Goal: Task Accomplishment & Management: Manage account settings

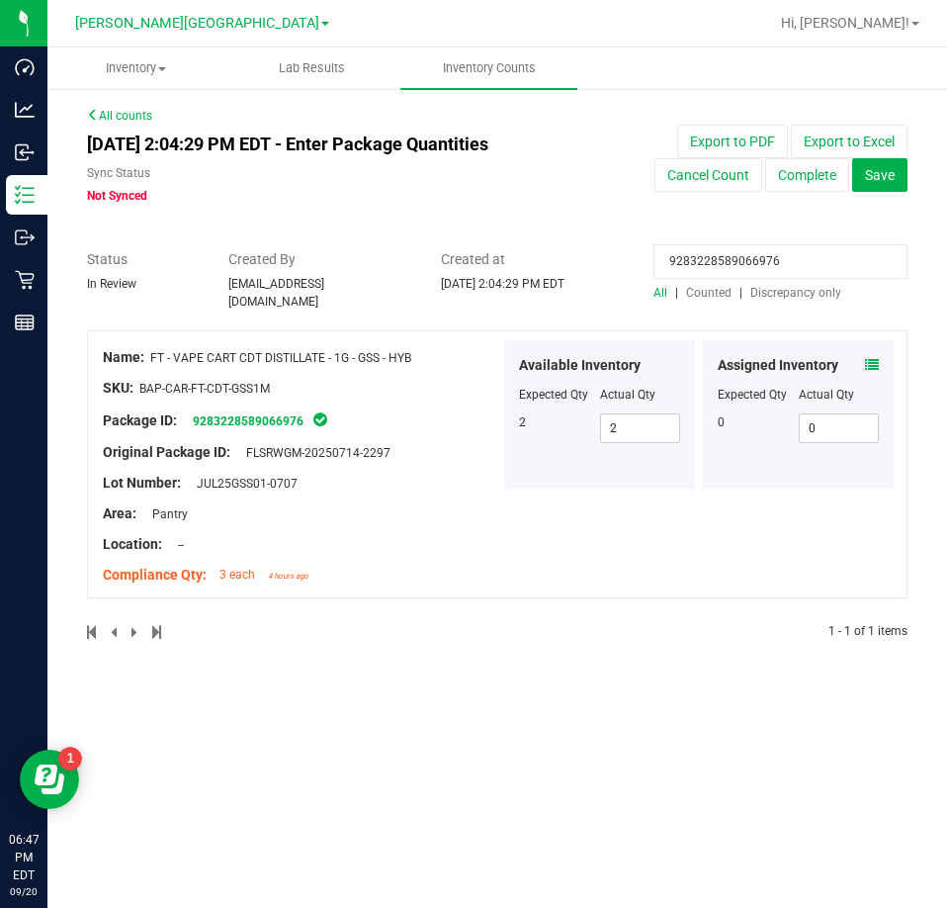
click at [795, 266] on input "9283228589066976" at bounding box center [781, 261] width 254 height 35
paste input "7931476576762881"
click at [865, 358] on icon at bounding box center [872, 365] width 14 height 14
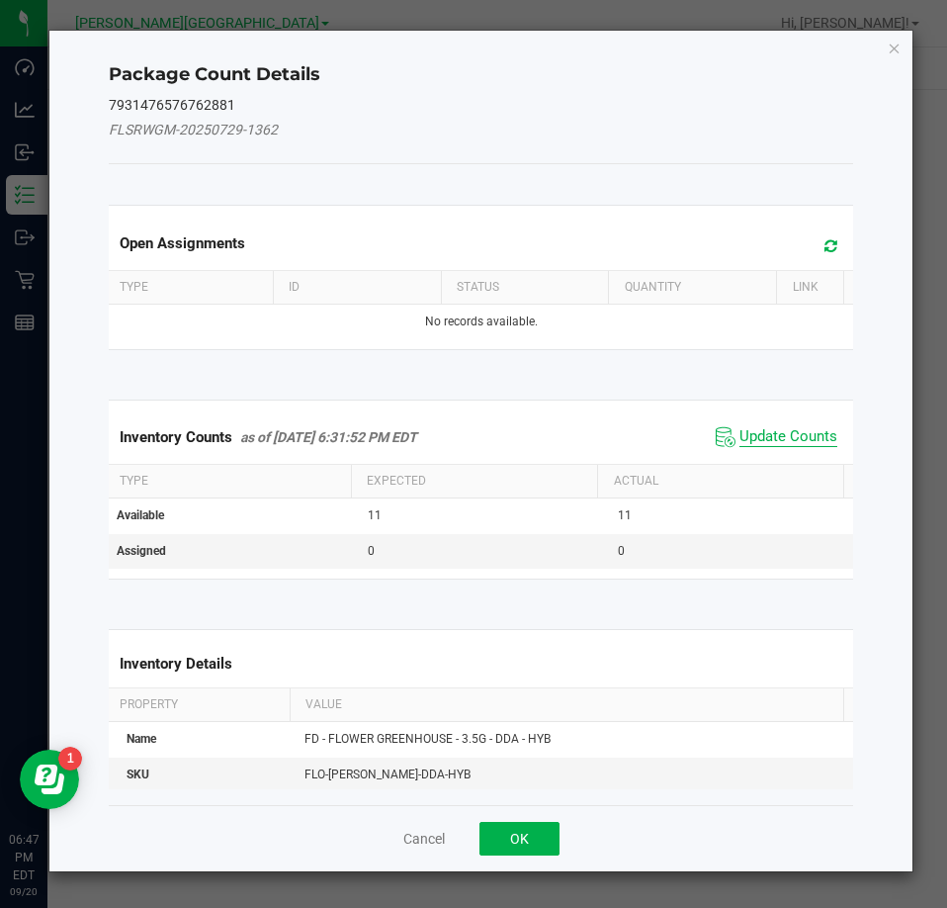
click at [810, 440] on span "Update Counts" at bounding box center [789, 437] width 98 height 20
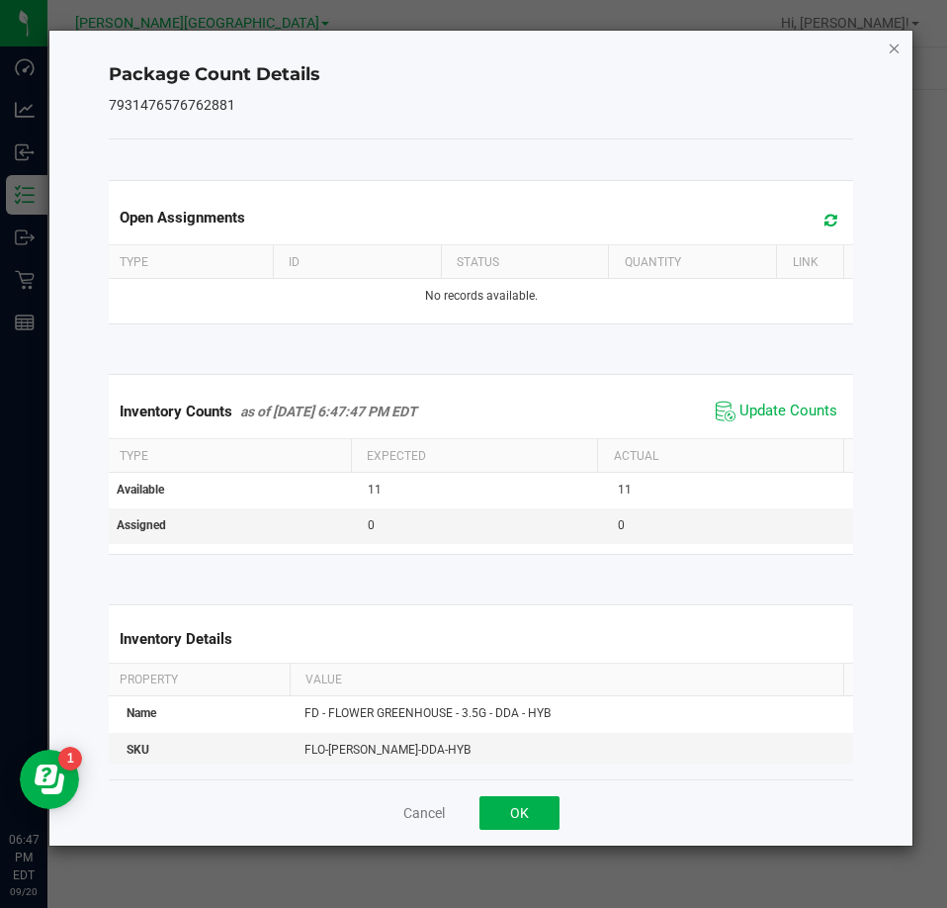
click at [896, 45] on icon "Close" at bounding box center [895, 48] width 14 height 24
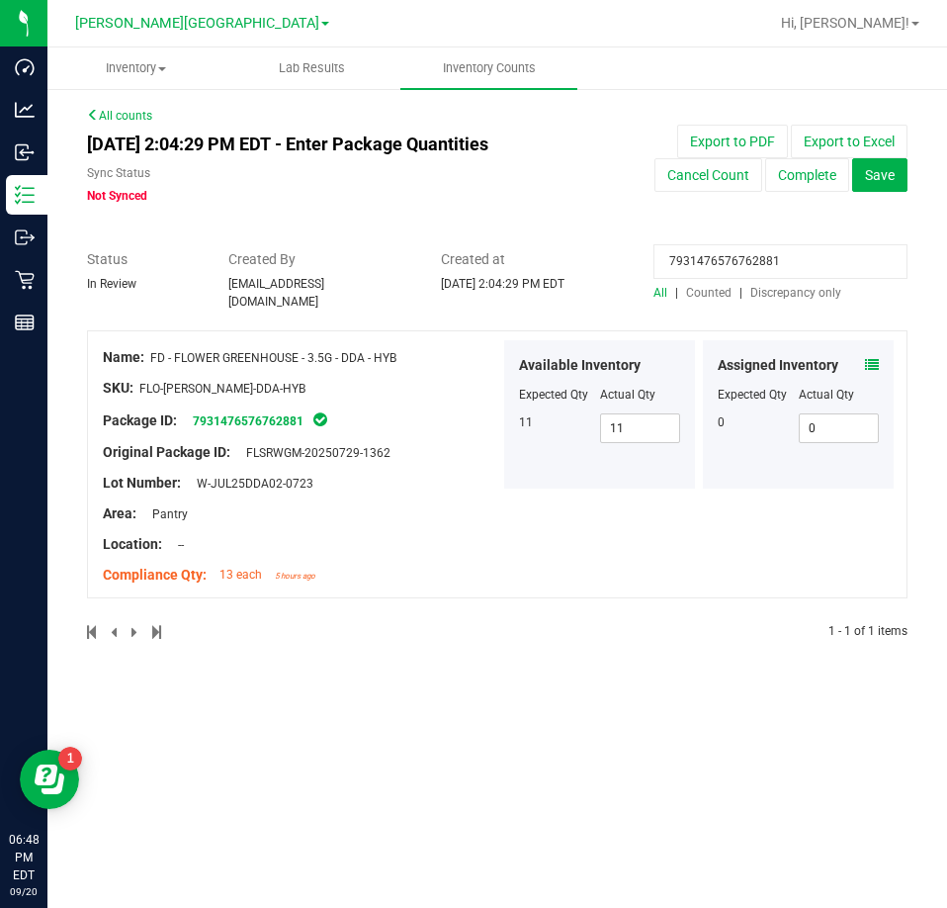
click at [714, 270] on input "7931476576762881" at bounding box center [781, 261] width 254 height 35
paste input "674559476947622"
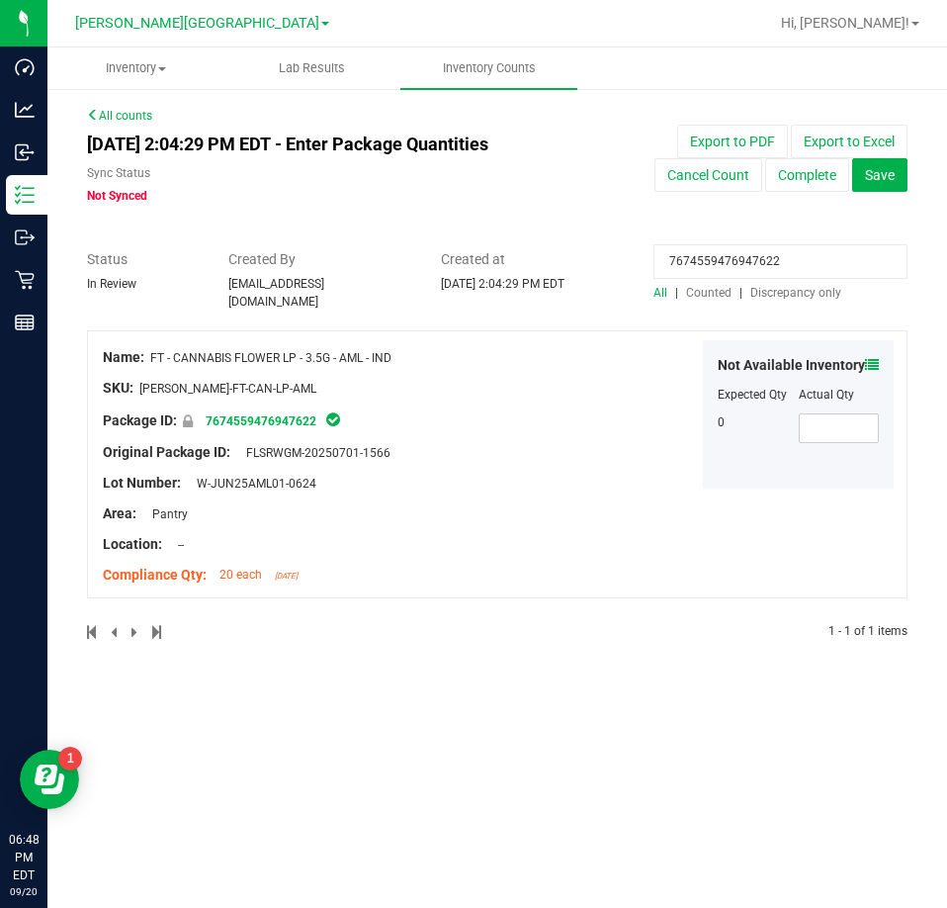
click at [868, 344] on div "Not Available Inventory Expected Qty Actual Qty 0" at bounding box center [798, 414] width 191 height 148
click at [867, 358] on icon at bounding box center [872, 365] width 14 height 14
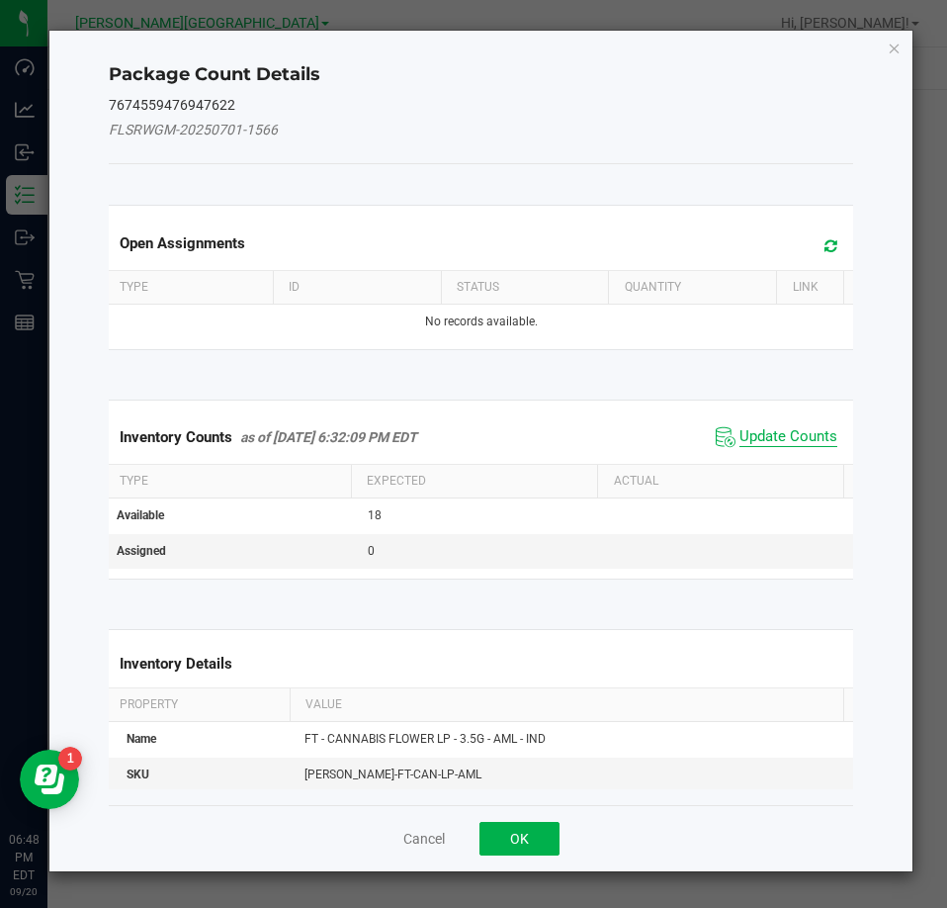
click at [752, 437] on span "Update Counts" at bounding box center [789, 437] width 98 height 20
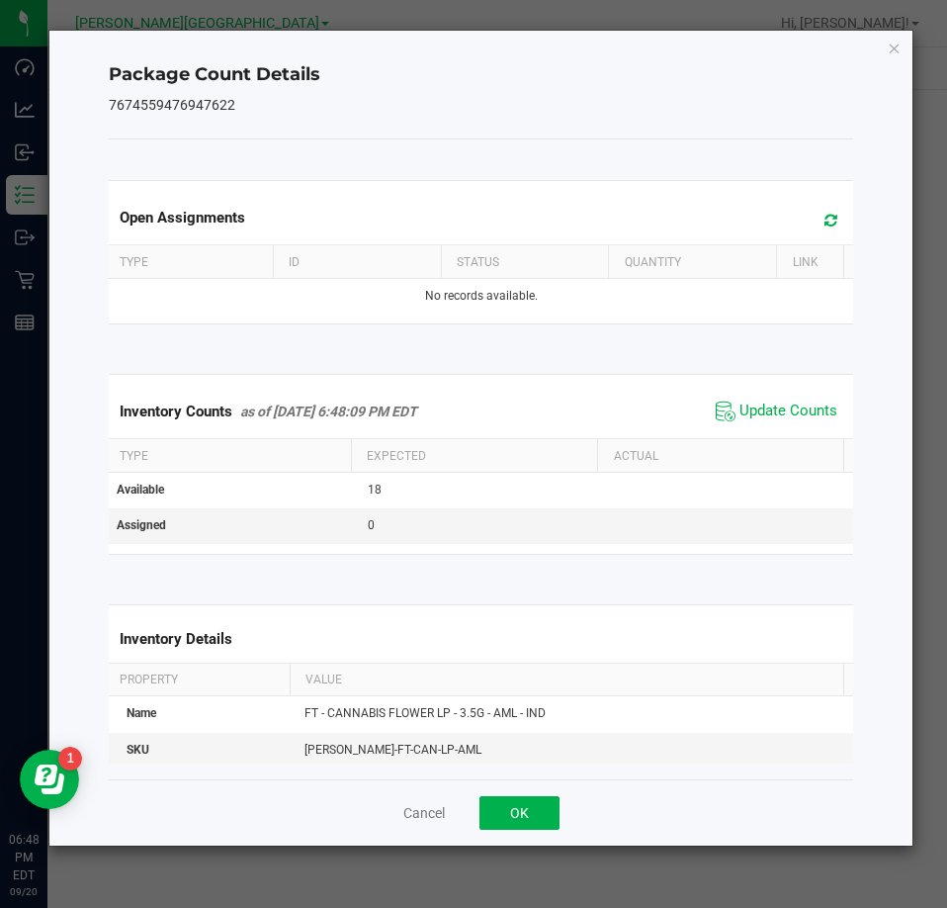
click at [895, 44] on icon "Close" at bounding box center [895, 48] width 14 height 24
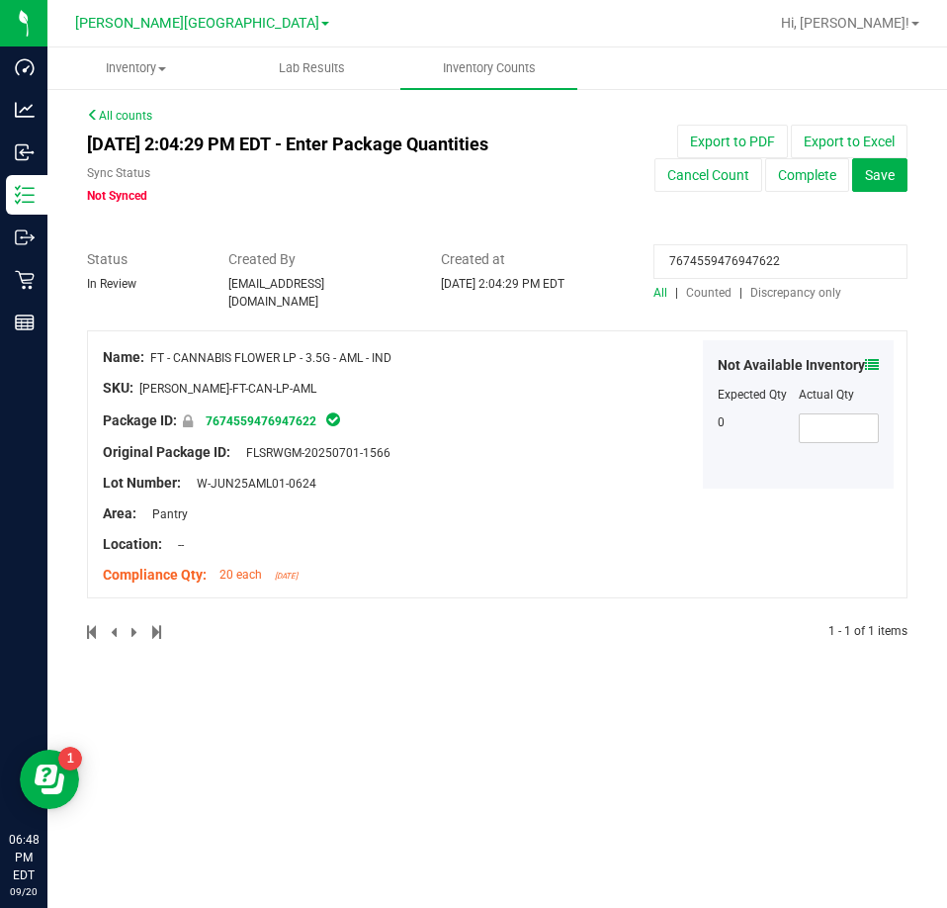
click at [764, 250] on input "7674559476947622" at bounding box center [781, 261] width 254 height 35
paste input "9125355319127508"
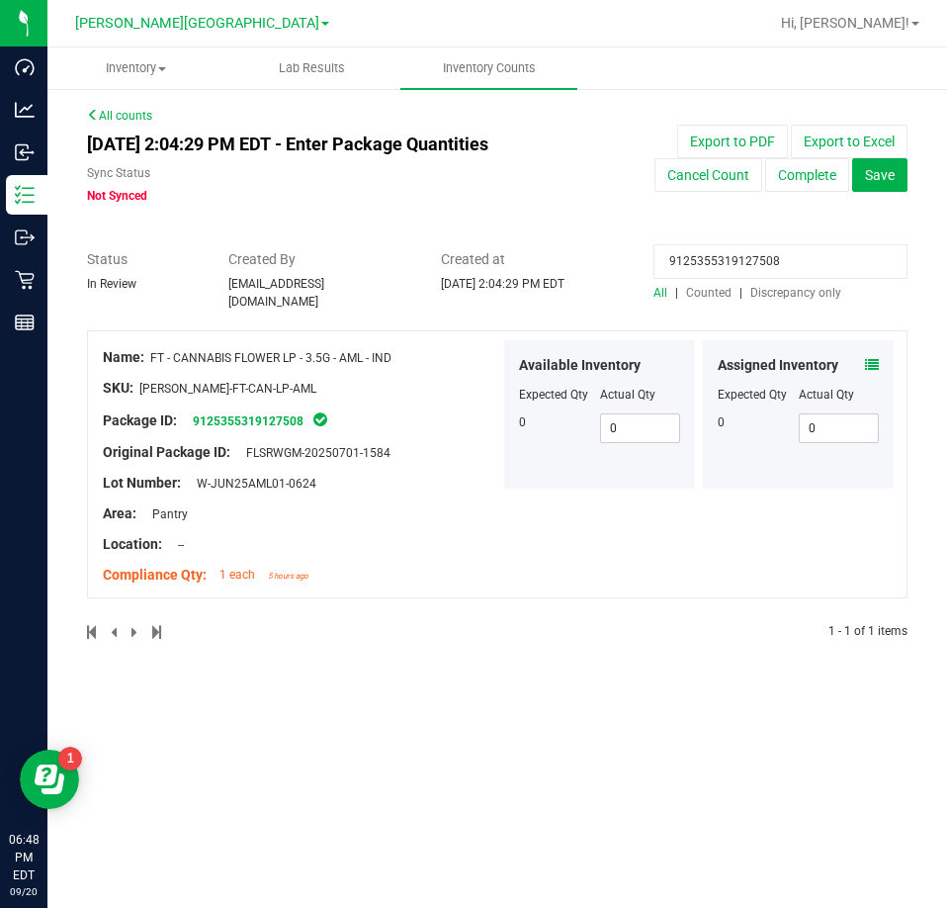
click at [874, 361] on icon at bounding box center [872, 365] width 14 height 14
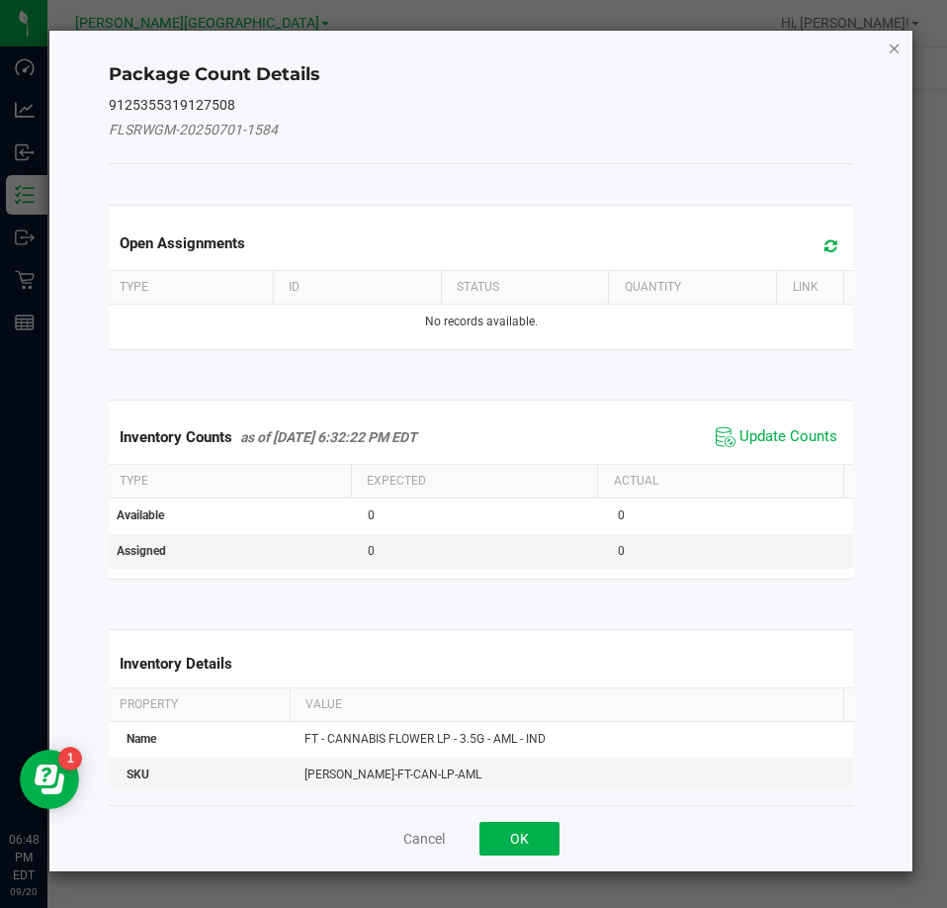
click at [892, 52] on icon "Close" at bounding box center [895, 48] width 14 height 24
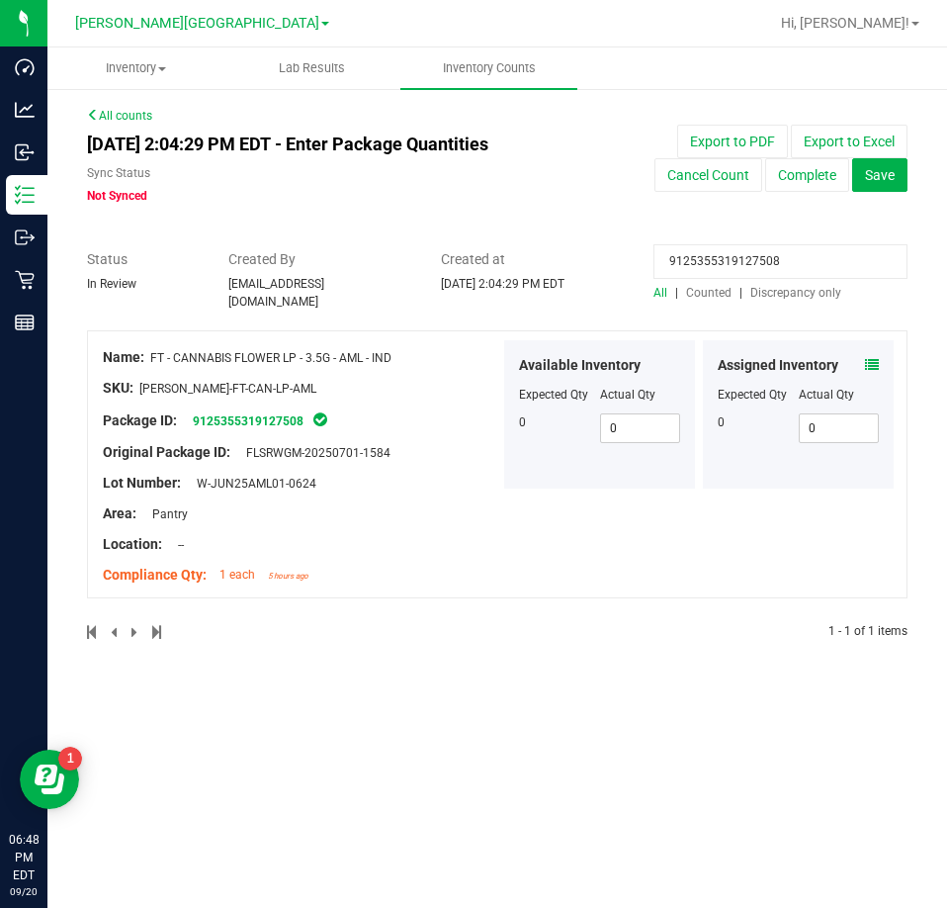
click at [763, 259] on input "9125355319127508" at bounding box center [781, 261] width 254 height 35
paste input "3776521542121627"
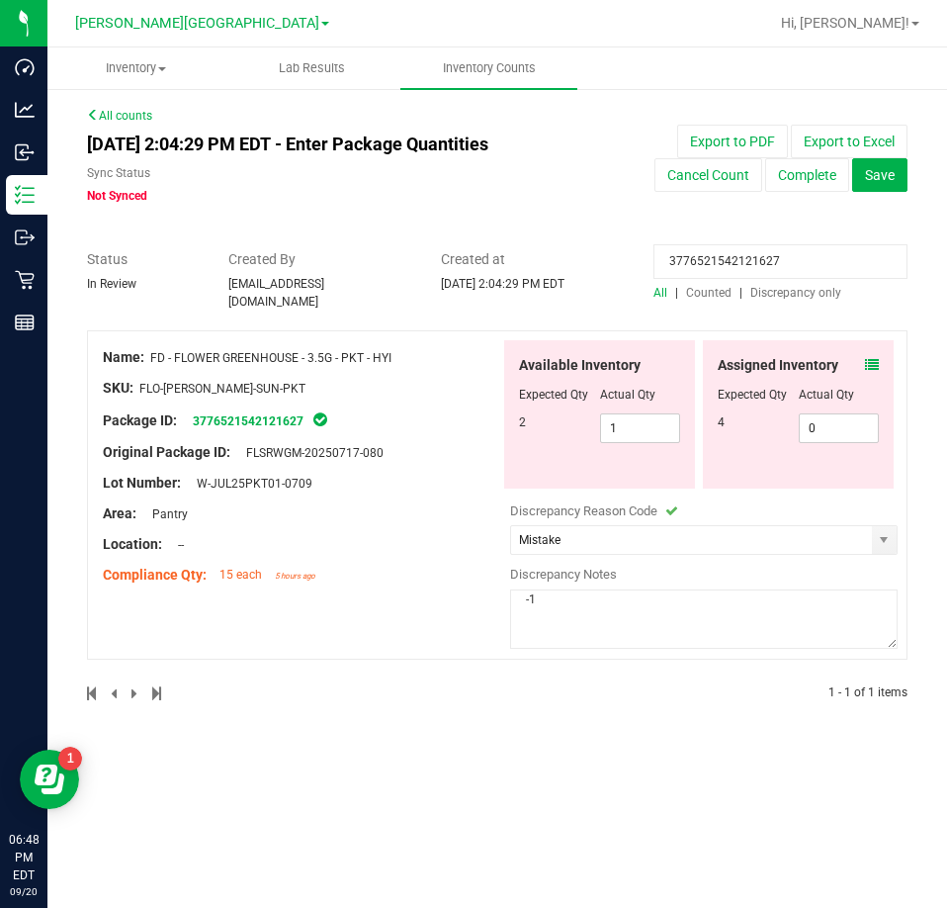
click at [784, 266] on input "3776521542121627" at bounding box center [781, 261] width 254 height 35
paste input "9612923036051818"
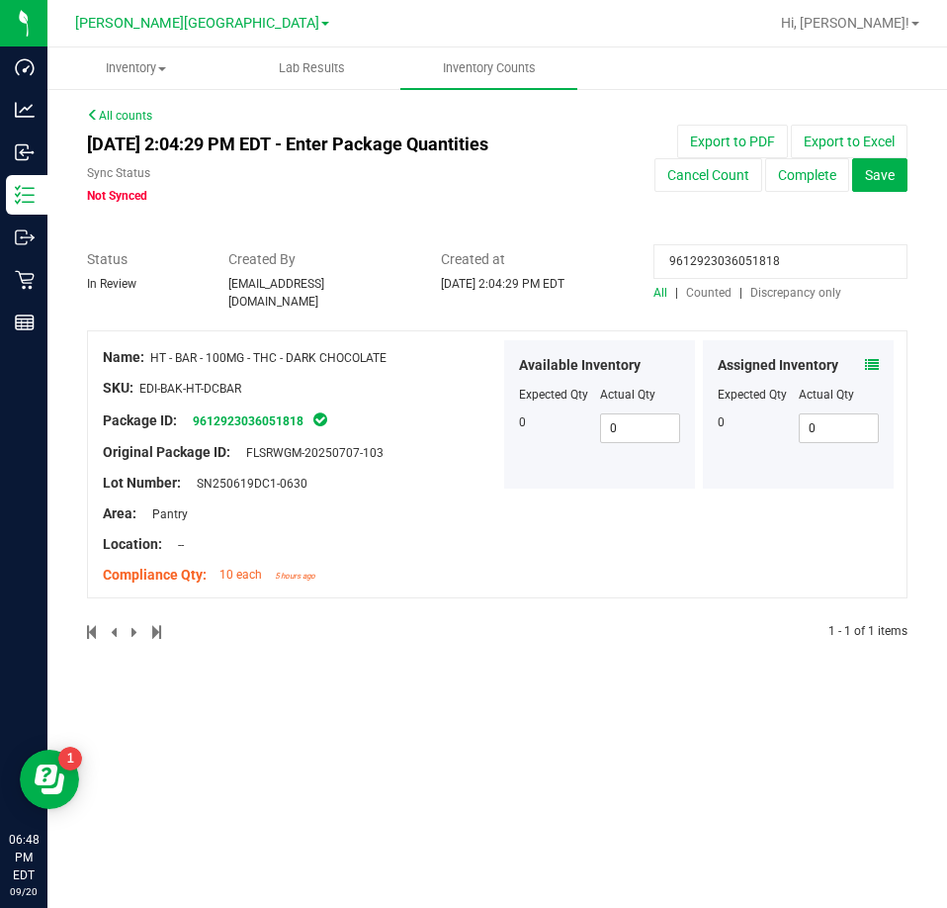
click at [706, 274] on input "9612923036051818" at bounding box center [781, 261] width 254 height 35
paste input "0645371577799115"
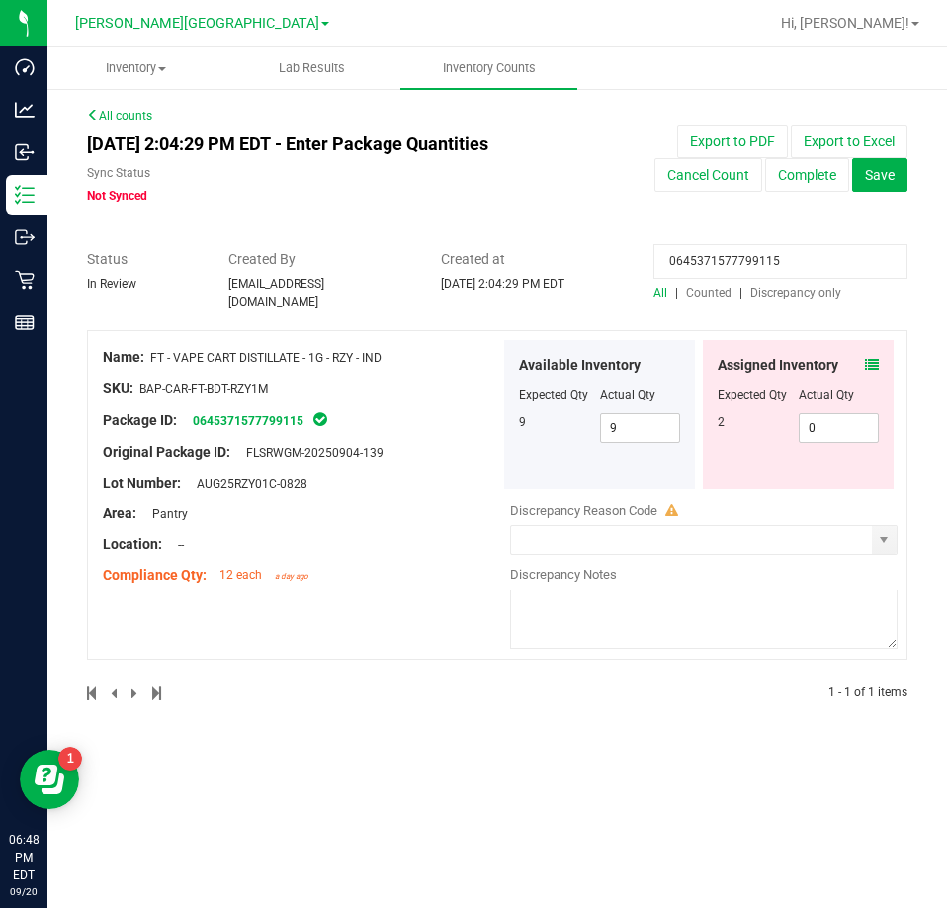
click at [880, 358] on div "Assigned Inventory Expected Qty Actual Qty 2 0 0" at bounding box center [798, 414] width 191 height 148
click at [872, 362] on icon at bounding box center [872, 365] width 14 height 14
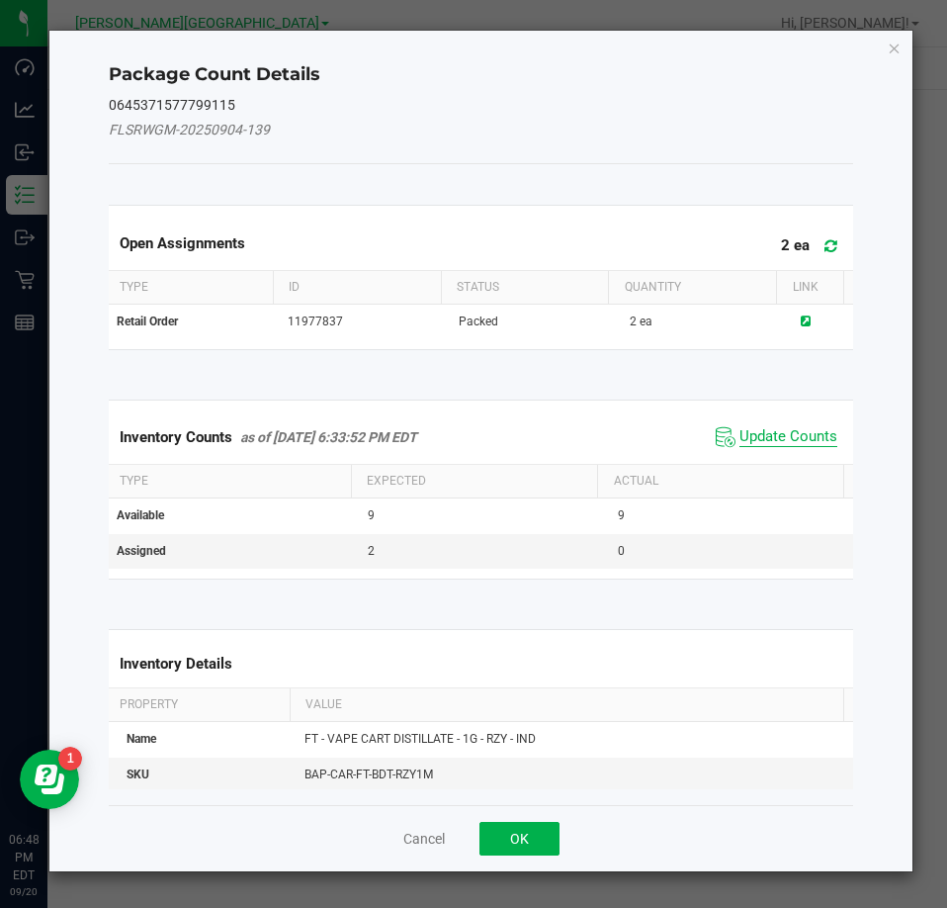
click at [785, 437] on span "Update Counts" at bounding box center [789, 437] width 98 height 20
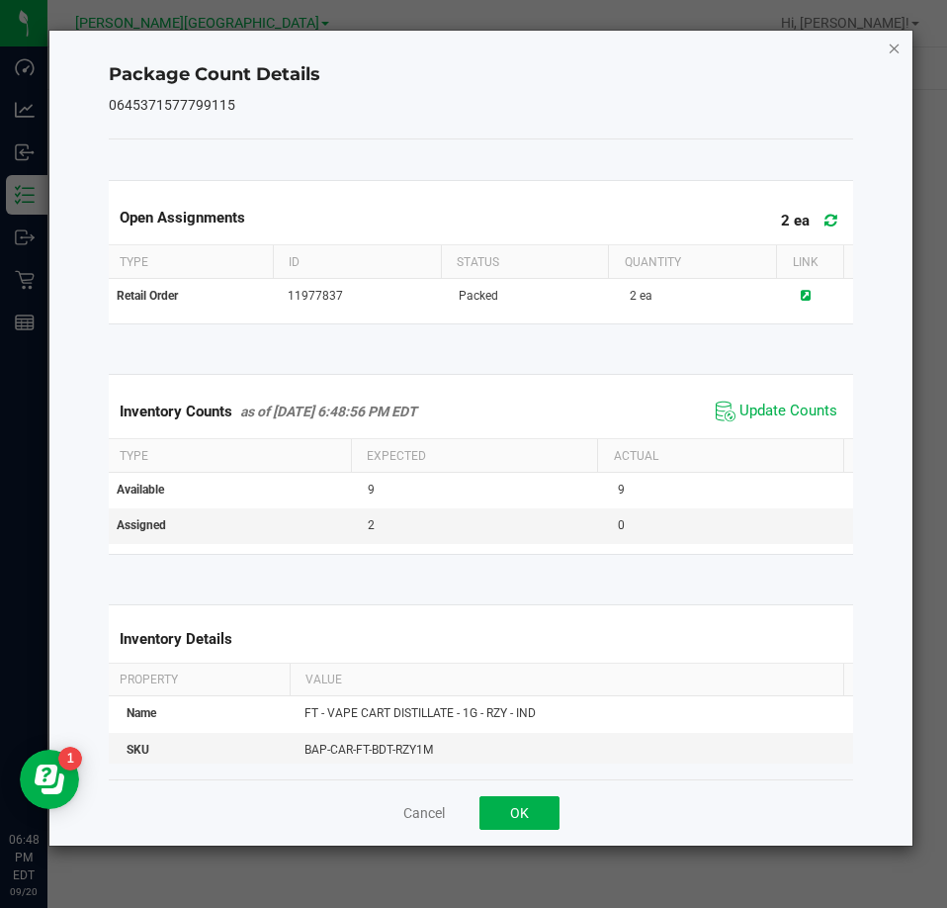
click at [897, 57] on icon "Close" at bounding box center [895, 48] width 14 height 24
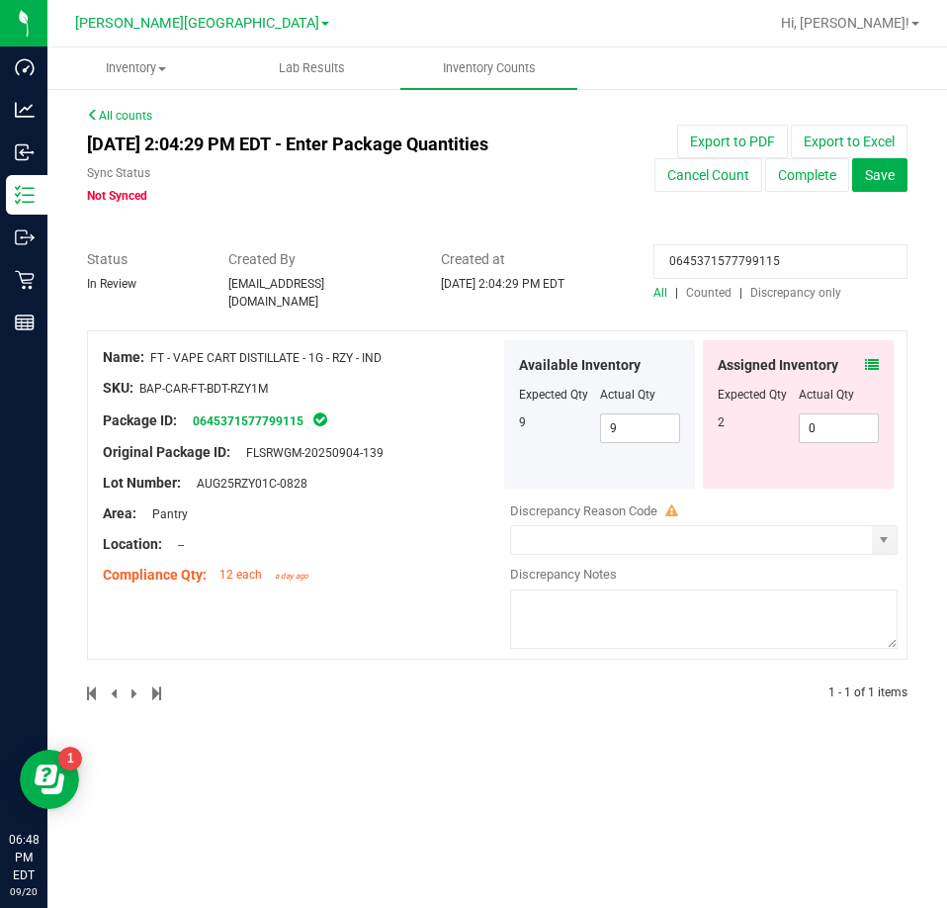
click at [765, 266] on input "0645371577799115" at bounding box center [781, 261] width 254 height 35
paste input "1372073951495707"
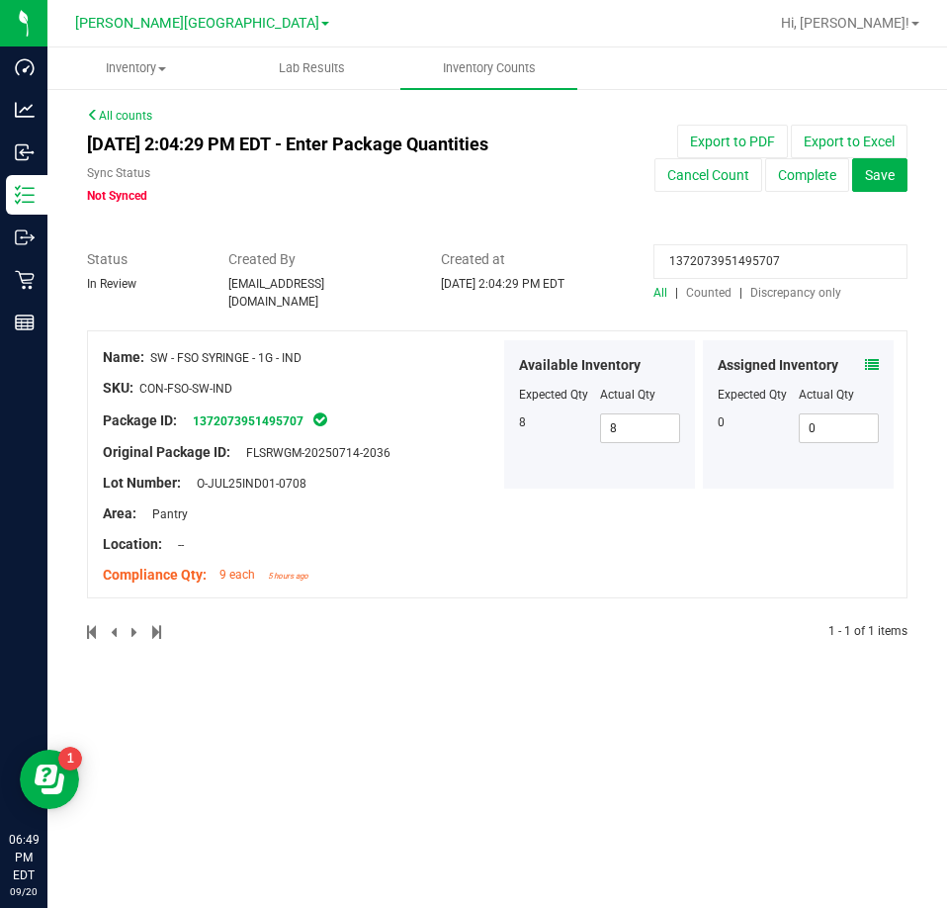
click at [870, 358] on icon at bounding box center [872, 365] width 14 height 14
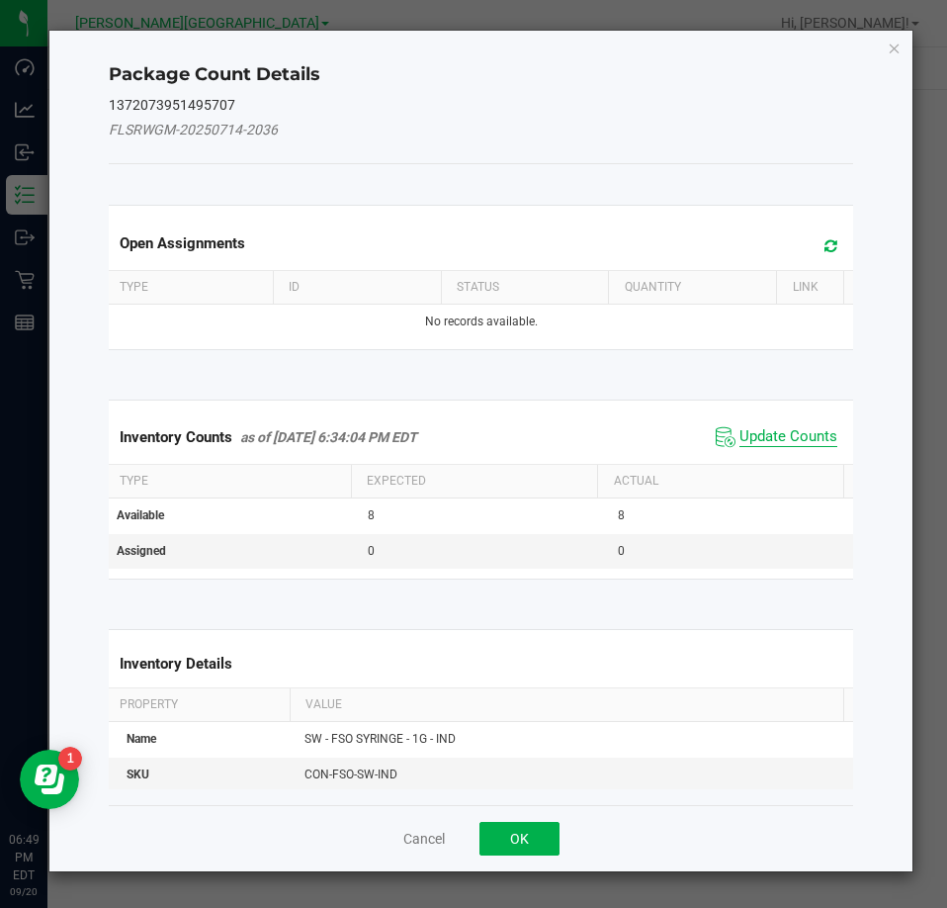
click at [809, 427] on span "Update Counts" at bounding box center [789, 437] width 98 height 20
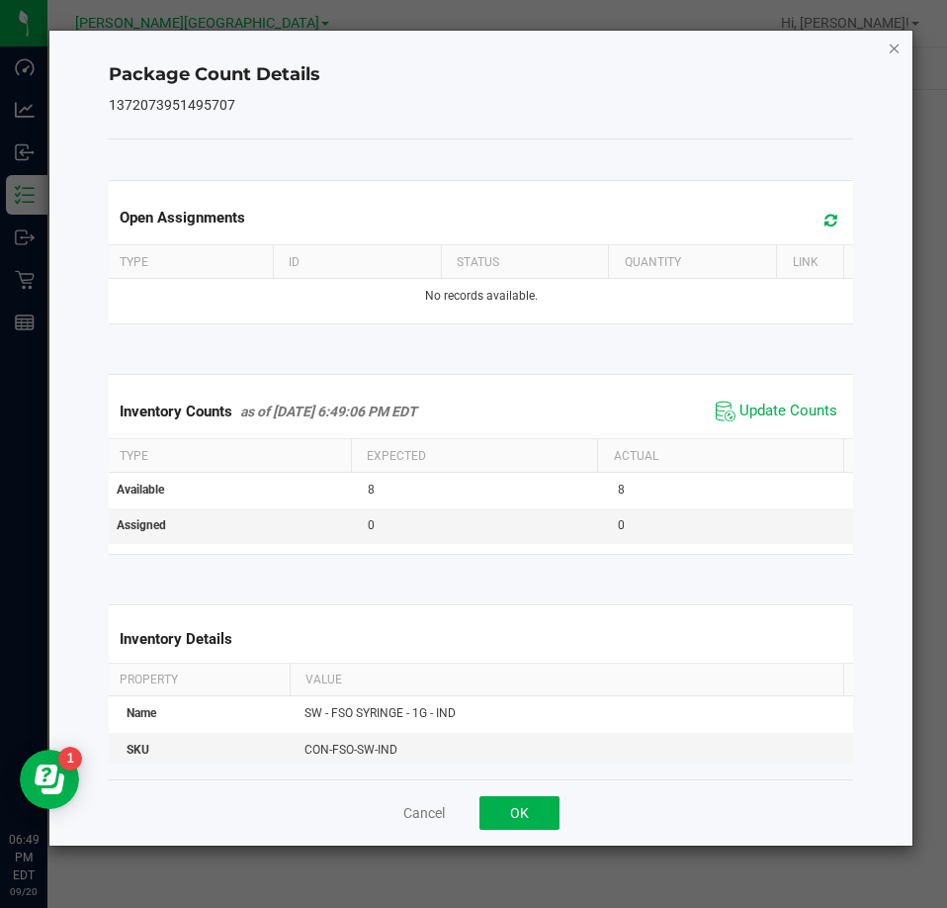
click at [894, 45] on icon "Close" at bounding box center [895, 48] width 14 height 24
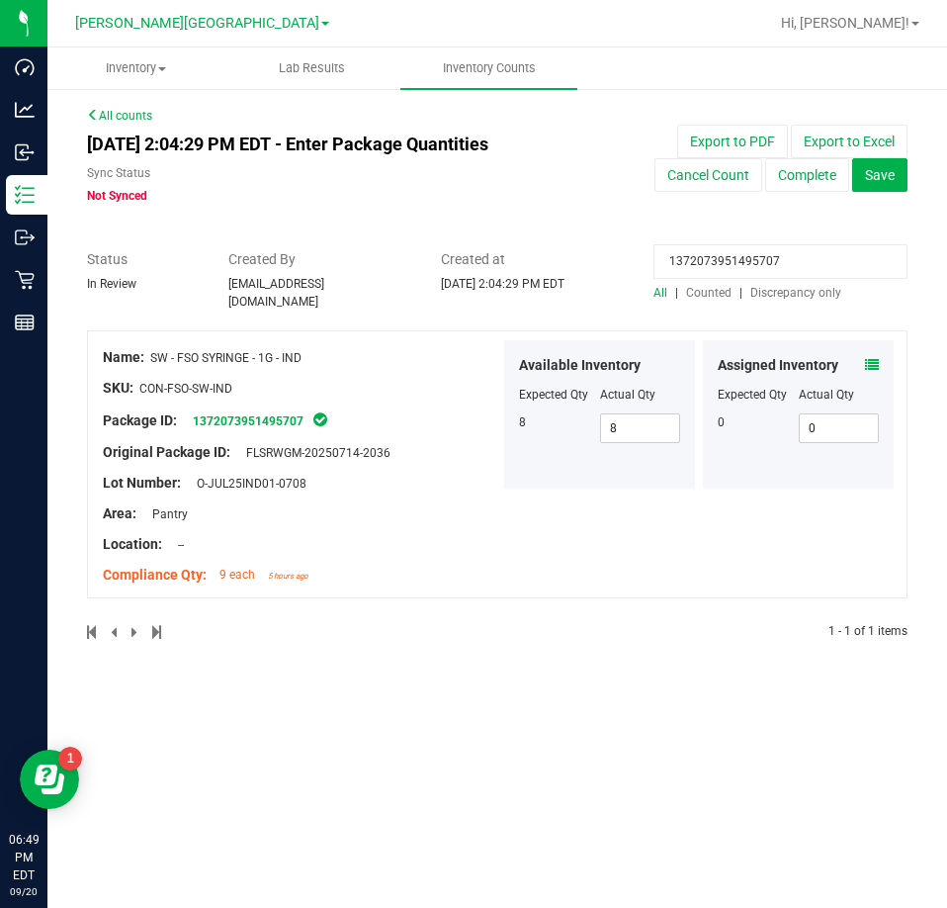
click at [815, 245] on input "1372073951495707" at bounding box center [781, 261] width 254 height 35
paste input "6575168362873308"
click at [879, 349] on div "Assigned Inventory Expected Qty Actual Qty 2 2 2" at bounding box center [798, 414] width 191 height 148
click at [878, 362] on icon at bounding box center [872, 365] width 14 height 14
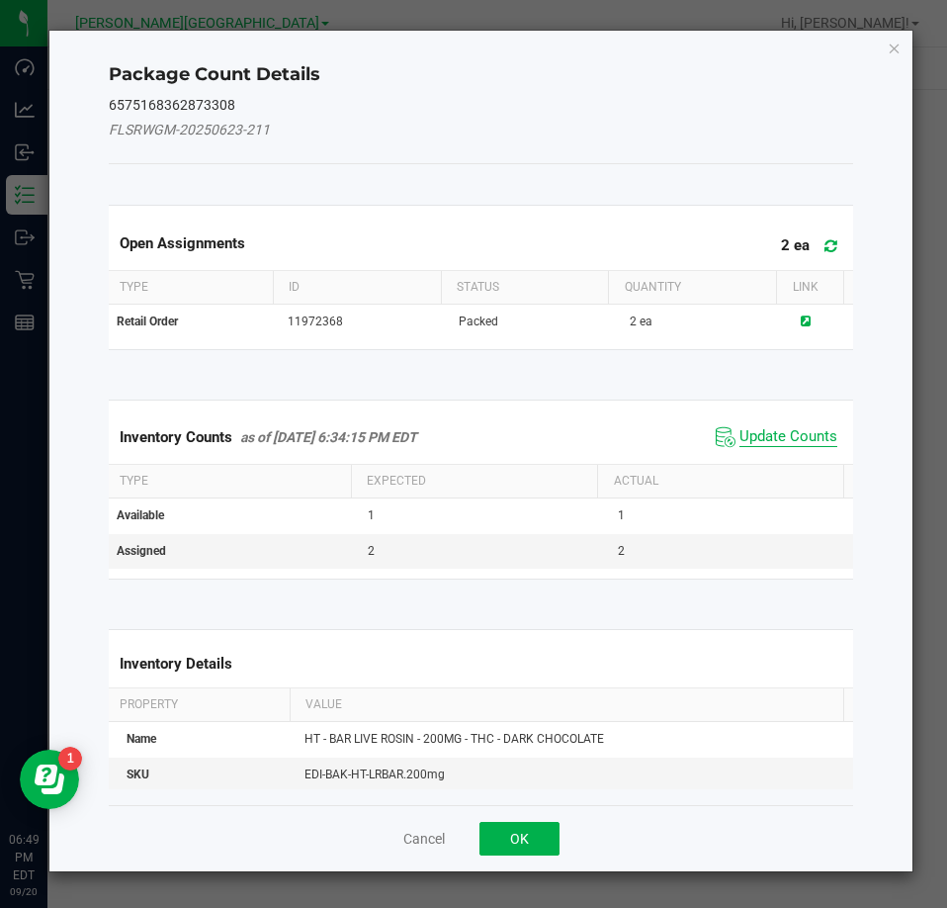
click at [781, 429] on span "Update Counts" at bounding box center [789, 437] width 98 height 20
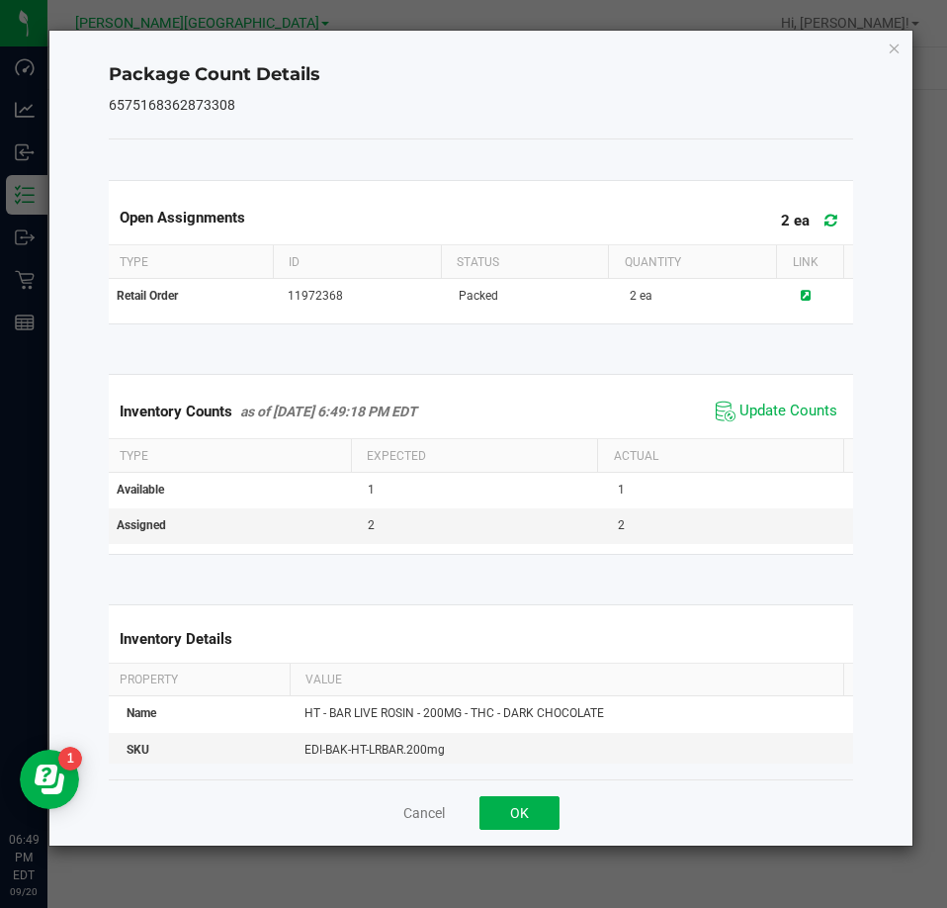
drag, startPoint x: 892, startPoint y: 44, endPoint x: 860, endPoint y: 106, distance: 69.9
click at [890, 44] on icon "Close" at bounding box center [895, 48] width 14 height 24
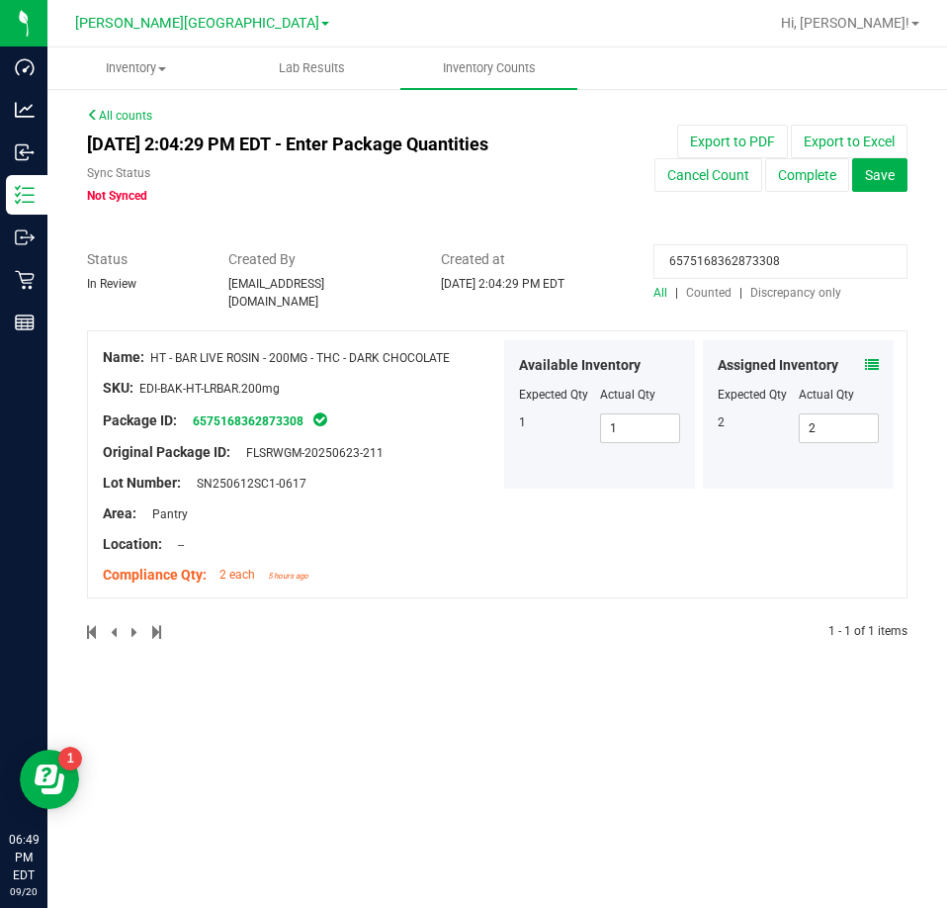
click at [789, 255] on input "6575168362873308" at bounding box center [781, 261] width 254 height 35
paste input "4611721283286012"
click at [866, 358] on icon at bounding box center [872, 365] width 14 height 14
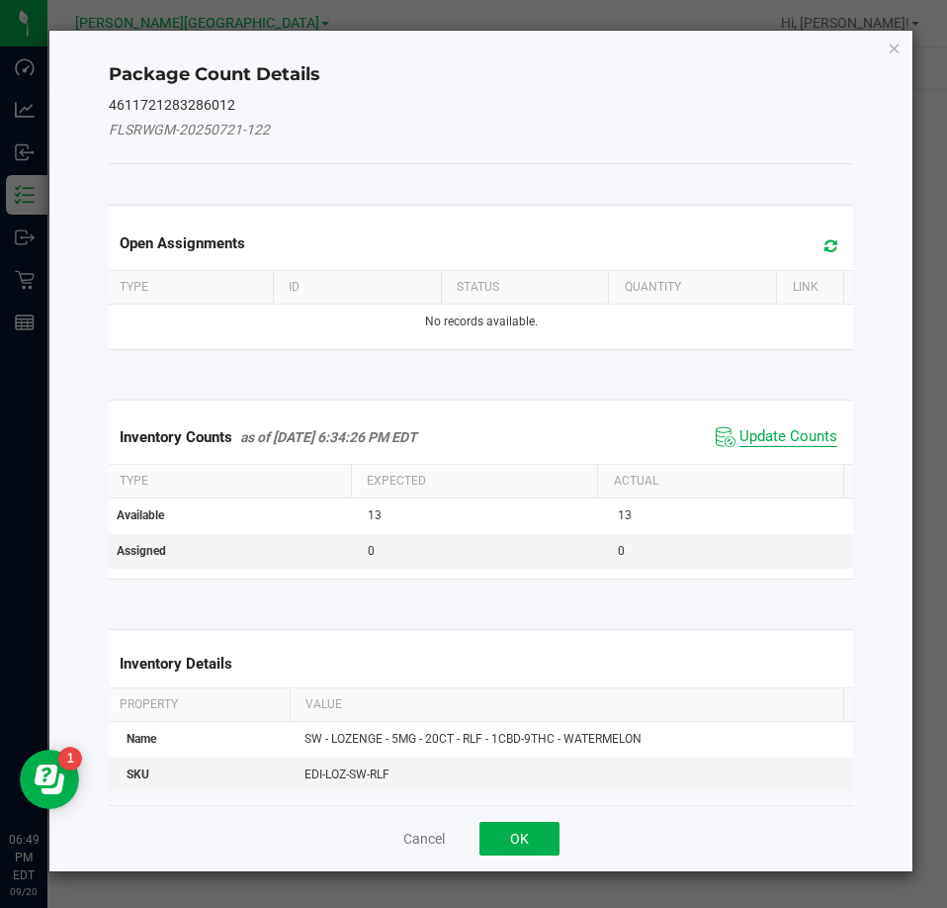
click at [802, 430] on span "Update Counts" at bounding box center [789, 437] width 98 height 20
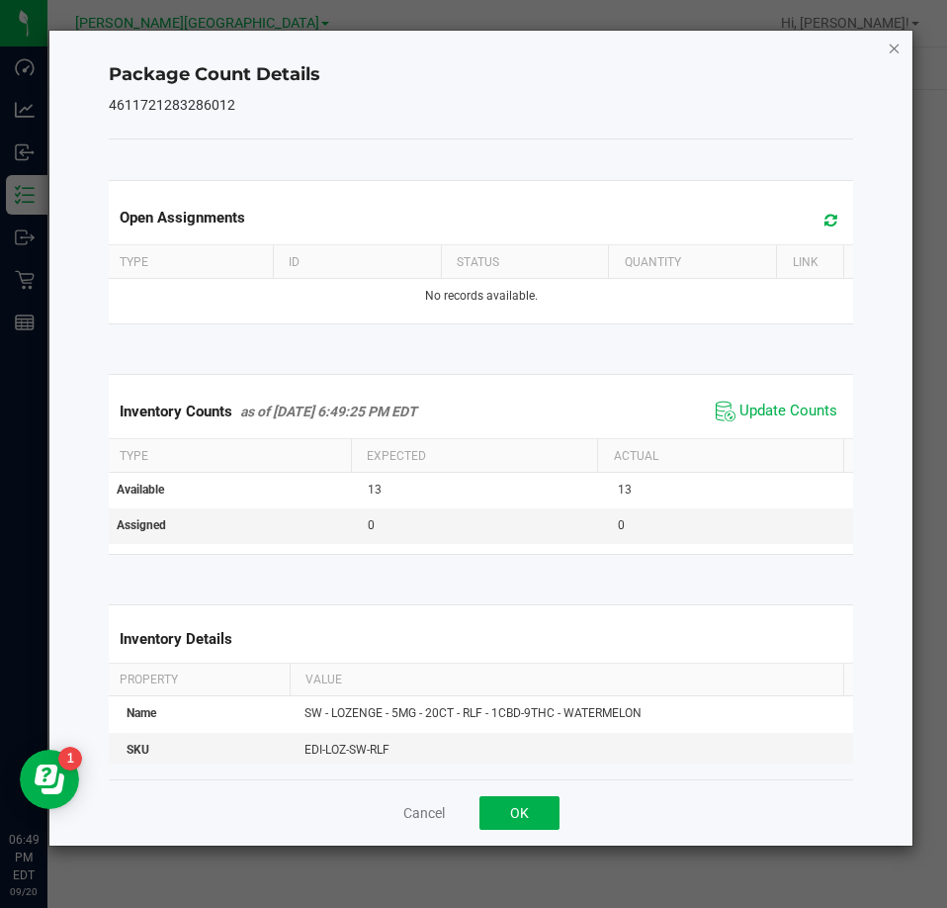
click at [899, 47] on icon "Close" at bounding box center [895, 48] width 14 height 24
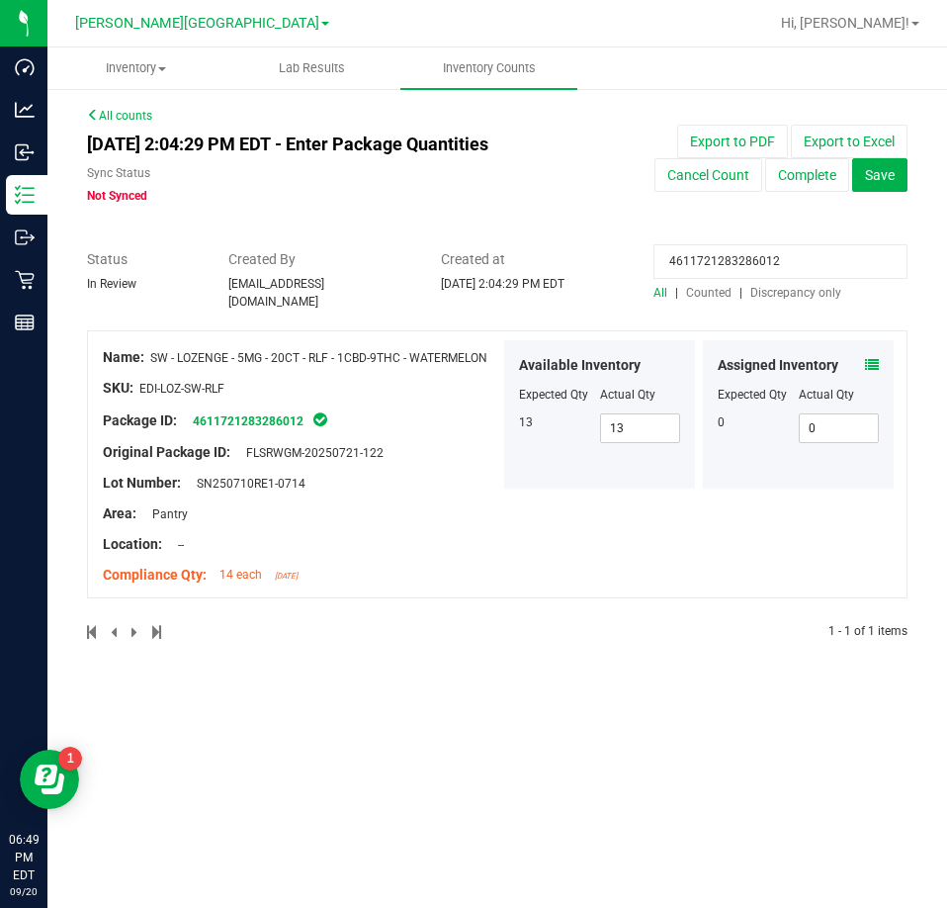
click at [765, 263] on input "4611721283286012" at bounding box center [781, 261] width 254 height 35
paste input "1650361019592810"
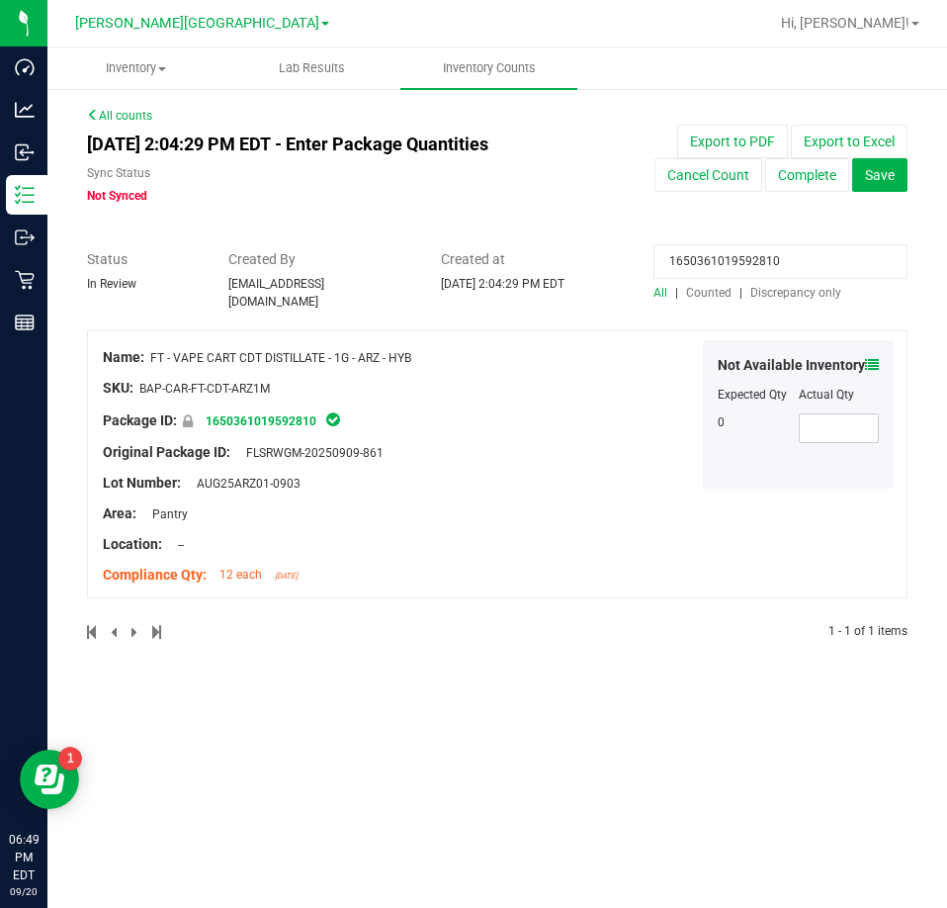
click at [869, 358] on icon at bounding box center [872, 365] width 14 height 14
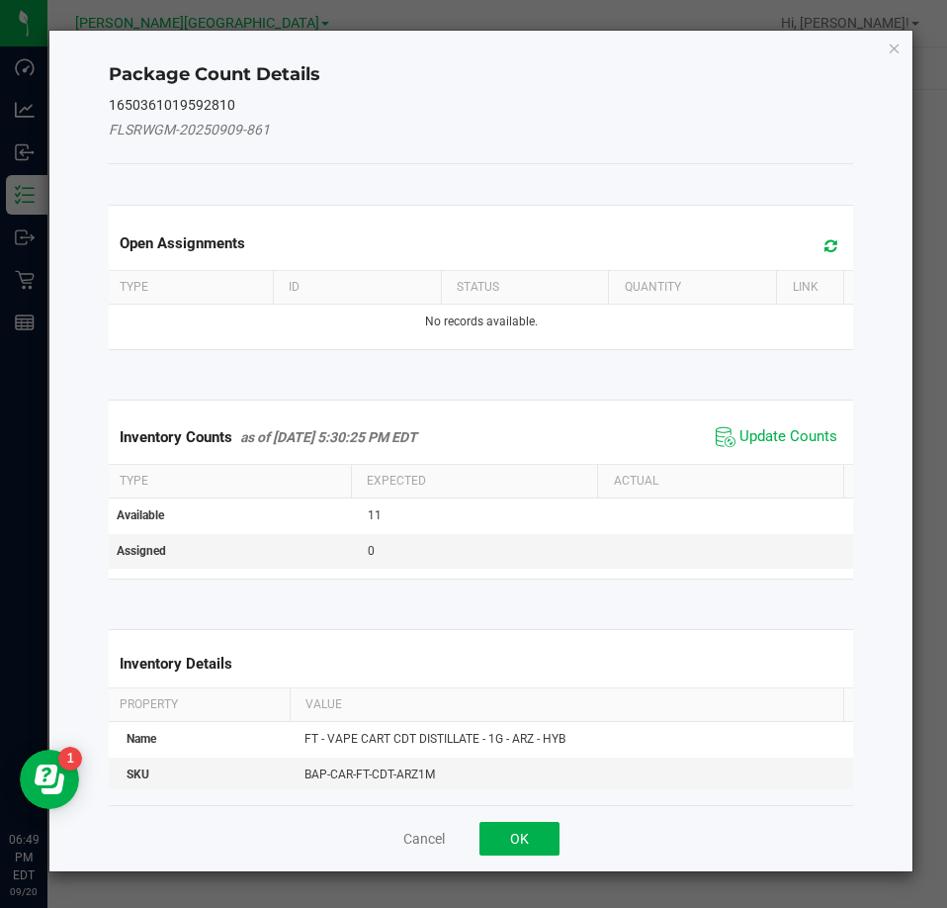
click at [760, 425] on span "Update Counts" at bounding box center [777, 437] width 132 height 30
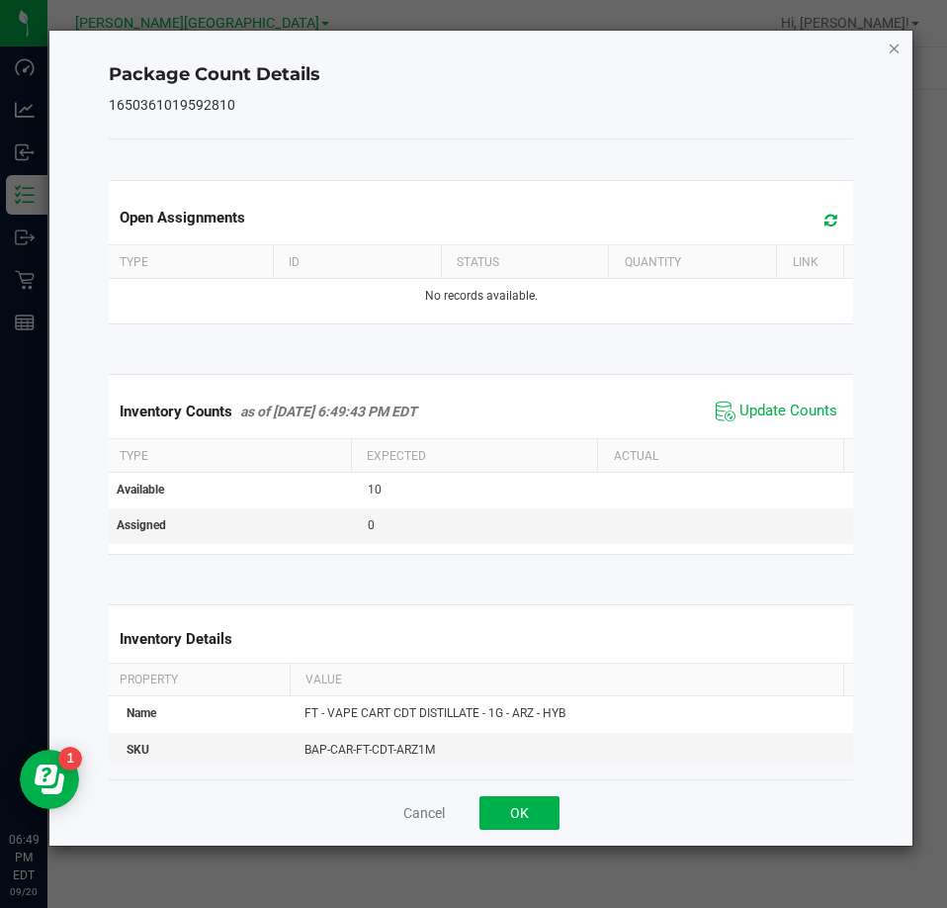
click at [892, 46] on icon "Close" at bounding box center [895, 48] width 14 height 24
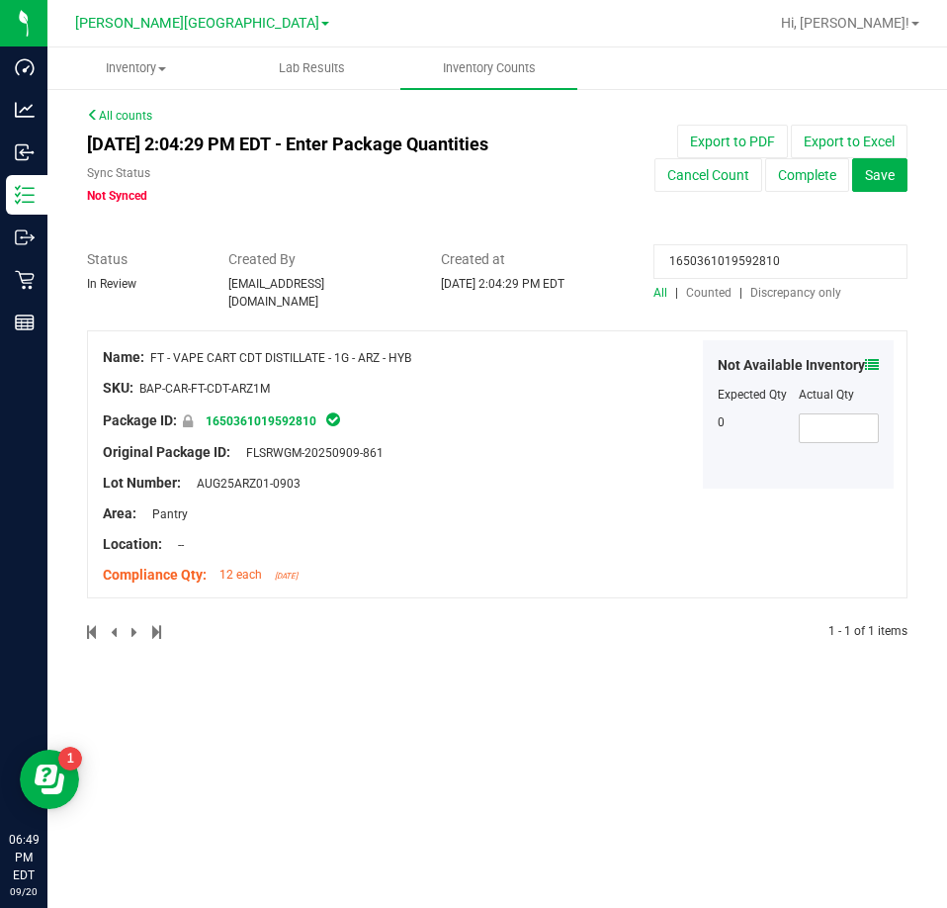
click at [762, 268] on input "1650361019592810" at bounding box center [781, 261] width 254 height 35
click at [762, 267] on input "1650361019592810" at bounding box center [781, 261] width 254 height 35
paste input "0903830529999507"
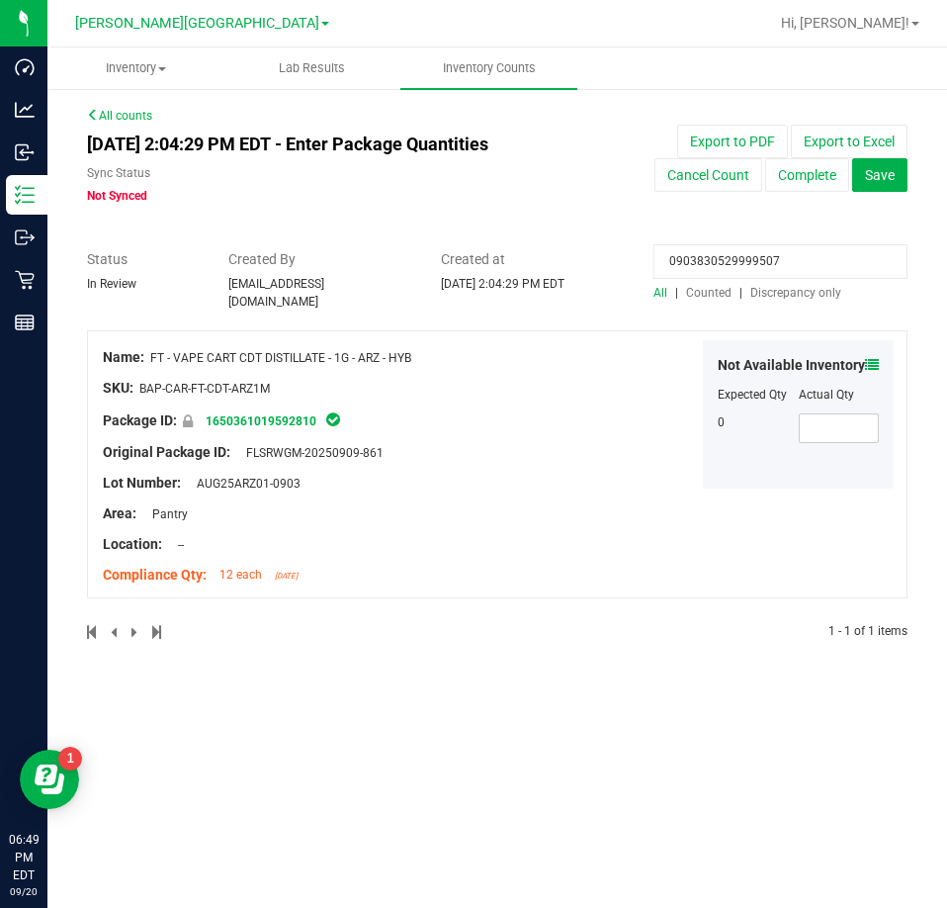
type input "0903830529999507"
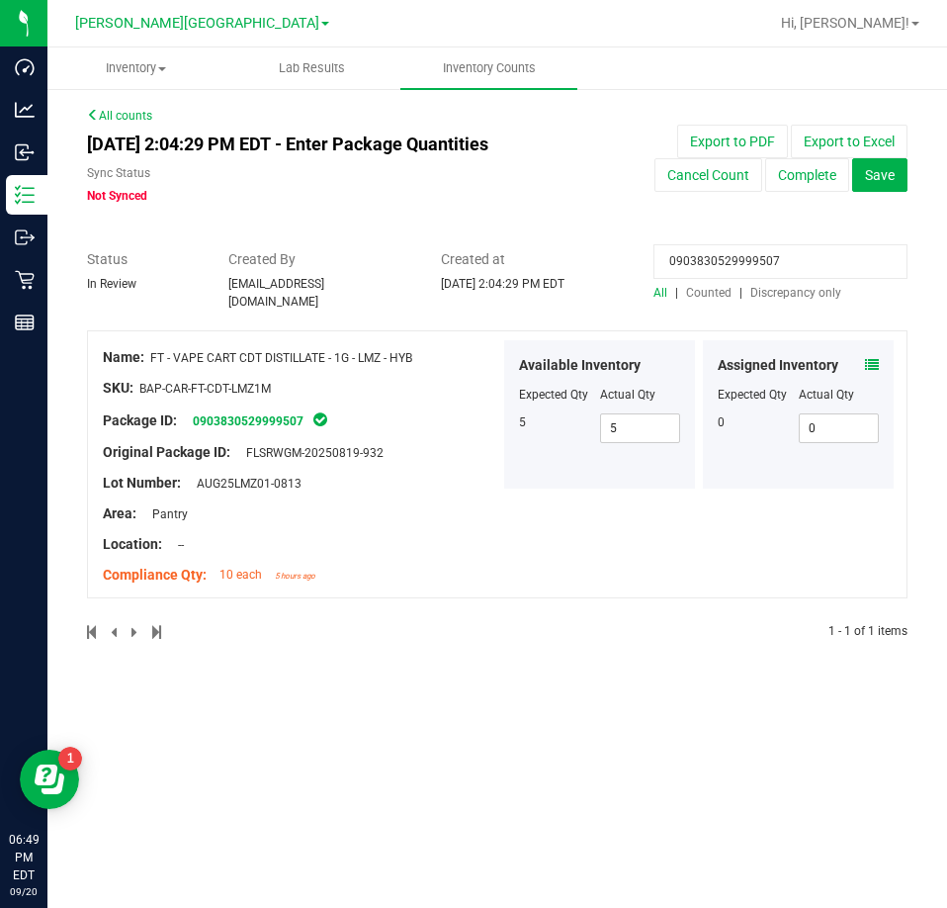
click at [876, 358] on icon at bounding box center [872, 365] width 14 height 14
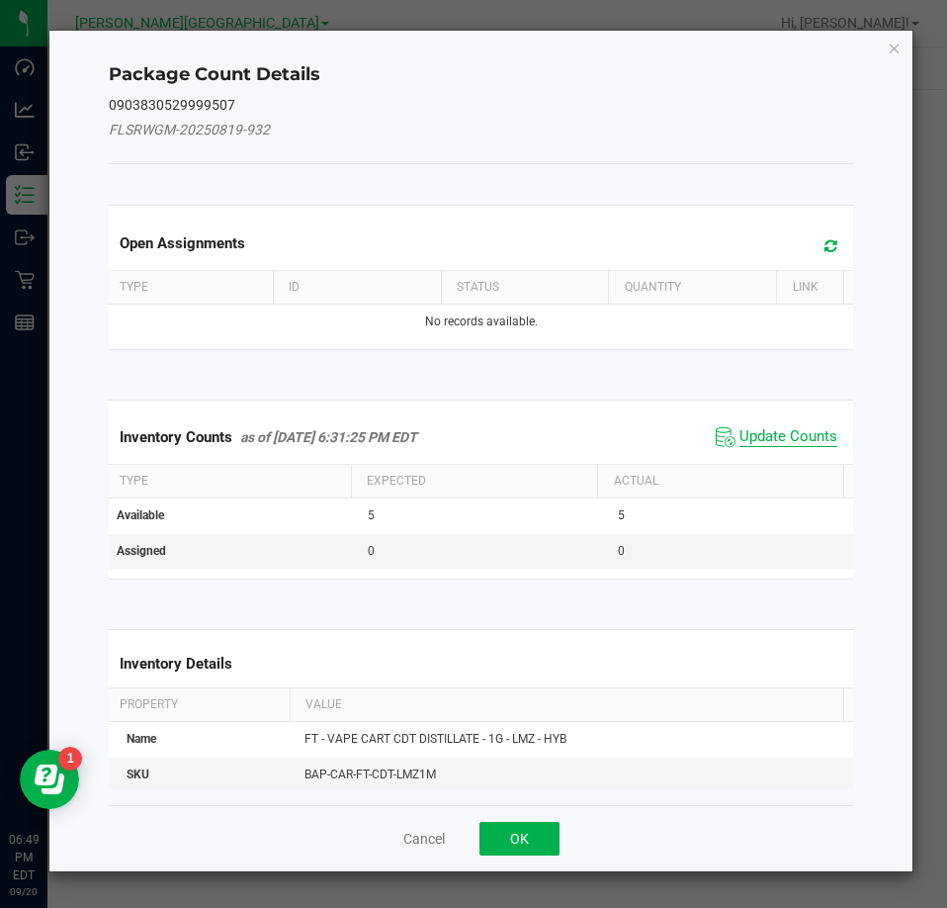
click at [769, 434] on span "Update Counts" at bounding box center [789, 437] width 98 height 20
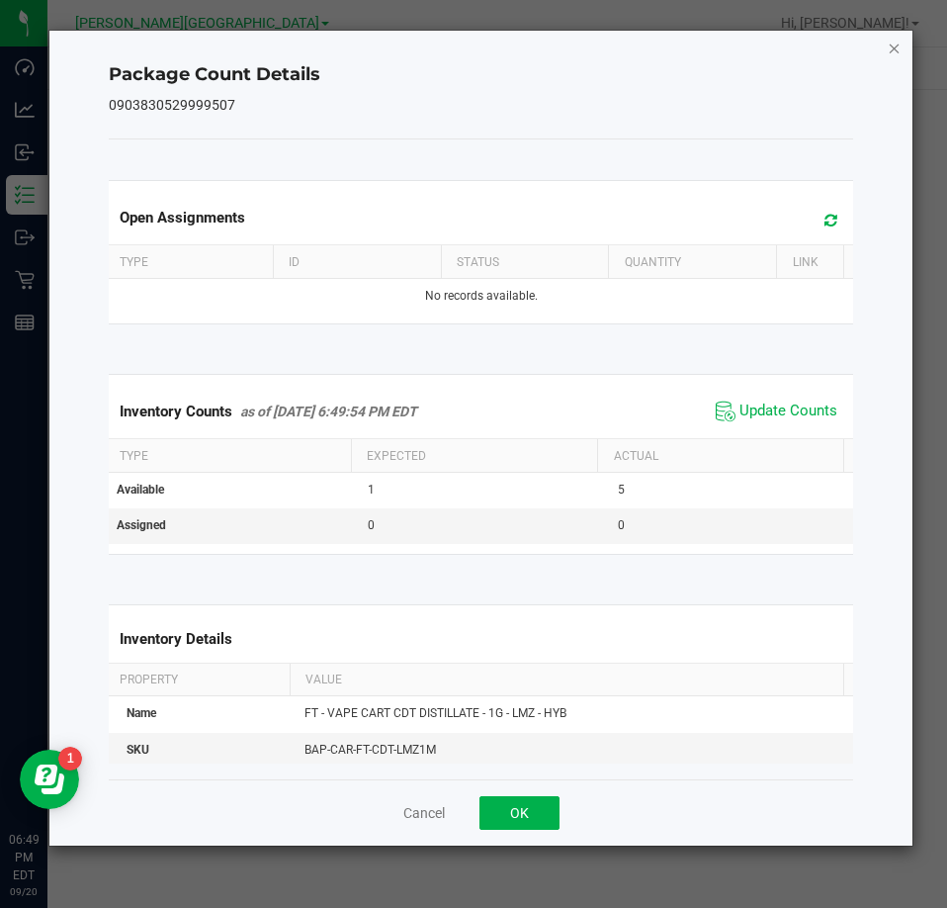
click at [894, 51] on icon "Close" at bounding box center [895, 48] width 14 height 24
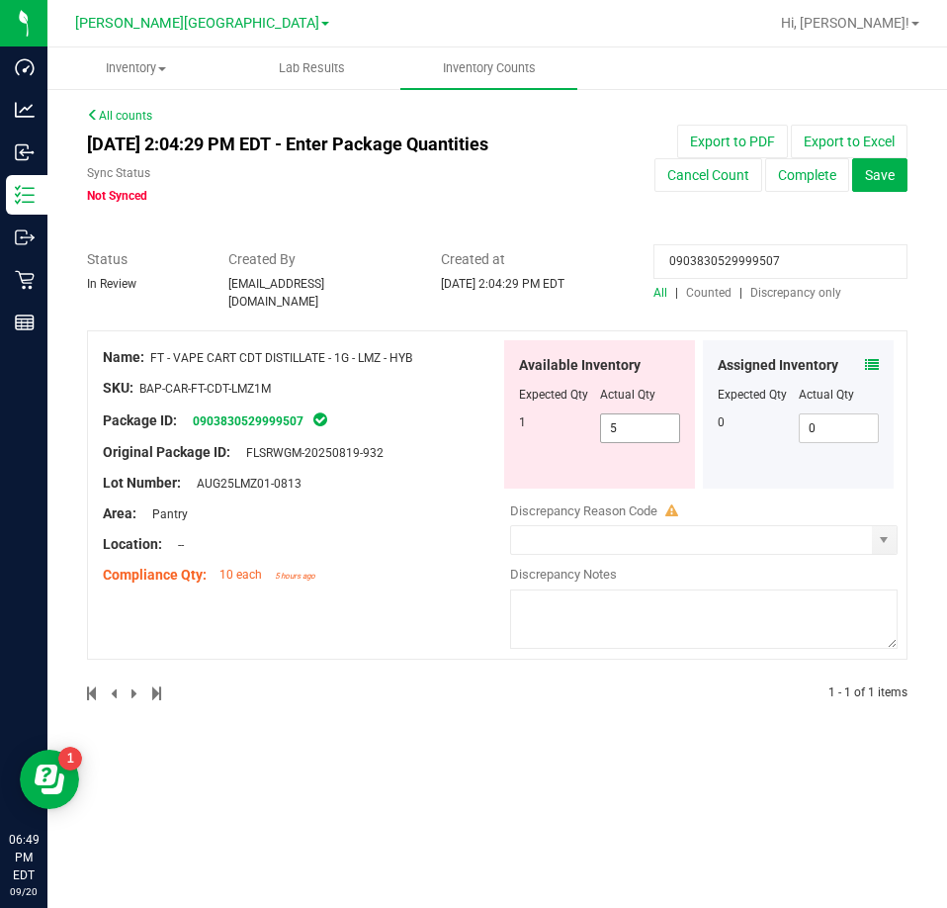
click at [672, 413] on span "5 5" at bounding box center [640, 428] width 81 height 30
click at [672, 414] on input "5" at bounding box center [640, 428] width 79 height 28
type input "1"
click at [744, 239] on div at bounding box center [497, 239] width 821 height 20
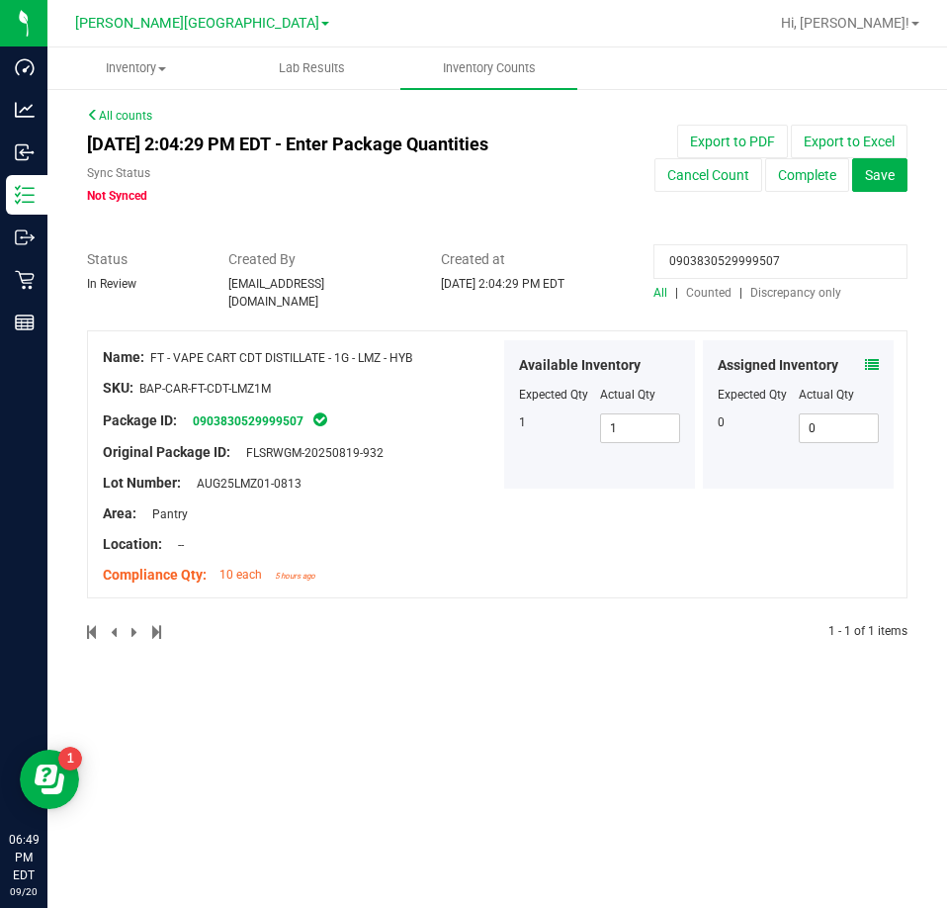
click at [742, 259] on input "0903830529999507" at bounding box center [781, 261] width 254 height 35
click at [742, 261] on input "0903830529999507" at bounding box center [781, 261] width 254 height 35
paste input "2189879963360065"
type input "2189879963360065"
click at [872, 358] on icon at bounding box center [872, 365] width 14 height 14
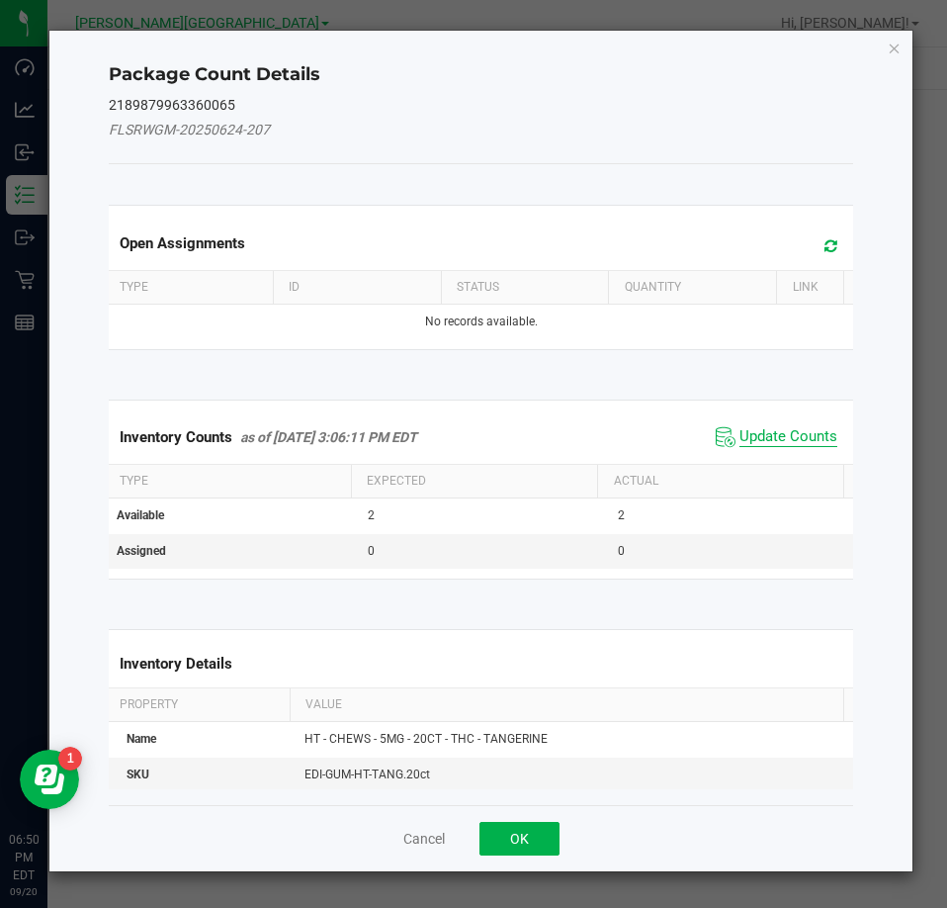
click at [794, 433] on span "Update Counts" at bounding box center [789, 437] width 98 height 20
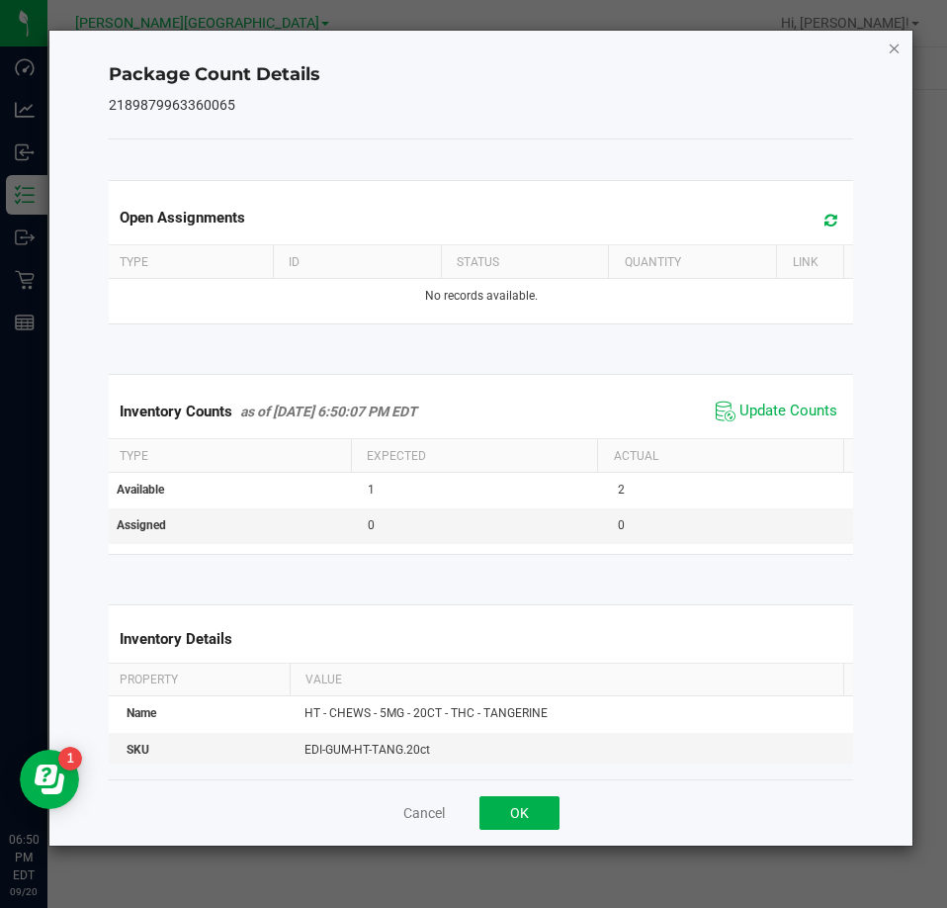
click at [892, 40] on icon "Close" at bounding box center [895, 48] width 14 height 24
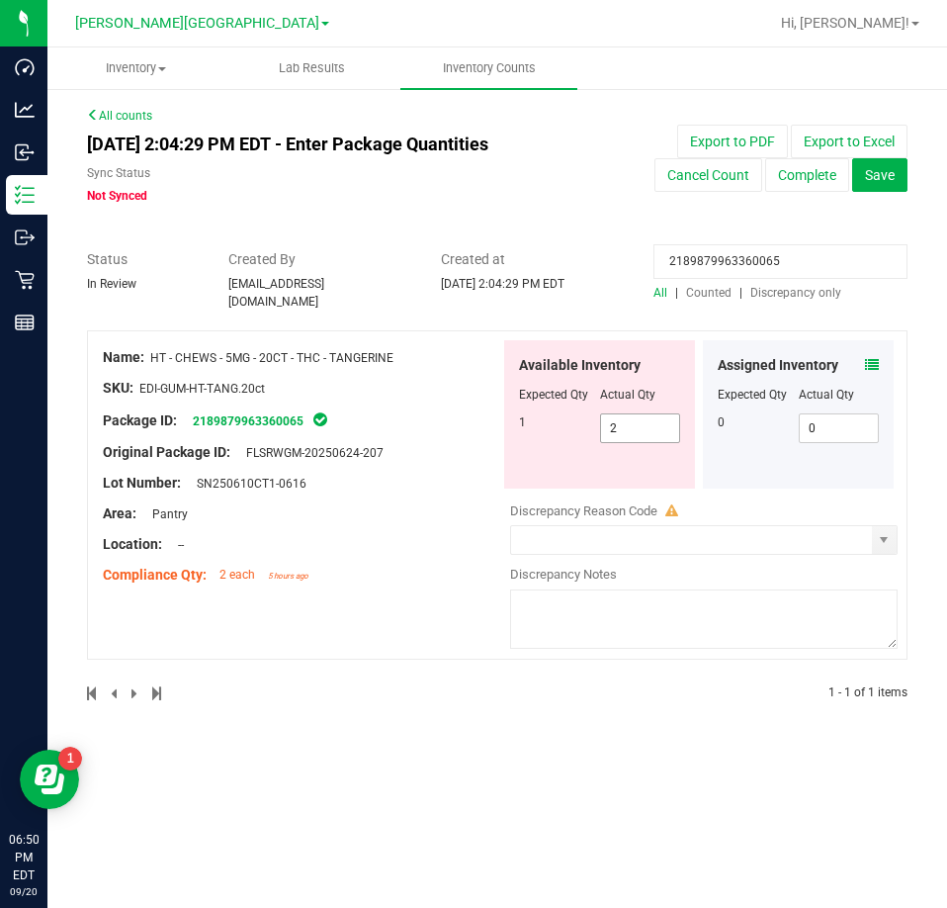
click at [636, 413] on span "2 2" at bounding box center [640, 428] width 81 height 30
click at [636, 414] on input "2" at bounding box center [640, 428] width 79 height 28
type input "1"
click at [713, 281] on div "2189879963360065" at bounding box center [781, 266] width 254 height 35
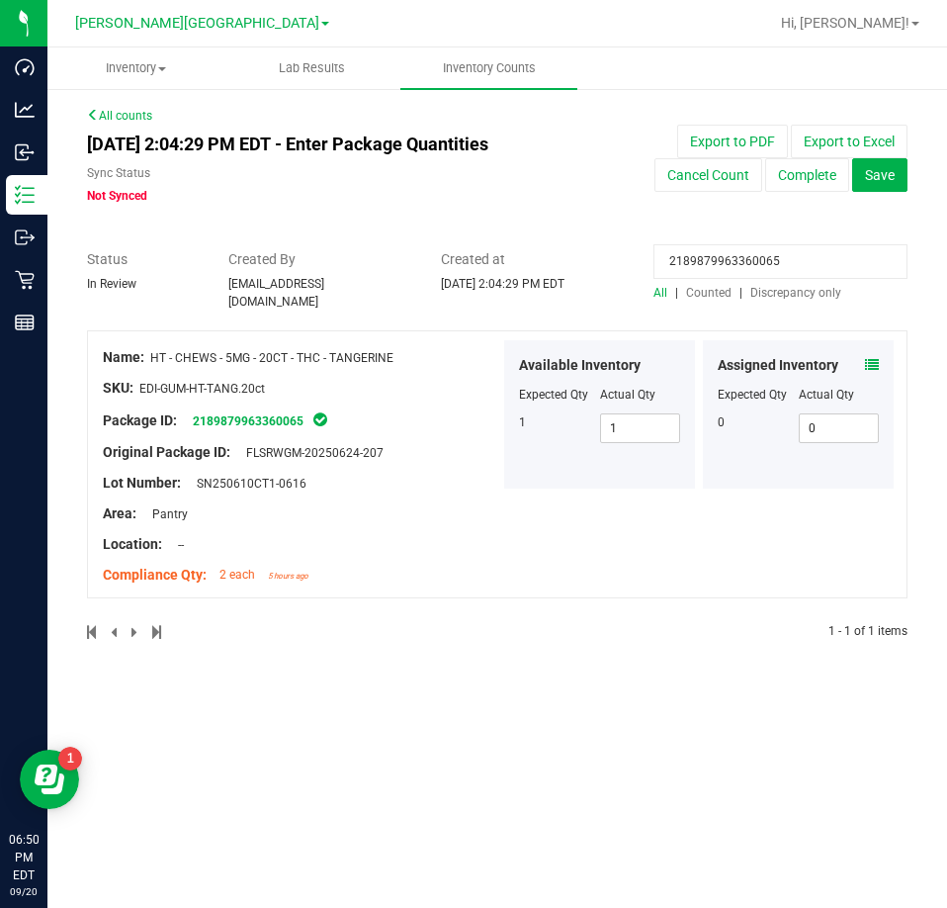
click at [714, 256] on input "2189879963360065" at bounding box center [781, 261] width 254 height 35
paste input "7953825881656101"
type input "7953825881656101"
click at [870, 358] on icon at bounding box center [872, 365] width 14 height 14
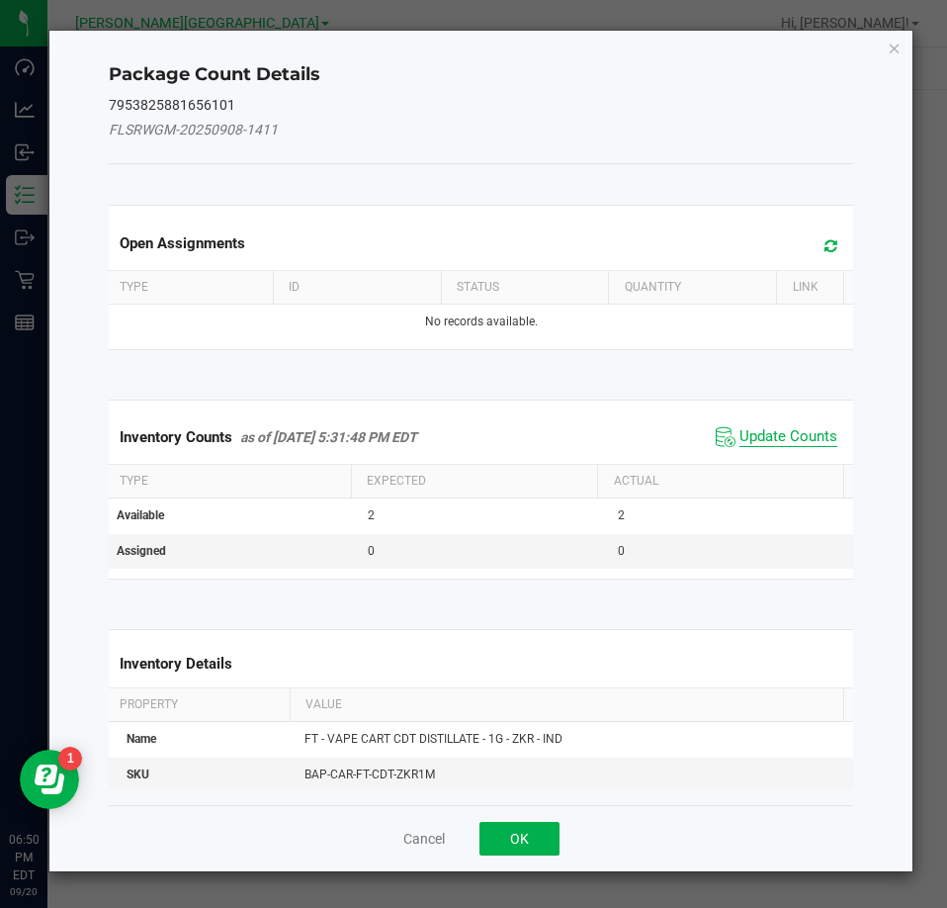
click at [795, 446] on span "Update Counts" at bounding box center [789, 437] width 98 height 20
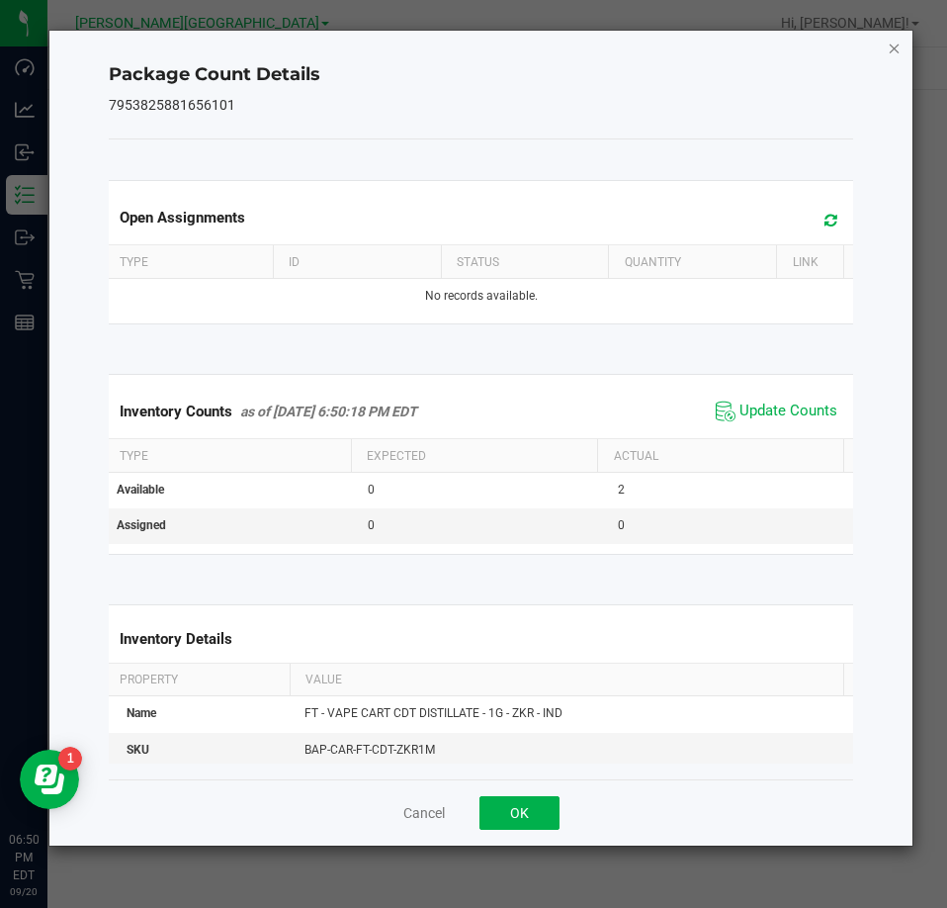
click at [897, 42] on icon "Close" at bounding box center [895, 48] width 14 height 24
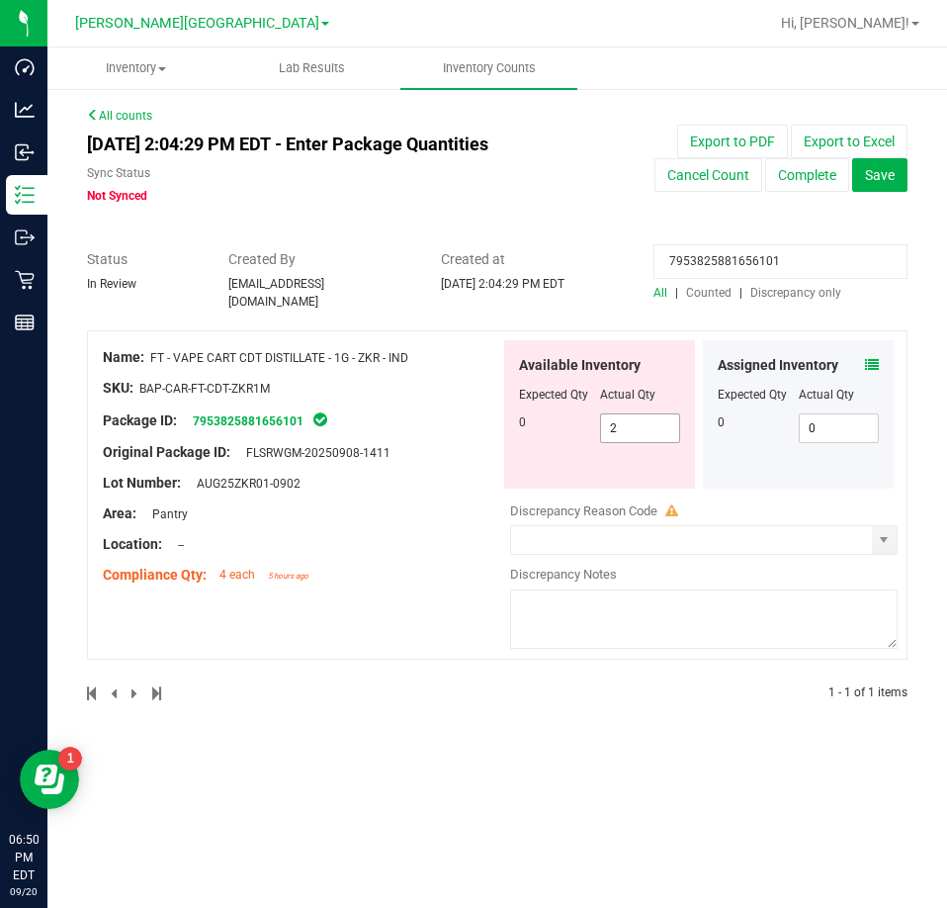
click at [643, 421] on span "2 2" at bounding box center [640, 428] width 81 height 30
click at [643, 421] on input "2" at bounding box center [640, 428] width 79 height 28
type input "0"
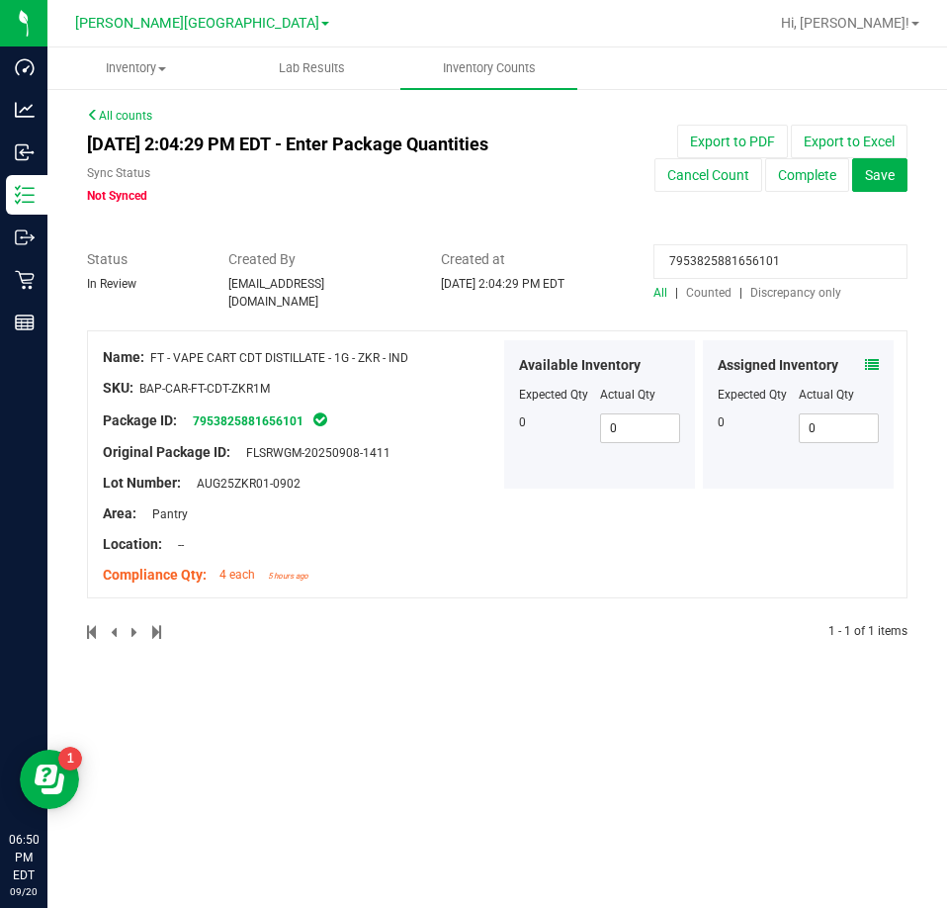
click at [763, 275] on input "7953825881656101" at bounding box center [781, 261] width 254 height 35
click at [761, 274] on input "7953825881656101" at bounding box center [781, 261] width 254 height 35
paste input "9943190485605868"
type input "9943190485605868"
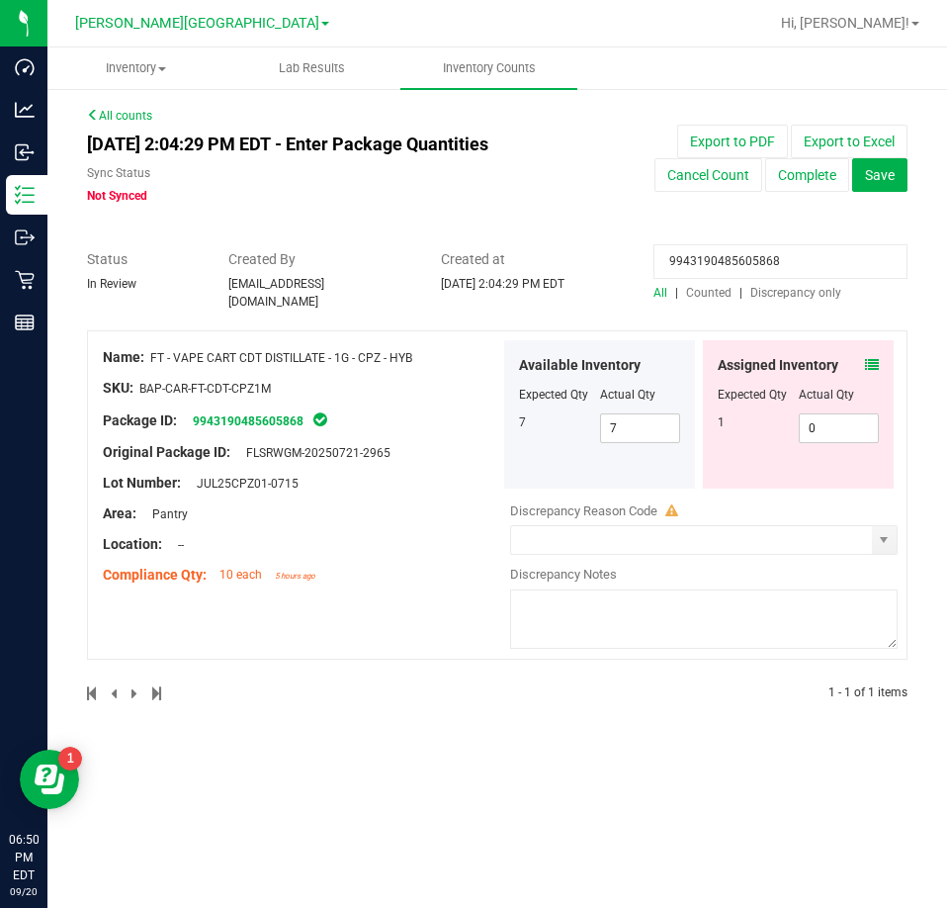
click at [870, 358] on icon at bounding box center [872, 365] width 14 height 14
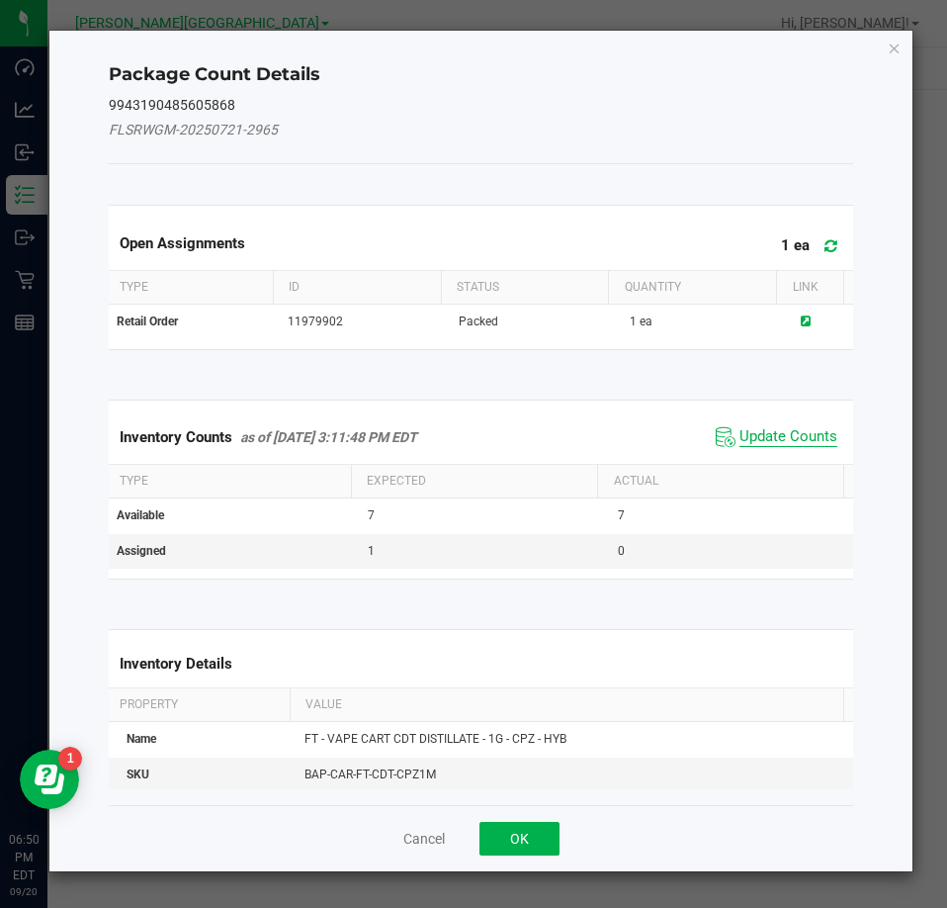
click at [819, 428] on span "Update Counts" at bounding box center [789, 437] width 98 height 20
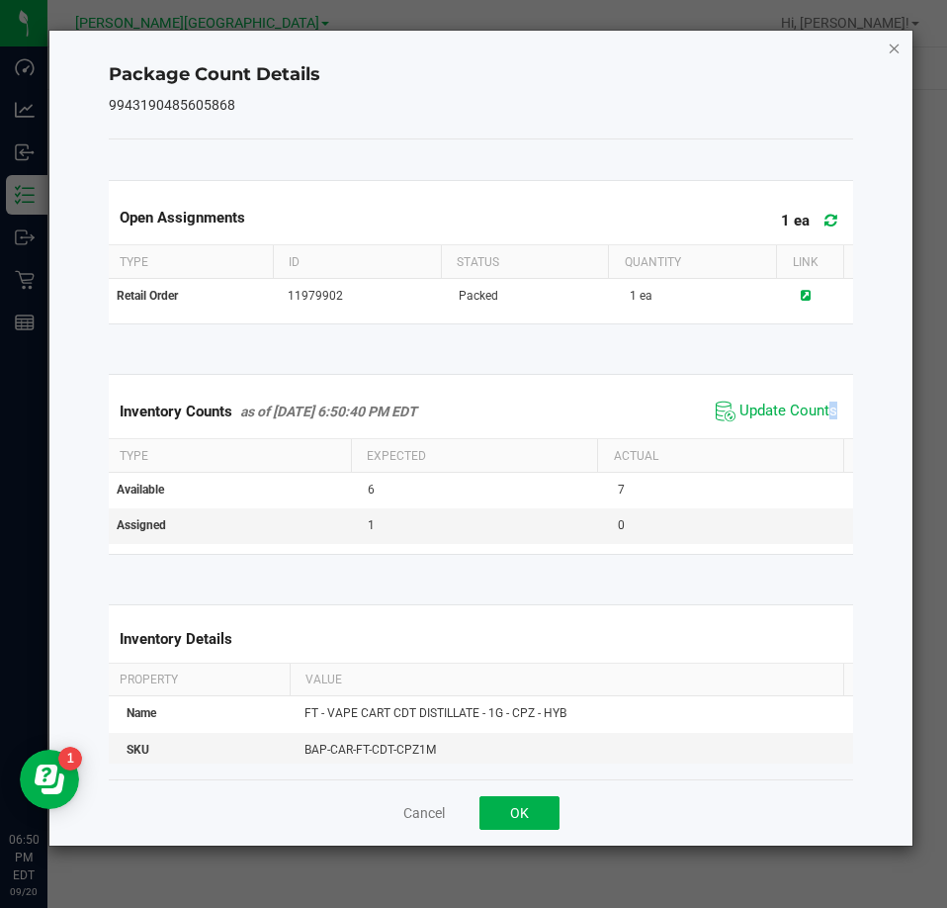
click at [895, 57] on icon "Close" at bounding box center [895, 48] width 14 height 24
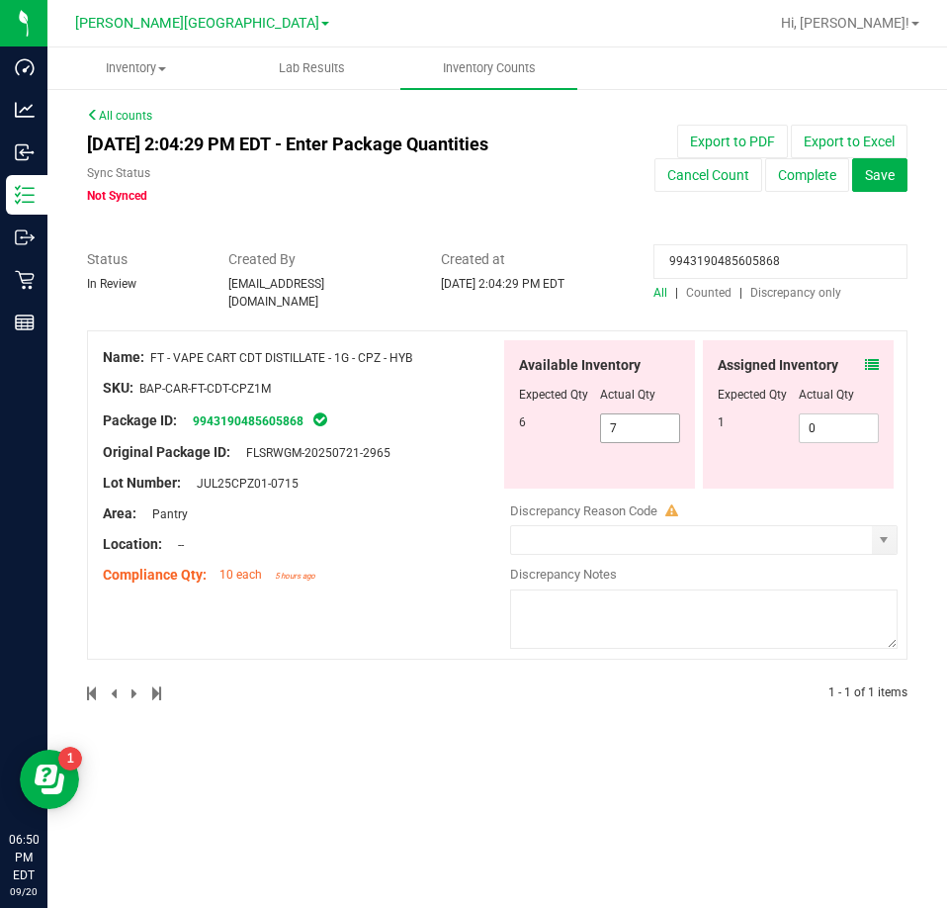
click at [647, 413] on span "7 7" at bounding box center [640, 428] width 81 height 30
click at [647, 414] on input "7" at bounding box center [640, 428] width 79 height 28
type input "6"
click at [766, 254] on input "9943190485605868" at bounding box center [781, 261] width 254 height 35
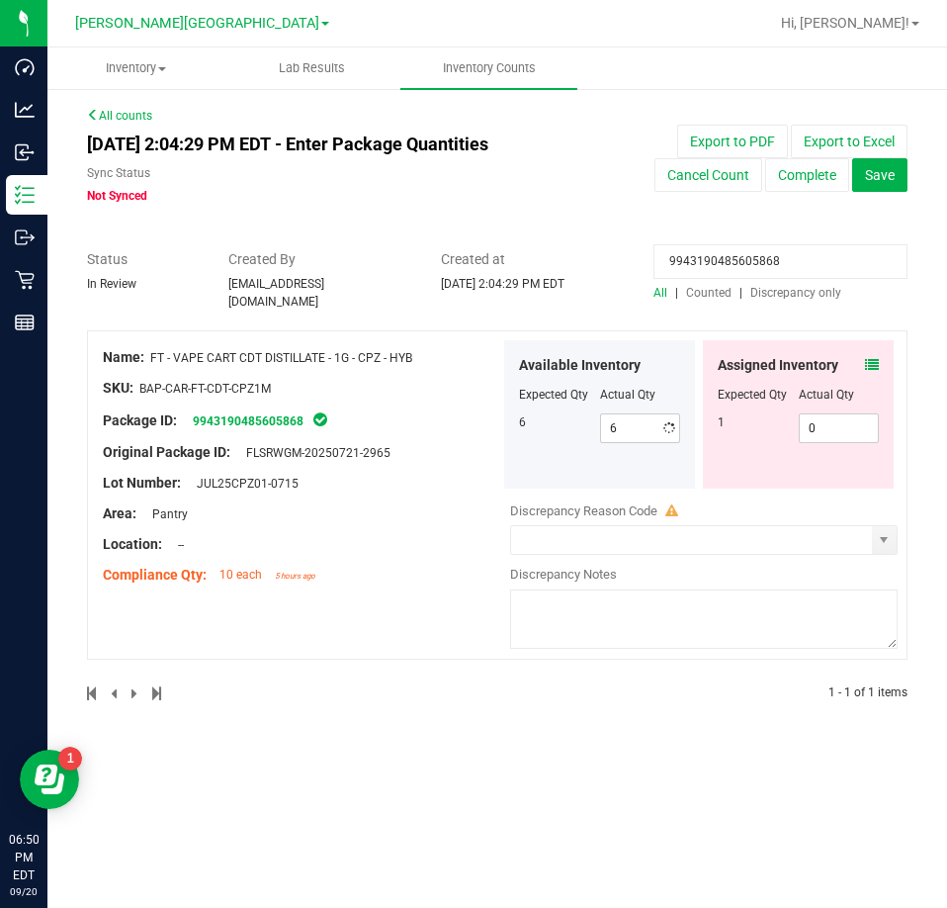
click at [766, 254] on input "9943190485605868" at bounding box center [781, 261] width 254 height 35
paste input "3322279097749774"
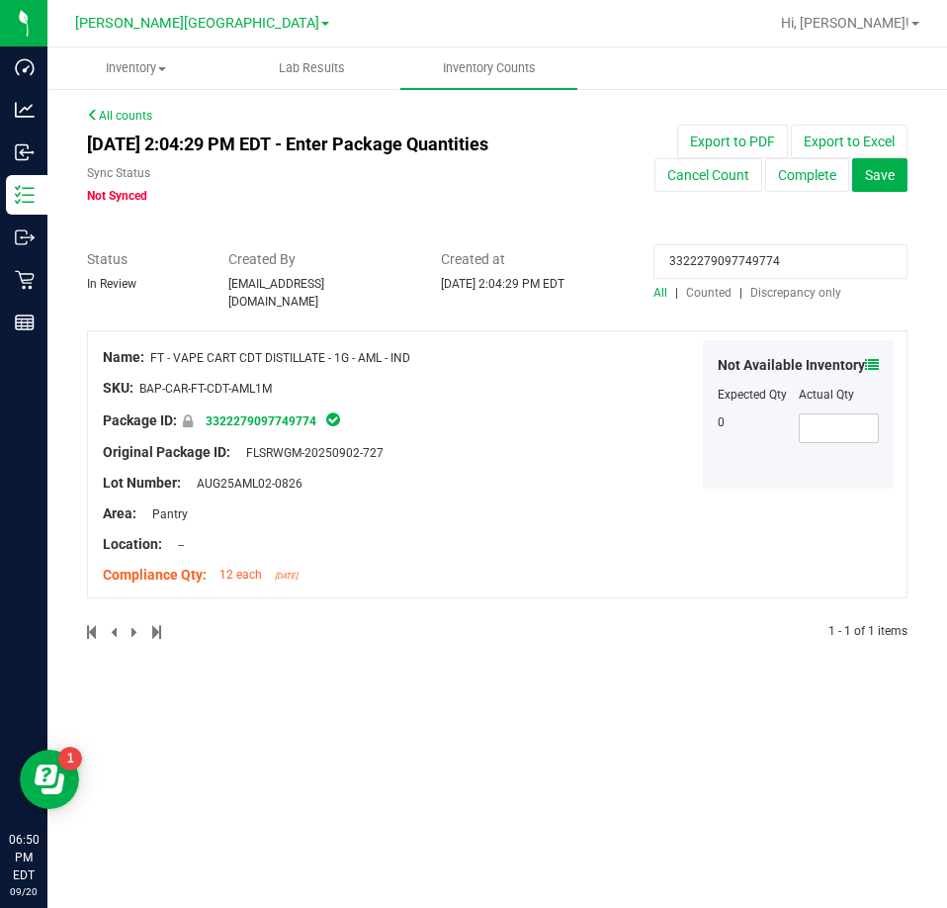
click at [861, 355] on span "Not Available Inventory" at bounding box center [791, 365] width 147 height 21
click at [862, 355] on span "Not Available Inventory" at bounding box center [791, 365] width 147 height 21
click at [873, 358] on icon at bounding box center [872, 365] width 14 height 14
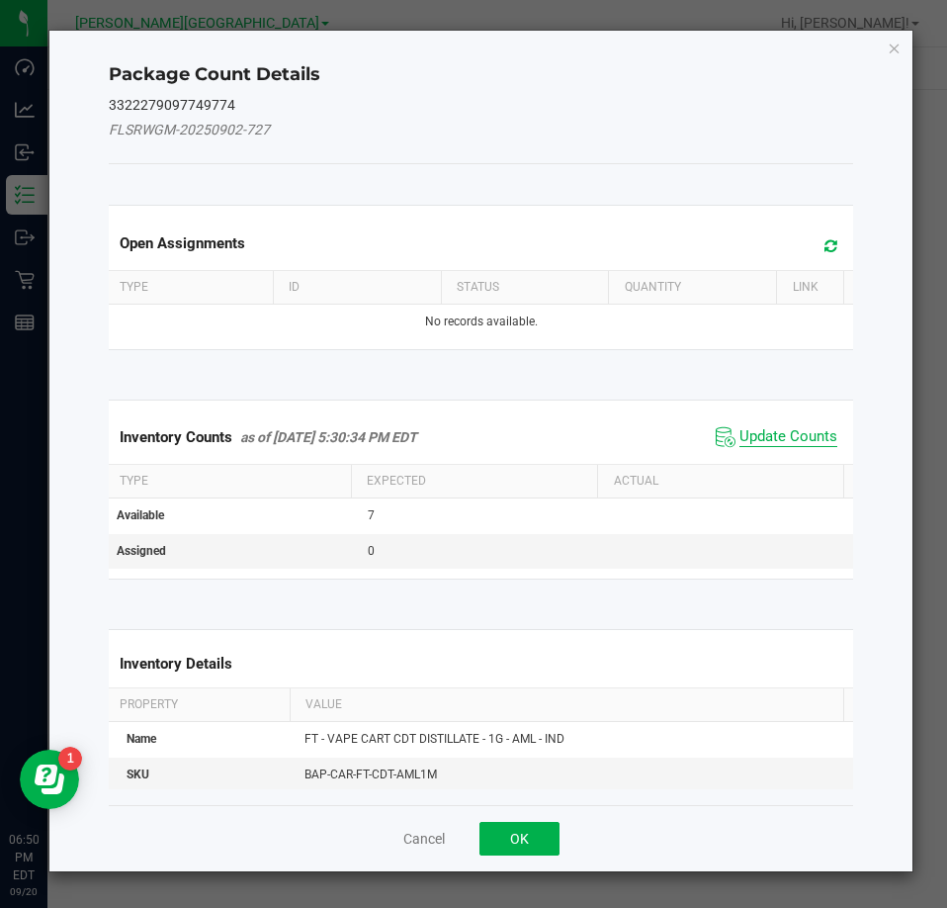
click at [802, 439] on span "Update Counts" at bounding box center [789, 437] width 98 height 20
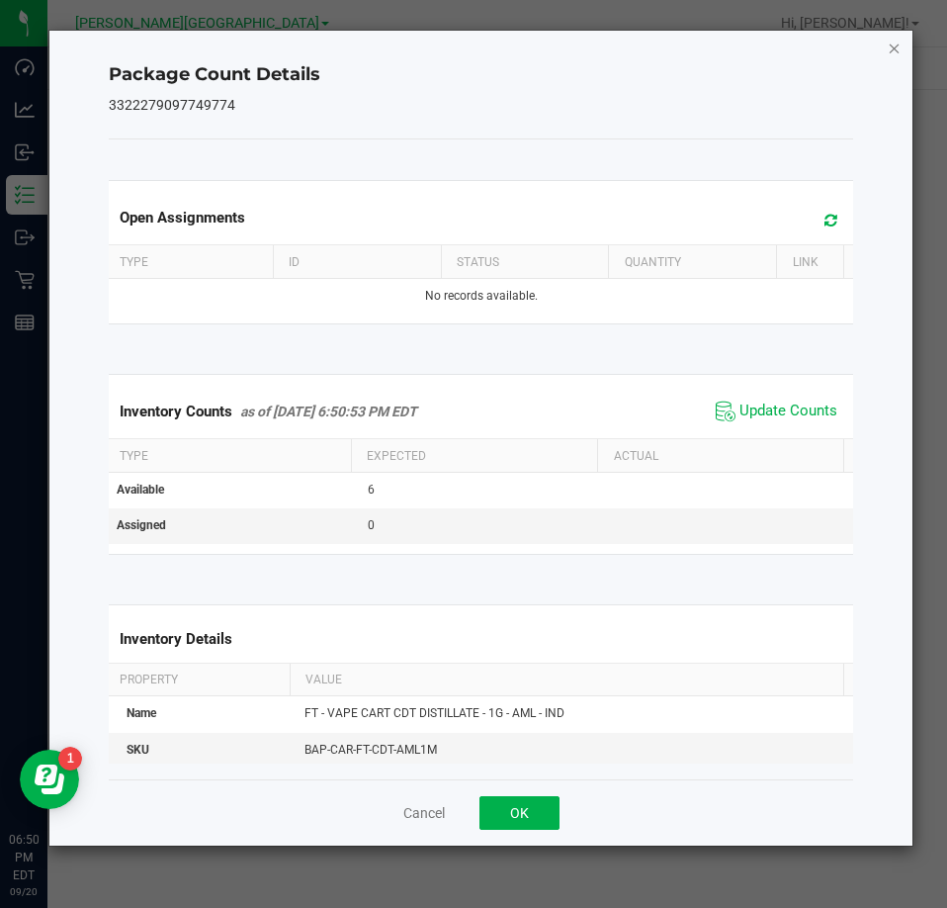
click at [898, 54] on icon "Close" at bounding box center [895, 48] width 14 height 24
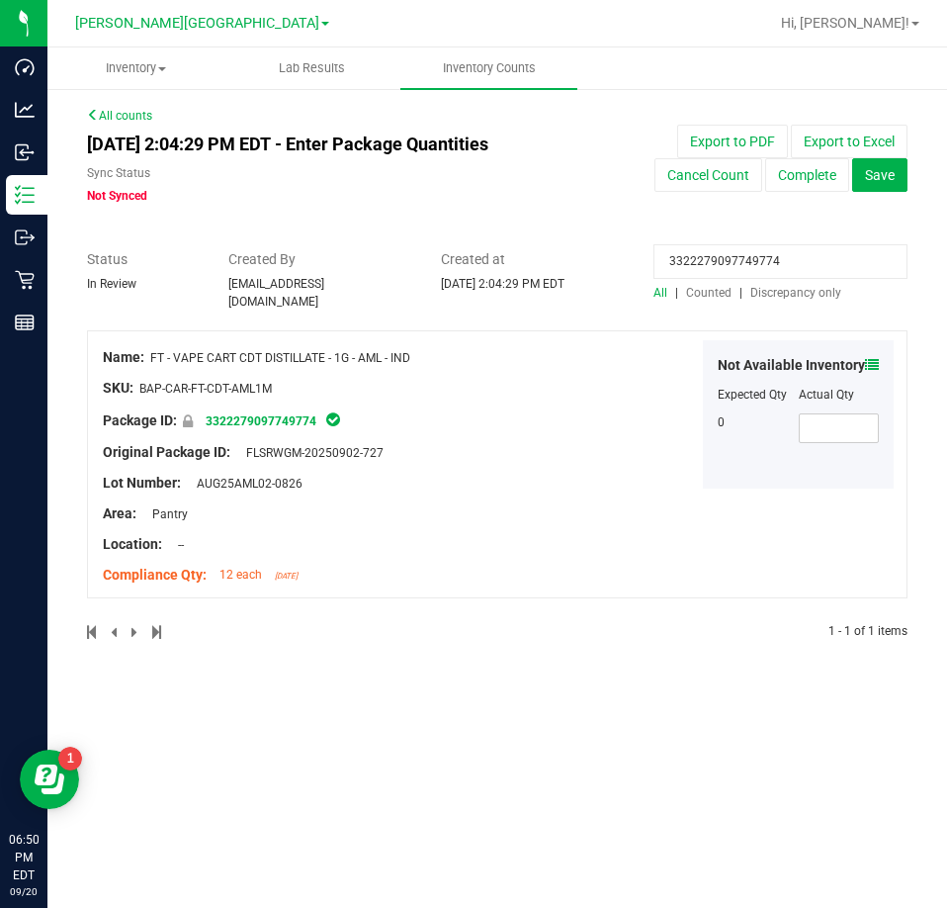
click at [762, 253] on input "3322279097749774" at bounding box center [781, 261] width 254 height 35
paste input "276538961979875"
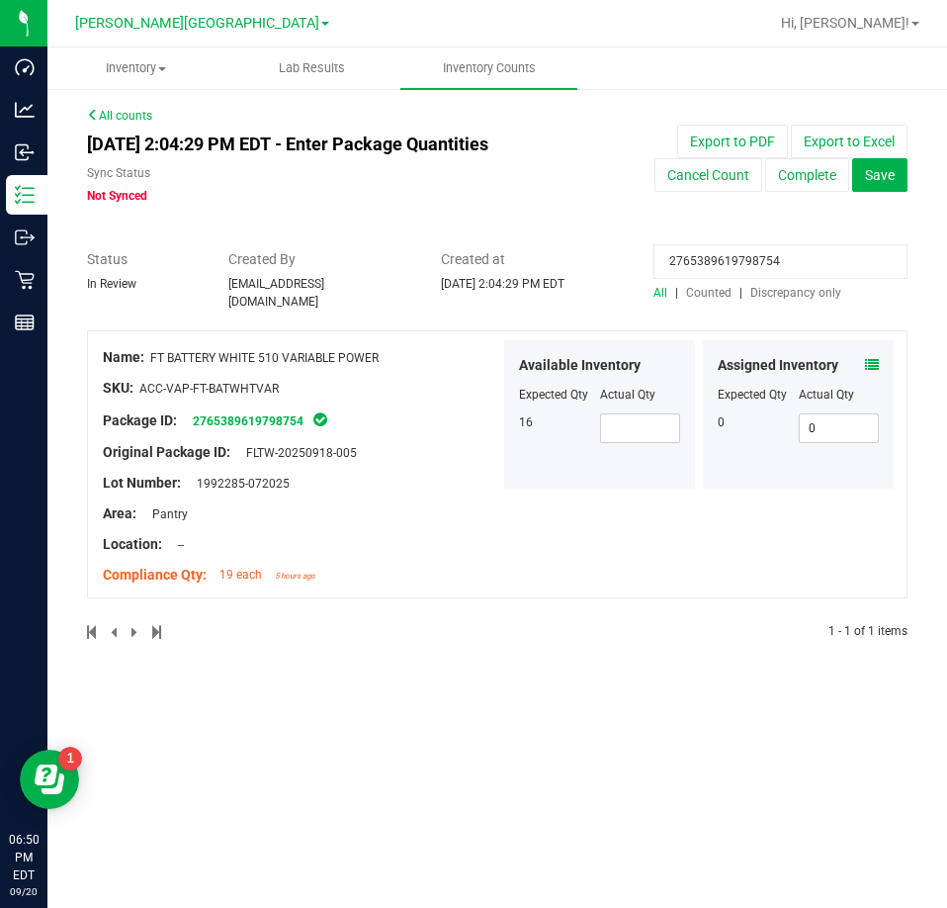
click at [872, 358] on icon at bounding box center [872, 365] width 14 height 14
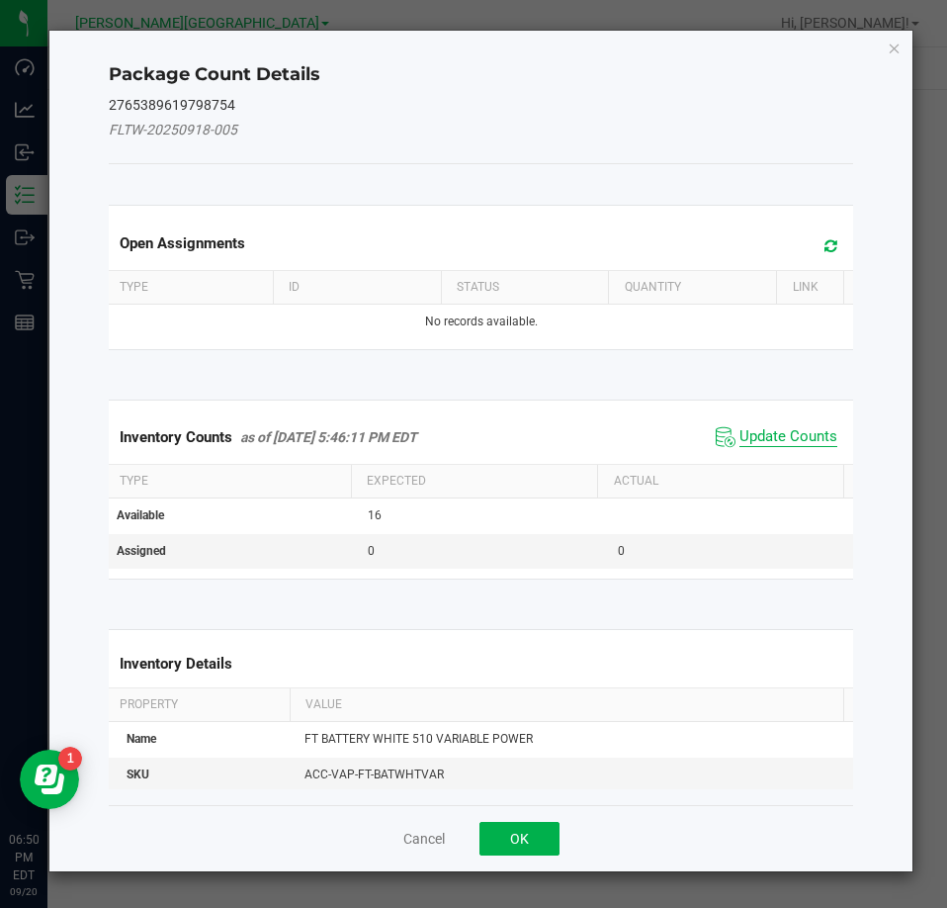
click at [779, 435] on span "Update Counts" at bounding box center [789, 437] width 98 height 20
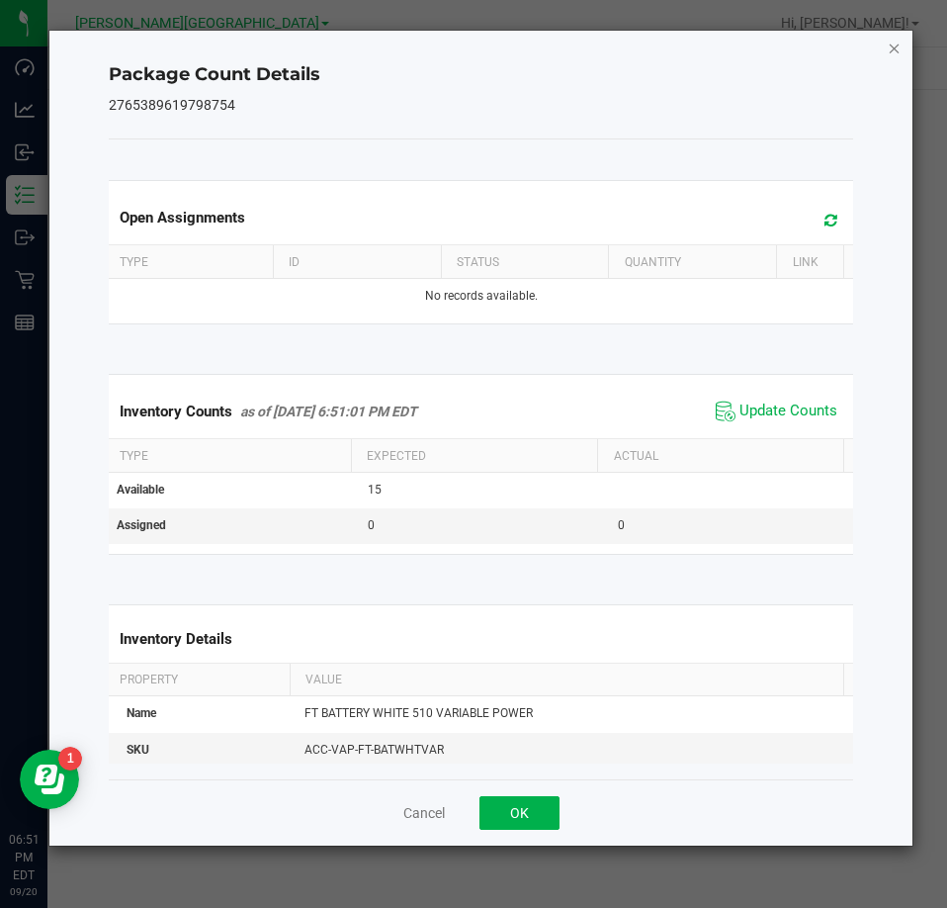
click at [898, 49] on icon "Close" at bounding box center [895, 48] width 14 height 24
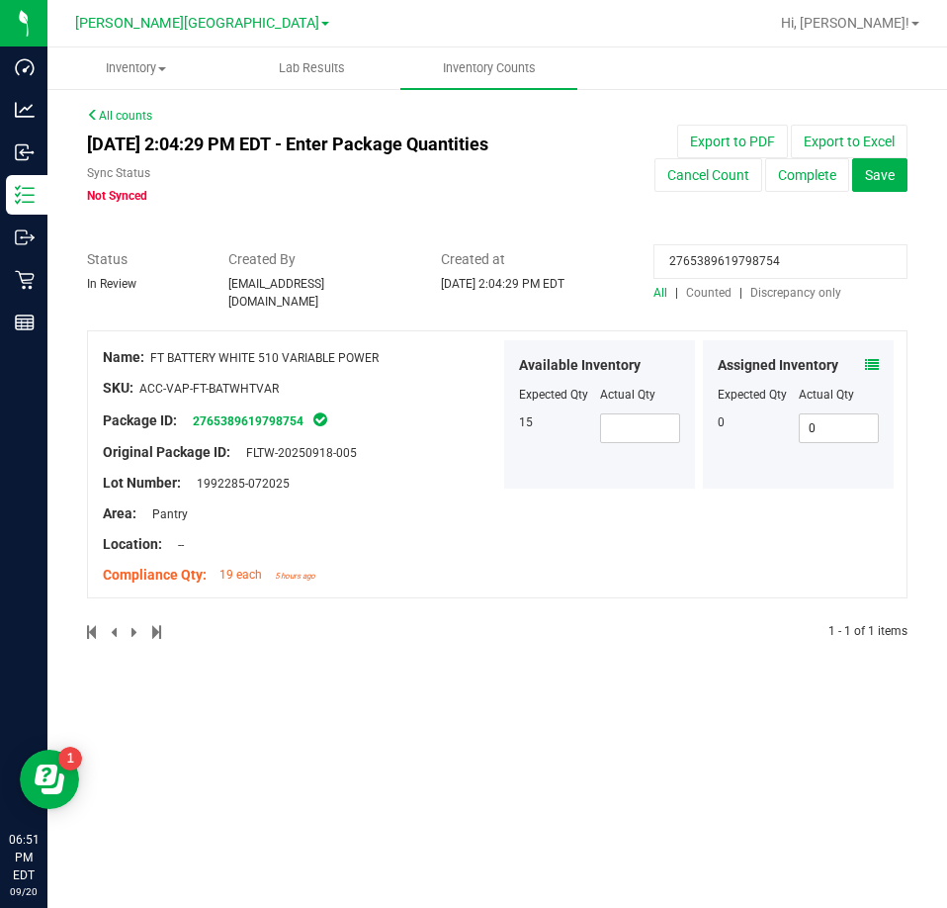
click at [752, 271] on input "2765389619798754" at bounding box center [781, 261] width 254 height 35
paste input "8845651795137757"
type input "8845651795137757"
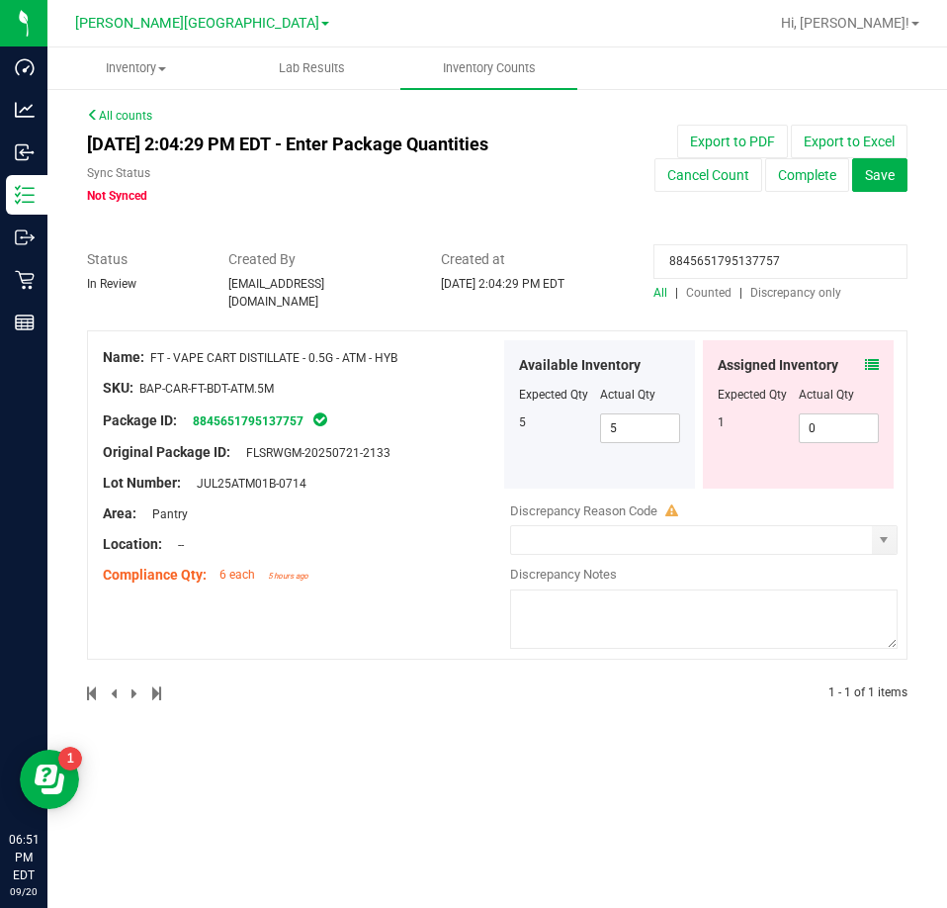
click at [870, 358] on icon at bounding box center [872, 365] width 14 height 14
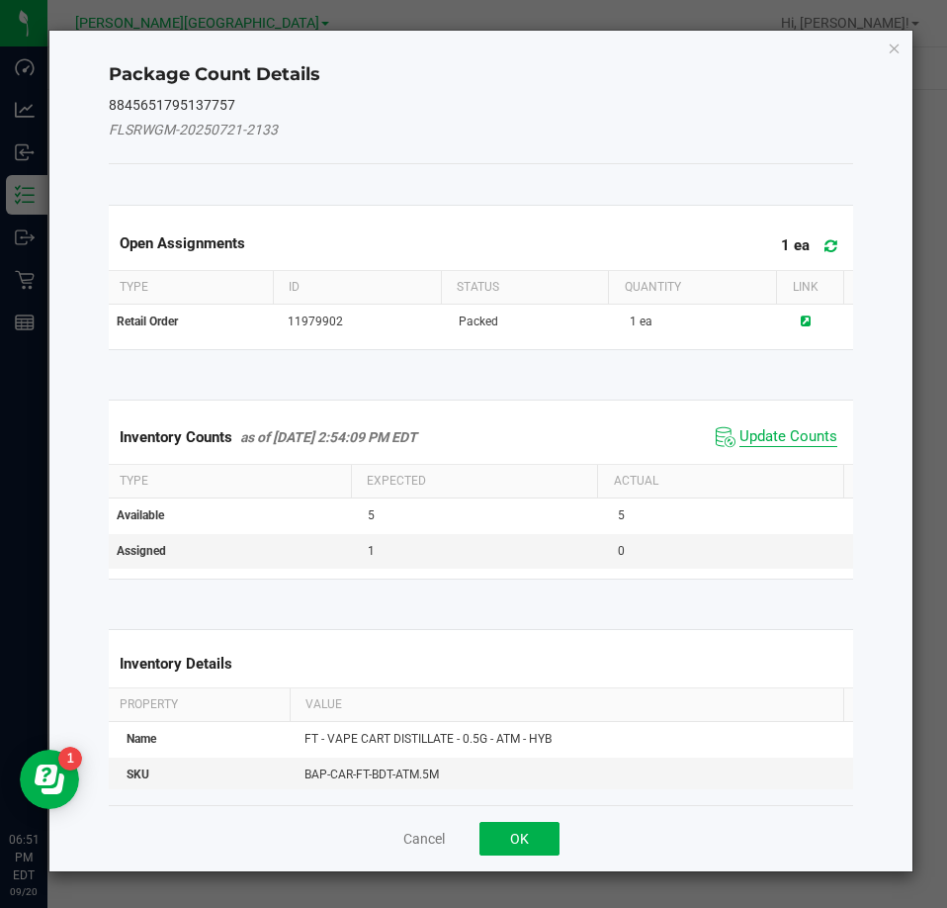
click at [804, 429] on span "Update Counts" at bounding box center [789, 437] width 98 height 20
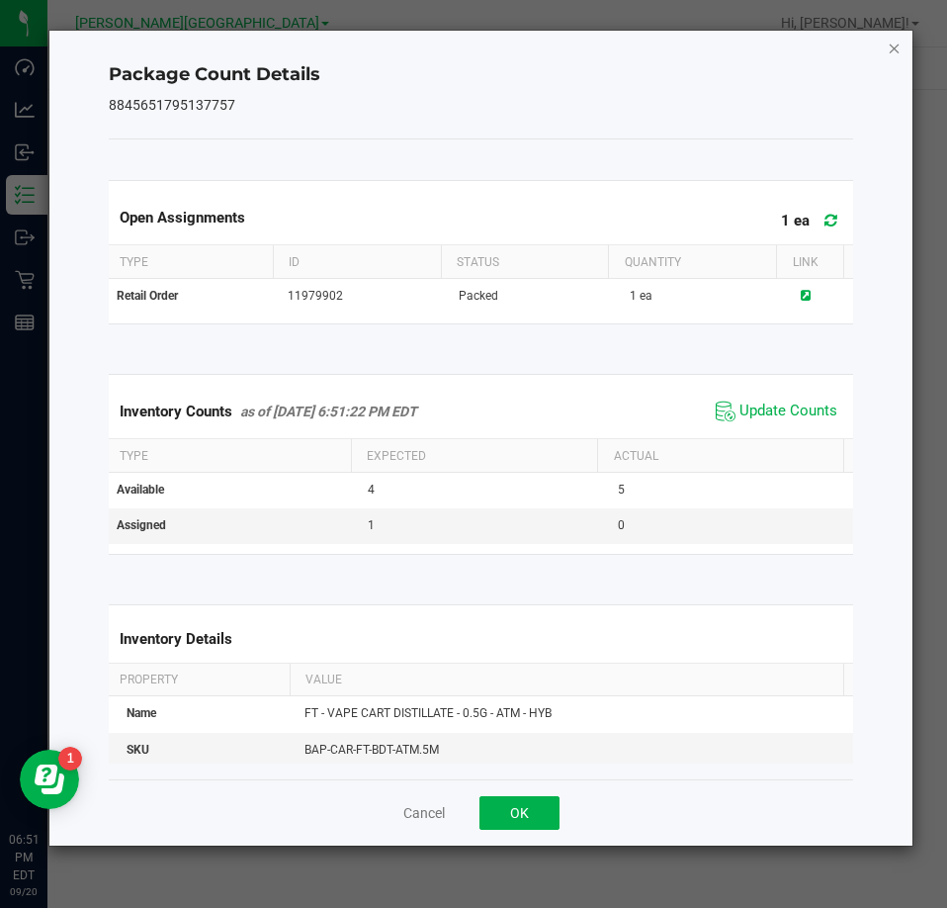
click at [890, 56] on icon "Close" at bounding box center [895, 48] width 14 height 24
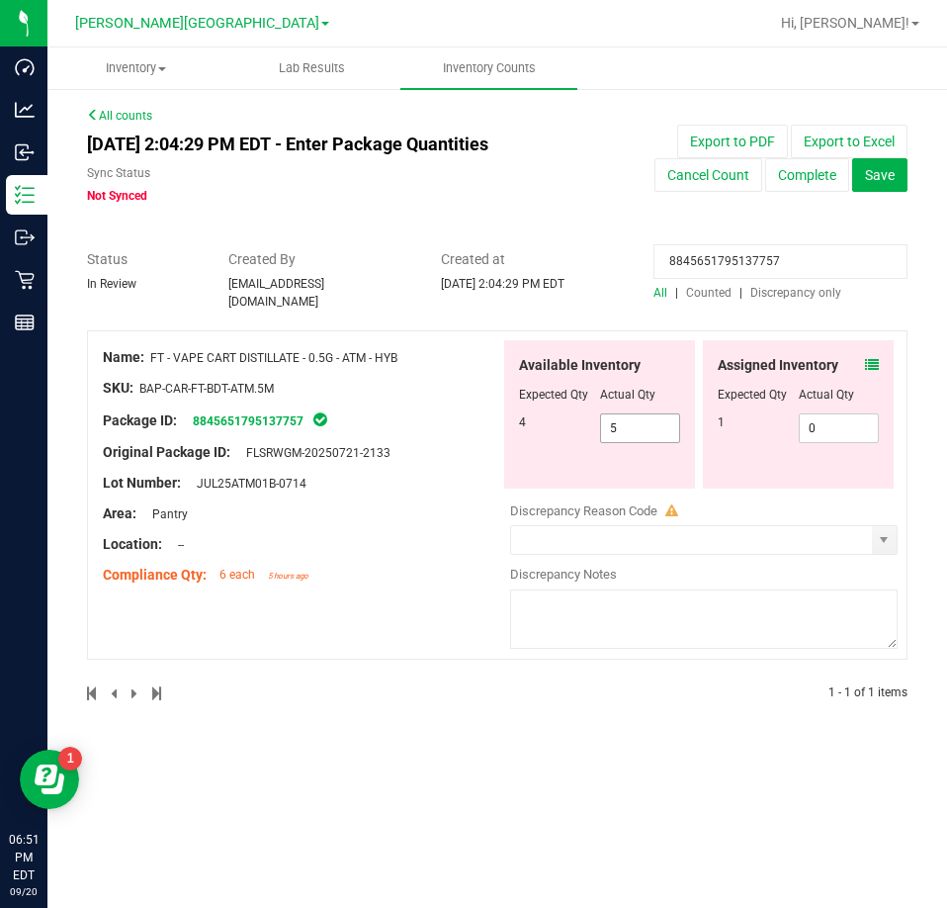
click at [618, 413] on span "5 5" at bounding box center [640, 428] width 81 height 30
click at [618, 414] on input "5" at bounding box center [640, 428] width 79 height 28
type input "4"
click at [769, 261] on input "8845651795137757" at bounding box center [781, 261] width 254 height 35
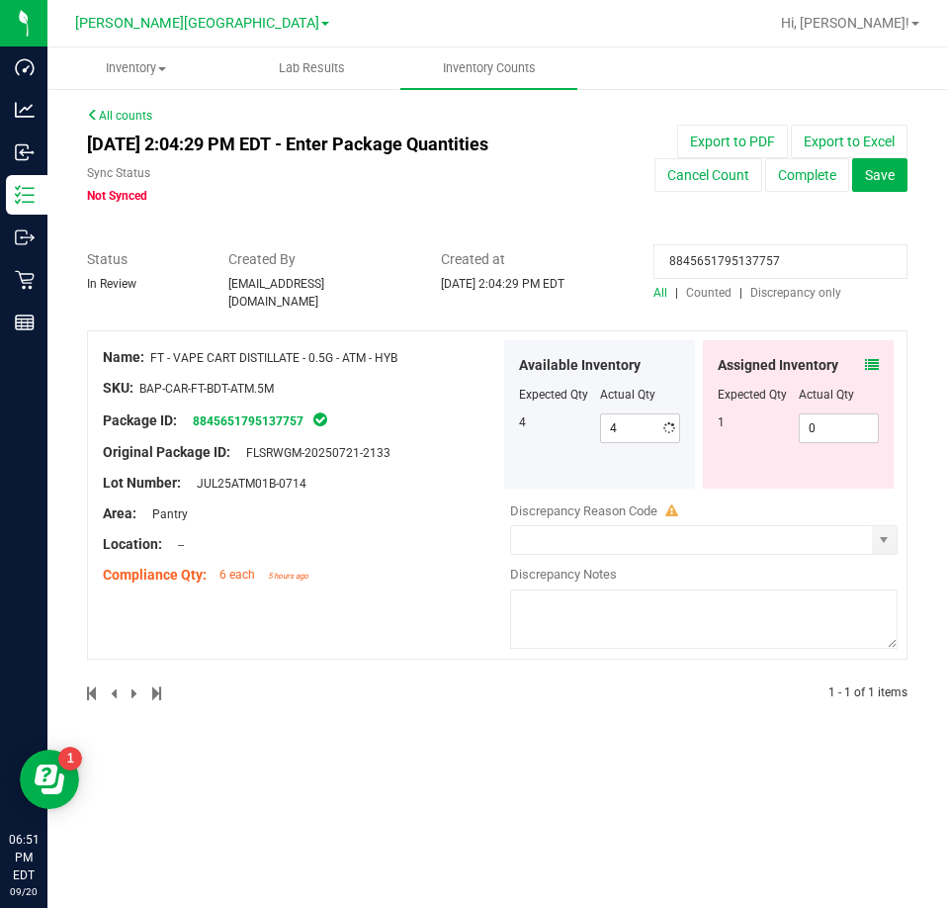
click at [769, 261] on input "8845651795137757" at bounding box center [781, 261] width 254 height 35
paste input "5210196666594120"
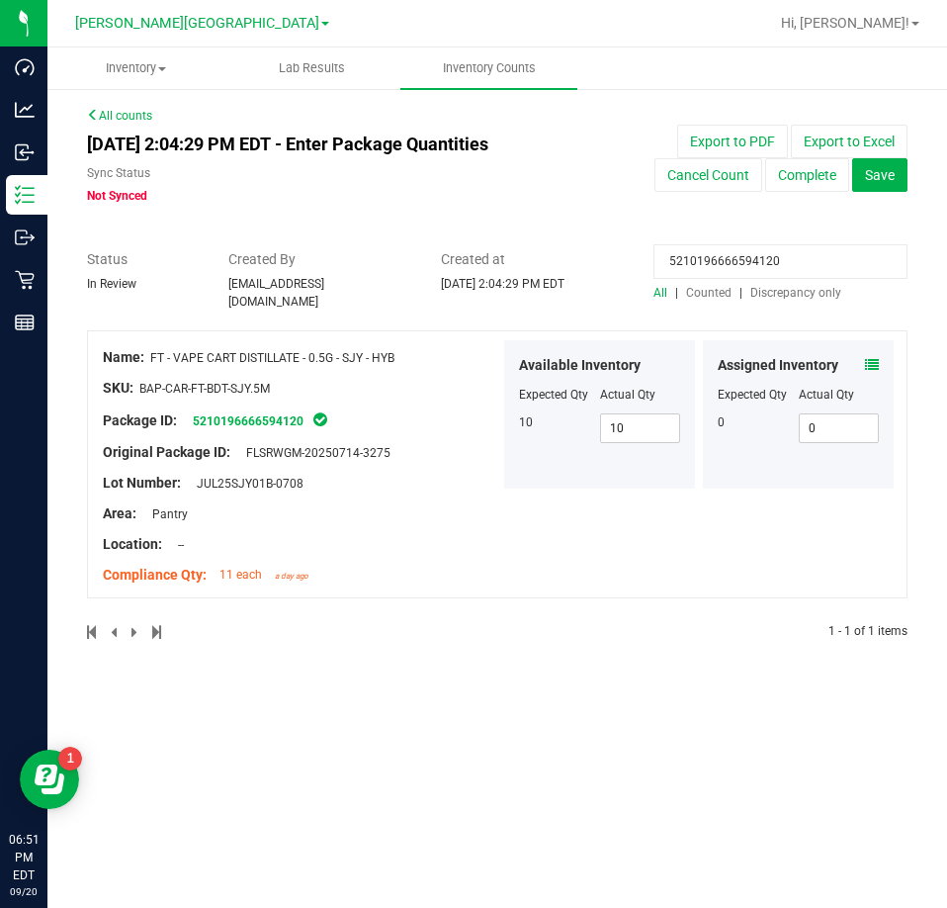
type input "5210196666594120"
click at [866, 358] on icon at bounding box center [872, 365] width 14 height 14
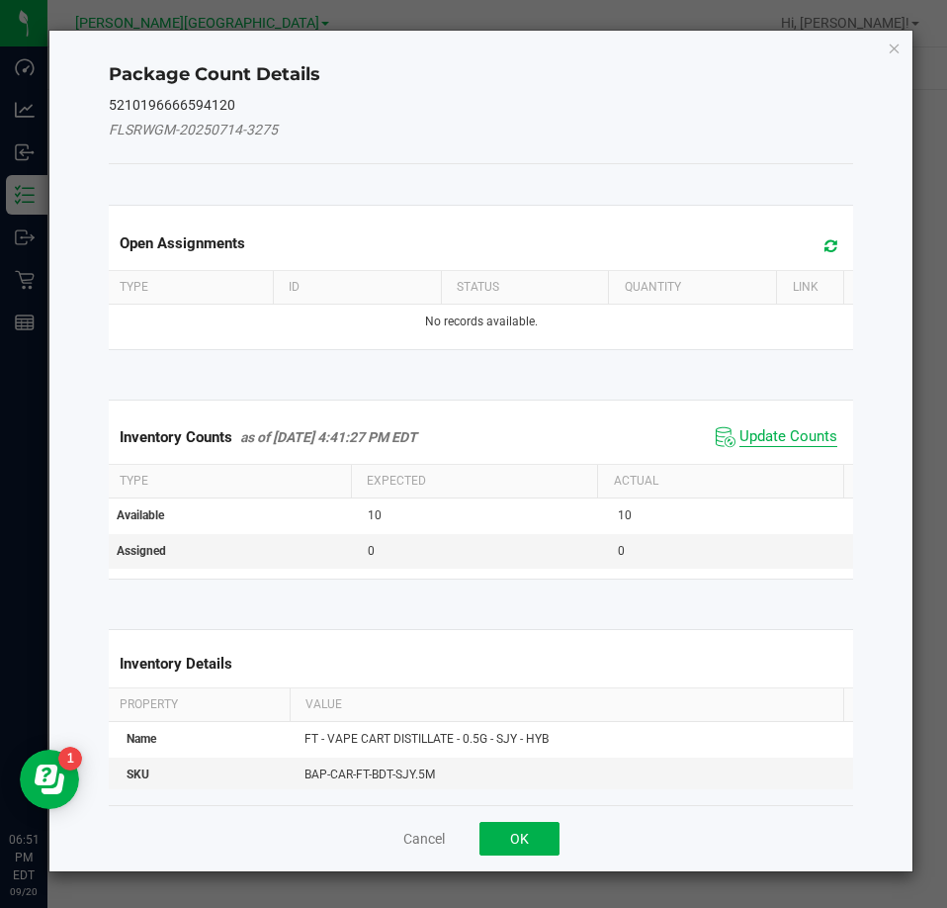
click at [801, 433] on span "Update Counts" at bounding box center [789, 437] width 98 height 20
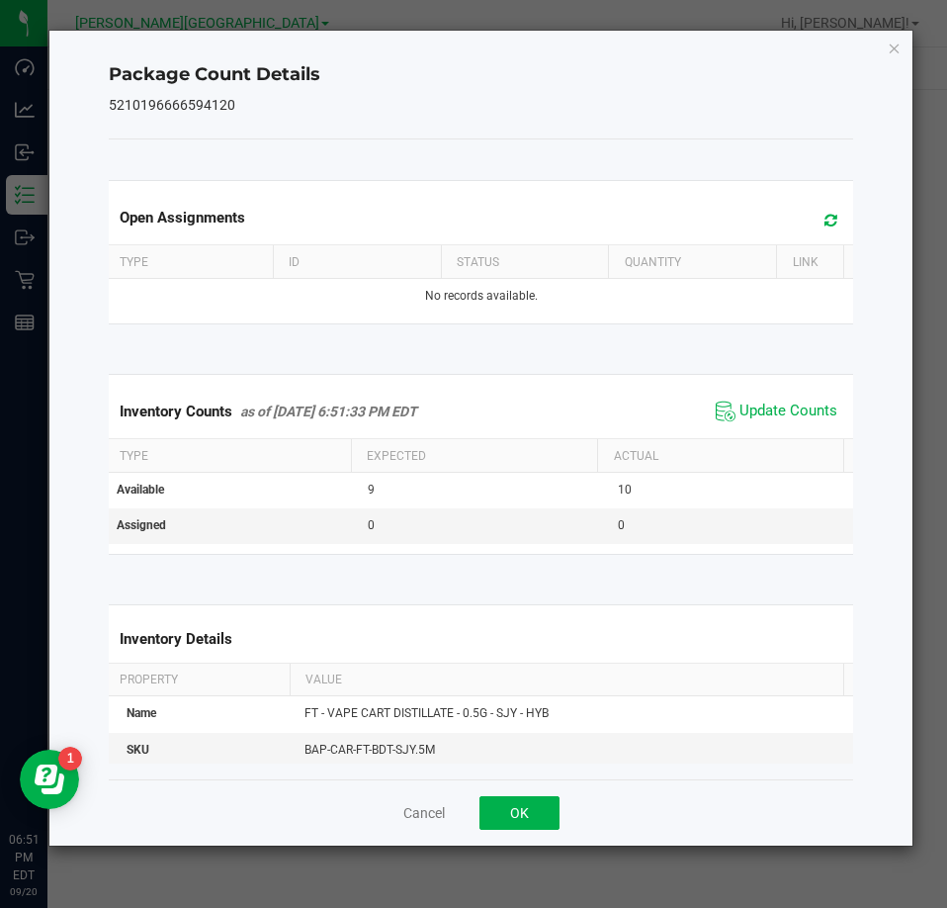
drag, startPoint x: 899, startPoint y: 44, endPoint x: 884, endPoint y: 69, distance: 29.7
click at [895, 43] on icon "Close" at bounding box center [895, 48] width 14 height 24
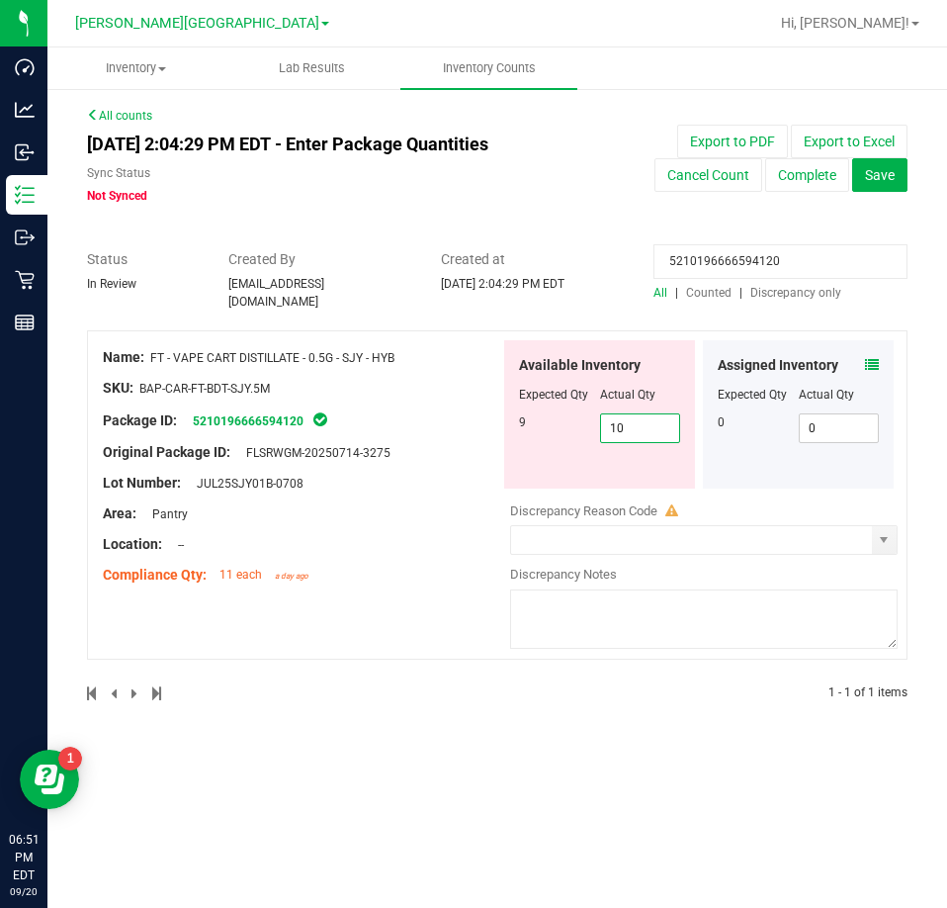
click at [619, 421] on span "10 10" at bounding box center [640, 428] width 81 height 30
click at [619, 421] on input "10" at bounding box center [640, 428] width 79 height 28
type input "9"
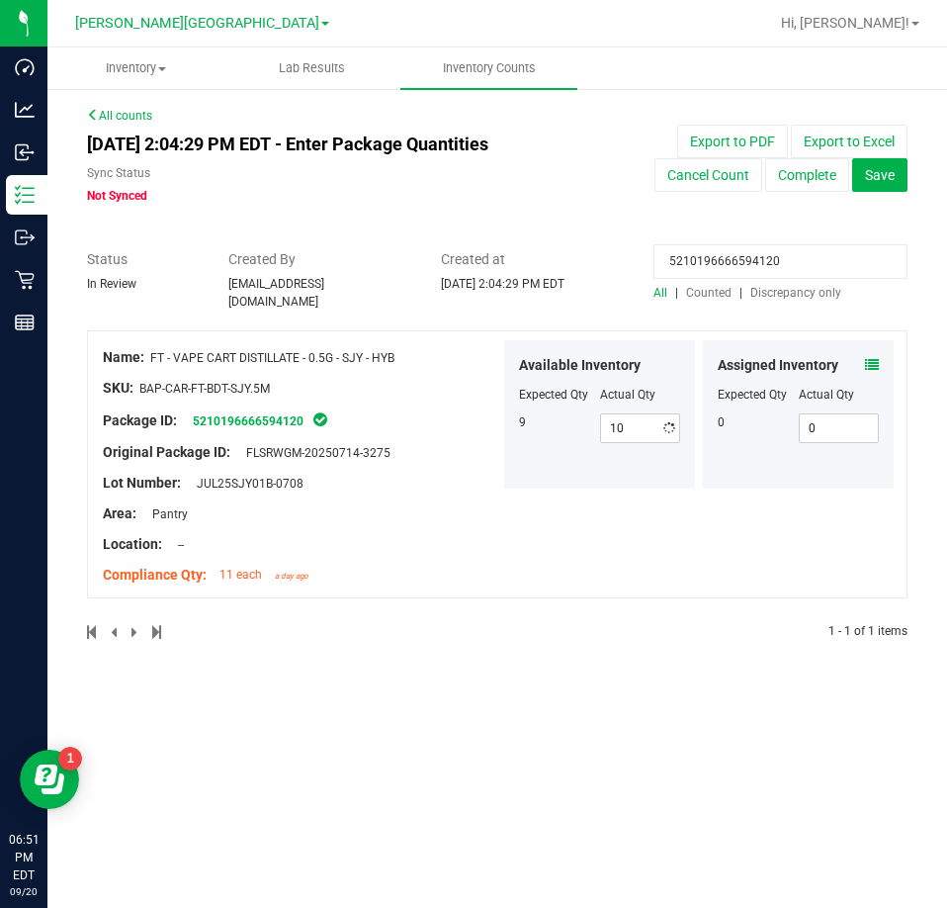
type input "9"
click at [821, 266] on input "5210196666594120" at bounding box center [781, 261] width 254 height 35
paste input "458440550961298"
type input "5458440550961298"
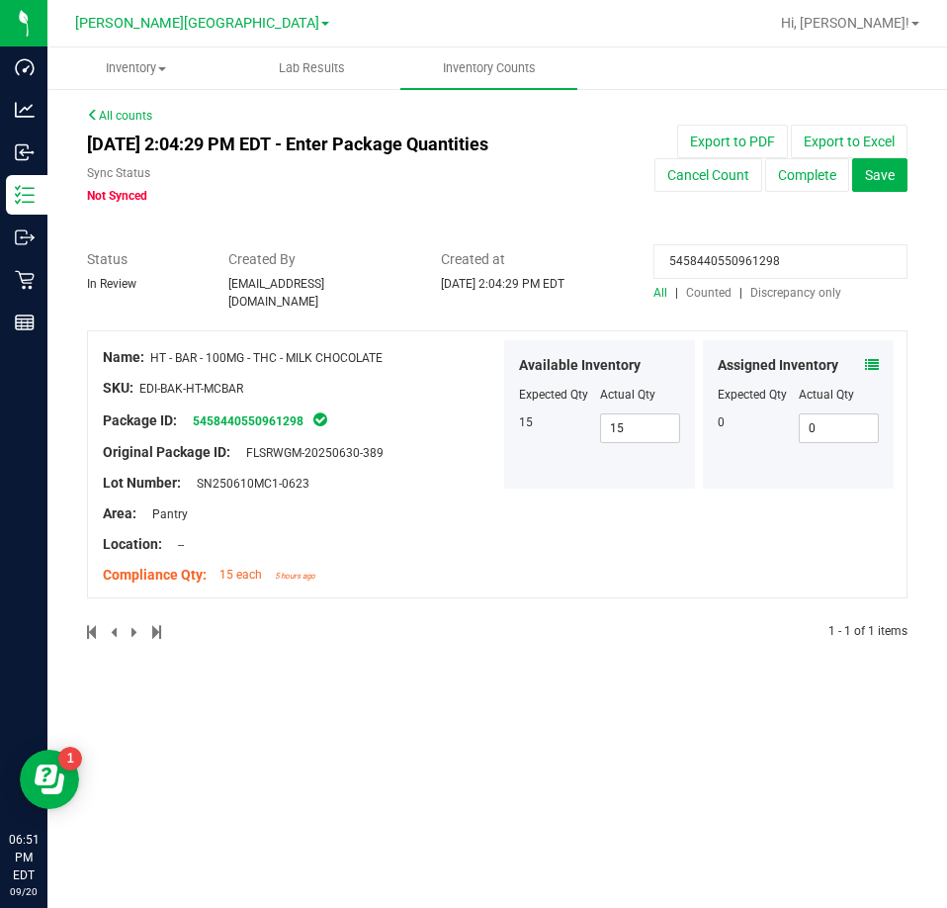
click at [870, 358] on icon at bounding box center [872, 365] width 14 height 14
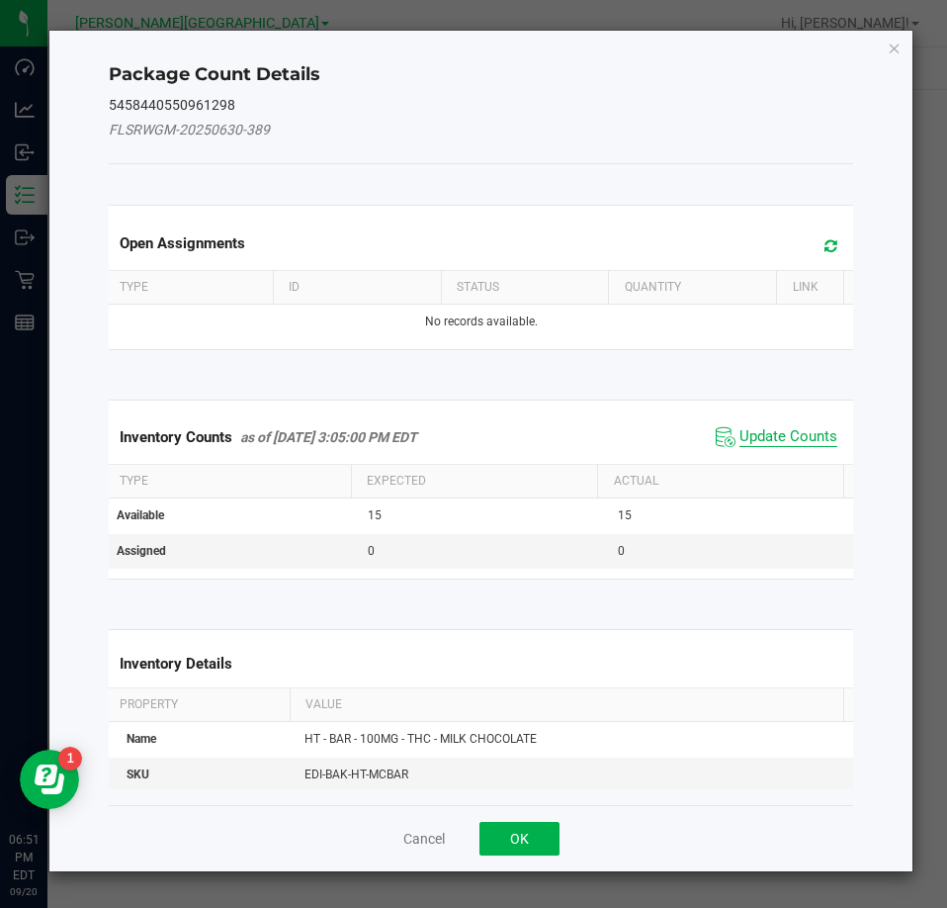
click at [800, 429] on span "Update Counts" at bounding box center [789, 437] width 98 height 20
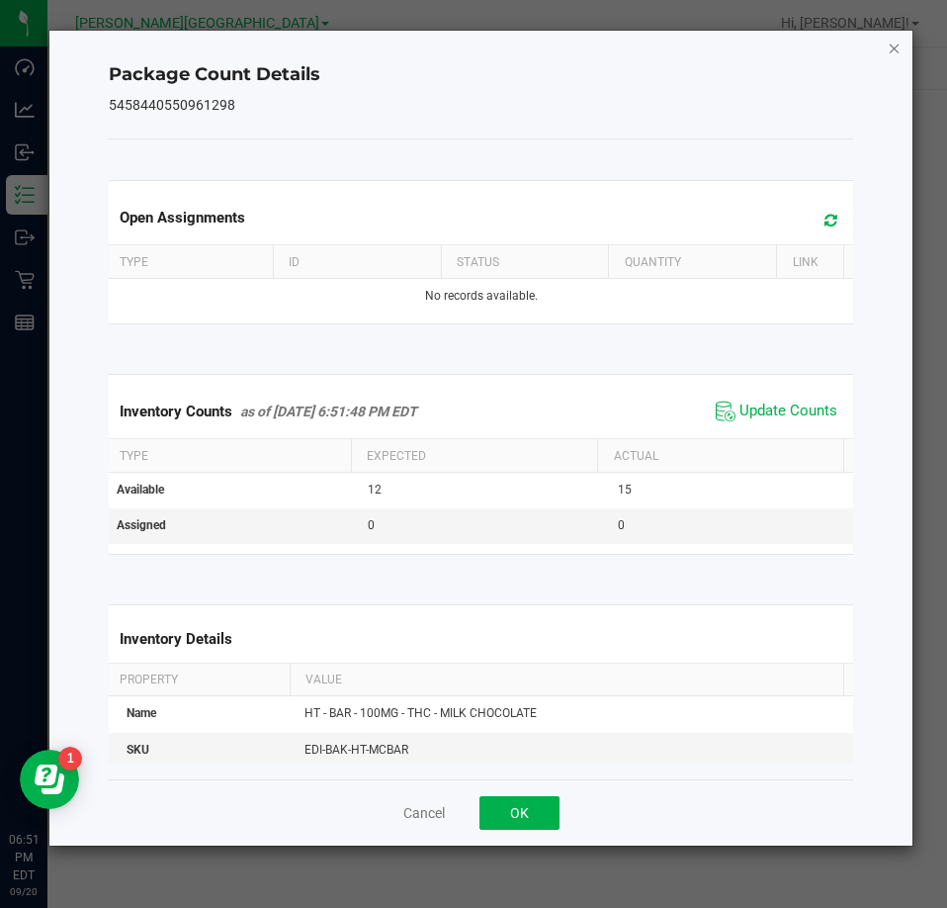
click at [896, 45] on icon "Close" at bounding box center [895, 48] width 14 height 24
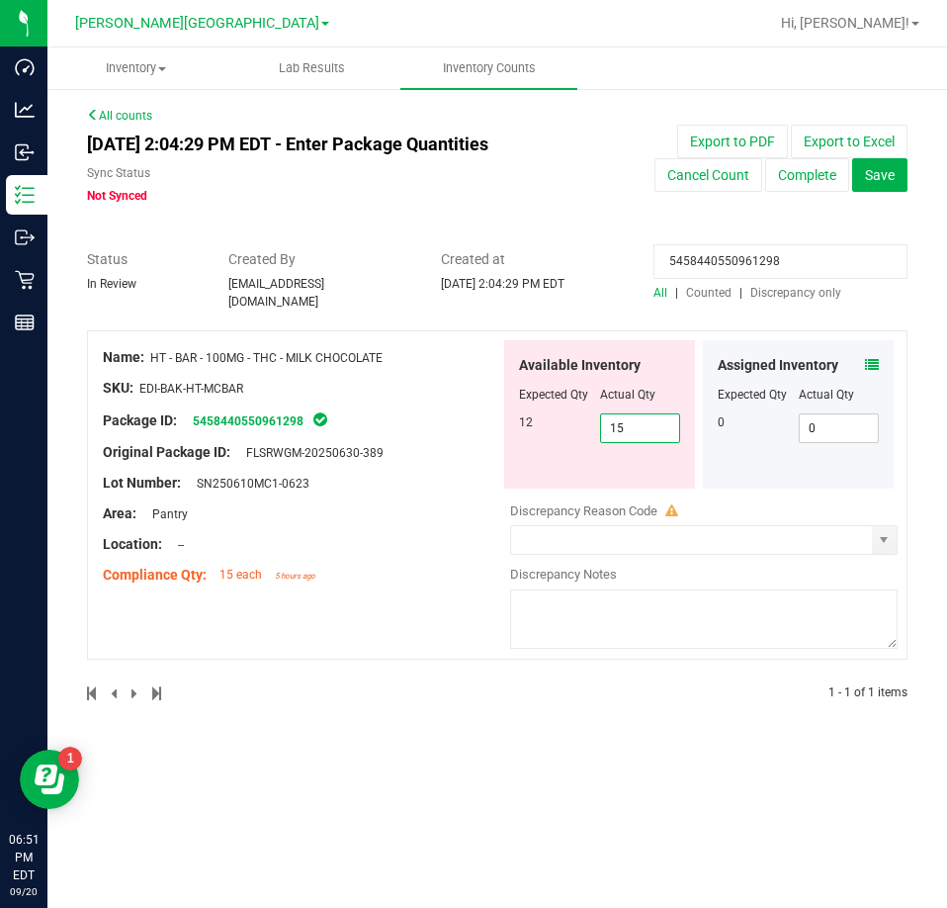
click at [645, 413] on span "15 15" at bounding box center [640, 428] width 81 height 30
click at [645, 414] on input "15" at bounding box center [640, 428] width 79 height 28
type input "12"
click at [714, 286] on span "Counted" at bounding box center [708, 293] width 45 height 14
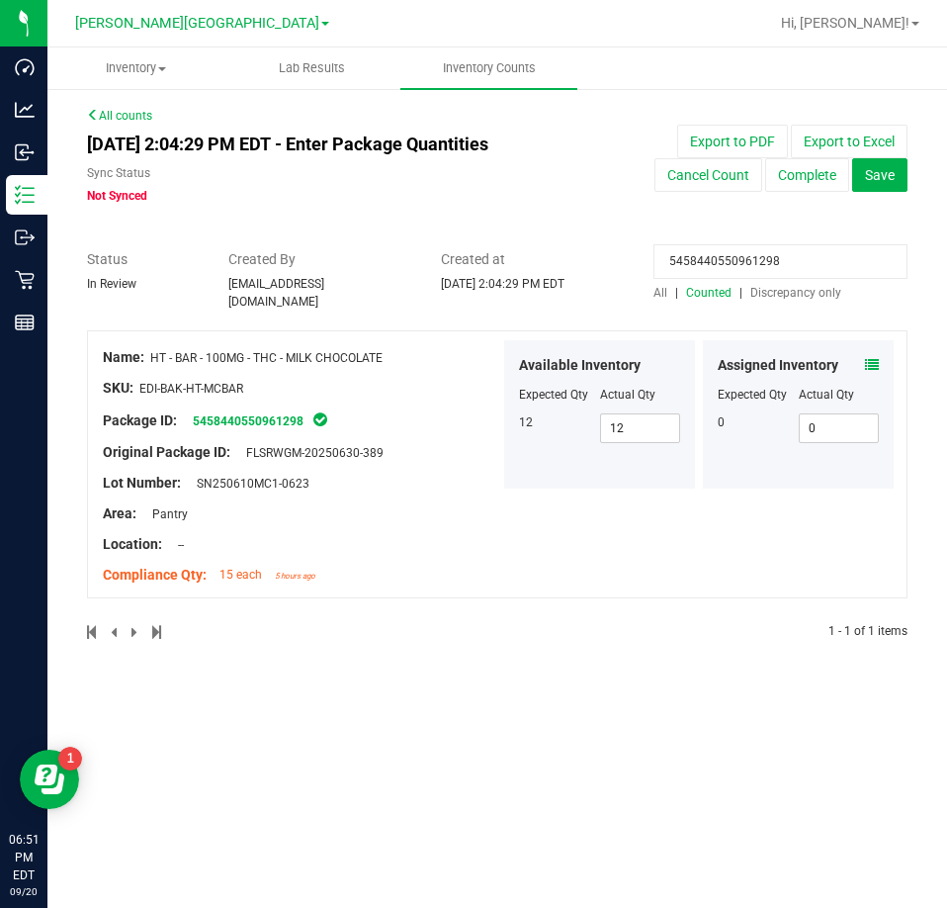
click at [661, 297] on span "All" at bounding box center [661, 293] width 14 height 14
click at [740, 253] on input "5458440550961298" at bounding box center [781, 261] width 254 height 35
paste input "3713090607922456"
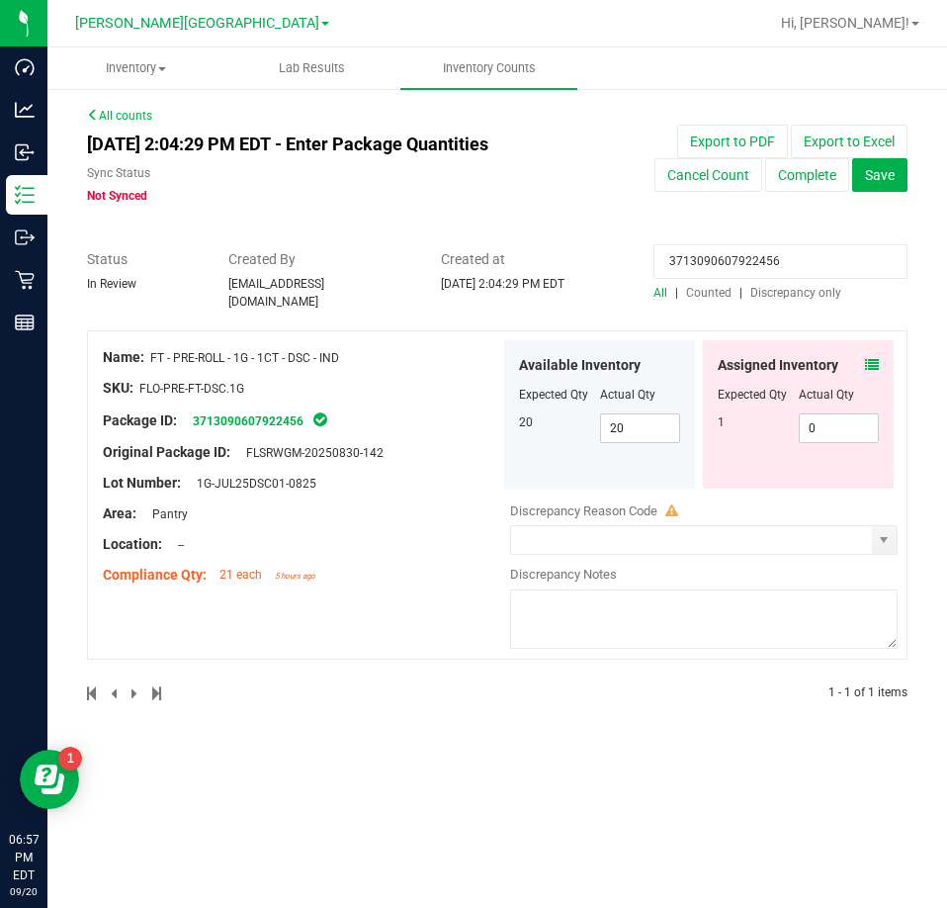
click at [873, 360] on icon at bounding box center [872, 365] width 14 height 14
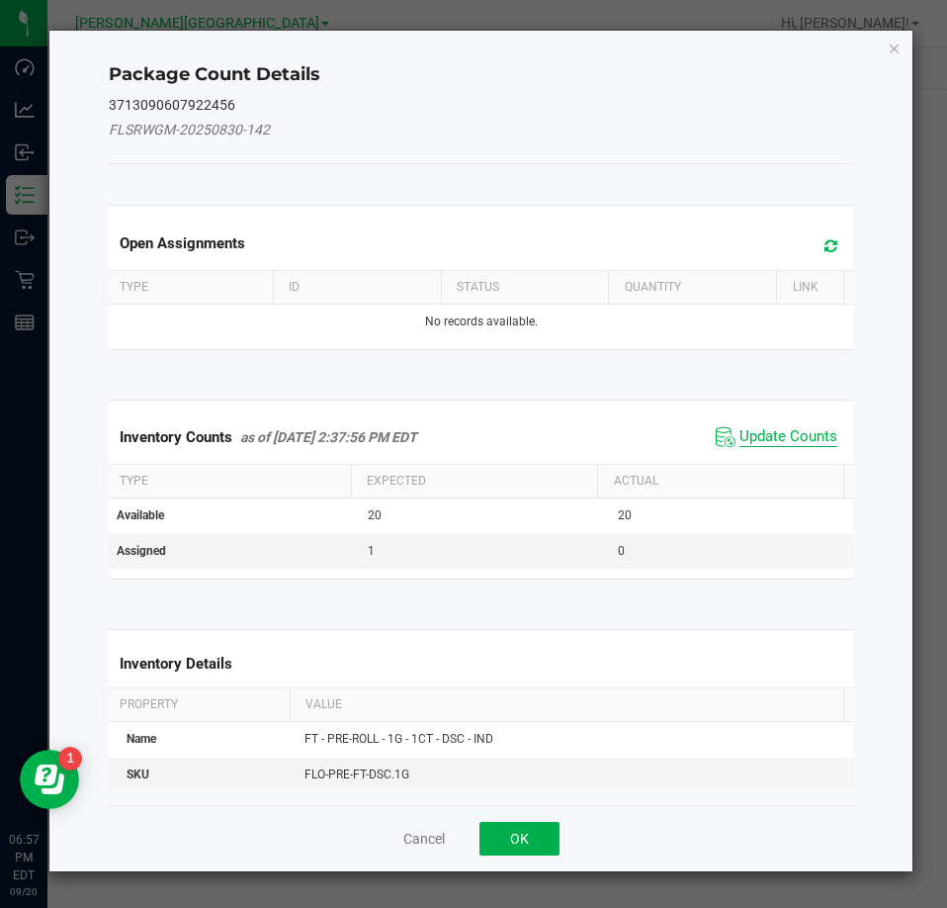
click at [804, 430] on span "Update Counts" at bounding box center [789, 437] width 98 height 20
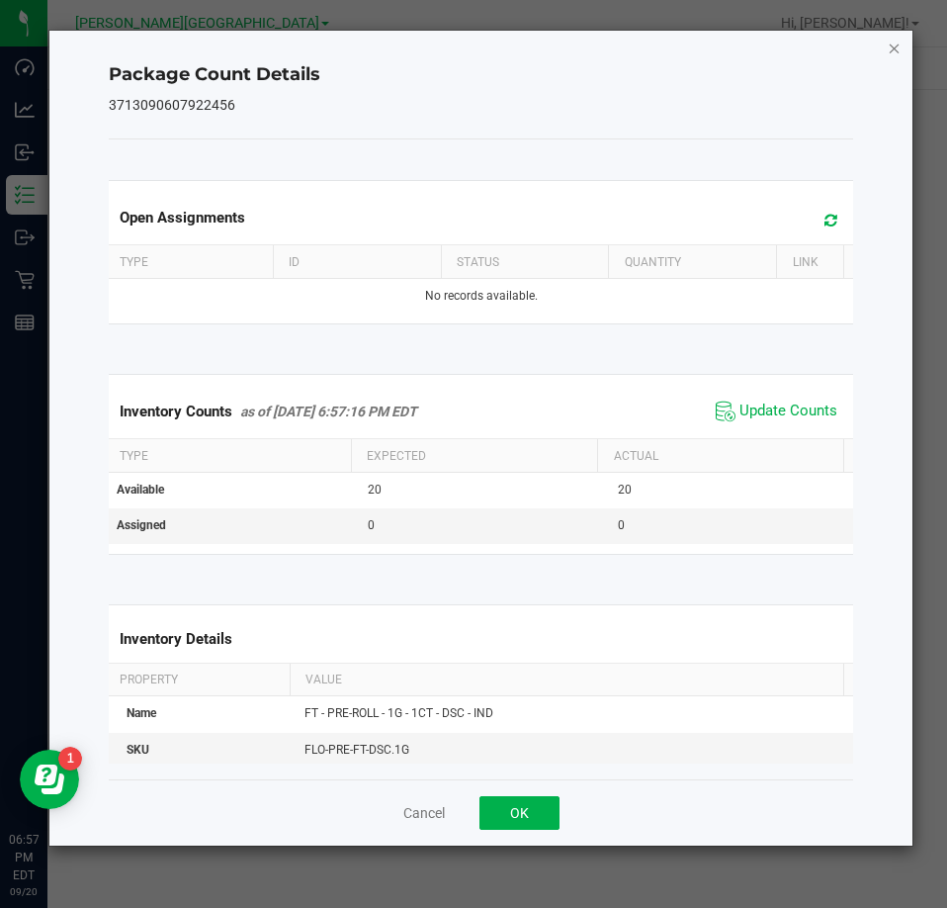
click at [896, 44] on icon "Close" at bounding box center [895, 48] width 14 height 24
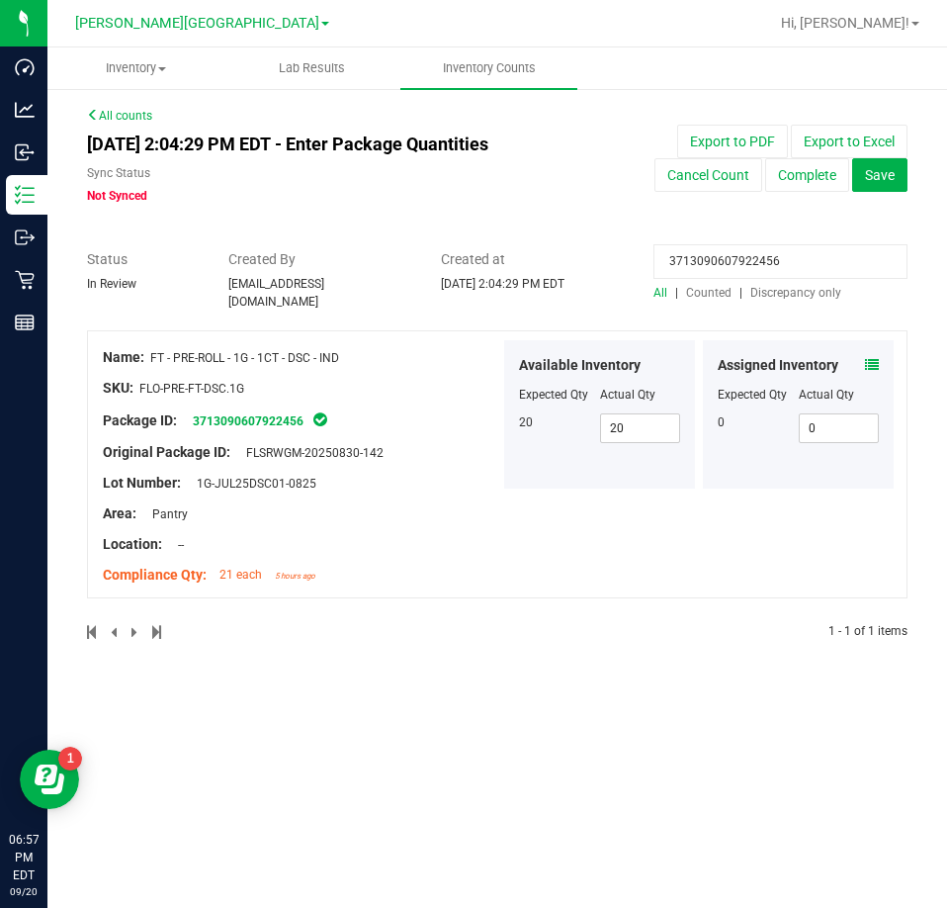
click at [766, 268] on input "3713090607922456" at bounding box center [781, 261] width 254 height 35
paste input "0645371577799115"
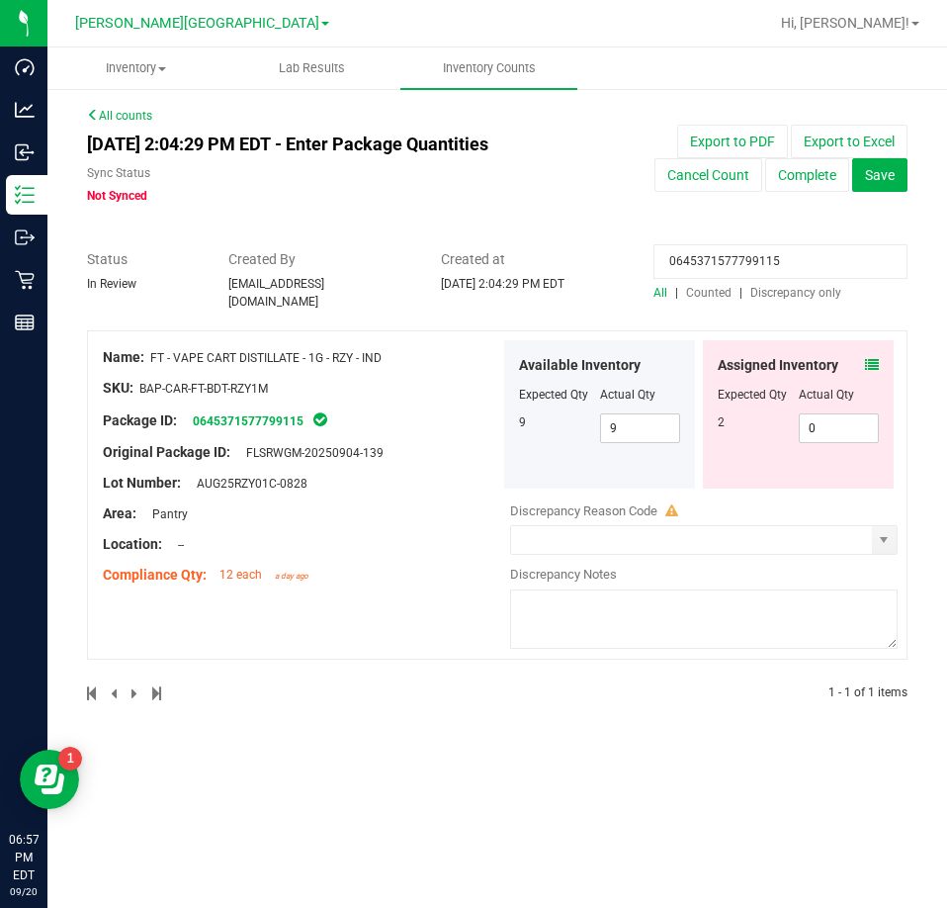
click at [873, 358] on icon at bounding box center [872, 365] width 14 height 14
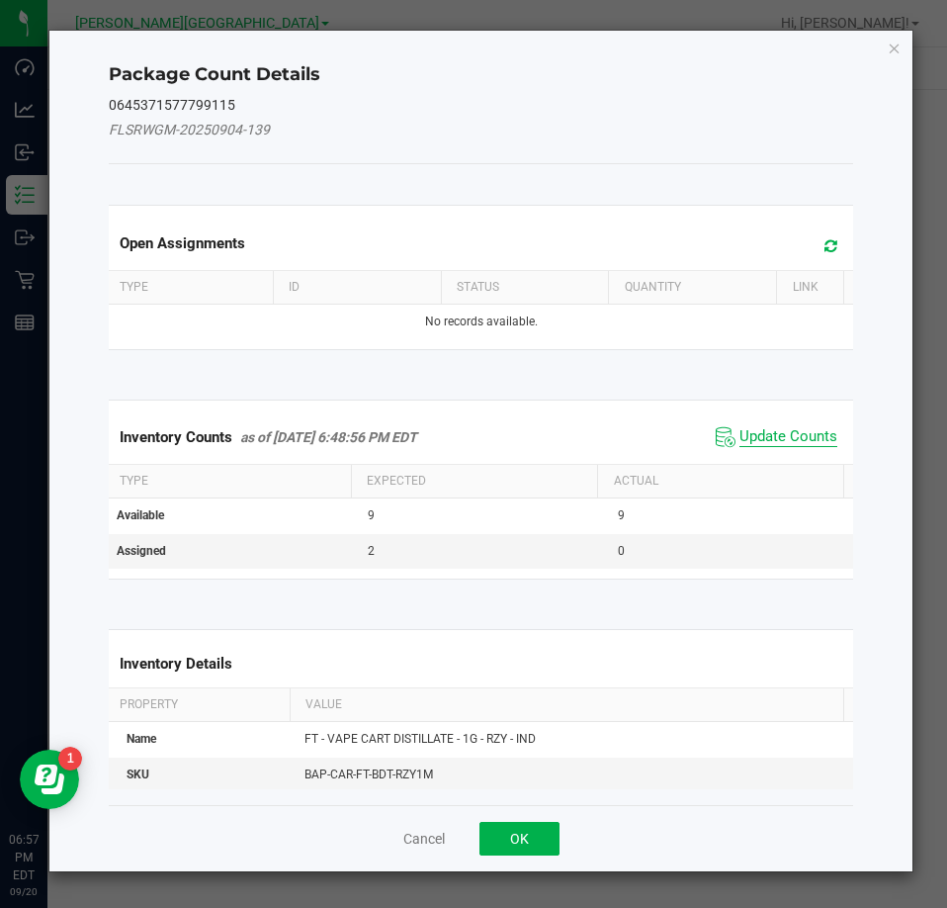
click at [801, 436] on span "Update Counts" at bounding box center [789, 437] width 98 height 20
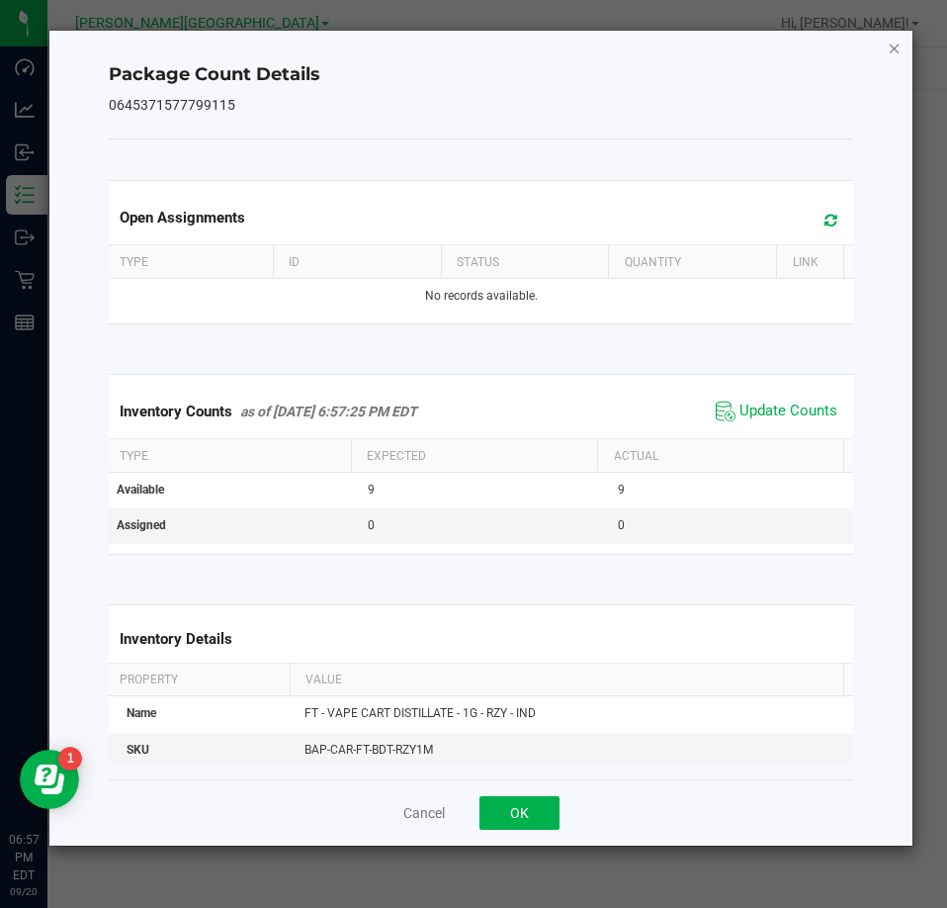
click at [891, 45] on icon "Close" at bounding box center [895, 48] width 14 height 24
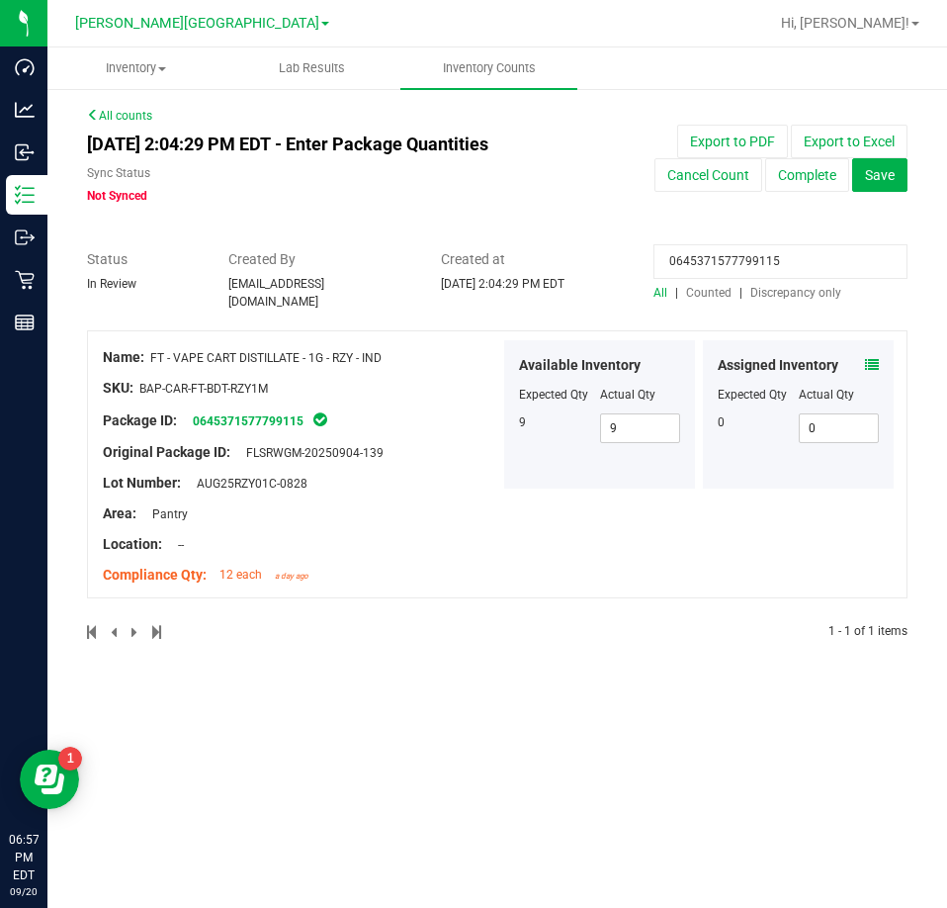
click at [787, 266] on input "0645371577799115" at bounding box center [781, 261] width 254 height 35
paste input "2765389619798754"
type input "2765389619798754"
click at [877, 355] on span at bounding box center [872, 365] width 14 height 21
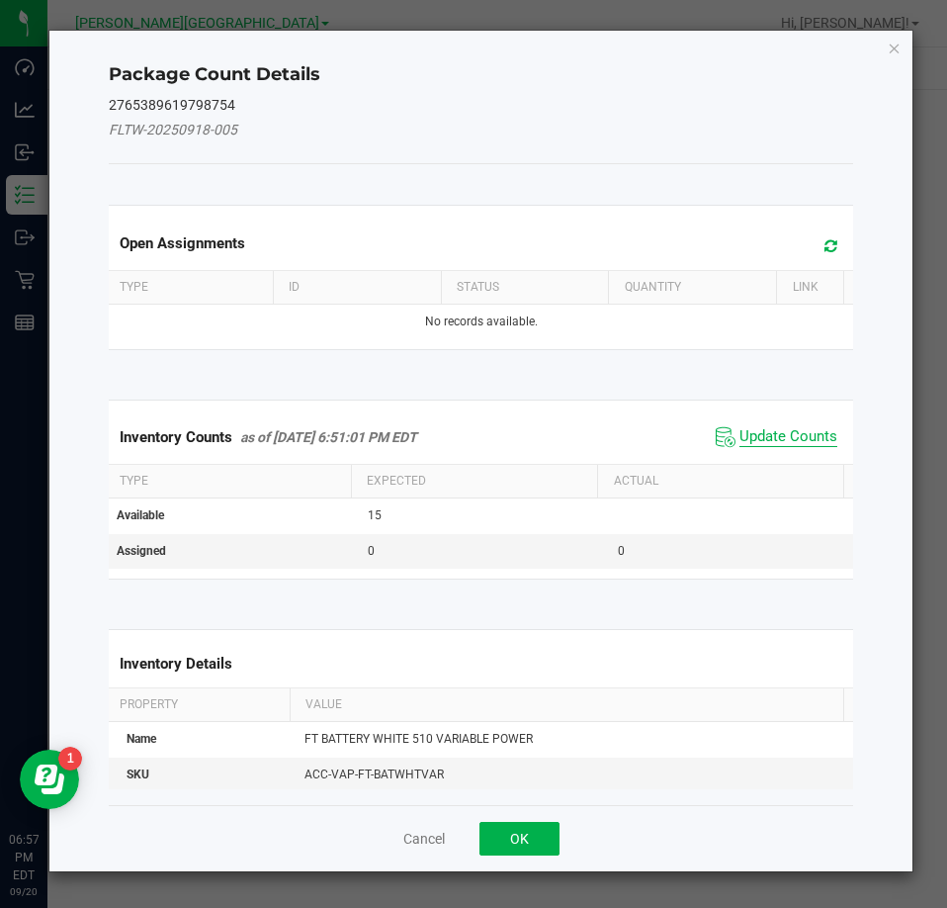
click at [802, 431] on span "Update Counts" at bounding box center [789, 437] width 98 height 20
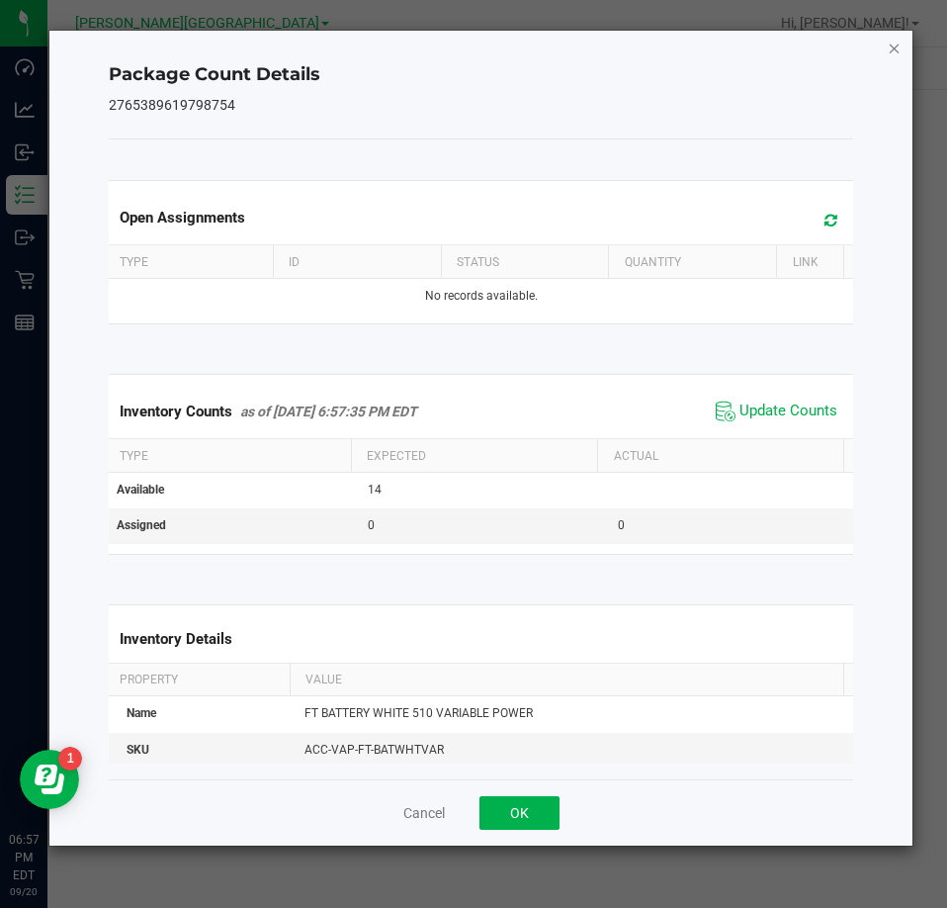
click at [896, 49] on icon "Close" at bounding box center [895, 48] width 14 height 24
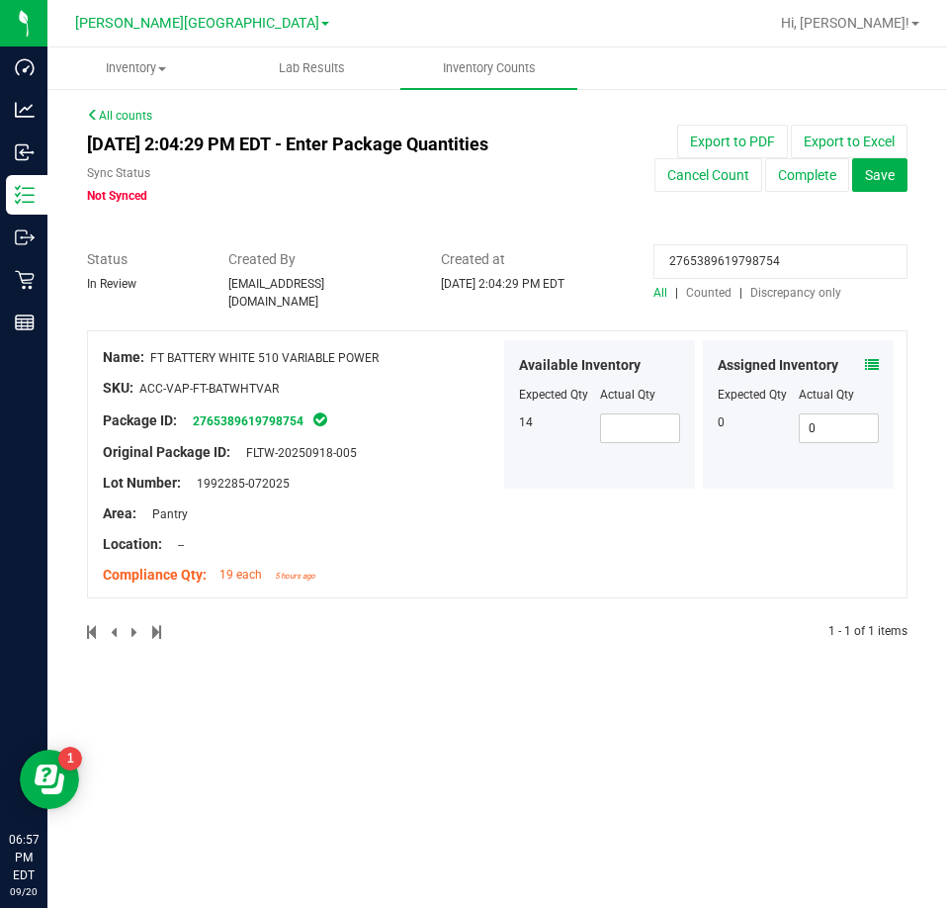
click at [760, 244] on input "2765389619798754" at bounding box center [781, 261] width 254 height 35
click at [570, 201] on div "Sep 20, 2025 2:04:29 PM EDT - Enter Package Quantities Sync Status Not Synced E…" at bounding box center [497, 165] width 851 height 80
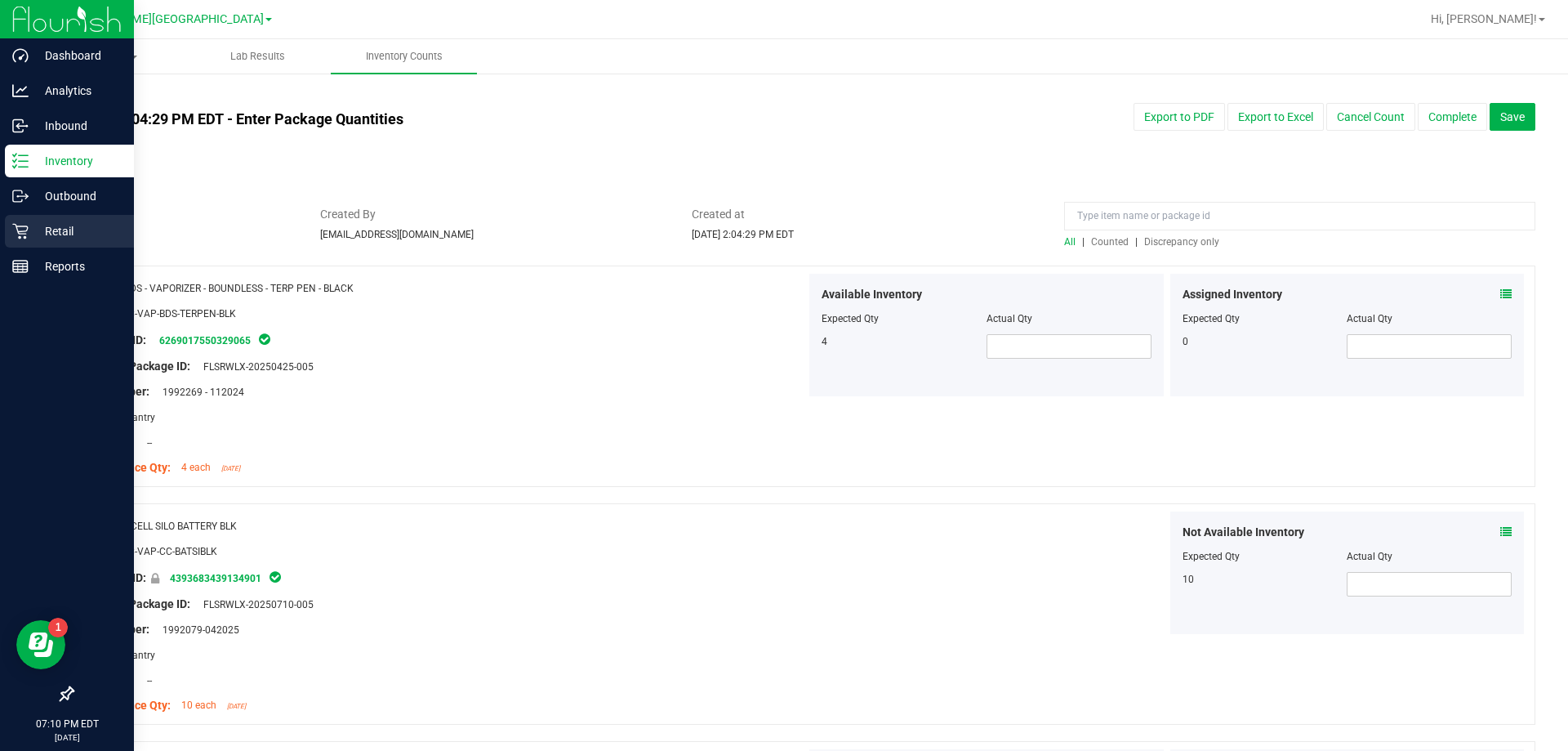
click at [30, 219] on div "Retail" at bounding box center [69, 231] width 129 height 33
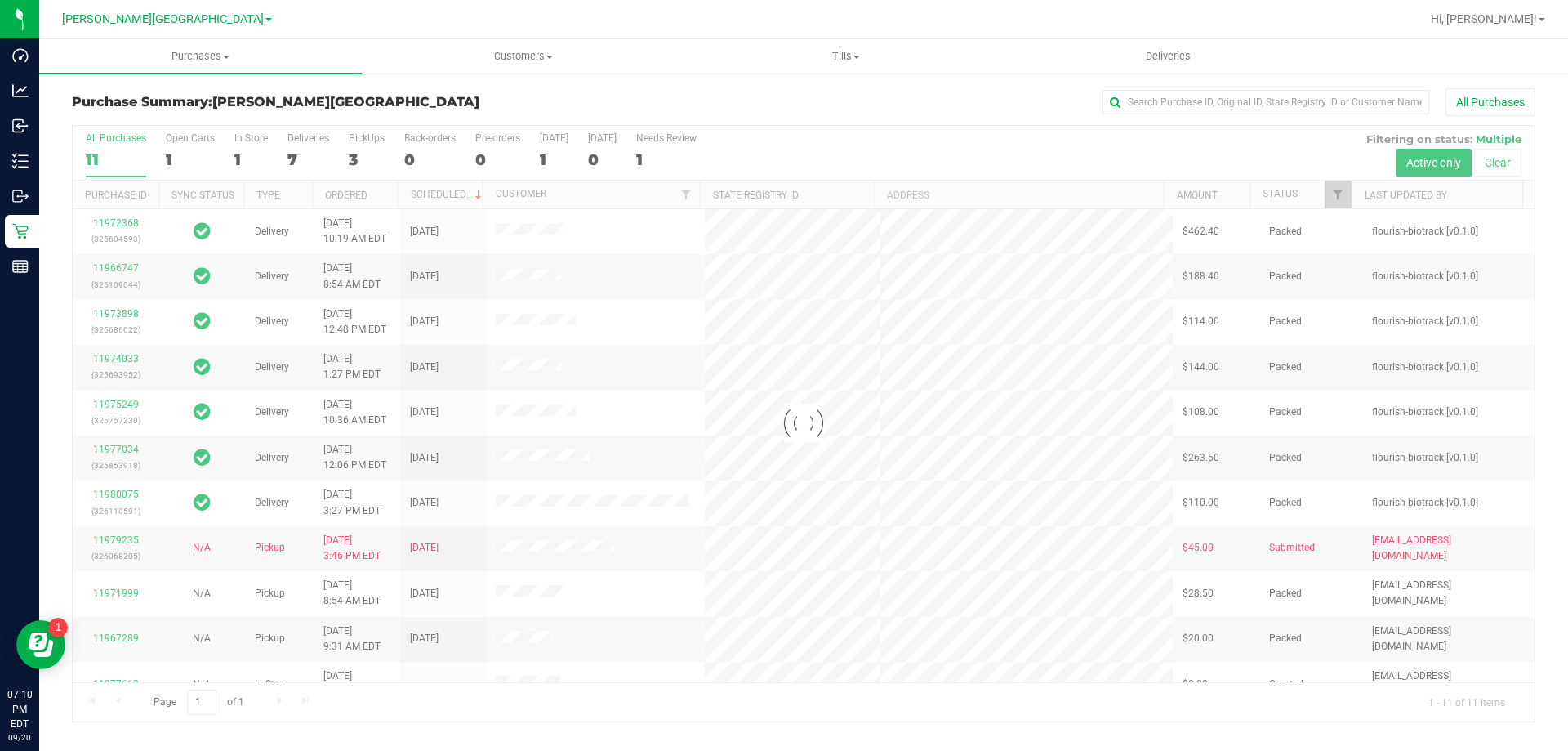
click at [781, 196] on div at bounding box center [803, 423] width 1461 height 596
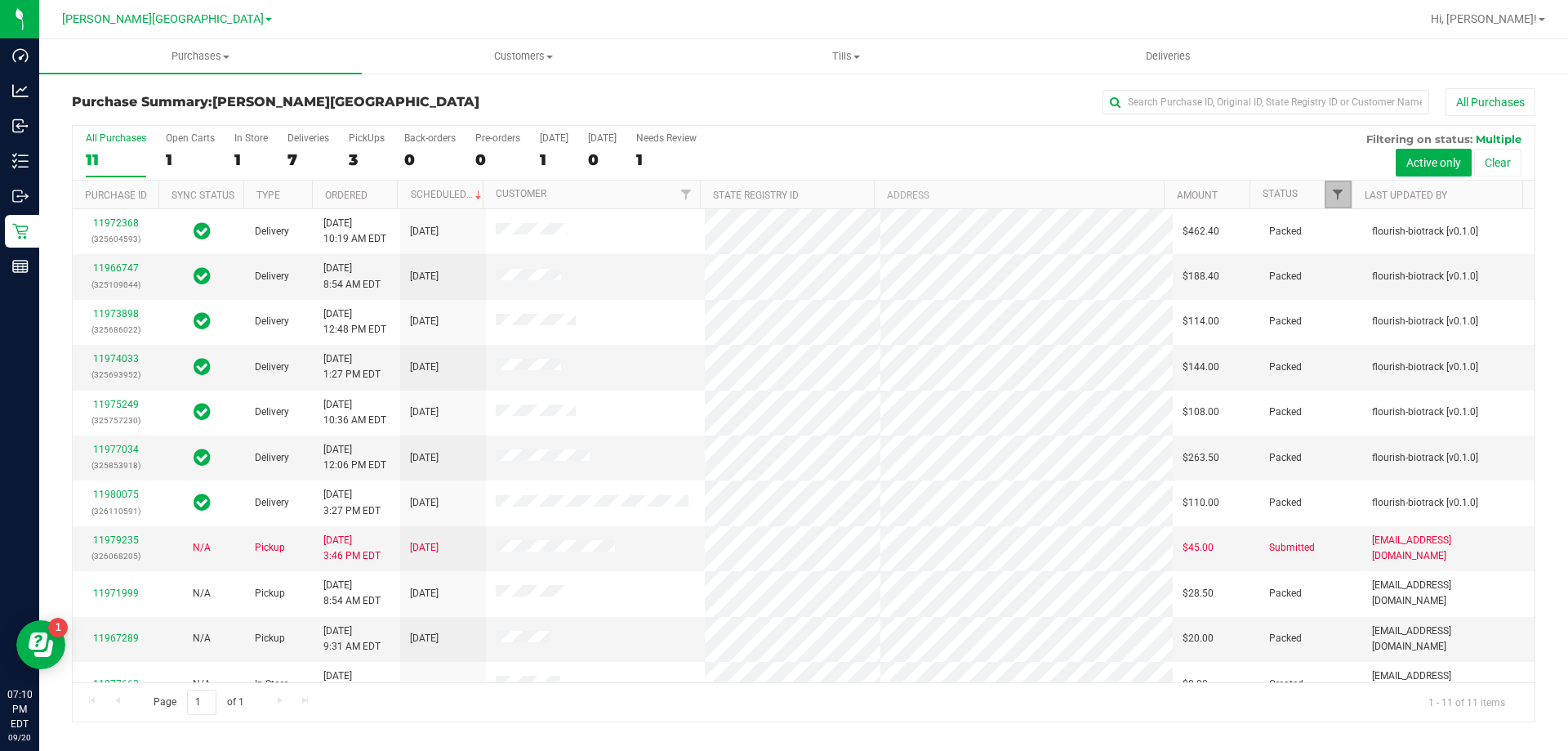
click at [781, 197] on span "Filter" at bounding box center [1338, 194] width 13 height 13
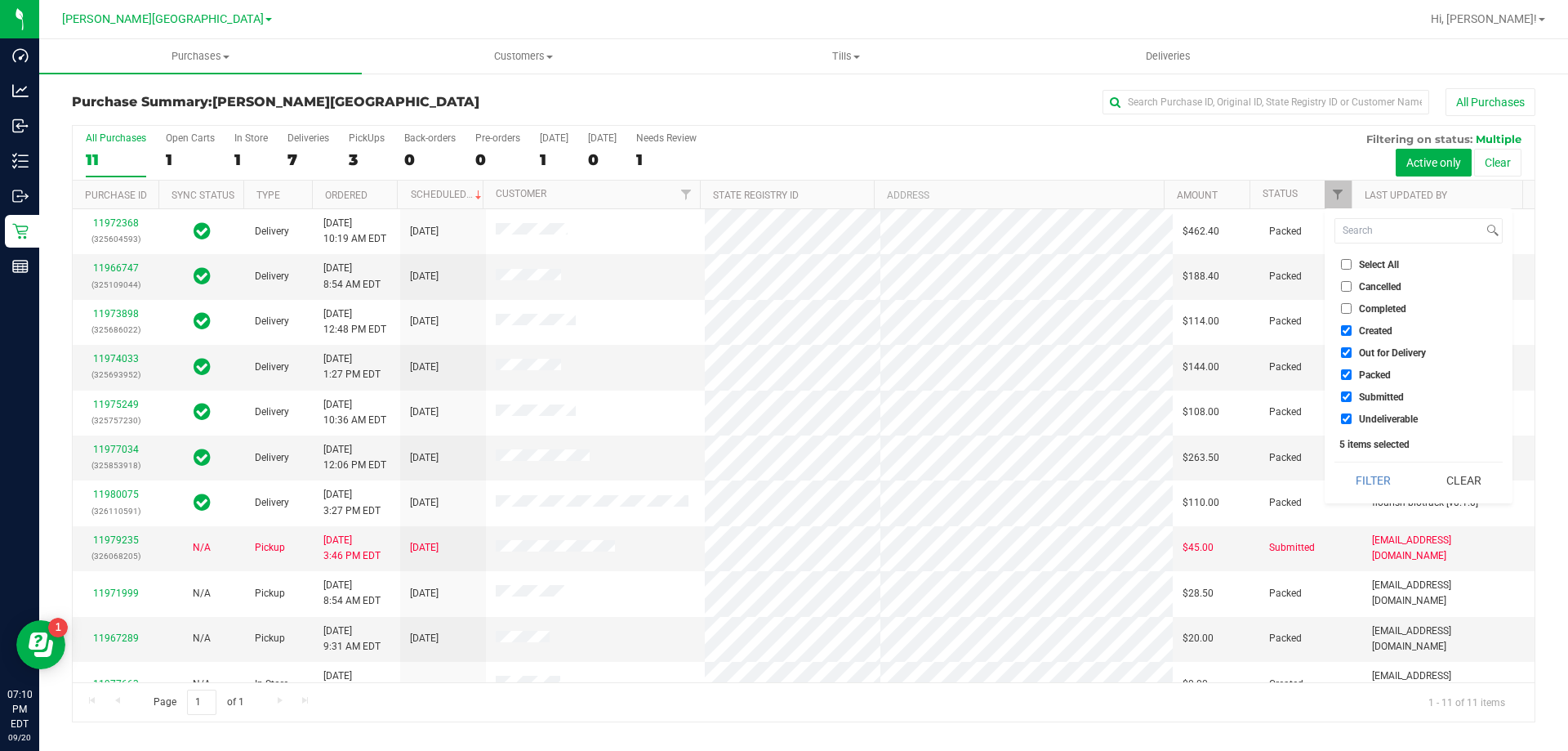
click at [781, 330] on input "Created" at bounding box center [1346, 330] width 11 height 11
checkbox input "false"
click at [781, 345] on li "Out for Delivery" at bounding box center [1419, 352] width 168 height 17
click at [781, 348] on input "Out for Delivery" at bounding box center [1346, 352] width 11 height 11
checkbox input "false"
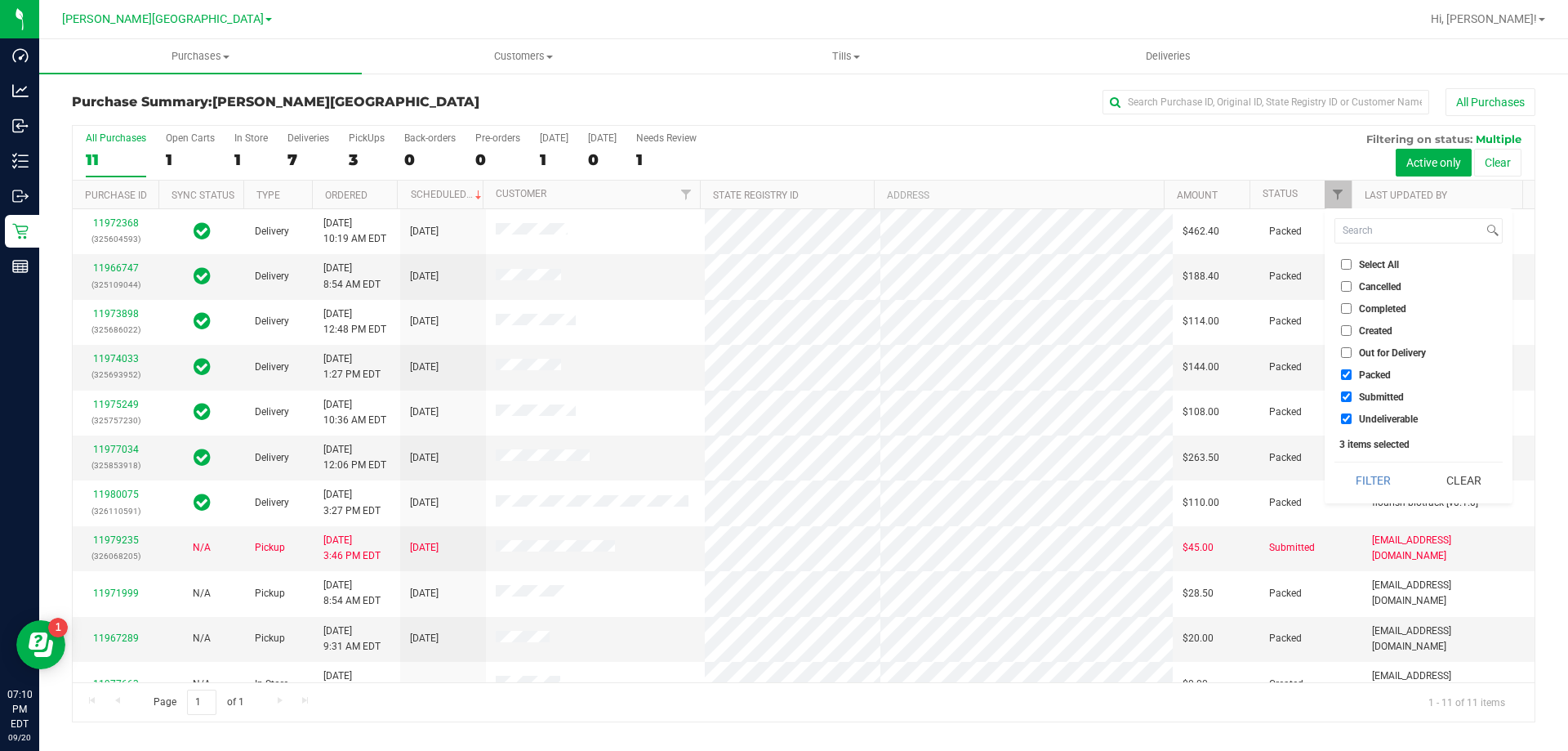
click at [781, 417] on input "Undeliverable" at bounding box center [1346, 418] width 11 height 11
checkbox input "false"
click at [781, 482] on button "Filter" at bounding box center [1373, 481] width 78 height 36
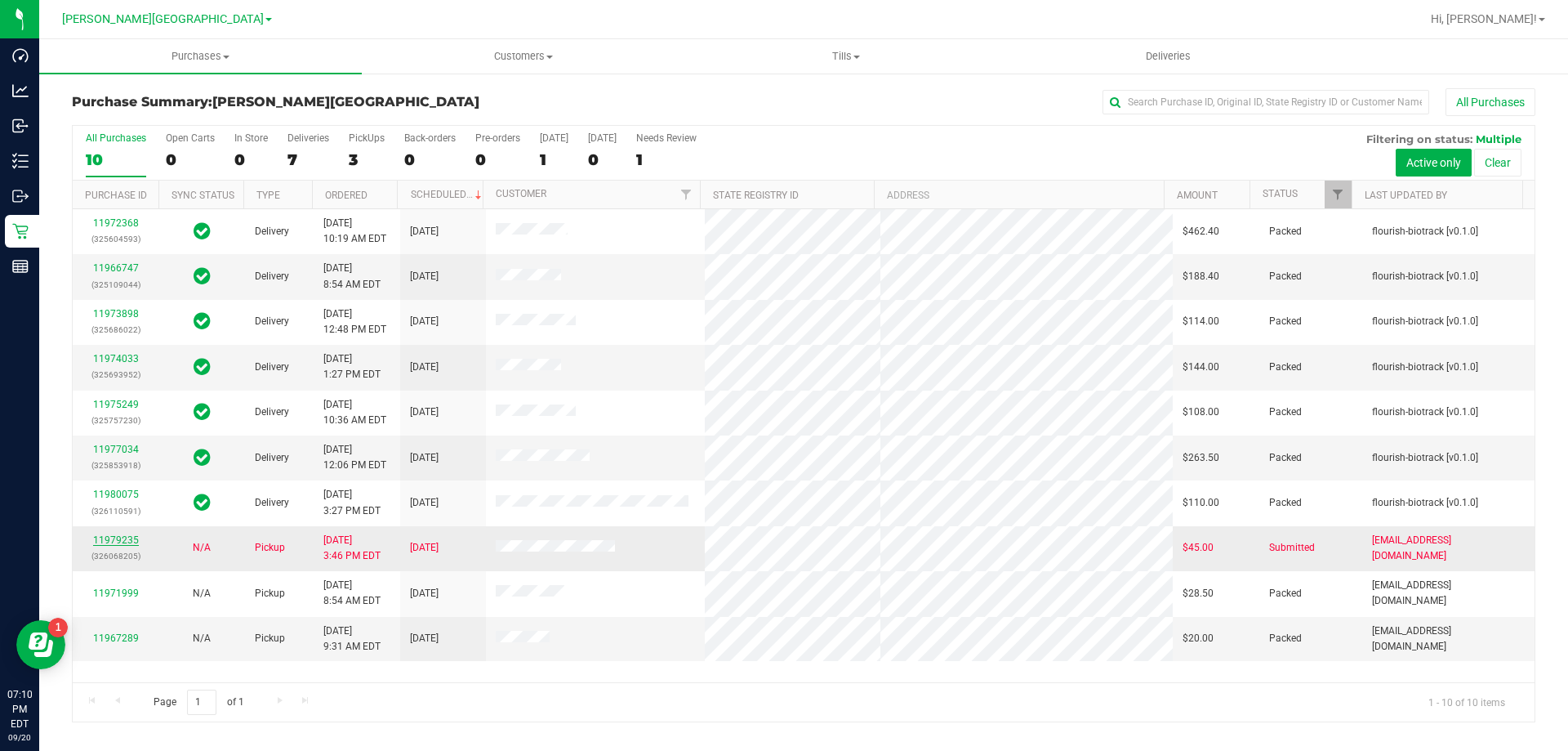
click at [98, 544] on link "11979235" at bounding box center [116, 540] width 45 height 12
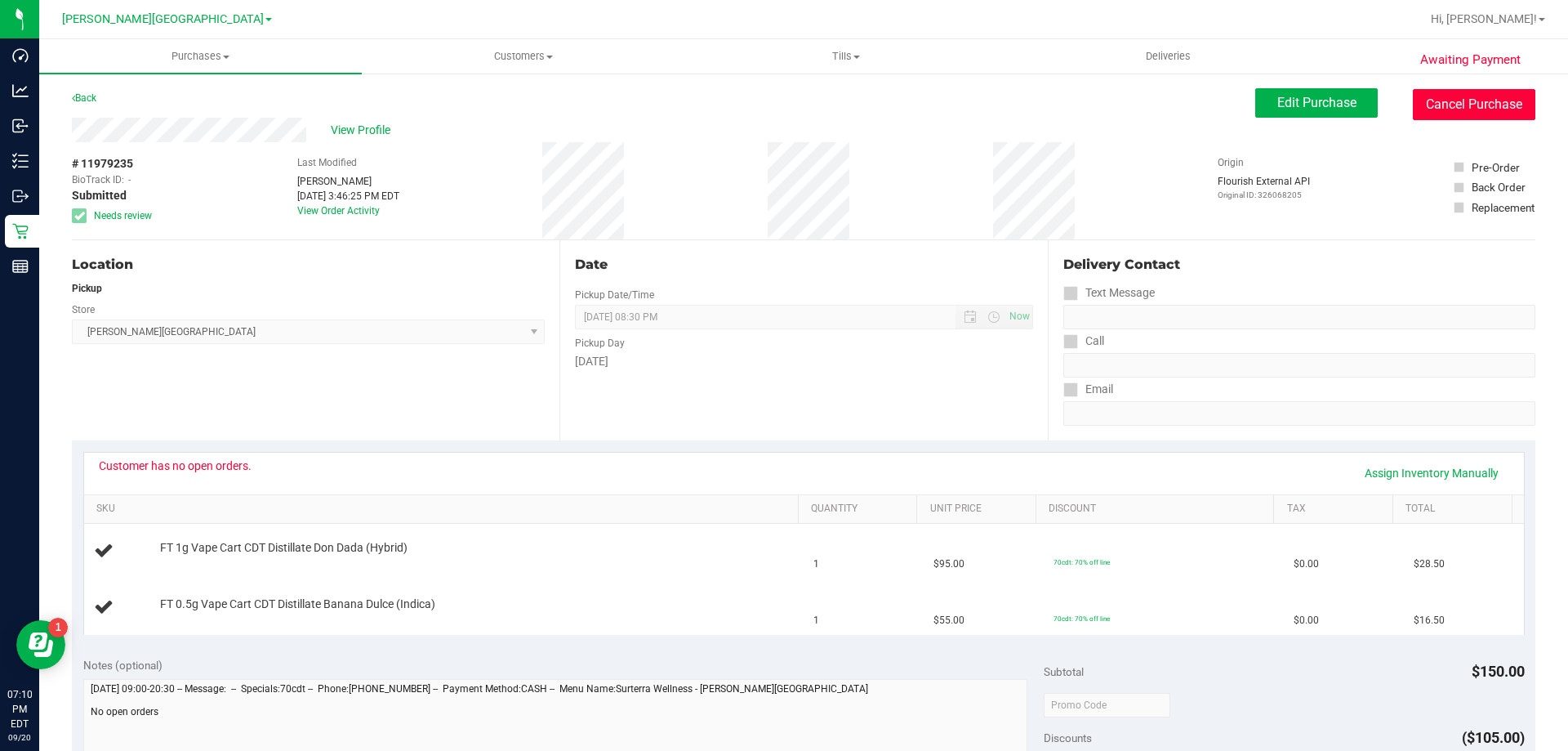
click at [781, 99] on button "Cancel Purchase" at bounding box center [1474, 105] width 122 height 31
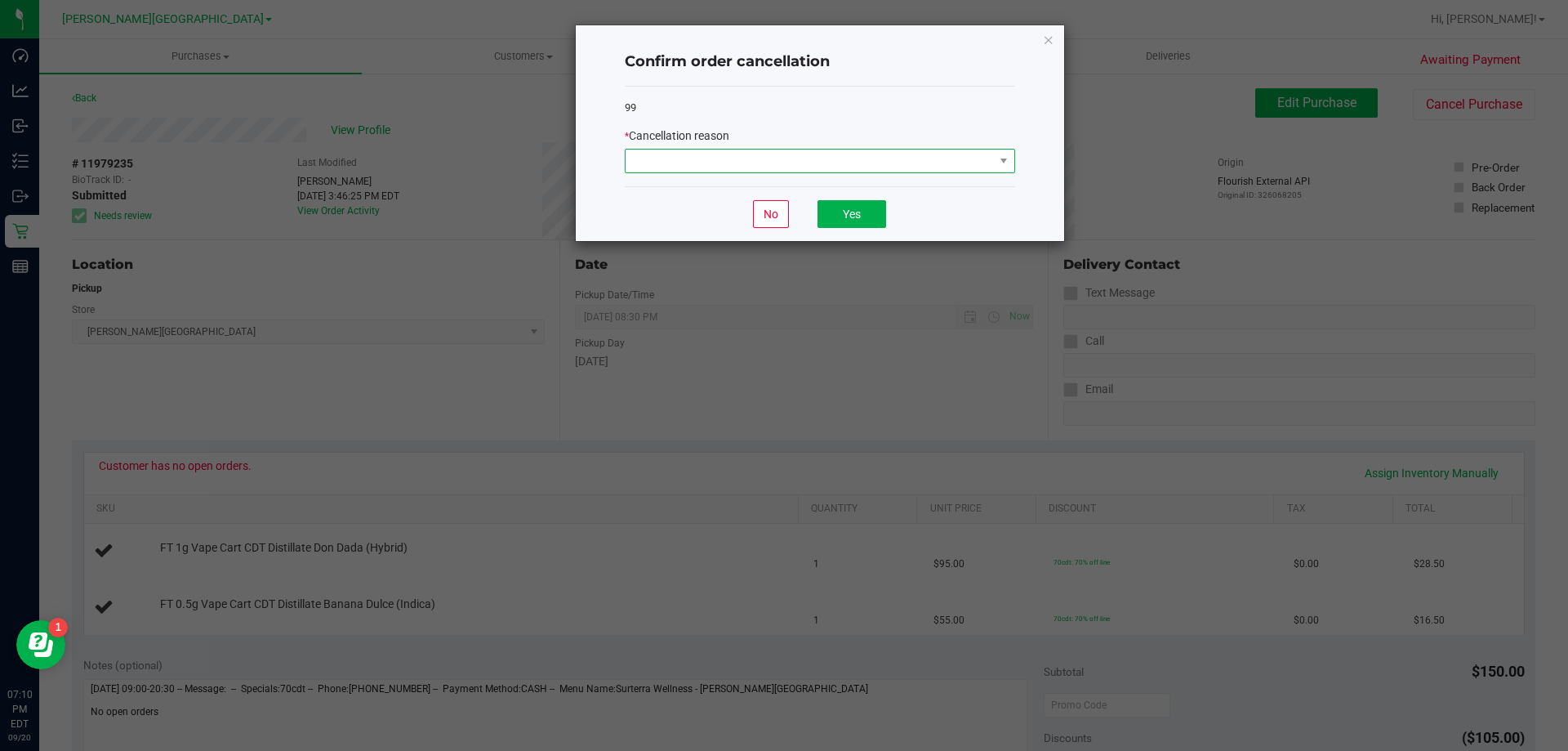
click at [781, 162] on span at bounding box center [810, 161] width 368 height 23
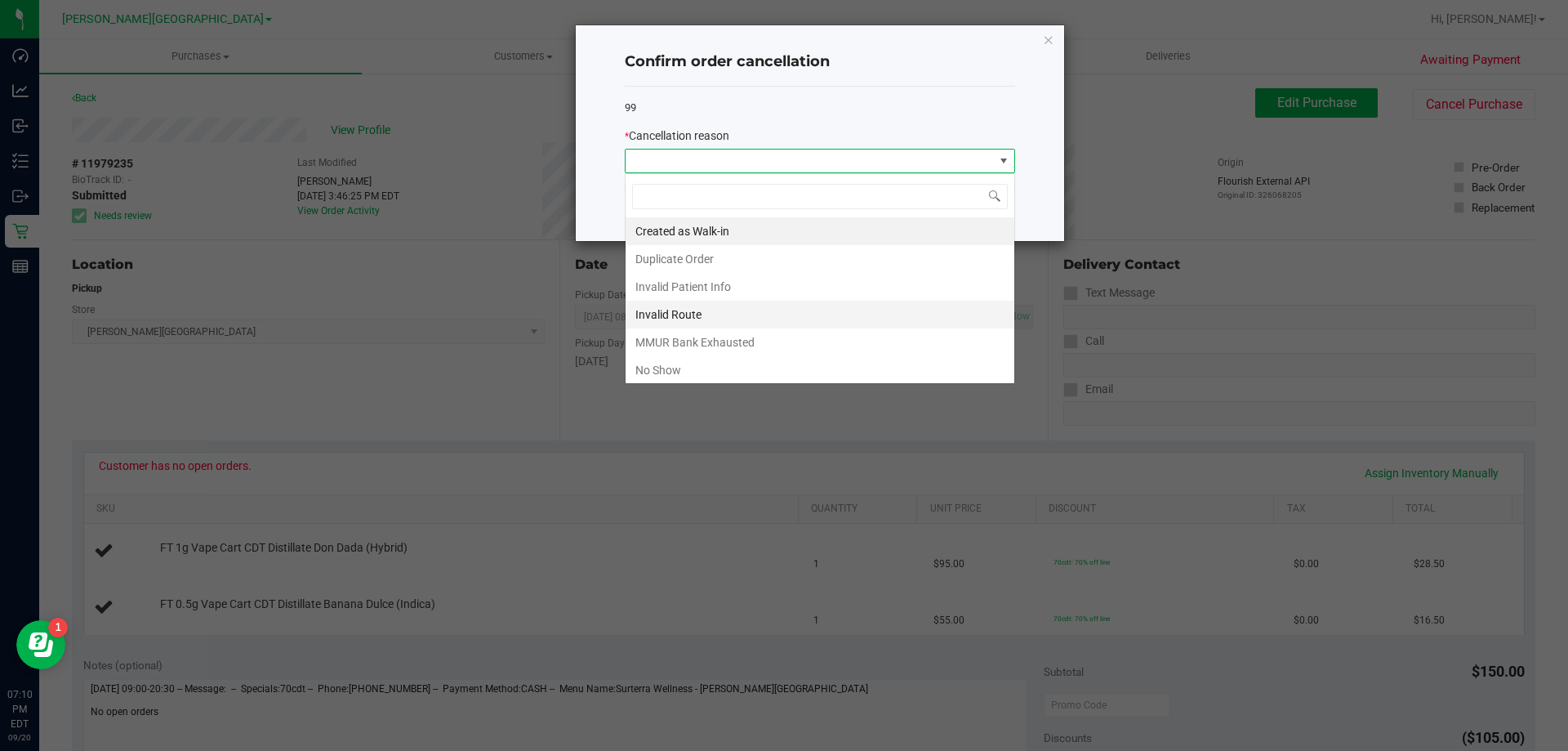
scroll to position [25, 391]
drag, startPoint x: 751, startPoint y: 342, endPoint x: 825, endPoint y: 306, distance: 82.3
click at [752, 342] on li "MMUR Bank Exhausted" at bounding box center [820, 343] width 389 height 28
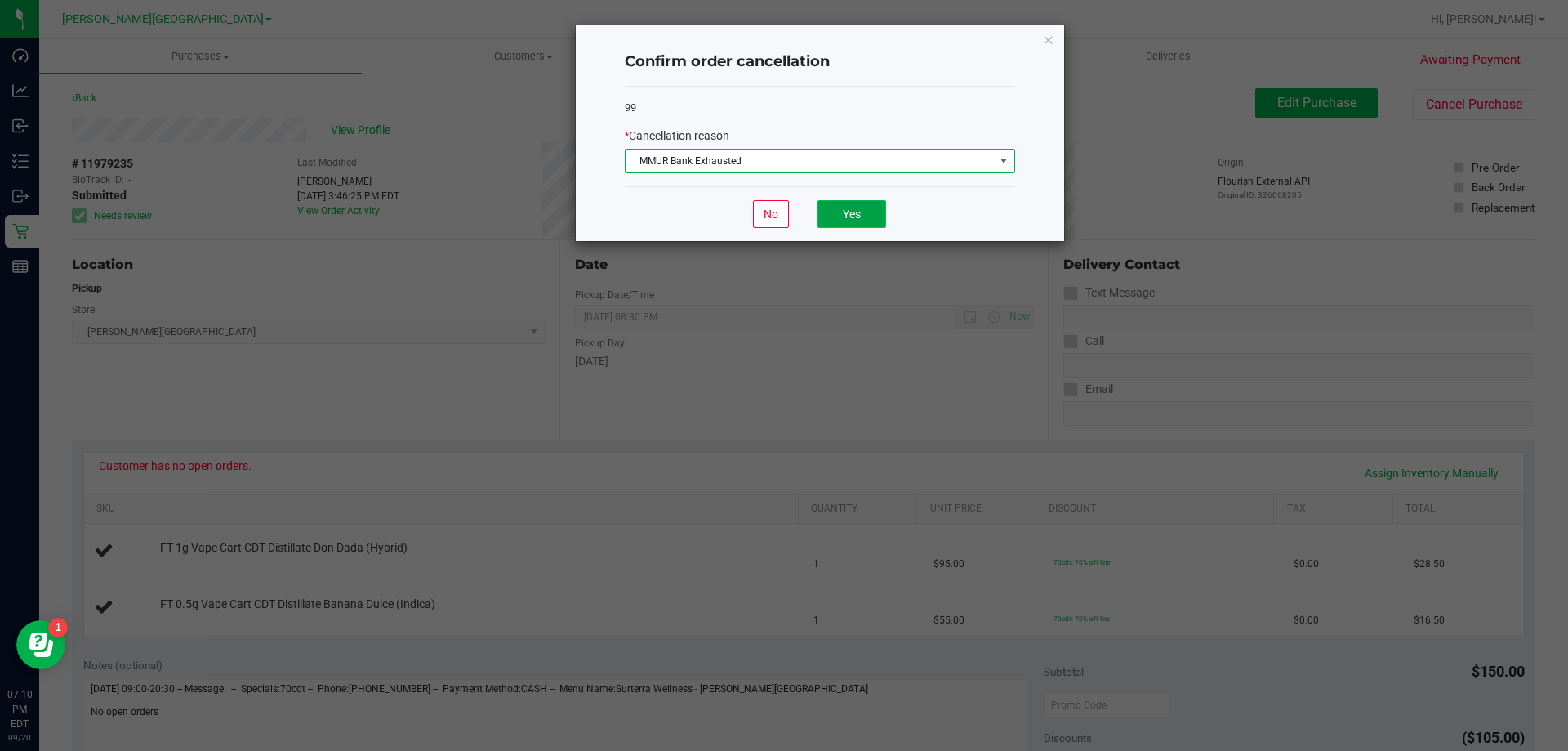
click at [781, 207] on button "Yes" at bounding box center [851, 214] width 69 height 28
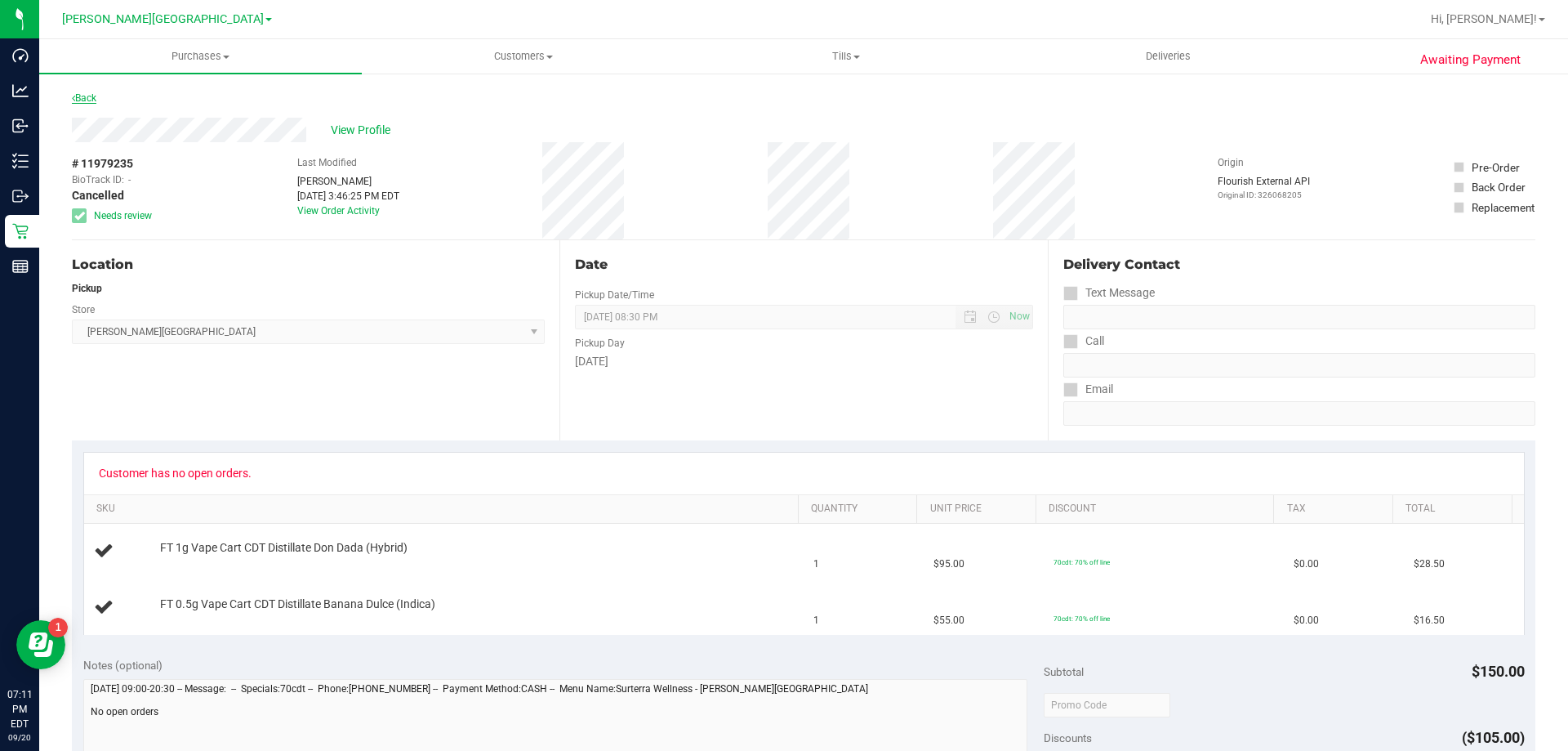
click at [91, 97] on link "Back" at bounding box center [84, 98] width 25 height 12
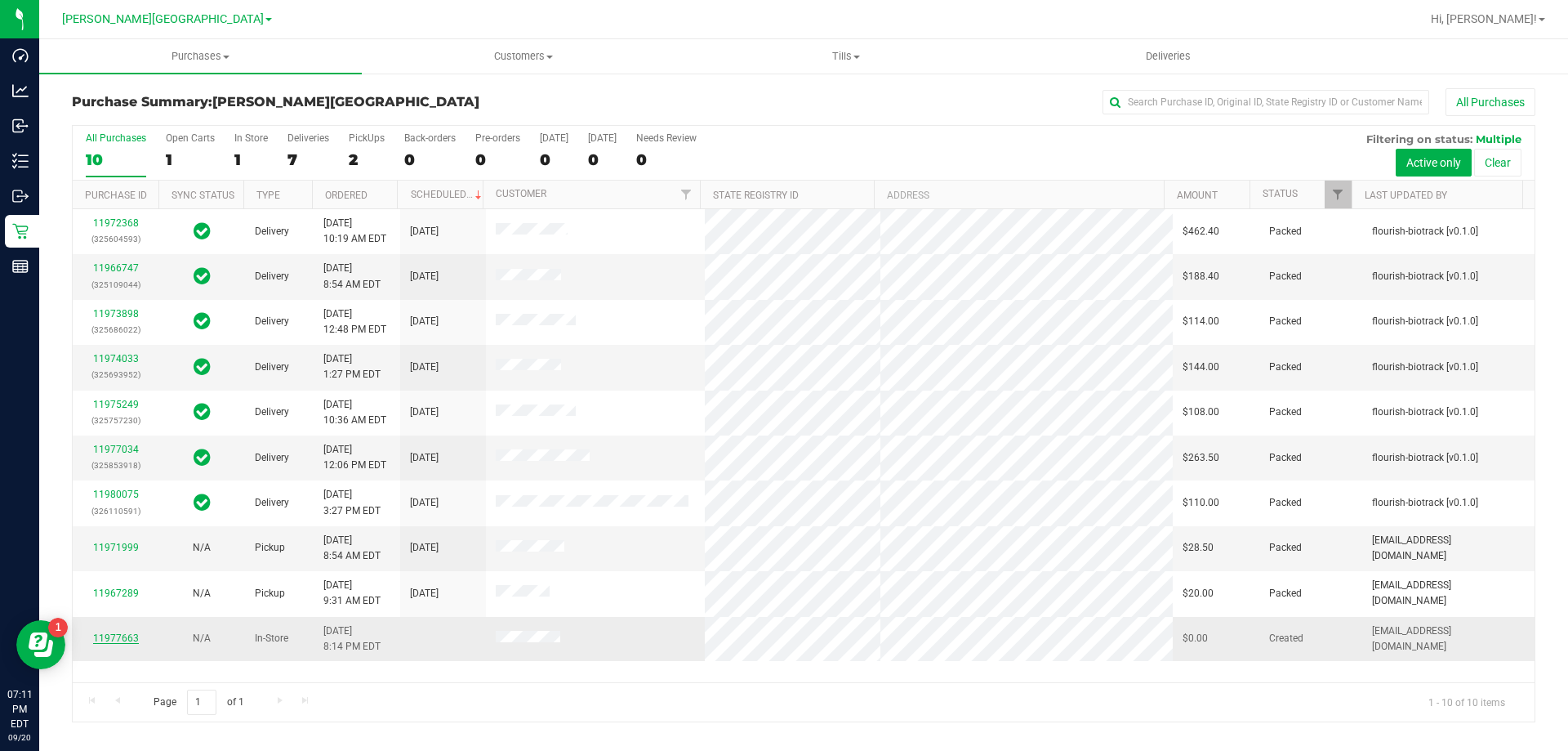
click at [123, 637] on link "11977663" at bounding box center [116, 638] width 45 height 12
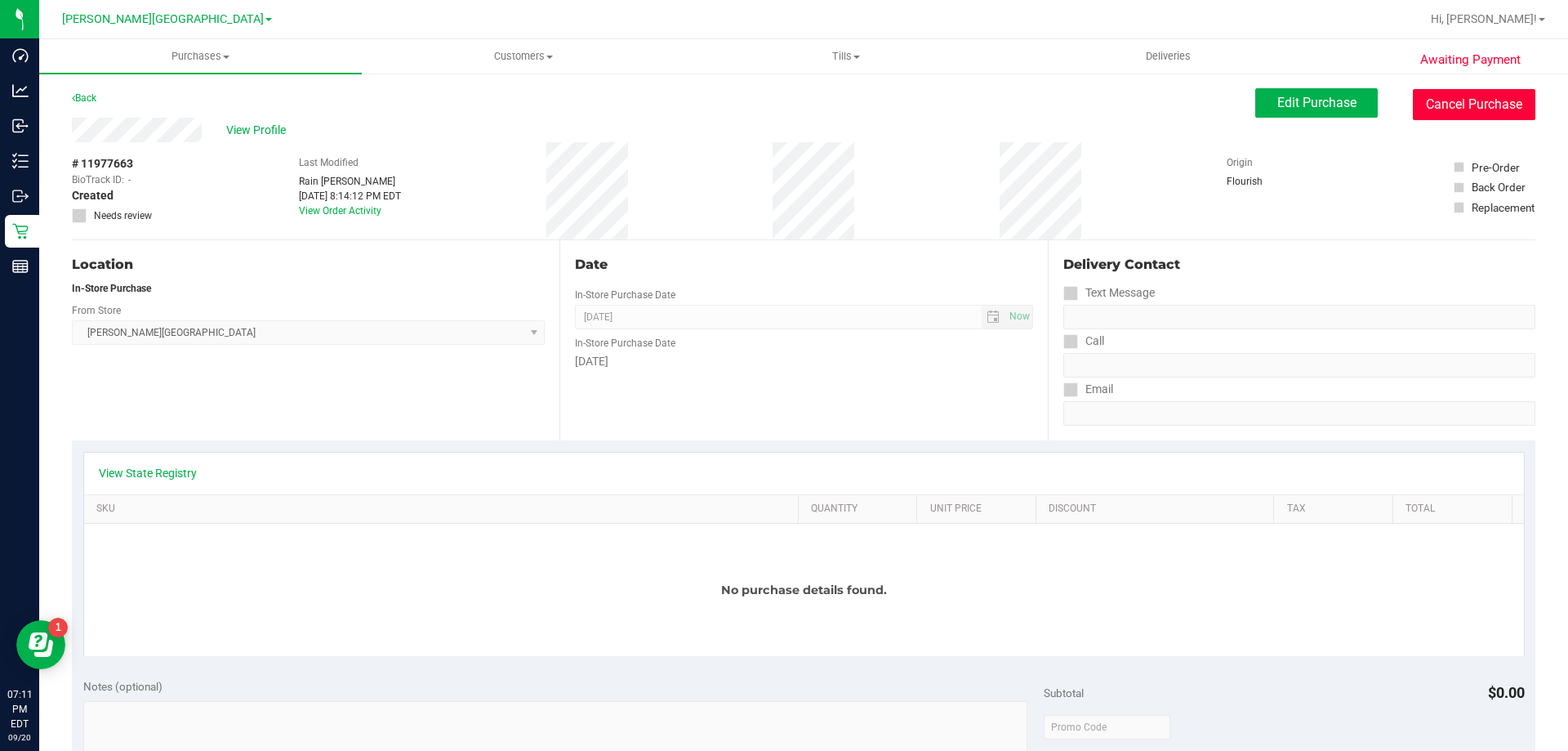
click at [781, 104] on button "Cancel Purchase" at bounding box center [1474, 105] width 122 height 31
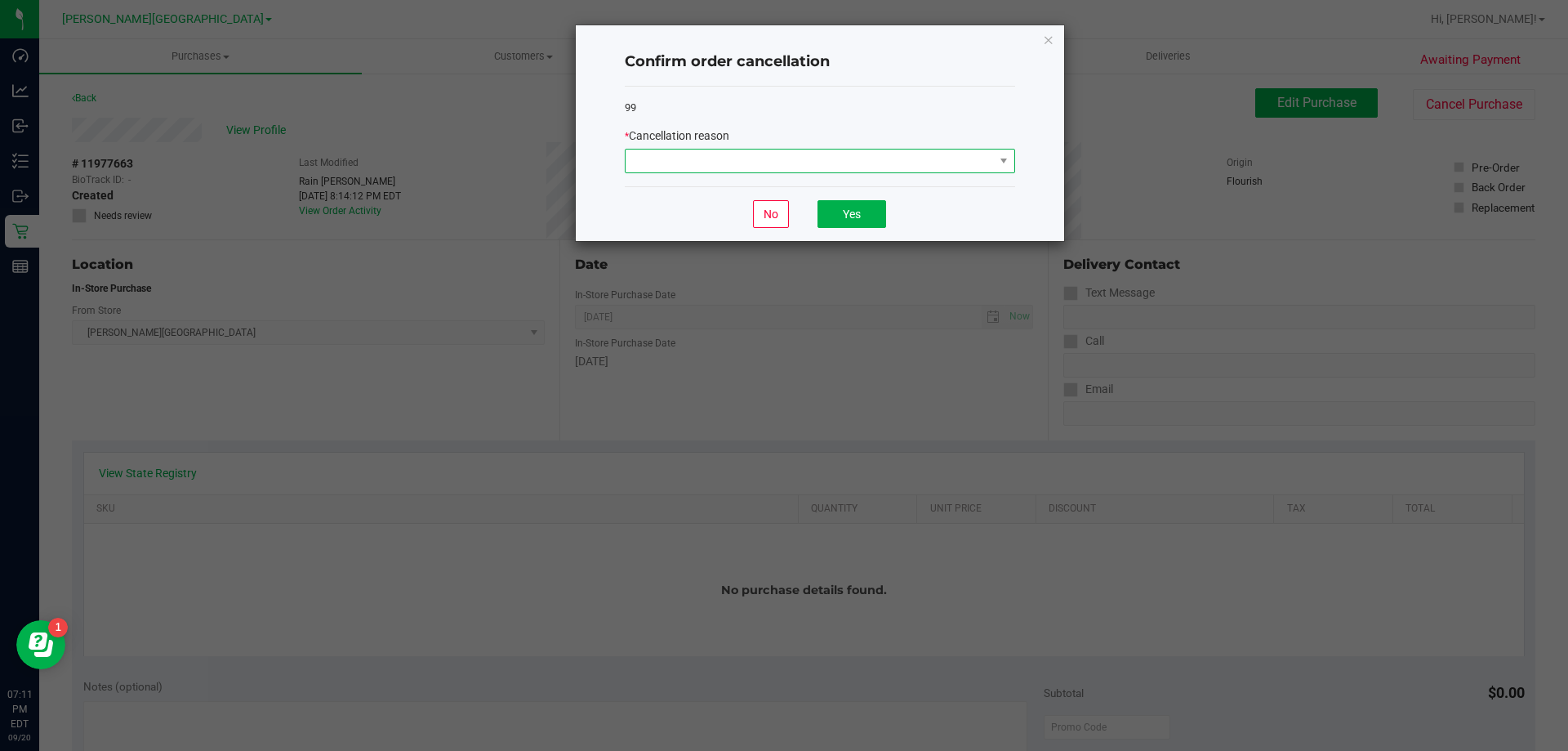
click at [781, 160] on span at bounding box center [810, 161] width 368 height 23
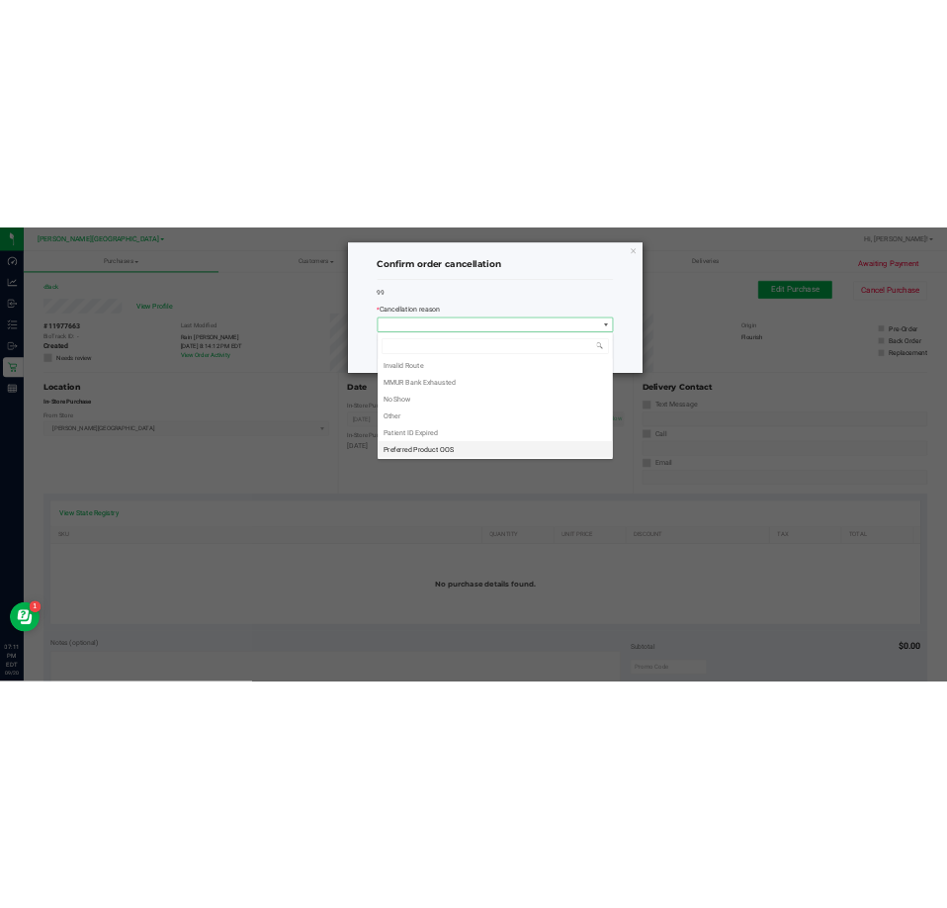
scroll to position [105, 0]
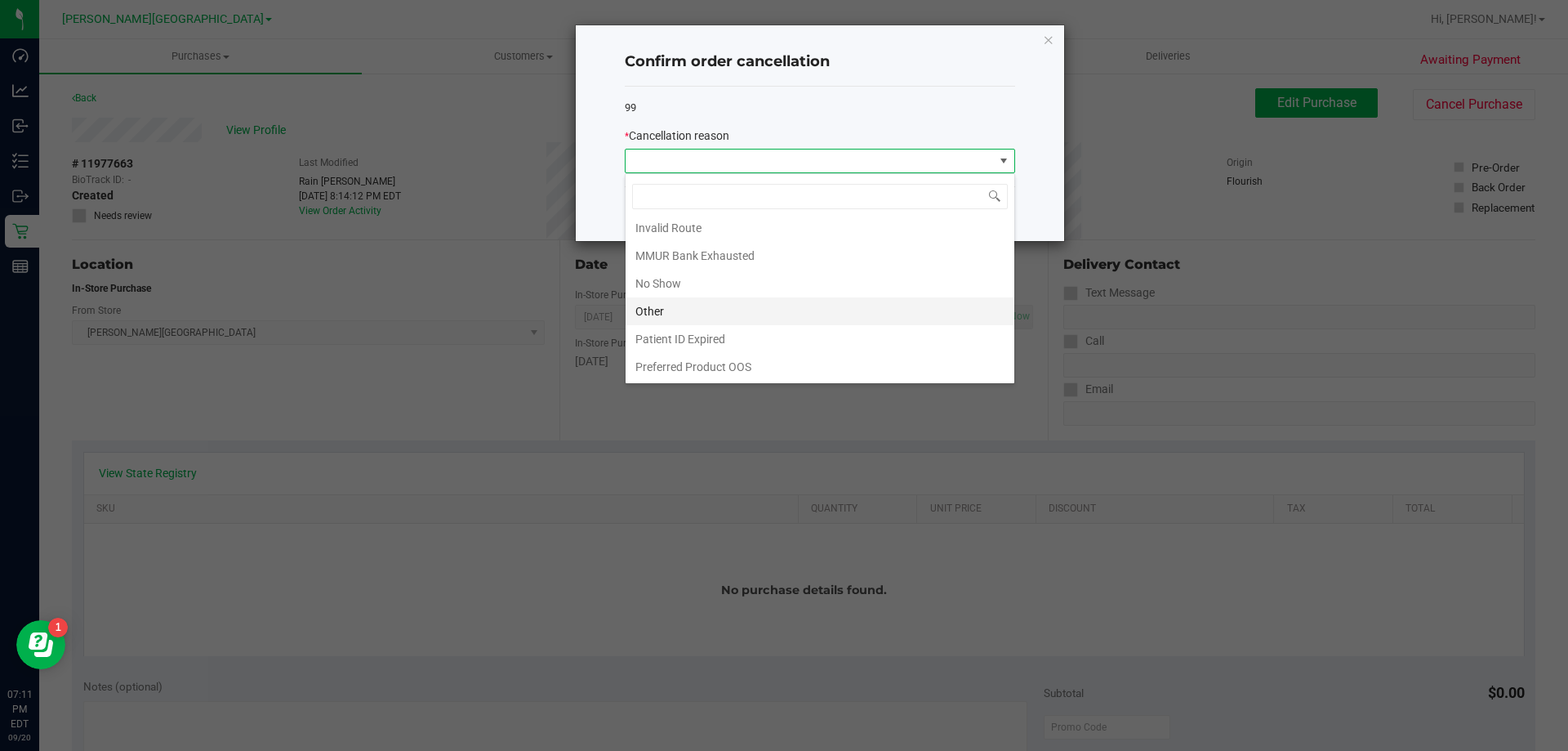
click at [683, 308] on li "Other" at bounding box center [820, 311] width 389 height 28
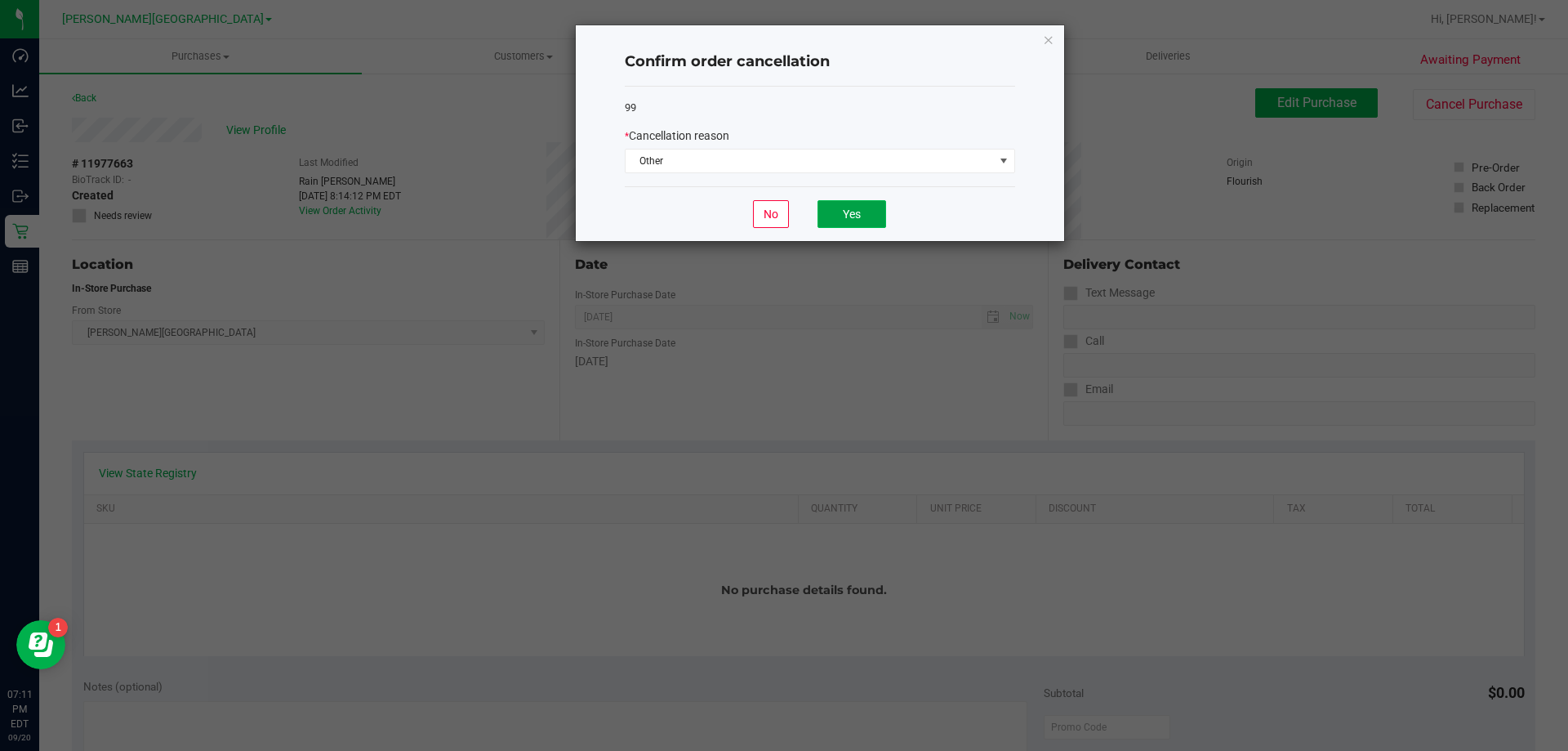
click at [781, 211] on button "Yes" at bounding box center [851, 214] width 69 height 28
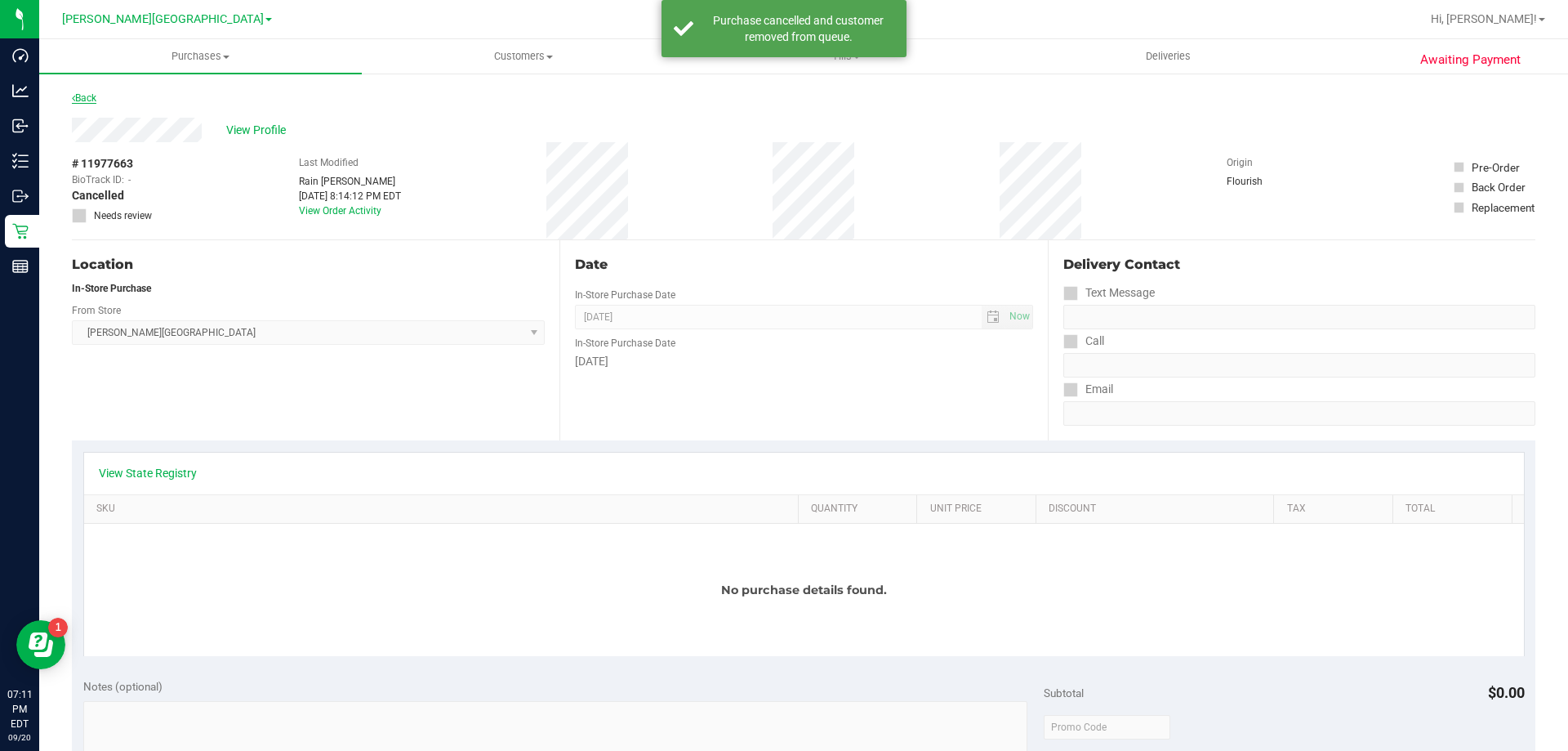
click at [82, 93] on link "Back" at bounding box center [84, 98] width 25 height 12
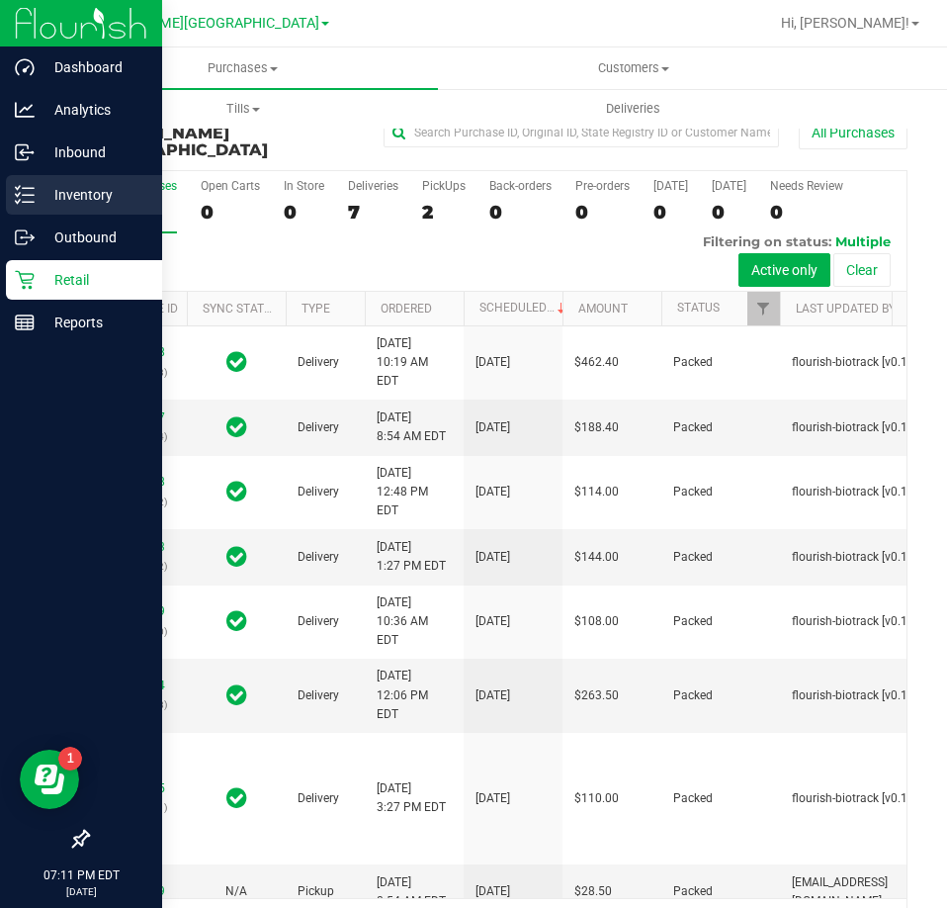
click at [26, 212] on div "Inventory" at bounding box center [84, 195] width 156 height 40
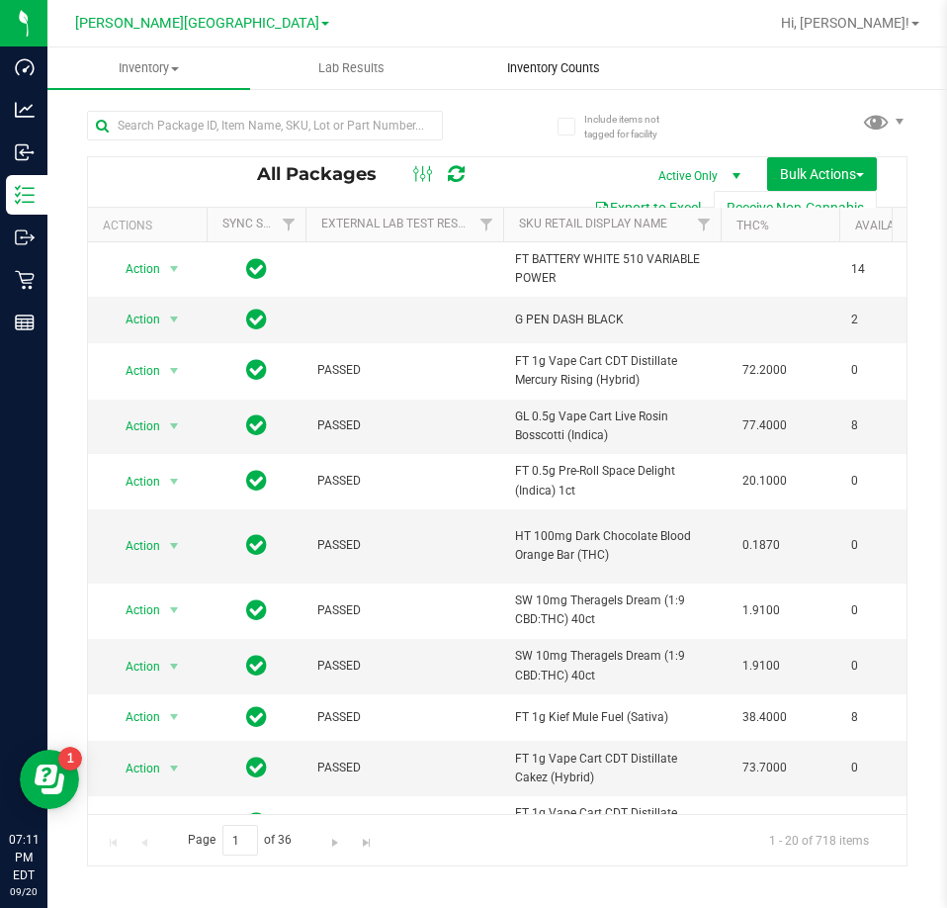
click at [555, 74] on span "Inventory Counts" at bounding box center [554, 68] width 146 height 18
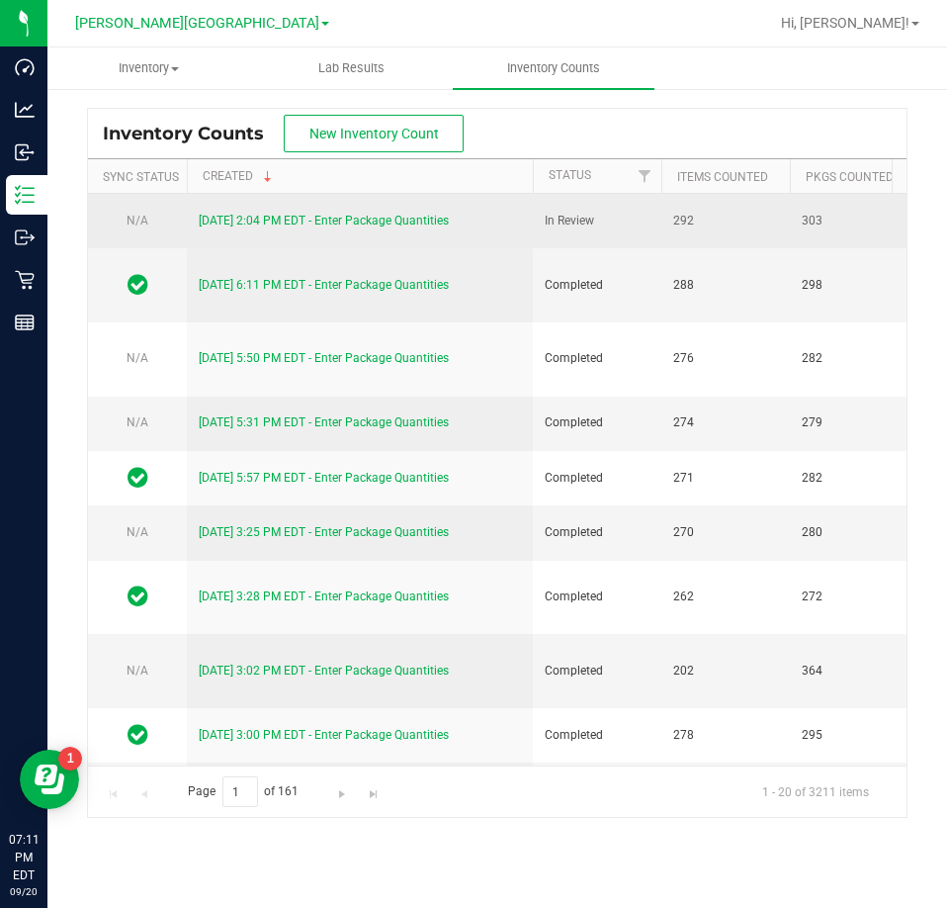
click at [357, 221] on link "9/20/25 2:04 PM EDT - Enter Package Quantities" at bounding box center [324, 221] width 250 height 14
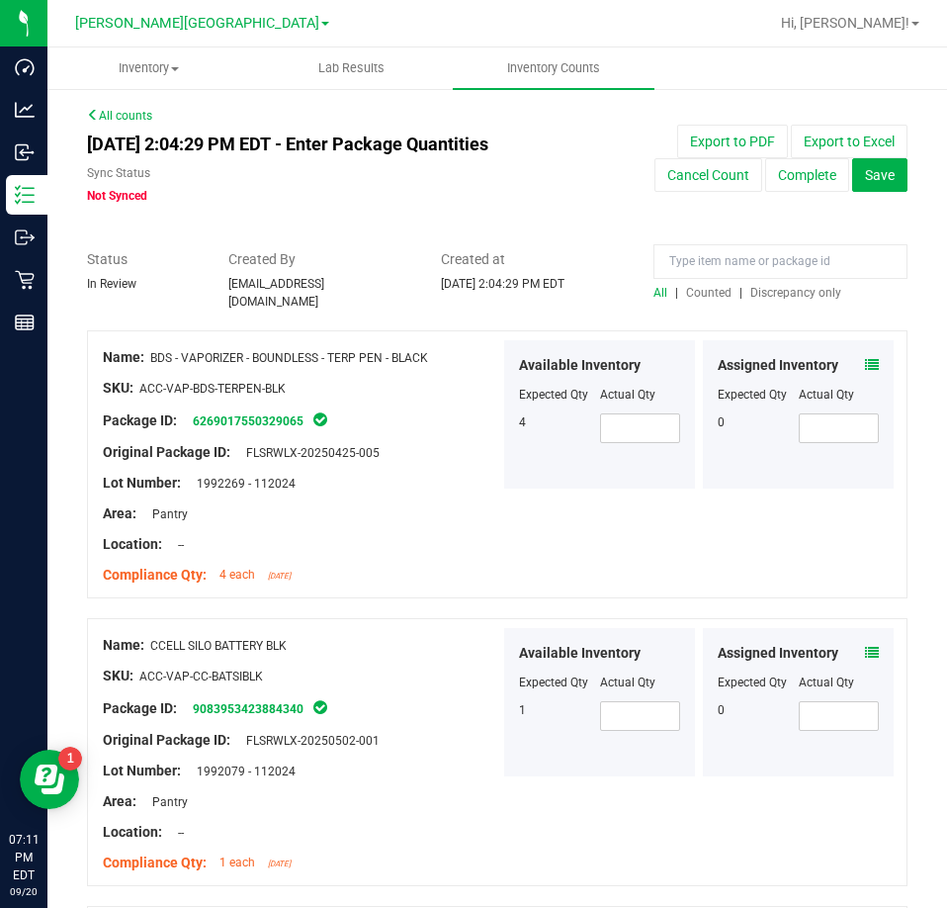
click at [779, 311] on div at bounding box center [497, 321] width 821 height 20
click at [780, 293] on span "Discrepancy only" at bounding box center [796, 293] width 91 height 14
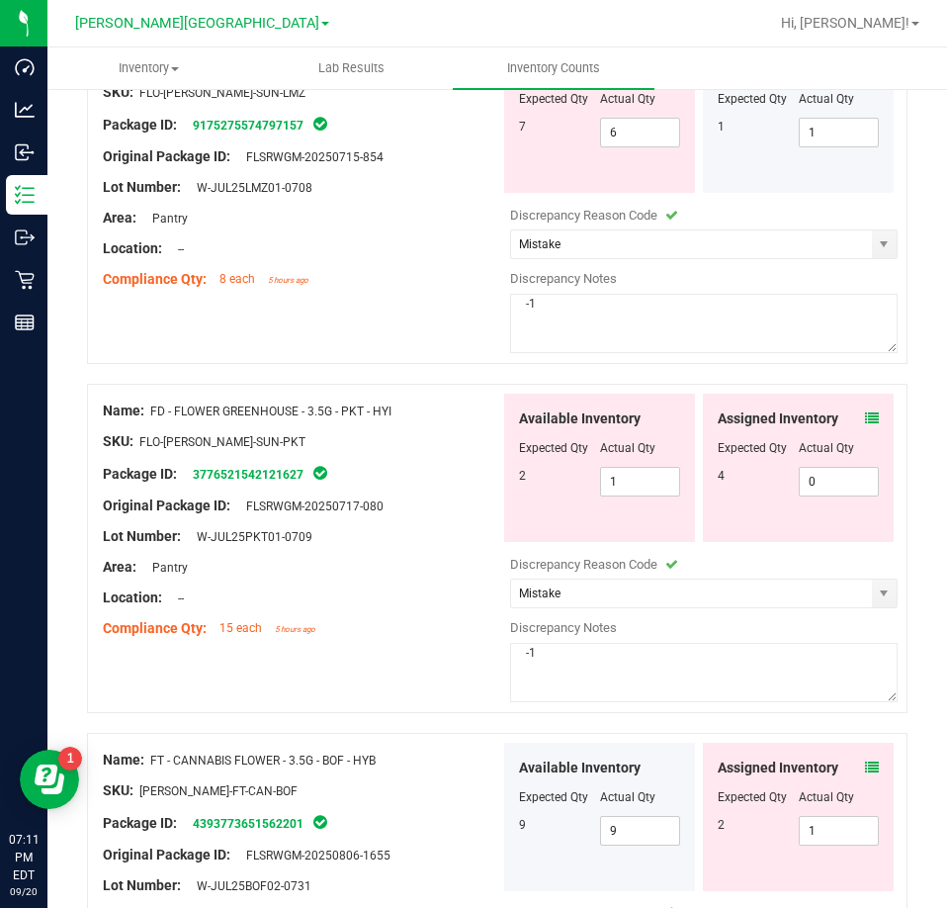
scroll to position [692, 0]
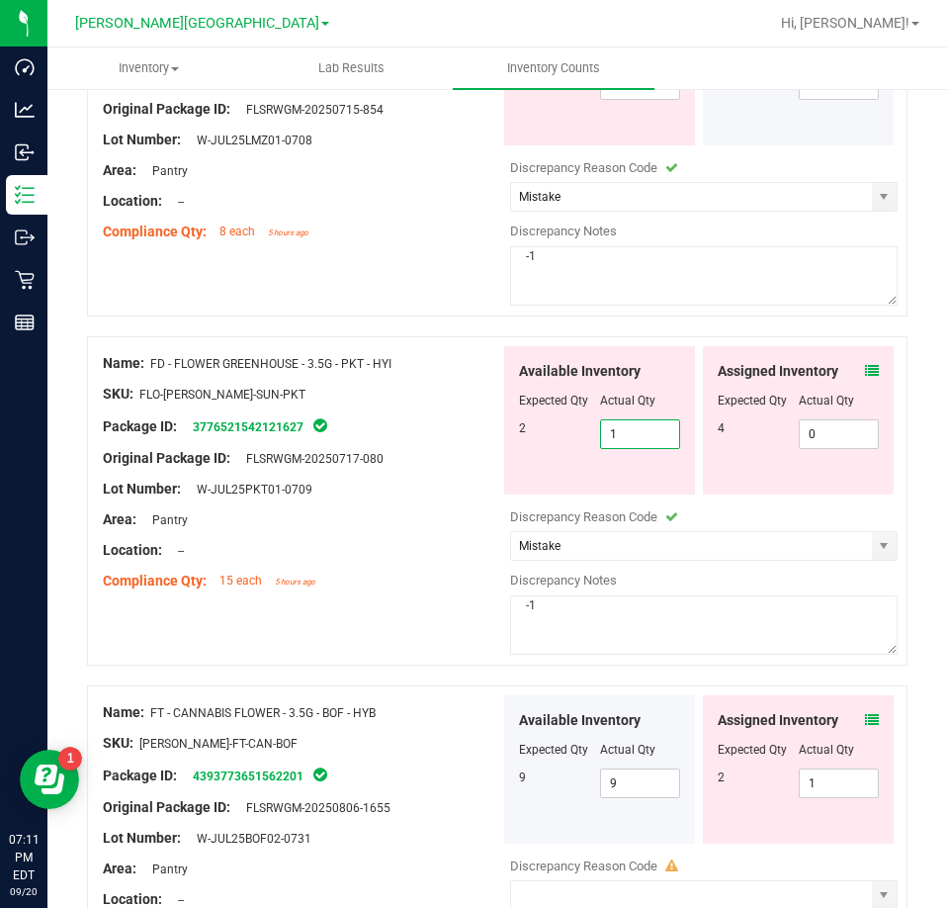
click at [619, 424] on span "1 1" at bounding box center [640, 434] width 81 height 30
click at [619, 424] on input "1" at bounding box center [640, 434] width 79 height 28
type input "5"
click at [865, 364] on icon at bounding box center [872, 371] width 14 height 14
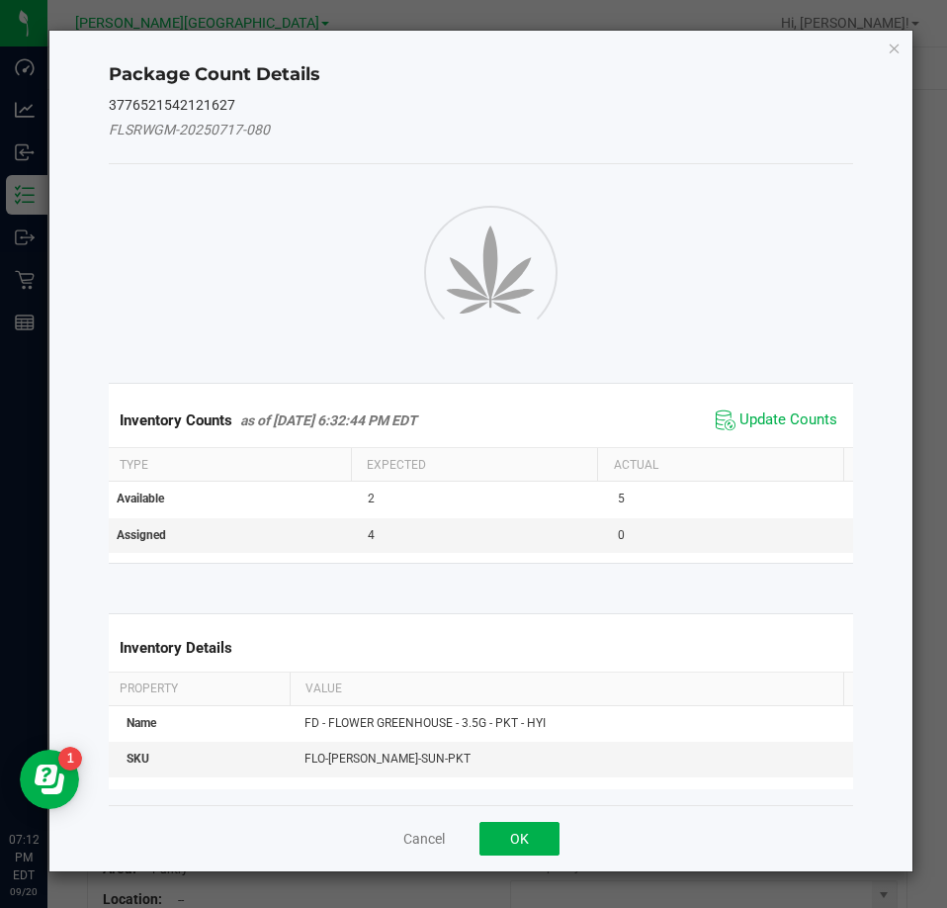
click at [795, 424] on span "Update Counts" at bounding box center [777, 420] width 132 height 30
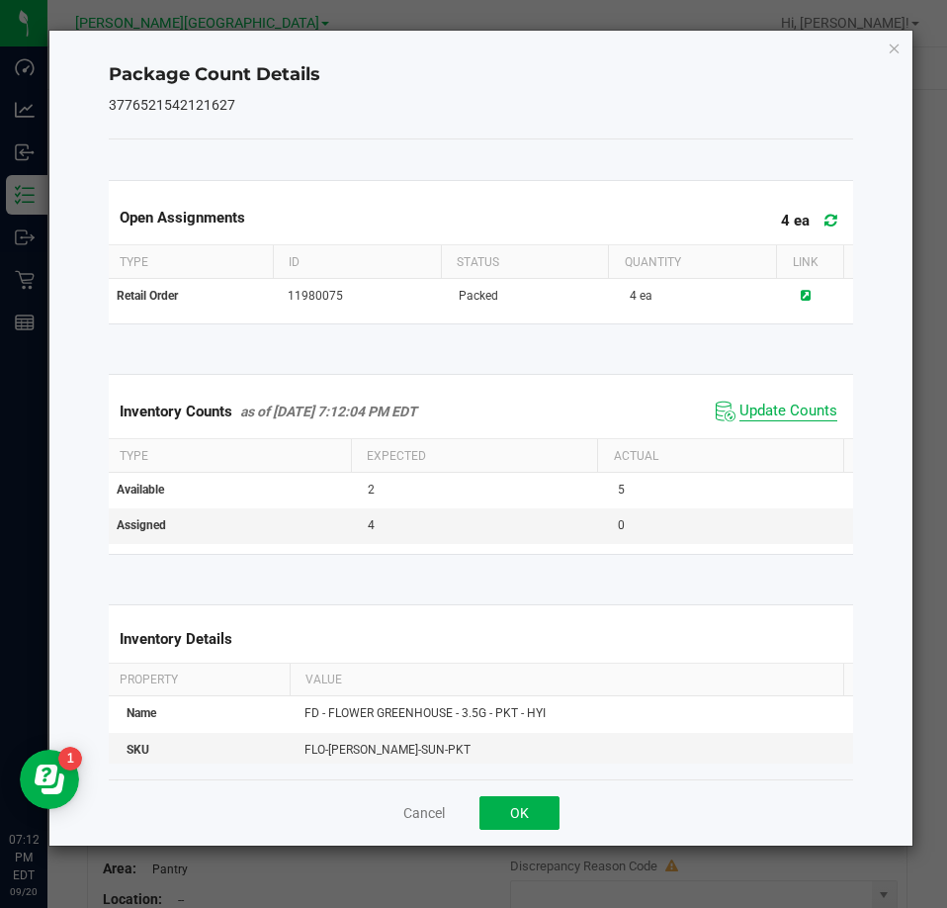
click at [798, 412] on span "Update Counts" at bounding box center [789, 412] width 98 height 20
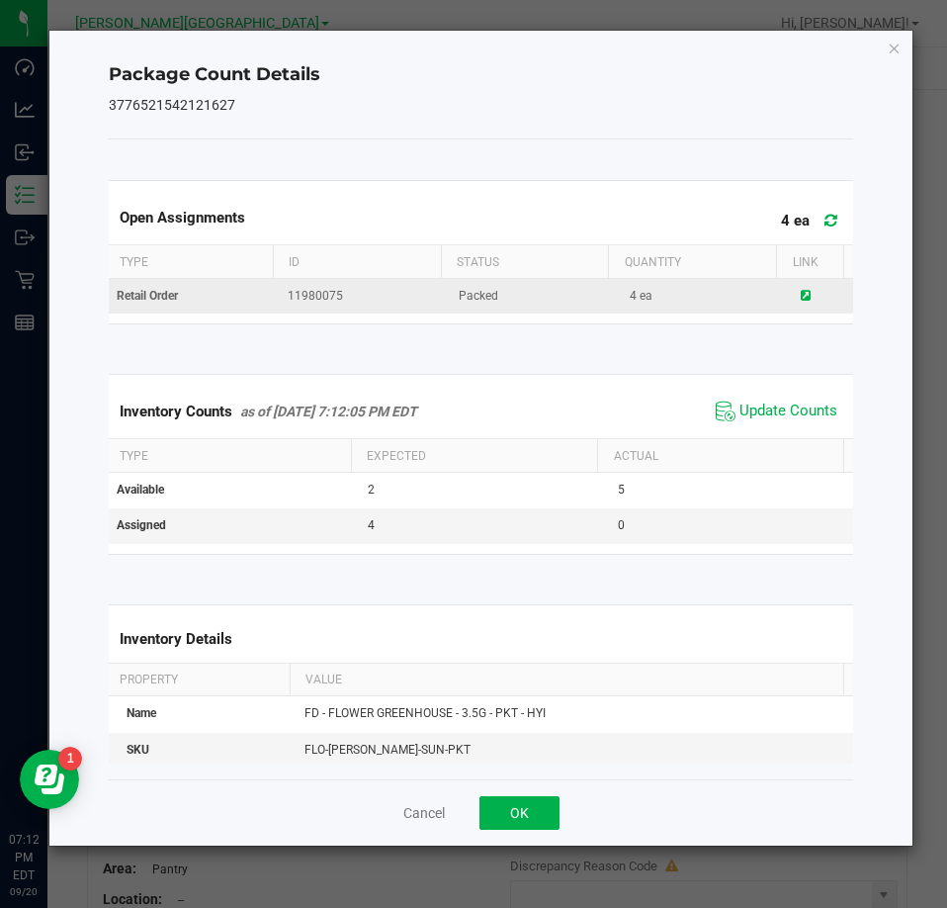
click at [801, 297] on icon at bounding box center [806, 296] width 10 height 12
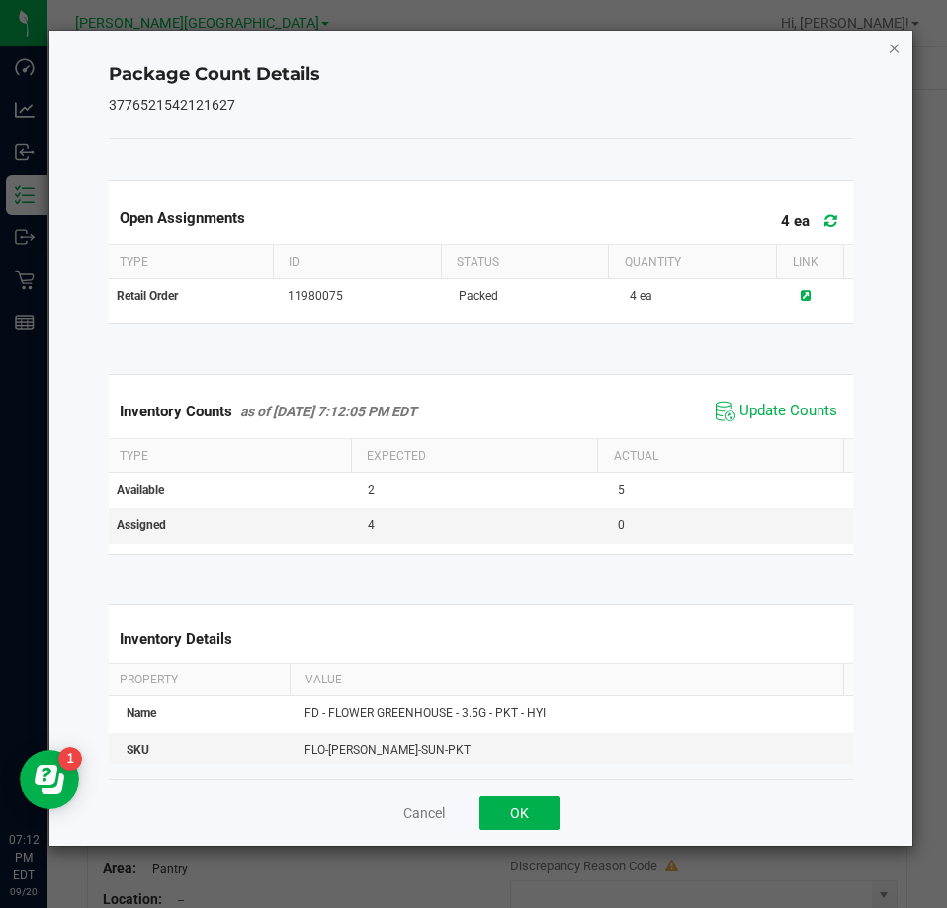
click at [894, 47] on icon "Close" at bounding box center [895, 48] width 14 height 24
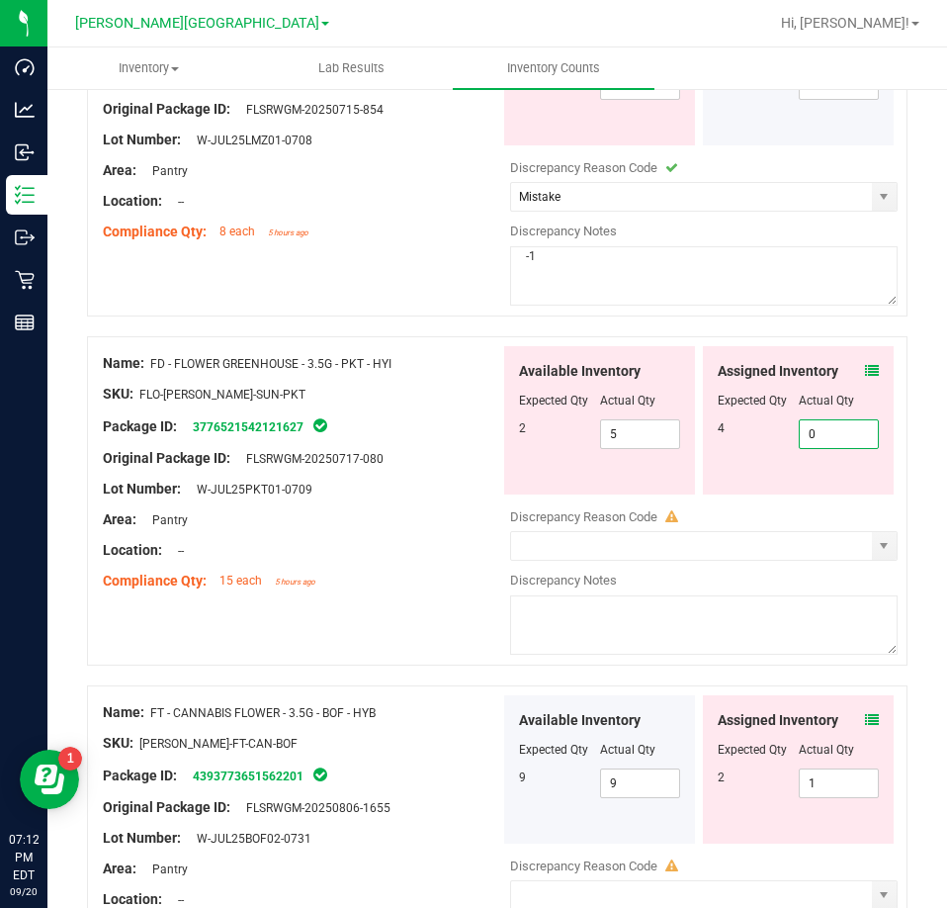
click at [799, 419] on span "0 0" at bounding box center [839, 434] width 81 height 30
click at [805, 424] on input "0" at bounding box center [839, 434] width 79 height 28
type input "4"
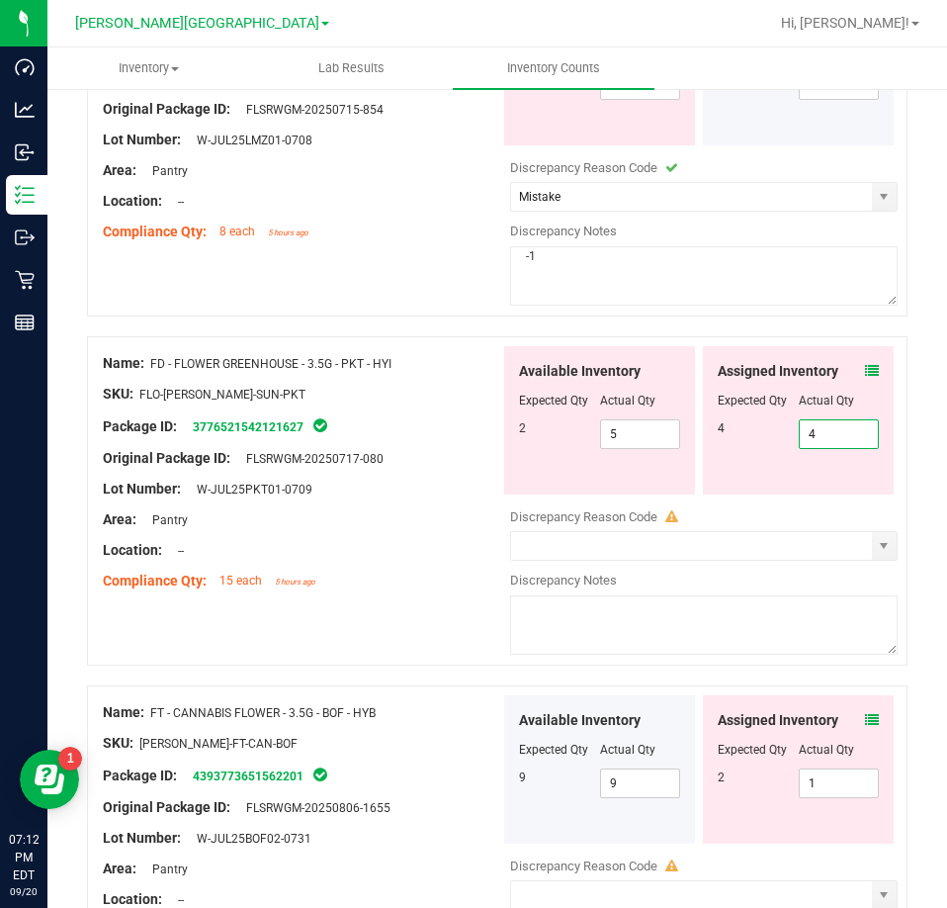
type input "4"
click at [765, 478] on div "Assigned Inventory Expected Qty Actual Qty 4 4 4" at bounding box center [798, 420] width 191 height 148
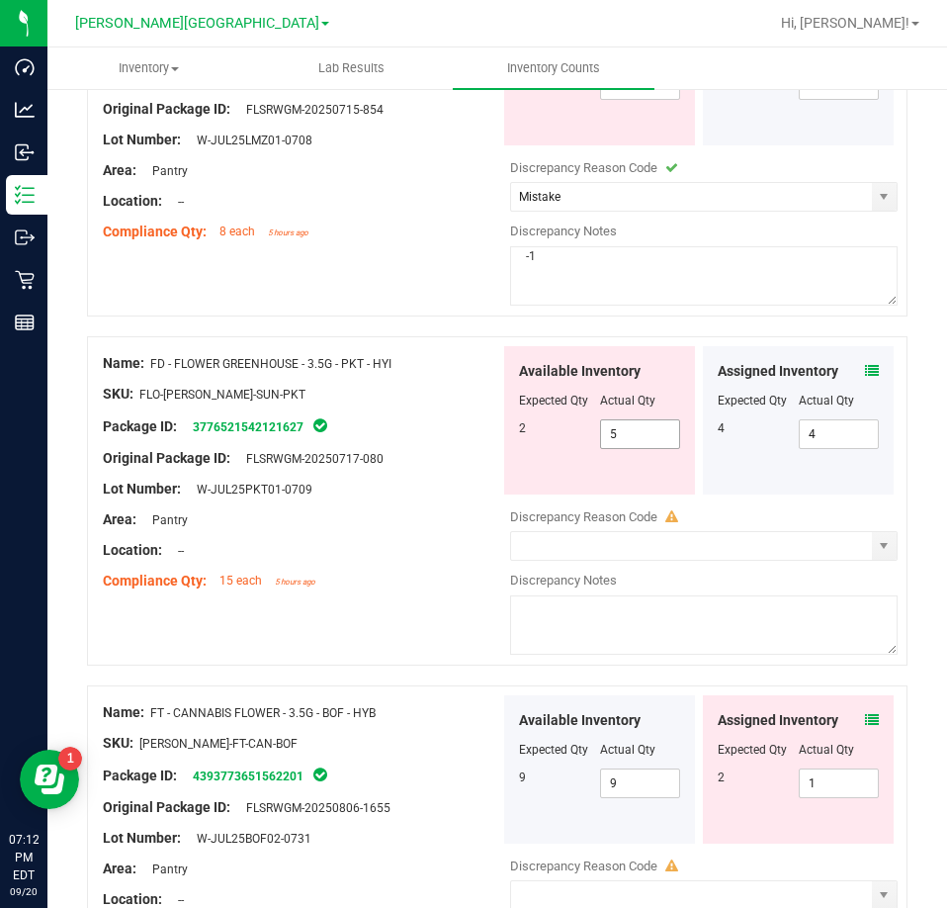
click at [640, 433] on span "5 5" at bounding box center [640, 434] width 81 height 30
click at [638, 432] on input "5" at bounding box center [640, 434] width 79 height 28
type input "1"
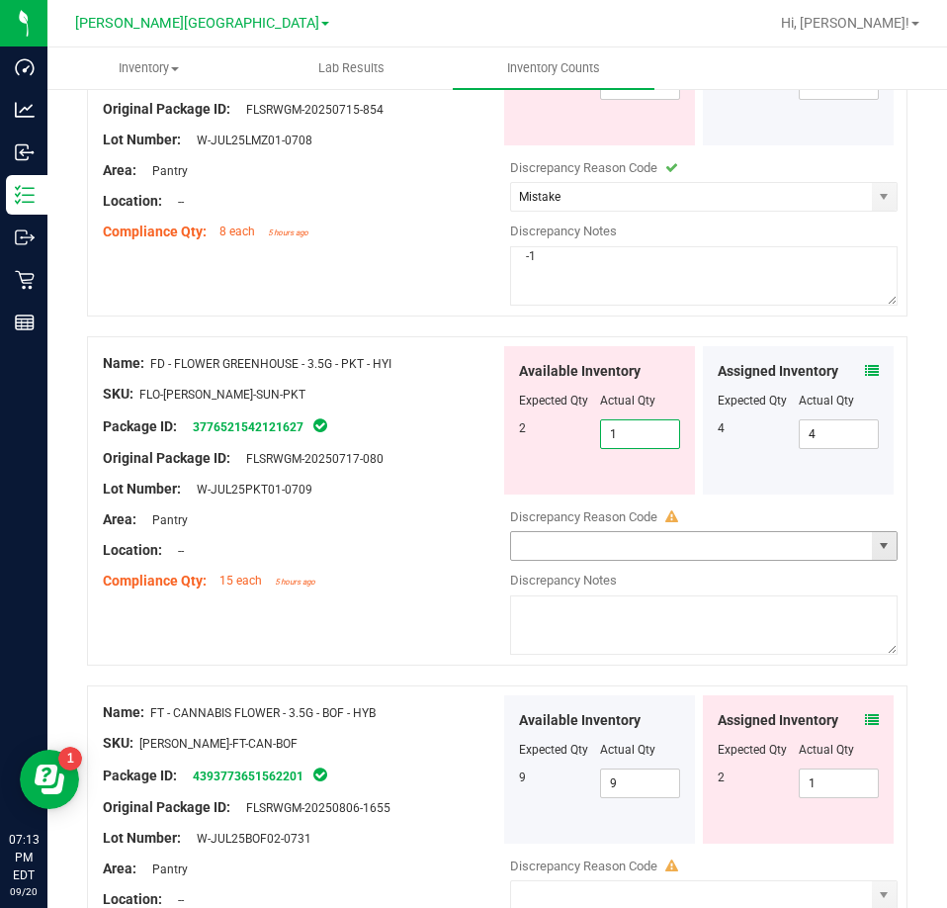
click at [876, 538] on span "select" at bounding box center [884, 546] width 16 height 16
type input "1"
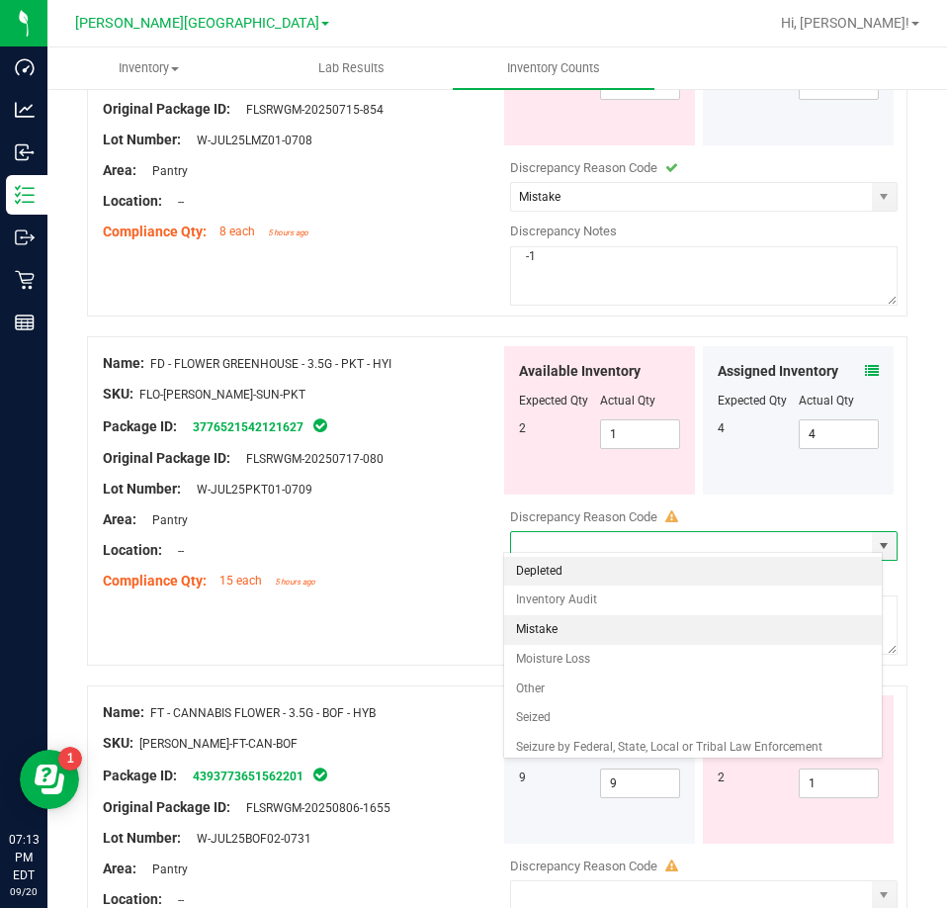
click at [603, 617] on li "Mistake" at bounding box center [693, 630] width 379 height 30
type input "Mistake"
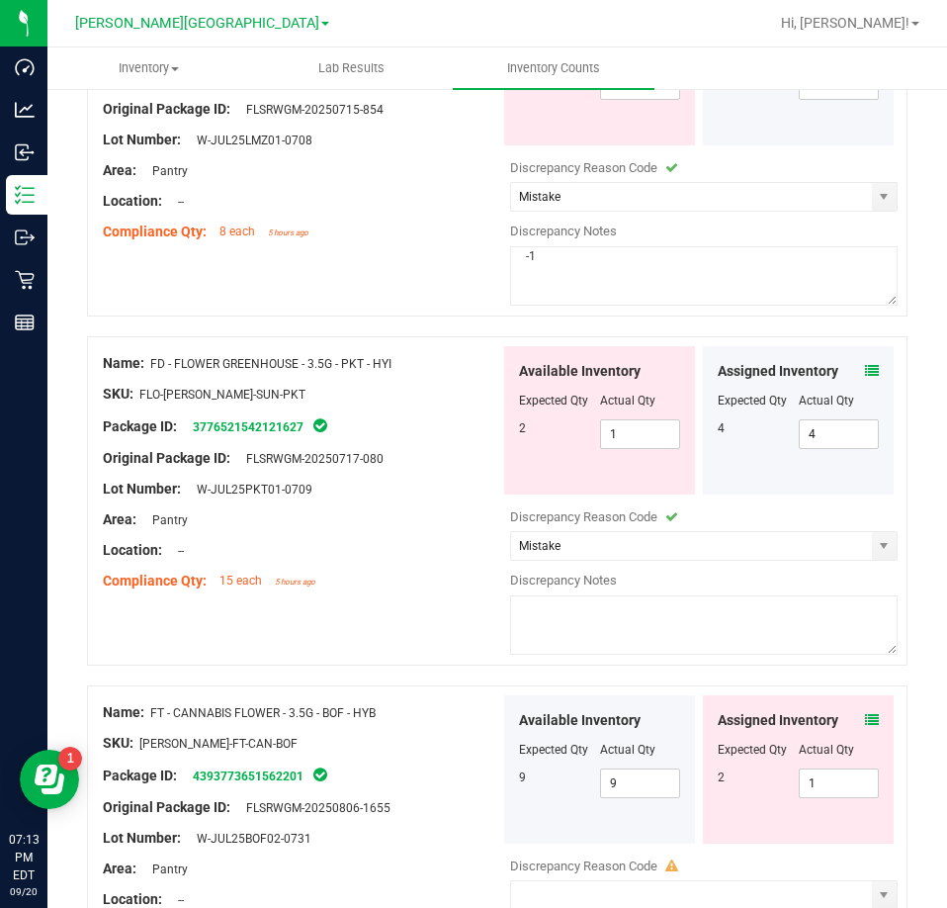
click at [603, 617] on textarea at bounding box center [704, 624] width 388 height 59
type textarea "-1"
click at [451, 695] on div "Name: FT - CANNABIS FLOWER - 3.5G - BOF - HYB SKU: FLO-BUD-FT-CAN-BOF Package I…" at bounding box center [302, 821] width 398 height 252
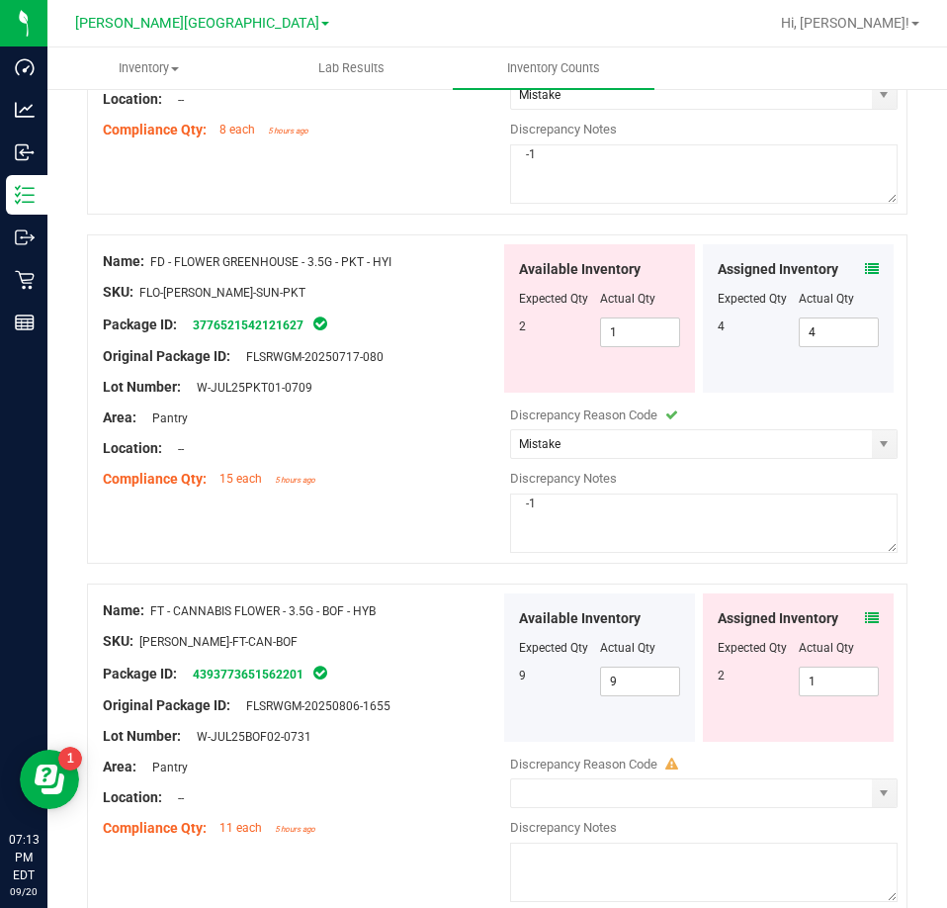
scroll to position [890, 0]
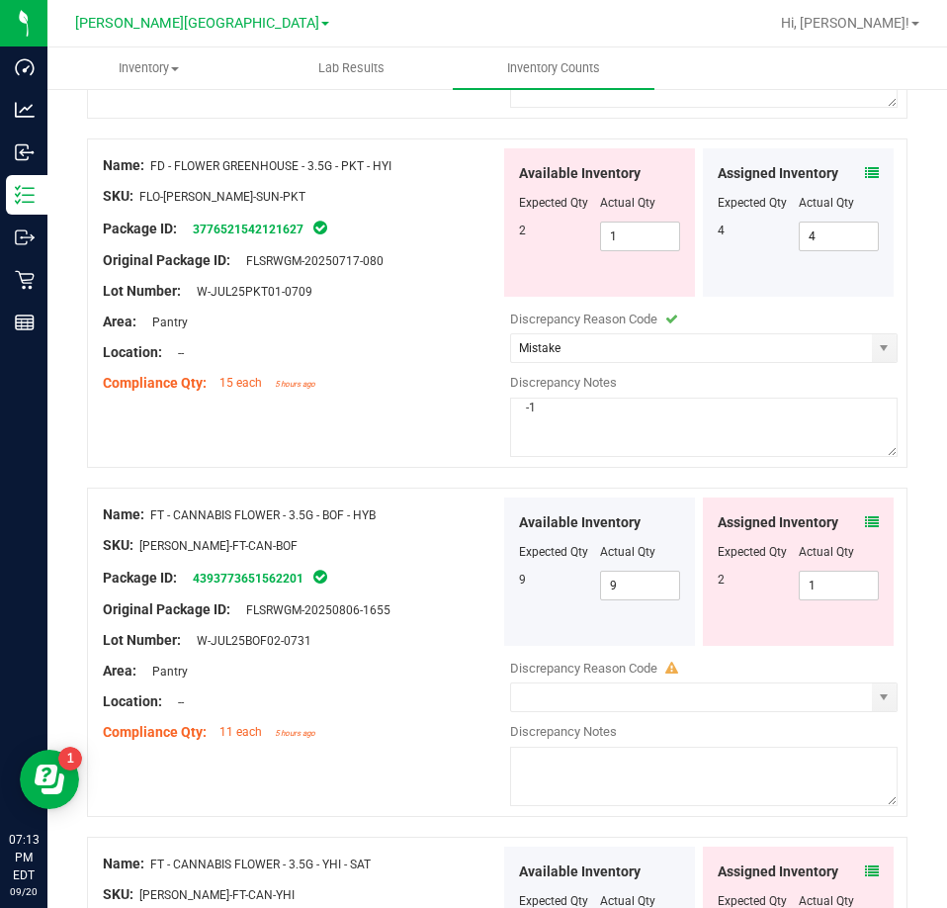
click at [865, 515] on icon at bounding box center [872, 522] width 14 height 14
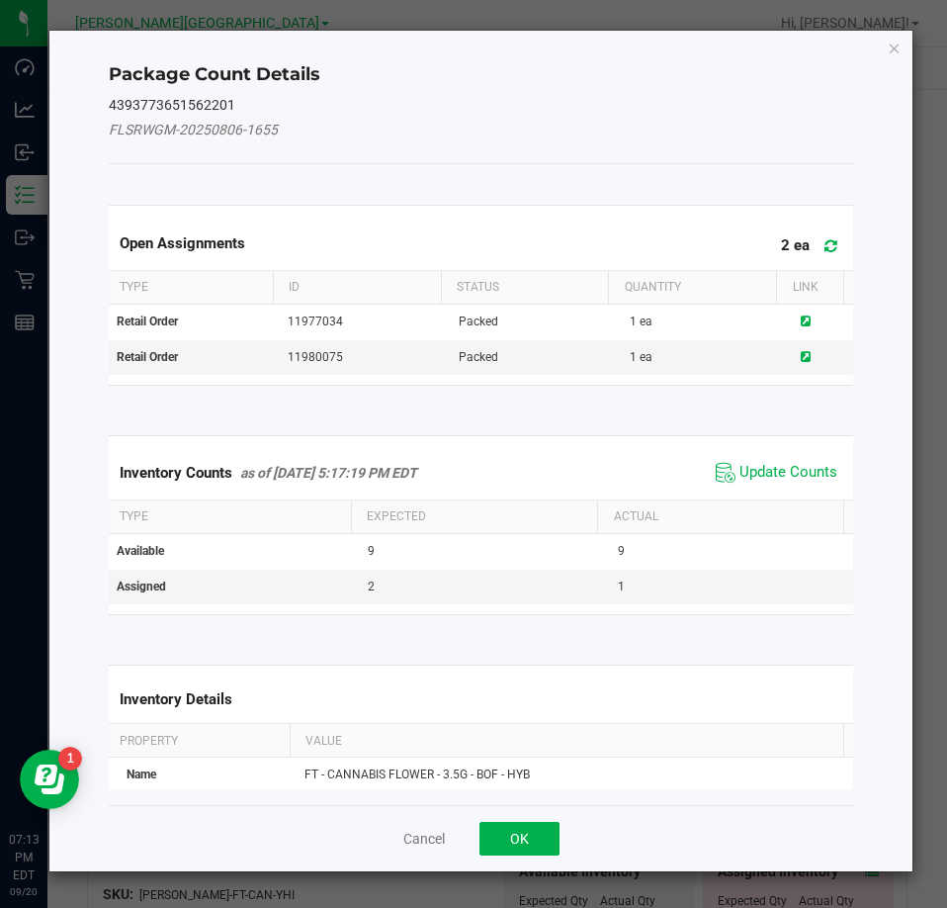
click at [796, 484] on span "Update Counts" at bounding box center [777, 473] width 132 height 30
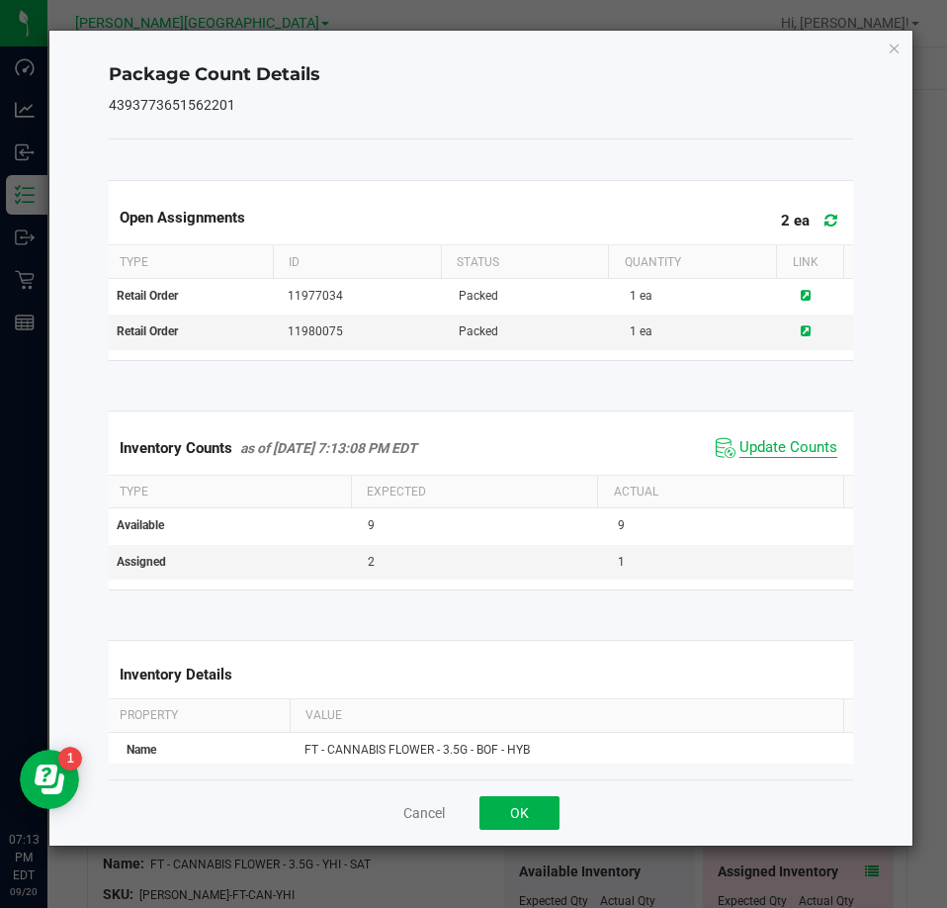
click at [803, 456] on span "Update Counts" at bounding box center [789, 448] width 98 height 20
click at [893, 45] on icon "Close" at bounding box center [895, 48] width 14 height 24
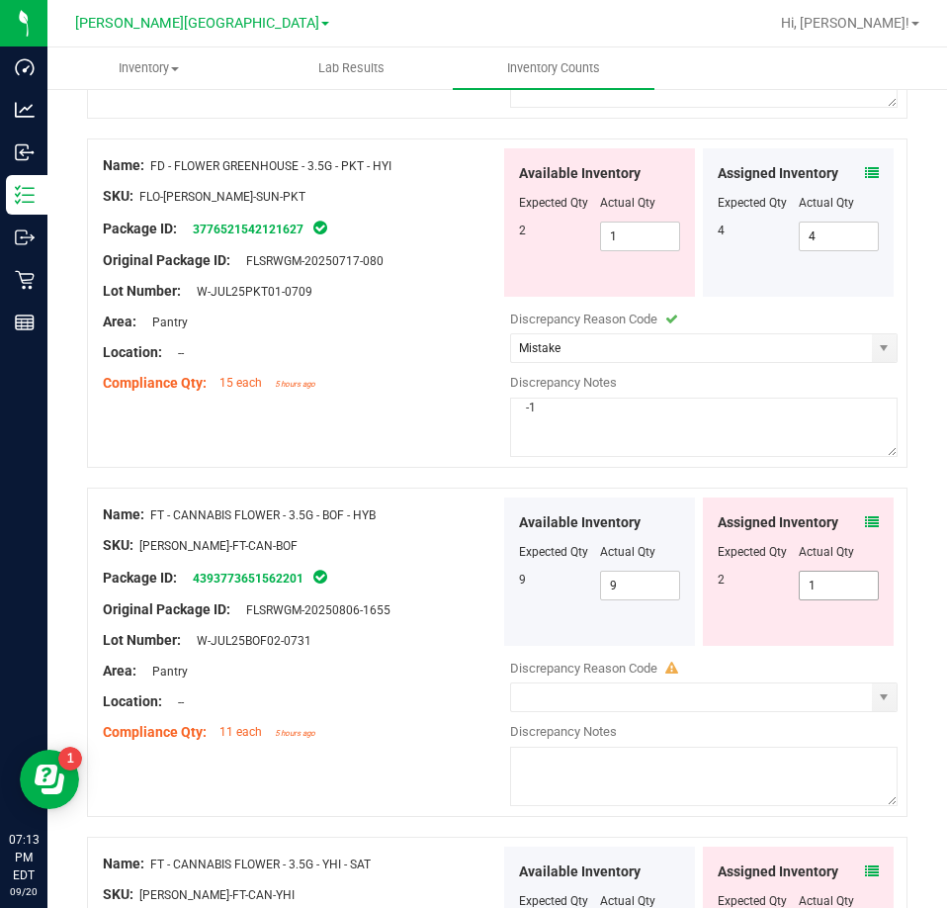
click at [841, 571] on span "1 1" at bounding box center [839, 586] width 81 height 30
click at [841, 572] on input "1" at bounding box center [839, 586] width 79 height 28
type input "2"
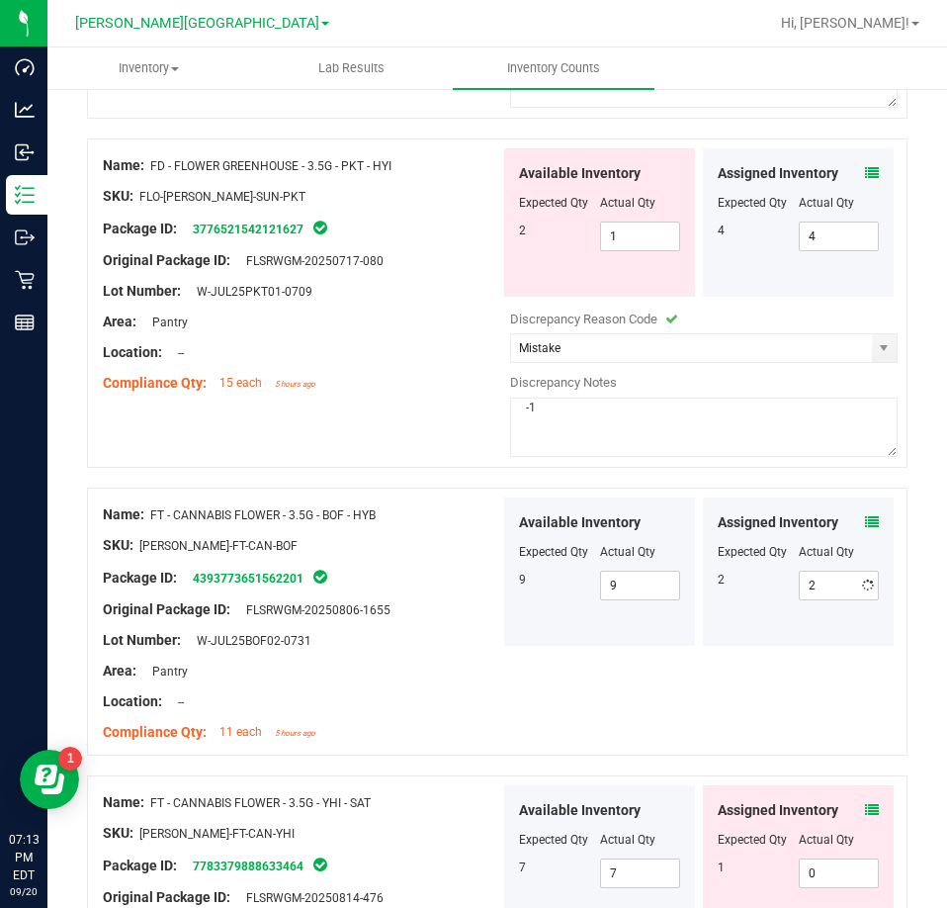
click at [811, 602] on div "Assigned Inventory Expected Qty Actual Qty 2 2 2" at bounding box center [798, 571] width 191 height 148
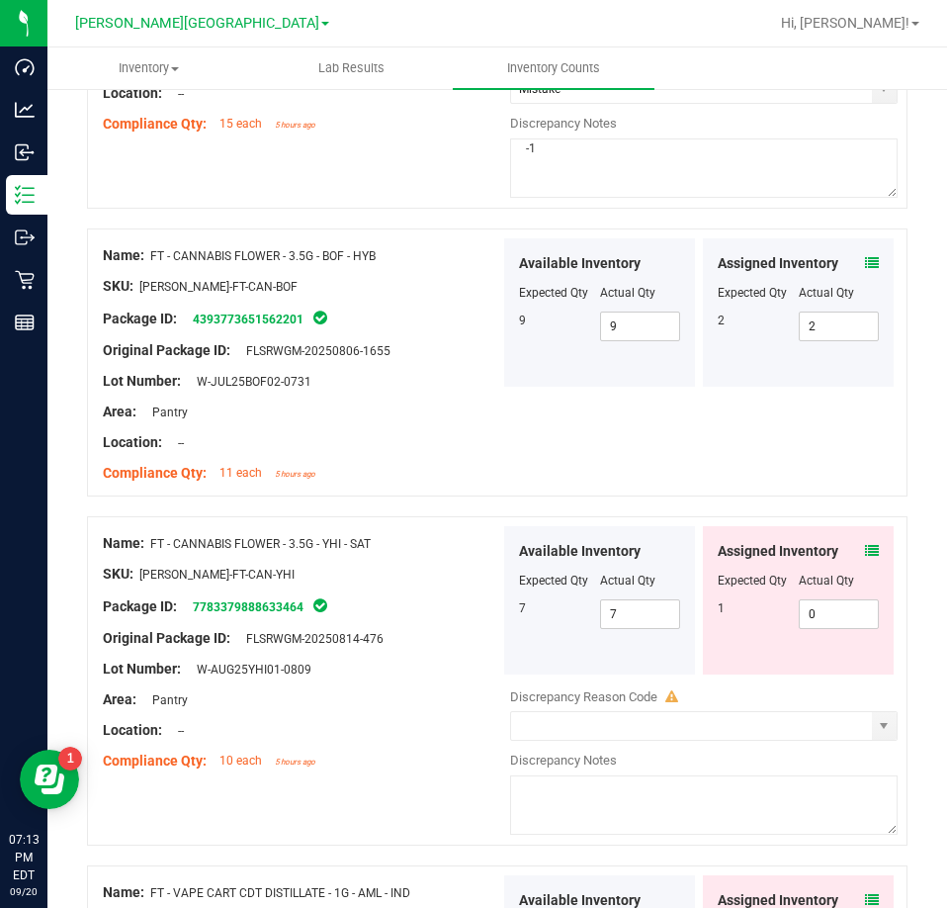
scroll to position [1187, 0]
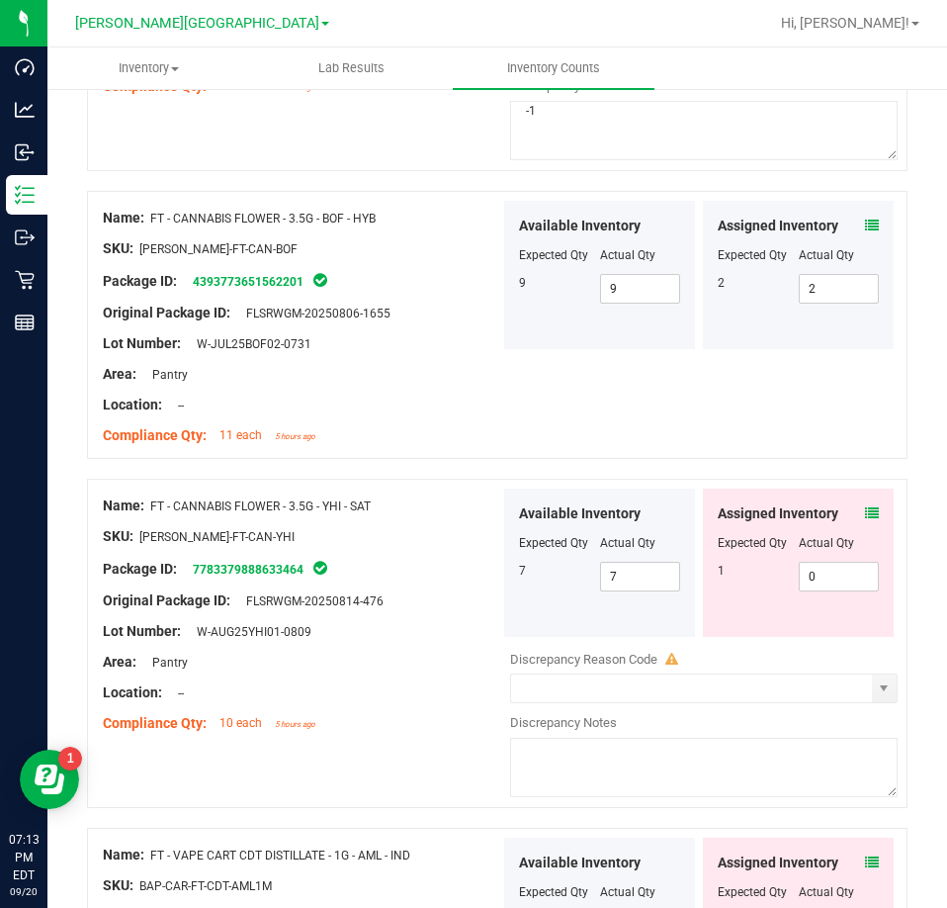
click at [865, 513] on span at bounding box center [872, 513] width 14 height 21
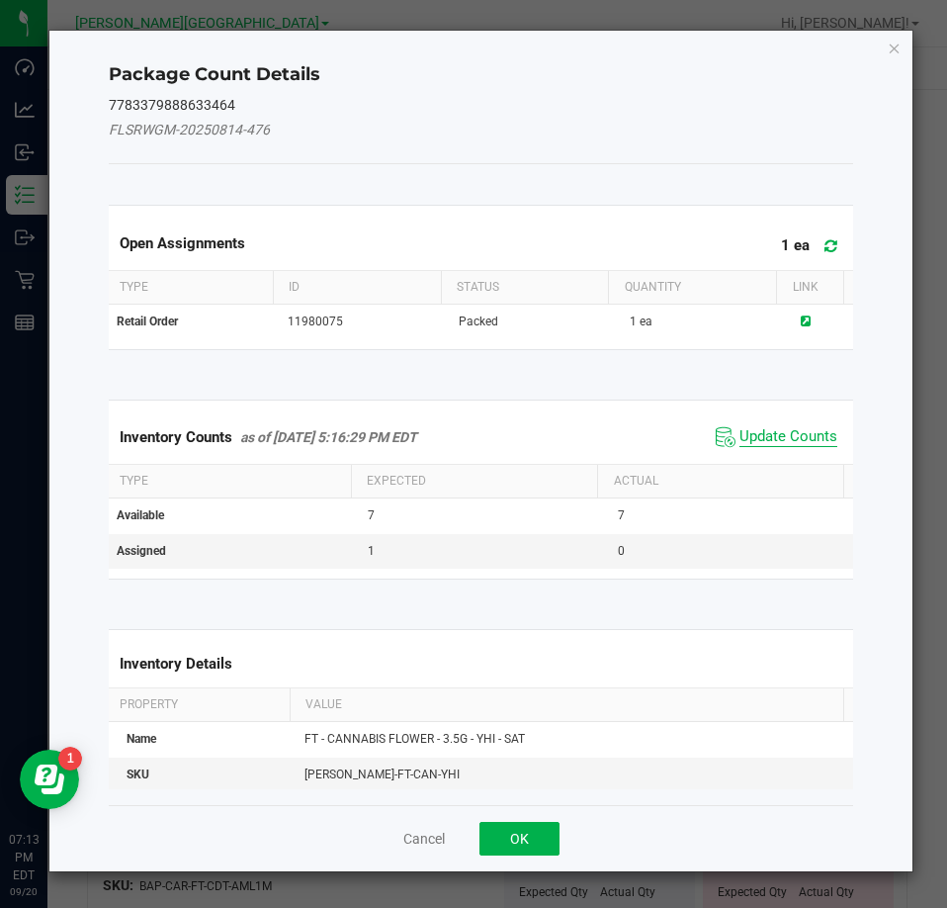
click at [792, 436] on span "Update Counts" at bounding box center [789, 437] width 98 height 20
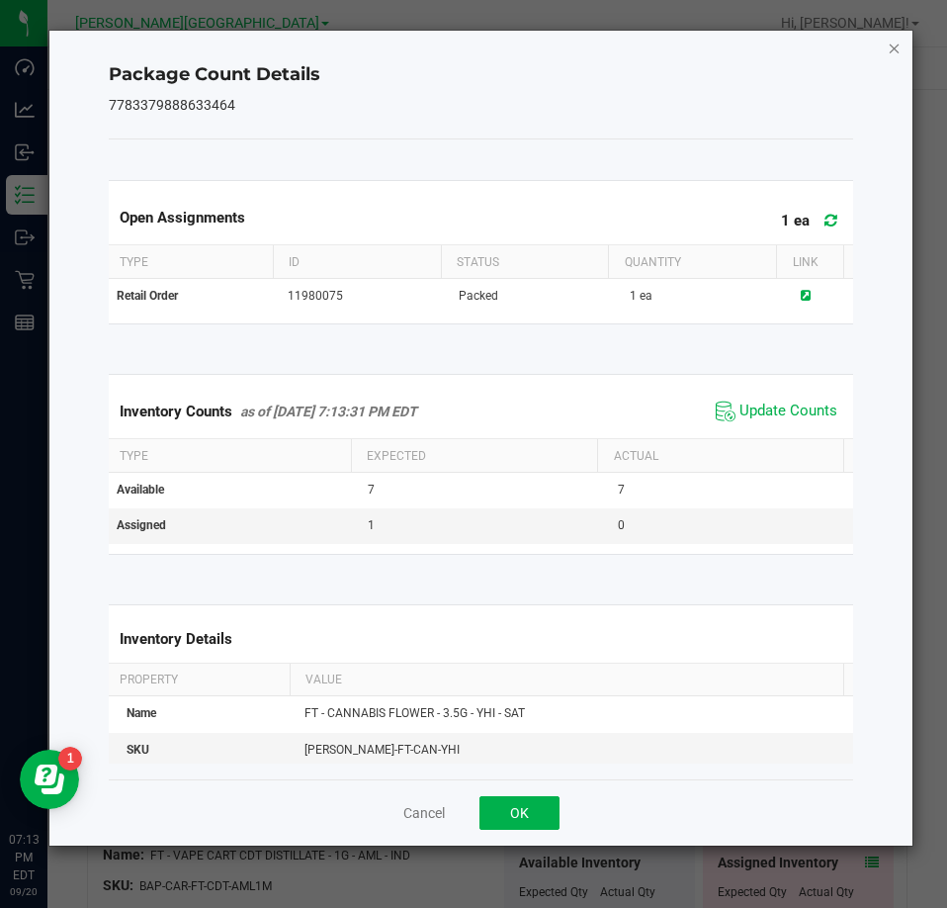
click at [889, 44] on icon "Close" at bounding box center [895, 48] width 14 height 24
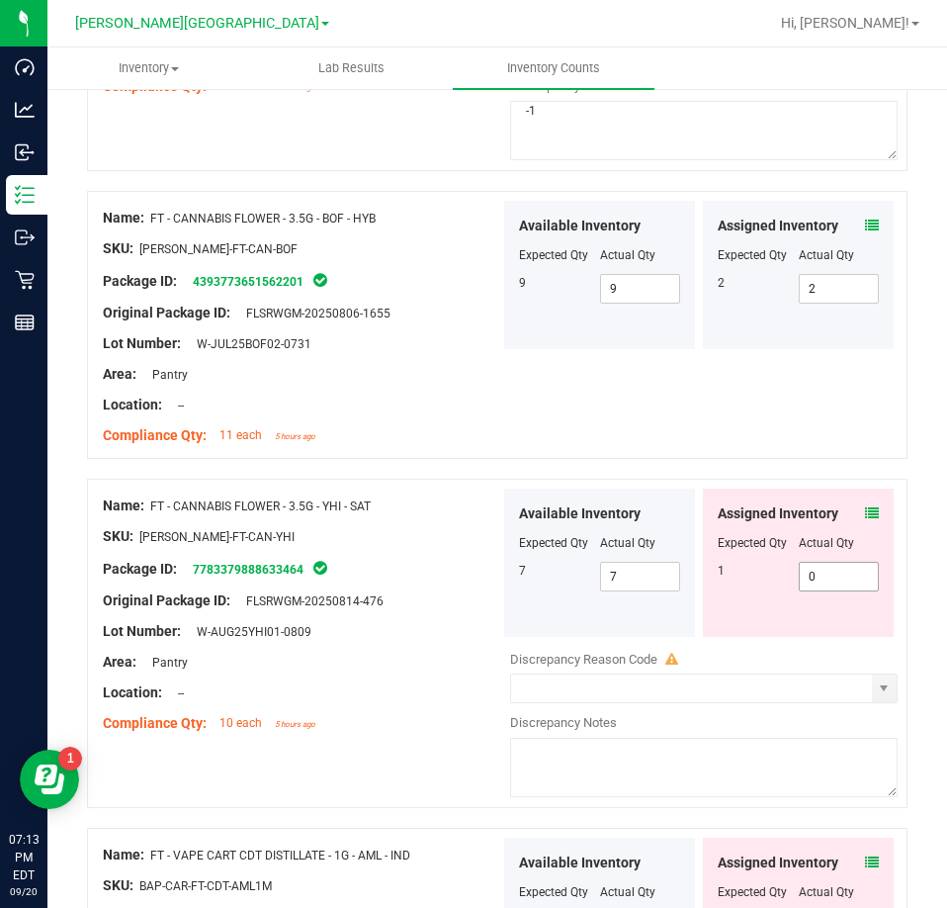
click at [805, 563] on span "0 0" at bounding box center [839, 577] width 81 height 30
click at [0, 0] on input "0" at bounding box center [0, 0] width 0 height 0
type input "1"
click at [735, 562] on div "1" at bounding box center [758, 571] width 81 height 18
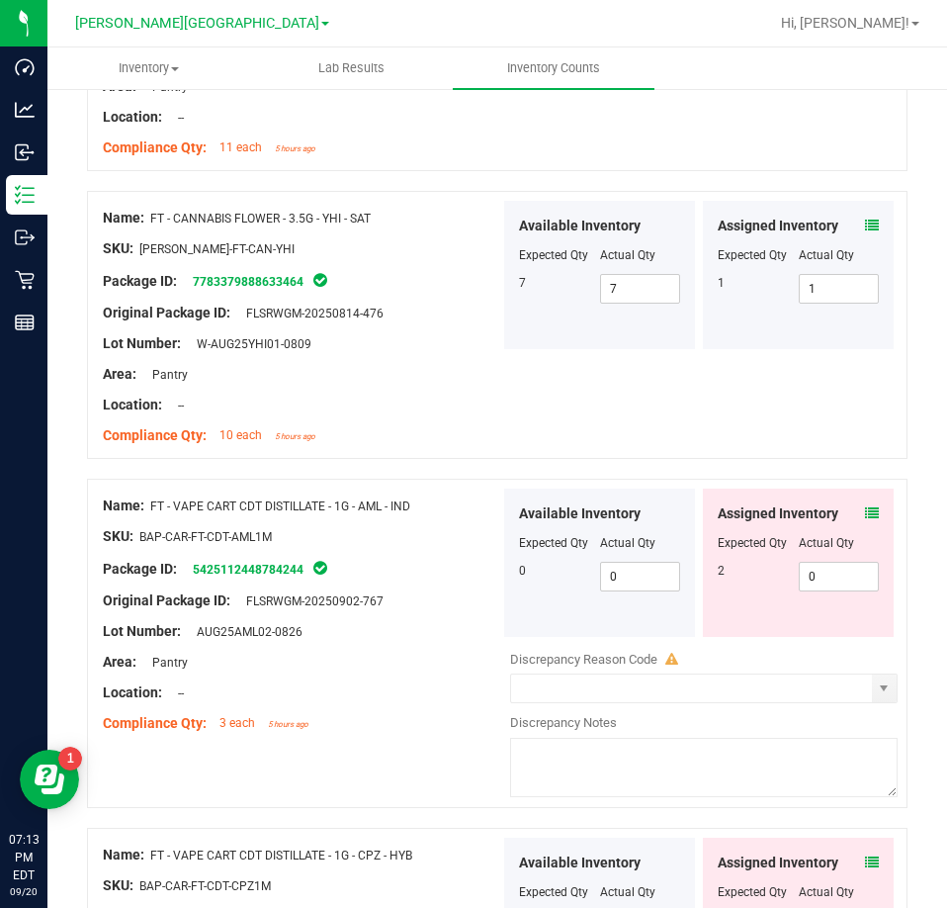
scroll to position [1483, 0]
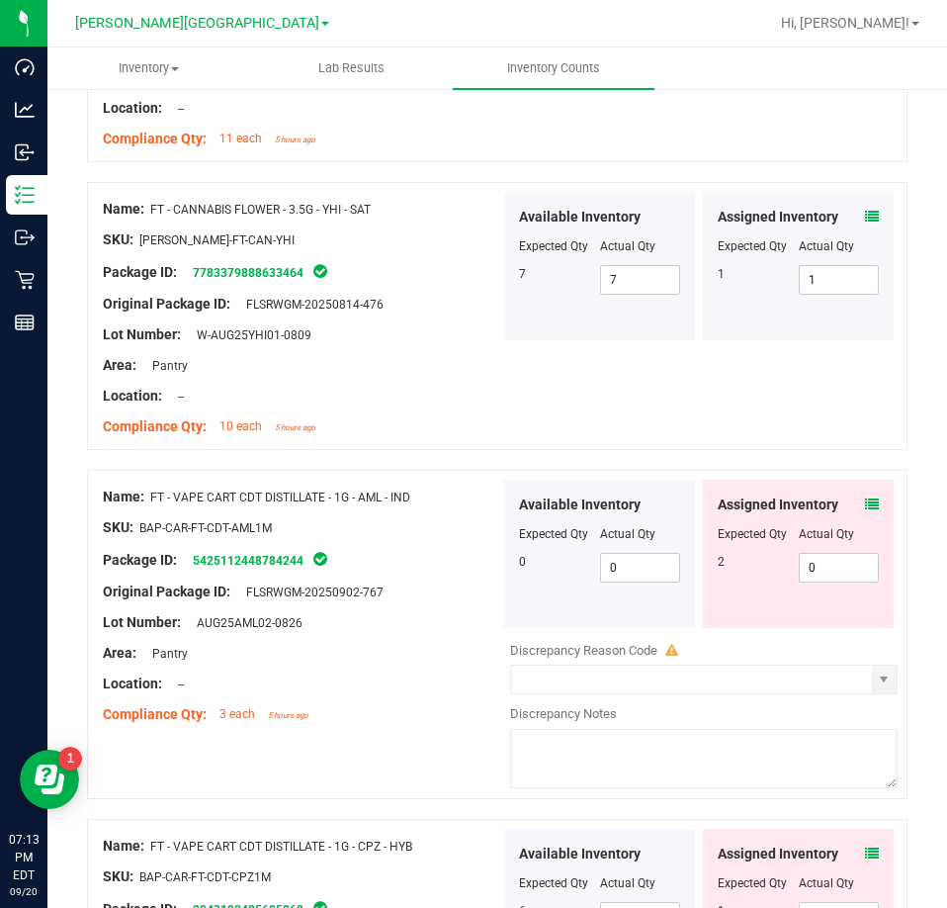
click at [865, 497] on icon at bounding box center [872, 504] width 14 height 14
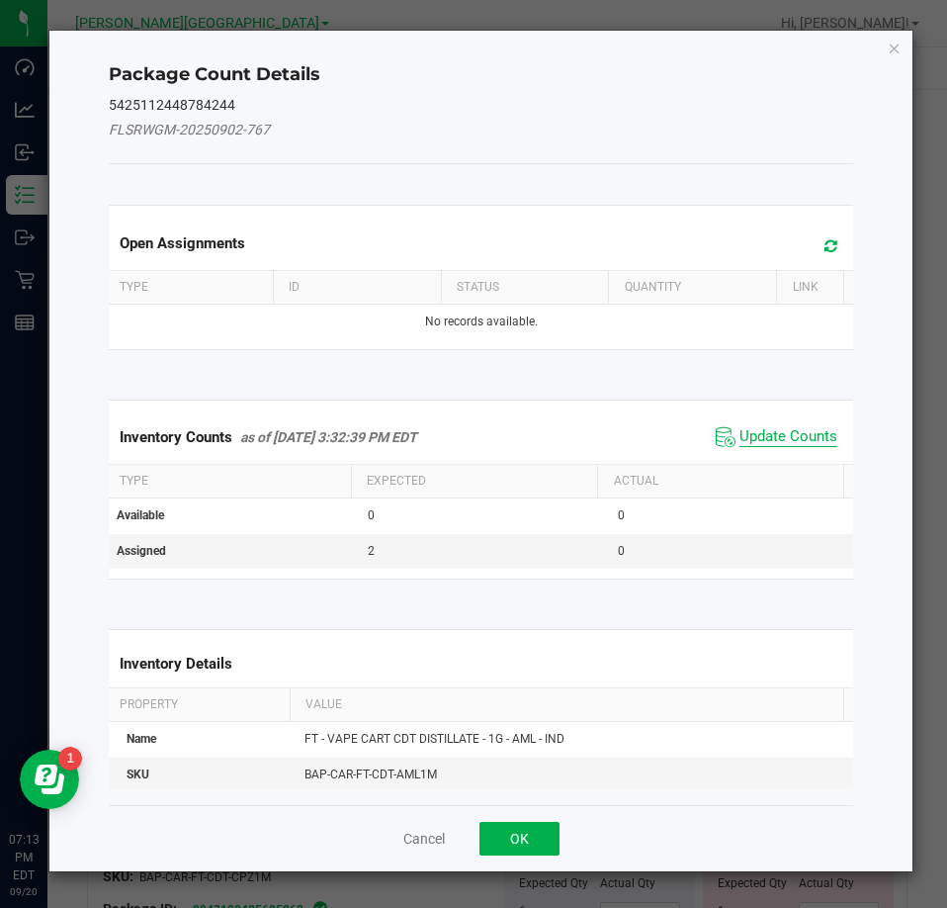
click at [785, 438] on span "Update Counts" at bounding box center [789, 437] width 98 height 20
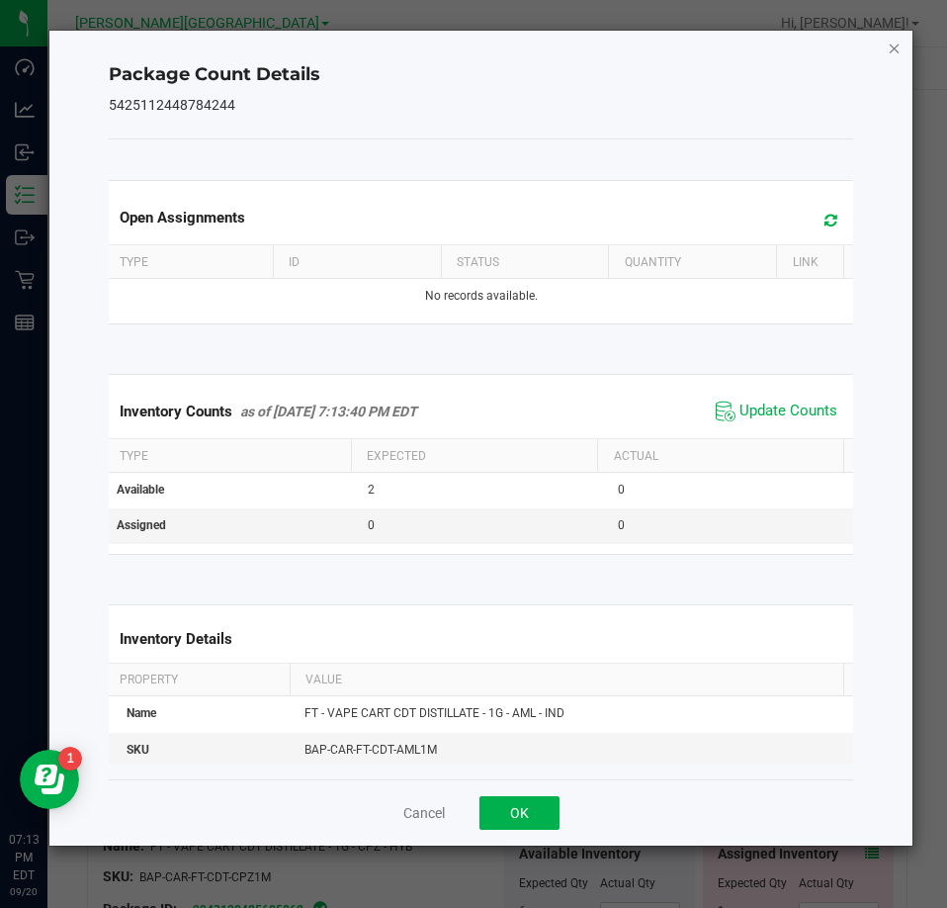
click at [893, 45] on icon "Close" at bounding box center [895, 48] width 14 height 24
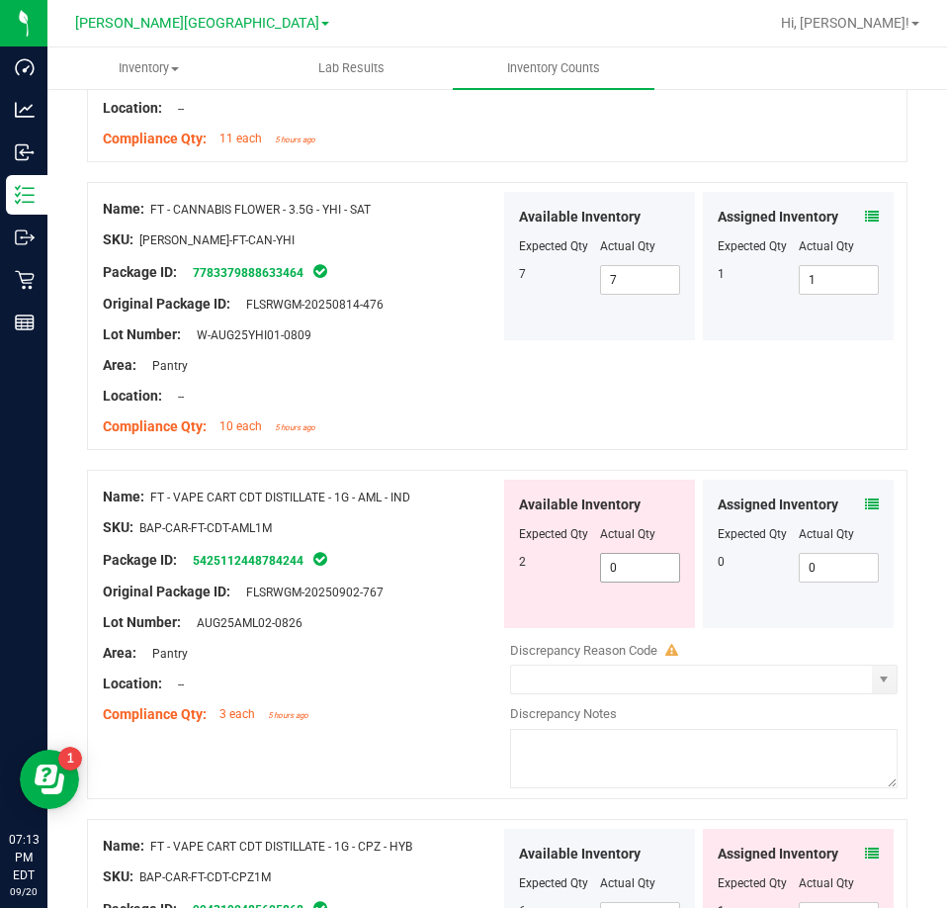
click at [632, 553] on span "0 0" at bounding box center [640, 568] width 81 height 30
type input "02"
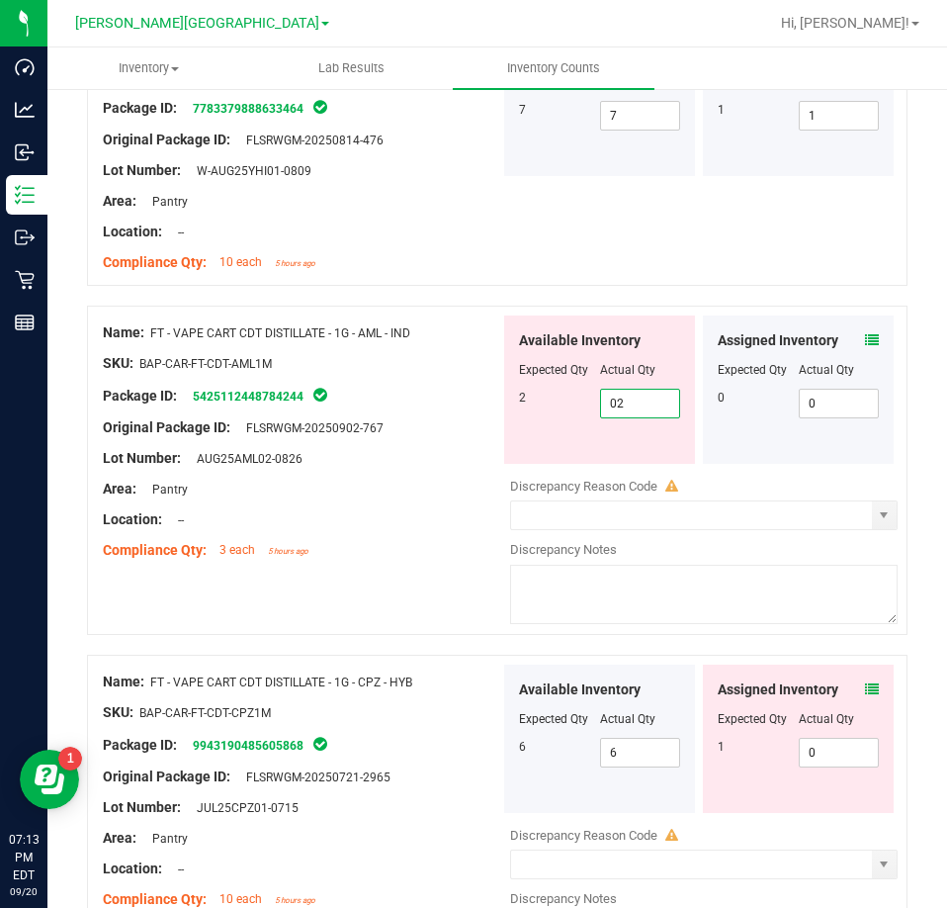
scroll to position [1643, 0]
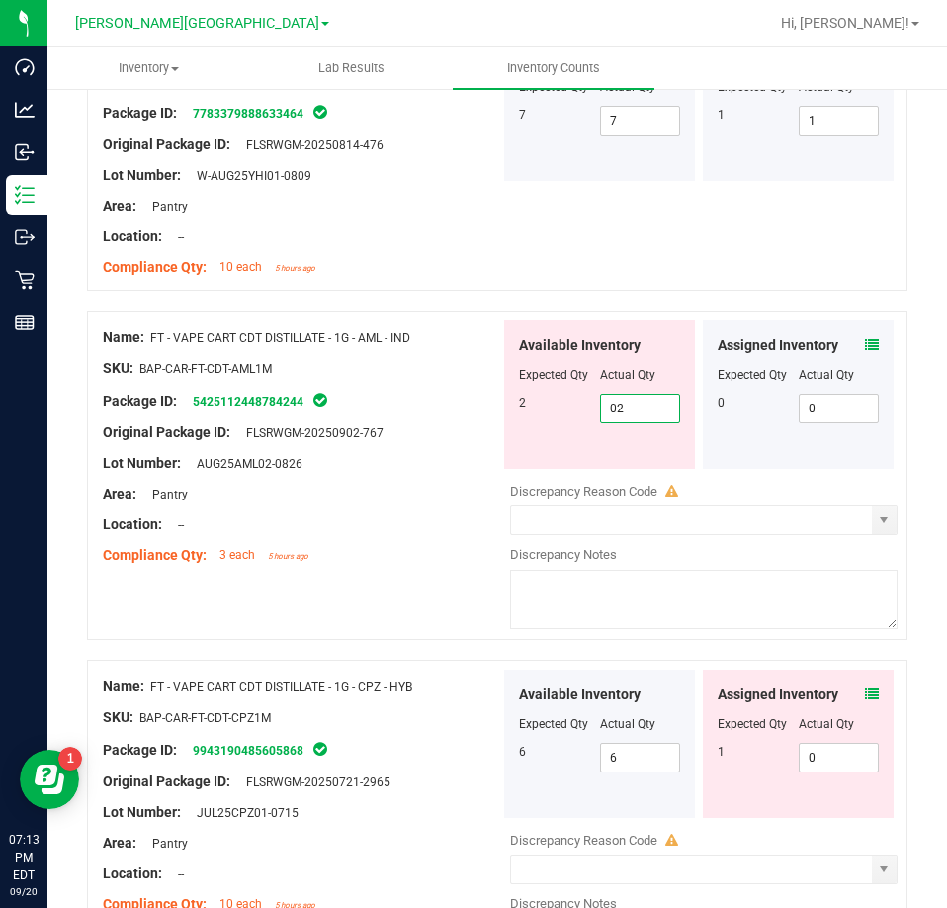
type input "2"
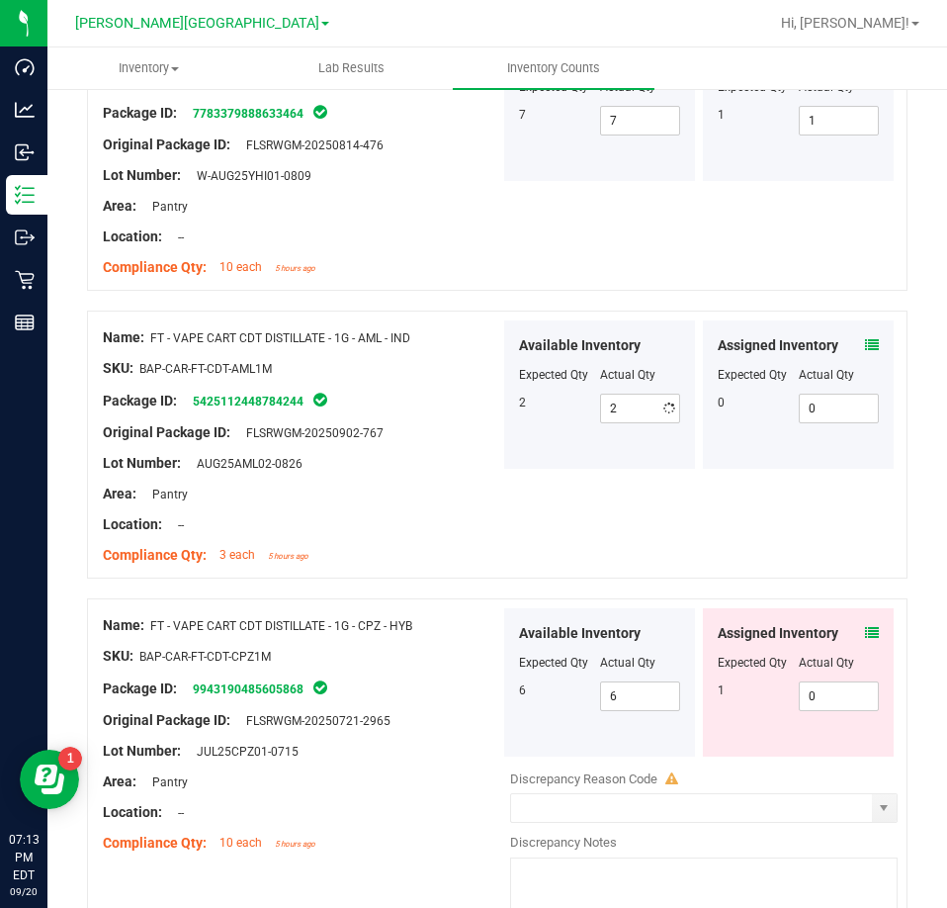
click at [665, 430] on div "Available Inventory Expected Qty Actual Qty 2 2 2" at bounding box center [599, 394] width 191 height 148
click at [865, 623] on span at bounding box center [872, 633] width 14 height 21
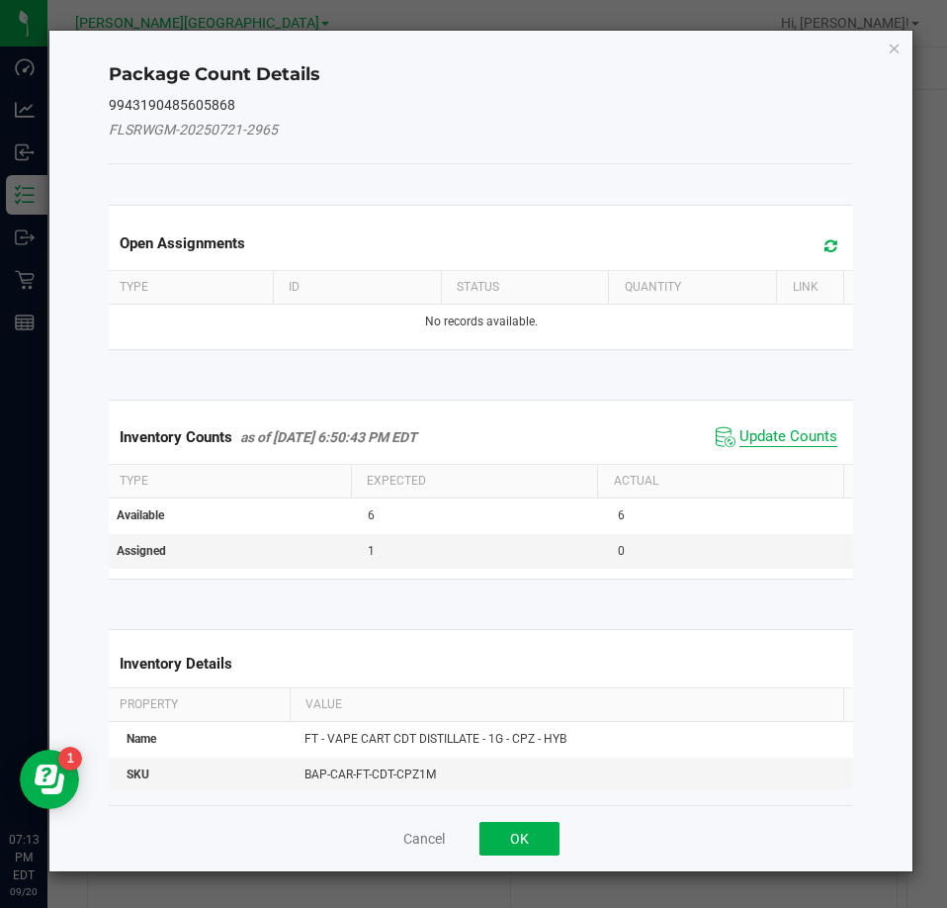
click at [747, 439] on span "Update Counts" at bounding box center [789, 437] width 98 height 20
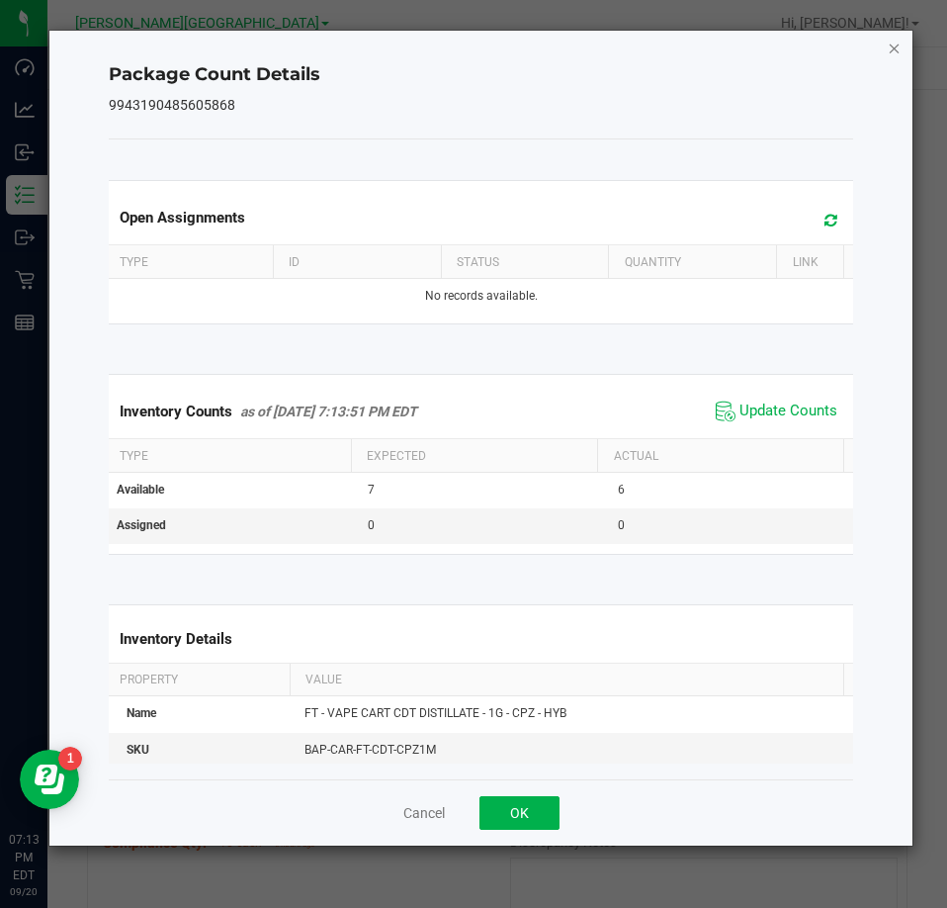
click at [894, 43] on icon "Close" at bounding box center [895, 48] width 14 height 24
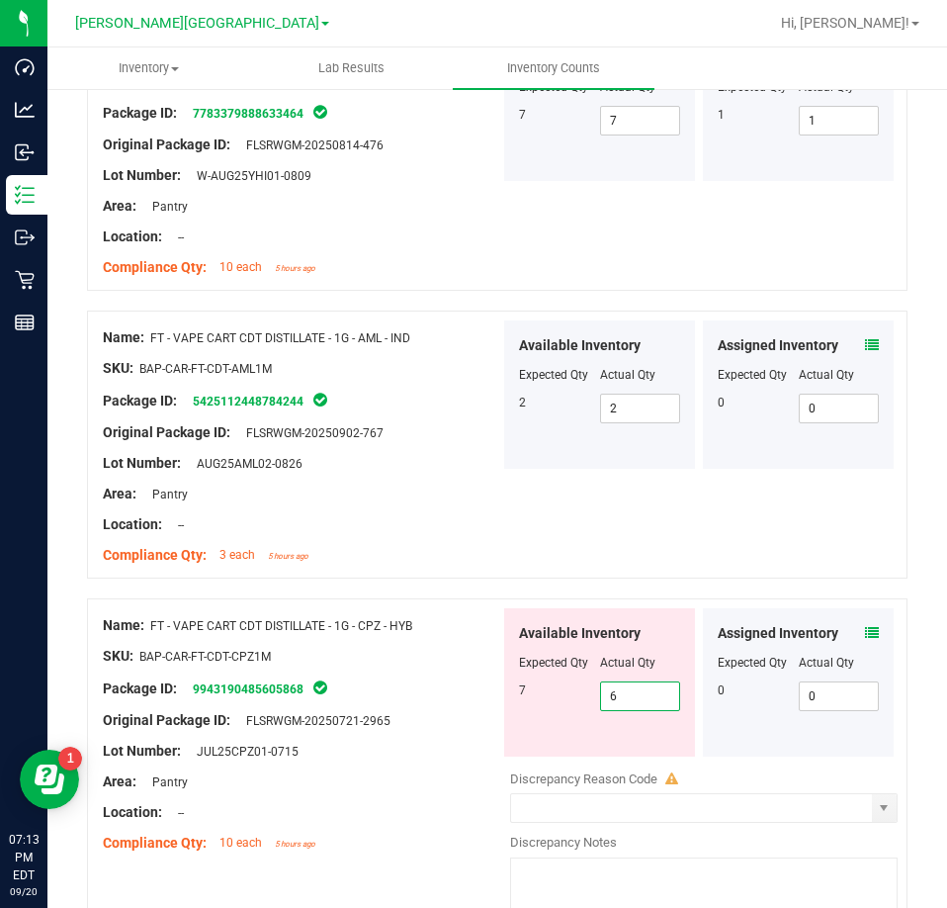
click at [651, 682] on span "6 6" at bounding box center [640, 696] width 81 height 30
click at [651, 682] on input "6" at bounding box center [640, 696] width 79 height 28
type input "7"
click at [519, 681] on div "7" at bounding box center [559, 690] width 81 height 18
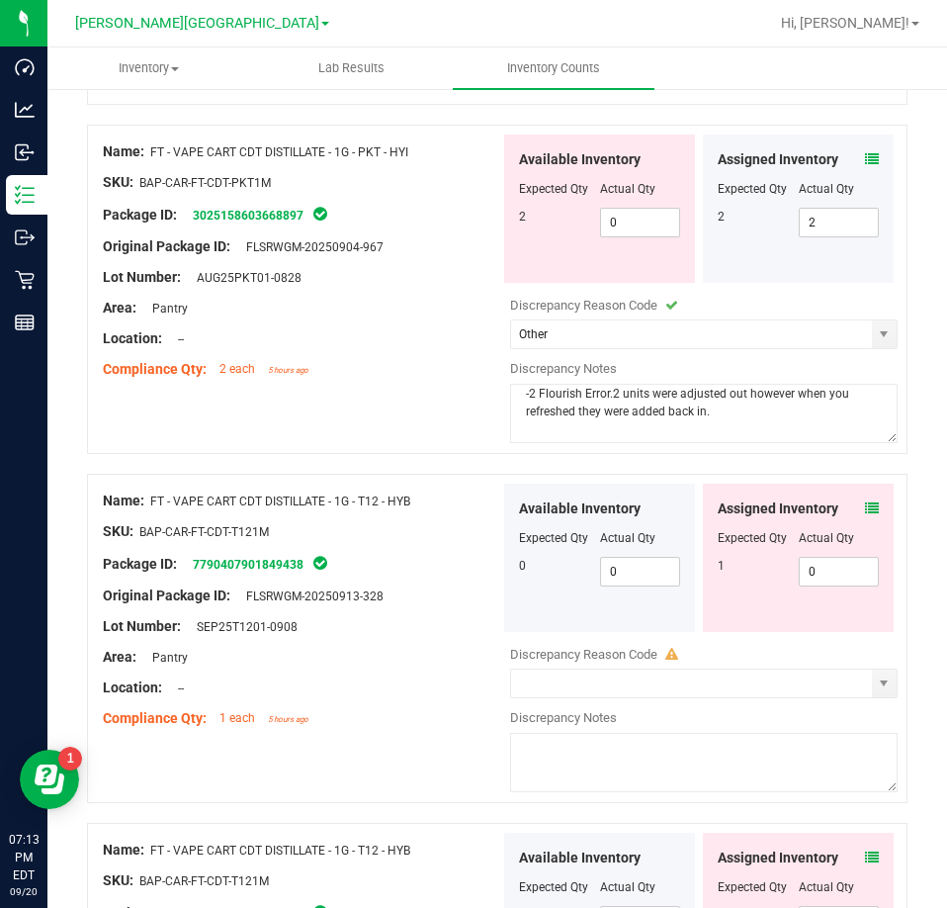
scroll to position [2434, 0]
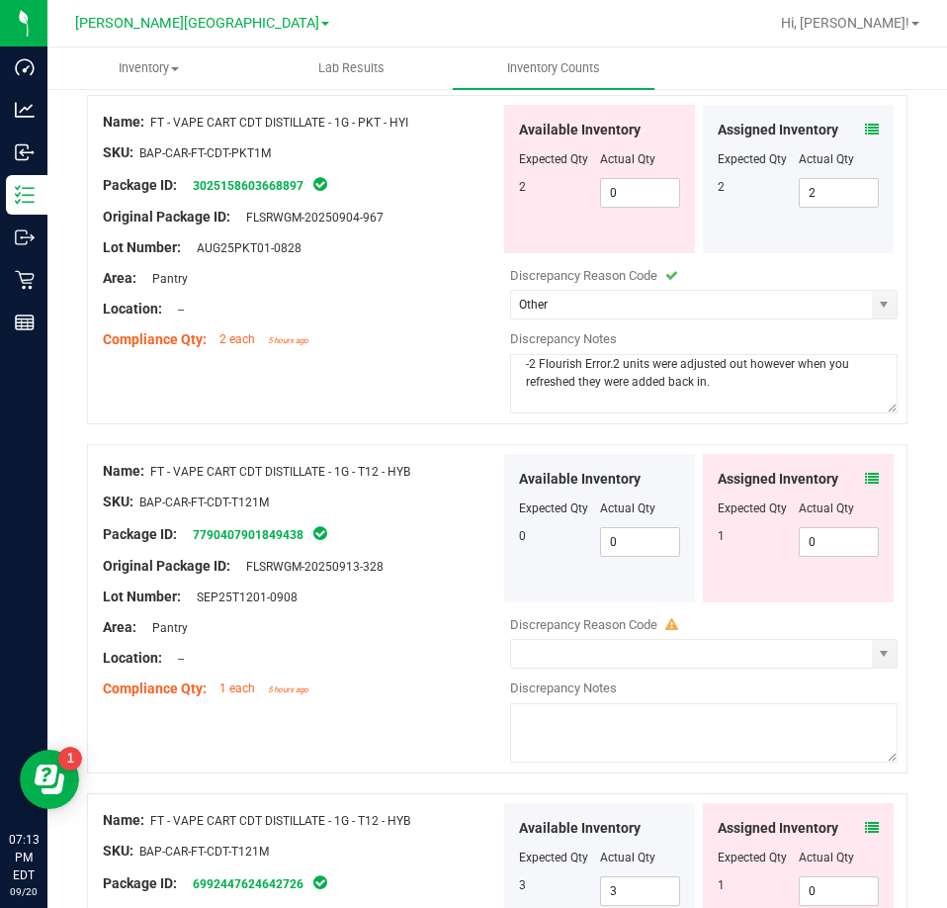
click at [846, 477] on div "Assigned Inventory" at bounding box center [798, 479] width 161 height 21
click at [865, 472] on icon at bounding box center [872, 479] width 14 height 14
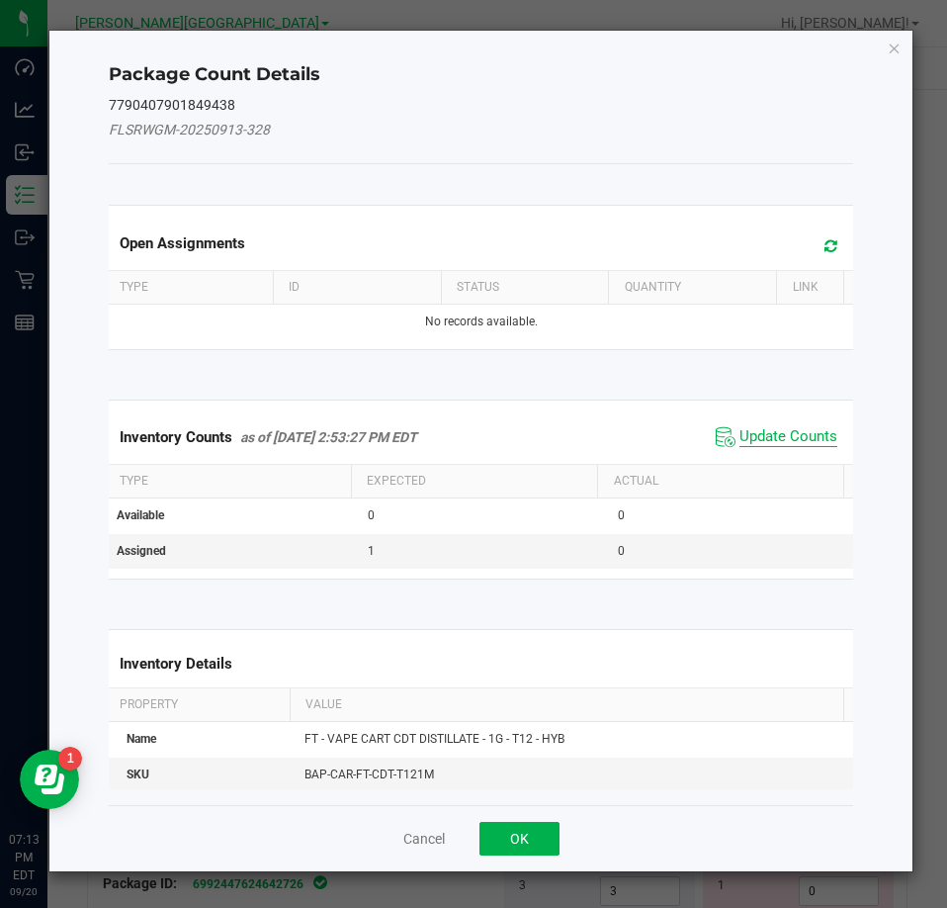
click at [778, 434] on span "Update Counts" at bounding box center [789, 437] width 98 height 20
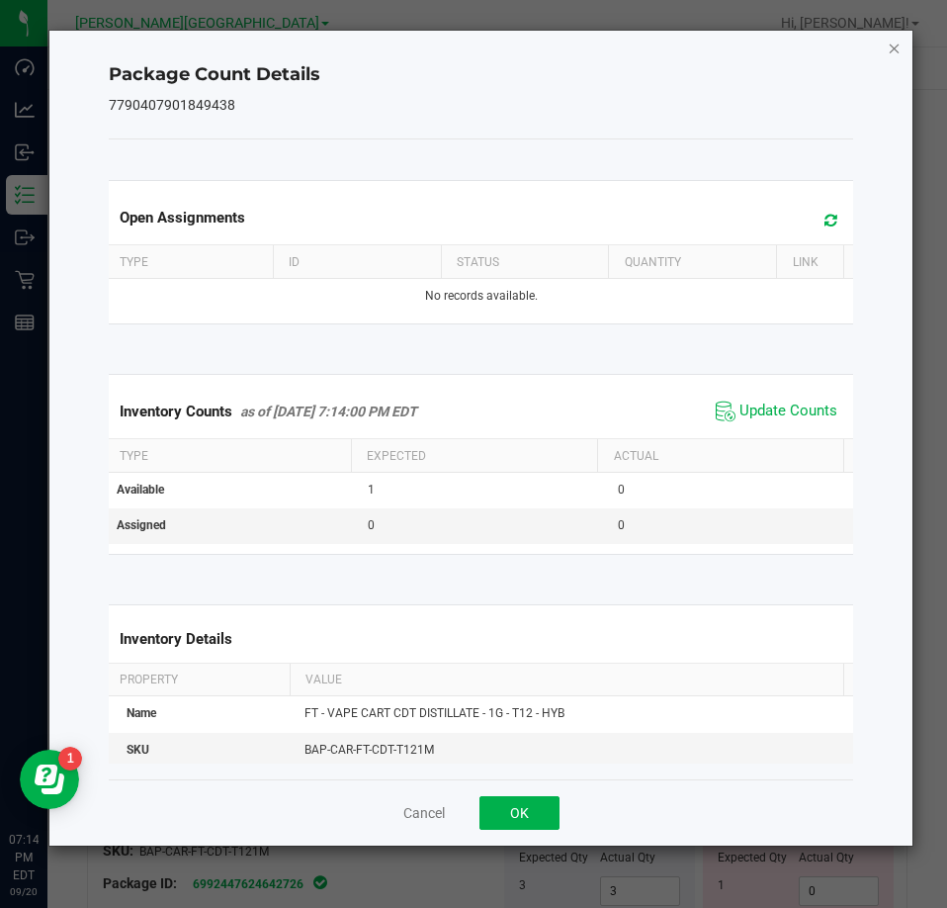
click at [900, 45] on icon "Close" at bounding box center [895, 48] width 14 height 24
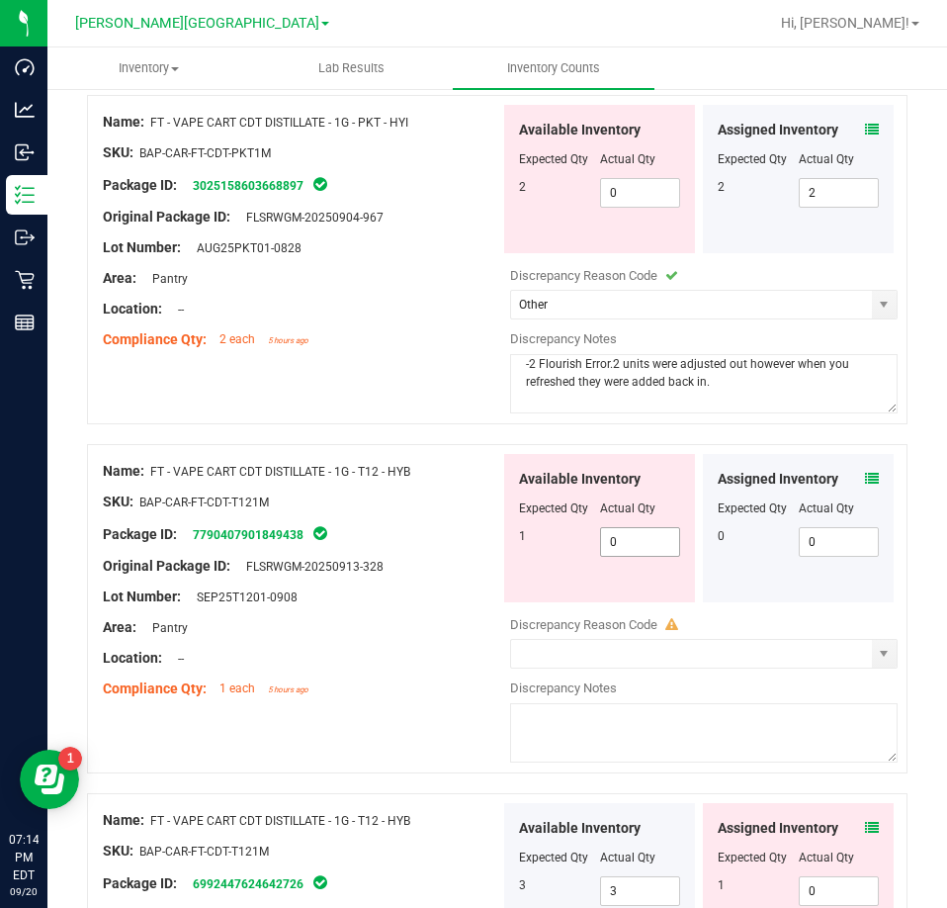
click at [638, 530] on span "0 0" at bounding box center [640, 542] width 81 height 30
type input "04"
type input "4"
click at [593, 582] on div "Available Inventory Expected Qty Actual Qty 1 4 4" at bounding box center [599, 528] width 191 height 148
click at [619, 531] on span "4 4" at bounding box center [640, 542] width 81 height 30
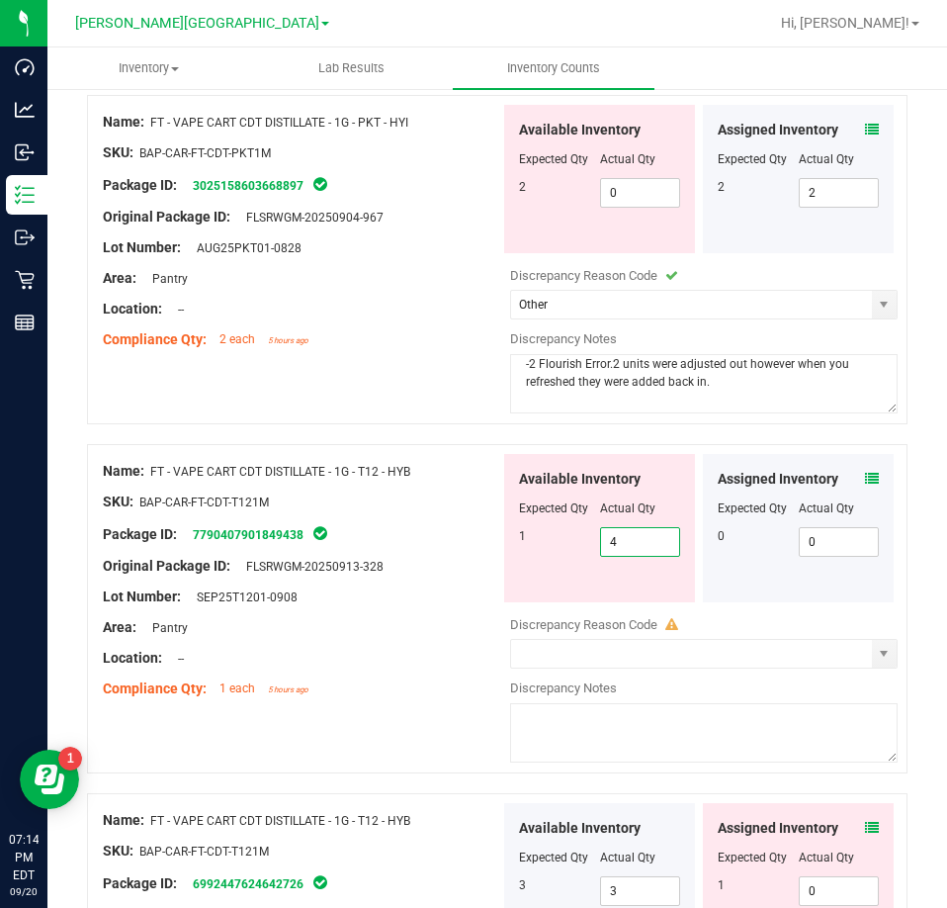
click at [619, 531] on input "4" at bounding box center [640, 542] width 79 height 28
type input "1"
click at [614, 558] on div "Available Inventory Expected Qty Actual Qty 1 1 1" at bounding box center [599, 528] width 191 height 148
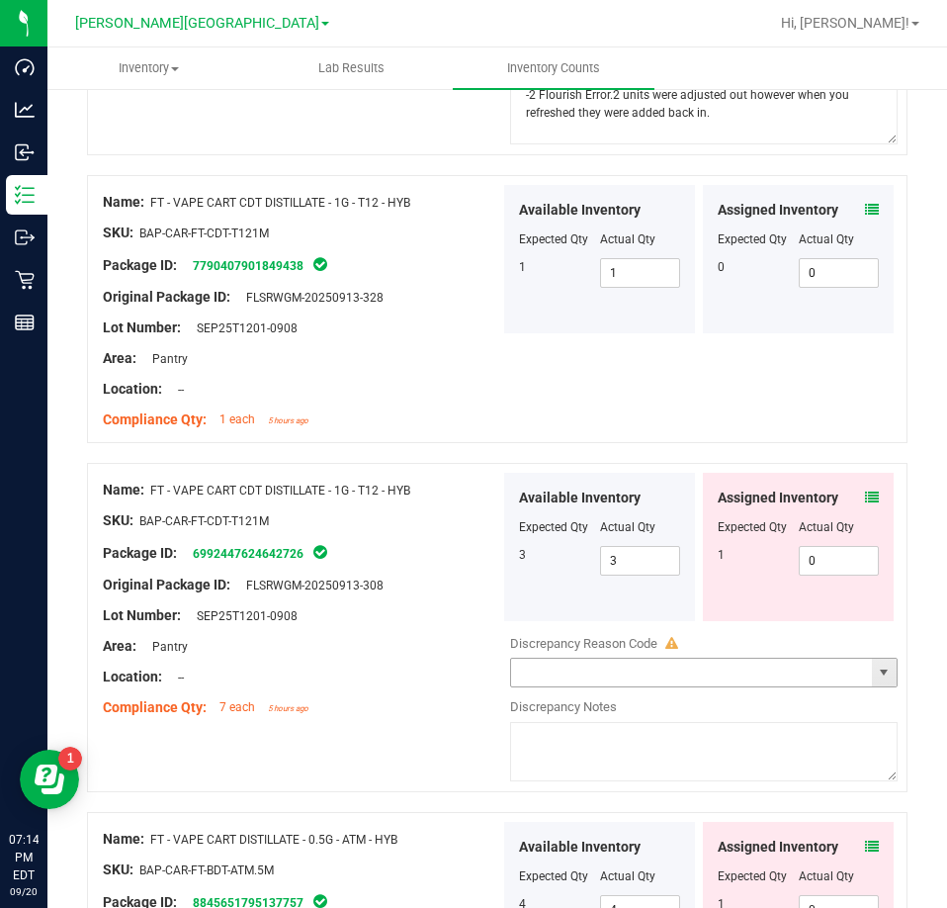
scroll to position [2731, 0]
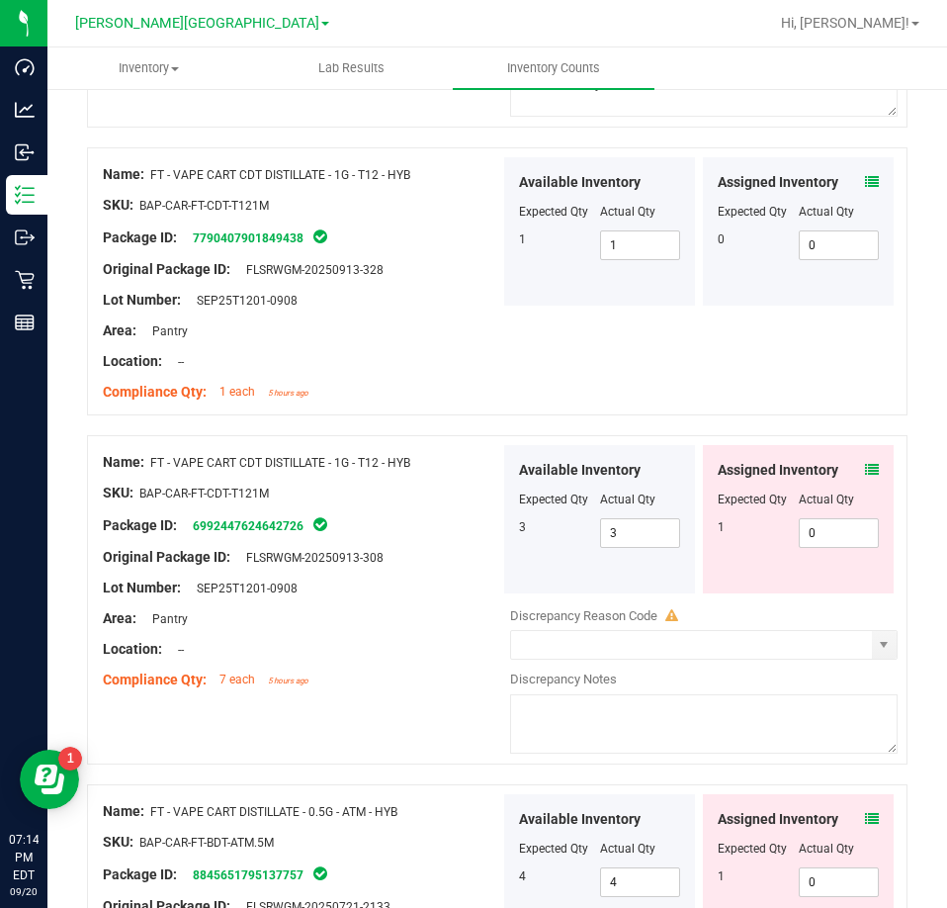
click at [865, 463] on icon at bounding box center [872, 470] width 14 height 14
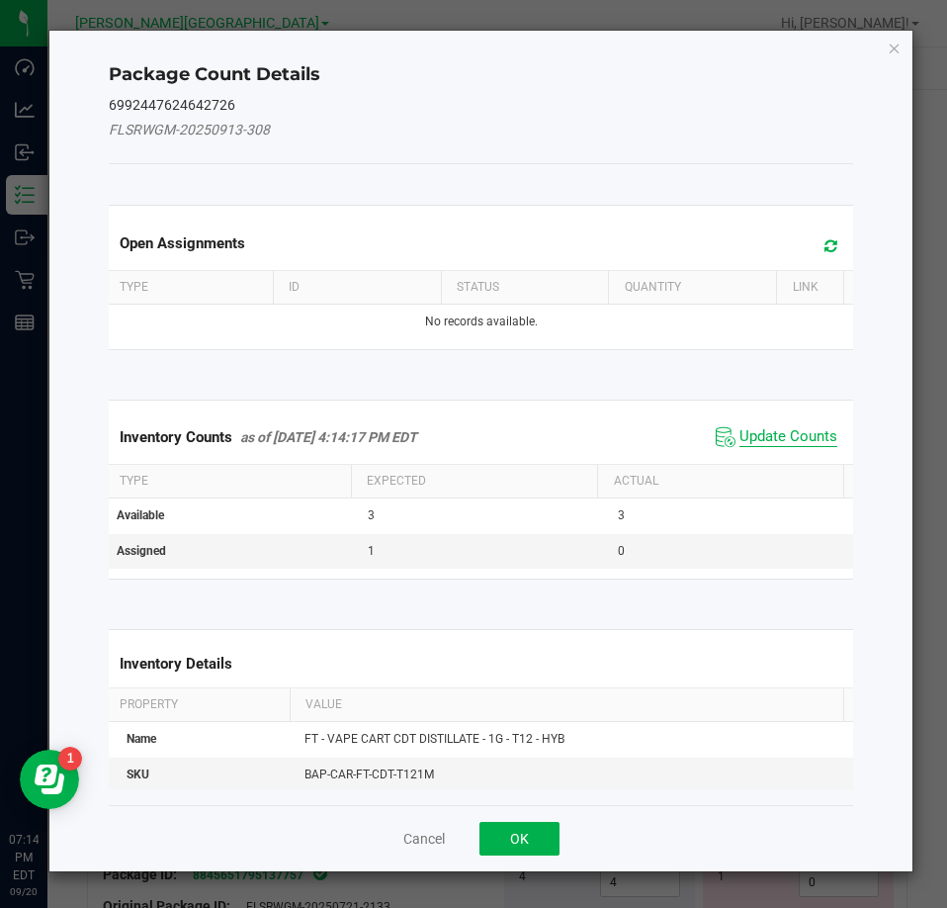
click at [771, 435] on span "Update Counts" at bounding box center [789, 437] width 98 height 20
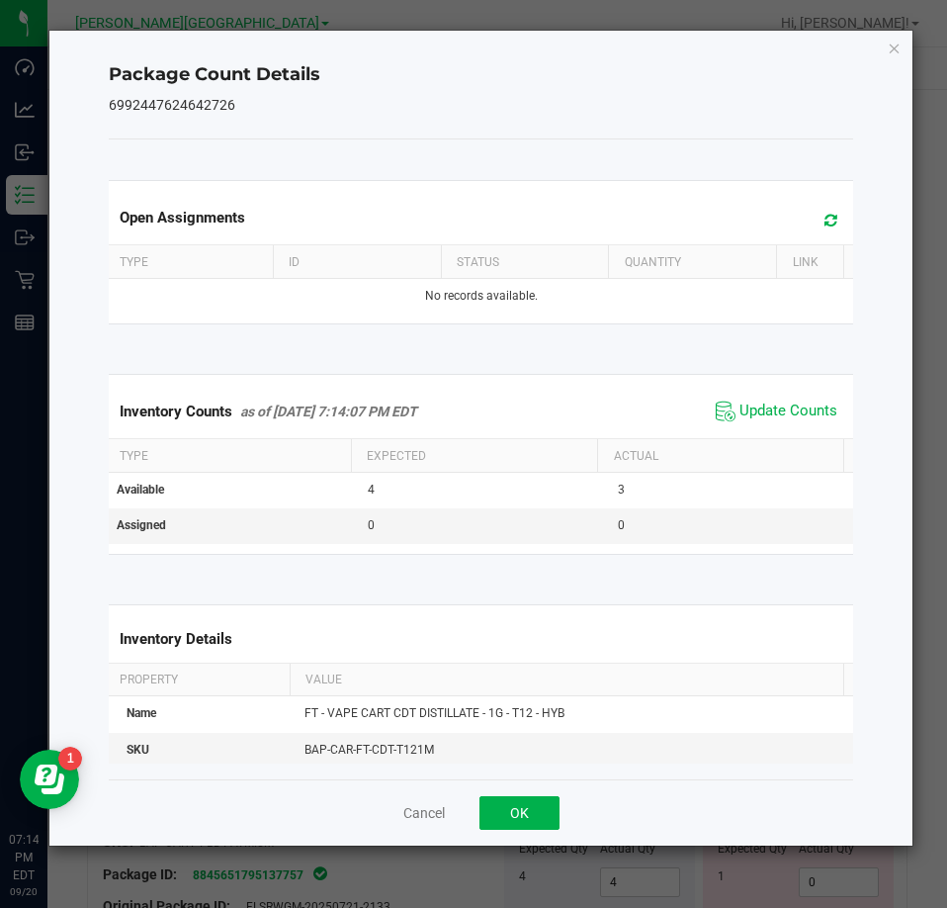
click at [903, 49] on div "Package Count Details 6992447624642726 Open Assignments Type ID Status Quantity…" at bounding box center [481, 438] width 864 height 815
click at [893, 45] on icon "Close" at bounding box center [895, 48] width 14 height 24
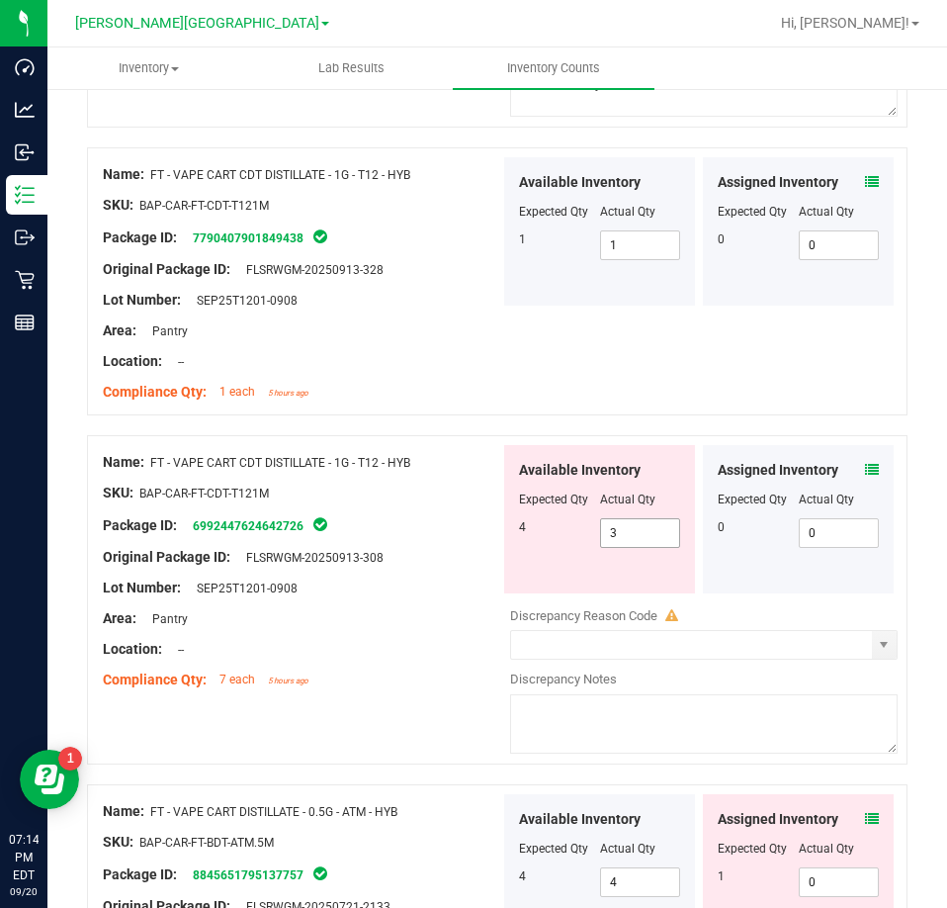
click at [624, 536] on span "3 3" at bounding box center [640, 533] width 81 height 30
click at [621, 536] on input "3" at bounding box center [640, 533] width 79 height 28
type input "34"
click at [546, 541] on div "Available Inventory Expected Qty Actual Qty 4 34 34" at bounding box center [599, 519] width 191 height 148
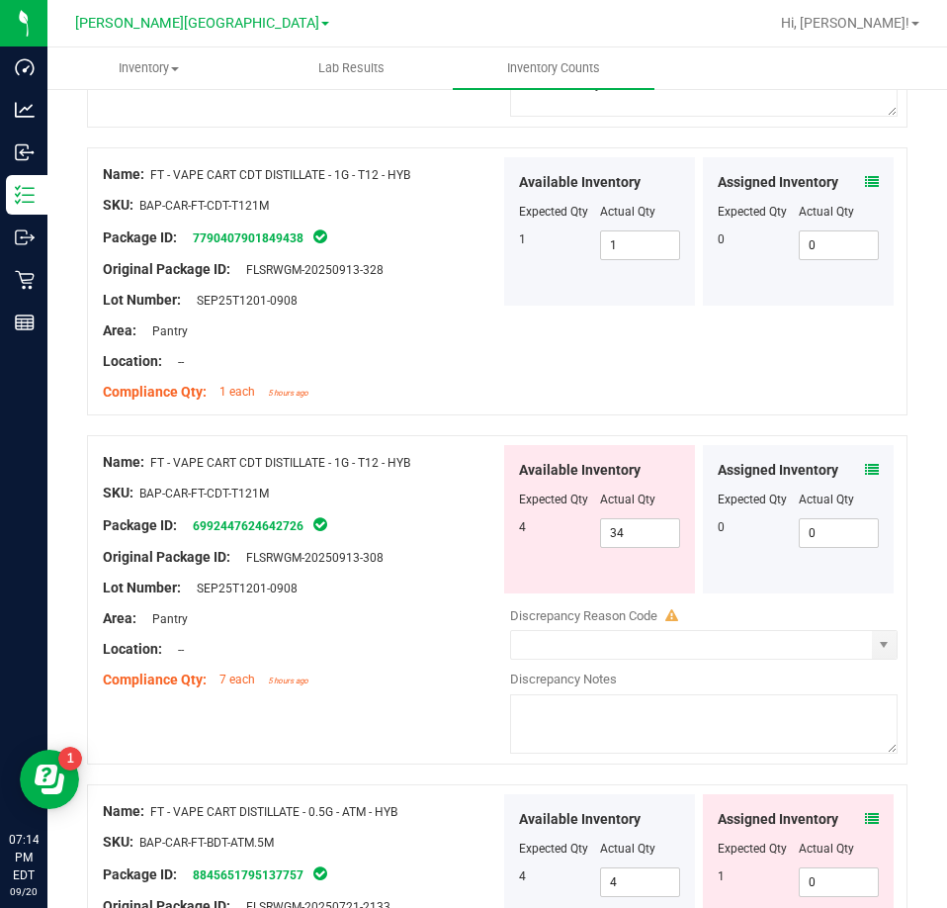
click at [620, 494] on span "Actual Qty" at bounding box center [627, 500] width 55 height 14
click at [621, 523] on span "34 34" at bounding box center [640, 533] width 81 height 30
click at [621, 523] on input "34" at bounding box center [640, 533] width 79 height 28
type input "4"
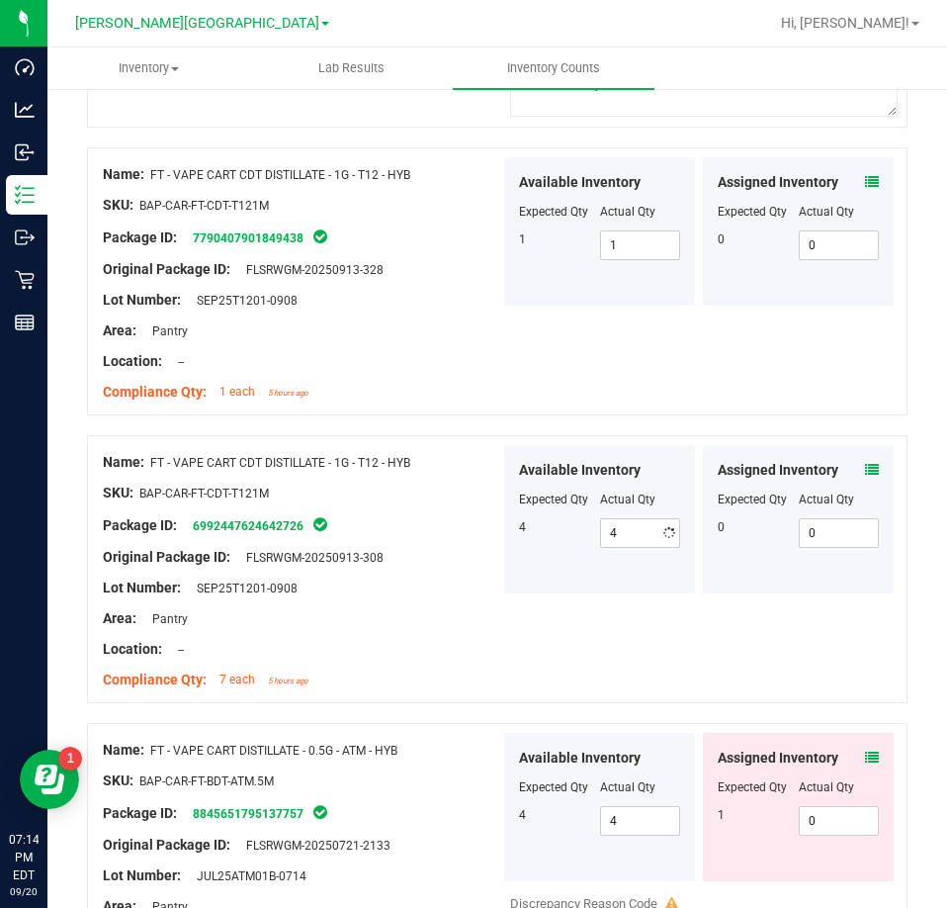
click at [583, 541] on div "Available Inventory Expected Qty Actual Qty 4 4 4" at bounding box center [599, 519] width 191 height 148
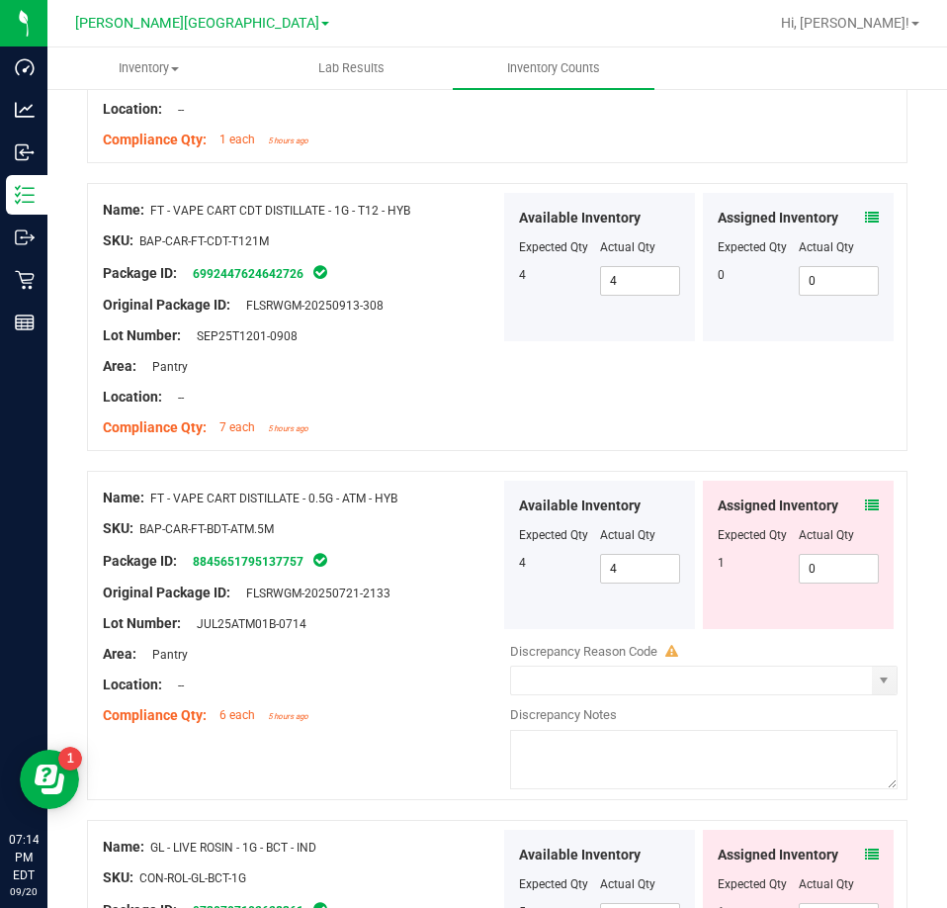
scroll to position [3027, 0]
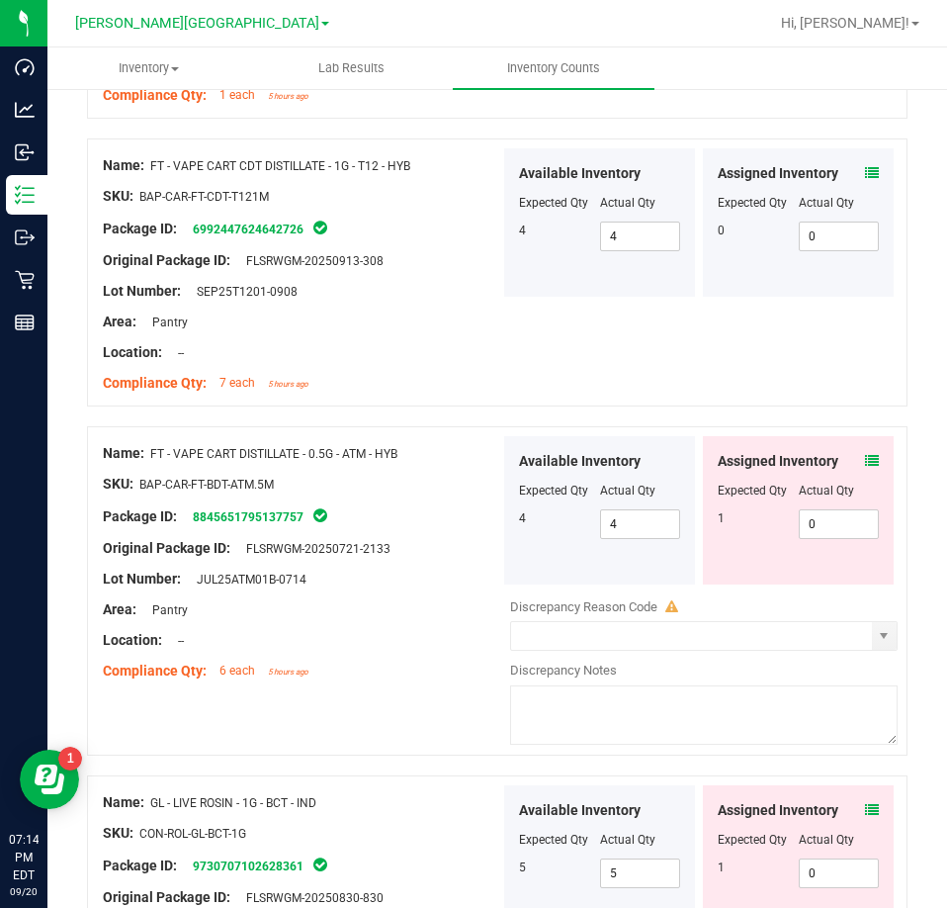
click at [865, 454] on icon at bounding box center [872, 461] width 14 height 14
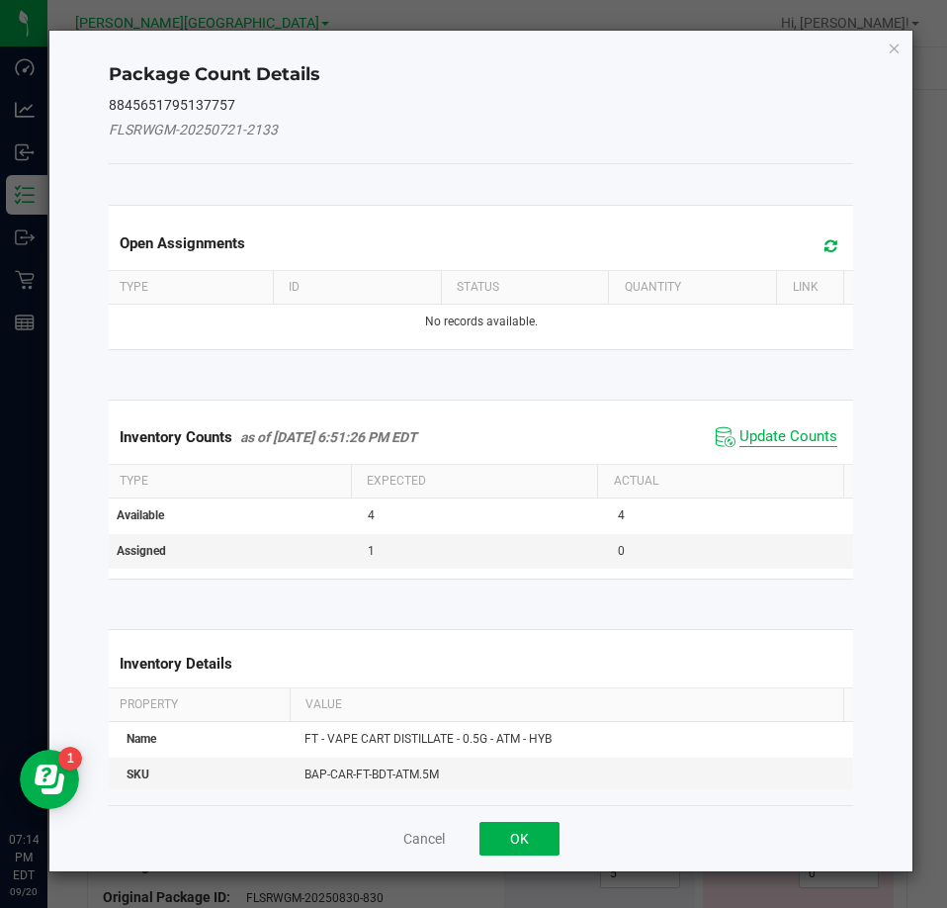
click at [777, 443] on span "Update Counts" at bounding box center [789, 437] width 98 height 20
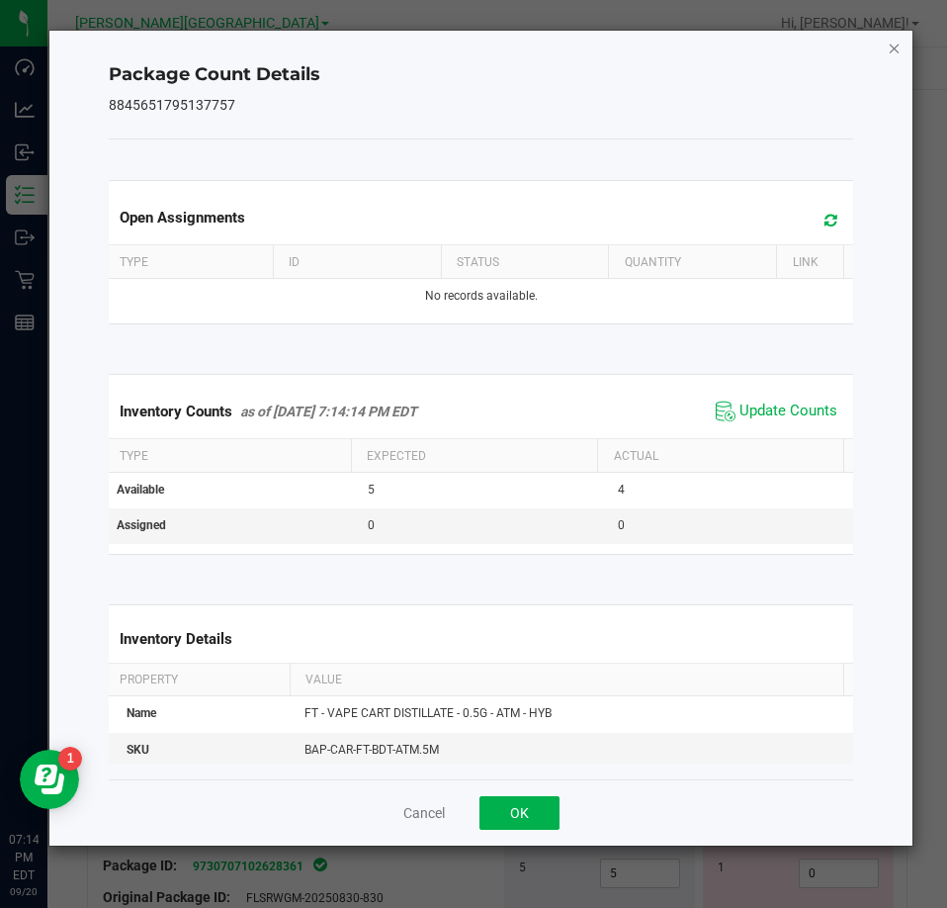
click at [896, 50] on icon "Close" at bounding box center [895, 48] width 14 height 24
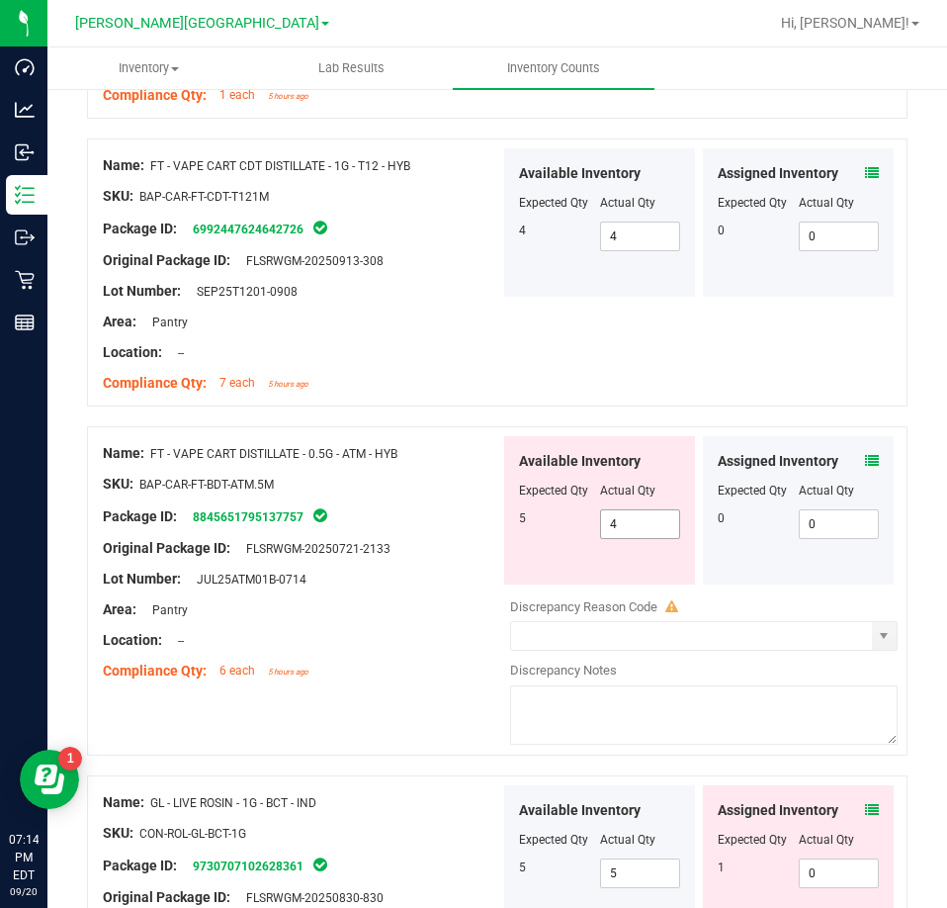
click at [649, 509] on span "4 4" at bounding box center [640, 524] width 81 height 30
click at [649, 510] on input "4" at bounding box center [640, 524] width 79 height 28
type input "5"
click at [422, 683] on div "Name: FT - VAPE CART DISTILLATE - 0.5G - ATM - HYB SKU: BAP-CAR-FT-BDT-ATM.5M P…" at bounding box center [497, 590] width 821 height 329
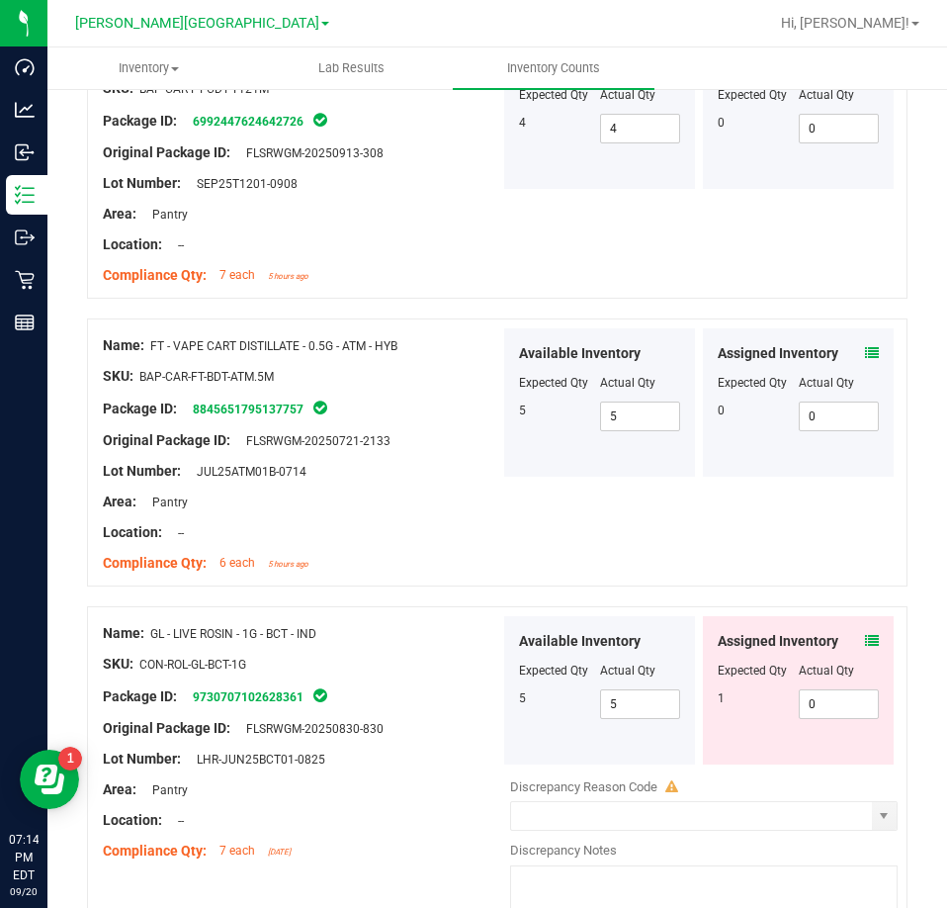
scroll to position [3324, 0]
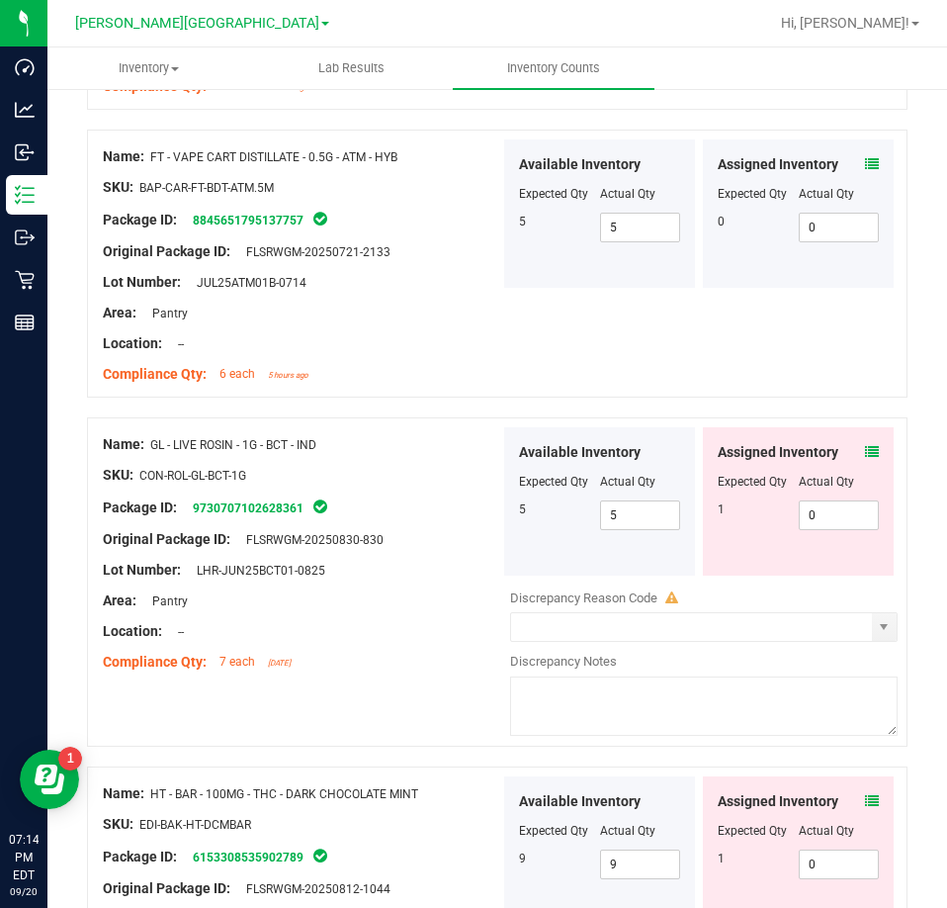
click at [865, 446] on icon at bounding box center [872, 452] width 14 height 14
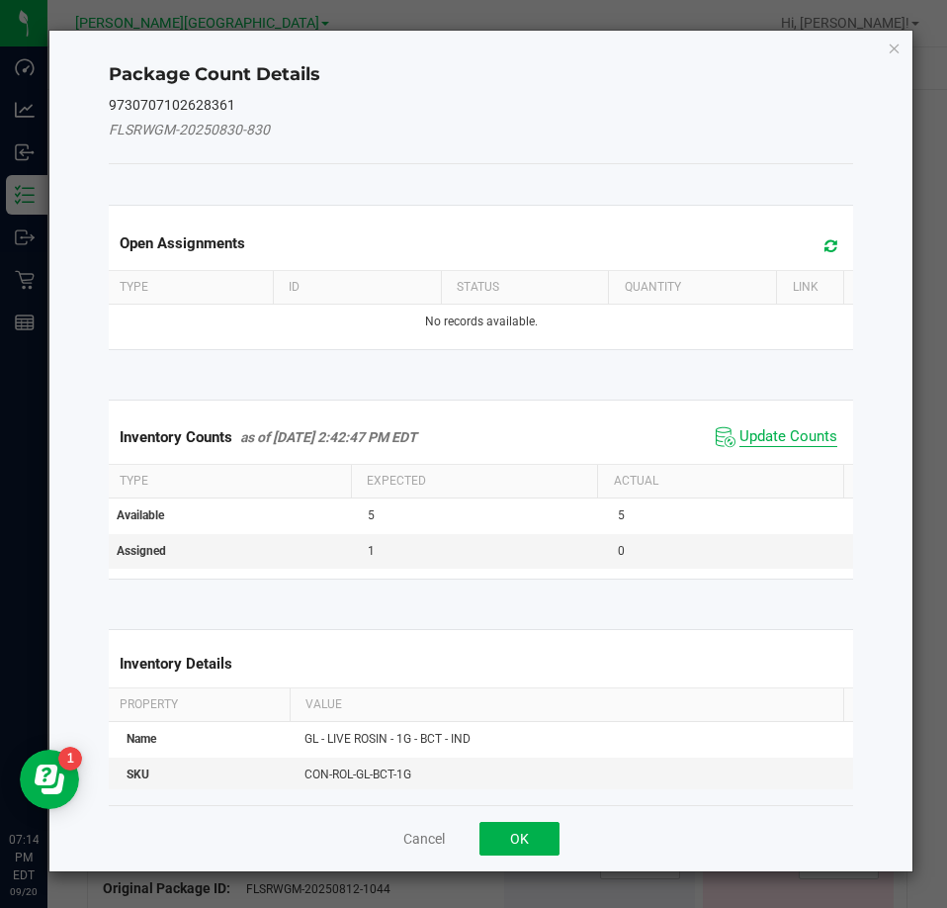
click at [757, 440] on span "Update Counts" at bounding box center [789, 437] width 98 height 20
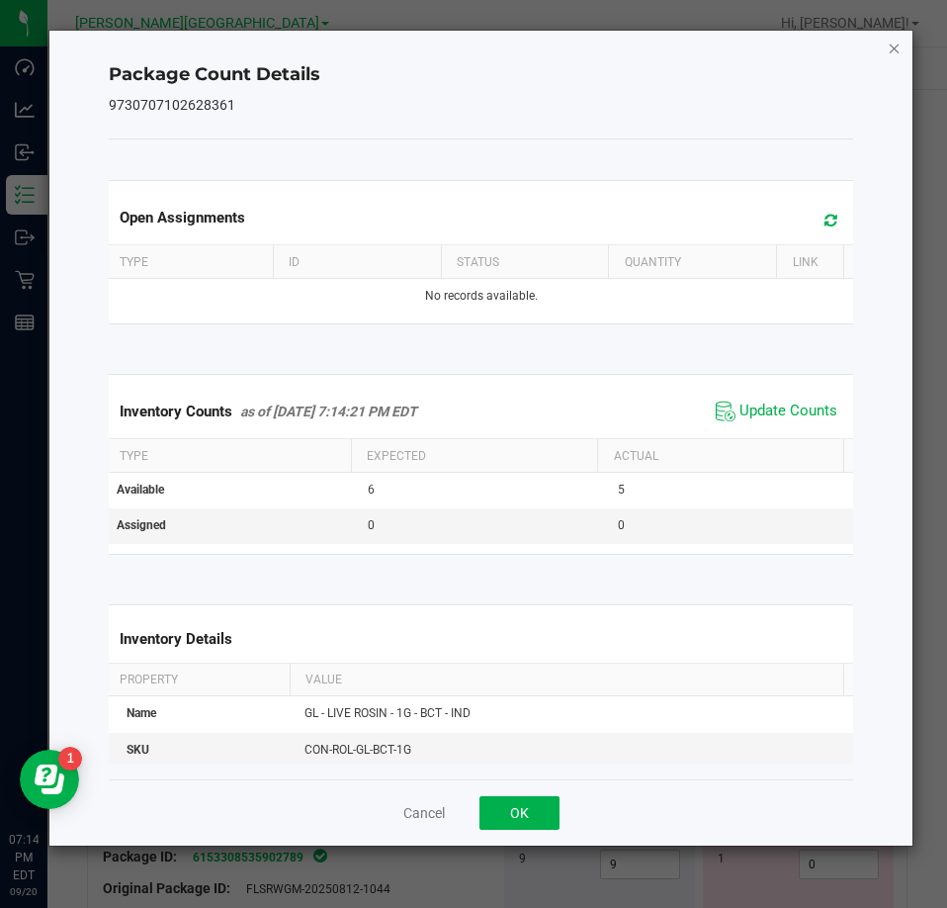
click at [895, 52] on icon "Close" at bounding box center [895, 48] width 14 height 24
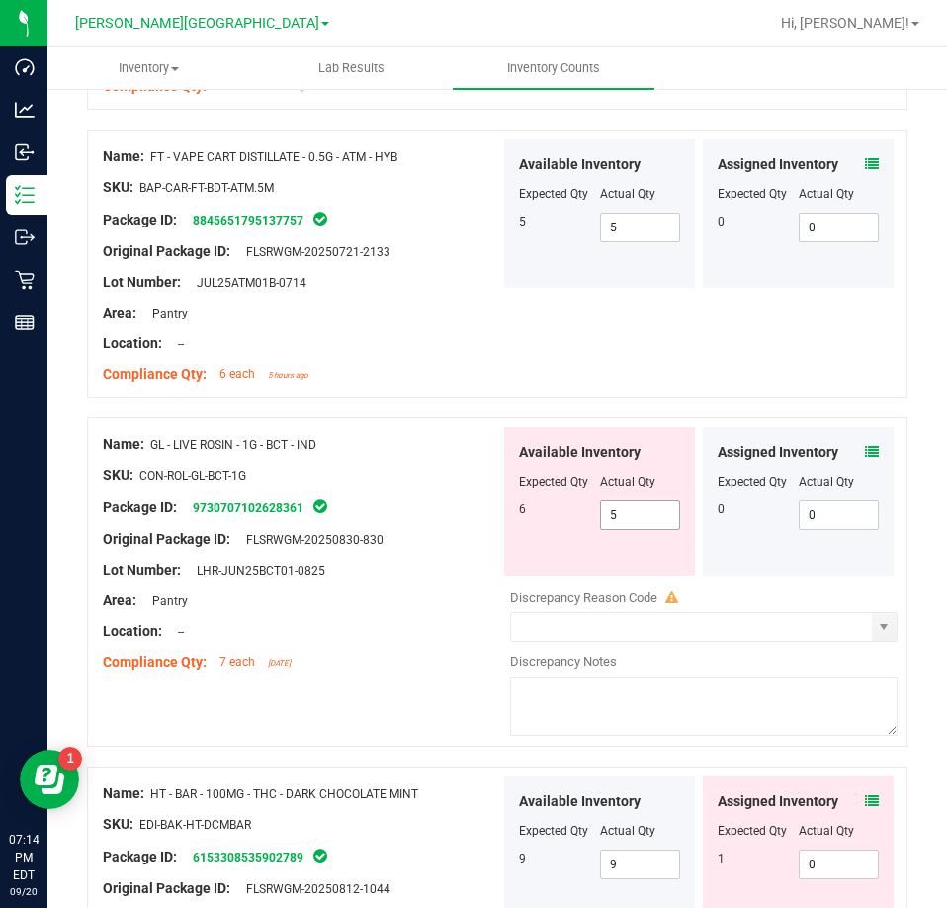
click at [605, 522] on div "Available Inventory Expected Qty Actual Qty 6 5 5" at bounding box center [599, 501] width 191 height 148
click at [611, 500] on span "5 5" at bounding box center [640, 515] width 81 height 30
click at [611, 501] on input "5" at bounding box center [640, 515] width 79 height 28
type input "6"
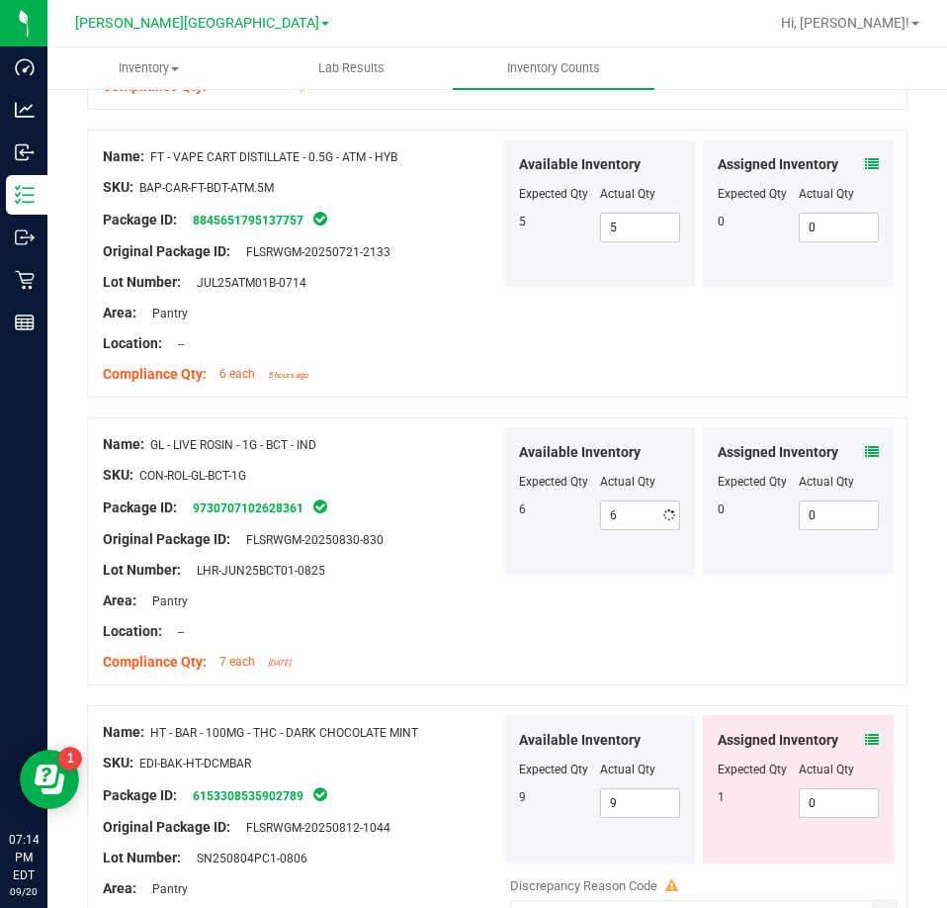
click at [568, 551] on div "Available Inventory Expected Qty Actual Qty 6 6 6" at bounding box center [599, 501] width 191 height 148
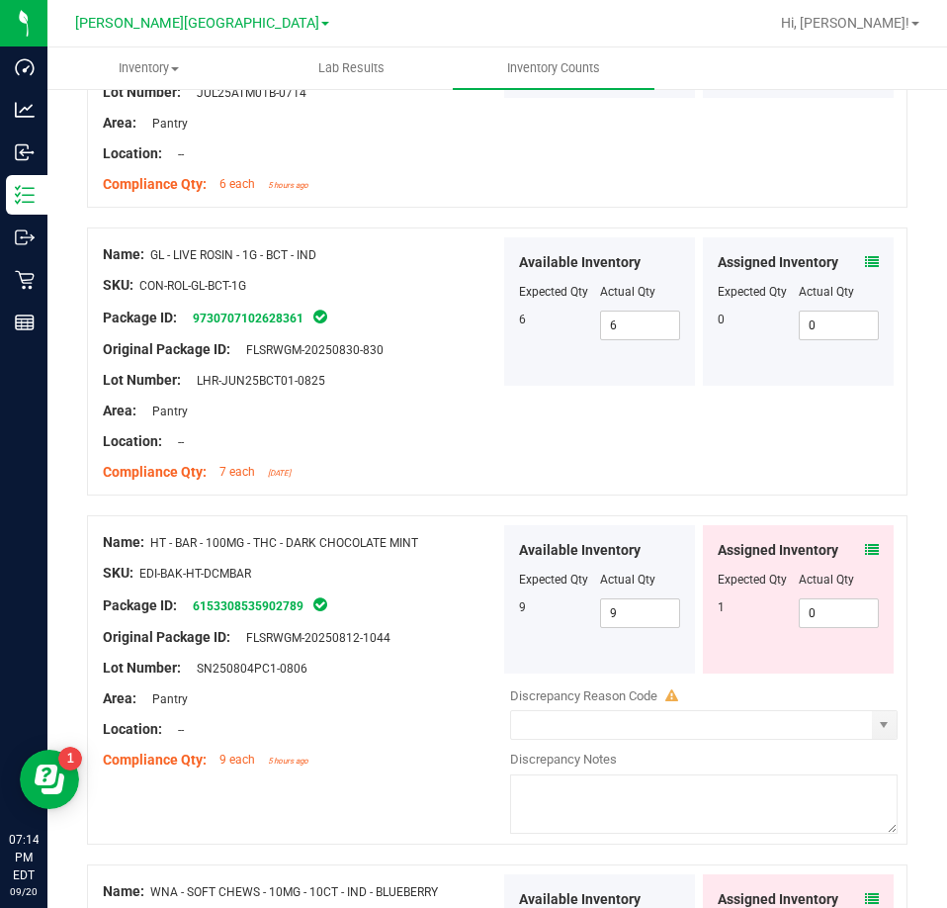
scroll to position [3522, 0]
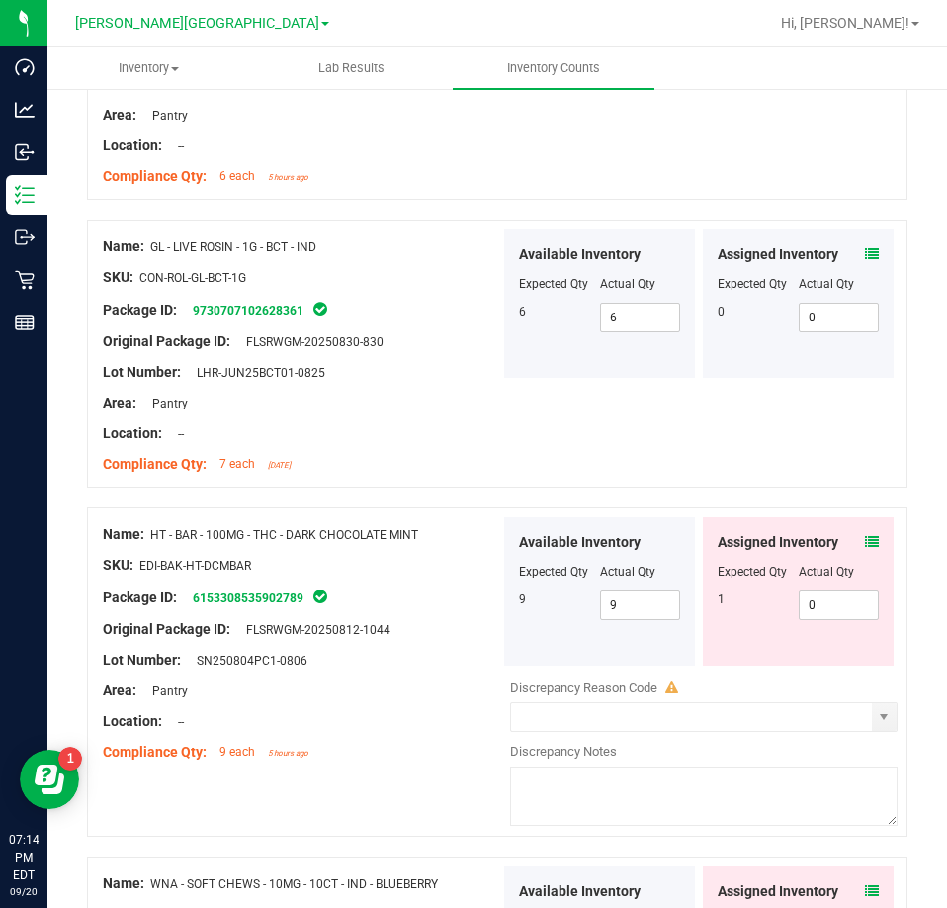
click at [865, 535] on icon at bounding box center [872, 542] width 14 height 14
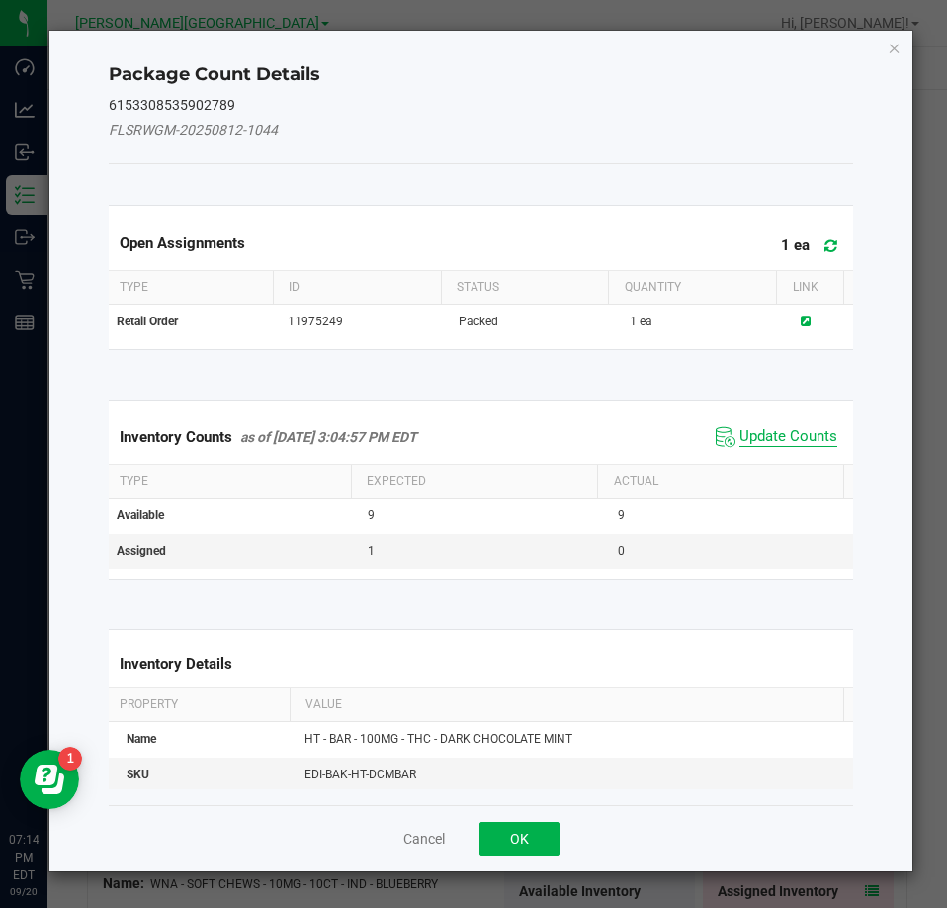
click at [771, 440] on span "Update Counts" at bounding box center [789, 437] width 98 height 20
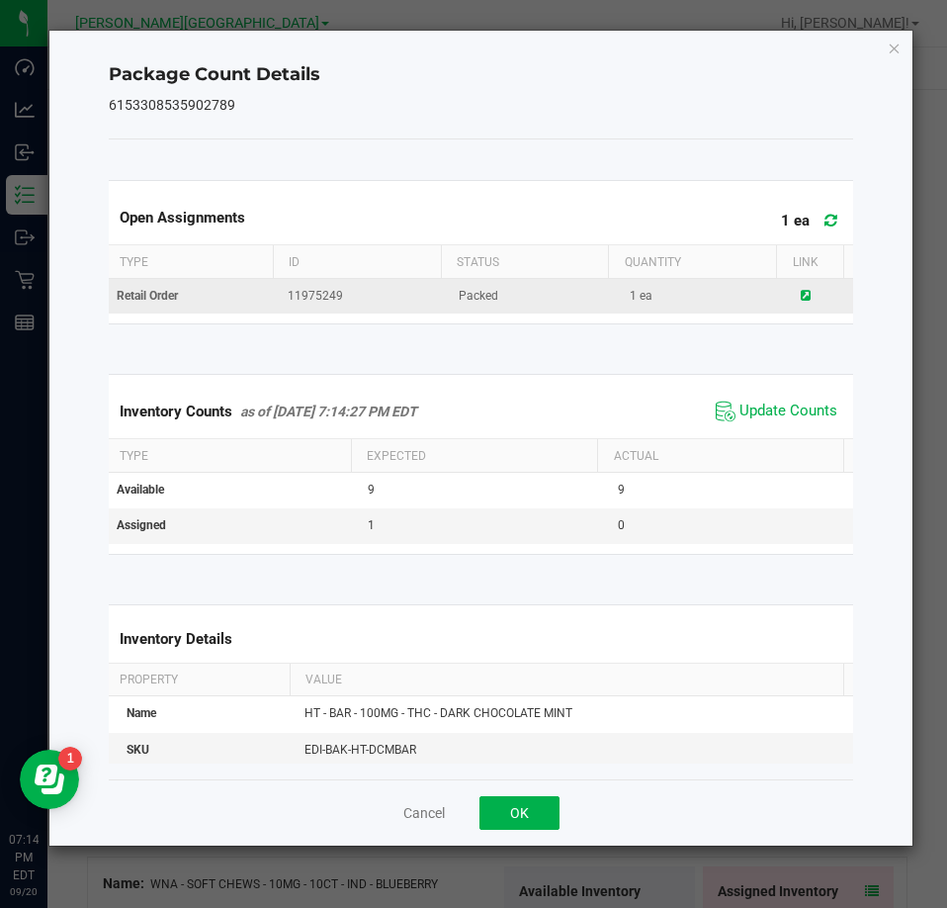
click at [801, 294] on icon at bounding box center [806, 296] width 10 height 12
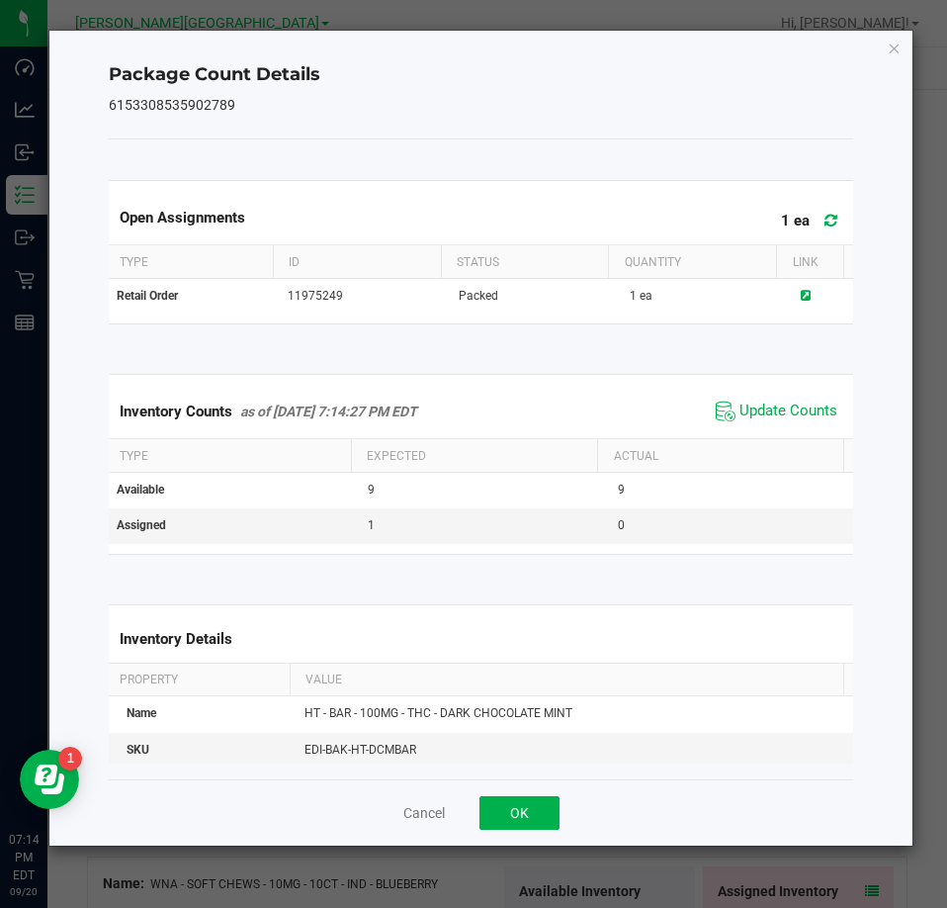
drag, startPoint x: 897, startPoint y: 44, endPoint x: 887, endPoint y: 46, distance: 10.3
click at [895, 43] on icon "Close" at bounding box center [895, 48] width 14 height 24
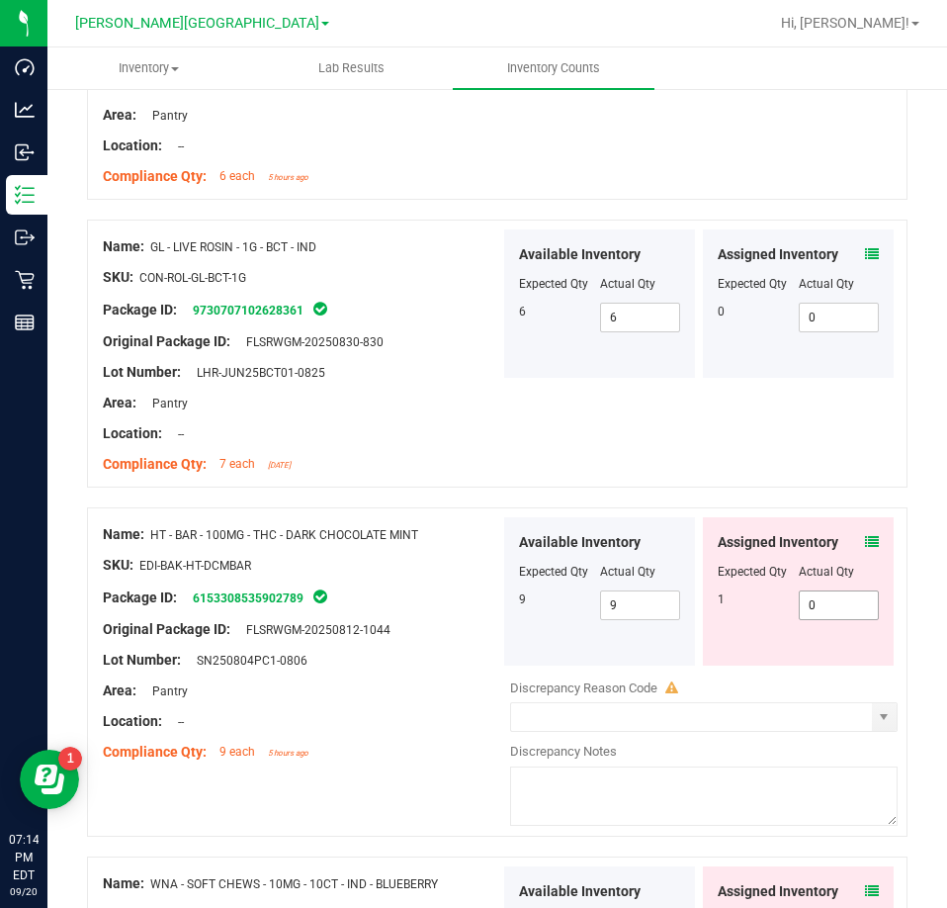
click at [821, 598] on span "0 0" at bounding box center [839, 605] width 81 height 30
type input "01"
type input "1"
click at [678, 608] on div "Available Inventory Expected Qty Actual Qty 9 9 9" at bounding box center [599, 591] width 191 height 148
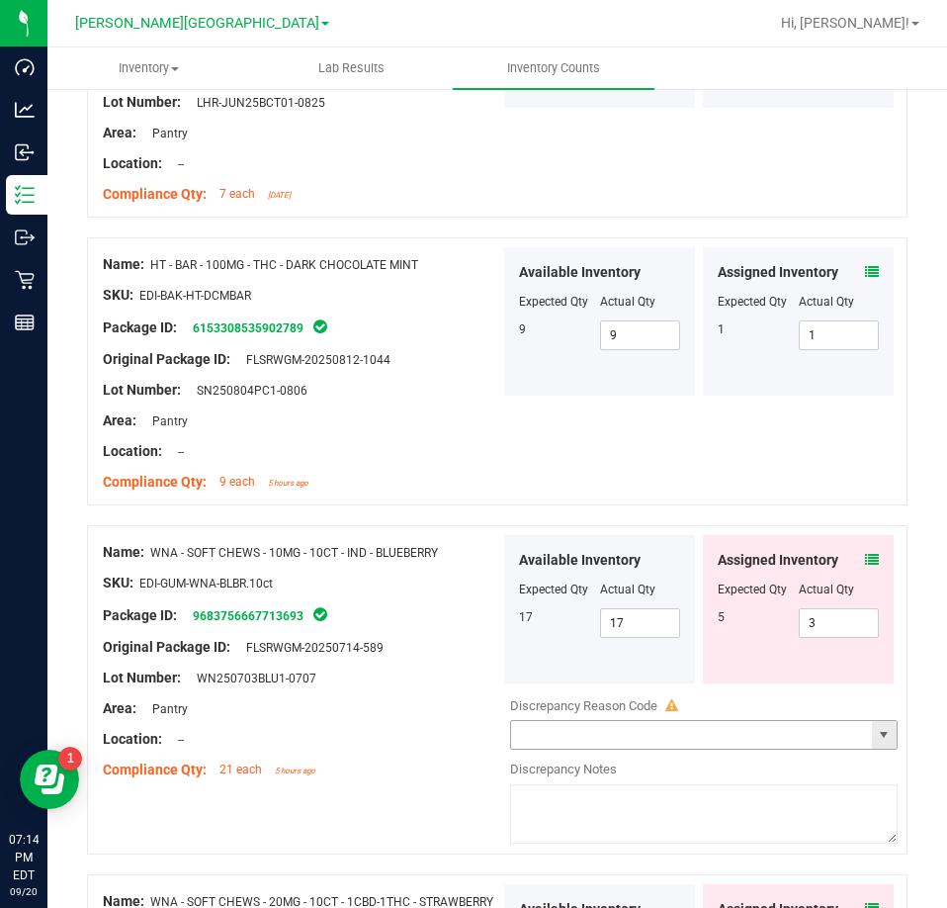
scroll to position [3818, 0]
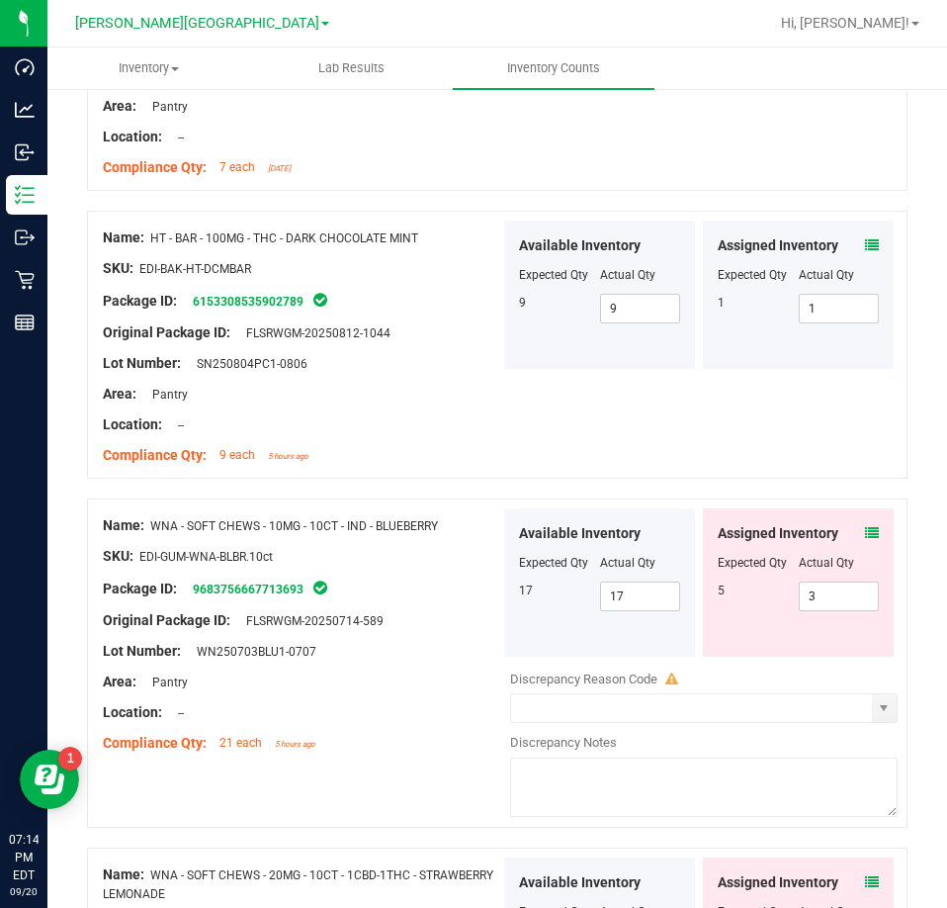
click at [865, 526] on icon at bounding box center [872, 533] width 14 height 14
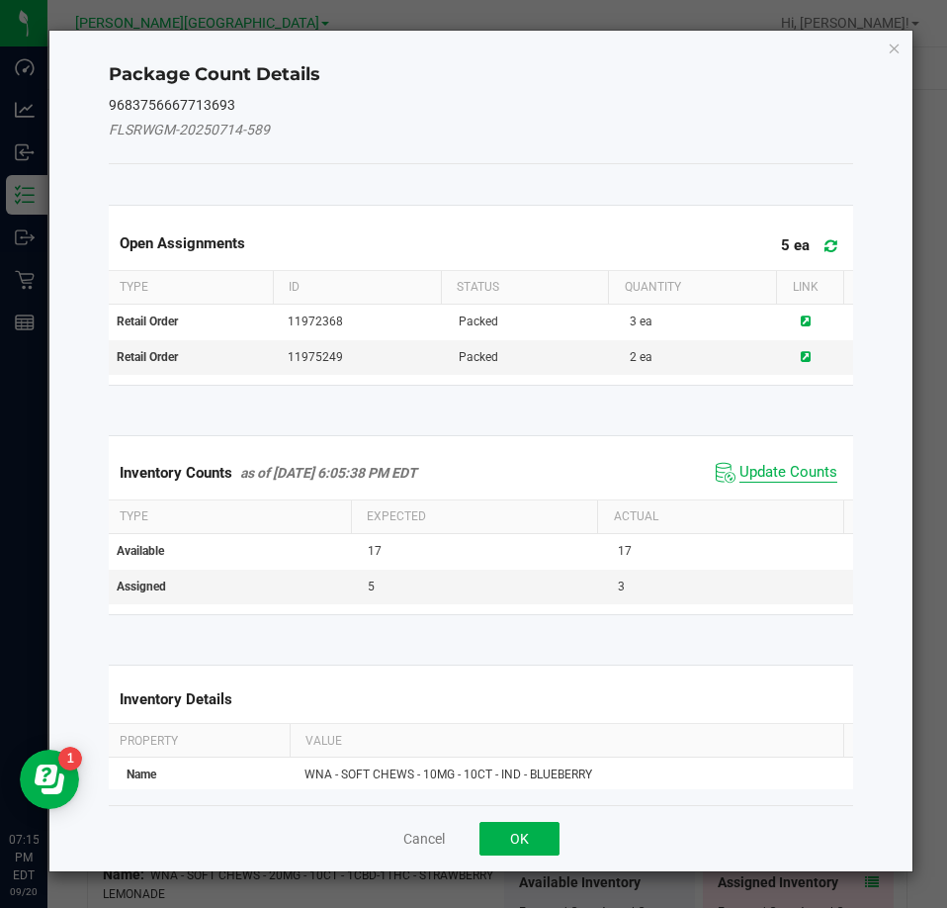
click at [776, 464] on span "Update Counts" at bounding box center [789, 473] width 98 height 20
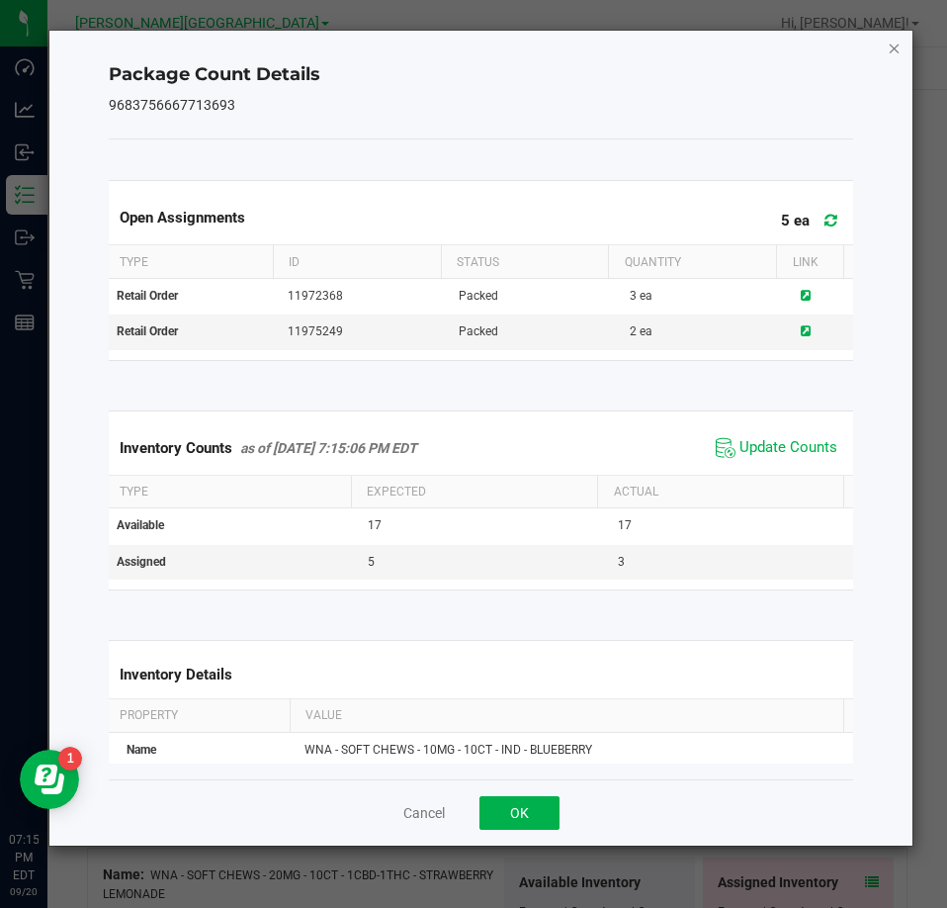
click at [891, 51] on icon "Close" at bounding box center [895, 48] width 14 height 24
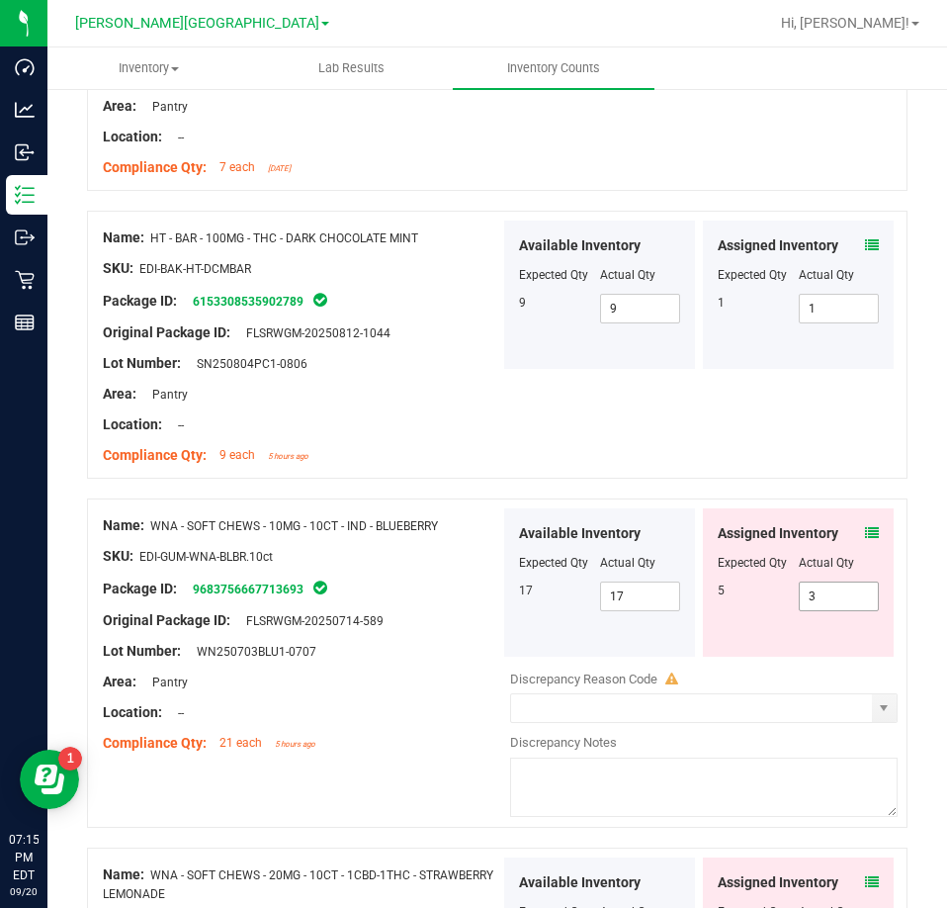
click at [826, 588] on span "3 3" at bounding box center [839, 597] width 81 height 30
click at [826, 588] on input "3" at bounding box center [839, 597] width 79 height 28
type input "5"
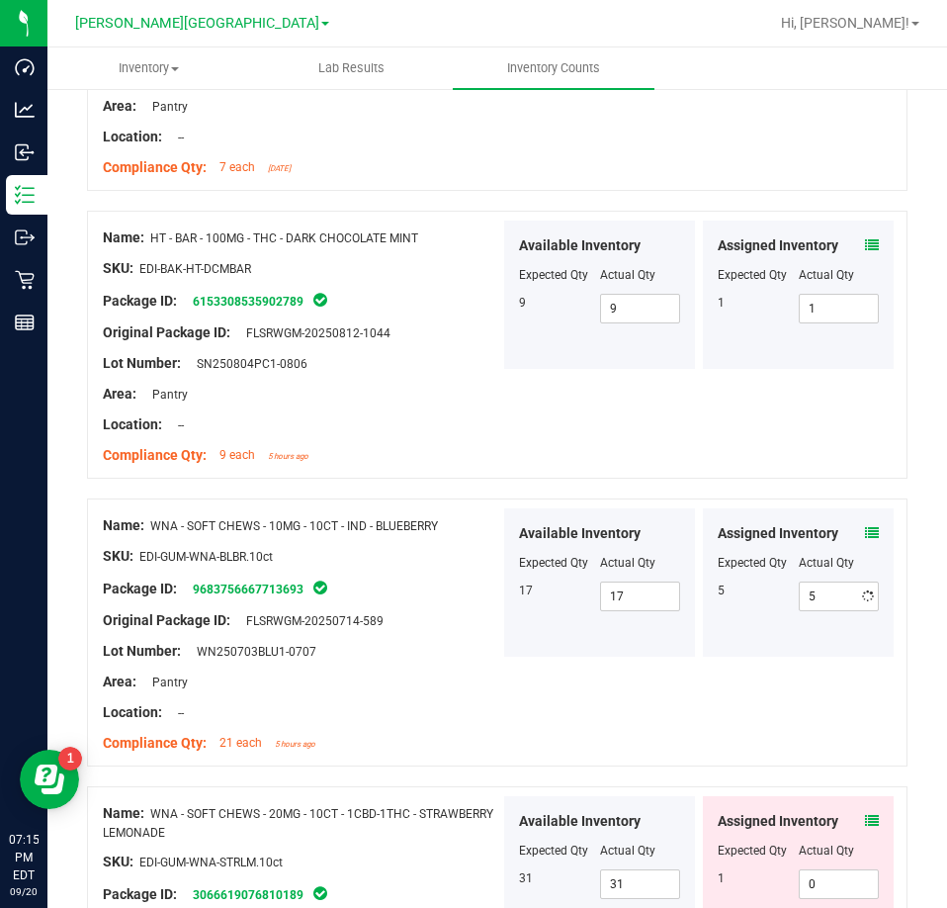
click at [666, 631] on div "Available Inventory Expected Qty Actual Qty 17 17 17" at bounding box center [599, 582] width 191 height 148
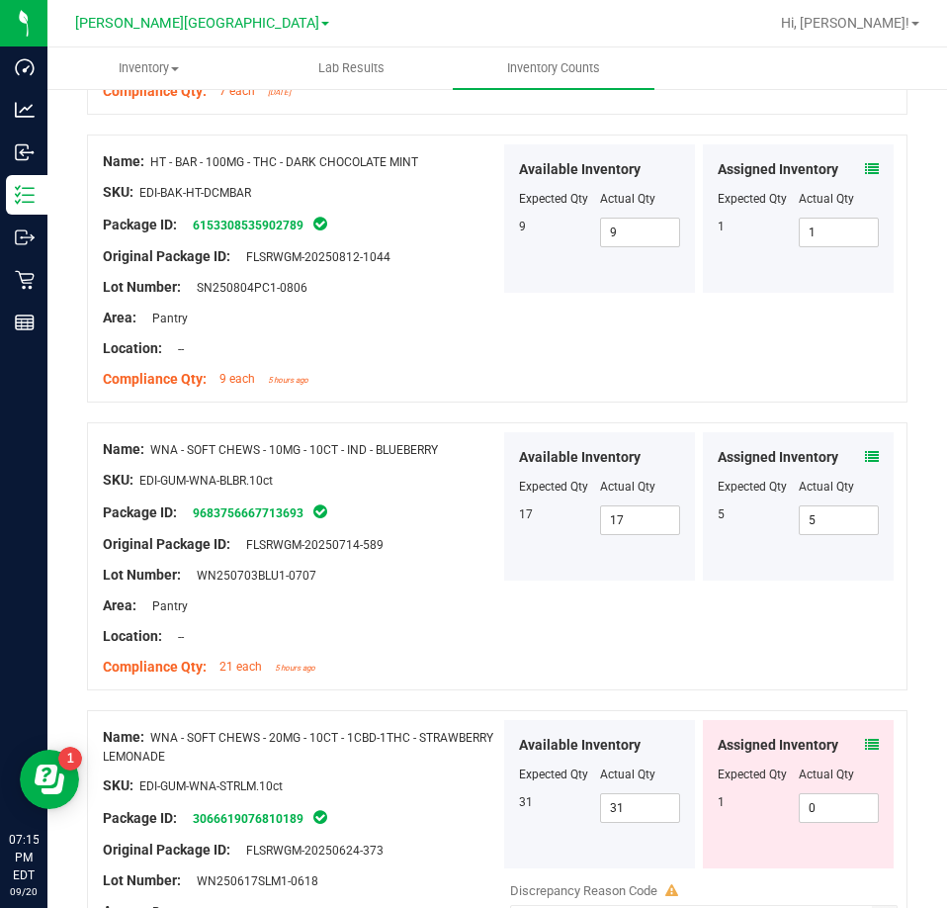
scroll to position [4115, 0]
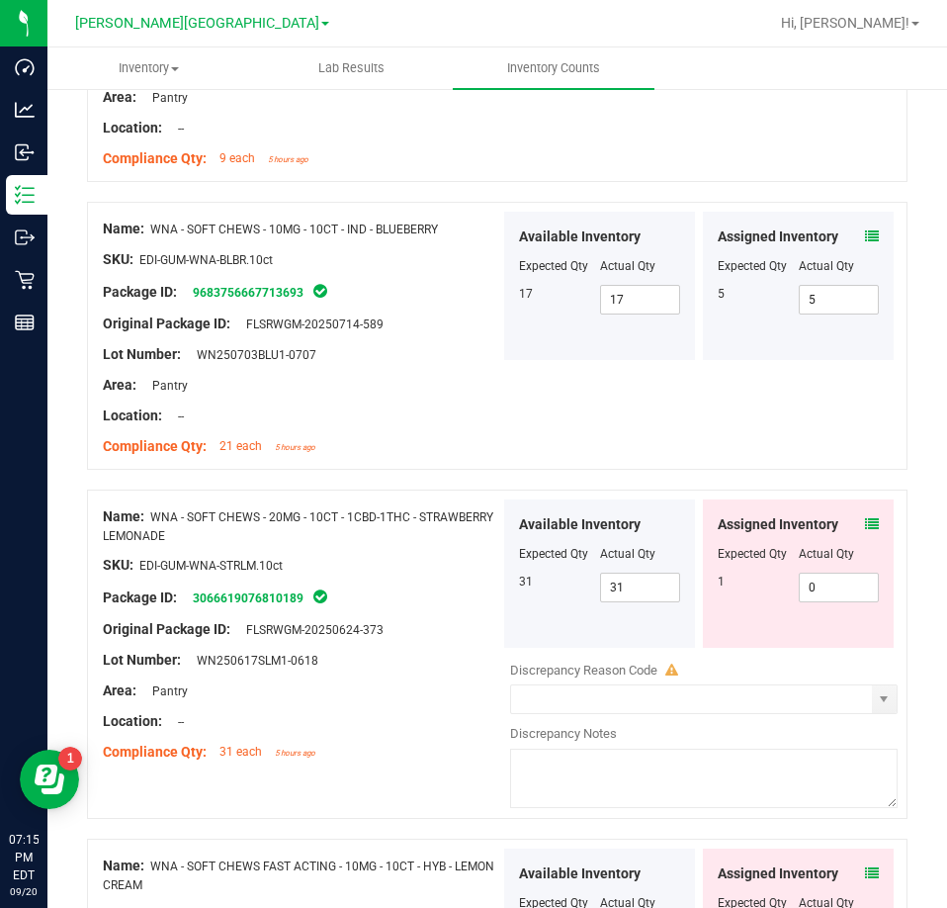
click at [865, 517] on icon at bounding box center [872, 524] width 14 height 14
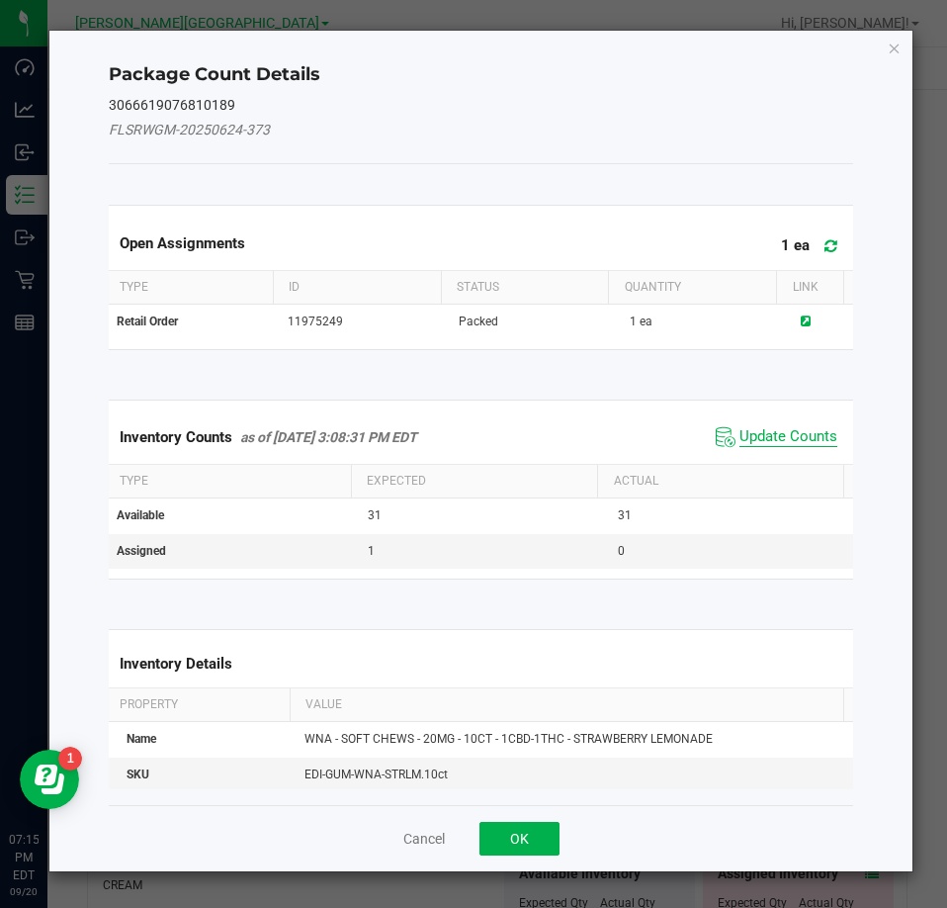
click at [790, 431] on span "Update Counts" at bounding box center [789, 437] width 98 height 20
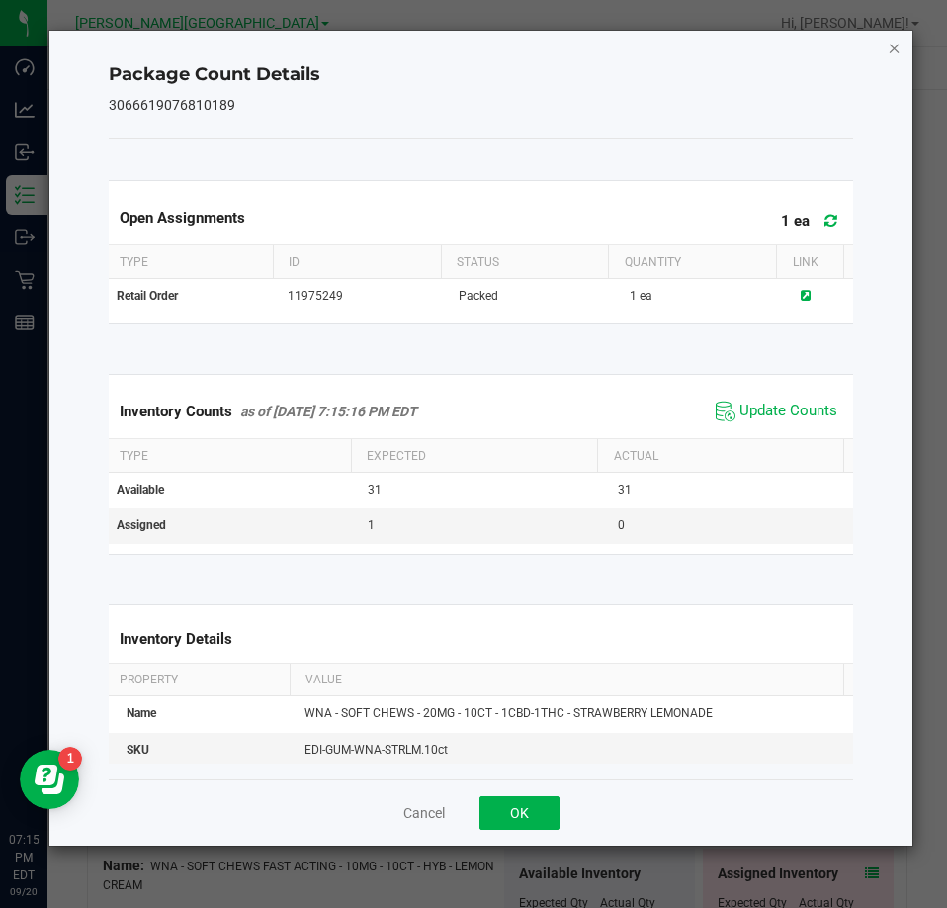
click at [895, 45] on icon "Close" at bounding box center [895, 48] width 14 height 24
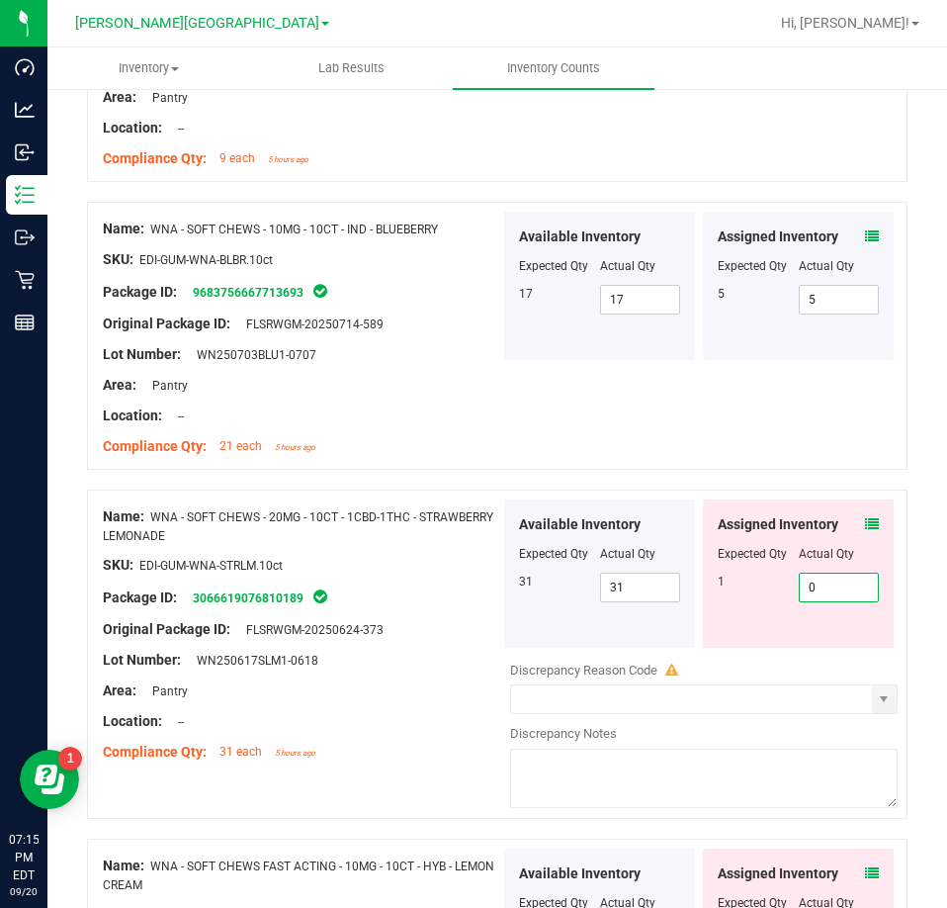
click at [839, 582] on span "0 0" at bounding box center [839, 588] width 81 height 30
type input "01"
type input "1"
click at [755, 598] on div "Assigned Inventory Expected Qty Actual Qty 1 1 1" at bounding box center [798, 573] width 191 height 148
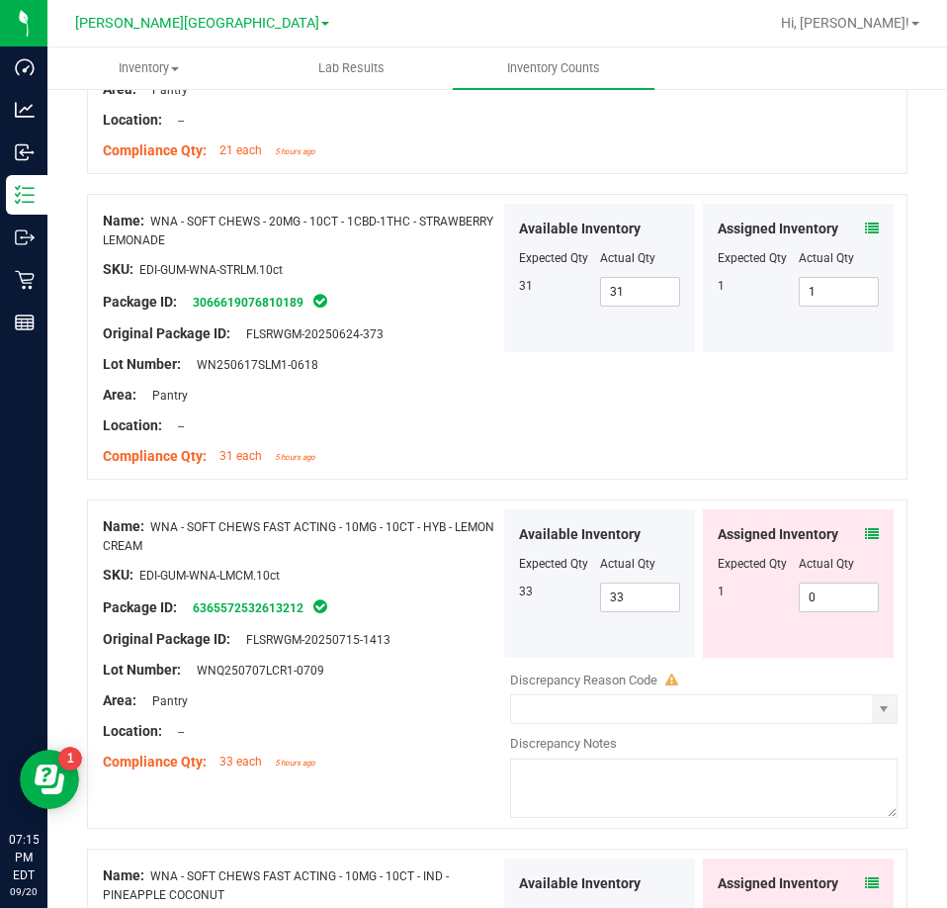
scroll to position [4412, 0]
click at [865, 526] on icon at bounding box center [872, 533] width 14 height 14
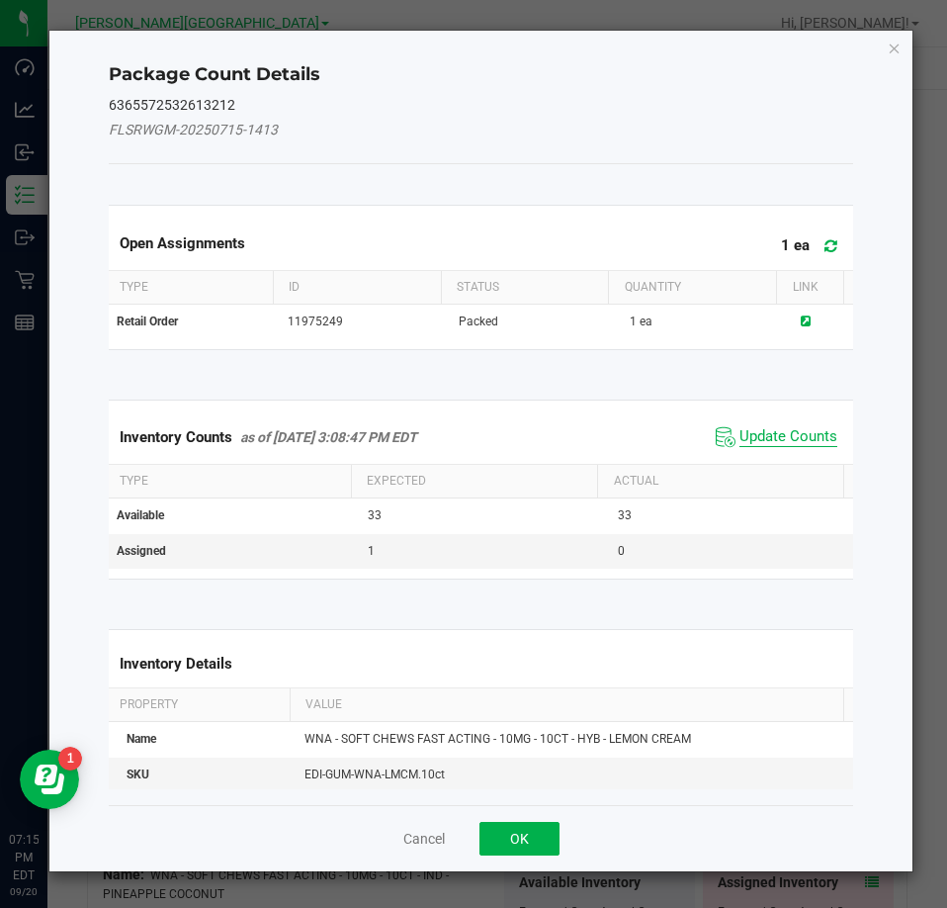
click at [765, 434] on span "Update Counts" at bounding box center [789, 437] width 98 height 20
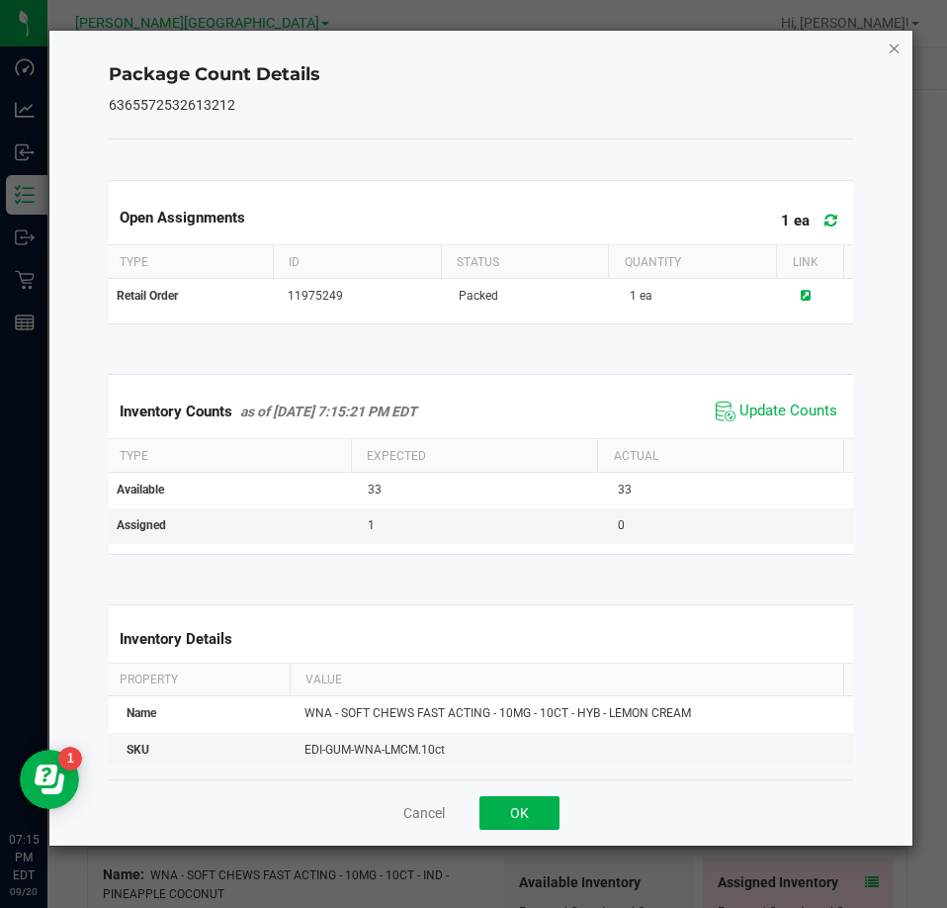
click at [901, 46] on icon "Close" at bounding box center [895, 48] width 14 height 24
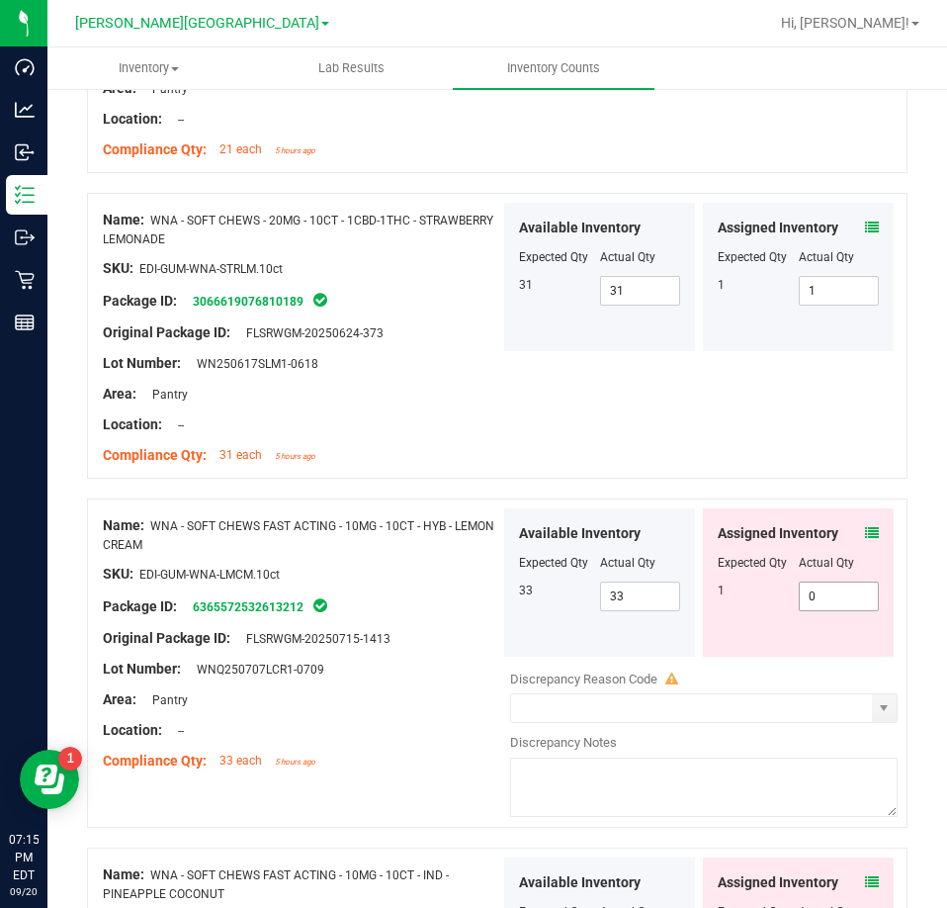
click at [825, 583] on span "0 0" at bounding box center [839, 597] width 81 height 30
type input "01"
type input "1"
click at [745, 608] on div "Assigned Inventory Expected Qty Actual Qty 1 1 1" at bounding box center [798, 582] width 191 height 148
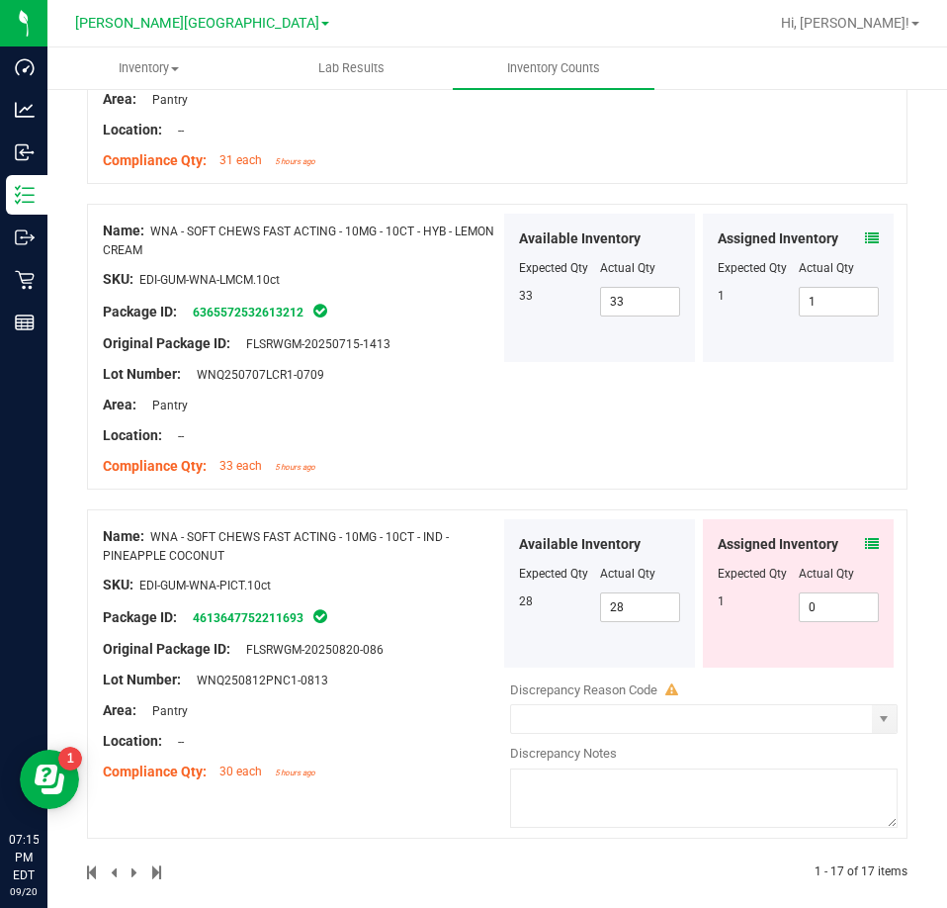
scroll to position [4709, 0]
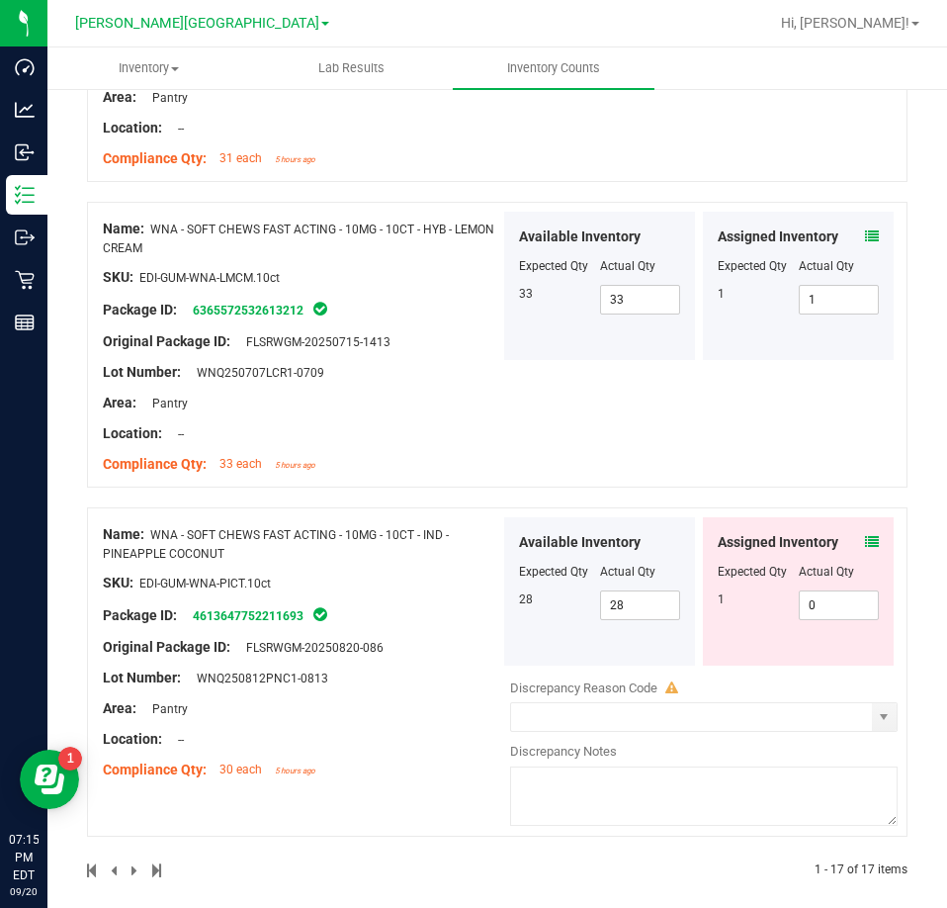
click at [848, 541] on div "Assigned Inventory" at bounding box center [798, 542] width 161 height 21
click at [865, 535] on icon at bounding box center [872, 542] width 14 height 14
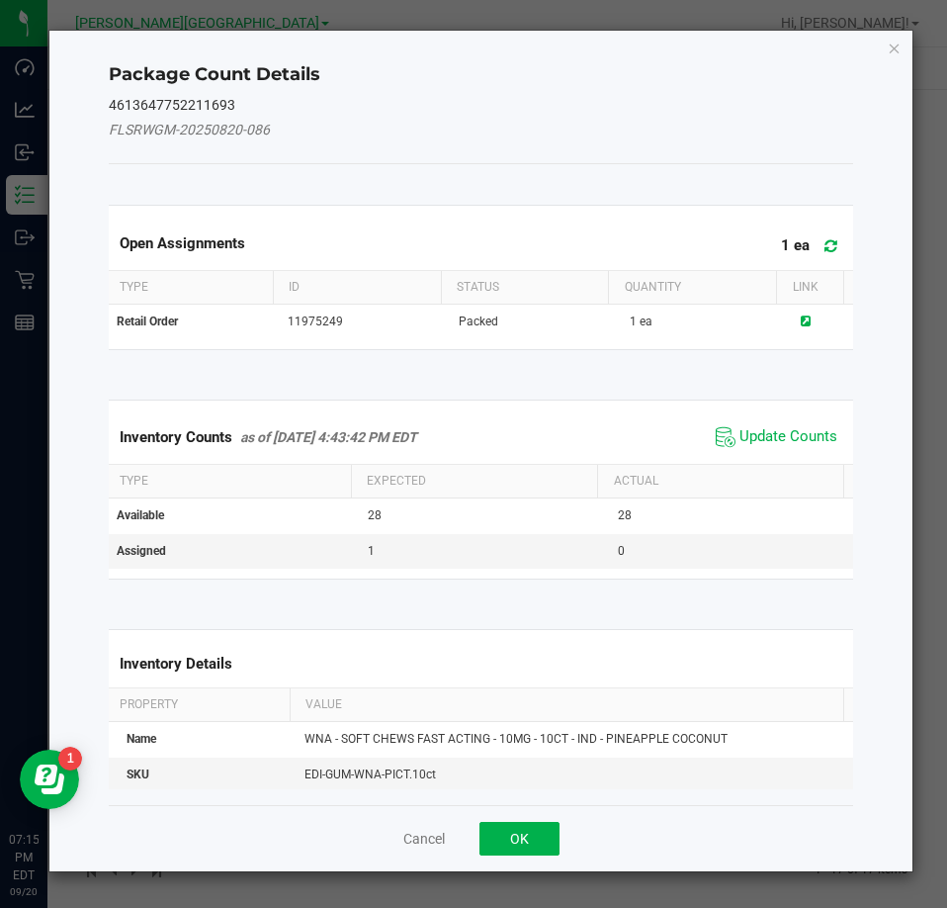
click at [902, 43] on div "Package Count Details 4613647752211693 FLSRWGM-20250820-086 Open Assignments 1 …" at bounding box center [481, 451] width 864 height 841
click at [892, 71] on div "Package Count Details 4613647752211693 FLSRWGM-20250820-086 Open Assignments 1 …" at bounding box center [481, 451] width 864 height 841
click at [895, 57] on div "Package Count Details 4613647752211693 FLSRWGM-20250820-086 Open Assignments 1 …" at bounding box center [481, 451] width 864 height 841
click at [895, 48] on icon "Close" at bounding box center [895, 48] width 14 height 24
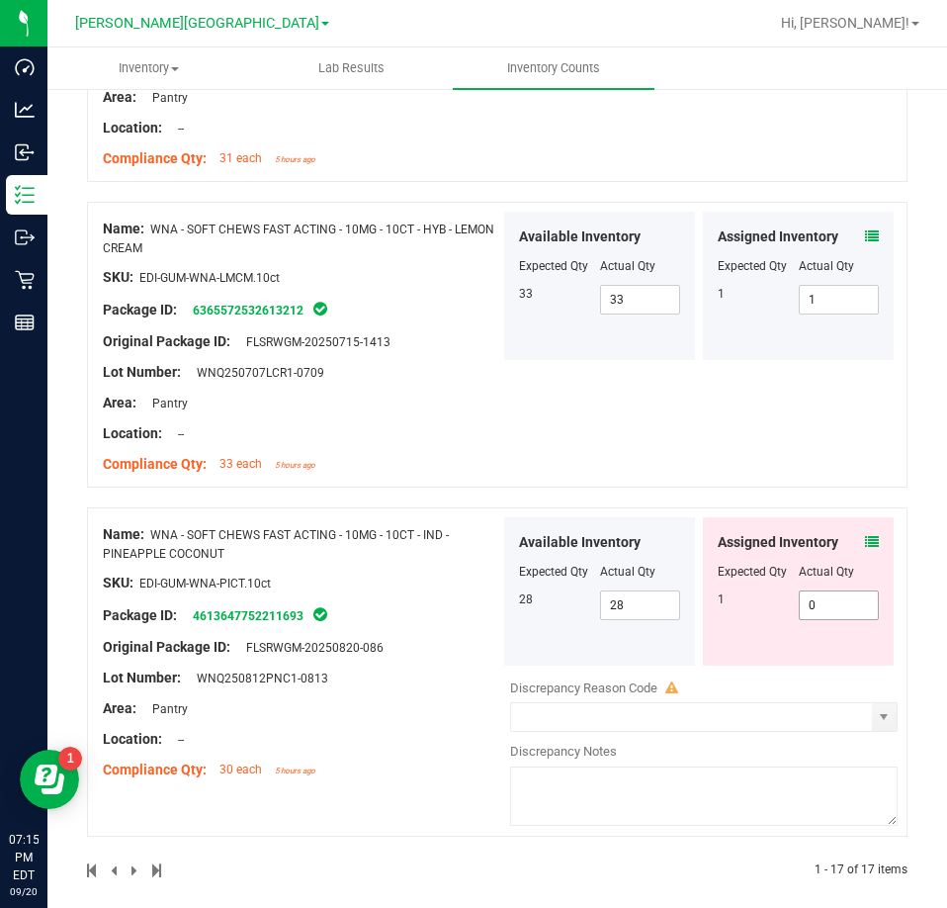
click at [831, 590] on span "0 0" at bounding box center [839, 605] width 81 height 30
type input "01"
type input "1"
click at [739, 582] on div "Assigned Inventory Expected Qty Actual Qty 1 1 1" at bounding box center [798, 591] width 191 height 148
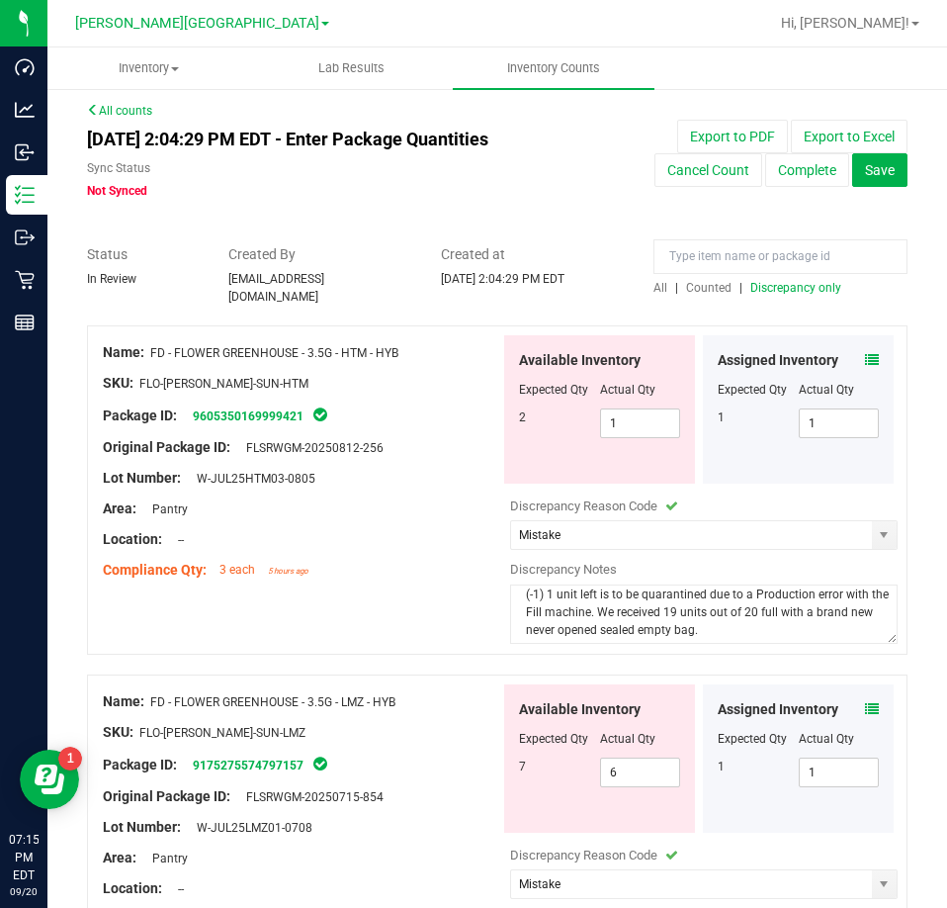
scroll to position [0, 0]
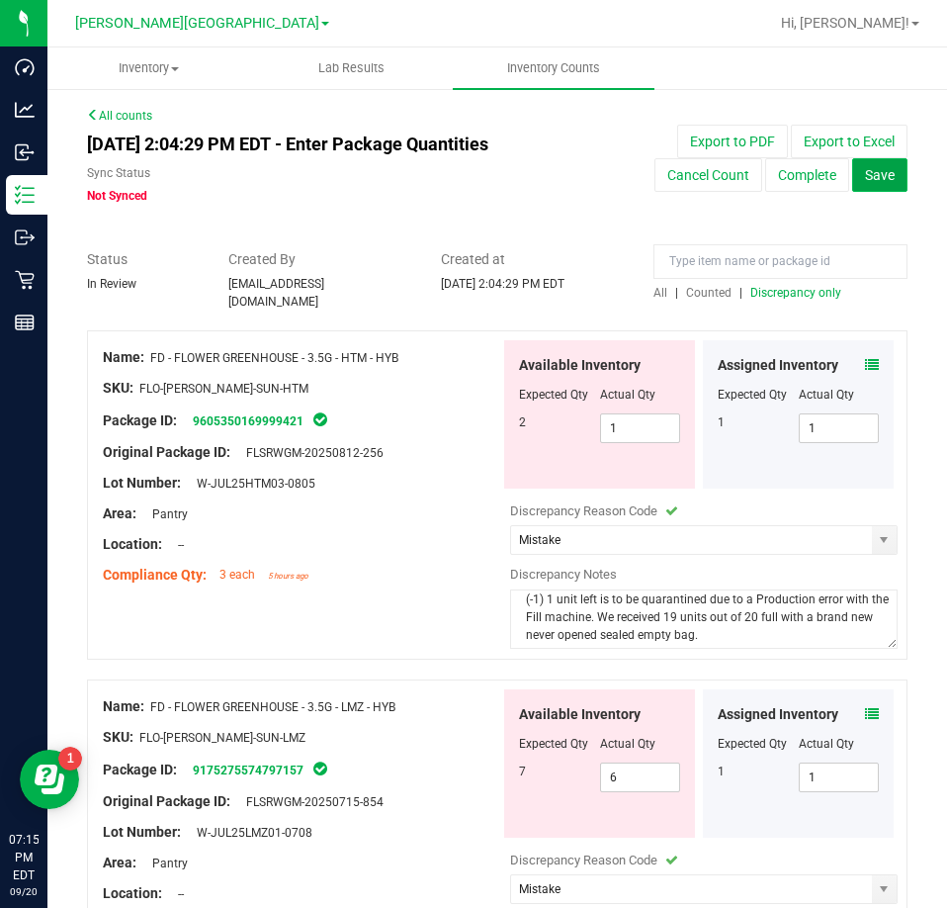
click at [863, 165] on button "Save" at bounding box center [880, 175] width 55 height 34
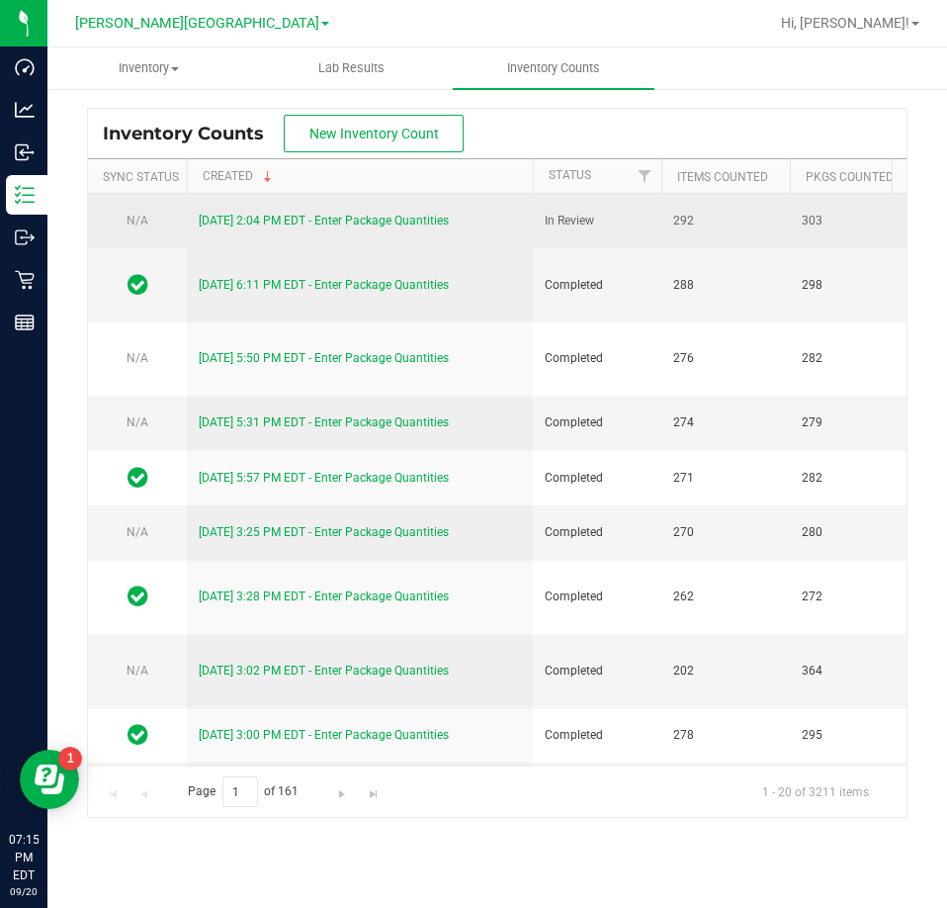
click at [393, 230] on td "9/20/25 2:04 PM EDT - Enter Package Quantities" at bounding box center [360, 221] width 346 height 54
click at [387, 224] on link "9/20/25 2:04 PM EDT - Enter Package Quantities" at bounding box center [324, 221] width 250 height 14
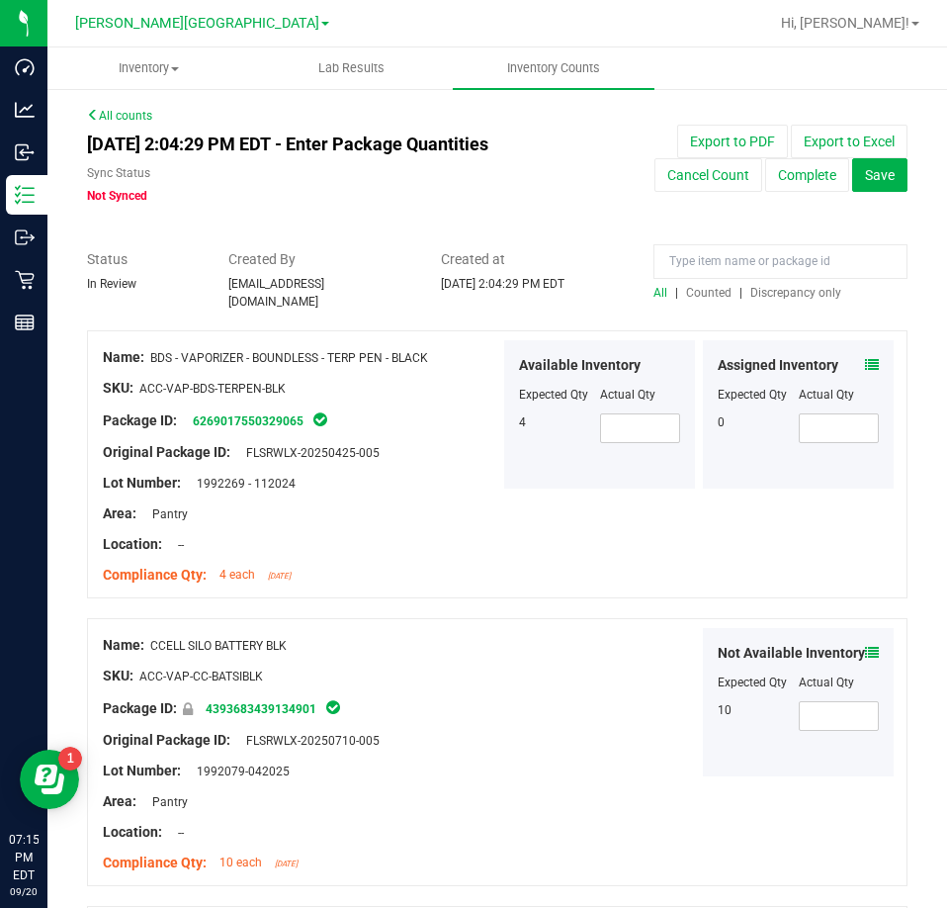
click at [790, 292] on span "Discrepancy only" at bounding box center [796, 293] width 91 height 14
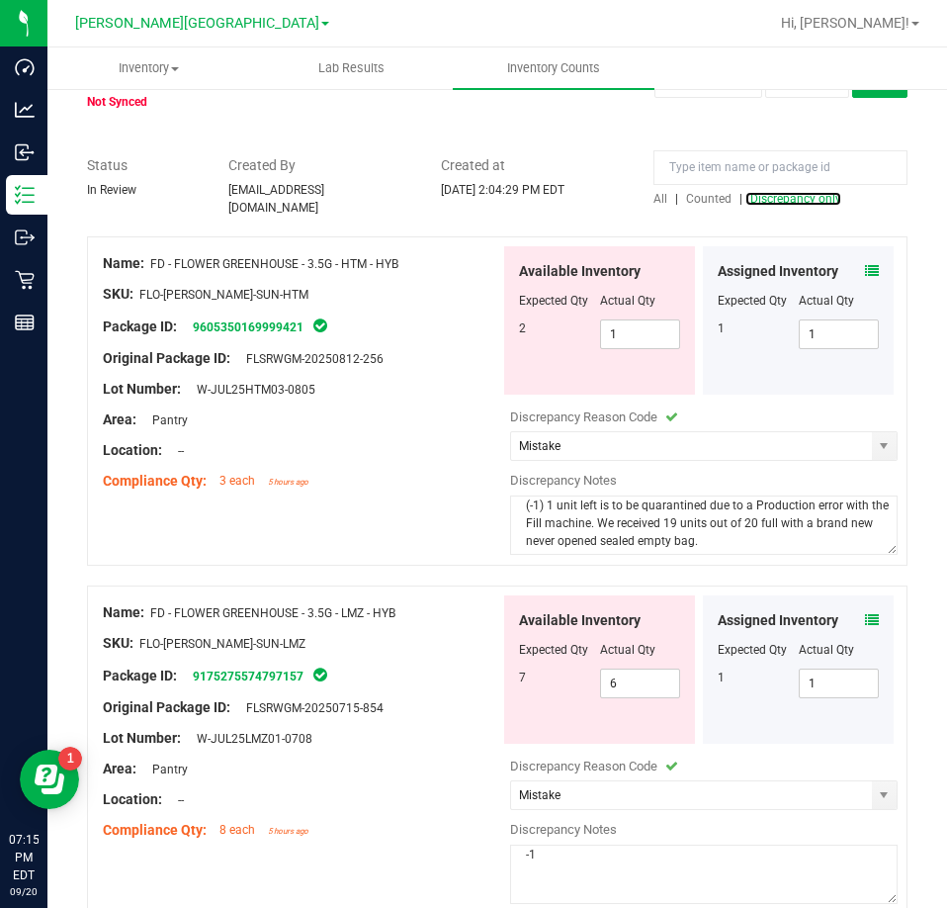
scroll to position [86, 0]
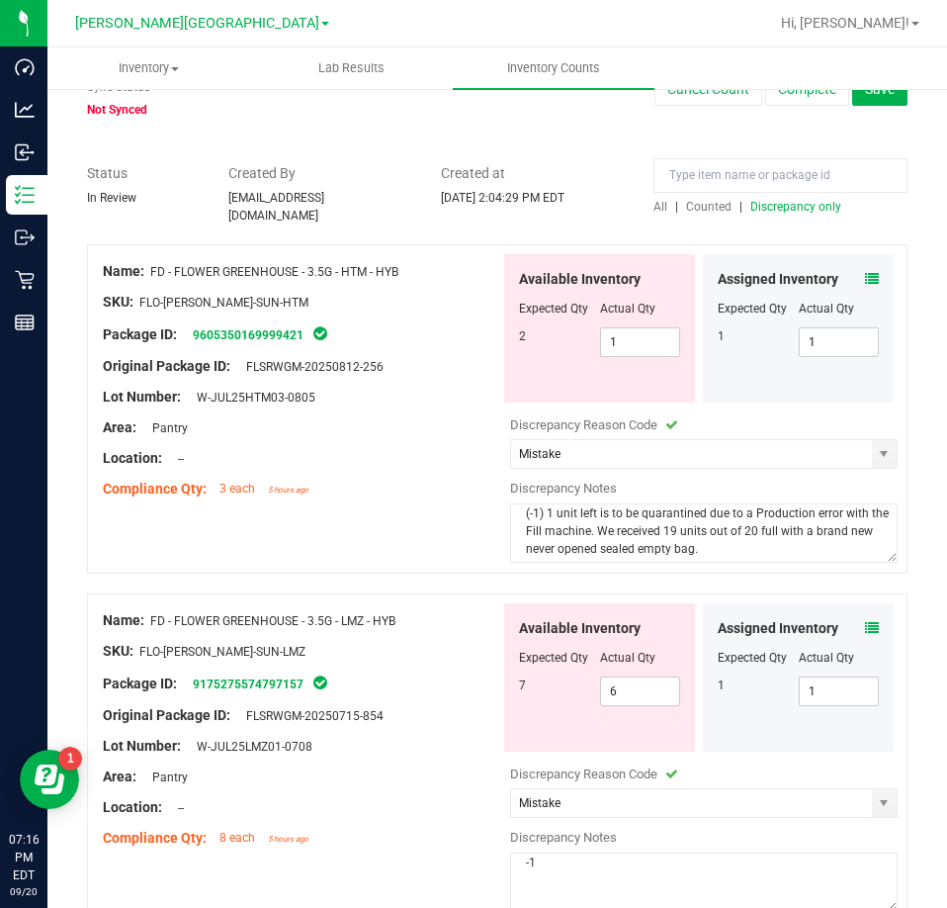
click at [656, 205] on span "All" at bounding box center [661, 207] width 14 height 14
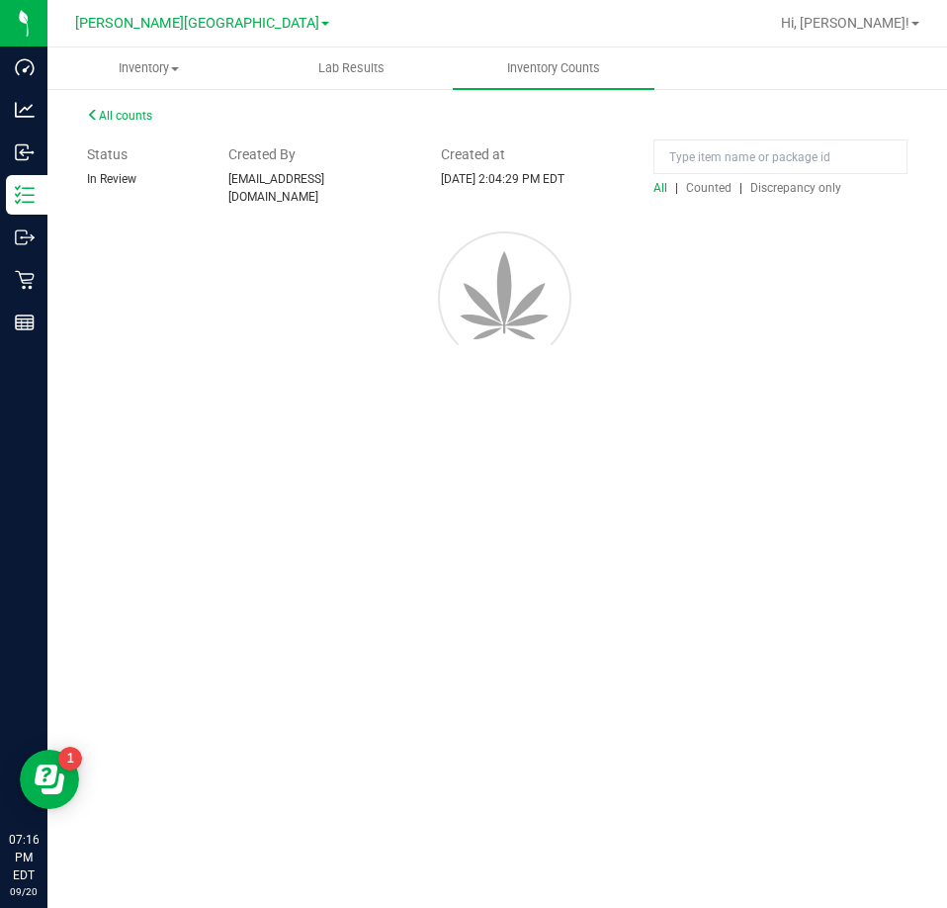
scroll to position [0, 0]
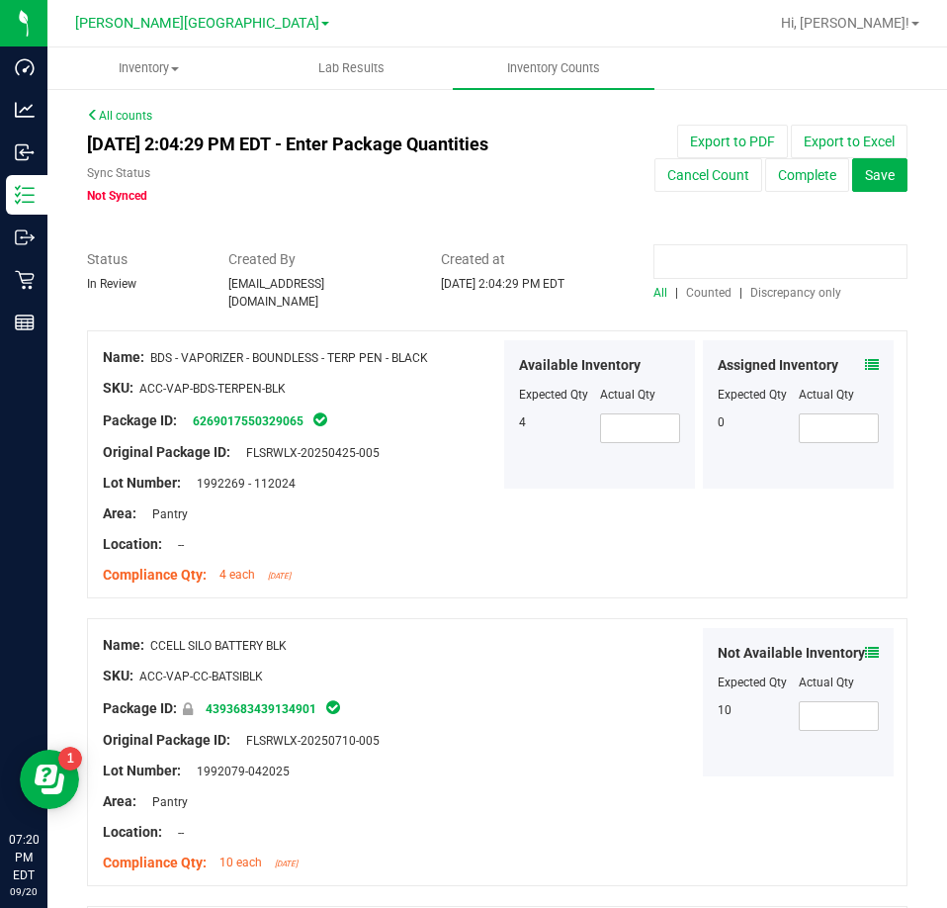
click at [792, 257] on input at bounding box center [781, 261] width 254 height 35
paste input "8668020433578228"
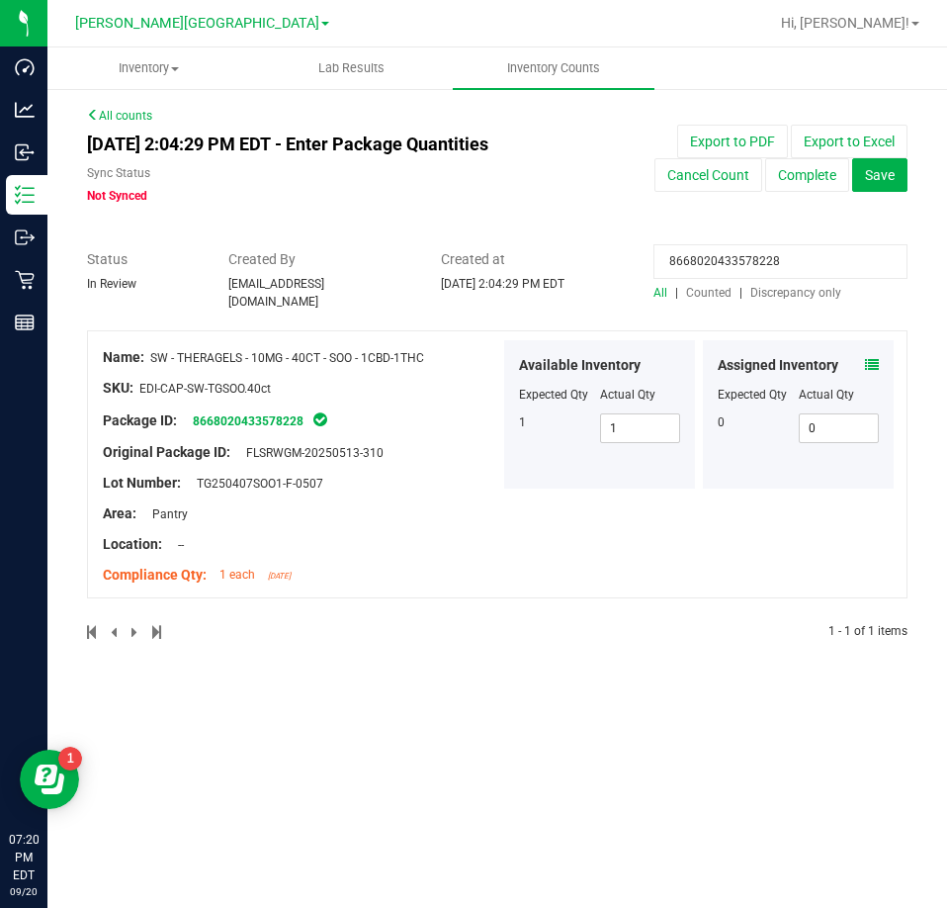
type input "8668020433578228"
click at [867, 358] on icon at bounding box center [872, 365] width 14 height 14
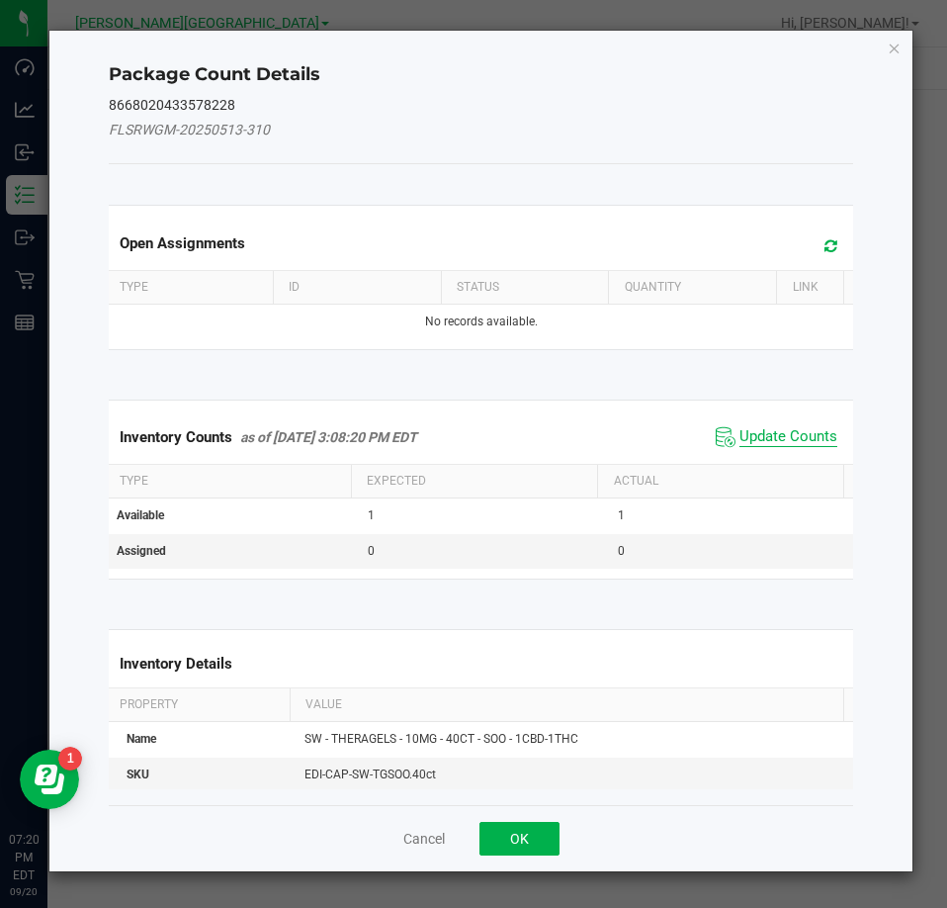
click at [792, 437] on span "Update Counts" at bounding box center [789, 437] width 98 height 20
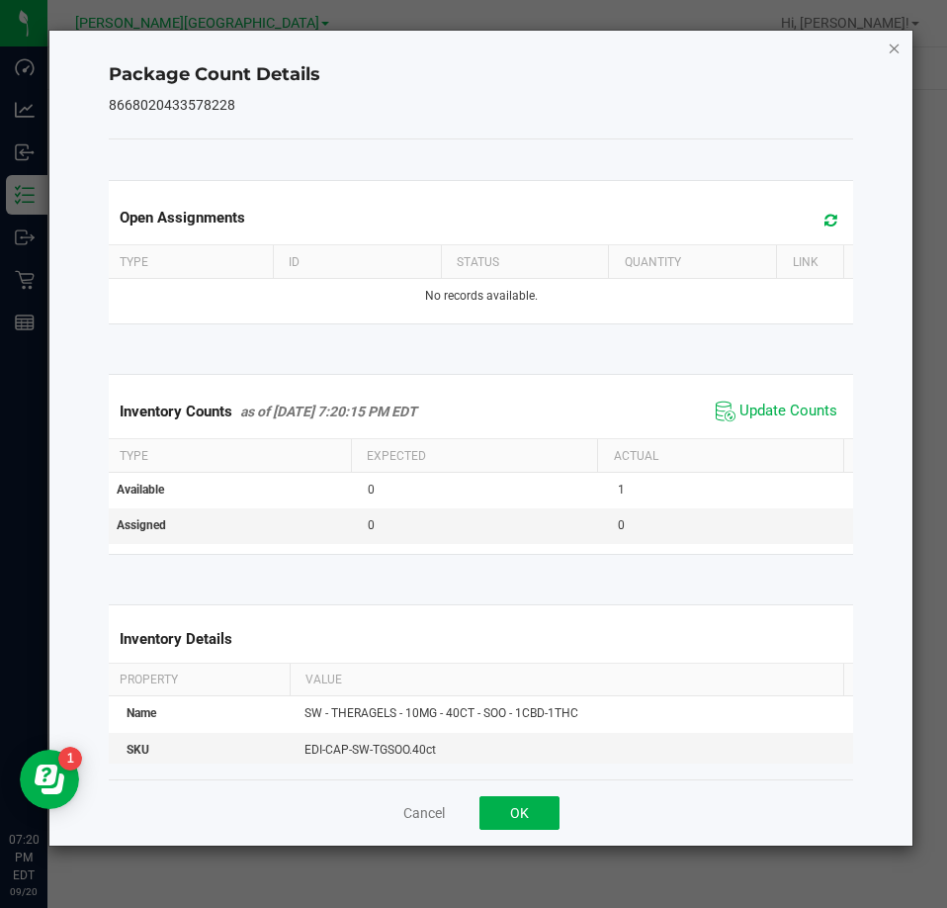
click at [895, 52] on icon "Close" at bounding box center [895, 48] width 14 height 24
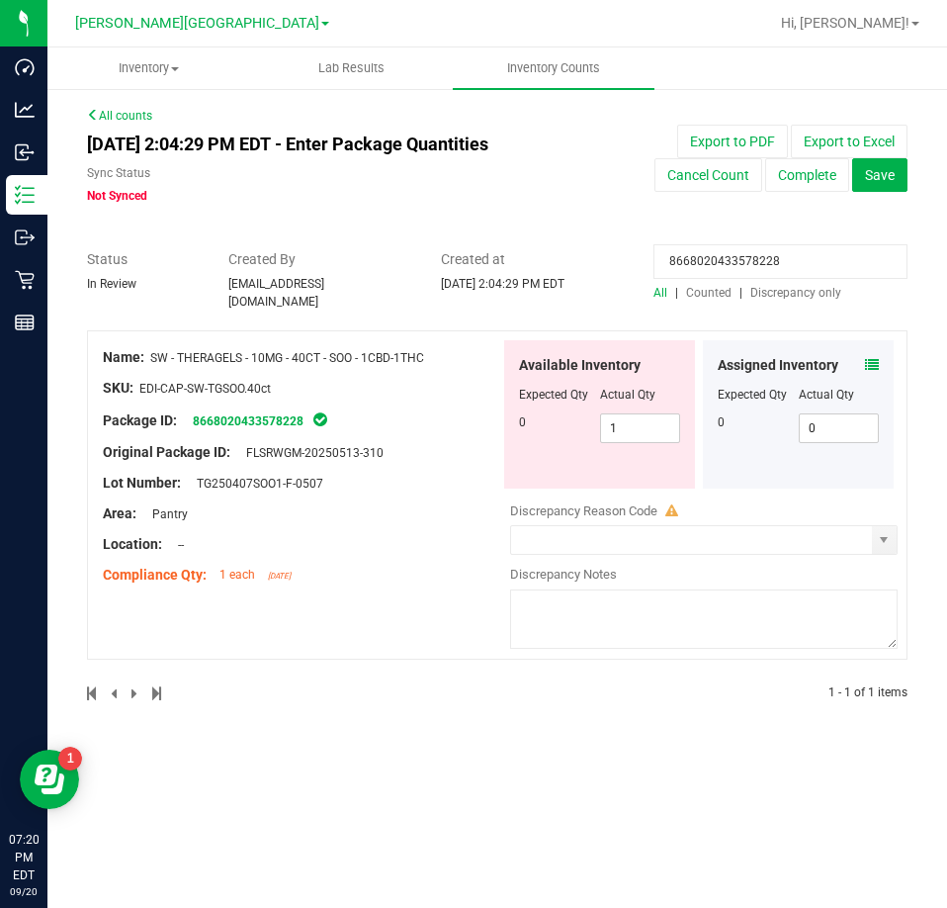
click at [682, 402] on div "Available Inventory Expected Qty Actual Qty 0 1 1" at bounding box center [599, 414] width 191 height 148
click at [653, 416] on span "1 1" at bounding box center [640, 428] width 81 height 30
click at [653, 416] on input "1" at bounding box center [640, 428] width 79 height 28
type input "0"
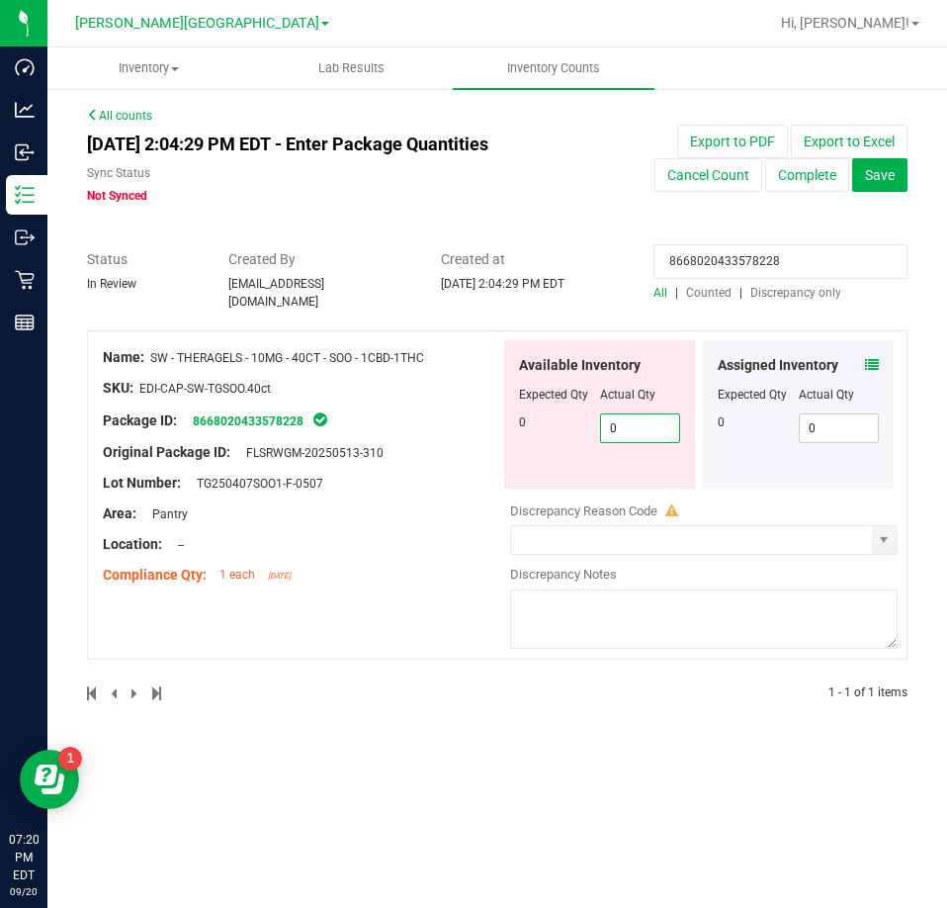
click at [438, 368] on div at bounding box center [302, 373] width 398 height 10
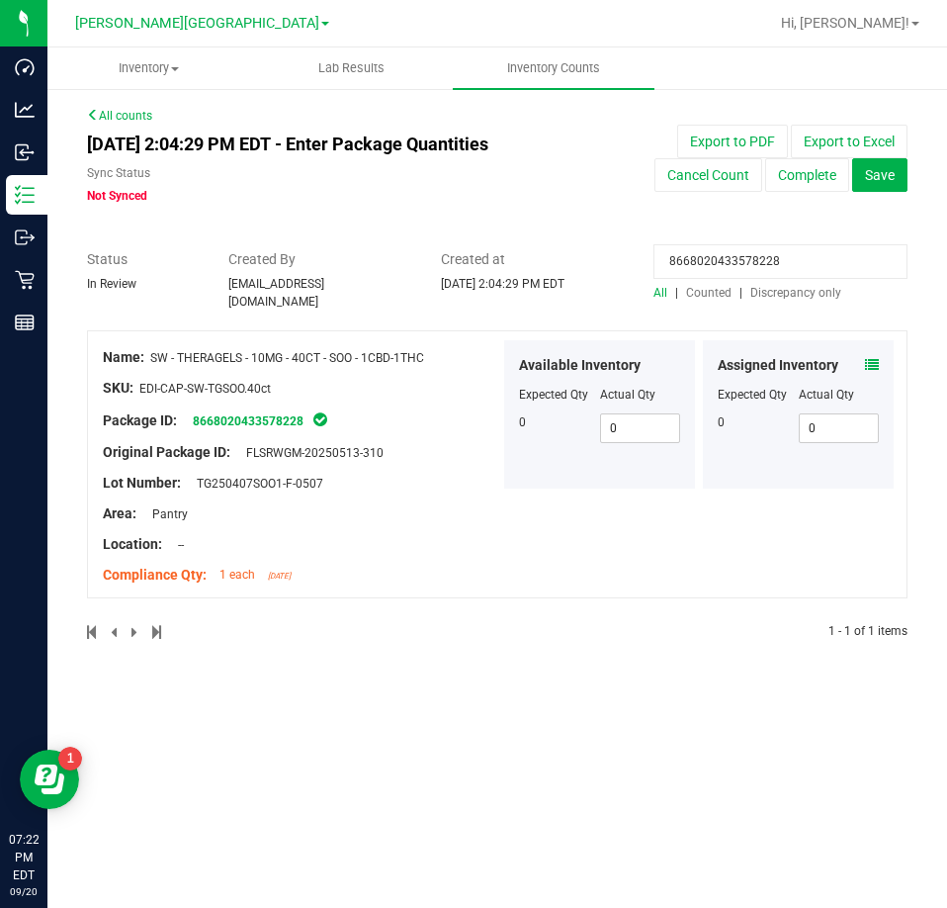
click at [792, 268] on input "8668020433578228" at bounding box center [781, 261] width 254 height 35
click at [793, 268] on input "8668020433578228" at bounding box center [781, 261] width 254 height 35
click at [805, 287] on span "Discrepancy only" at bounding box center [796, 293] width 91 height 14
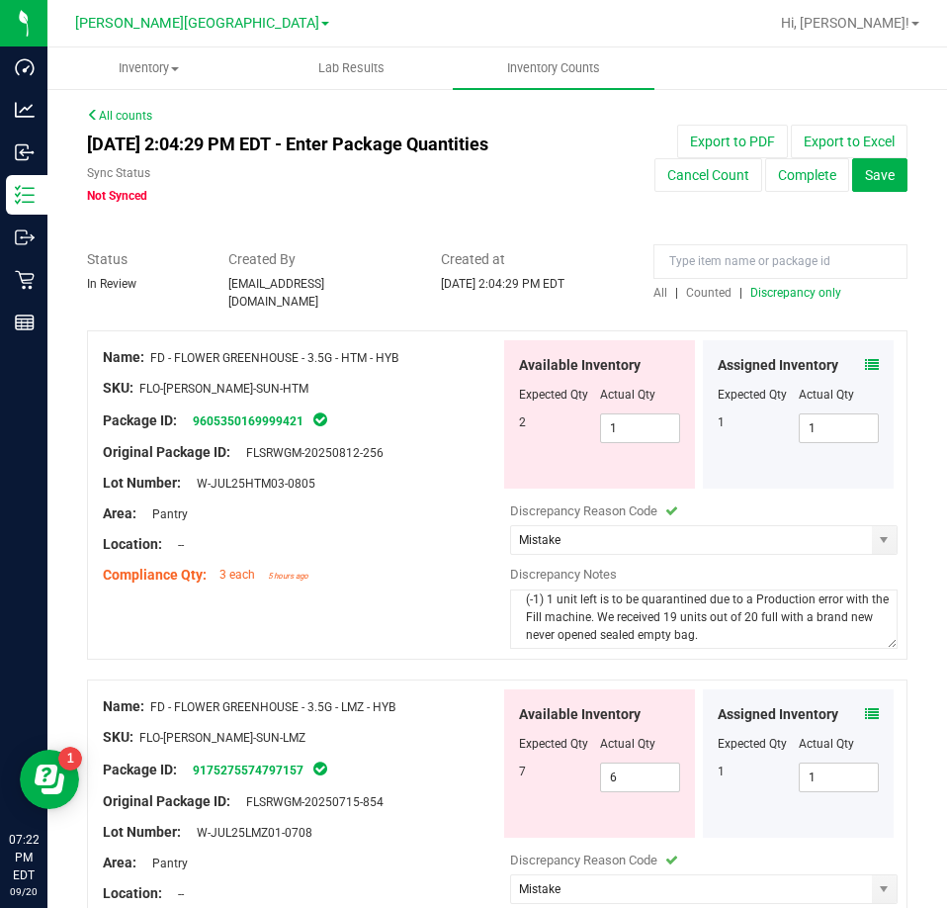
click at [704, 450] on div "Assigned Inventory Expected Qty Actual Qty 1 1 1" at bounding box center [798, 414] width 191 height 148
click at [865, 358] on icon at bounding box center [872, 365] width 14 height 14
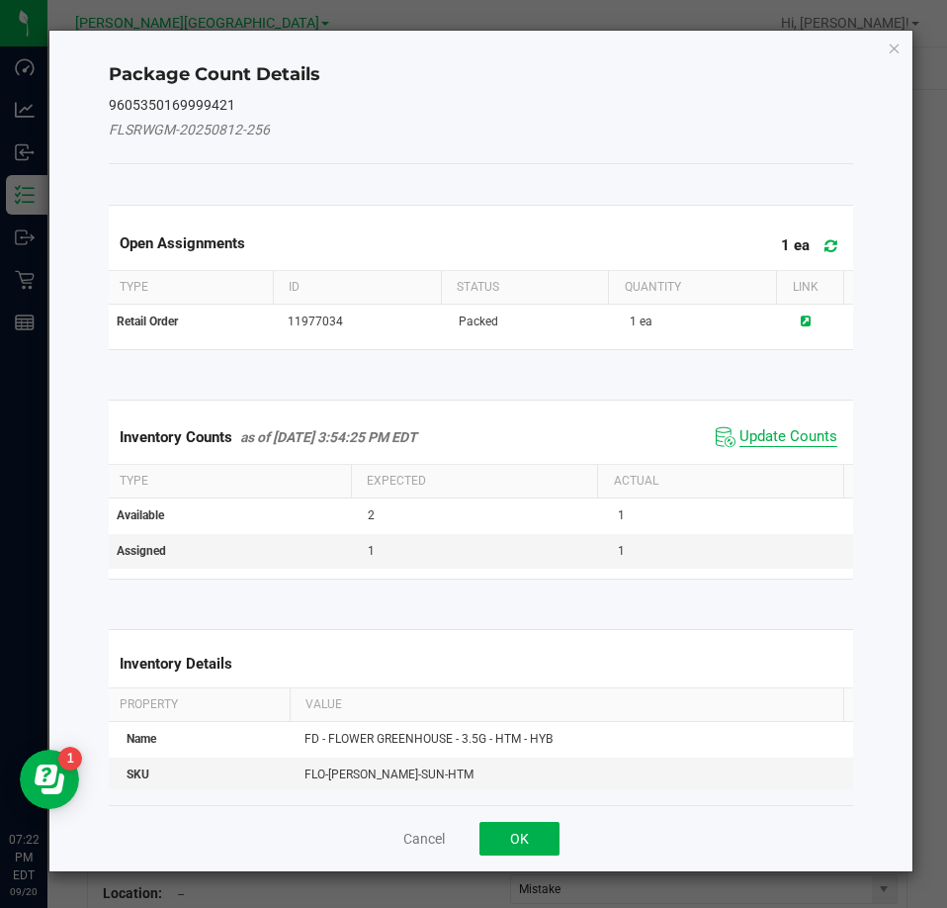
click at [774, 439] on span "Update Counts" at bounding box center [789, 437] width 98 height 20
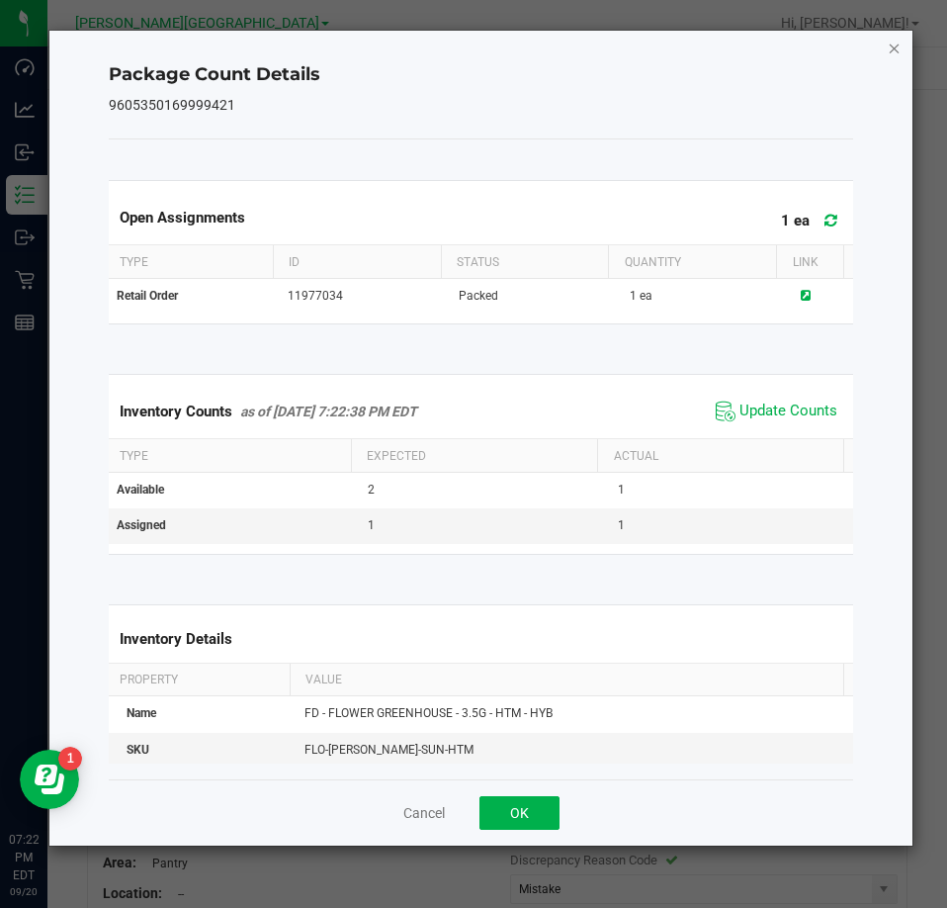
click at [900, 44] on icon "Close" at bounding box center [895, 48] width 14 height 24
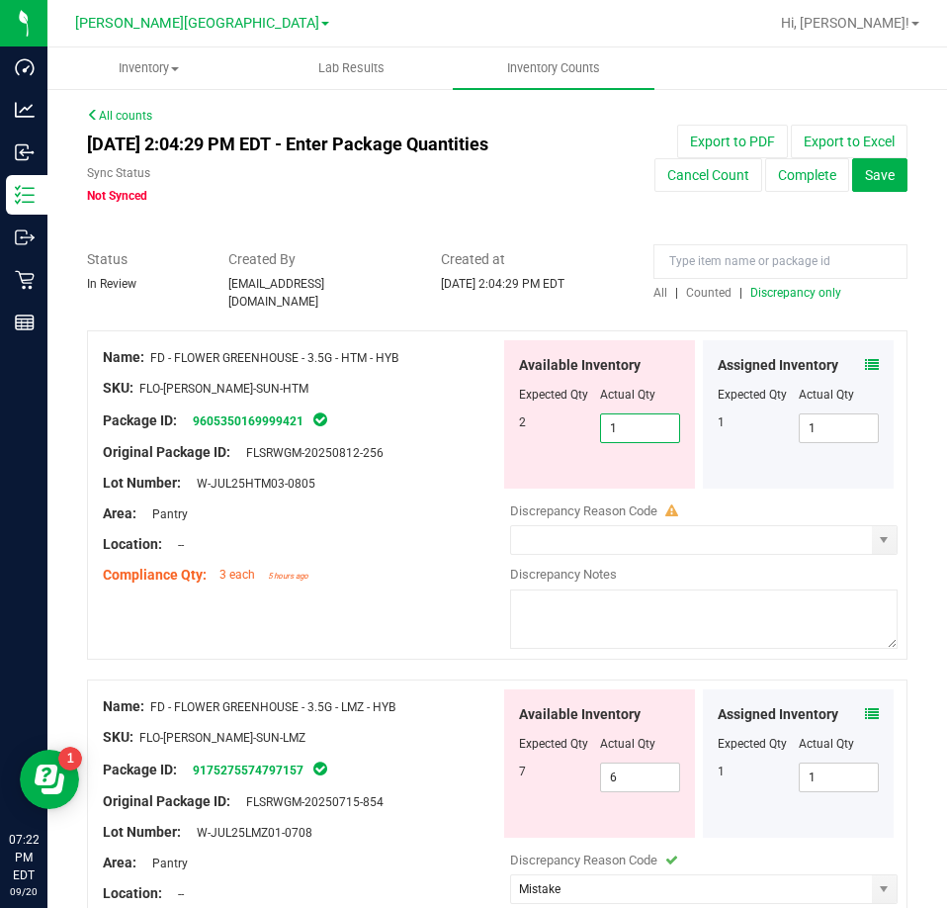
click at [658, 419] on span "1 1" at bounding box center [640, 428] width 81 height 30
click at [658, 419] on input "1" at bounding box center [640, 428] width 79 height 28
type input "2"
click at [428, 420] on div "Package ID: 9605350169999421" at bounding box center [302, 420] width 398 height 24
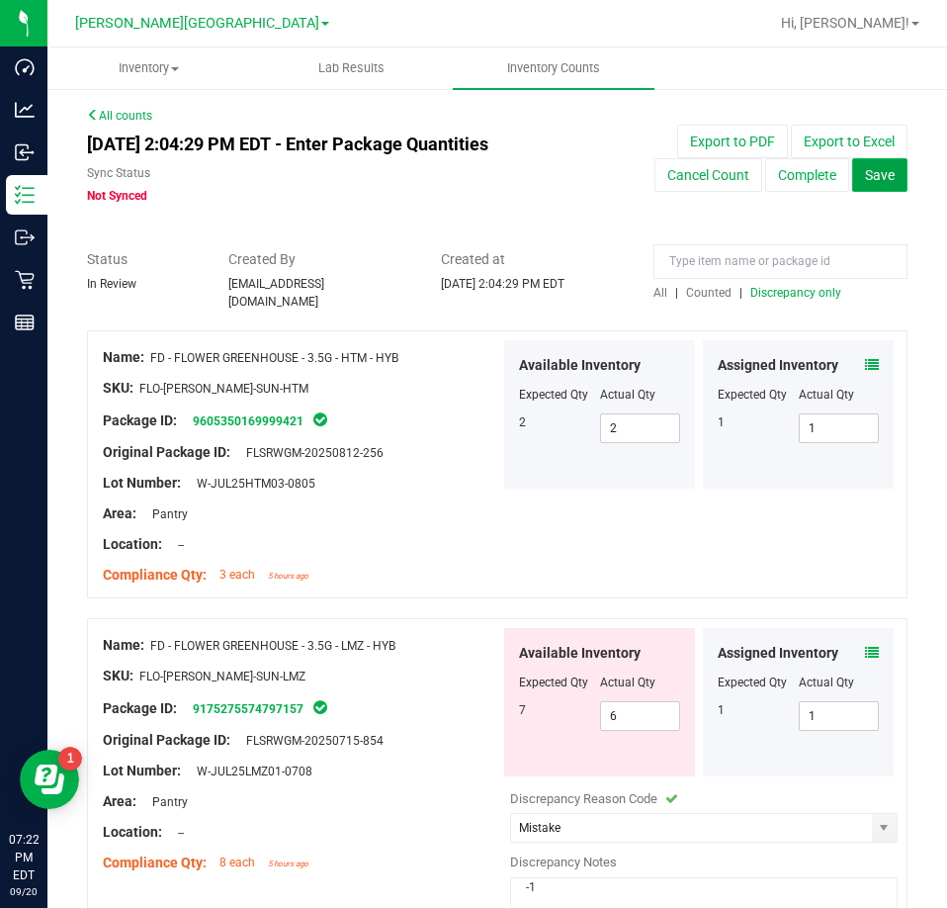
click at [862, 190] on button "Save" at bounding box center [880, 175] width 55 height 34
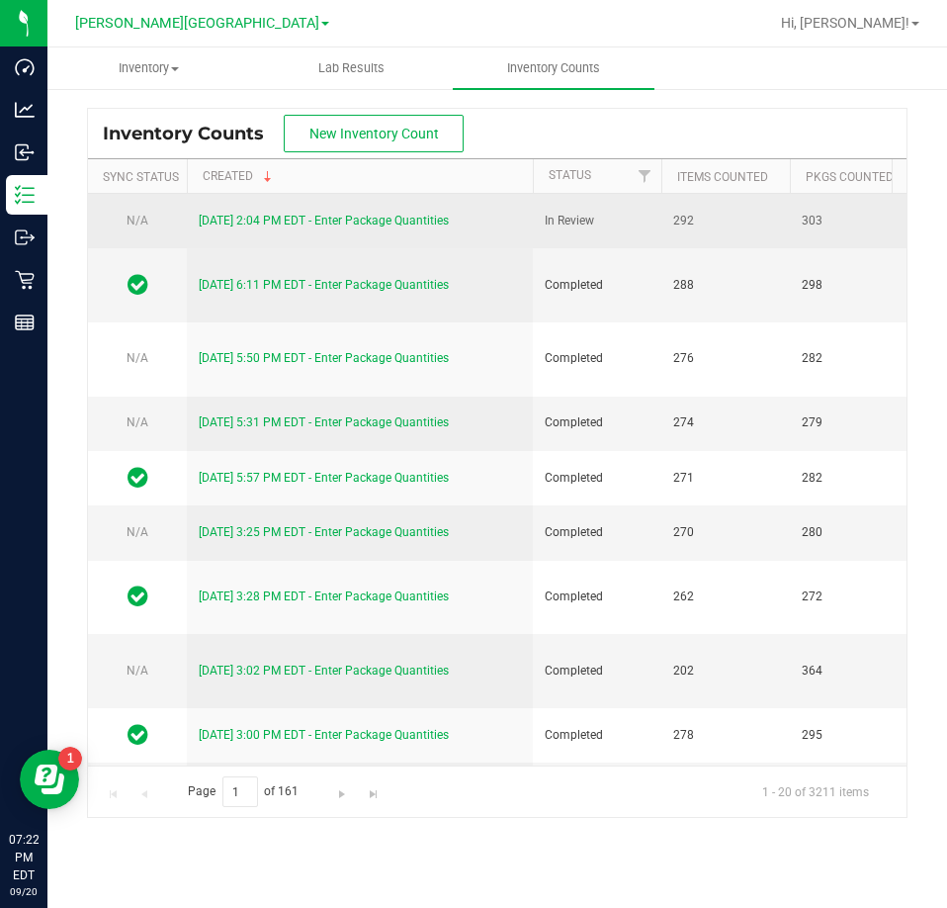
click at [268, 214] on link "9/20/25 2:04 PM EDT - Enter Package Quantities" at bounding box center [324, 221] width 250 height 14
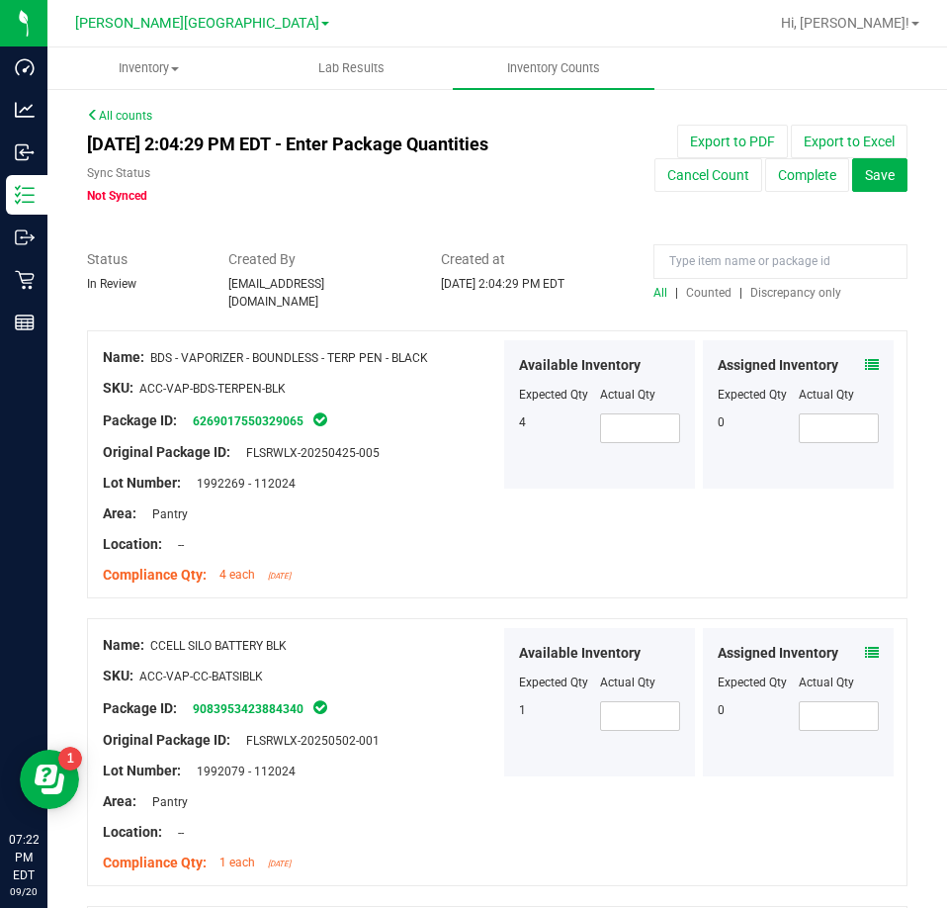
click at [760, 293] on span "Discrepancy only" at bounding box center [796, 293] width 91 height 14
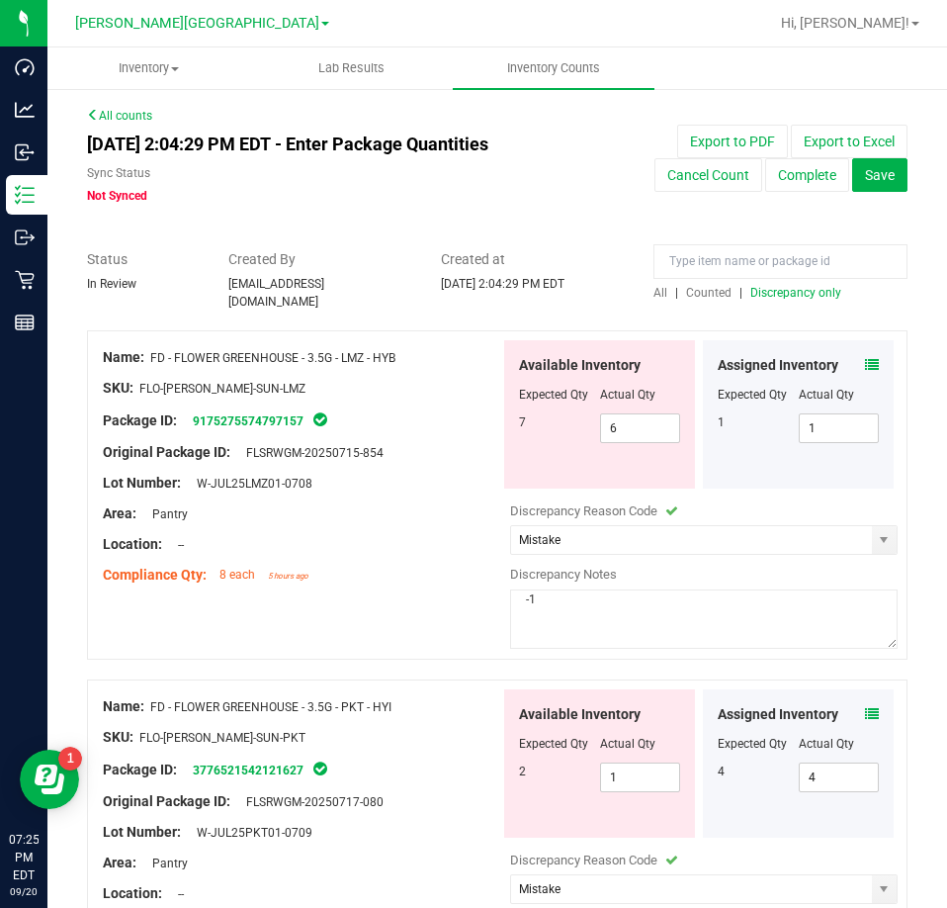
click at [687, 282] on div at bounding box center [781, 266] width 254 height 35
click at [690, 311] on div at bounding box center [497, 321] width 821 height 20
click at [686, 290] on span "Counted" at bounding box center [708, 293] width 45 height 14
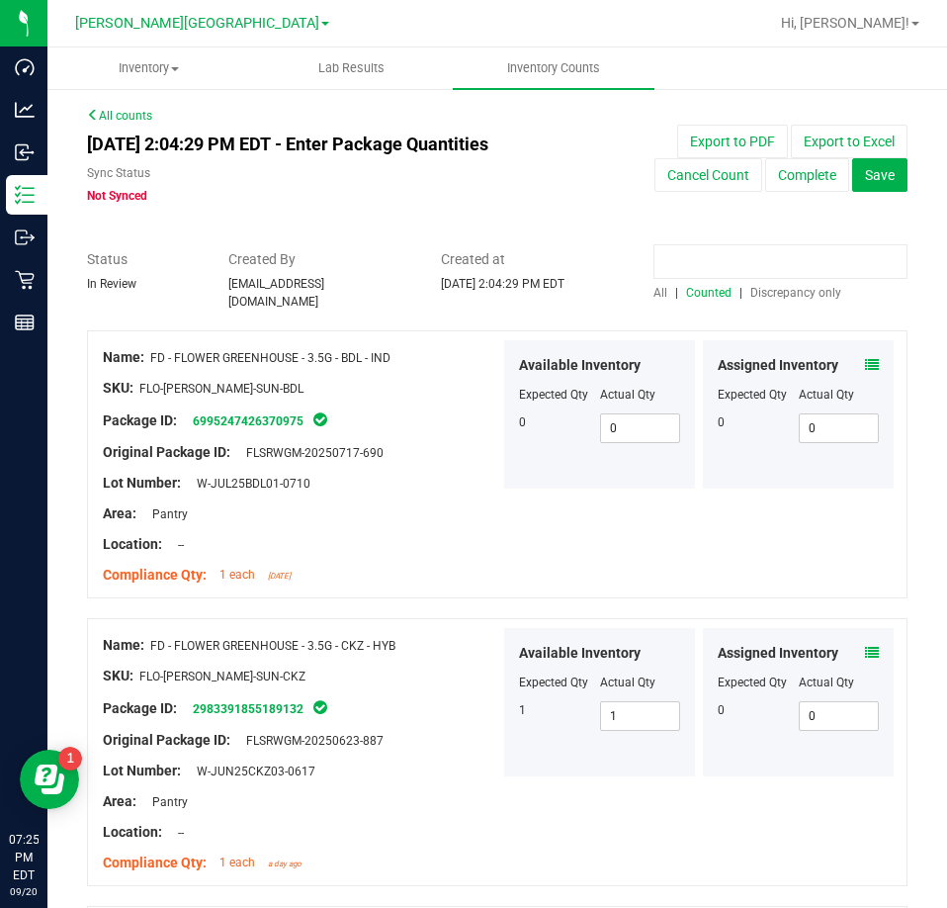
click at [682, 263] on input at bounding box center [781, 261] width 254 height 35
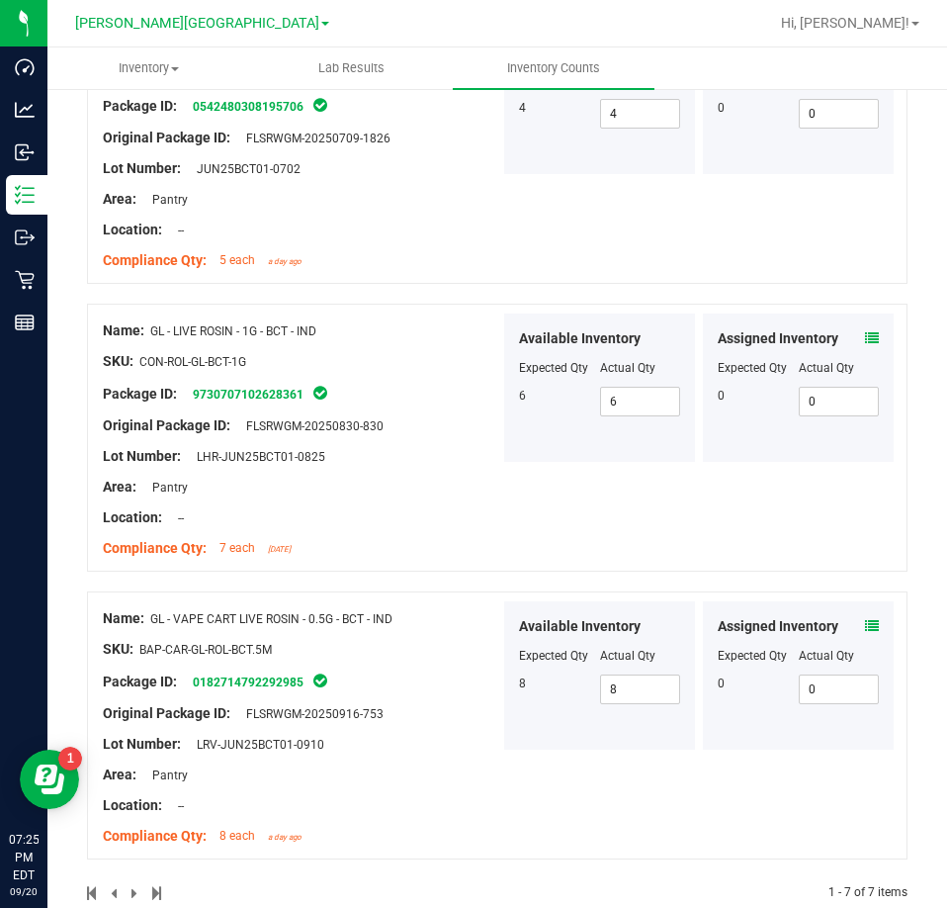
scroll to position [1483, 0]
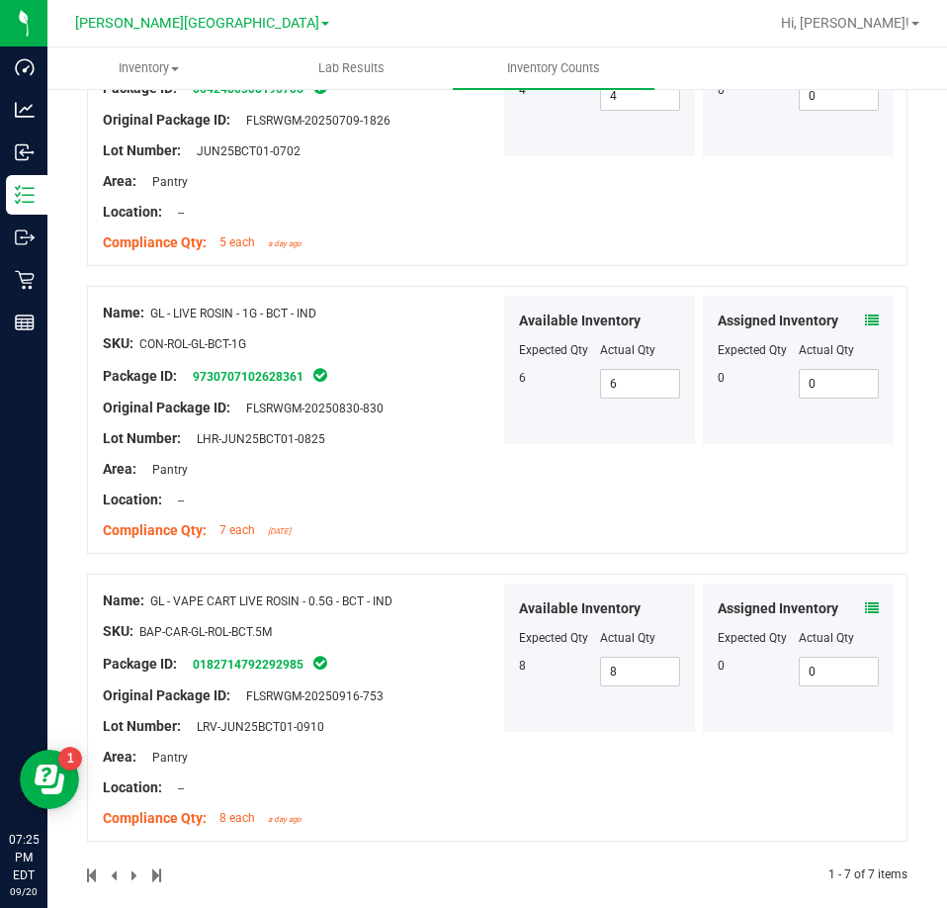
click at [865, 314] on icon at bounding box center [872, 321] width 14 height 14
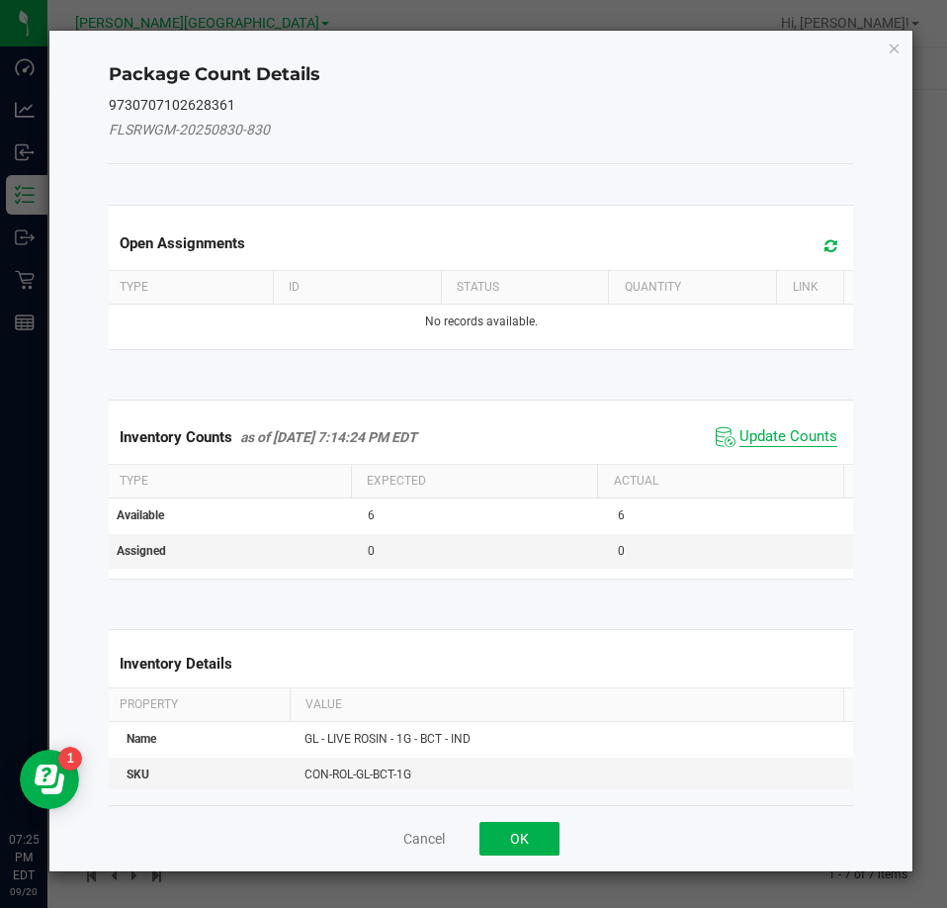
click at [807, 433] on span "Update Counts" at bounding box center [789, 437] width 98 height 20
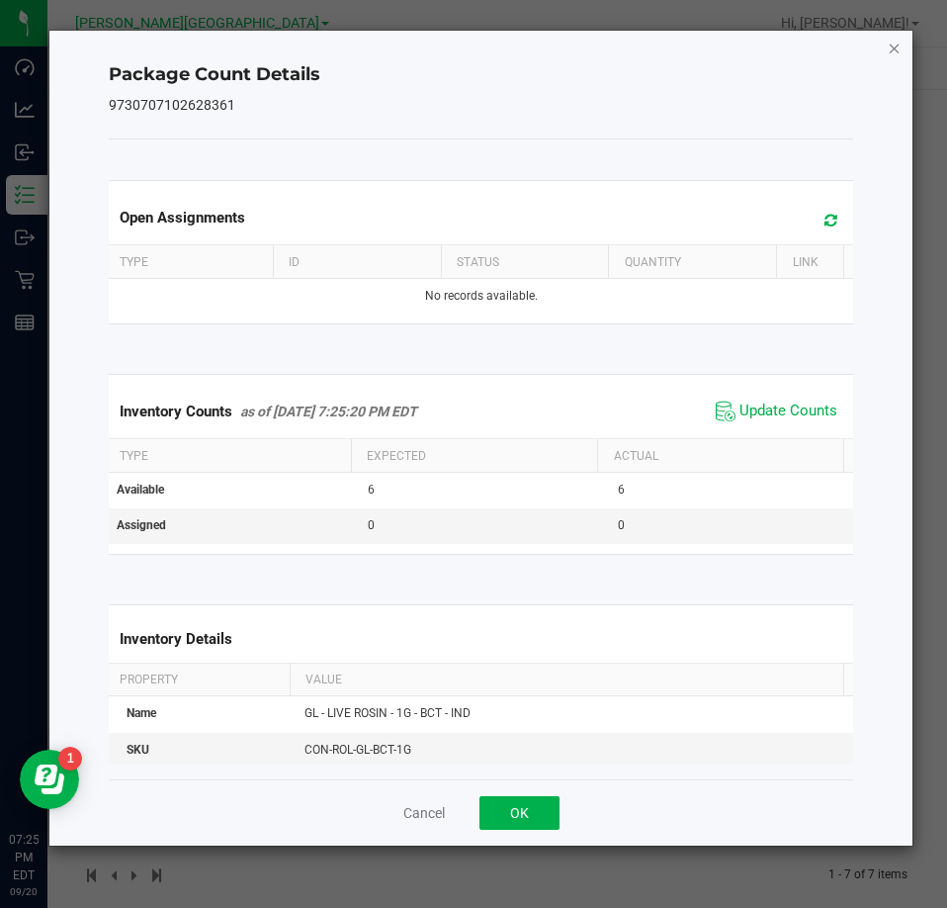
click at [896, 46] on icon "Close" at bounding box center [895, 48] width 14 height 24
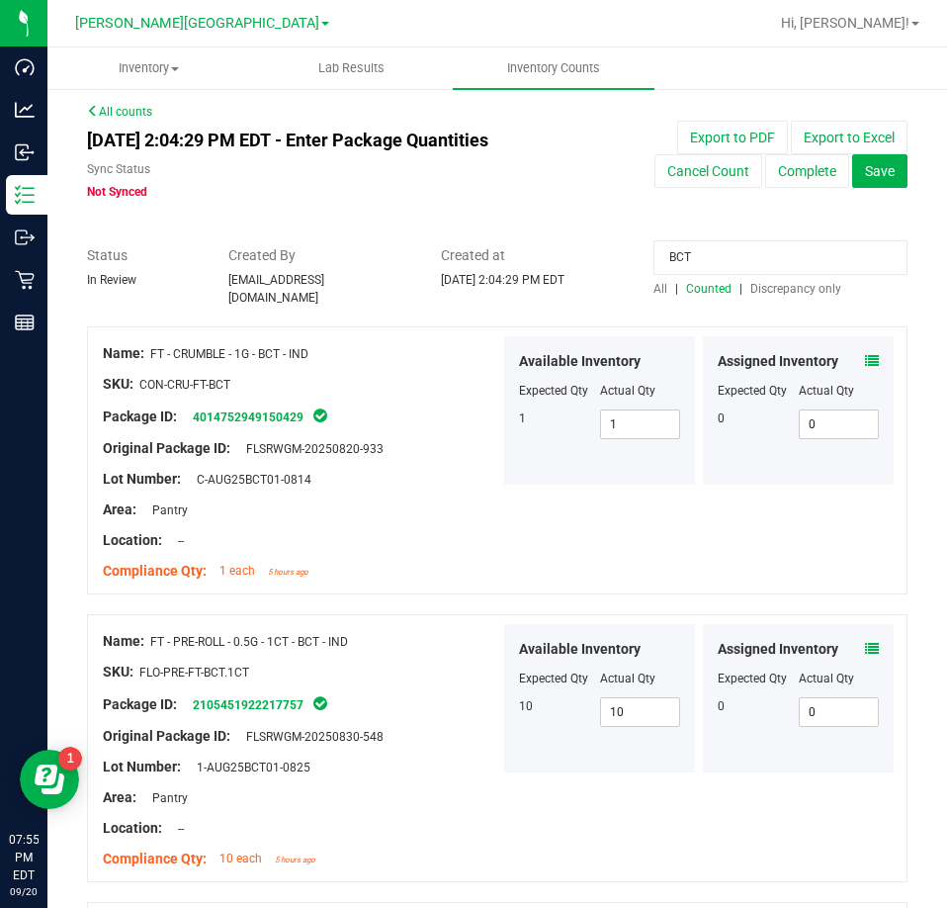
scroll to position [0, 0]
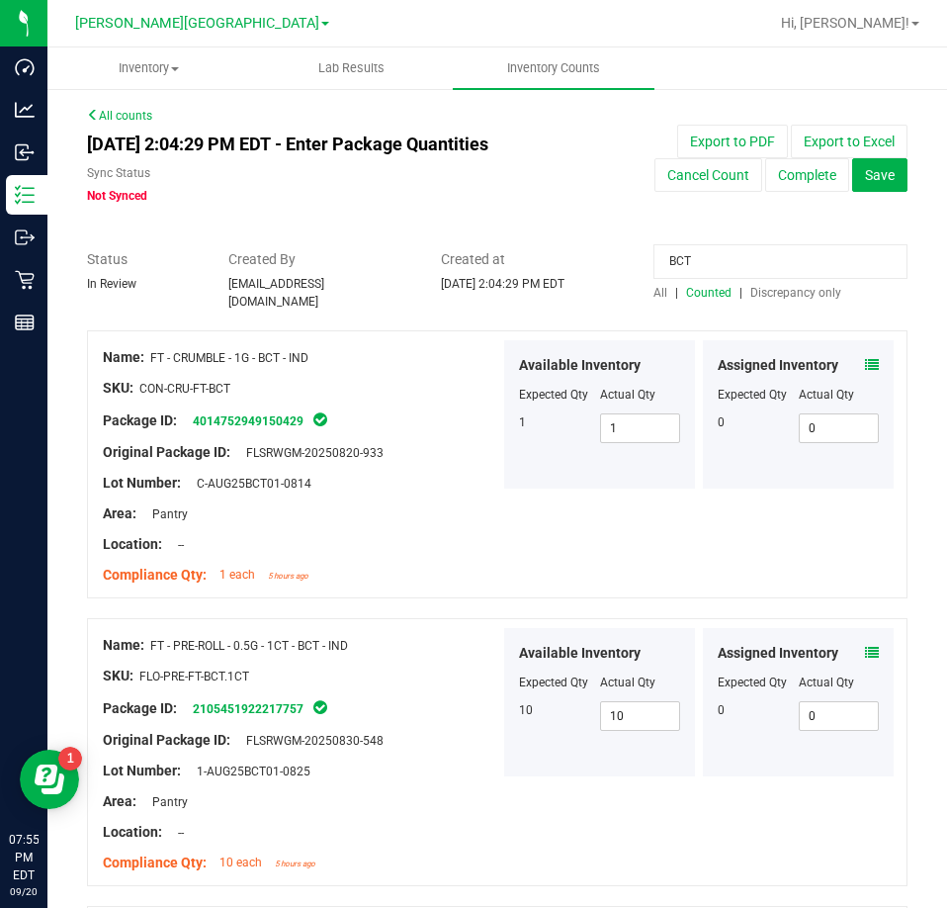
click at [716, 265] on input "BCT" at bounding box center [781, 261] width 254 height 35
click at [654, 294] on span "All" at bounding box center [661, 293] width 14 height 14
click at [706, 259] on input "BCT" at bounding box center [781, 261] width 254 height 35
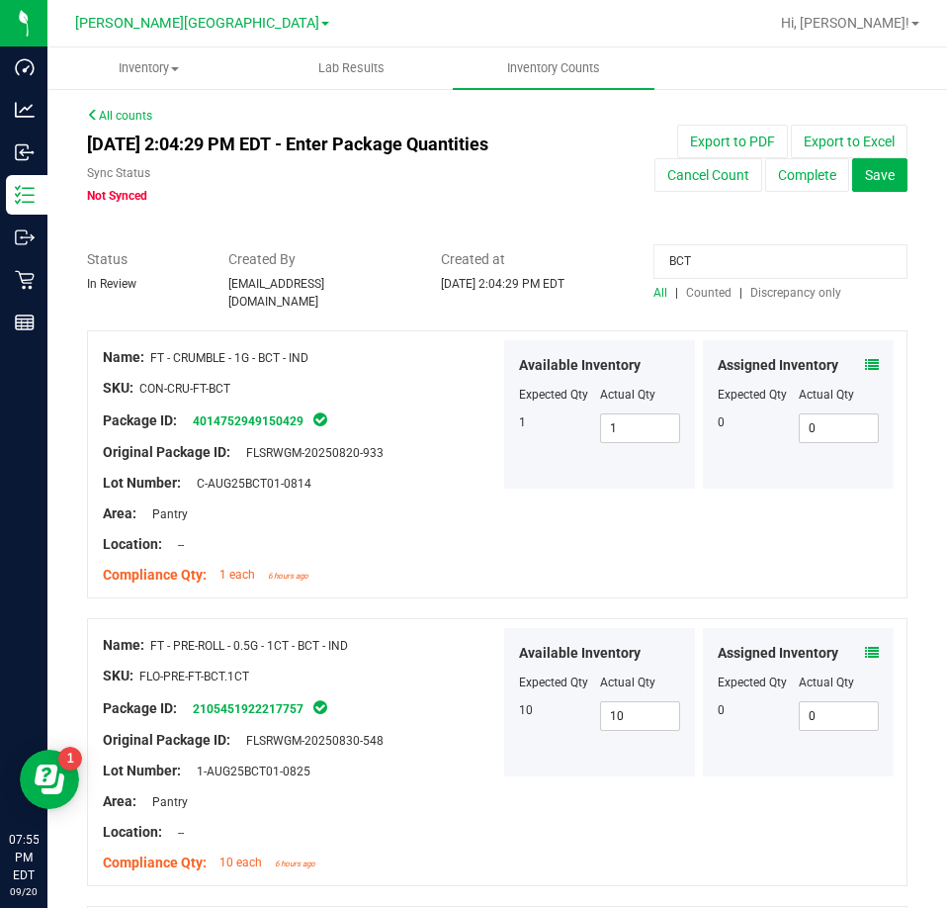
paste input "6989131159455894"
type input "6989131159455894"
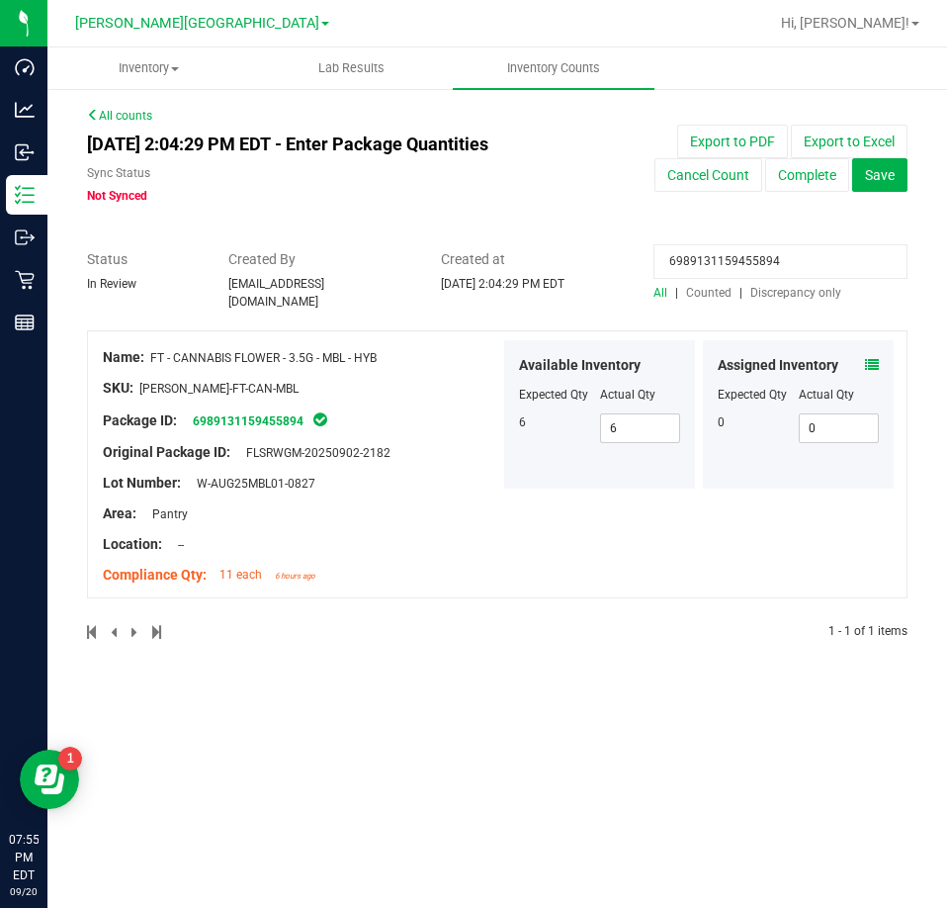
click at [871, 358] on icon at bounding box center [872, 365] width 14 height 14
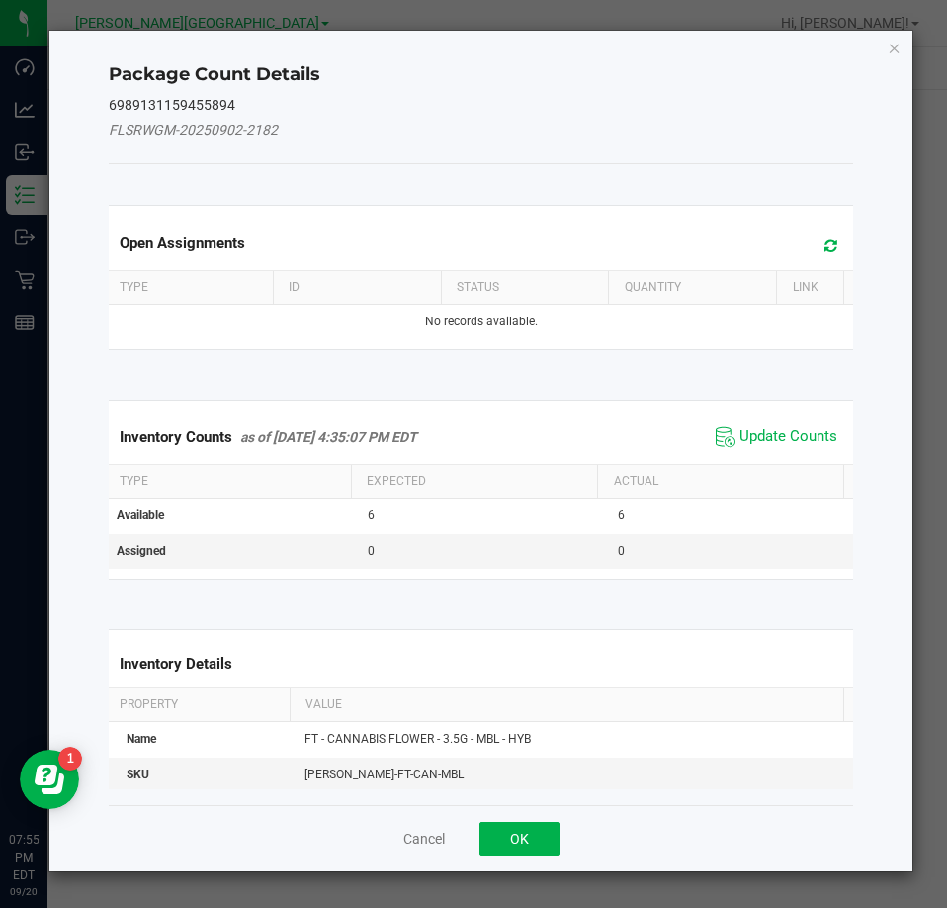
click at [822, 424] on span "Update Counts" at bounding box center [777, 437] width 132 height 30
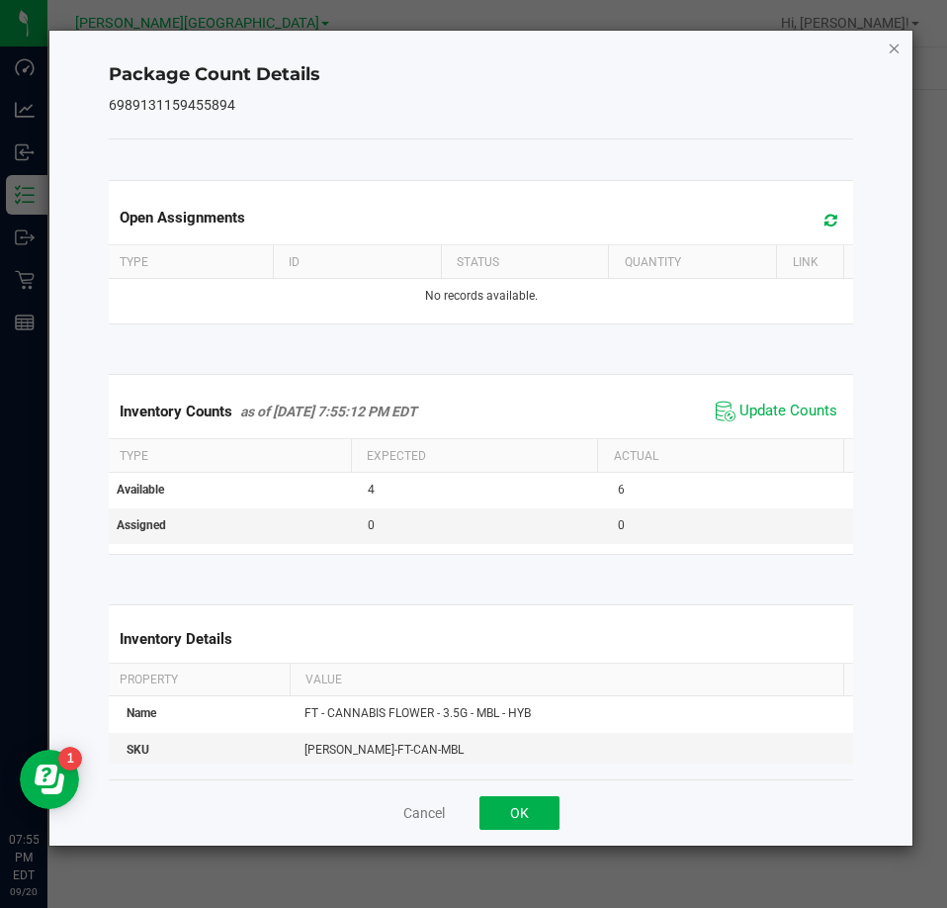
click at [891, 47] on icon "Close" at bounding box center [895, 48] width 14 height 24
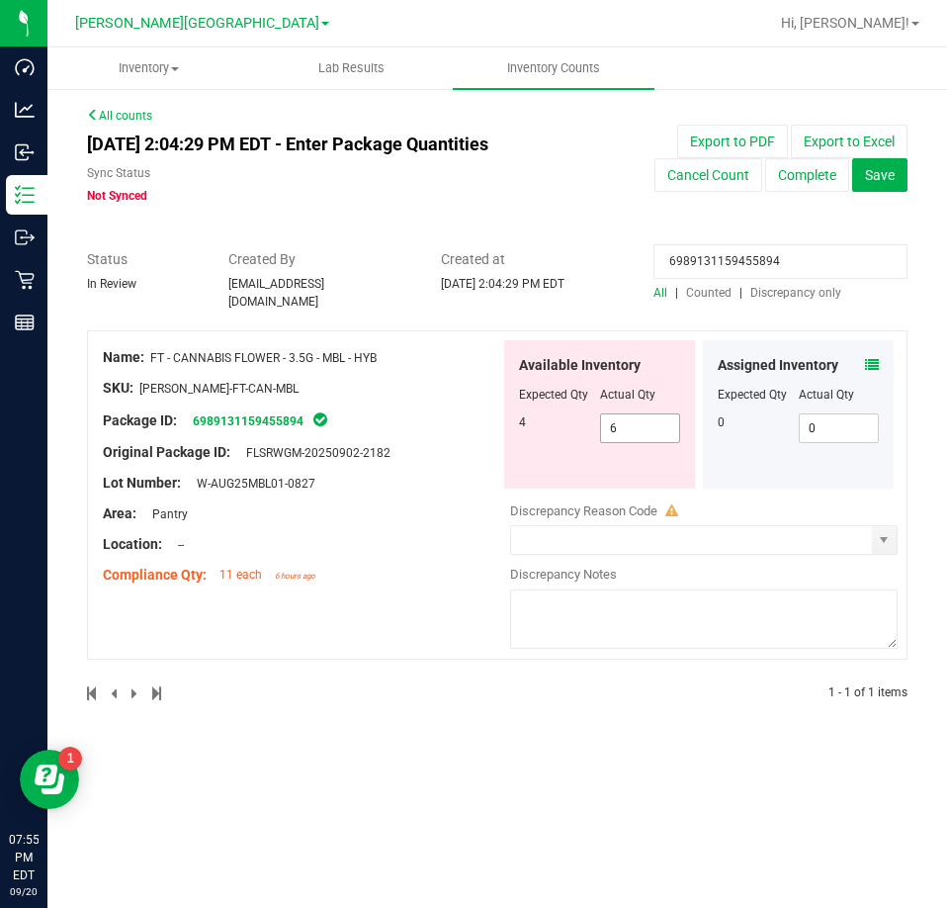
click at [632, 424] on span "6 6" at bounding box center [640, 428] width 81 height 30
click at [632, 424] on input "6" at bounding box center [640, 428] width 79 height 28
type input "4"
click at [821, 264] on input "6989131159455894" at bounding box center [781, 261] width 254 height 35
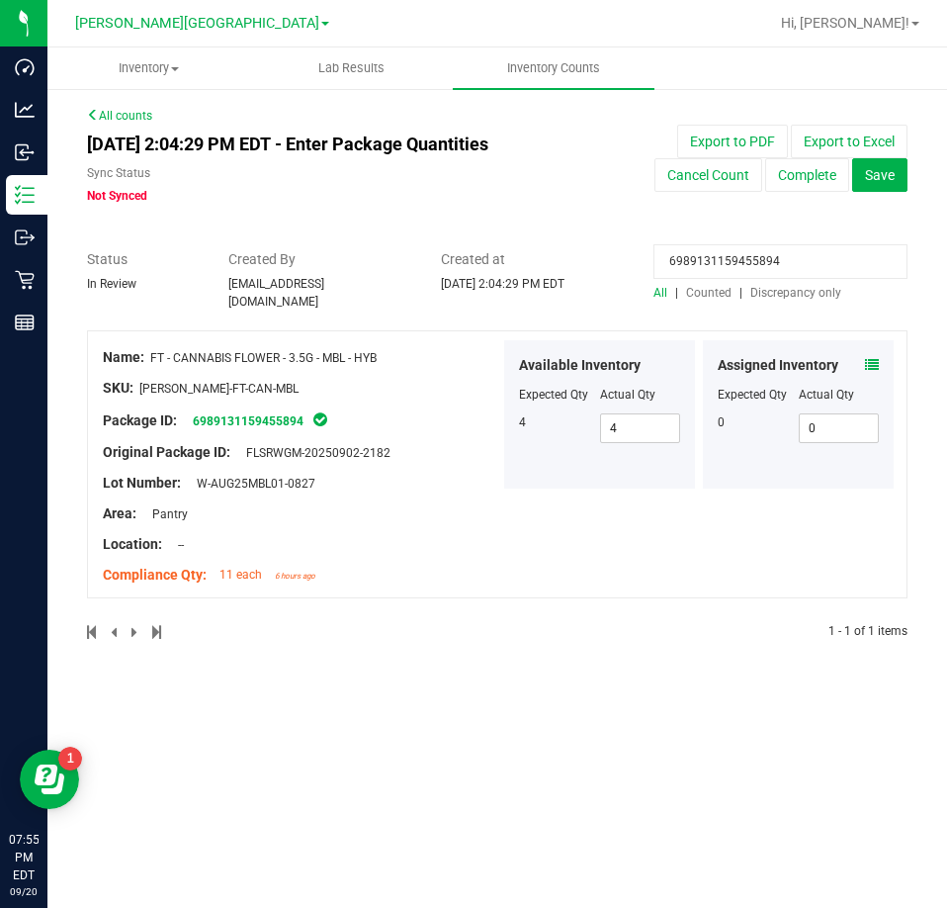
drag, startPoint x: 820, startPoint y: 263, endPoint x: 810, endPoint y: 258, distance: 11.1
click at [810, 258] on input "6989131159455894" at bounding box center [781, 261] width 254 height 35
paste input "729888934315166"
type input "7298889343151664"
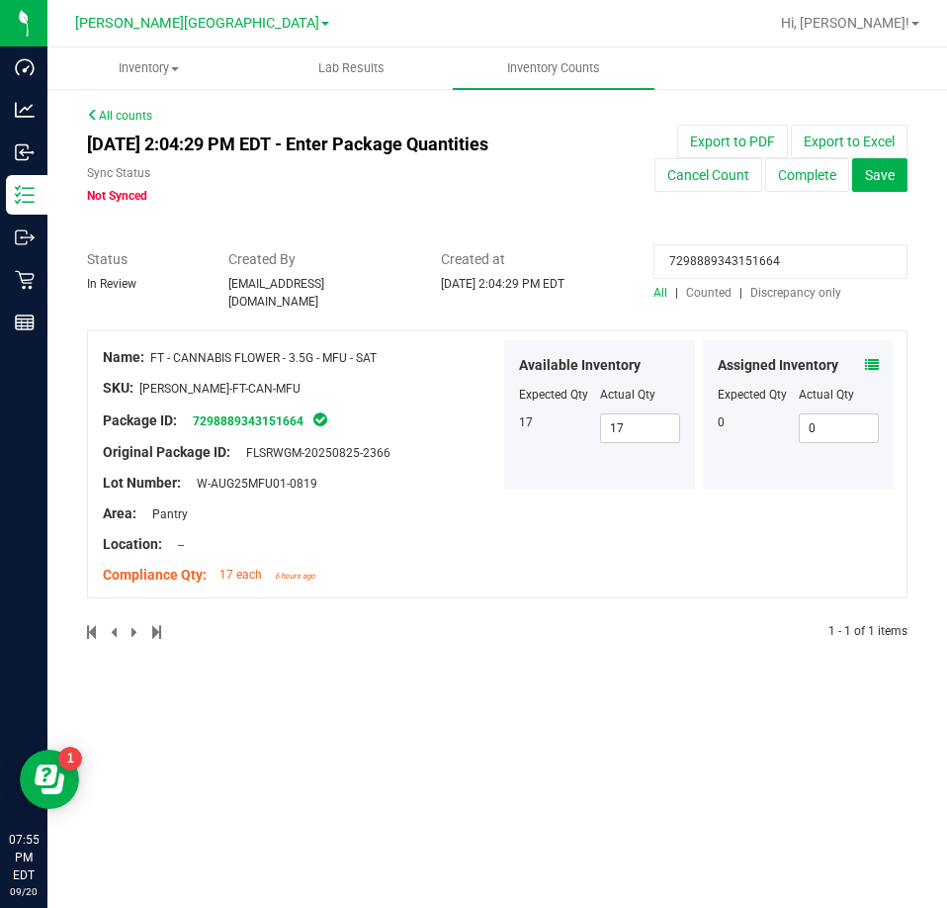
click at [871, 358] on icon at bounding box center [872, 365] width 14 height 14
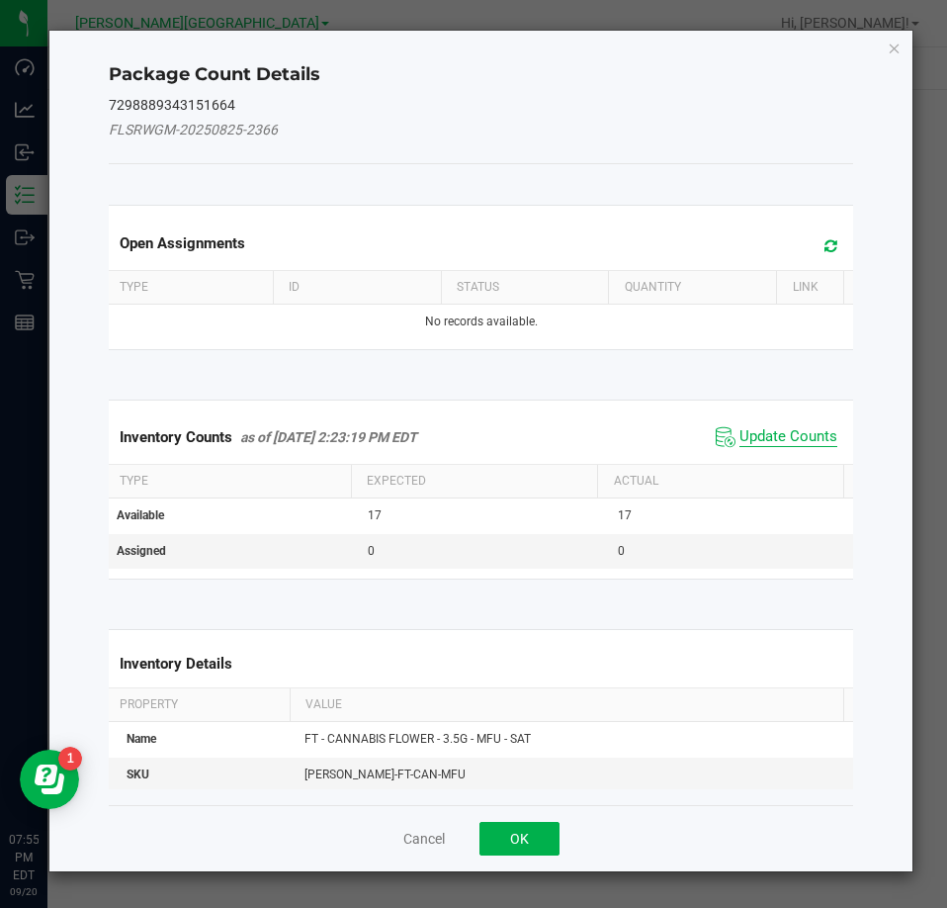
click at [770, 431] on span "Update Counts" at bounding box center [789, 437] width 98 height 20
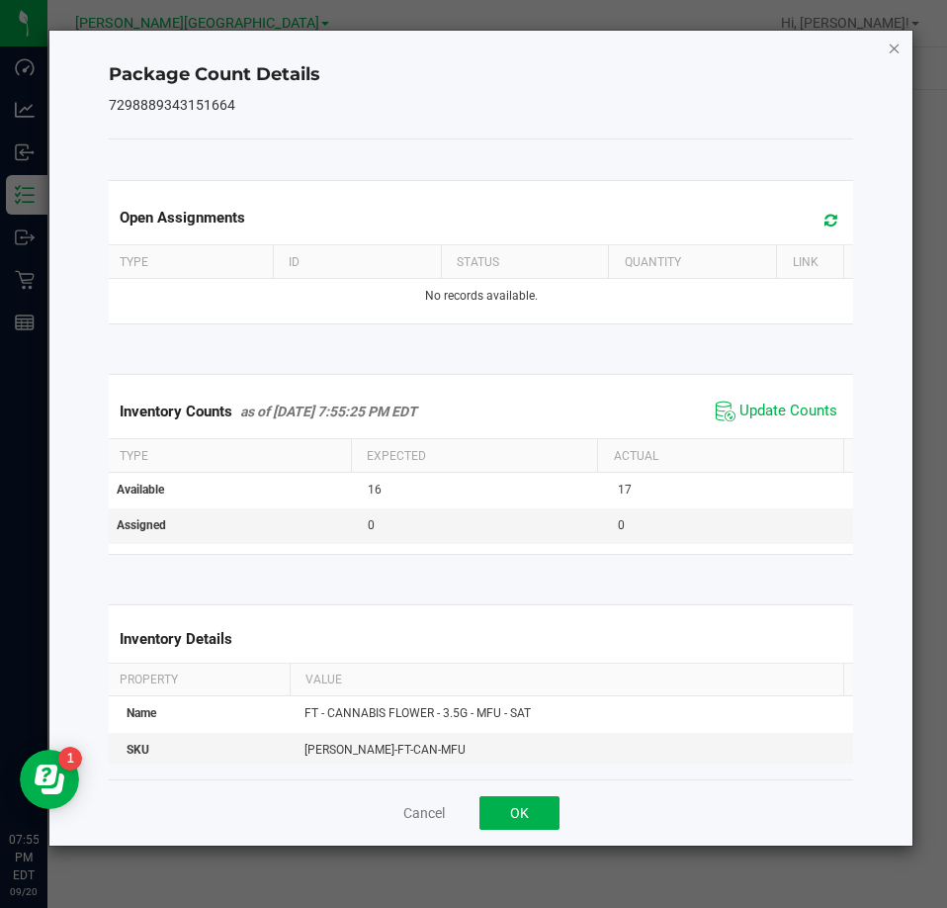
click at [895, 52] on icon "Close" at bounding box center [895, 48] width 14 height 24
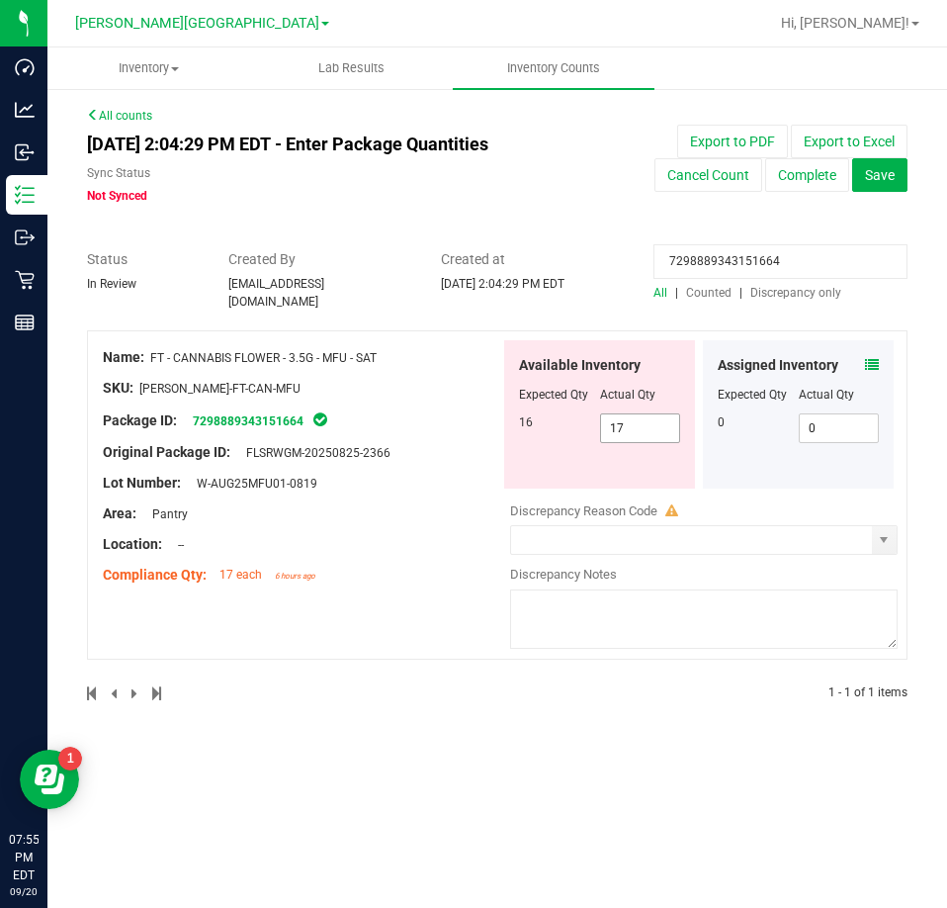
click at [662, 424] on span "17 17" at bounding box center [640, 428] width 81 height 30
click at [662, 424] on input "17" at bounding box center [640, 428] width 79 height 28
type input "4"
type input "16"
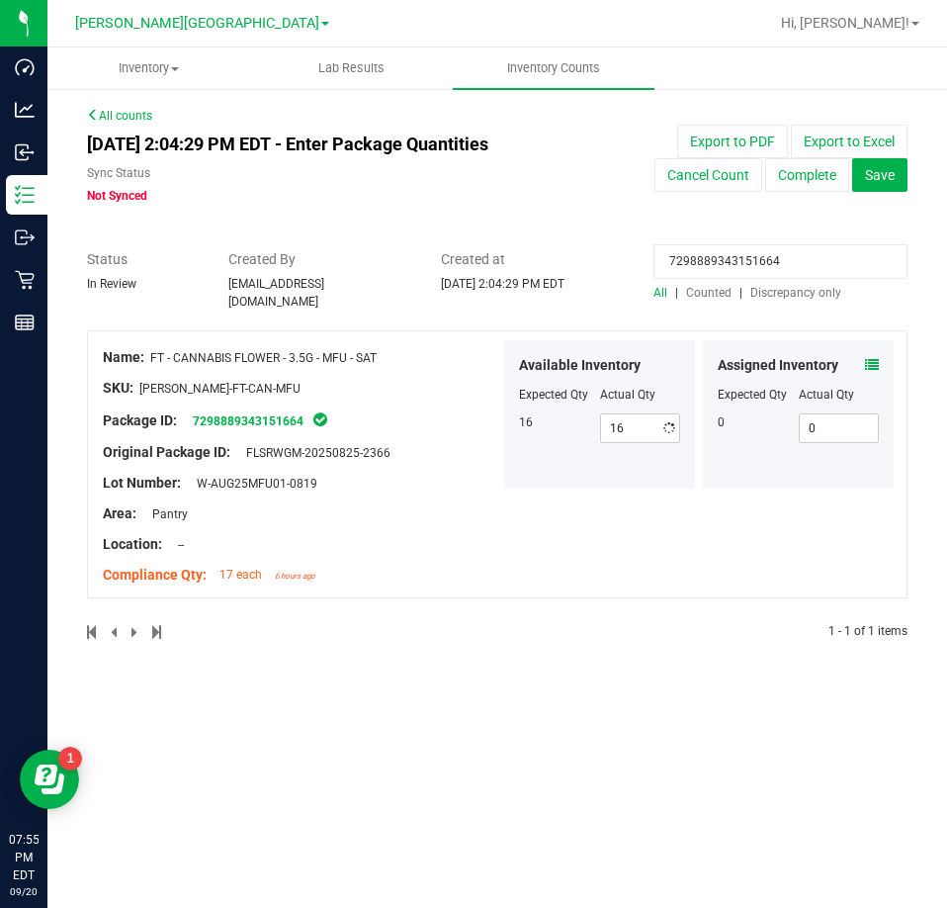
click at [789, 258] on input "7298889343151664" at bounding box center [781, 261] width 254 height 35
click at [788, 258] on input "7298889343151664" at bounding box center [781, 261] width 254 height 35
paste input "7833798886334"
type input "7783379888633464"
click at [870, 342] on div "Assigned Inventory Expected Qty Actual Qty 1 1 1" at bounding box center [798, 414] width 191 height 148
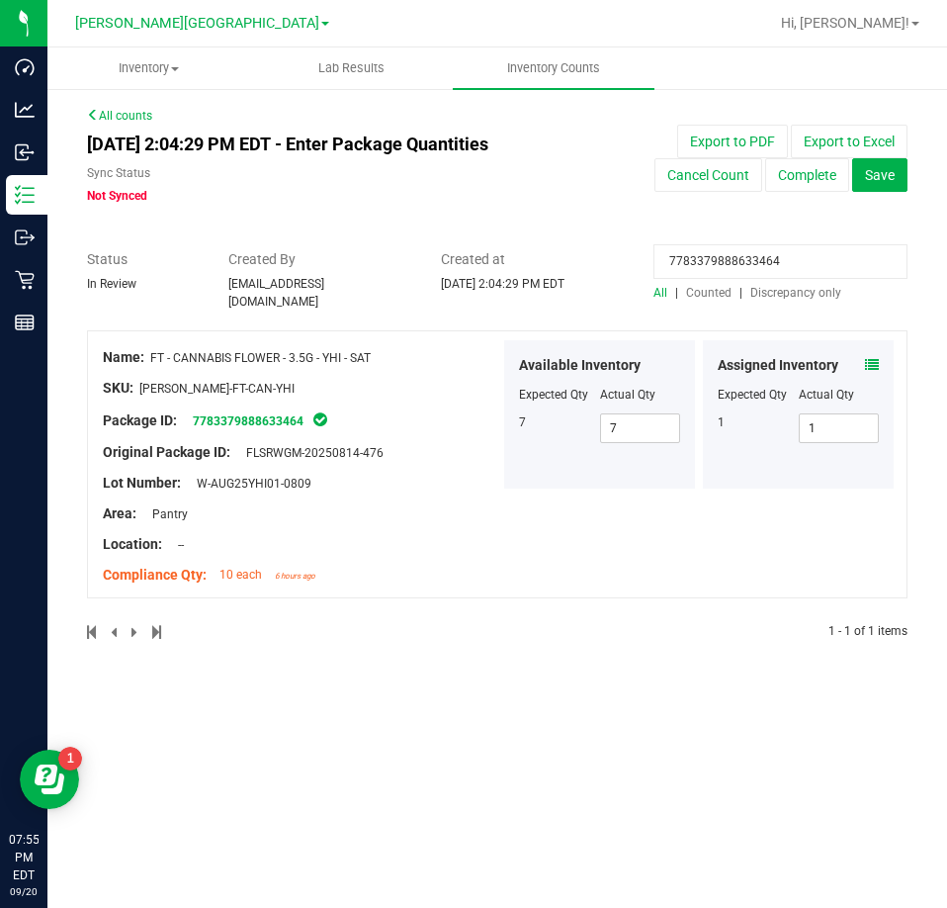
click at [871, 358] on icon at bounding box center [872, 365] width 14 height 14
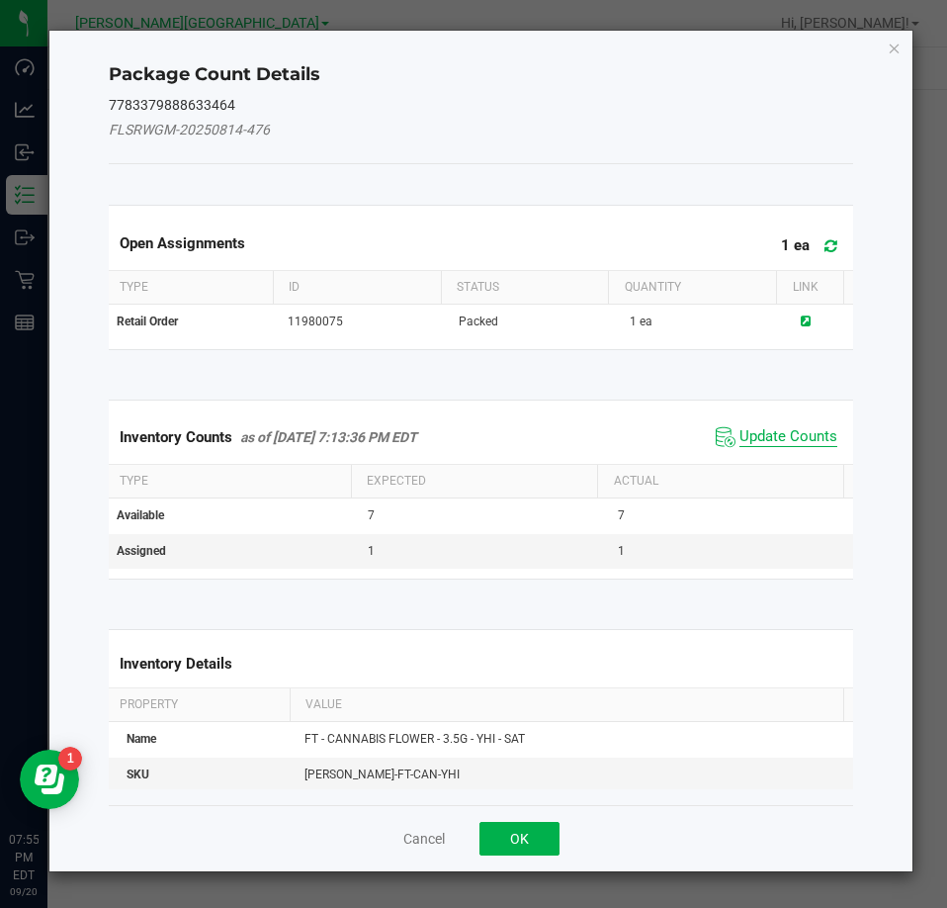
click at [807, 431] on span "Update Counts" at bounding box center [789, 437] width 98 height 20
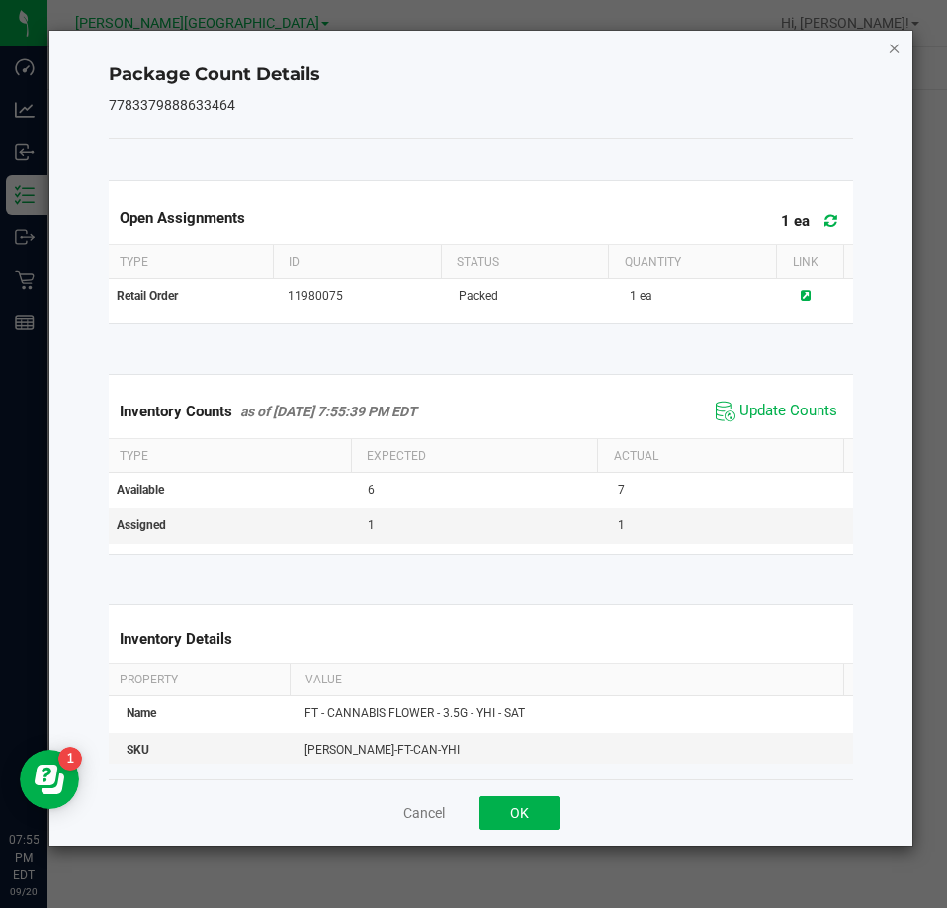
click at [889, 52] on icon "Close" at bounding box center [895, 48] width 14 height 24
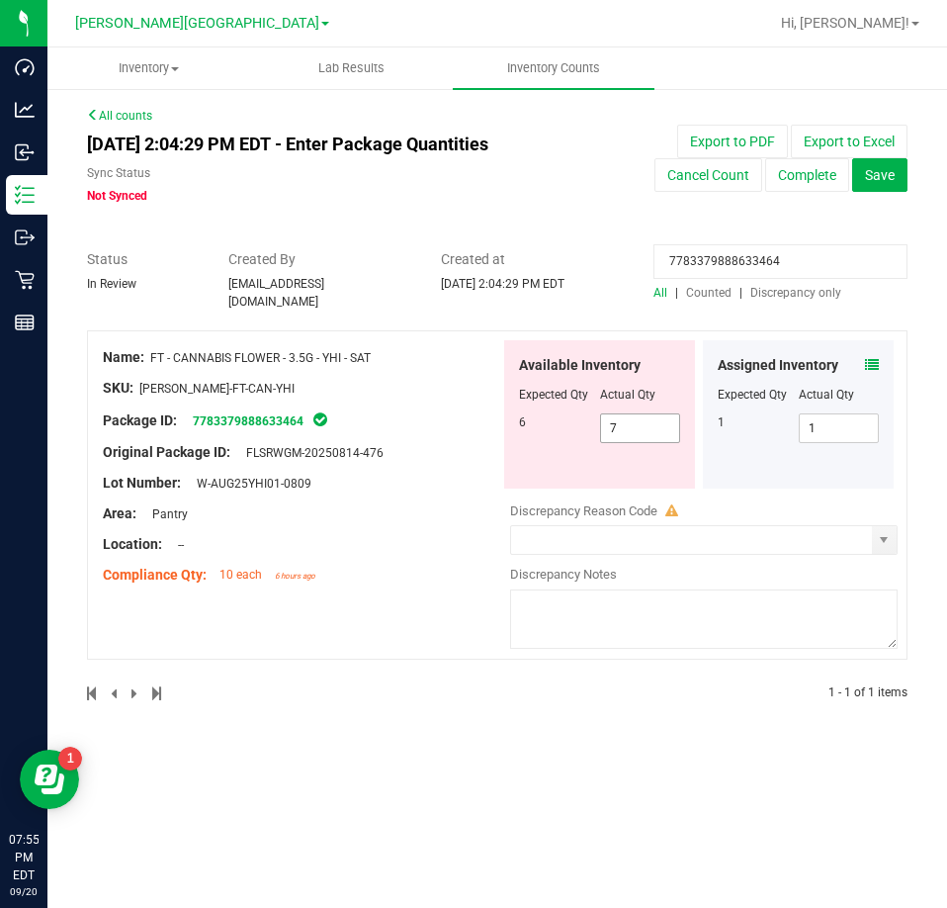
click at [614, 419] on span "7 7" at bounding box center [640, 428] width 81 height 30
click at [614, 419] on input "7" at bounding box center [640, 428] width 79 height 28
type input "6"
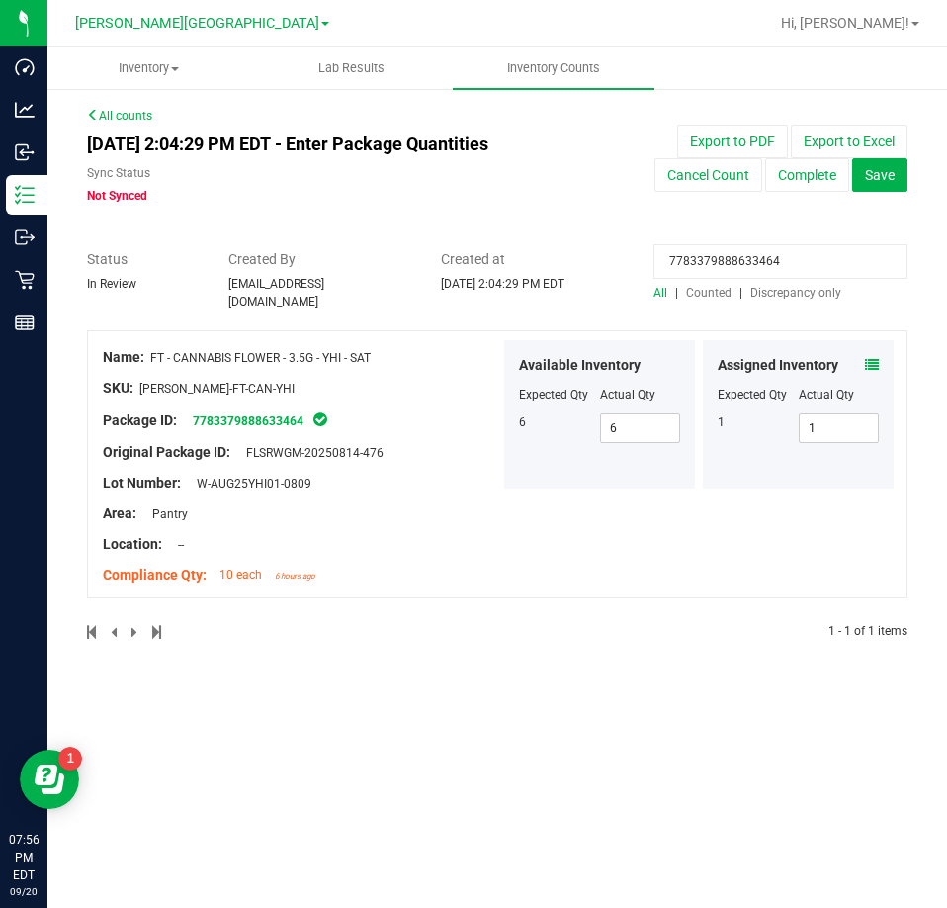
click at [749, 272] on input "7783379888633464" at bounding box center [781, 261] width 254 height 35
paste input "4582971259034129"
type input "4582971259034129"
click at [868, 358] on icon at bounding box center [872, 365] width 14 height 14
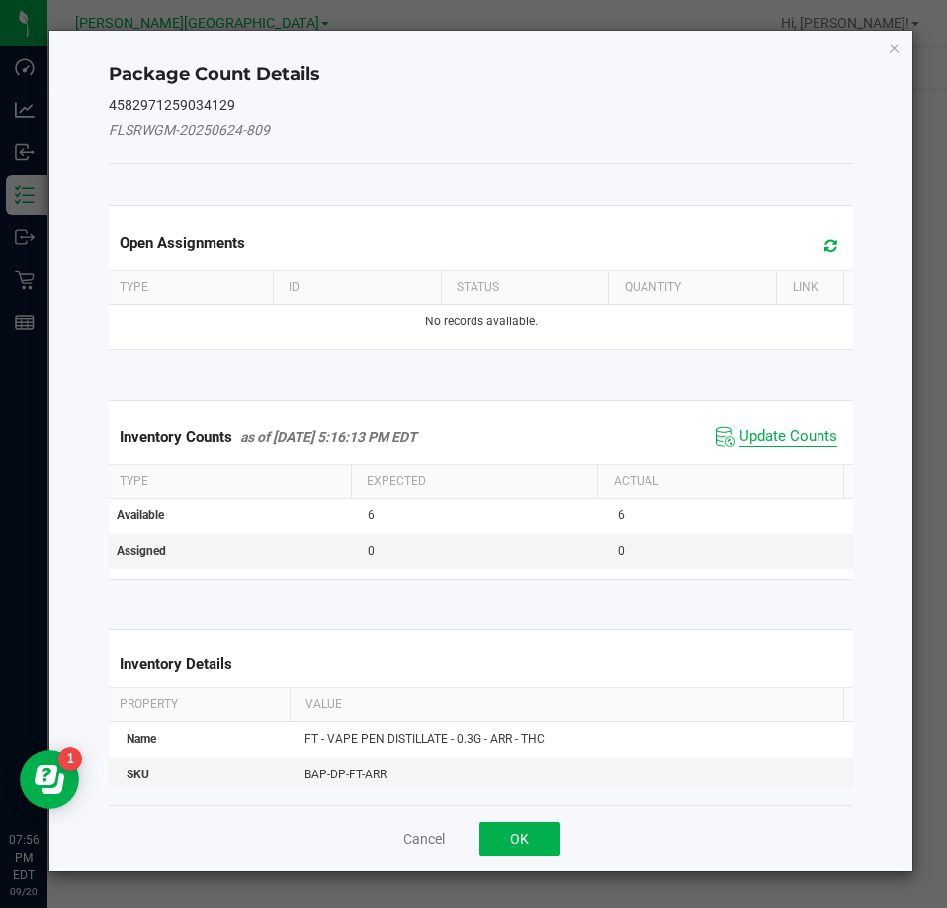
click at [799, 427] on span "Update Counts" at bounding box center [789, 437] width 98 height 20
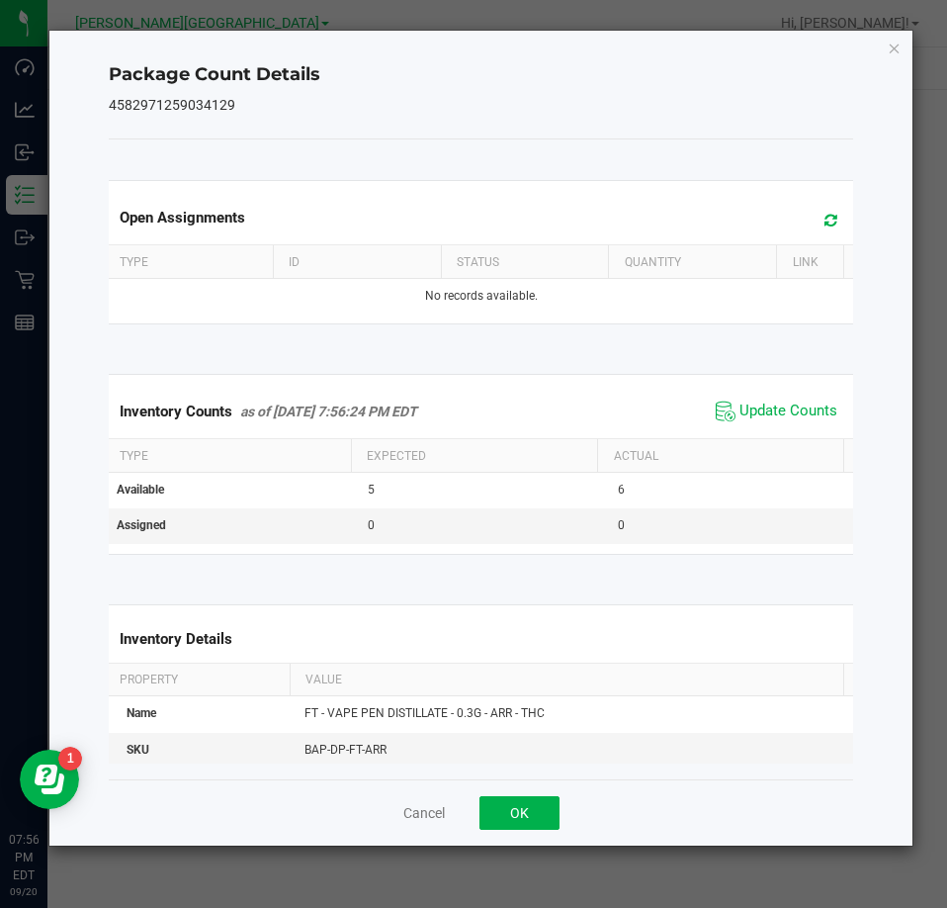
click at [892, 46] on icon "Close" at bounding box center [895, 48] width 14 height 24
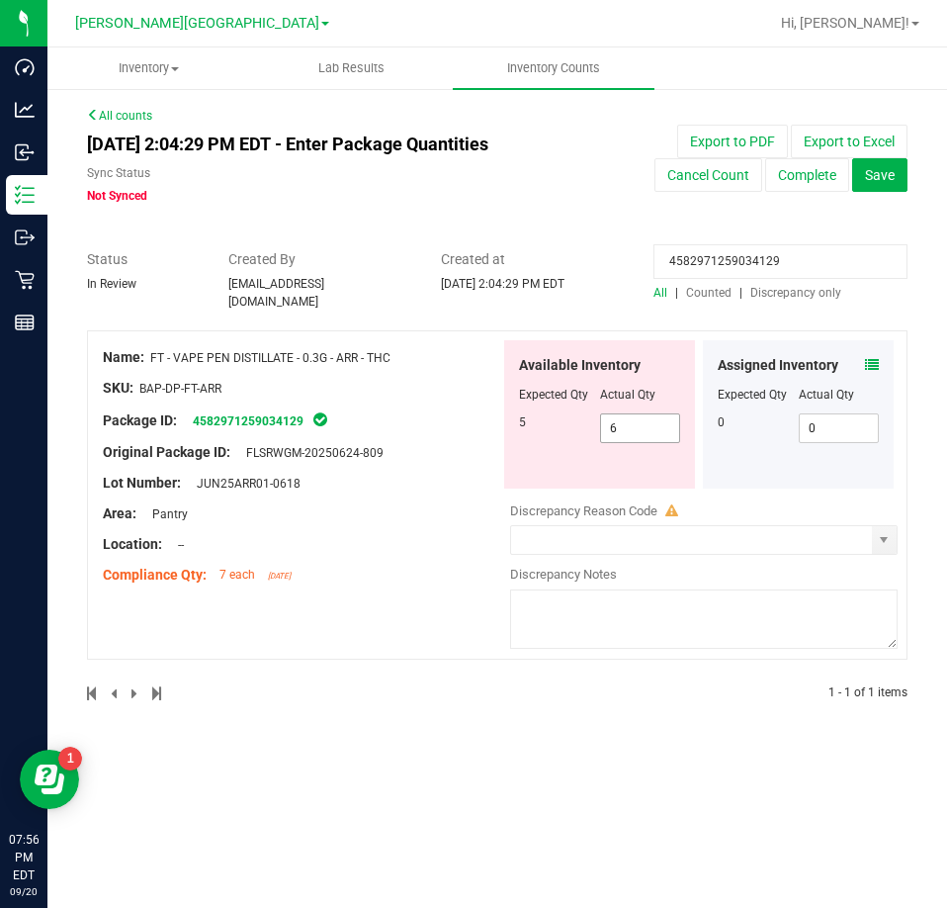
click at [662, 417] on input "6" at bounding box center [640, 428] width 79 height 28
click at [655, 425] on input "6" at bounding box center [640, 428] width 79 height 28
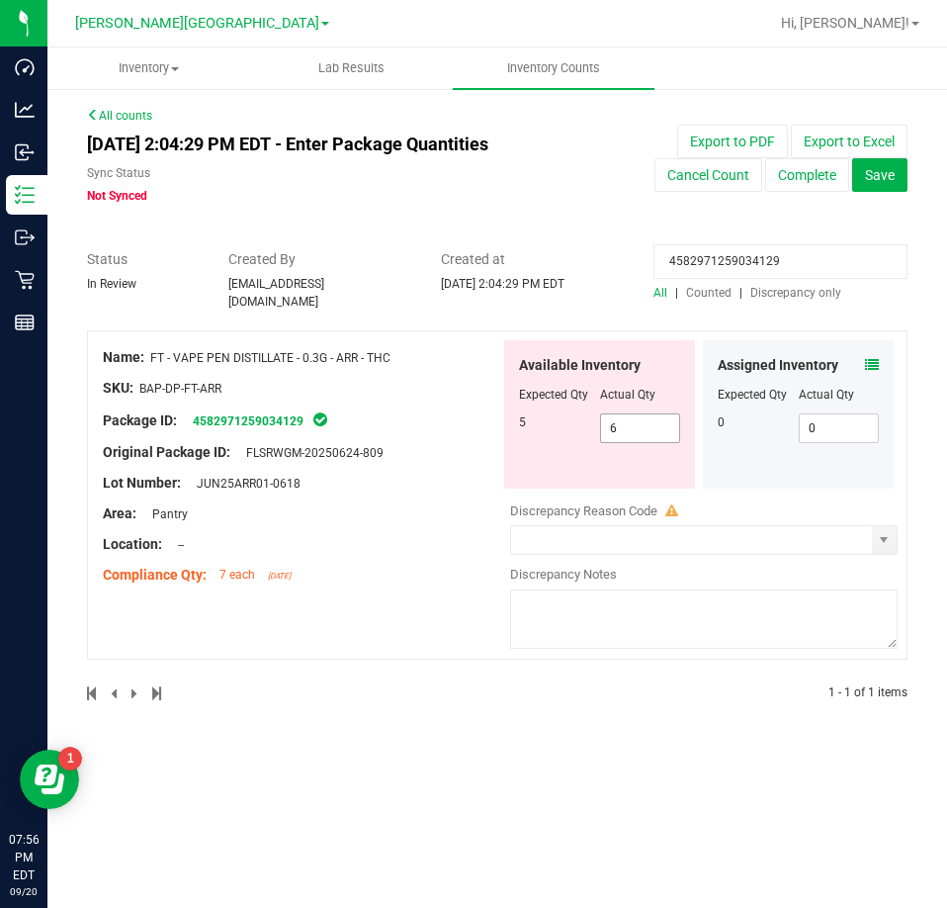
click at [635, 416] on input "6" at bounding box center [640, 428] width 79 height 28
click at [631, 416] on input "6" at bounding box center [640, 428] width 79 height 28
click at [626, 414] on input "6" at bounding box center [640, 428] width 79 height 28
type input "5"
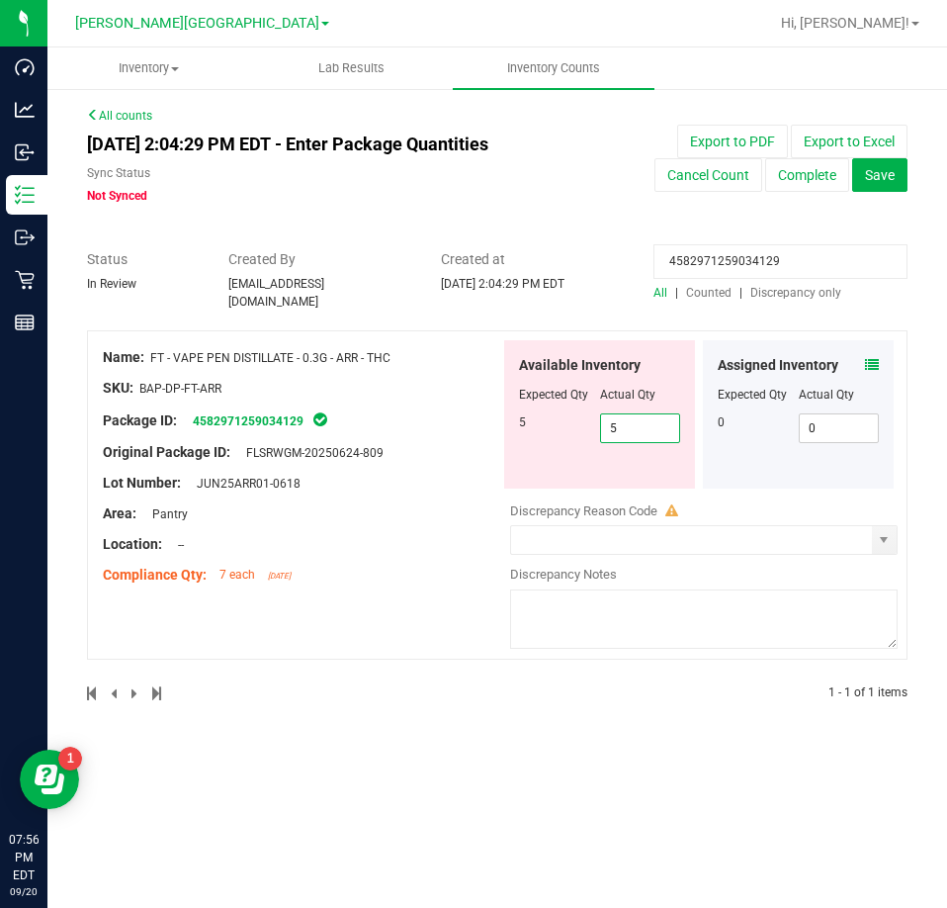
type input "5"
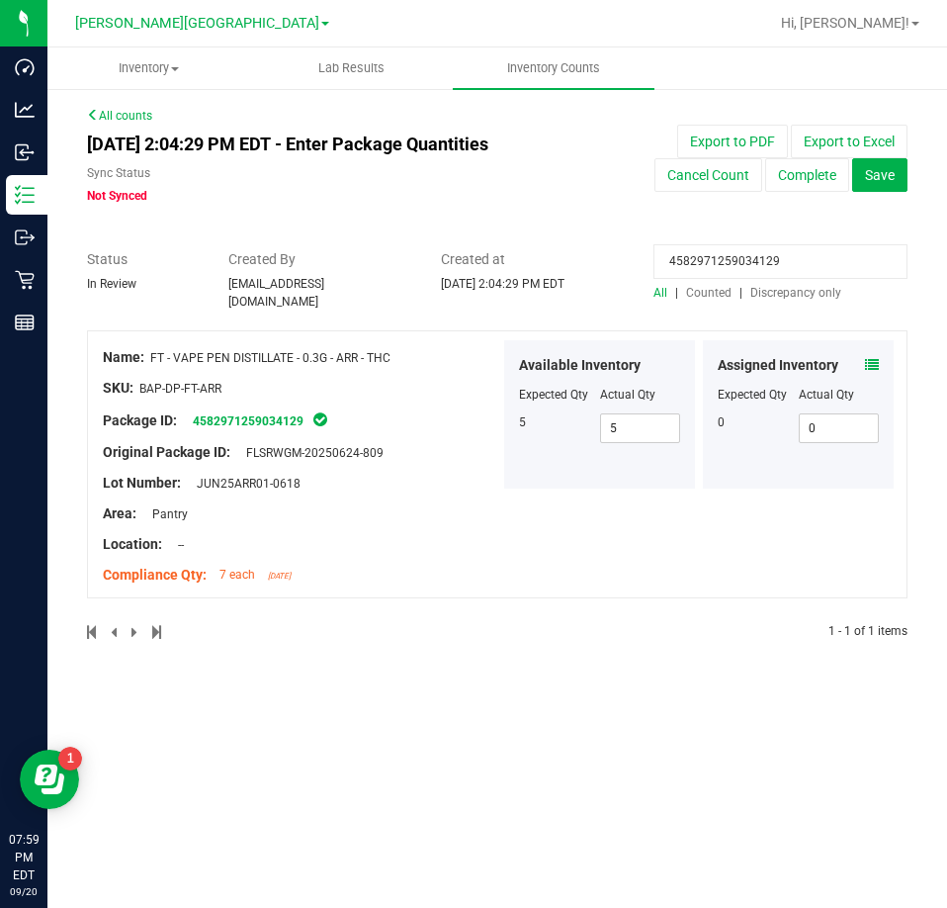
click at [754, 259] on input "4582971259034129" at bounding box center [781, 261] width 254 height 35
click at [752, 258] on input "4582971259034129" at bounding box center [781, 261] width 254 height 35
paste input "9036858040171336"
type input "9036858040171336"
click at [869, 358] on icon at bounding box center [872, 365] width 14 height 14
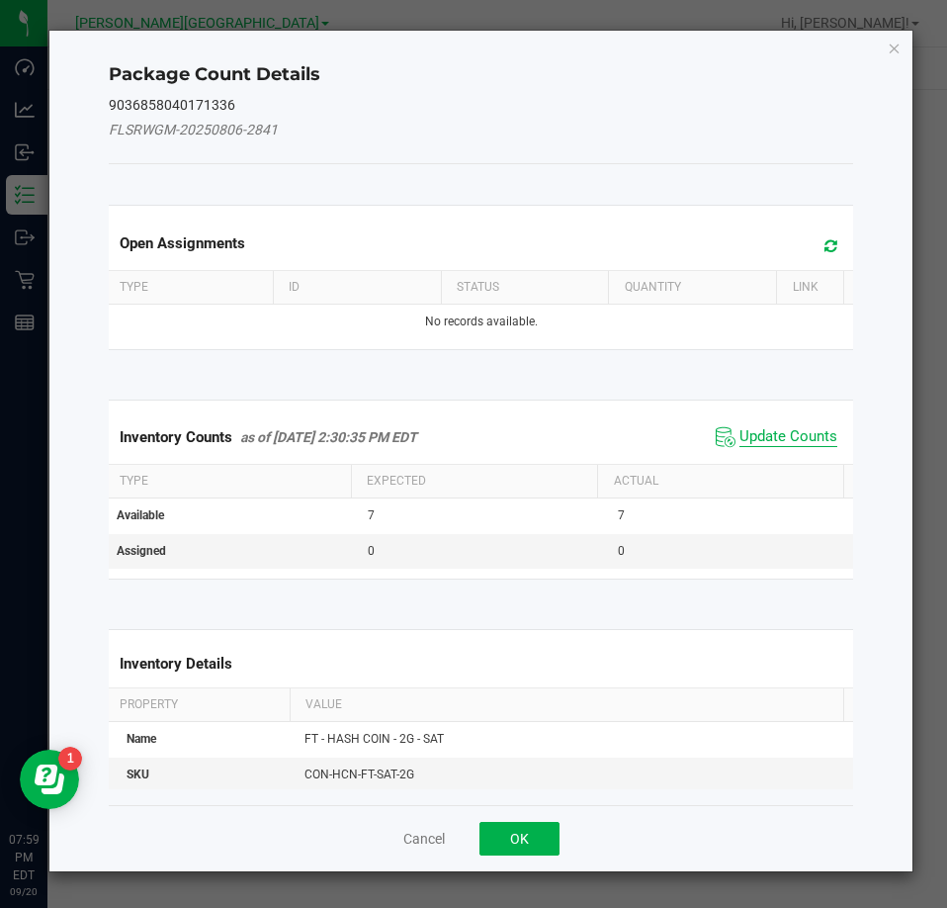
click at [789, 431] on span "Update Counts" at bounding box center [789, 437] width 98 height 20
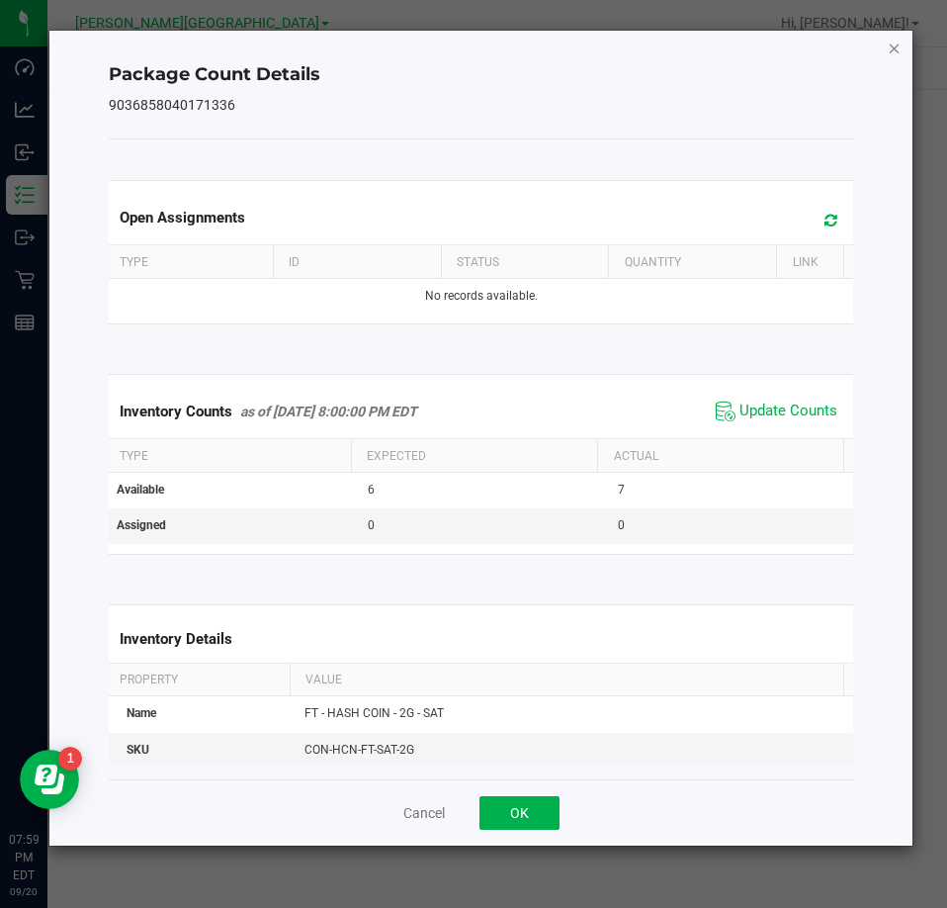
click at [894, 50] on icon "Close" at bounding box center [895, 48] width 14 height 24
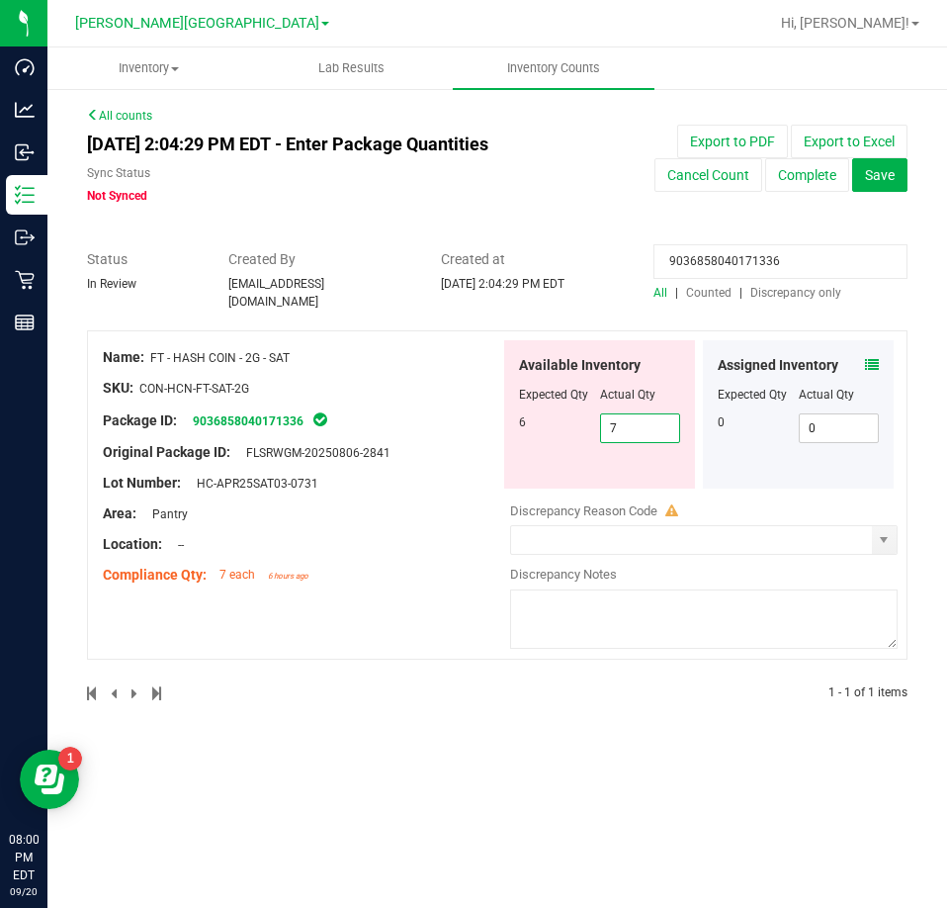
click at [635, 413] on span "7 7" at bounding box center [640, 428] width 81 height 30
click at [635, 414] on input "7" at bounding box center [640, 428] width 79 height 28
type input "6"
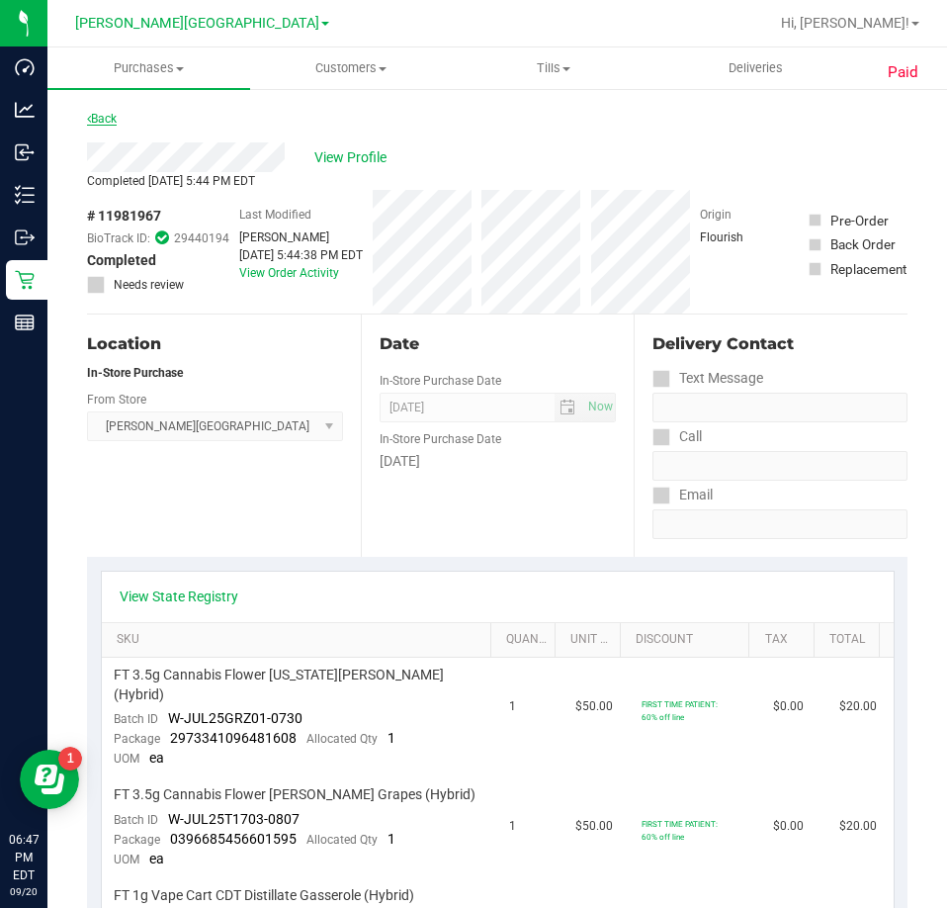
click at [106, 119] on link "Back" at bounding box center [102, 119] width 30 height 14
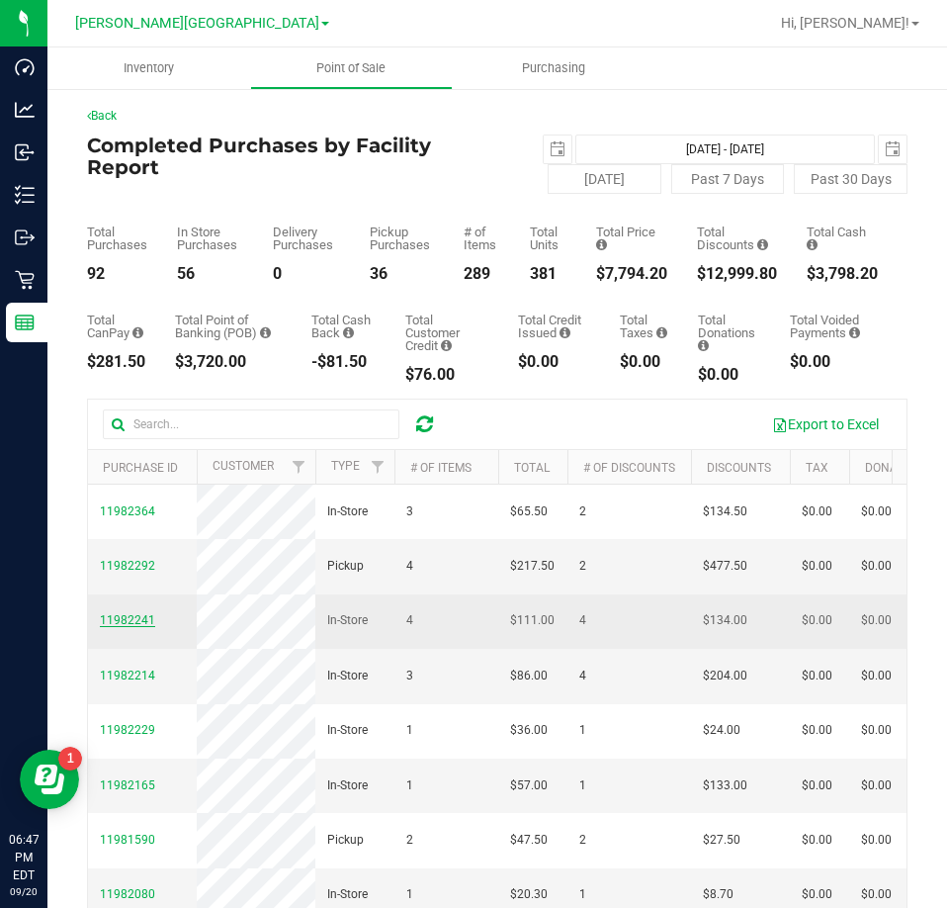
click at [125, 627] on span "11982241" at bounding box center [127, 620] width 55 height 14
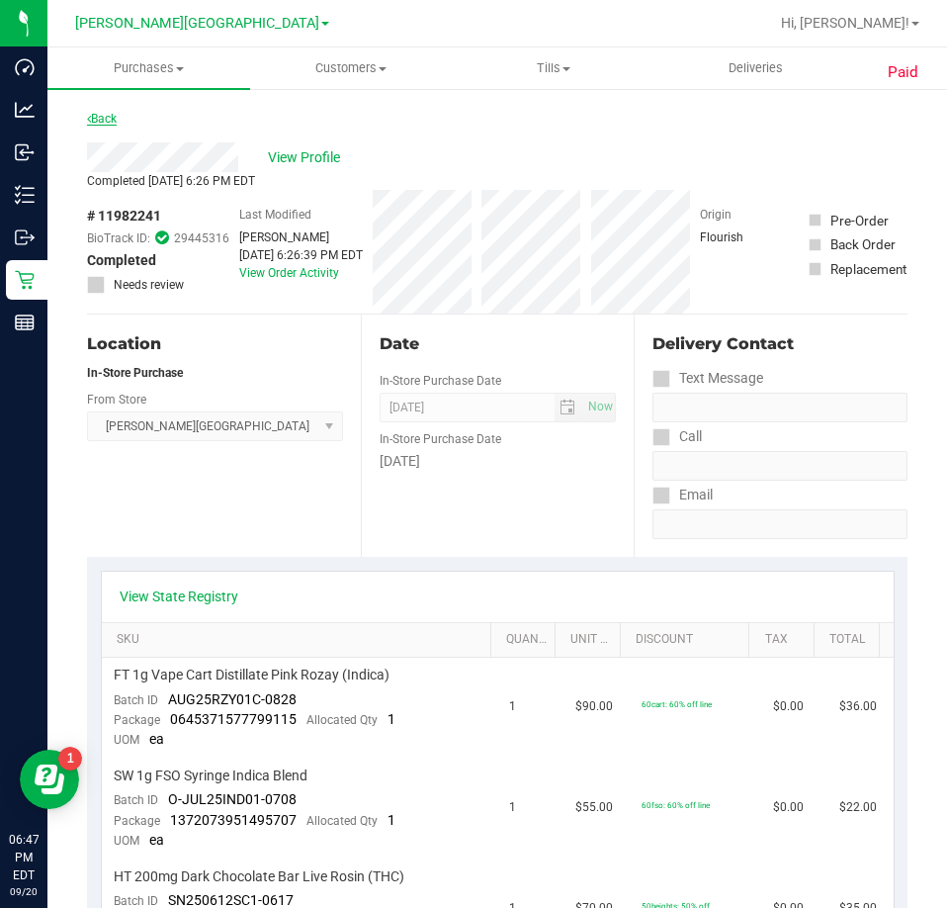
click at [104, 117] on link "Back" at bounding box center [102, 119] width 30 height 14
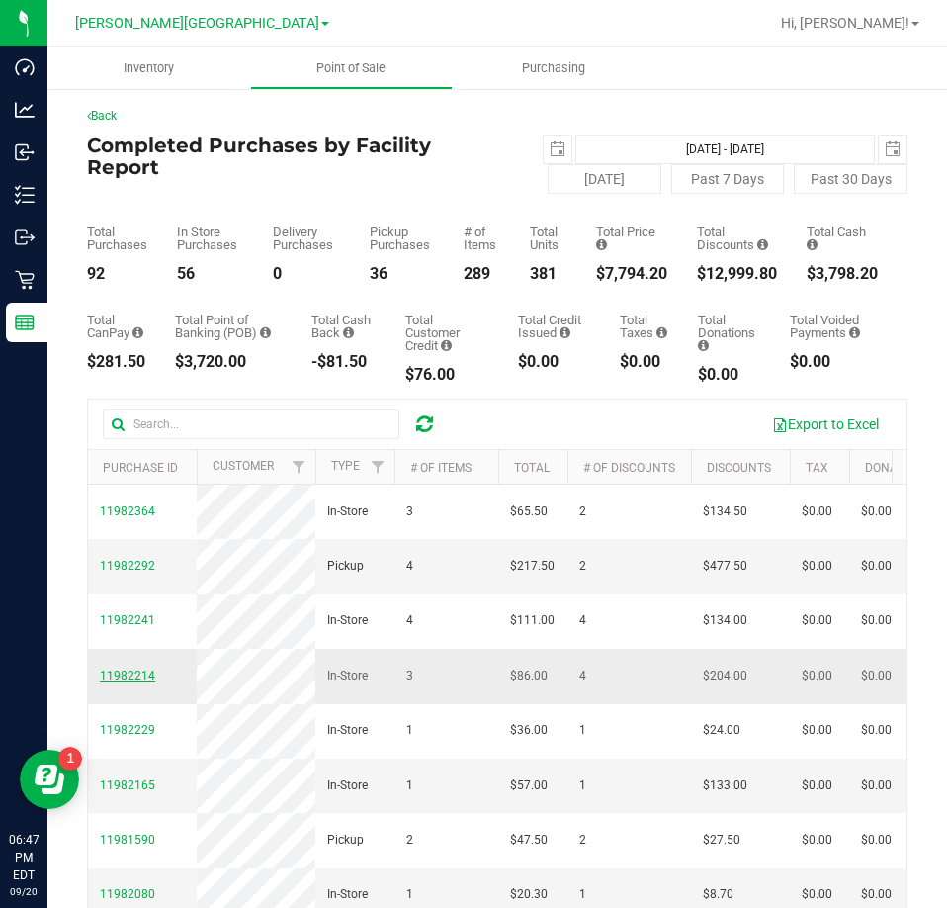
click at [116, 682] on span "11982214" at bounding box center [127, 676] width 55 height 14
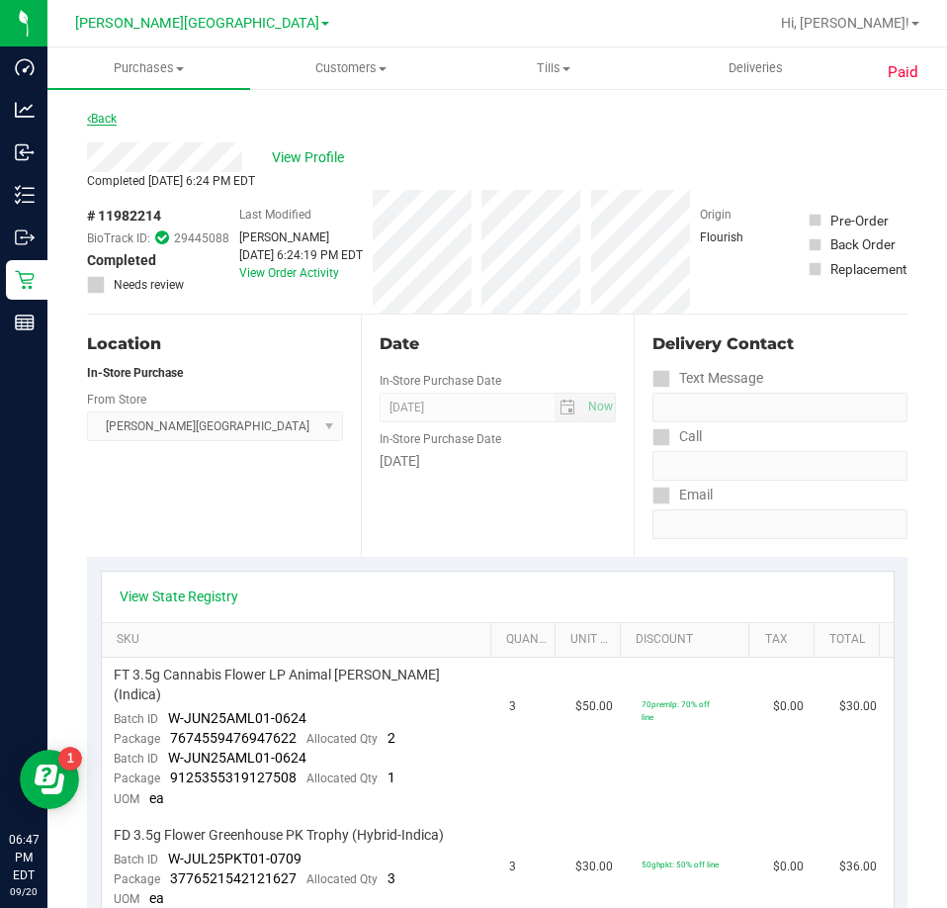
click at [103, 123] on link "Back" at bounding box center [102, 119] width 30 height 14
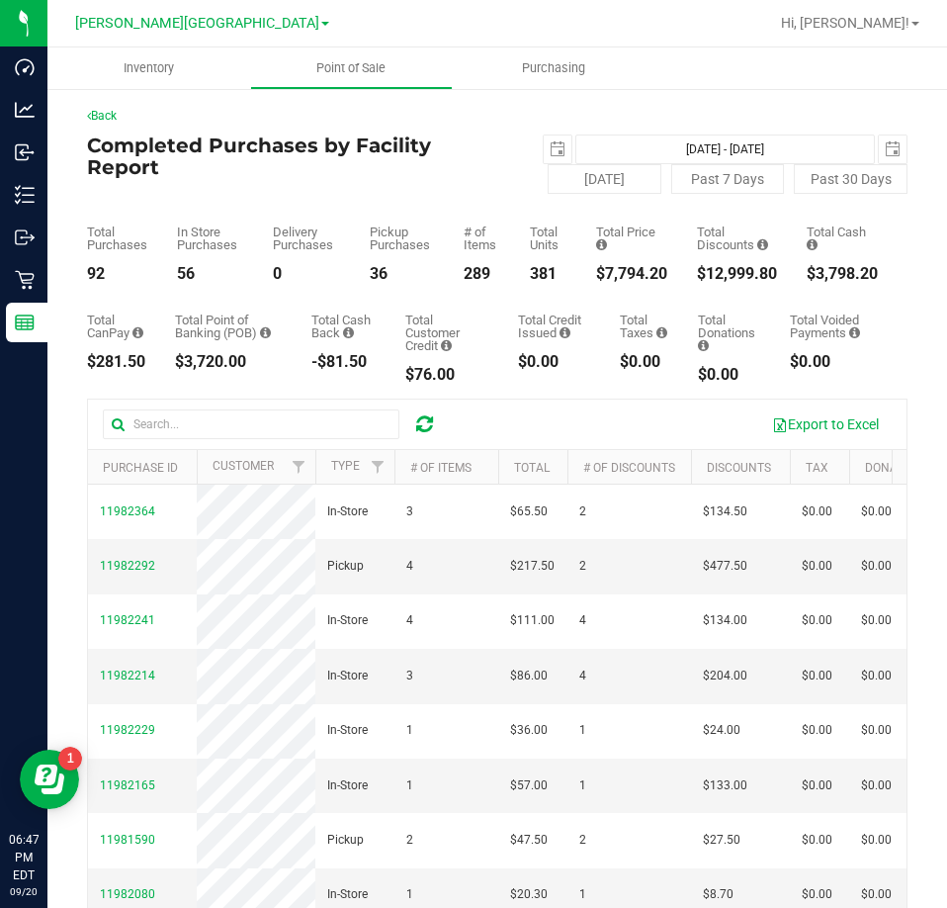
scroll to position [5, 0]
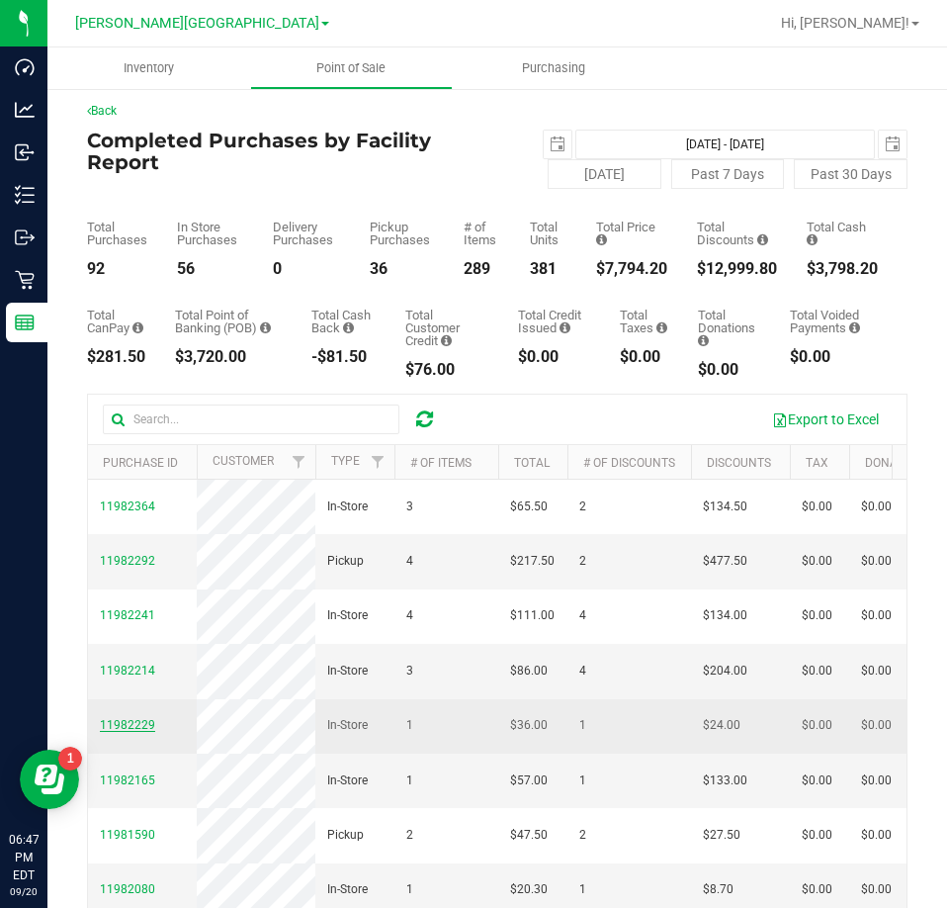
click at [133, 732] on span "11982229" at bounding box center [127, 725] width 55 height 14
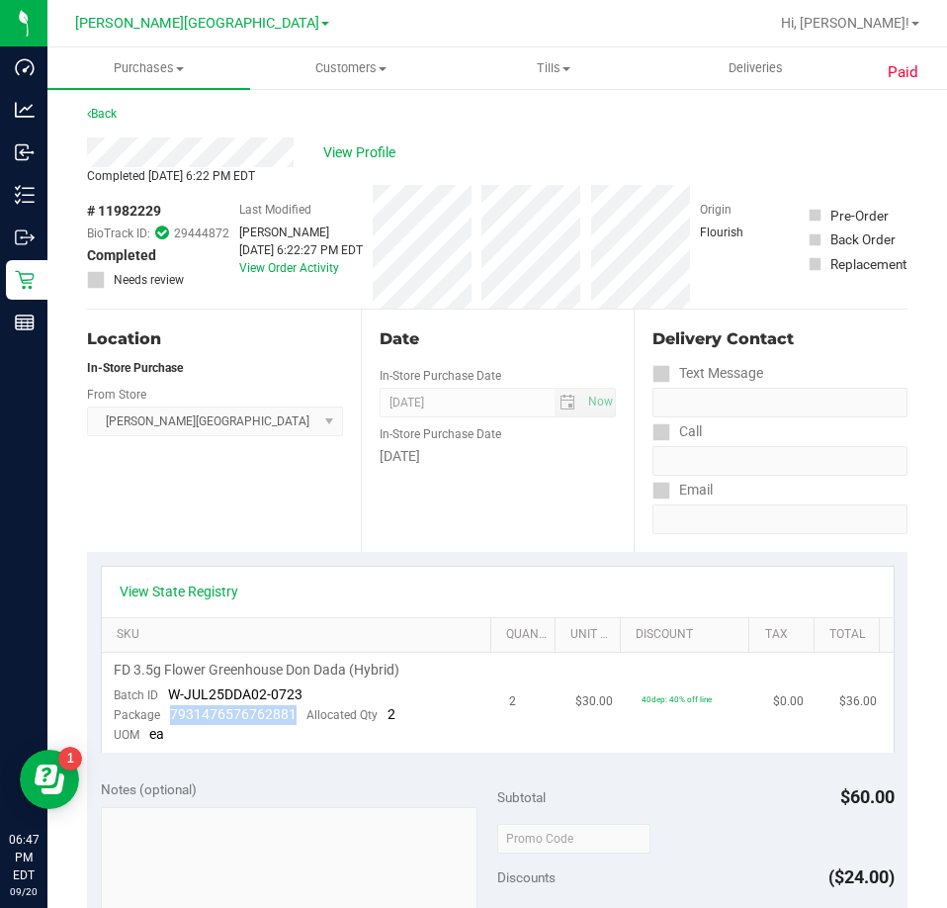
drag, startPoint x: 291, startPoint y: 713, endPoint x: 170, endPoint y: 718, distance: 120.8
click at [170, 718] on span "7931476576762881" at bounding box center [233, 714] width 127 height 16
copy span "7931476576762881"
click at [104, 115] on link "Back" at bounding box center [102, 114] width 30 height 14
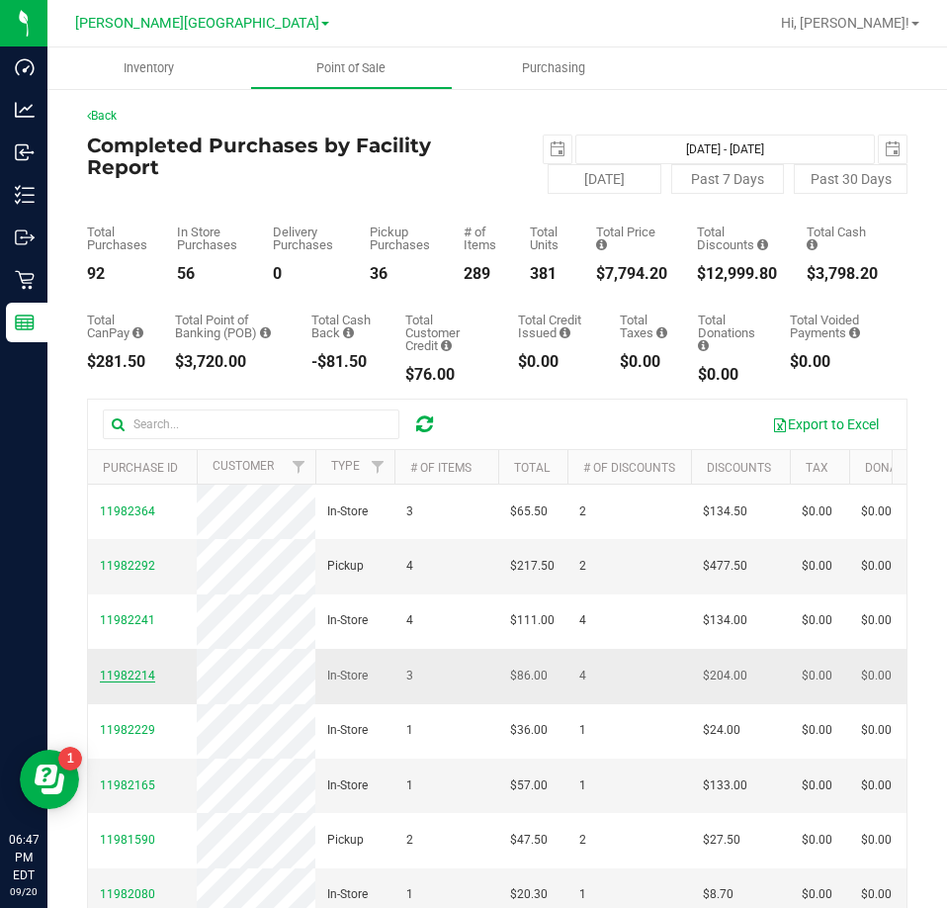
click at [111, 682] on span "11982214" at bounding box center [127, 676] width 55 height 14
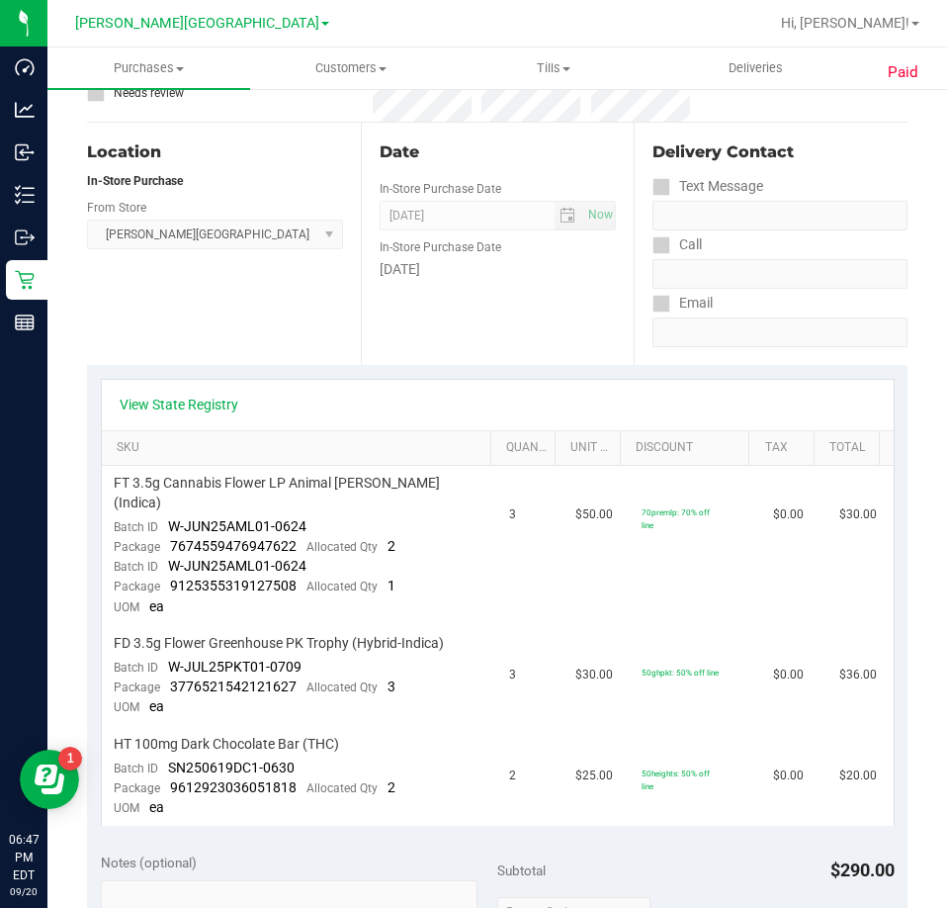
scroll to position [198, 0]
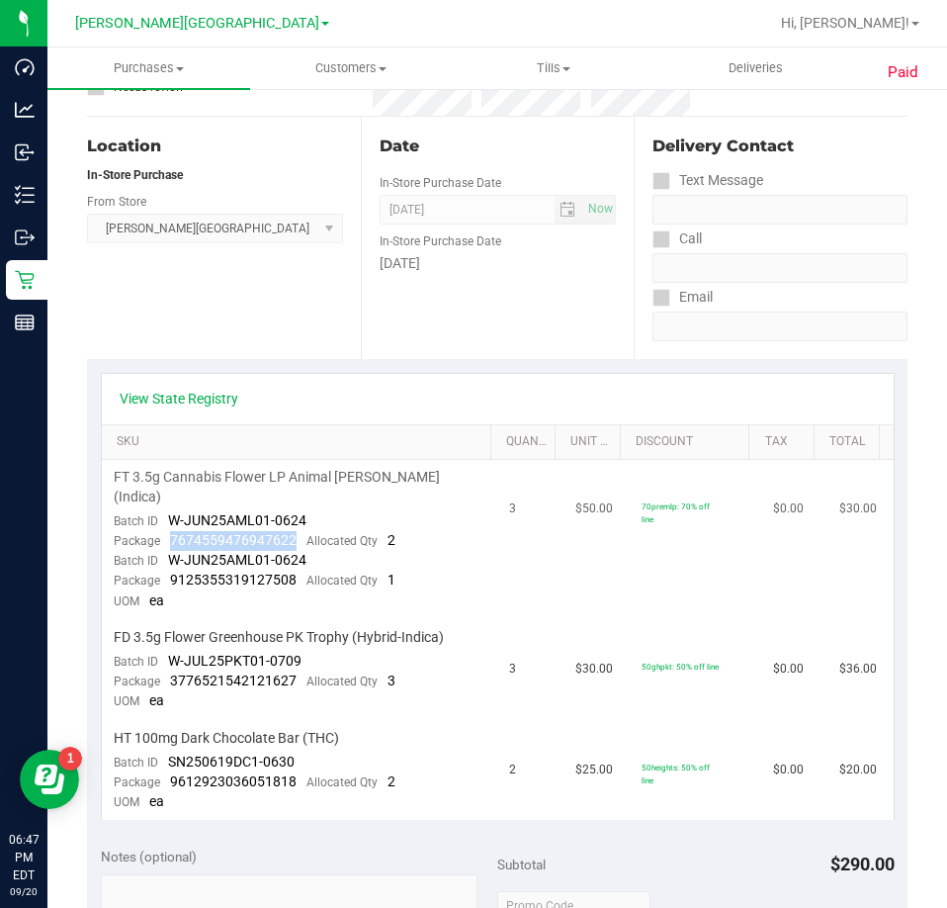
drag, startPoint x: 296, startPoint y: 518, endPoint x: 171, endPoint y: 518, distance: 124.6
click at [171, 531] on div "Package 7674559476947622 Allocated Qty 2" at bounding box center [255, 541] width 282 height 20
copy span "7674559476947622"
drag, startPoint x: 293, startPoint y: 561, endPoint x: 171, endPoint y: 561, distance: 121.6
click at [171, 571] on div "Package 9125355319127508 Allocated Qty 1" at bounding box center [255, 581] width 282 height 20
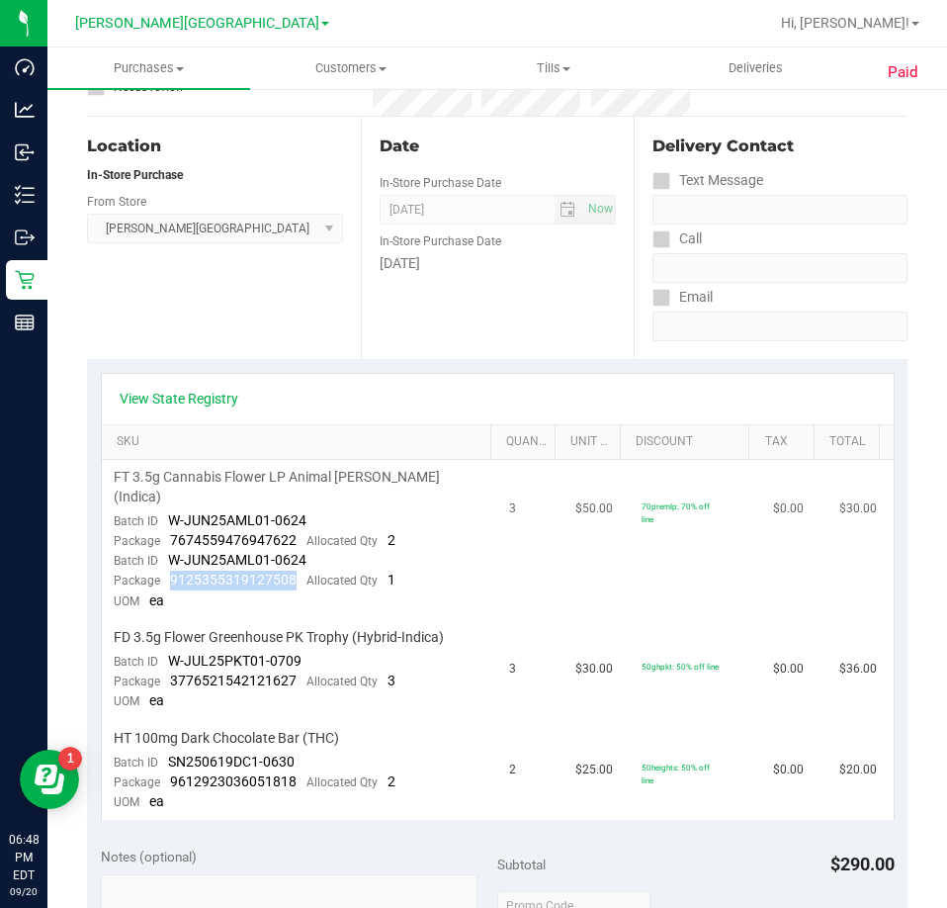
copy span "9125355319127508"
drag, startPoint x: 282, startPoint y: 662, endPoint x: 175, endPoint y: 652, distance: 107.3
click at [175, 672] on div "Package 3776521542121627 Allocated Qty 3" at bounding box center [255, 682] width 282 height 20
click at [185, 673] on span "3776521542121627" at bounding box center [233, 681] width 127 height 16
drag, startPoint x: 167, startPoint y: 659, endPoint x: 290, endPoint y: 657, distance: 122.6
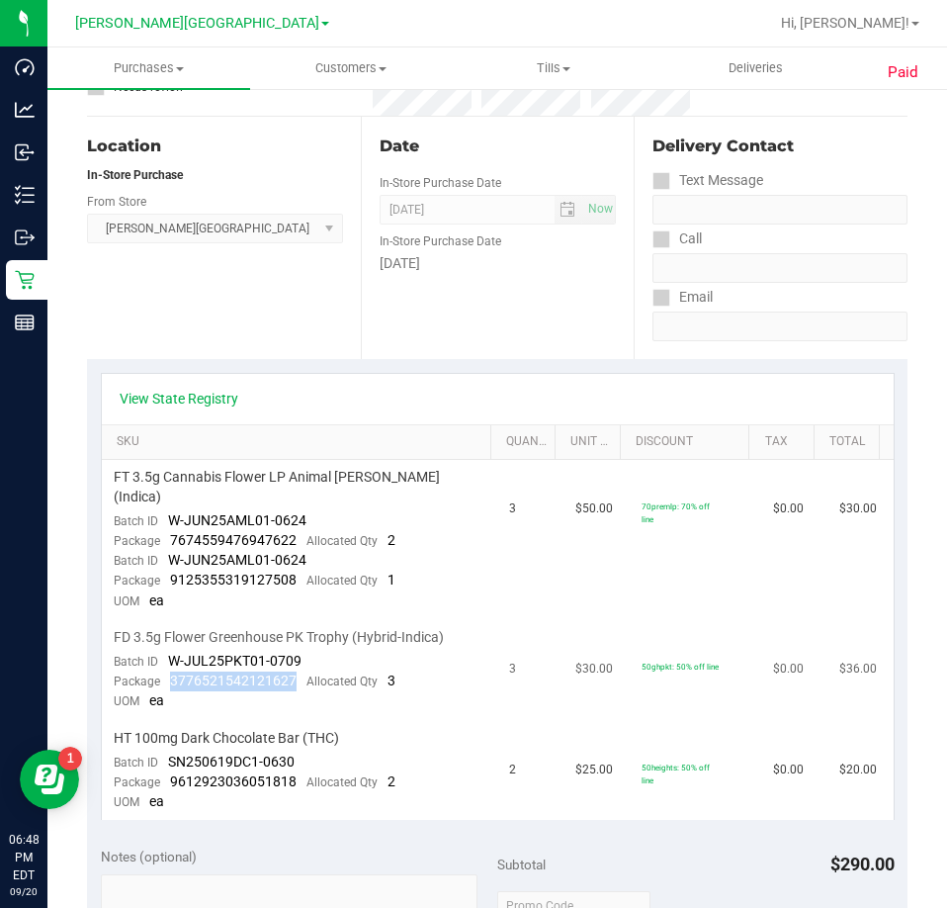
click at [290, 672] on div "Package 3776521542121627 Allocated Qty 3" at bounding box center [255, 682] width 282 height 20
copy span "3776521542121627"
drag, startPoint x: 292, startPoint y: 763, endPoint x: 170, endPoint y: 756, distance: 121.9
click at [170, 773] on span "9612923036051818" at bounding box center [233, 781] width 127 height 16
copy span "9612923036051818"
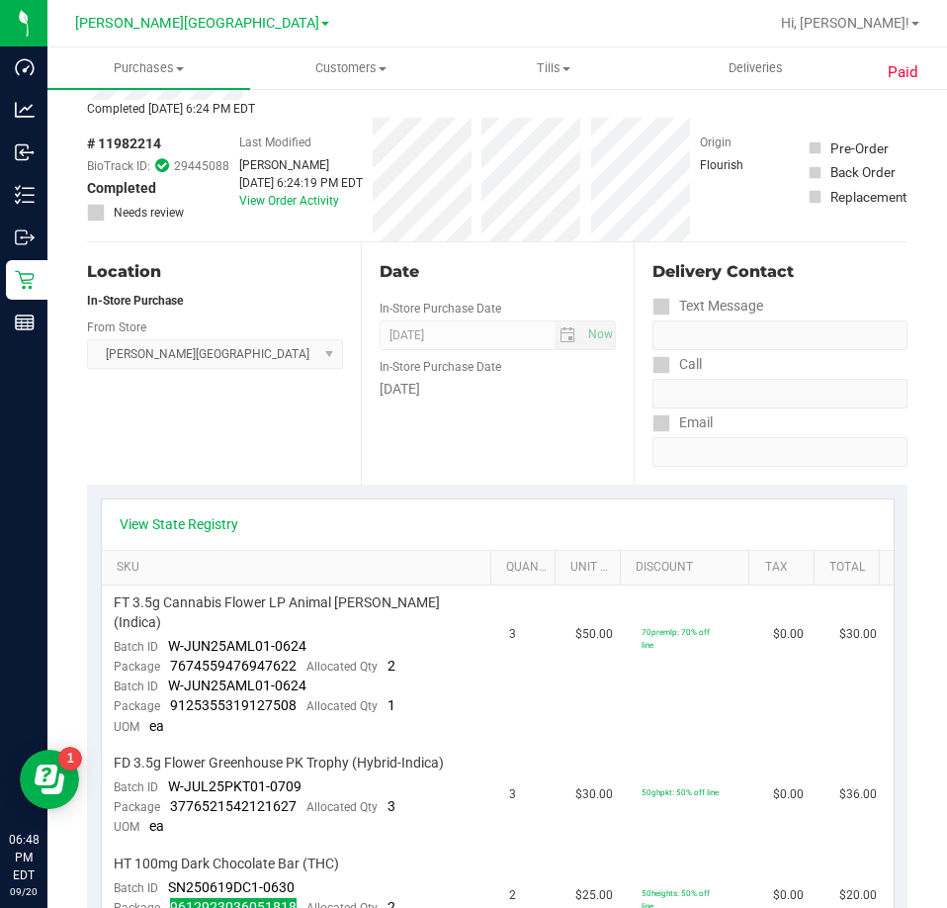
scroll to position [0, 0]
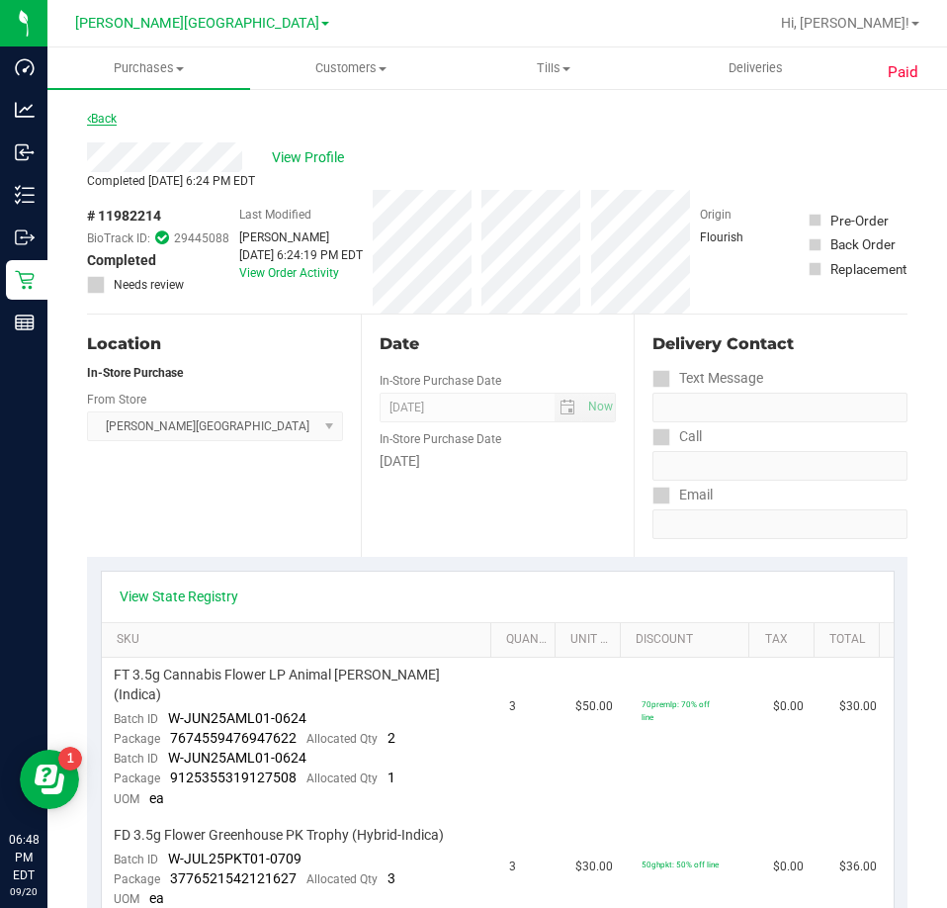
click at [117, 120] on link "Back" at bounding box center [102, 119] width 30 height 14
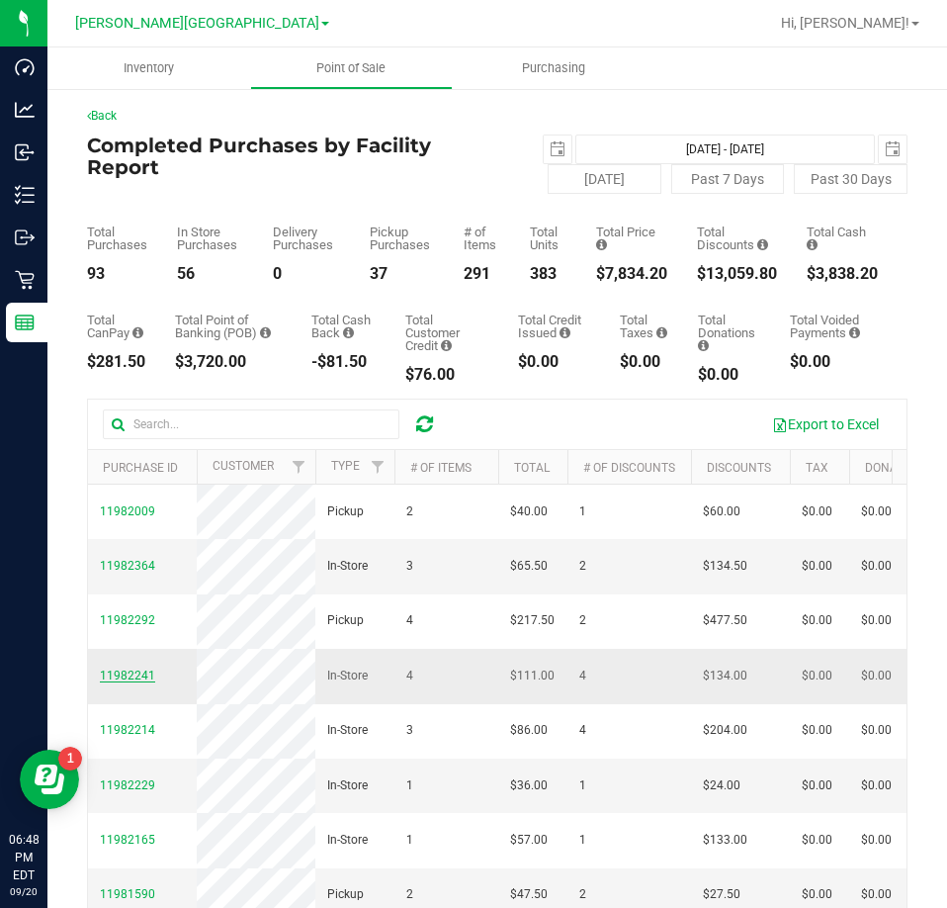
click at [122, 682] on span "11982241" at bounding box center [127, 676] width 55 height 14
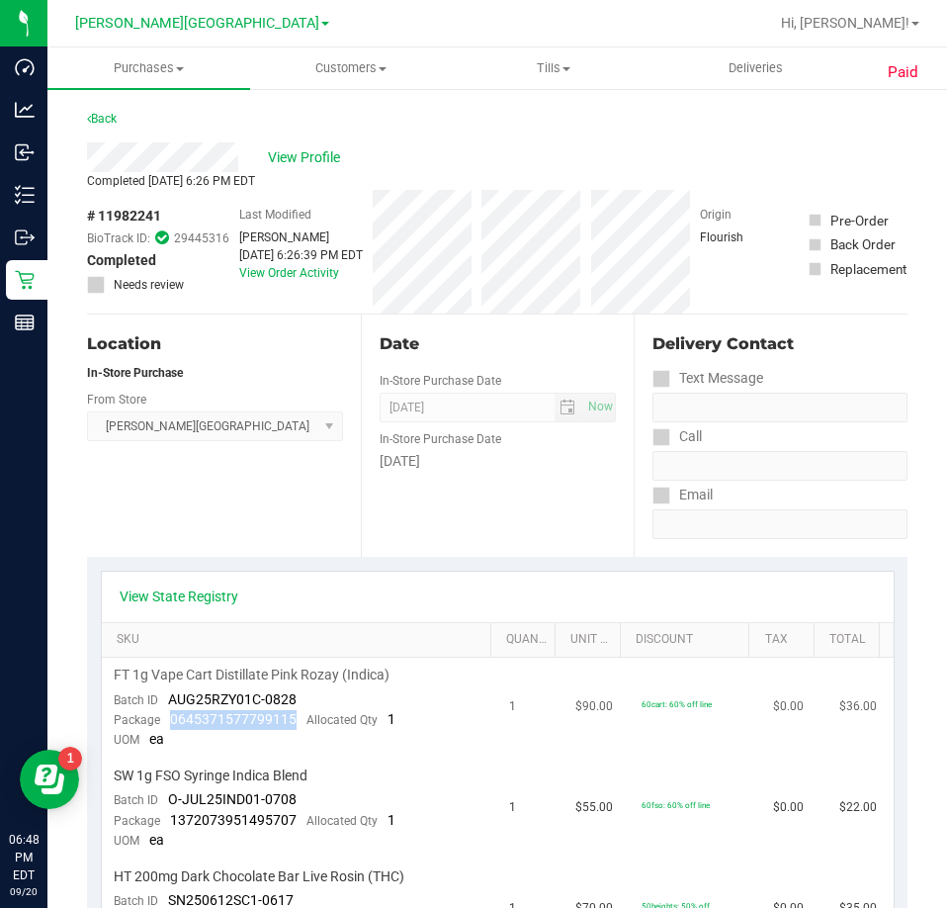
drag, startPoint x: 292, startPoint y: 717, endPoint x: 169, endPoint y: 725, distance: 122.9
click at [169, 725] on div "Package 0645371577799115 Allocated Qty 1" at bounding box center [255, 720] width 282 height 20
copy span "0645371577799115"
drag, startPoint x: 294, startPoint y: 812, endPoint x: 166, endPoint y: 821, distance: 127.9
click at [166, 821] on div "Package 1372073951495707 Allocated Qty 1" at bounding box center [255, 821] width 282 height 20
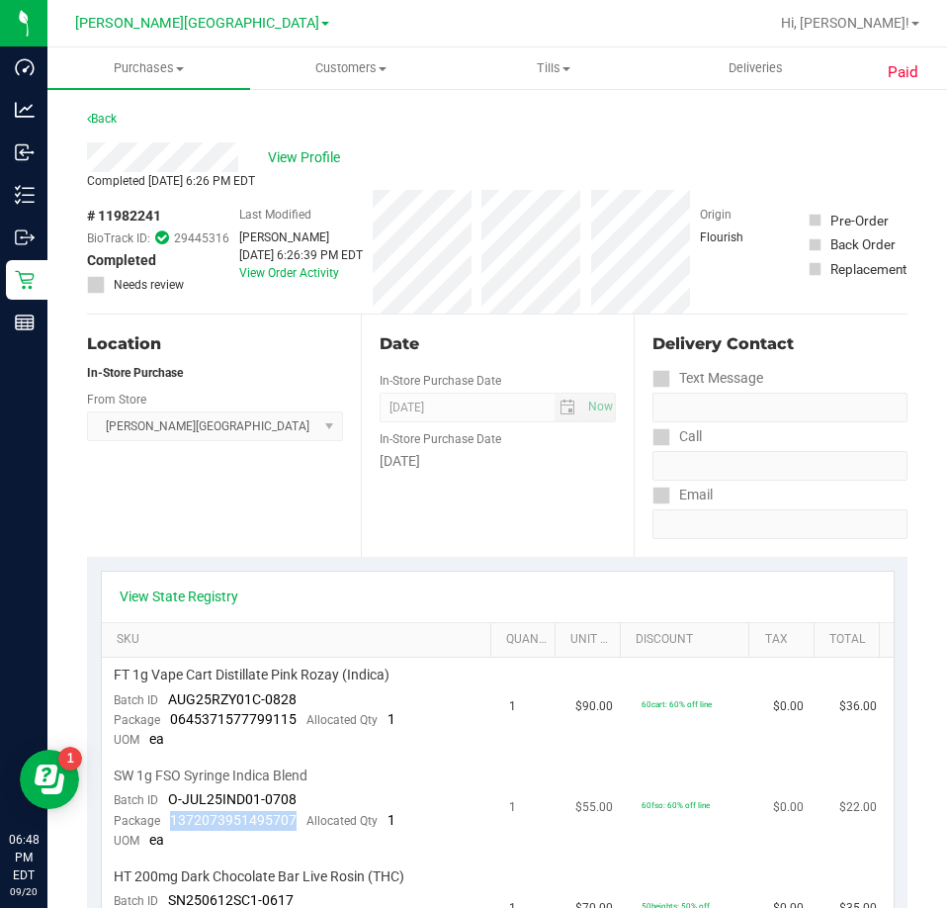
copy span "1372073951495707"
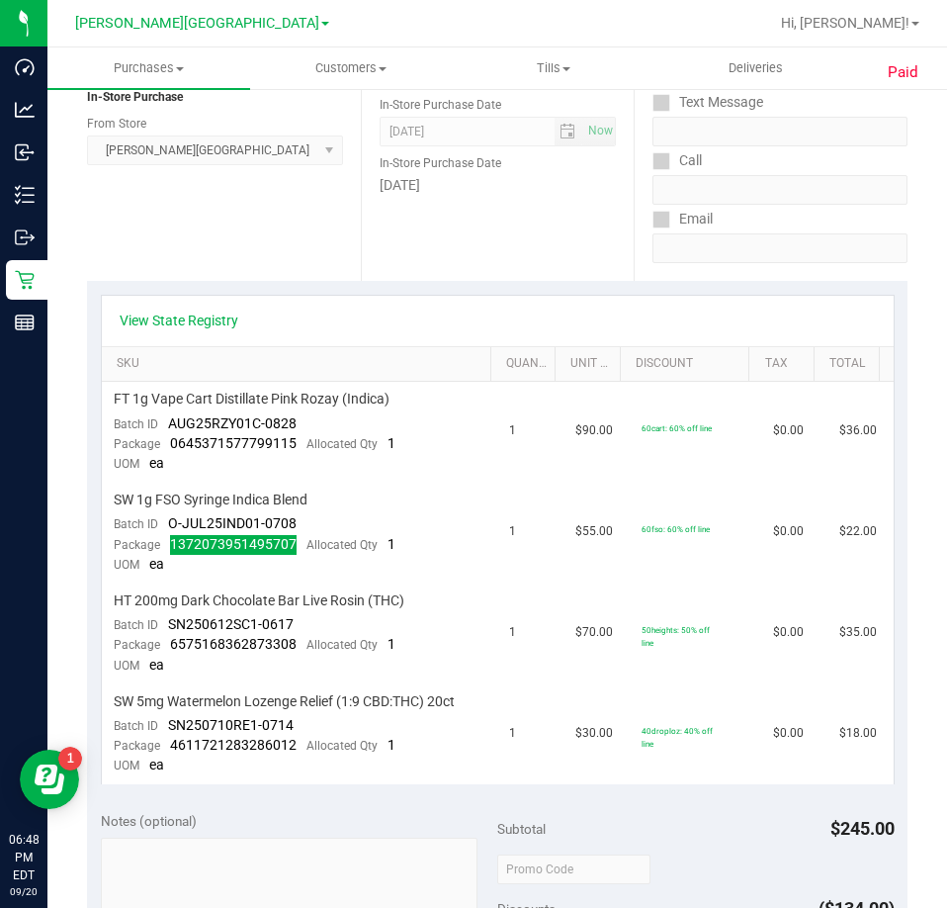
scroll to position [396, 0]
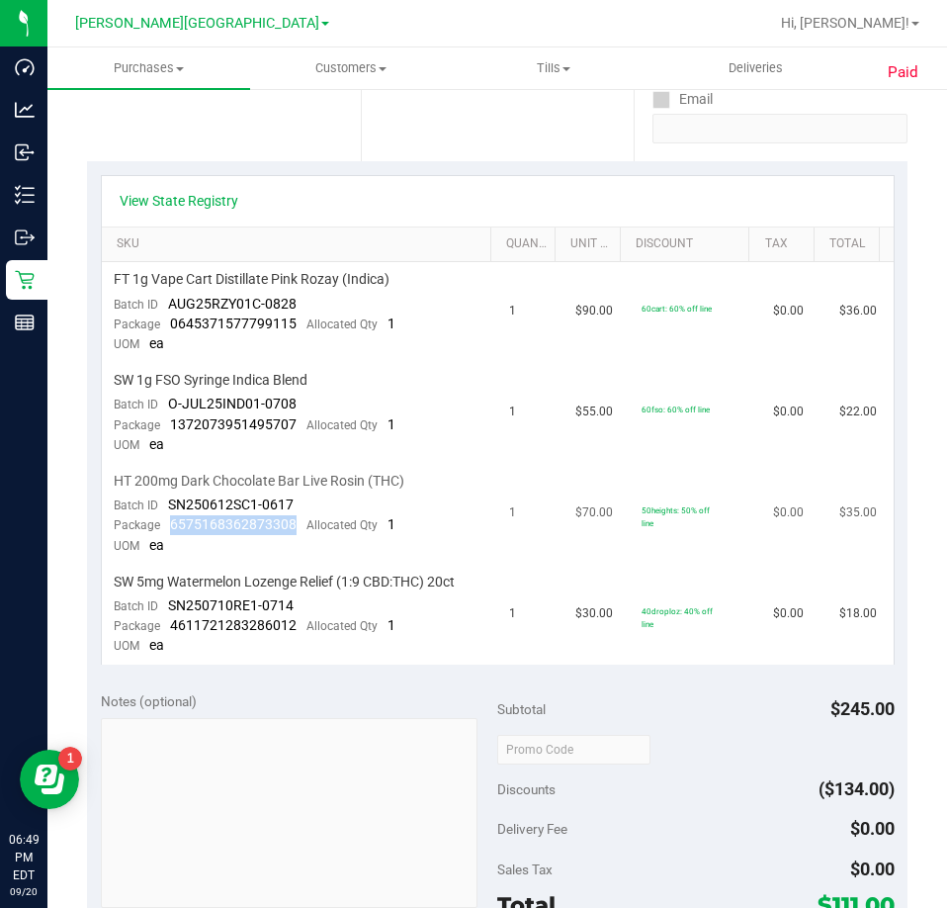
drag, startPoint x: 295, startPoint y: 524, endPoint x: 172, endPoint y: 525, distance: 122.6
click at [172, 525] on div "Package 6575168362873308 Allocated Qty 1" at bounding box center [255, 525] width 282 height 20
copy span "6575168362873308"
drag, startPoint x: 299, startPoint y: 614, endPoint x: 239, endPoint y: 626, distance: 60.5
click at [236, 625] on td "SW 5mg Watermelon Lozenge Relief (1:9 CBD:THC) 20ct Batch ID SN250710RE1-0714 P…" at bounding box center [300, 615] width 397 height 100
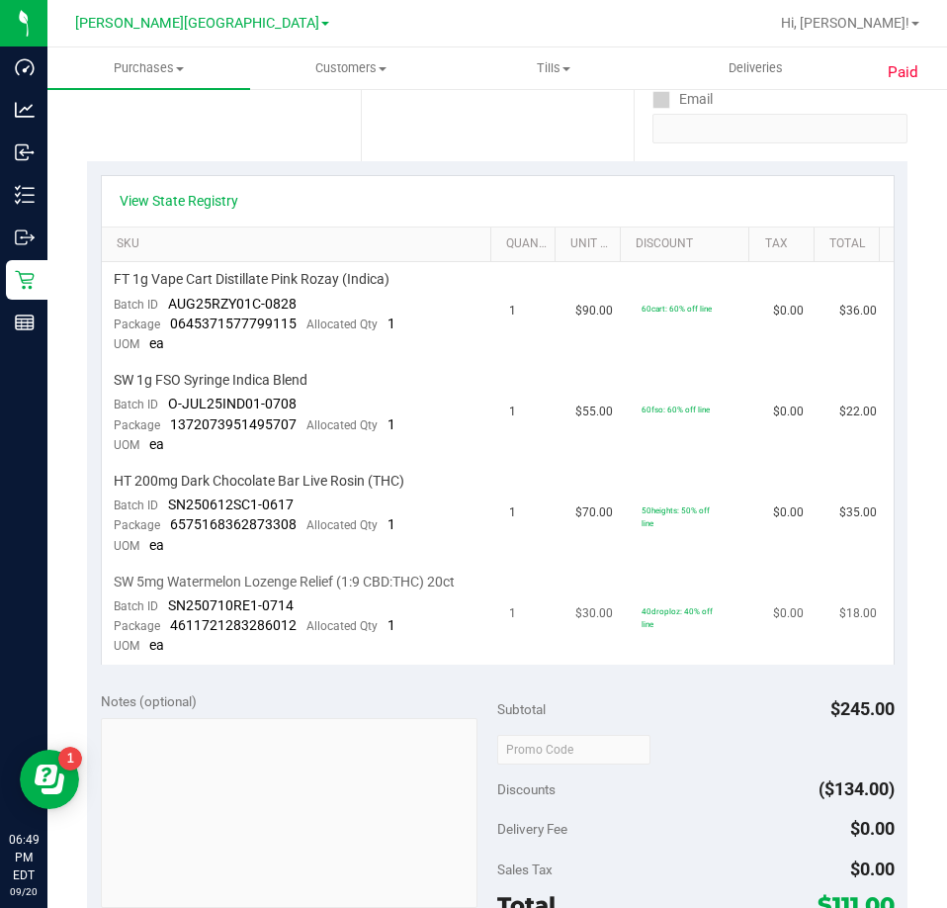
click at [278, 629] on span "4611721283286012" at bounding box center [233, 625] width 127 height 16
drag, startPoint x: 293, startPoint y: 626, endPoint x: 172, endPoint y: 619, distance: 120.9
click at [172, 619] on div "Package 4611721283286012 Allocated Qty 1" at bounding box center [255, 626] width 282 height 20
copy span "4611721283286012"
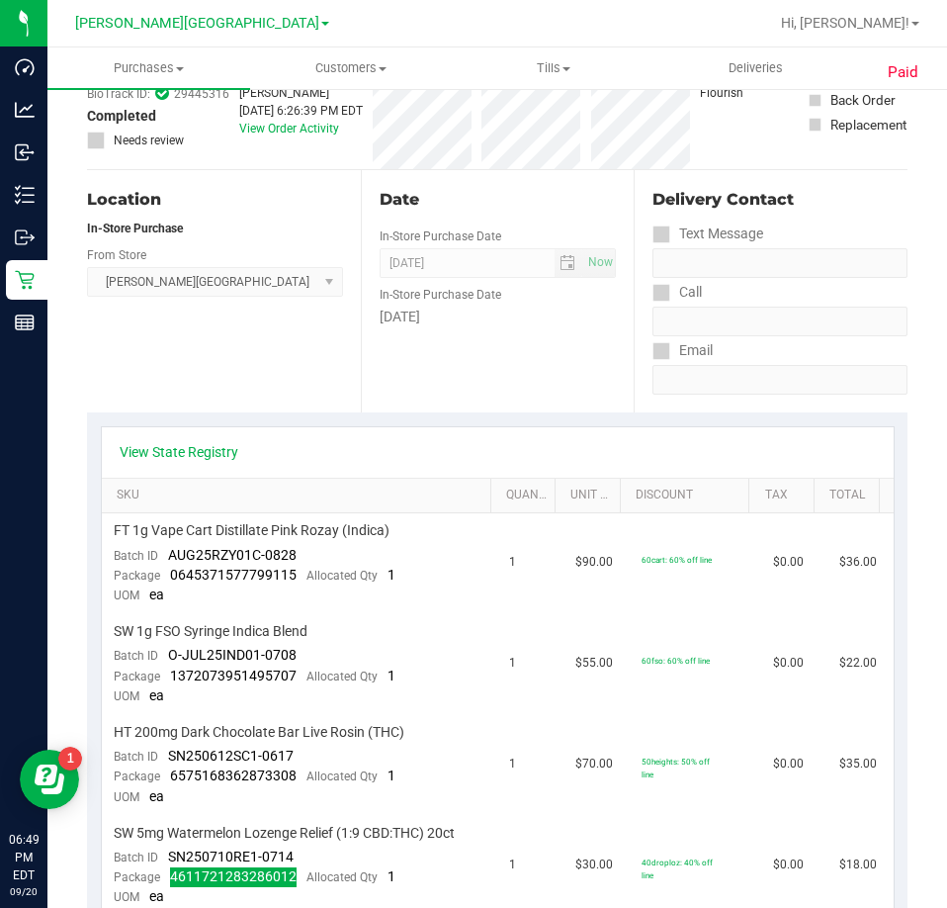
scroll to position [0, 0]
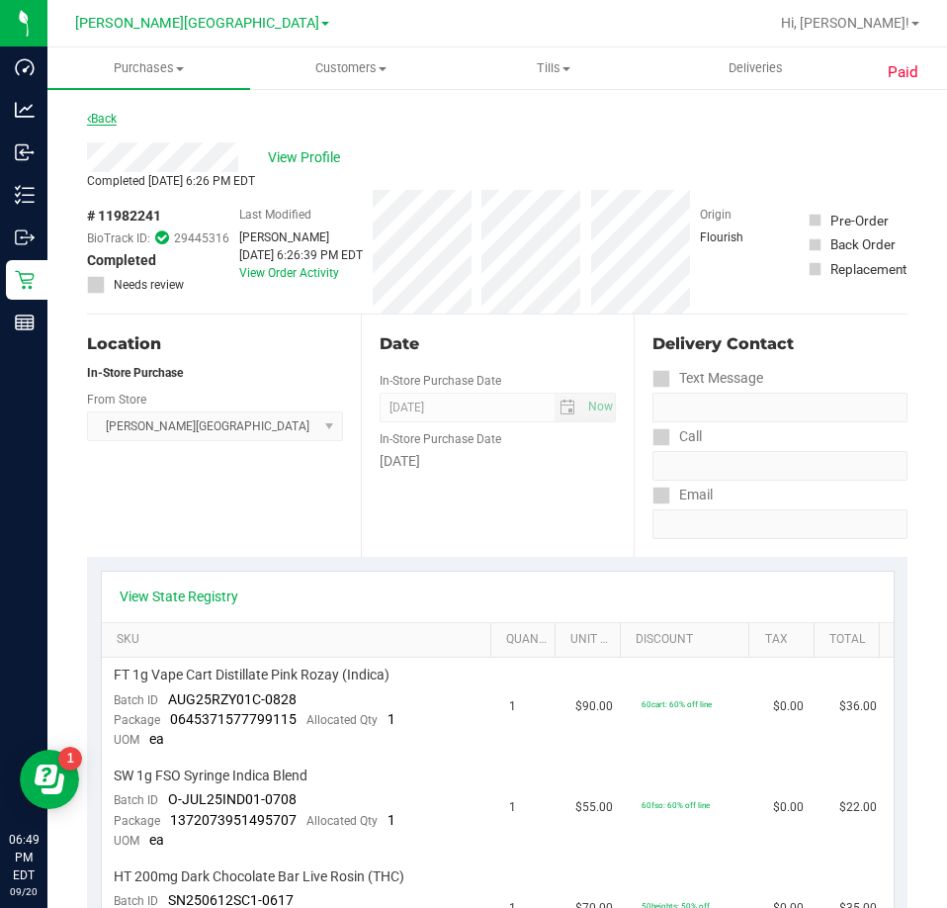
click at [108, 124] on link "Back" at bounding box center [102, 119] width 30 height 14
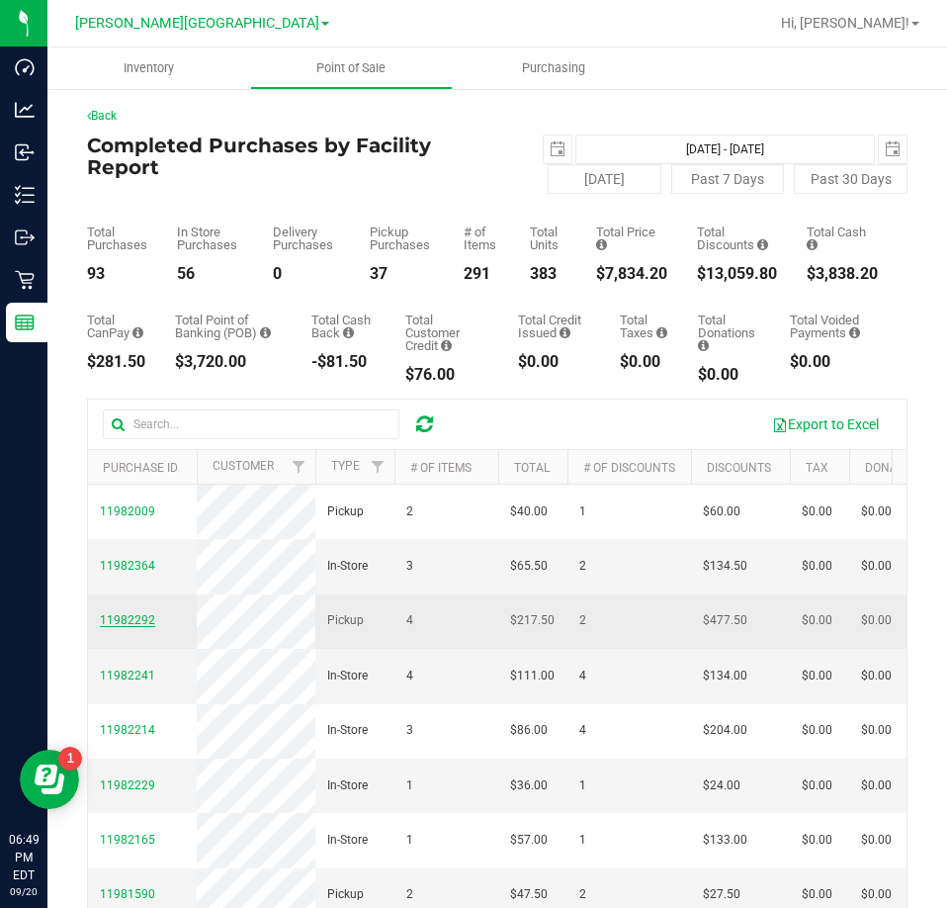
click at [105, 627] on span "11982292" at bounding box center [127, 620] width 55 height 14
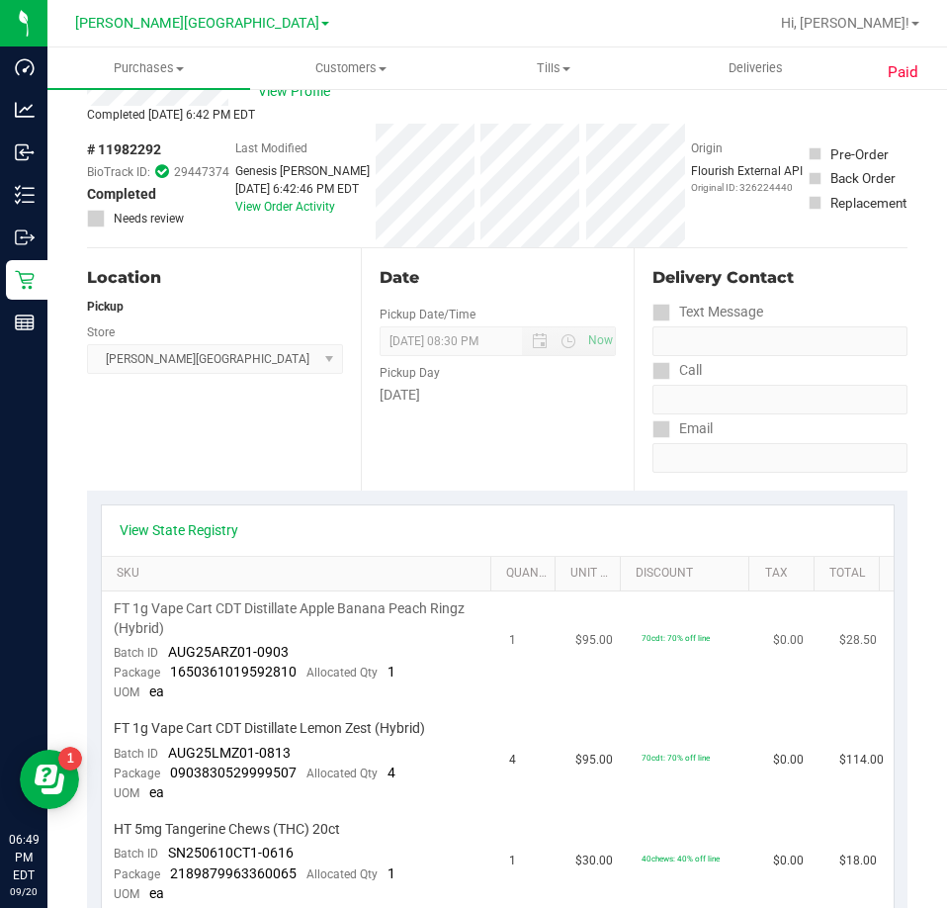
scroll to position [198, 0]
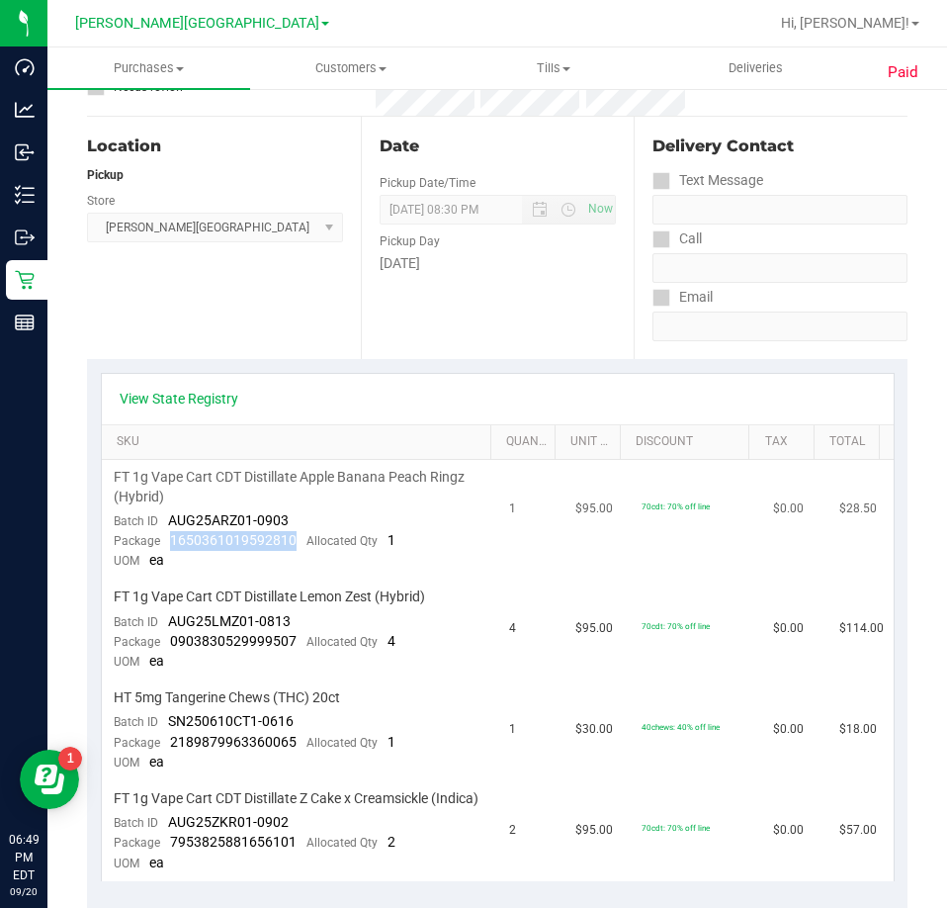
drag, startPoint x: 296, startPoint y: 550, endPoint x: 171, endPoint y: 545, distance: 124.7
click at [171, 545] on div "Package 1650361019592810 Allocated Qty 1" at bounding box center [255, 541] width 282 height 20
copy span "1650361019592810"
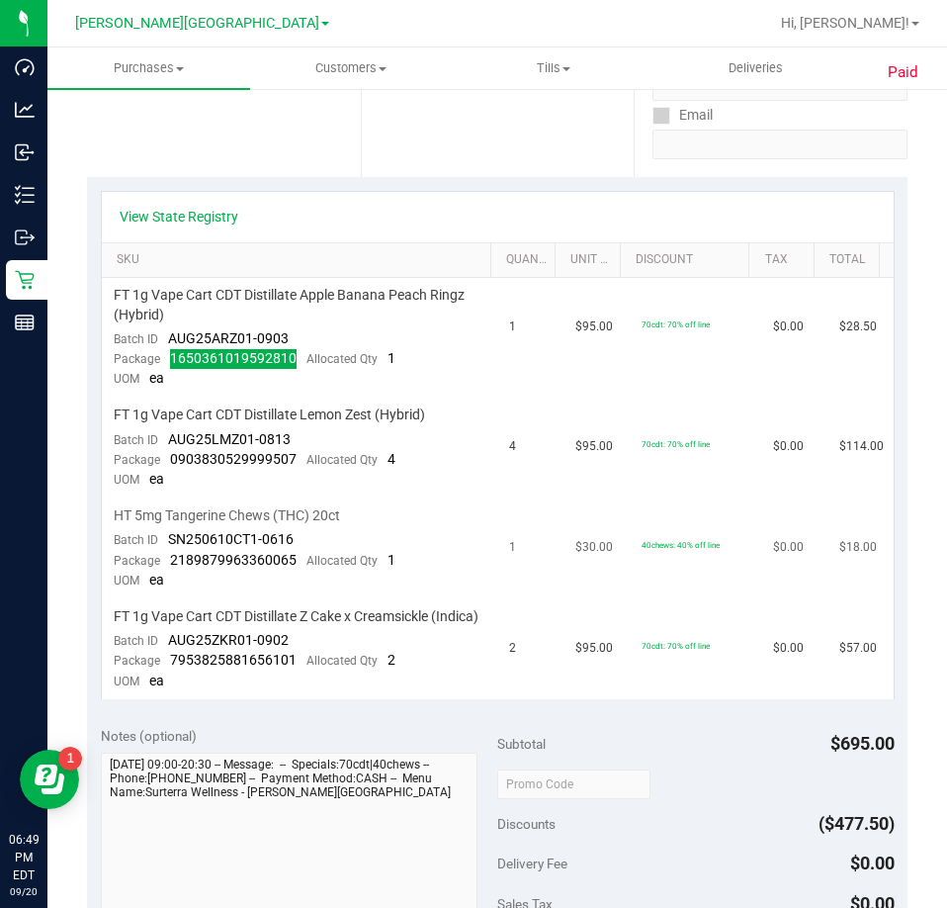
scroll to position [396, 0]
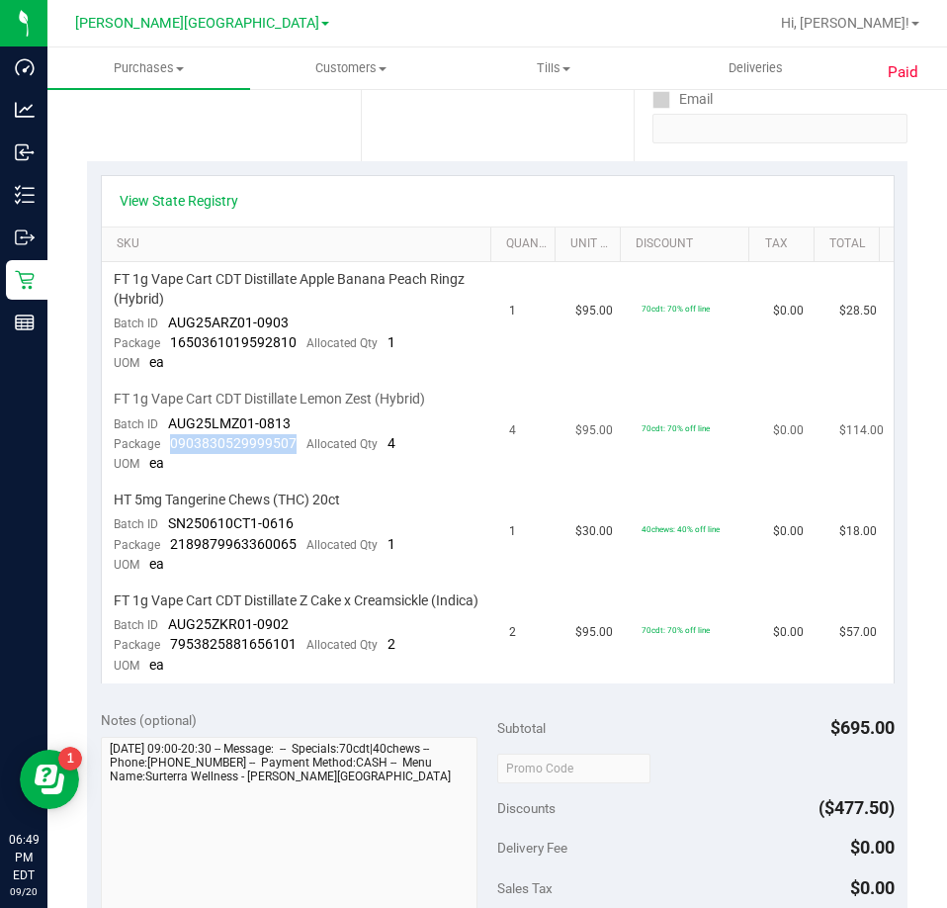
drag, startPoint x: 294, startPoint y: 445, endPoint x: 170, endPoint y: 447, distance: 123.6
click at [170, 447] on div "Package 0903830529999507 Allocated Qty 4" at bounding box center [255, 444] width 282 height 20
drag, startPoint x: 297, startPoint y: 548, endPoint x: 167, endPoint y: 550, distance: 129.6
click at [167, 550] on div "Package 2189879963360065 Allocated Qty 1" at bounding box center [255, 545] width 282 height 20
drag, startPoint x: 289, startPoint y: 664, endPoint x: 262, endPoint y: 666, distance: 26.8
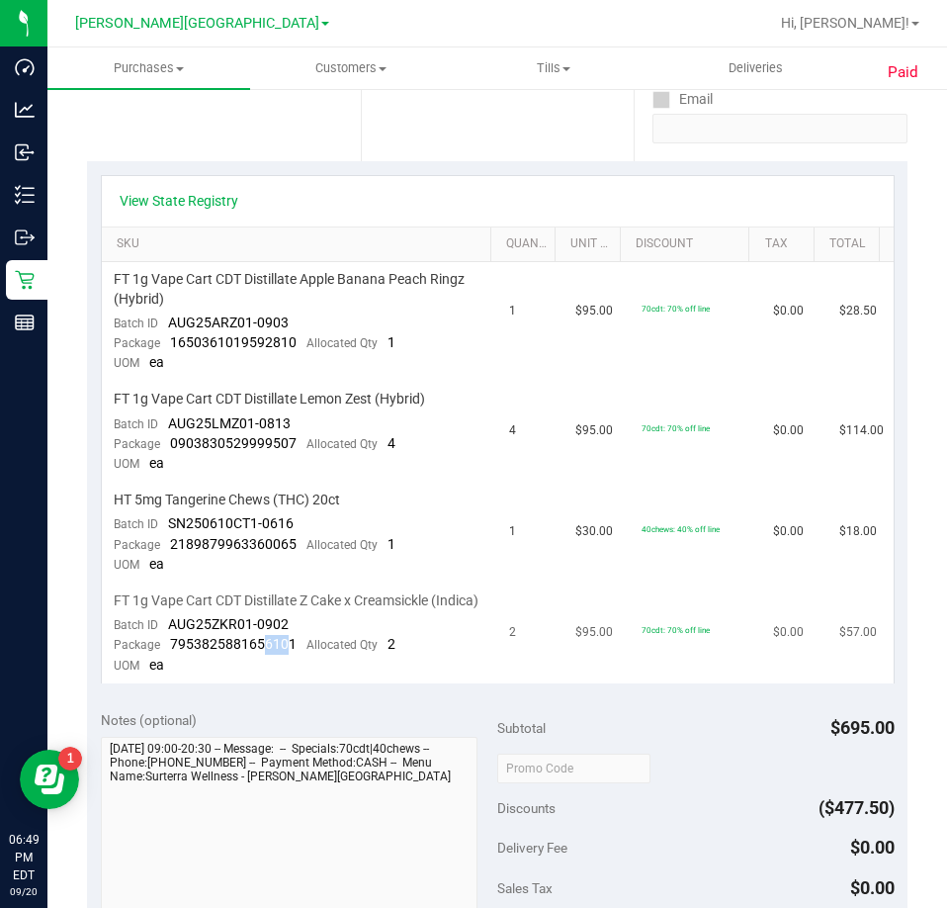
click at [262, 652] on span "7953825881656101" at bounding box center [233, 644] width 127 height 16
drag, startPoint x: 290, startPoint y: 664, endPoint x: 170, endPoint y: 658, distance: 119.8
click at [170, 652] on span "7953825881656101" at bounding box center [233, 644] width 127 height 16
click at [230, 191] on link "View State Registry" at bounding box center [179, 201] width 119 height 20
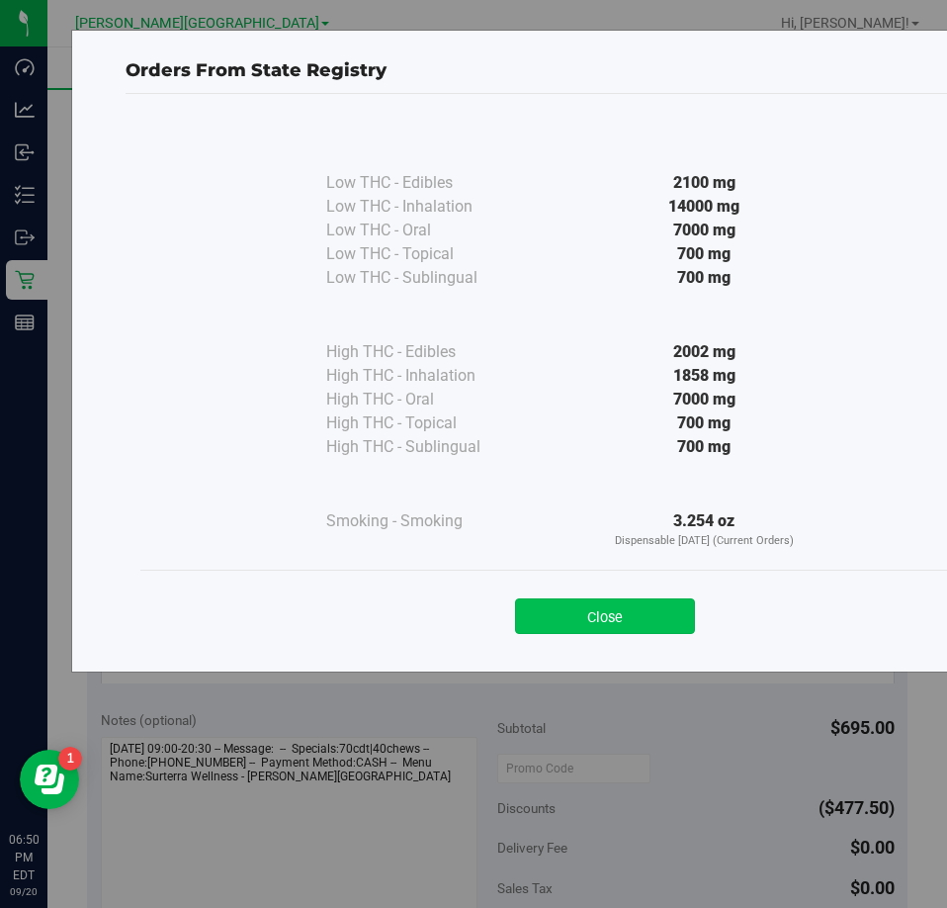
click at [576, 607] on button "Close" at bounding box center [605, 616] width 180 height 36
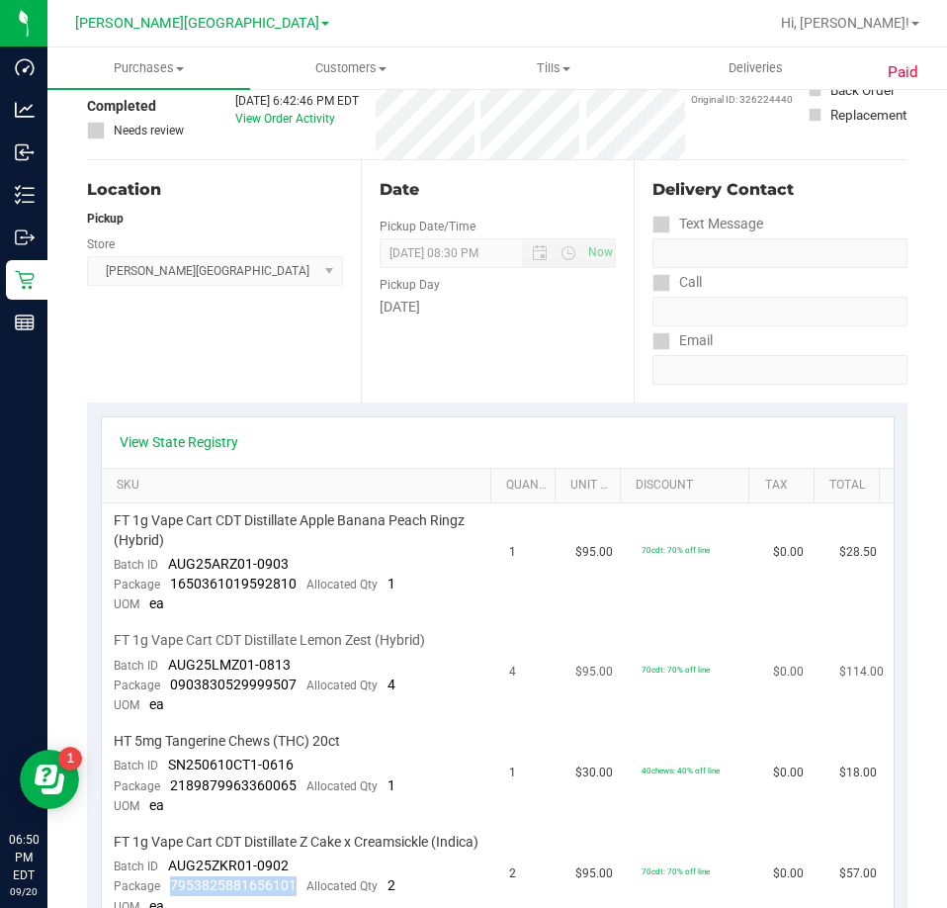
scroll to position [0, 0]
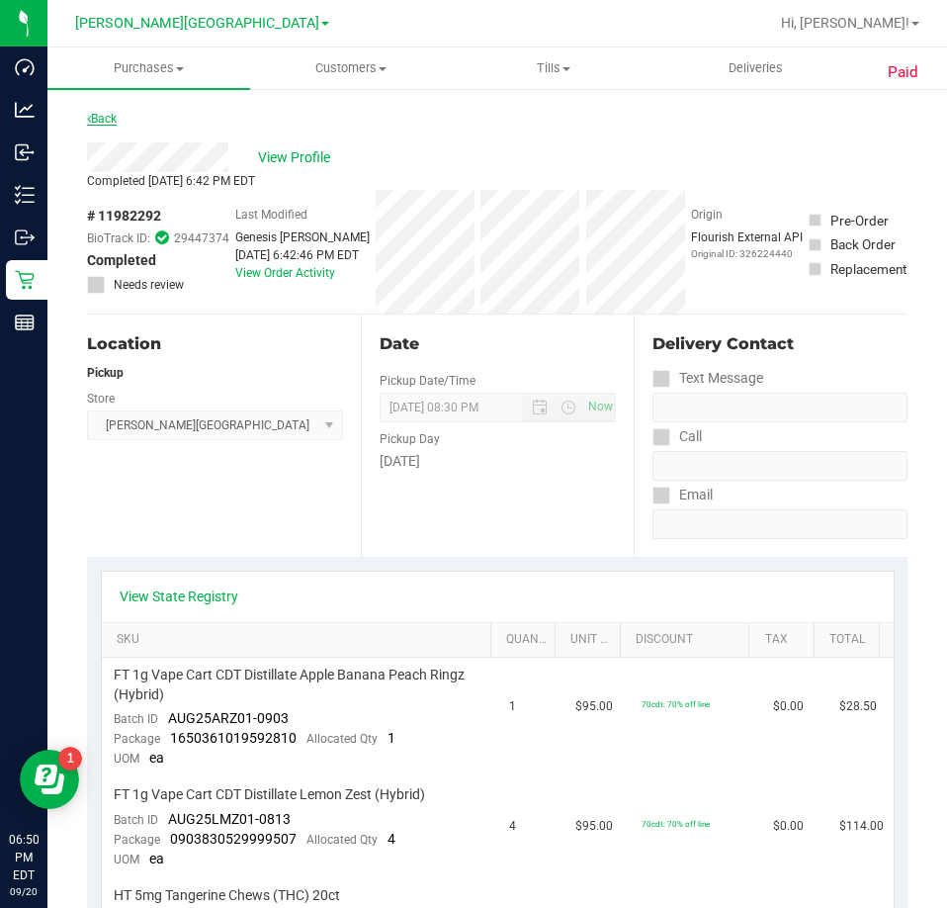
click at [112, 124] on link "Back" at bounding box center [102, 119] width 30 height 14
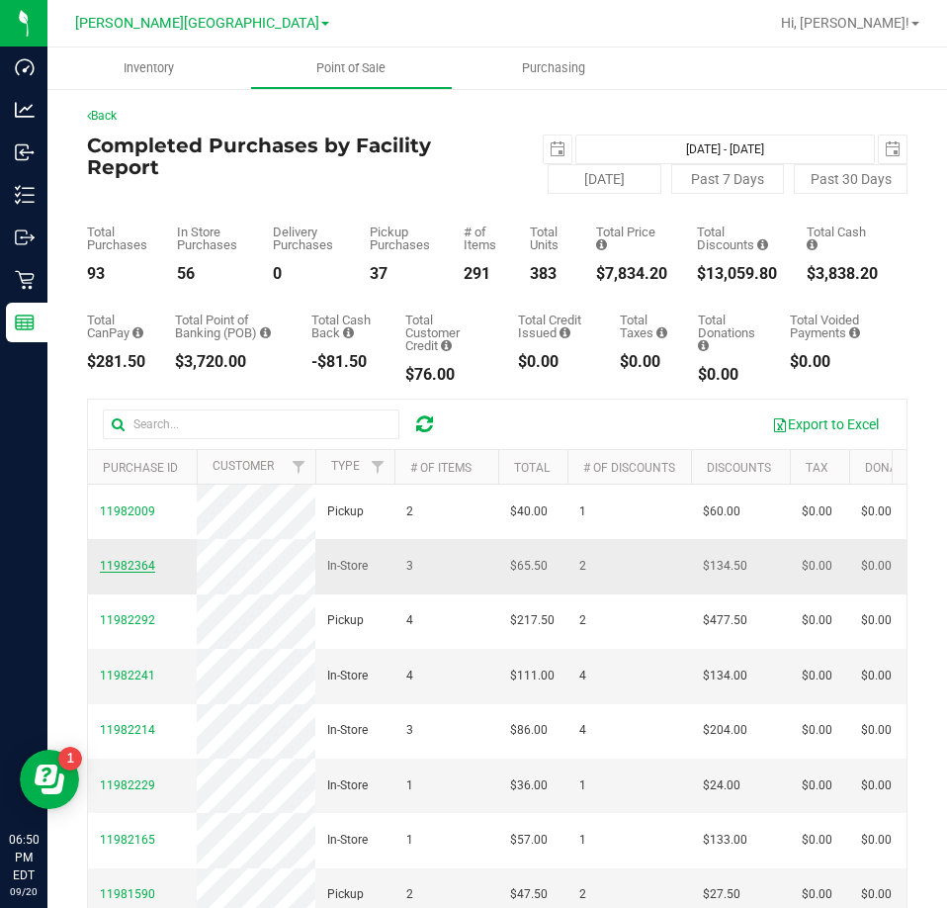
click at [144, 570] on span "11982364" at bounding box center [127, 566] width 55 height 14
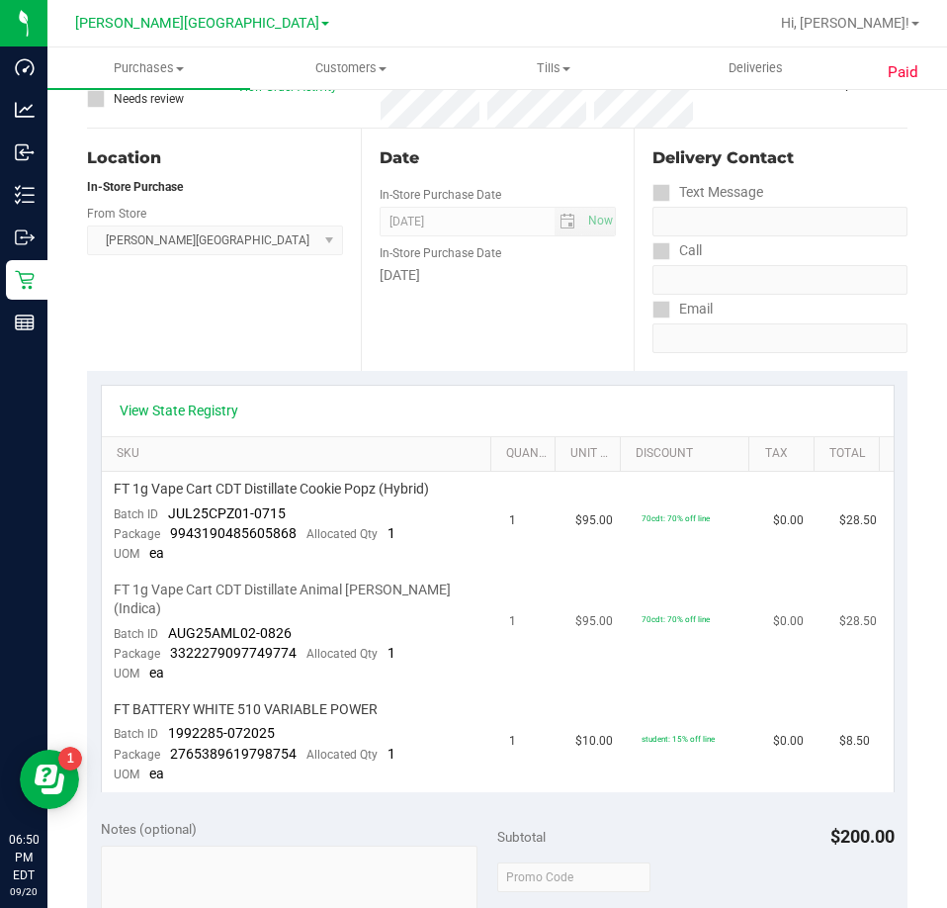
scroll to position [198, 0]
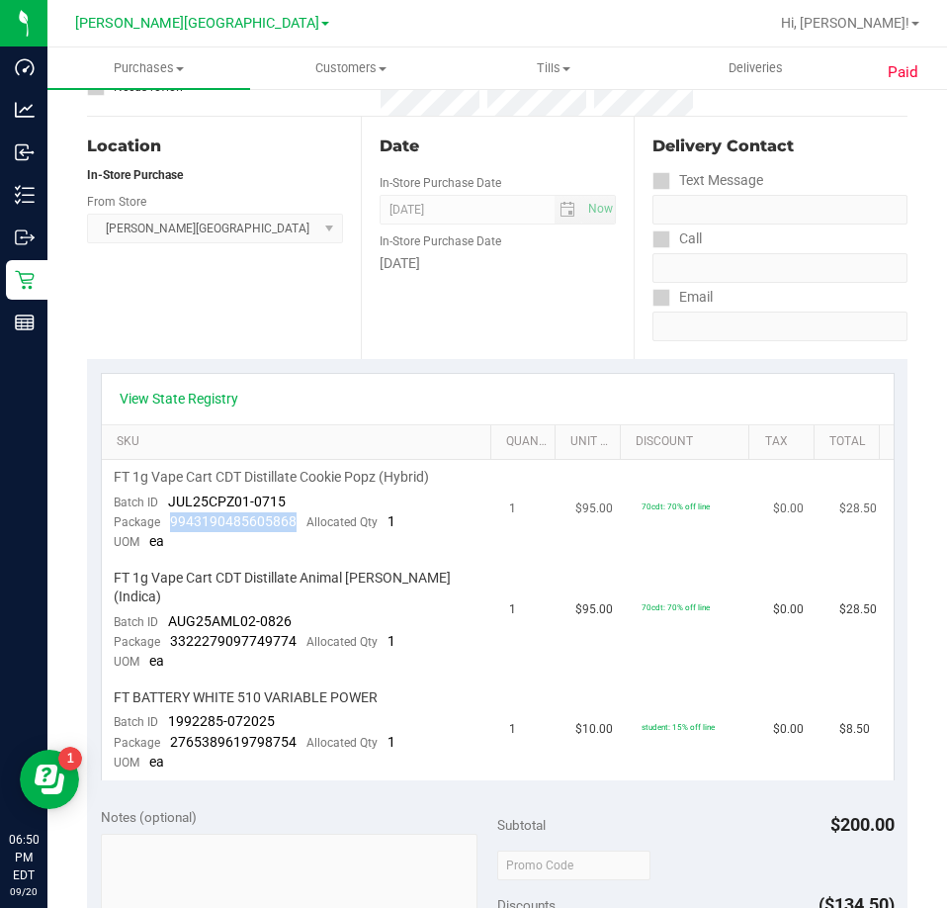
drag, startPoint x: 300, startPoint y: 524, endPoint x: 166, endPoint y: 529, distance: 133.6
click at [166, 529] on div "Package 9943190485605868 Allocated Qty 1" at bounding box center [255, 522] width 282 height 20
drag, startPoint x: 298, startPoint y: 619, endPoint x: 170, endPoint y: 622, distance: 127.6
click at [170, 632] on div "Package 3322279097749774 Allocated Qty 1" at bounding box center [255, 642] width 282 height 20
drag, startPoint x: 293, startPoint y: 722, endPoint x: 171, endPoint y: 727, distance: 121.7
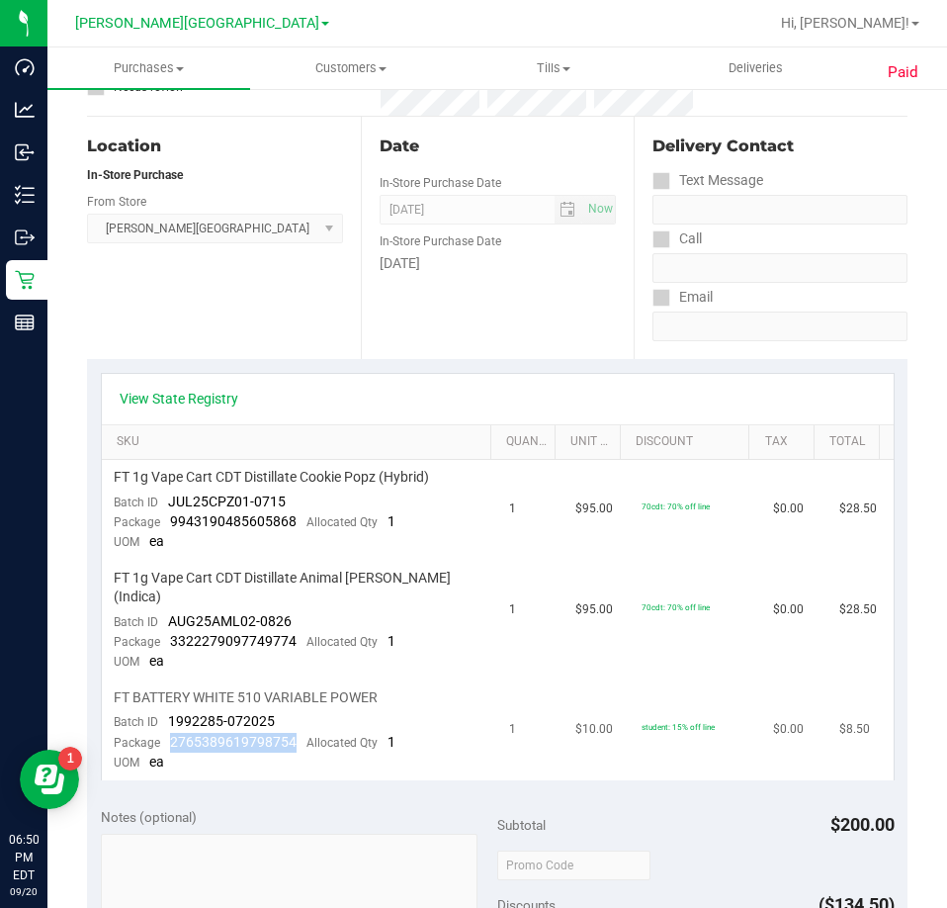
click at [171, 733] on div "Package 2765389619798754 Allocated Qty 1" at bounding box center [255, 743] width 282 height 20
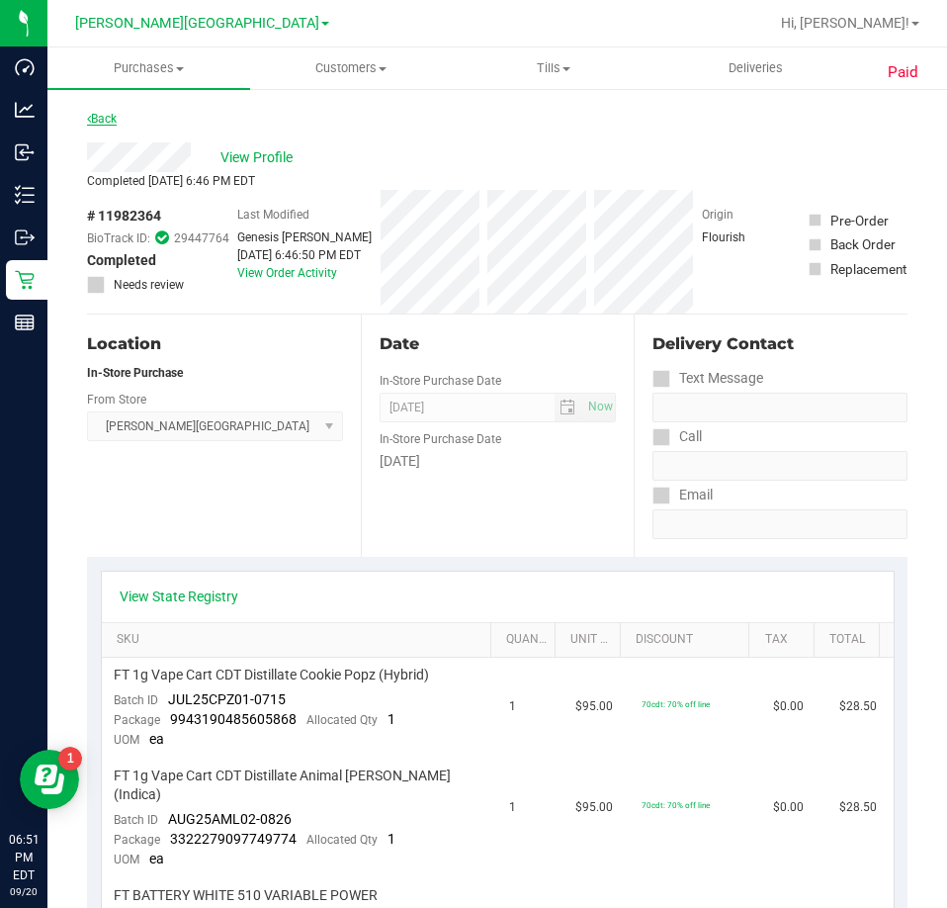
click at [100, 119] on link "Back" at bounding box center [102, 119] width 30 height 14
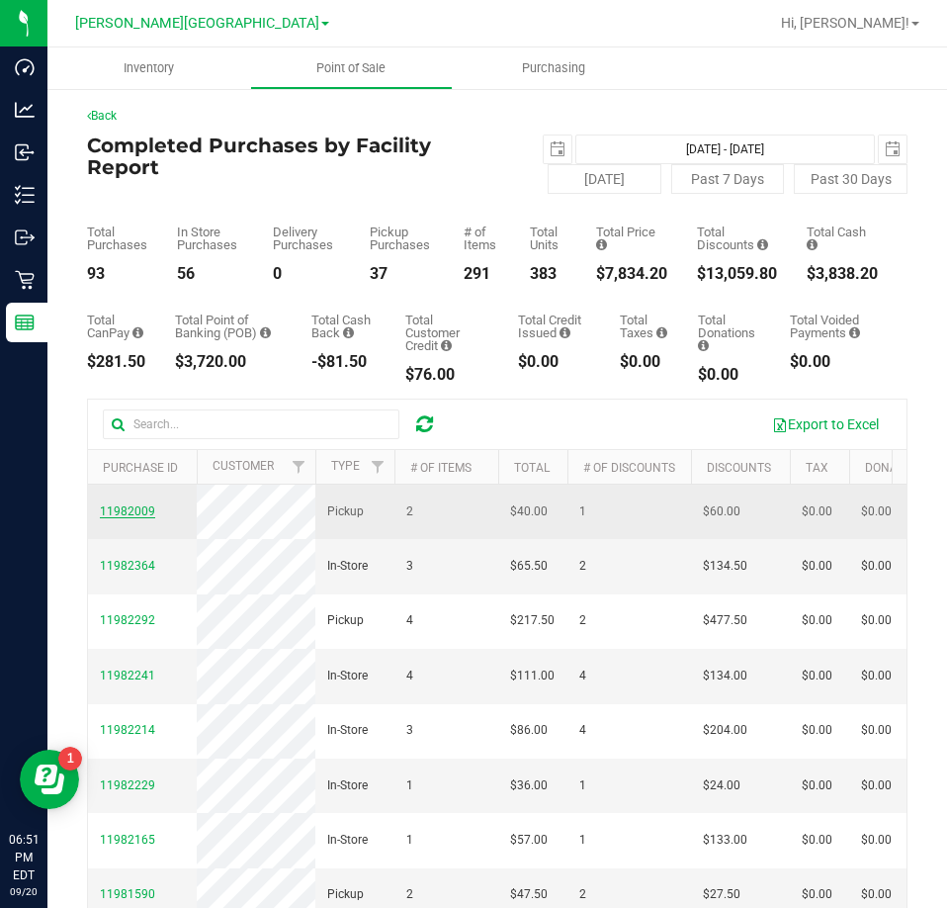
click at [125, 508] on span "11982009" at bounding box center [127, 511] width 55 height 14
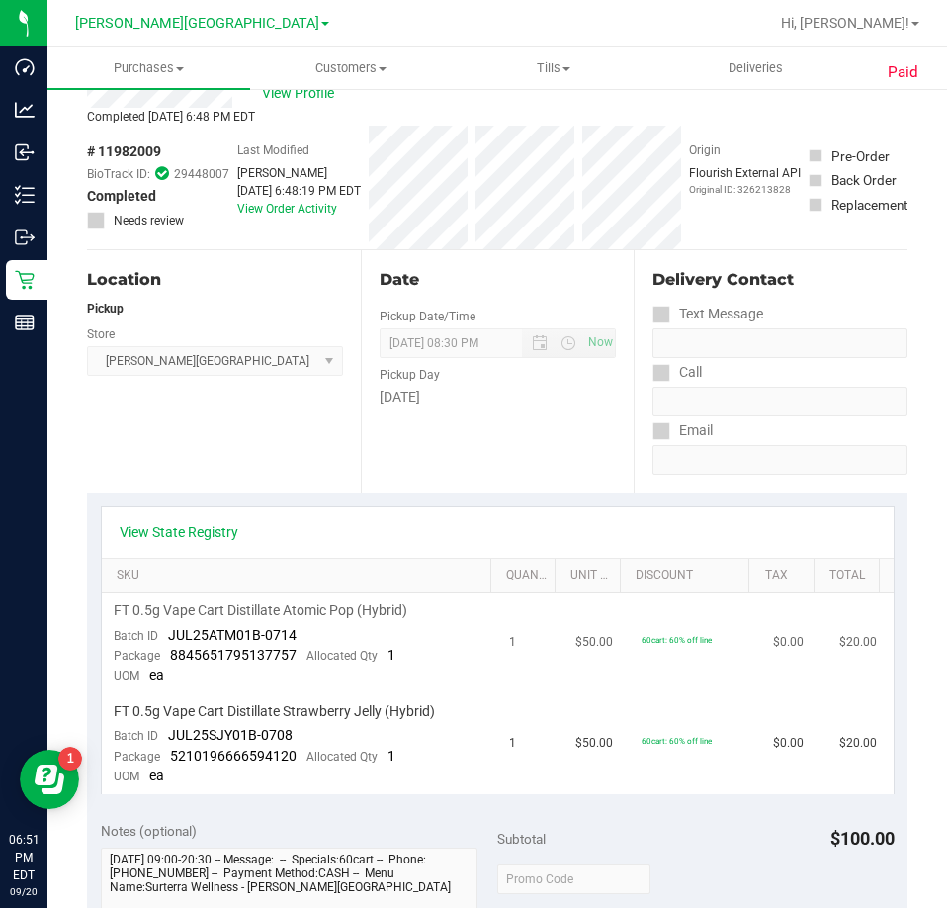
scroll to position [99, 0]
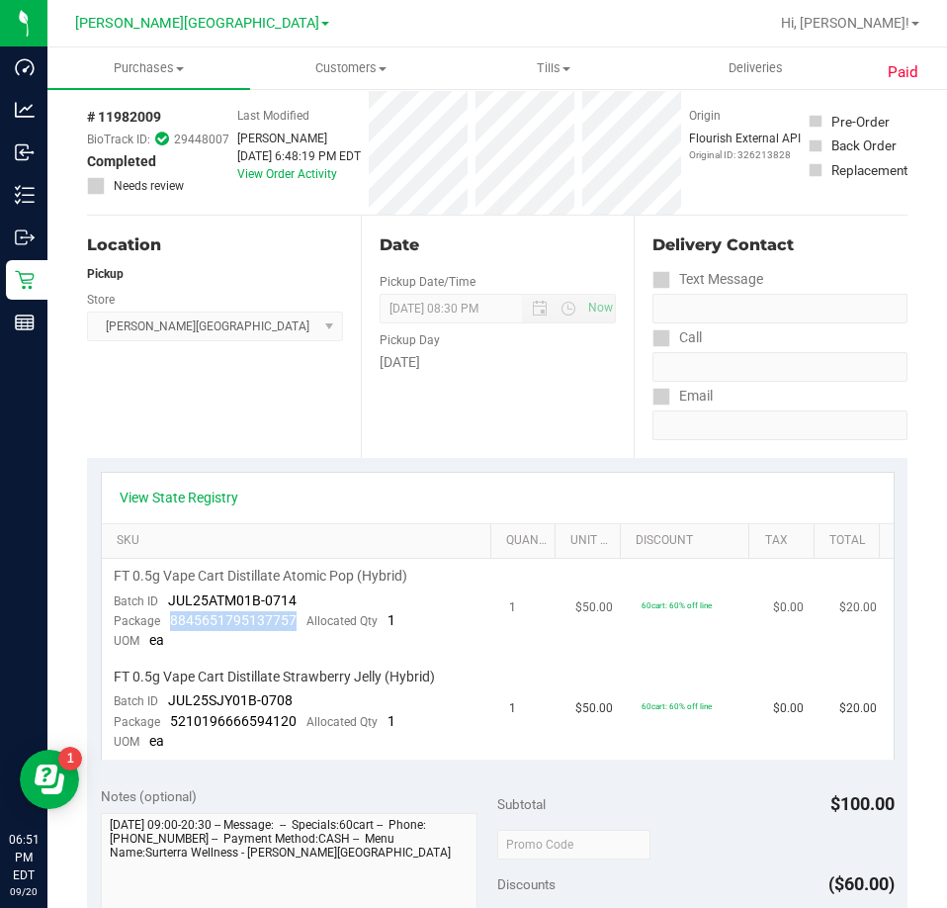
drag, startPoint x: 293, startPoint y: 620, endPoint x: 169, endPoint y: 613, distance: 123.8
click at [169, 613] on div "Package 8845651795137757 Allocated Qty 1" at bounding box center [255, 621] width 282 height 20
drag, startPoint x: 298, startPoint y: 724, endPoint x: 169, endPoint y: 718, distance: 128.7
click at [169, 718] on div "Package 5210196666594120 Allocated Qty 1" at bounding box center [255, 722] width 282 height 20
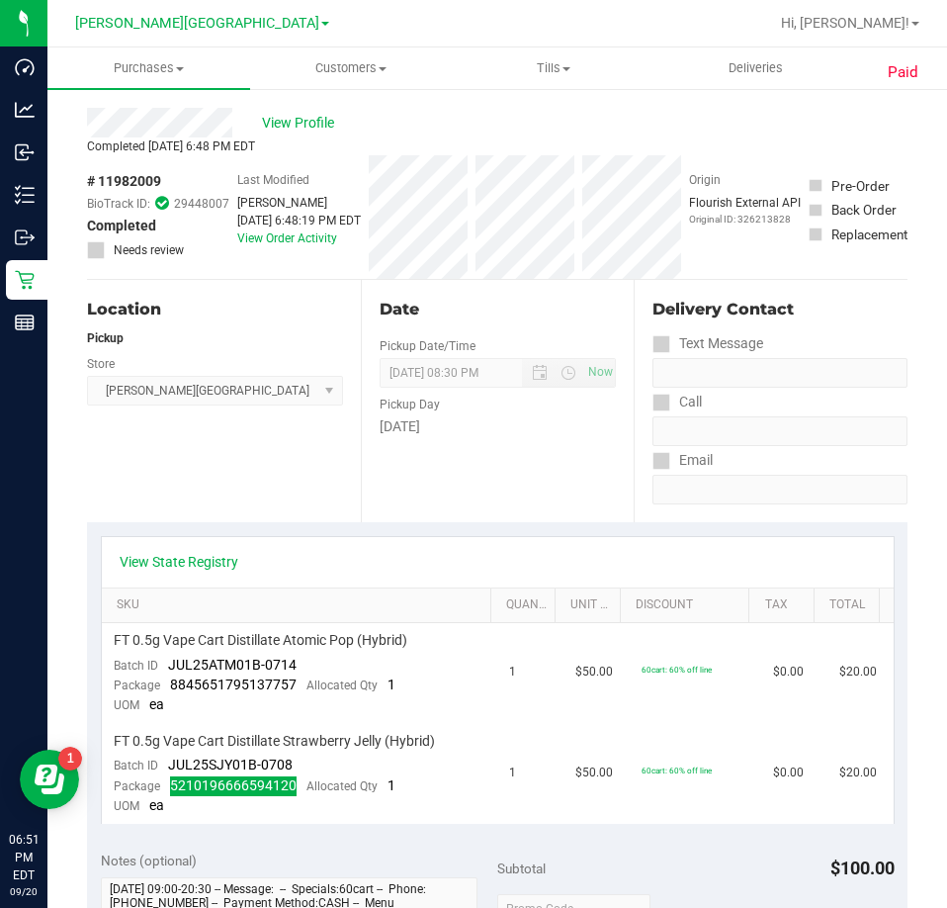
scroll to position [0, 0]
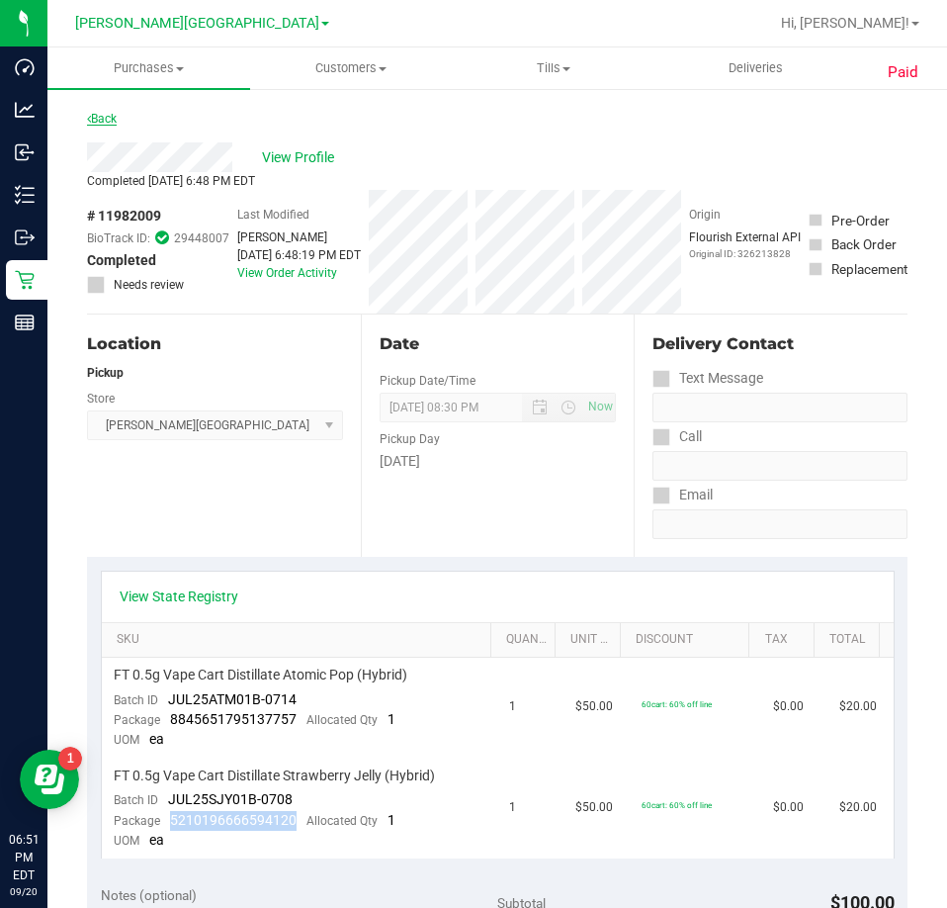
click at [106, 121] on link "Back" at bounding box center [102, 119] width 30 height 14
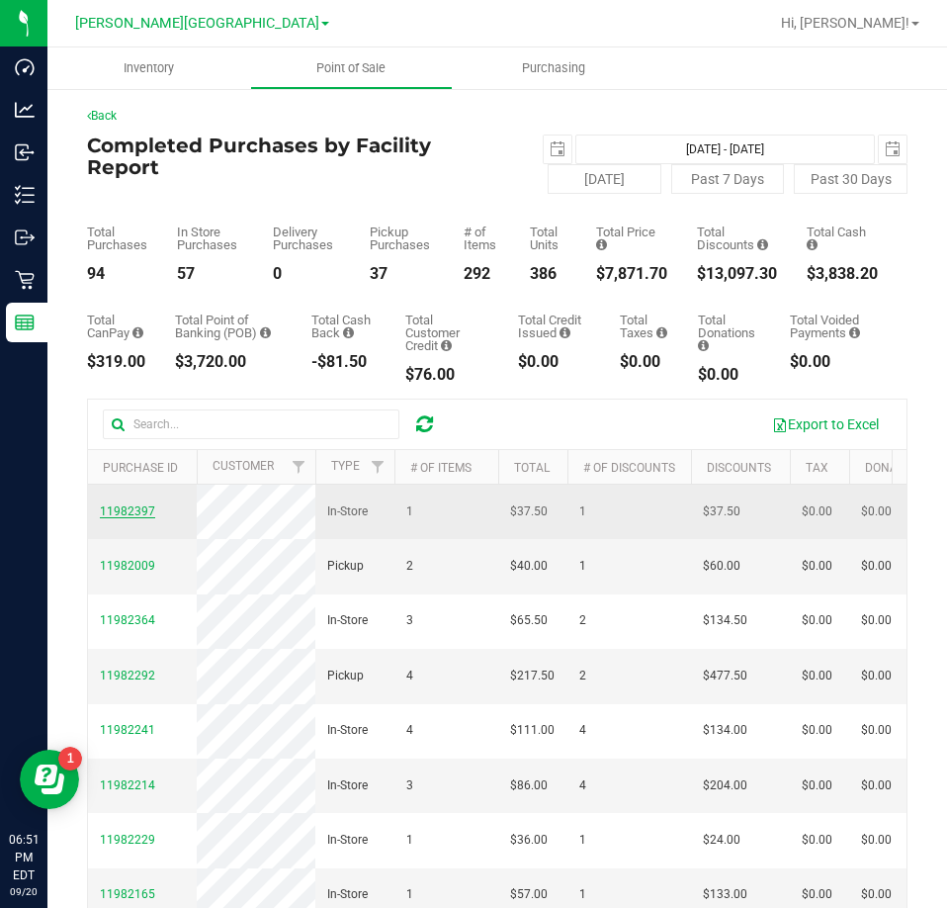
click at [146, 515] on span "11982397" at bounding box center [127, 511] width 55 height 14
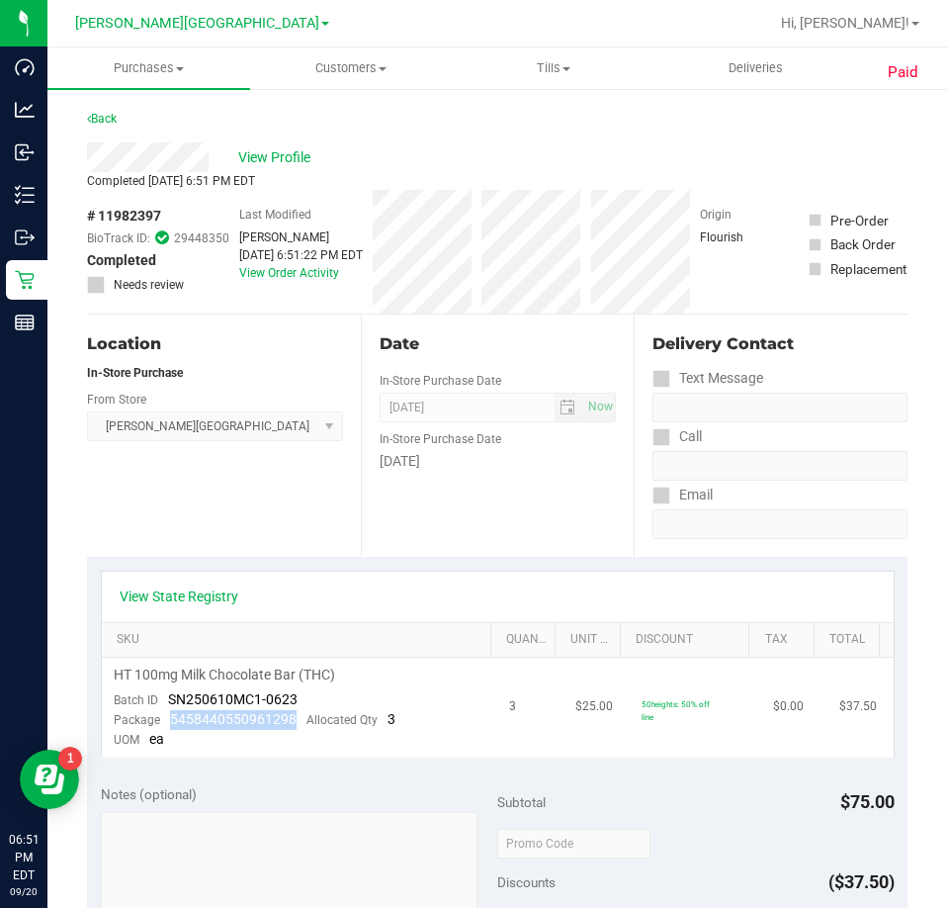
drag, startPoint x: 289, startPoint y: 716, endPoint x: 170, endPoint y: 720, distance: 118.7
click at [170, 720] on div "Package 5458440550961298 Allocated Qty 3" at bounding box center [255, 720] width 282 height 20
click at [111, 115] on link "Back" at bounding box center [102, 119] width 30 height 14
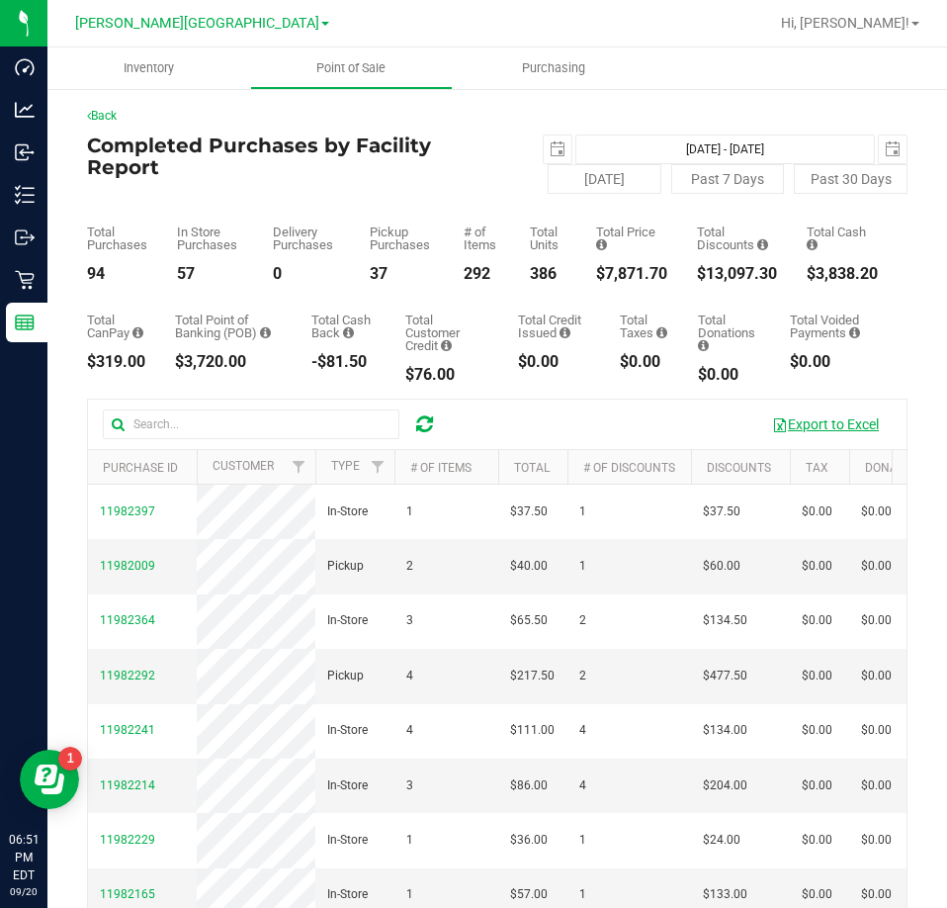
click at [809, 427] on button "Export to Excel" at bounding box center [826, 424] width 133 height 34
click at [423, 420] on icon at bounding box center [424, 424] width 17 height 20
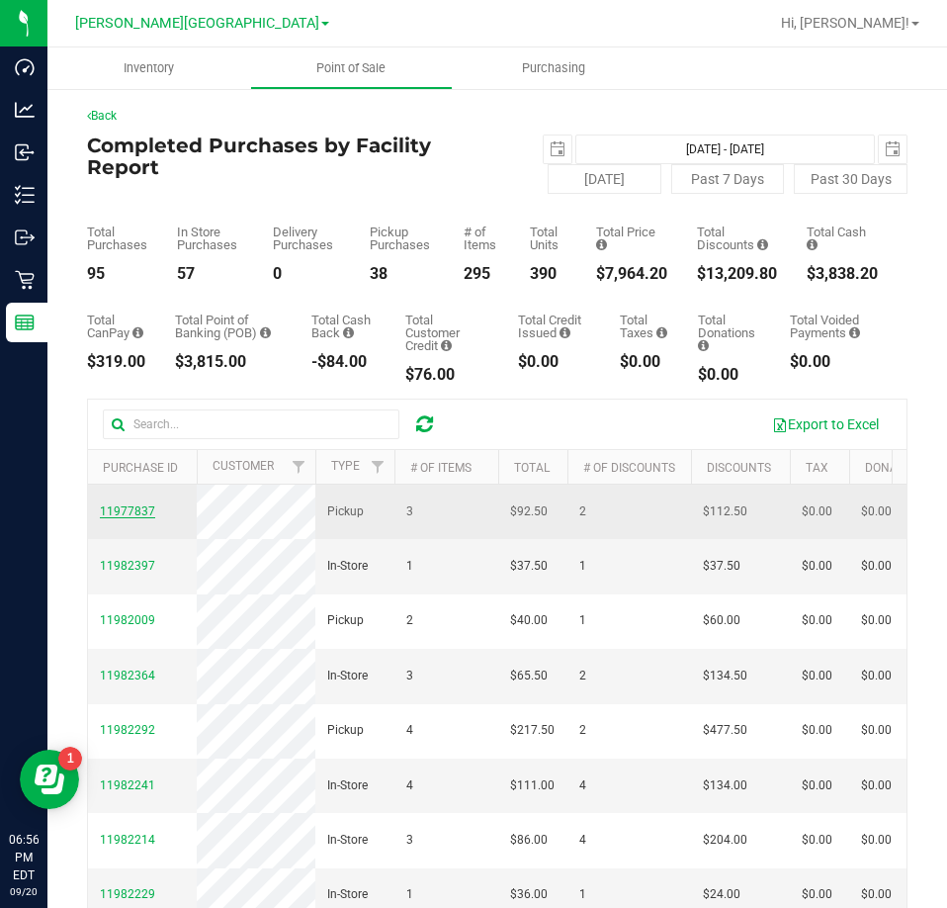
click at [122, 511] on span "11977837" at bounding box center [127, 511] width 55 height 14
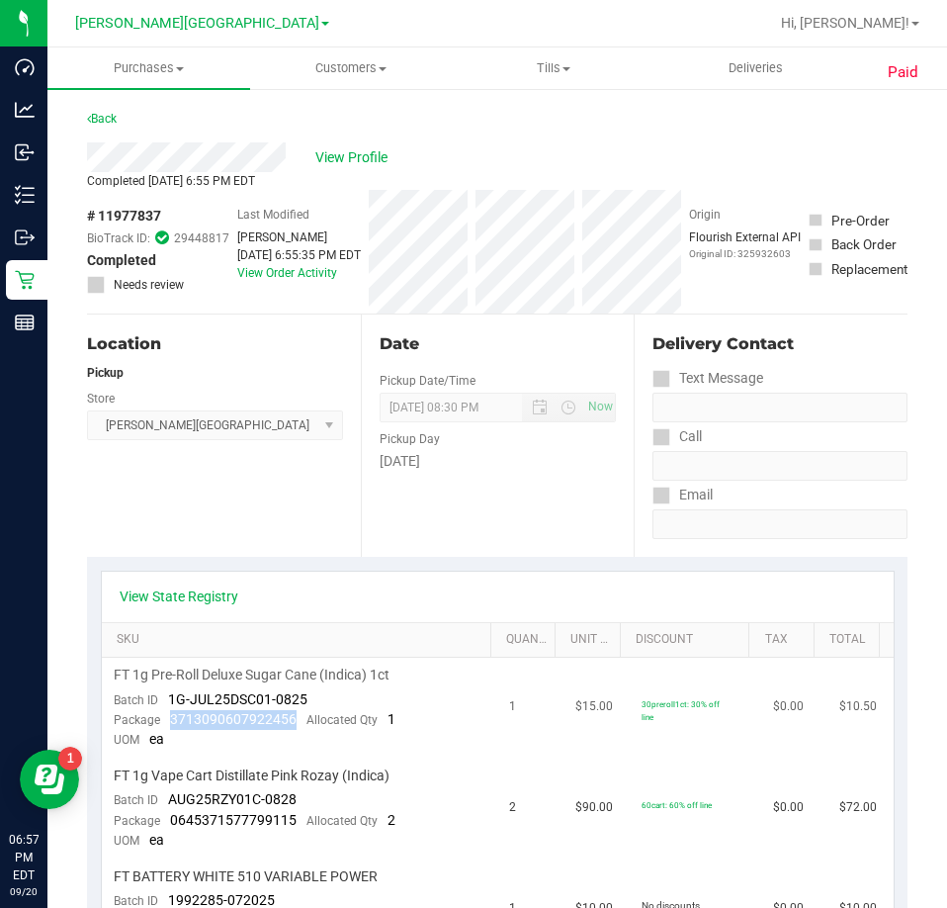
drag, startPoint x: 294, startPoint y: 716, endPoint x: 171, endPoint y: 723, distance: 122.8
click at [171, 723] on div "Package 3713090607922456 Allocated Qty 1" at bounding box center [255, 720] width 282 height 20
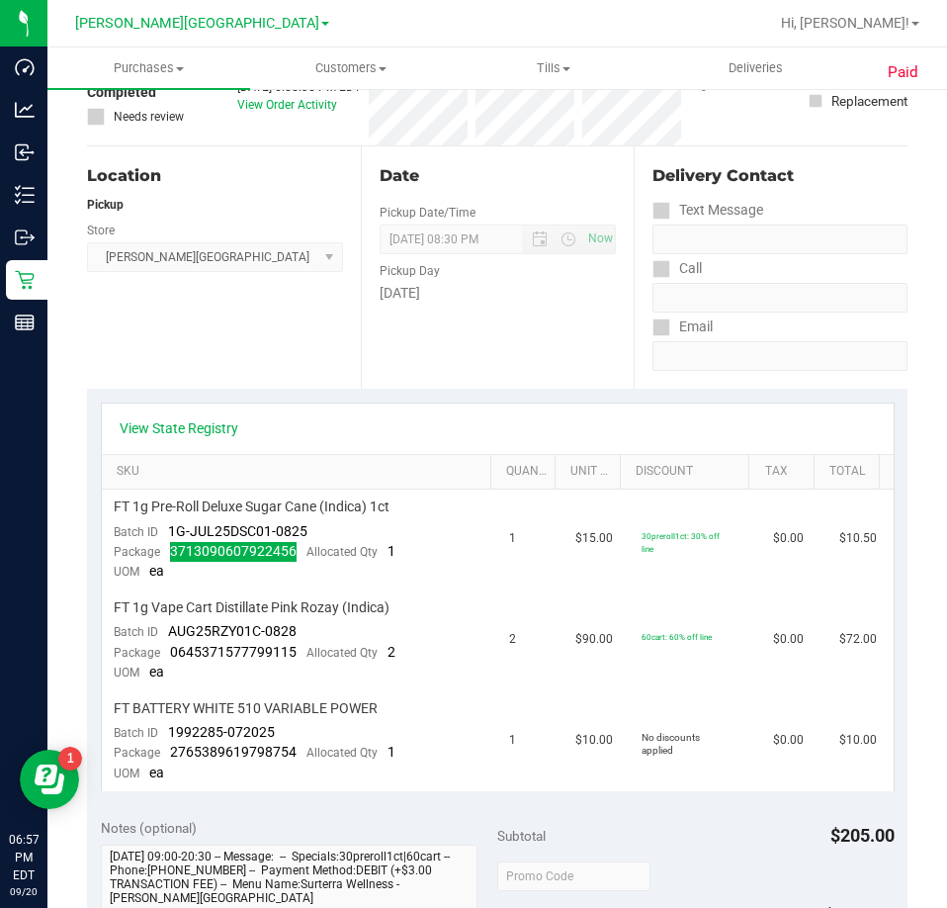
scroll to position [297, 0]
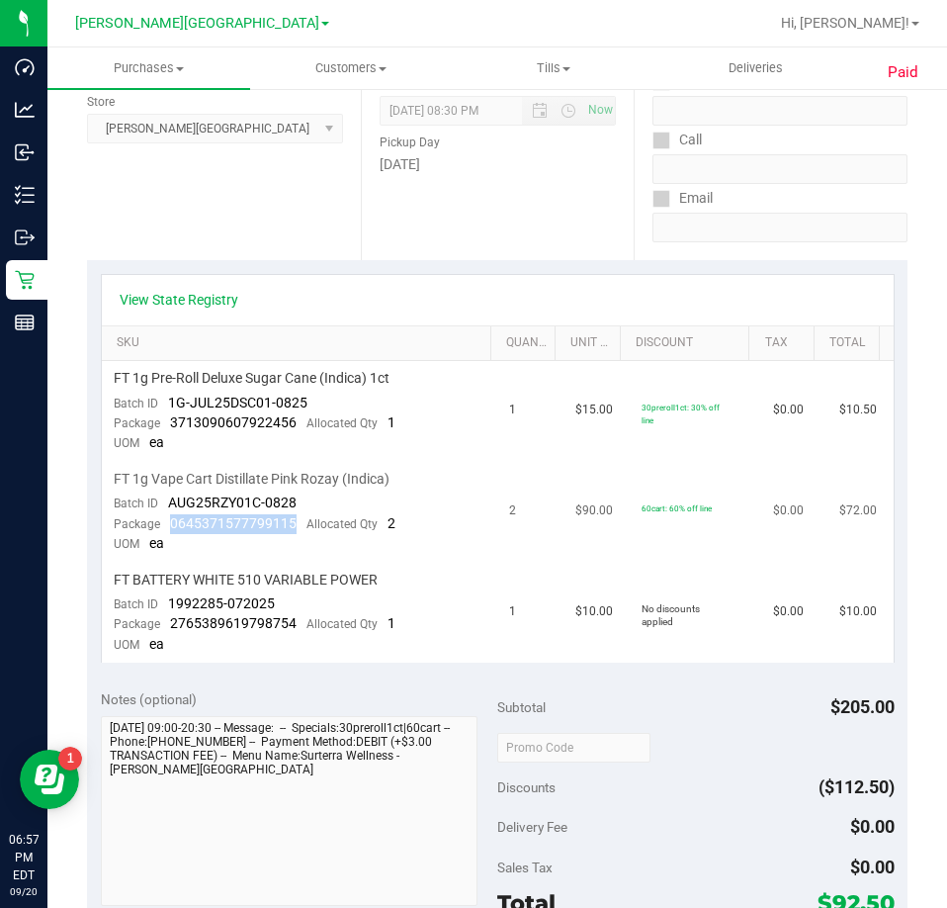
drag, startPoint x: 298, startPoint y: 517, endPoint x: 171, endPoint y: 523, distance: 126.7
click at [171, 523] on div "Package 0645371577799115 Allocated Qty 2" at bounding box center [255, 524] width 282 height 20
drag, startPoint x: 291, startPoint y: 617, endPoint x: 170, endPoint y: 615, distance: 120.7
click at [170, 615] on span "2765389619798754" at bounding box center [233, 623] width 127 height 16
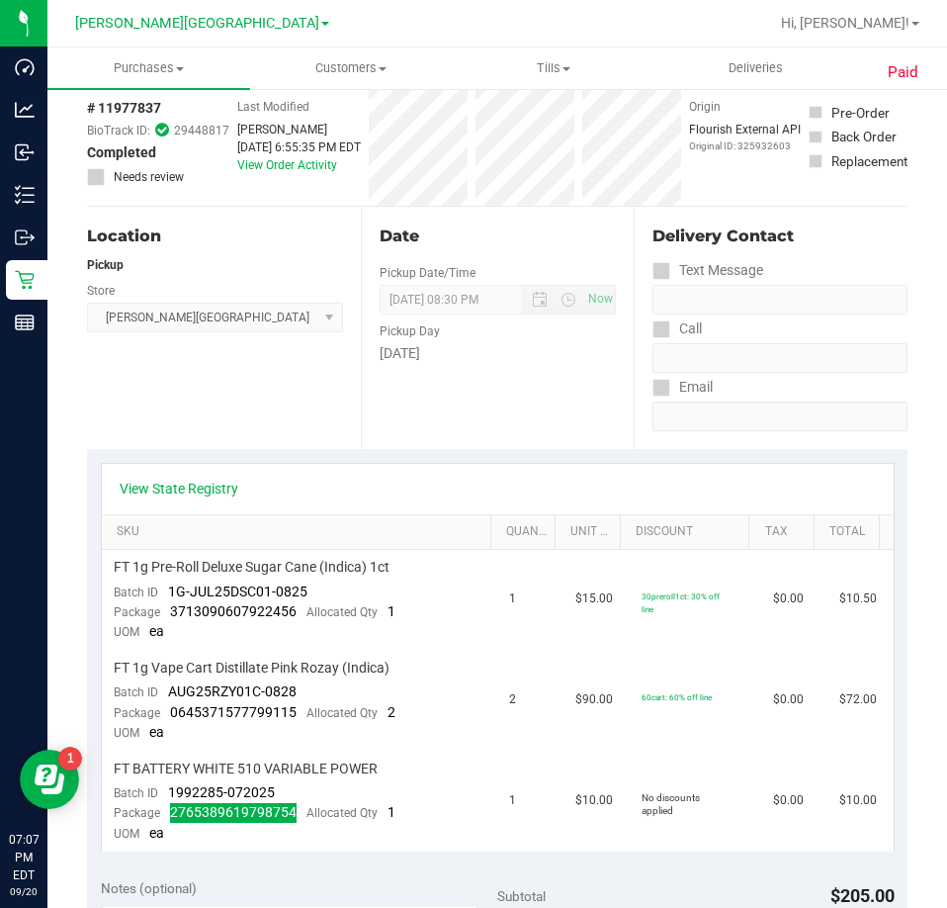
scroll to position [0, 0]
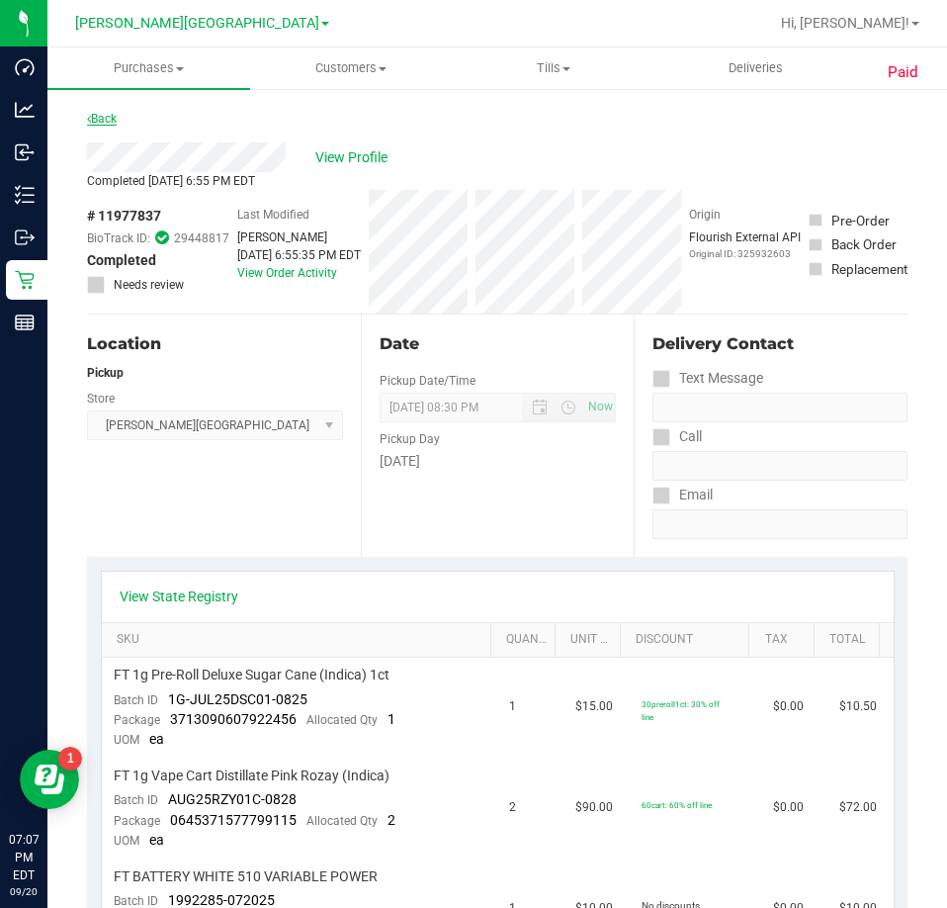
click at [107, 116] on link "Back" at bounding box center [102, 119] width 30 height 14
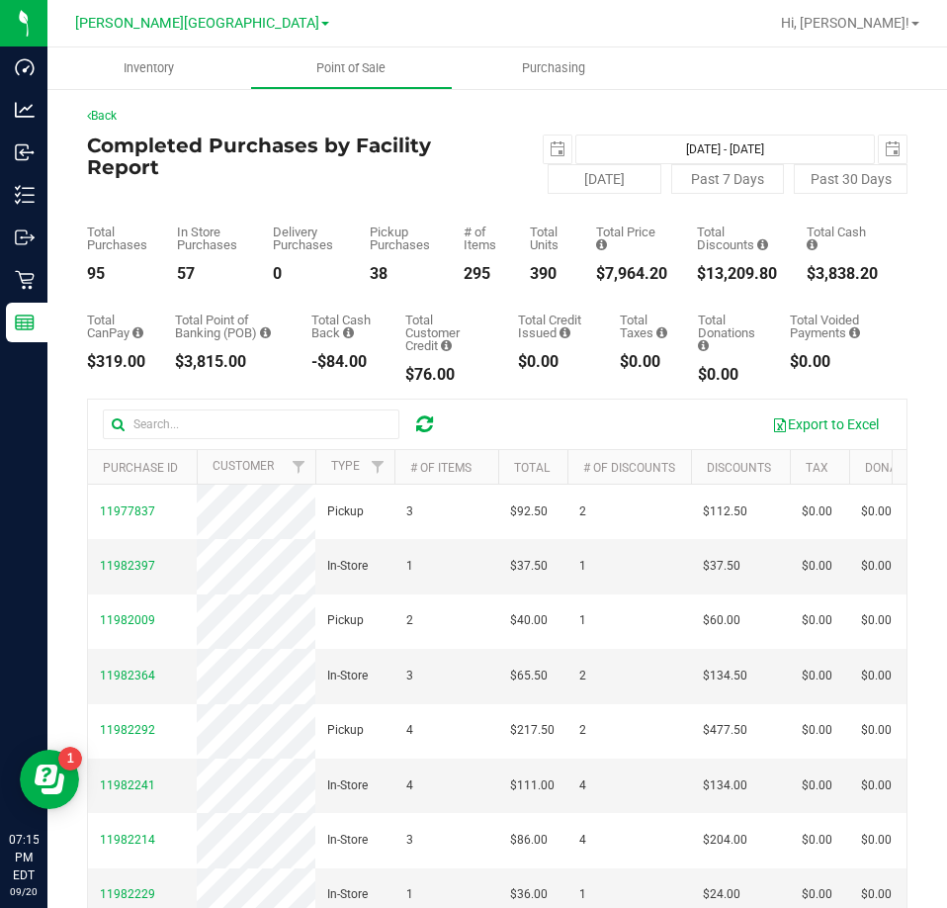
click at [421, 420] on icon at bounding box center [424, 424] width 17 height 20
click at [416, 422] on icon at bounding box center [424, 424] width 17 height 20
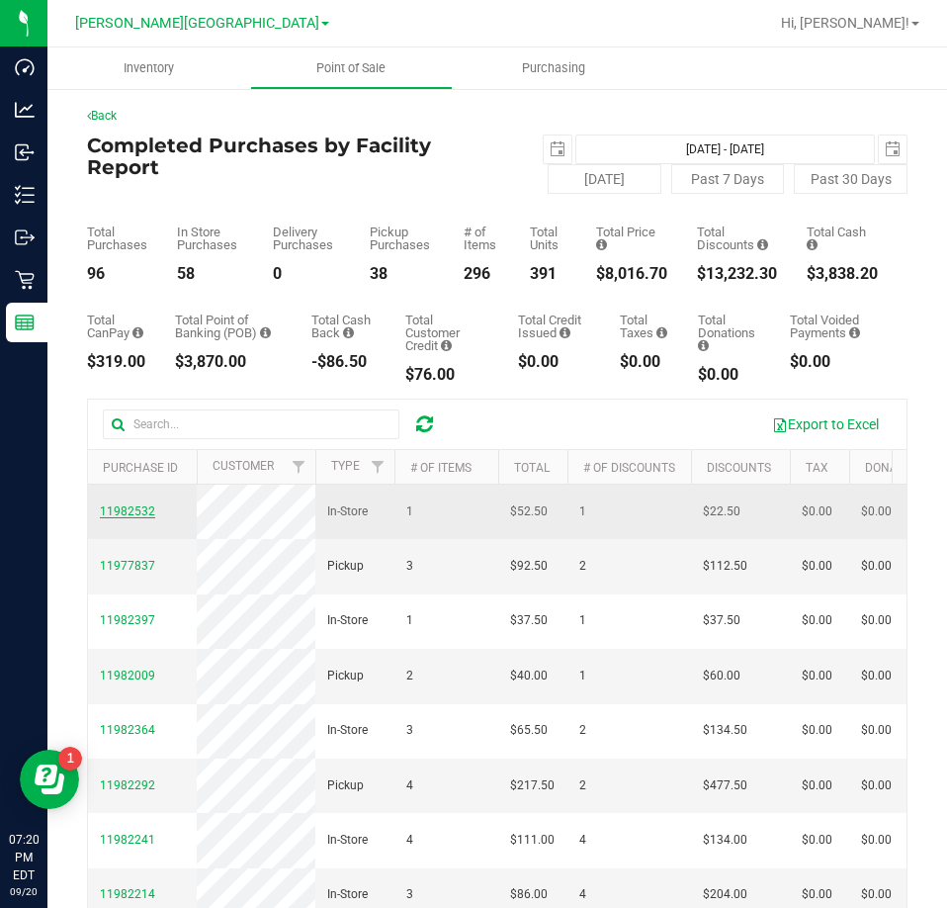
click at [127, 518] on span "11982532" at bounding box center [127, 511] width 55 height 14
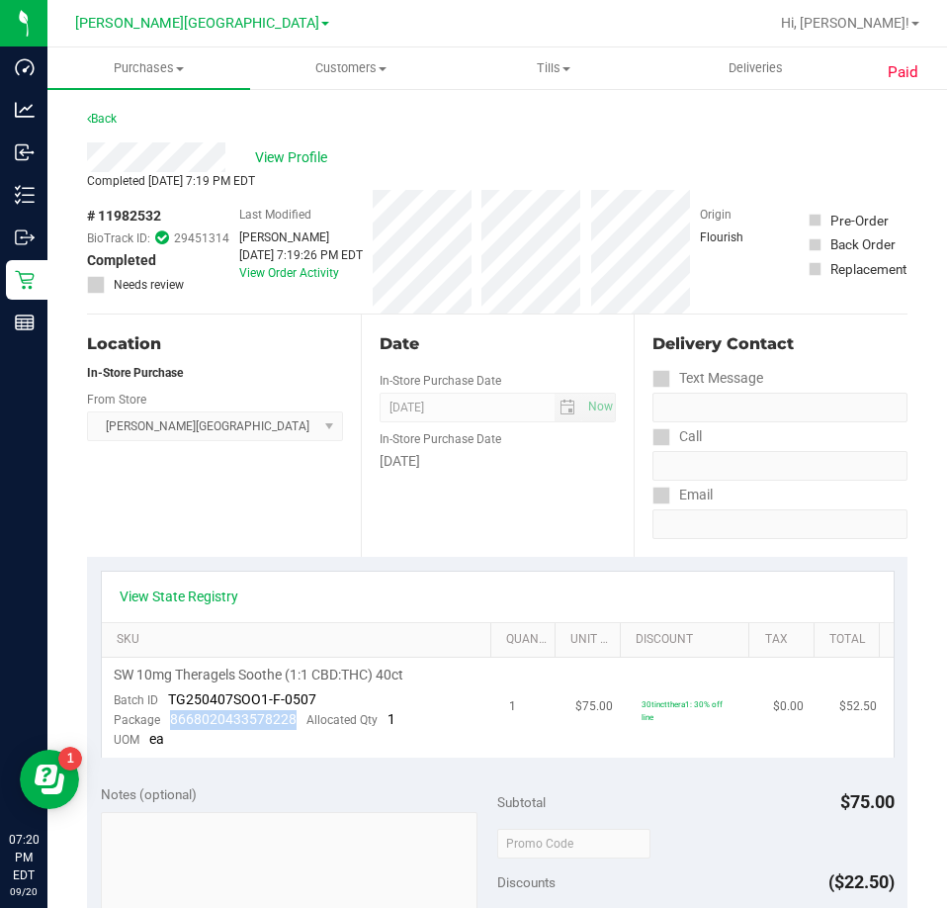
drag, startPoint x: 299, startPoint y: 717, endPoint x: 171, endPoint y: 718, distance: 127.6
click at [171, 718] on div "Package 8668020433578228 Allocated Qty 1" at bounding box center [255, 720] width 282 height 20
click at [108, 121] on link "Back" at bounding box center [102, 119] width 30 height 14
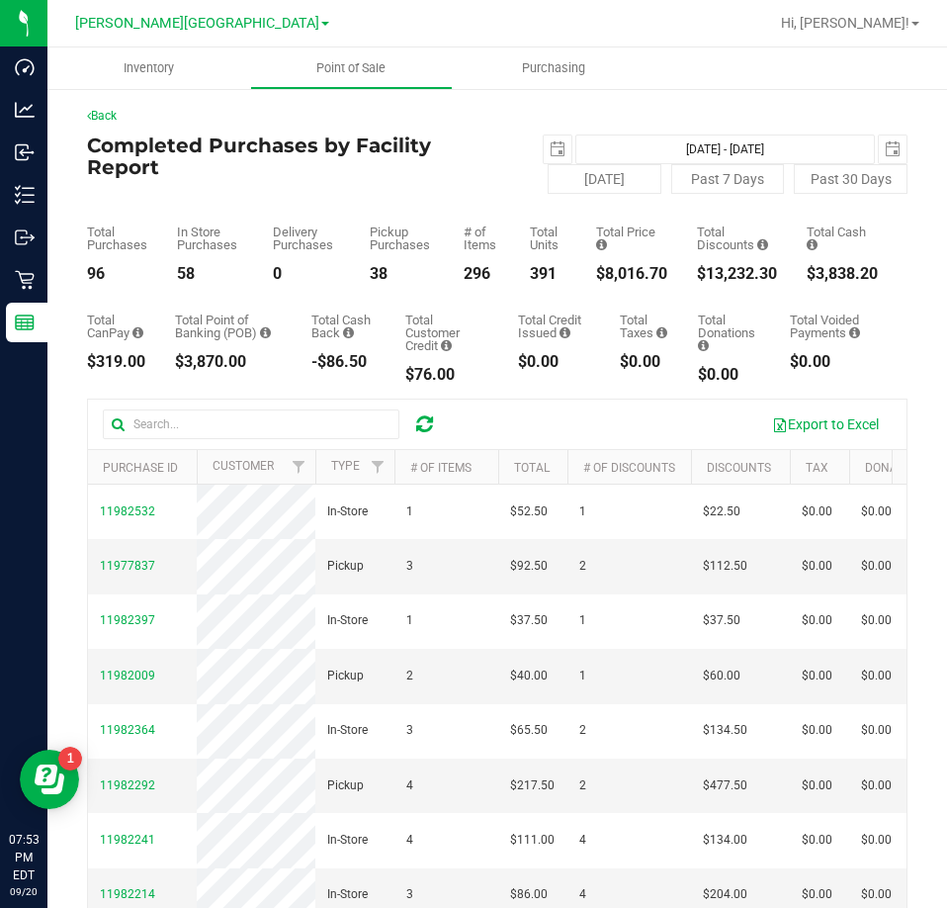
click at [429, 415] on icon at bounding box center [424, 424] width 17 height 20
click at [807, 411] on button "Export to Excel" at bounding box center [826, 424] width 133 height 34
click at [426, 423] on icon at bounding box center [424, 424] width 17 height 20
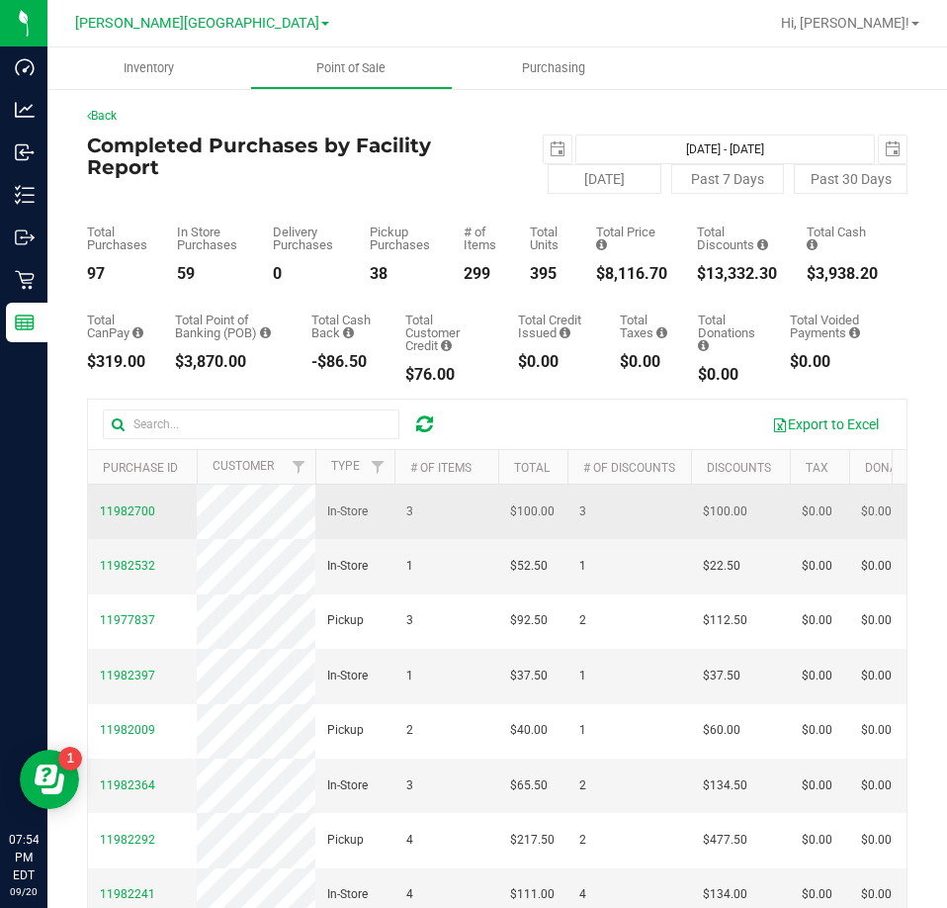
click at [135, 512] on span "11982700" at bounding box center [127, 511] width 55 height 19
click at [137, 518] on span "11982700" at bounding box center [127, 511] width 55 height 14
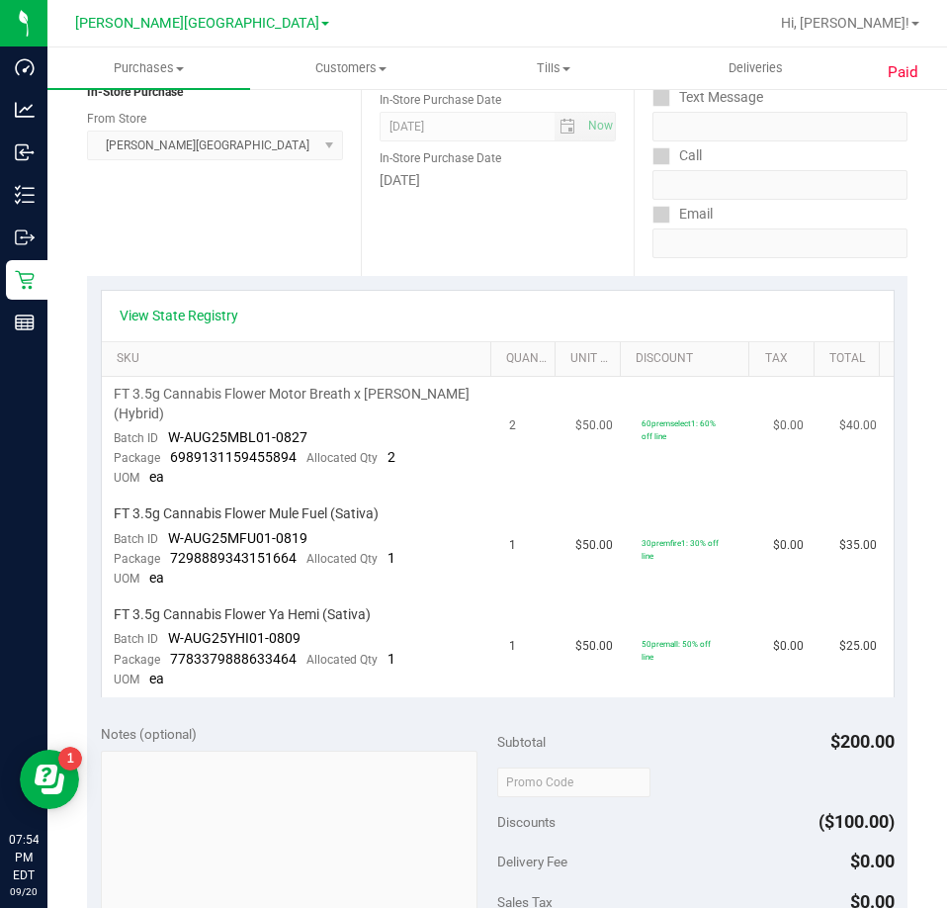
scroll to position [297, 0]
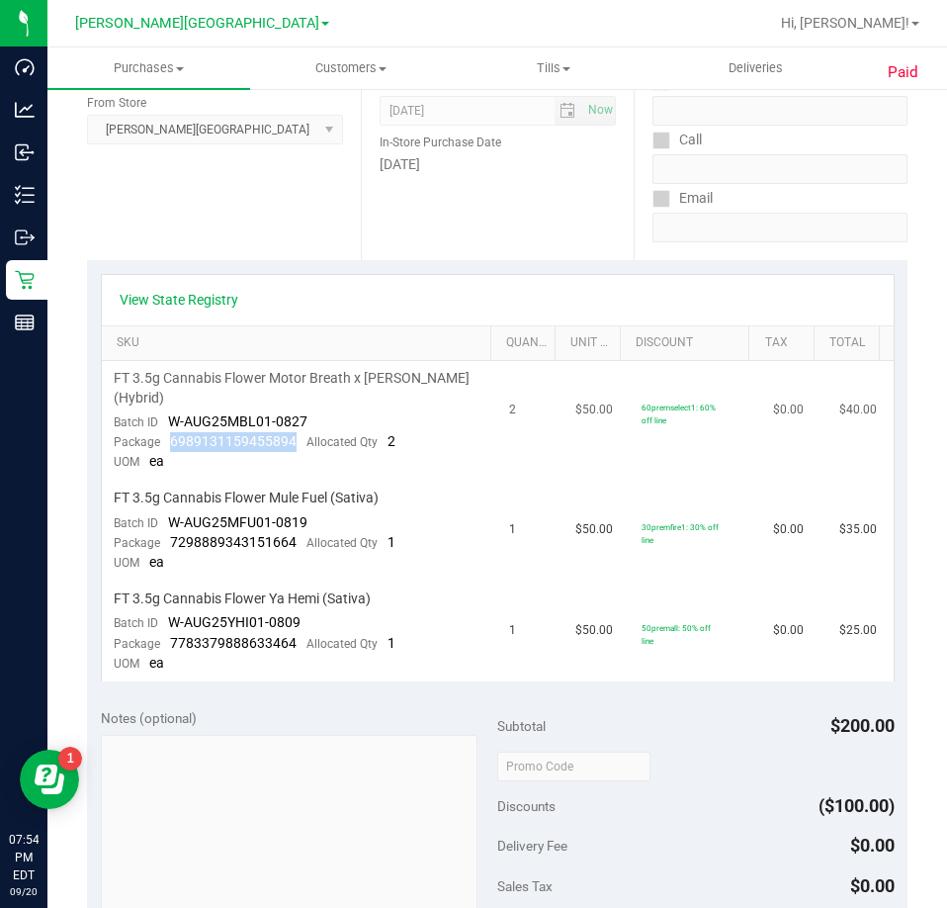
drag, startPoint x: 300, startPoint y: 438, endPoint x: 175, endPoint y: 436, distance: 124.6
click at [173, 436] on div "Package 6989131159455894 Allocated Qty 2" at bounding box center [255, 442] width 282 height 20
drag, startPoint x: 184, startPoint y: 445, endPoint x: 300, endPoint y: 436, distance: 116.1
click at [300, 436] on div "Package 6989131159455894 Allocated Qty 2" at bounding box center [255, 442] width 282 height 20
drag, startPoint x: 300, startPoint y: 539, endPoint x: 167, endPoint y: 549, distance: 132.9
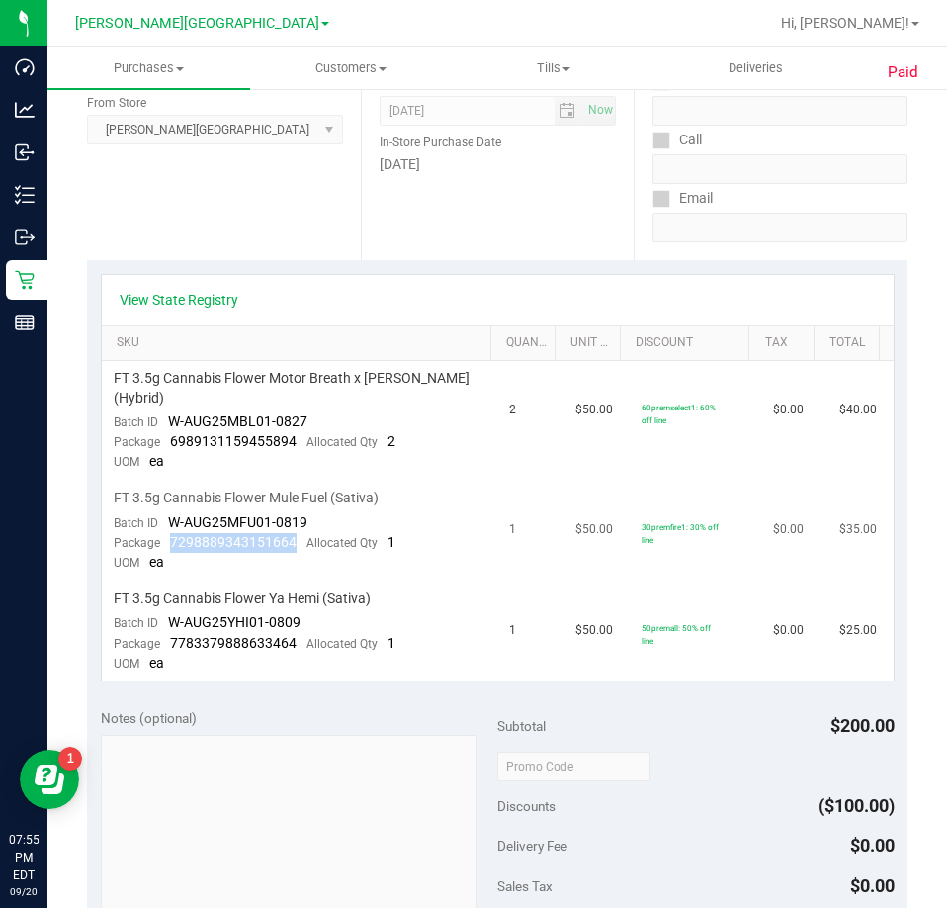
click at [167, 549] on div "Package 7298889343151664 Allocated Qty 1" at bounding box center [255, 543] width 282 height 20
drag, startPoint x: 298, startPoint y: 643, endPoint x: 173, endPoint y: 642, distance: 124.6
click at [173, 642] on div "Package 7783379888633464 Allocated Qty 1" at bounding box center [255, 644] width 282 height 20
drag, startPoint x: 168, startPoint y: 642, endPoint x: 295, endPoint y: 638, distance: 126.7
click at [295, 638] on div "Package 7783379888633464 Allocated Qty 1" at bounding box center [255, 644] width 282 height 20
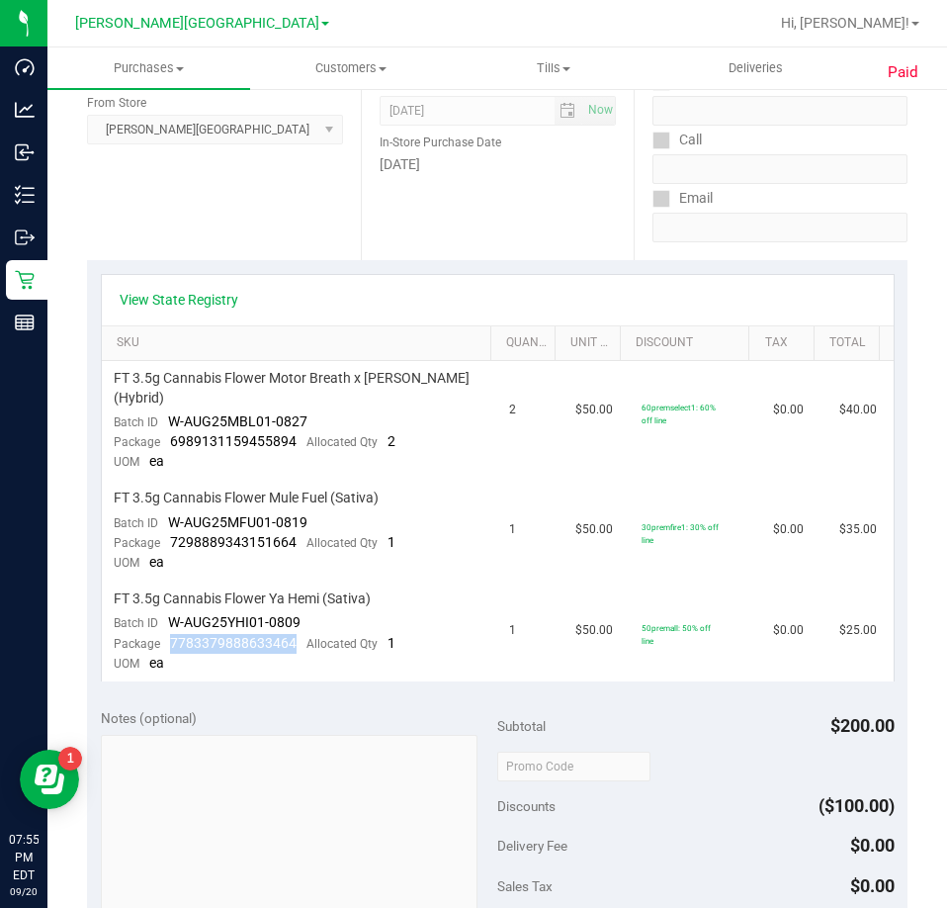
click at [321, 217] on div "Location In-Store Purchase From Store Bonita Springs WC Select Store Bonita Spr…" at bounding box center [224, 139] width 274 height 242
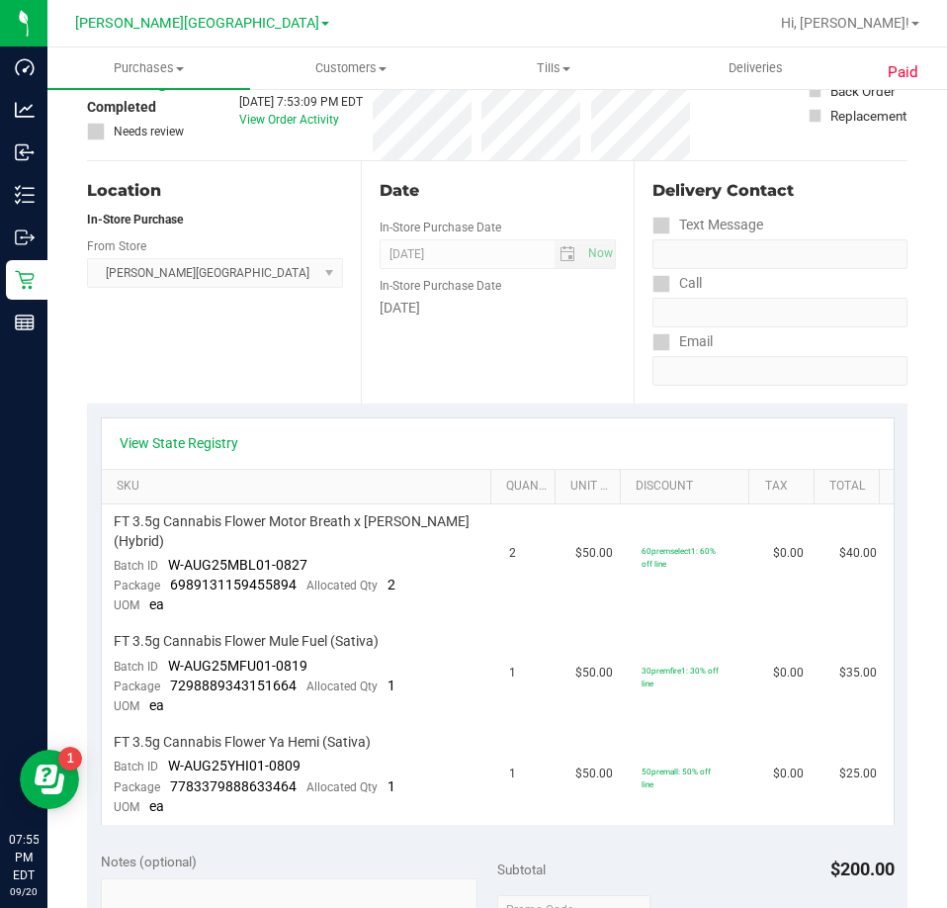
scroll to position [0, 0]
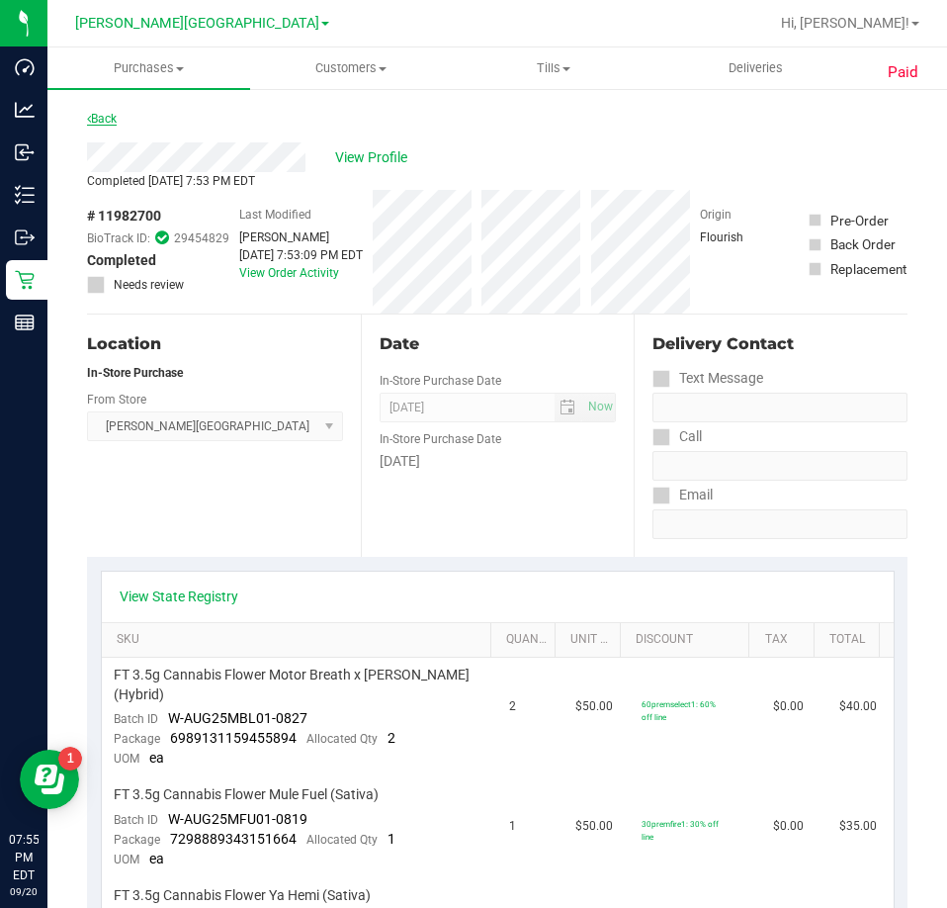
click at [100, 122] on link "Back" at bounding box center [102, 119] width 30 height 14
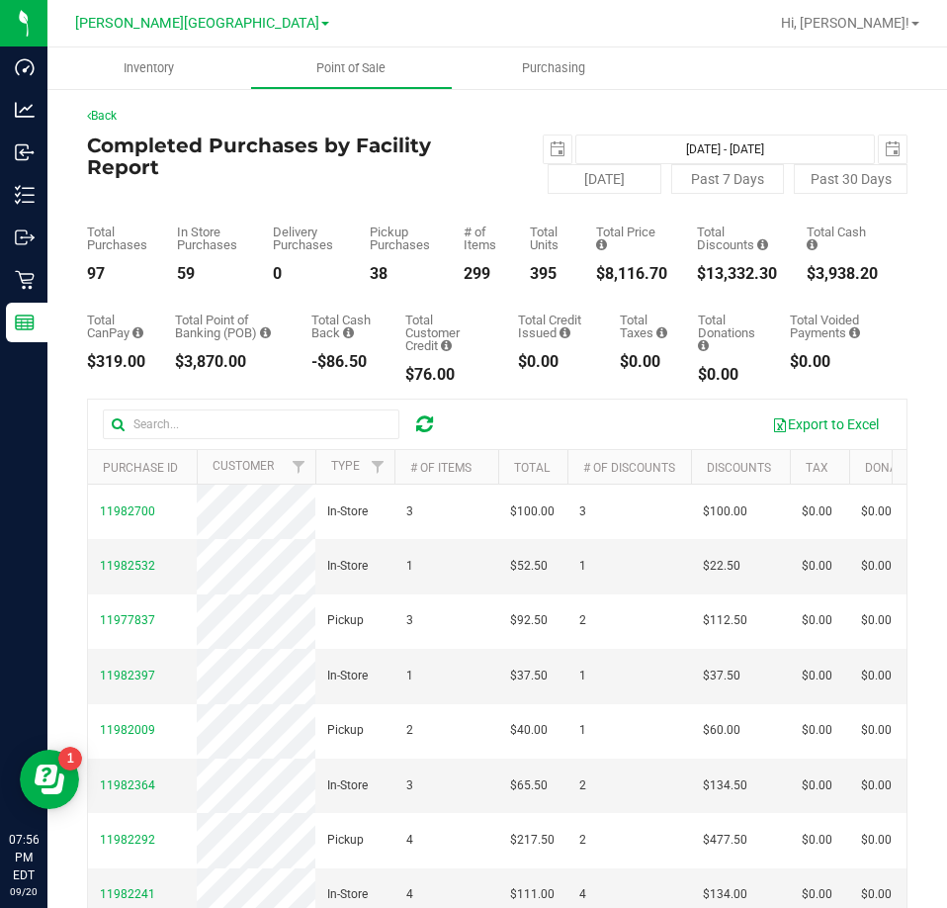
click at [424, 424] on icon at bounding box center [424, 424] width 17 height 20
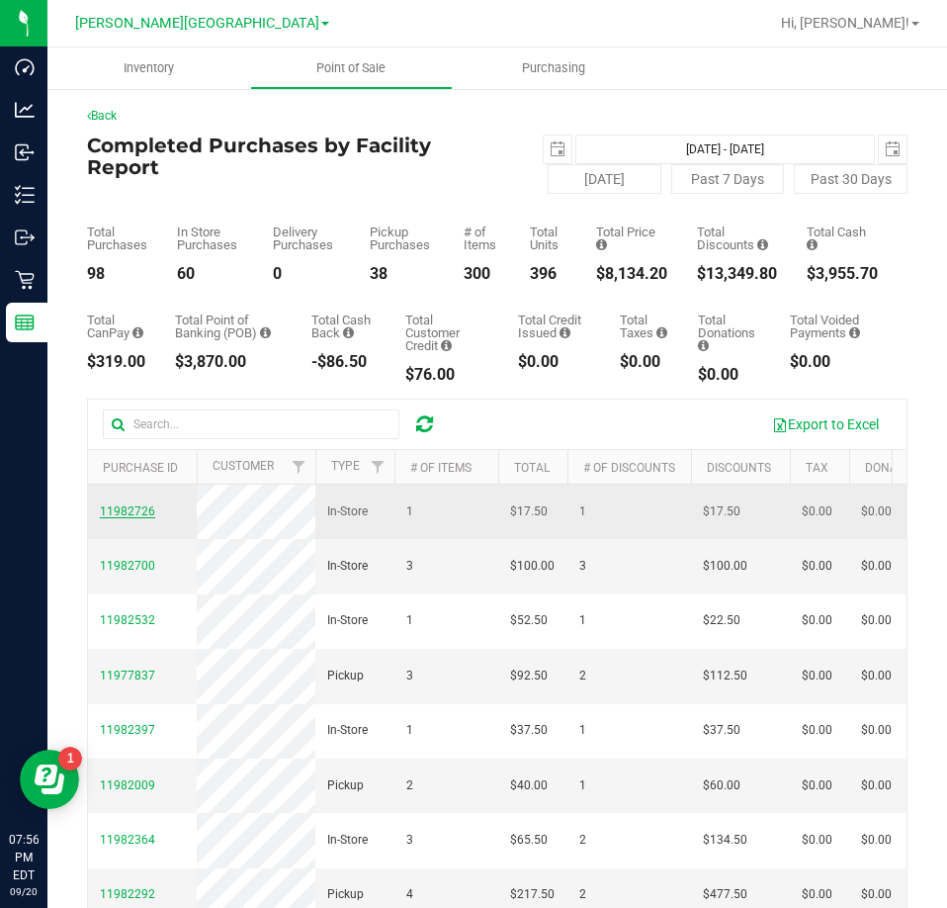
click at [129, 515] on span "11982726" at bounding box center [127, 511] width 55 height 14
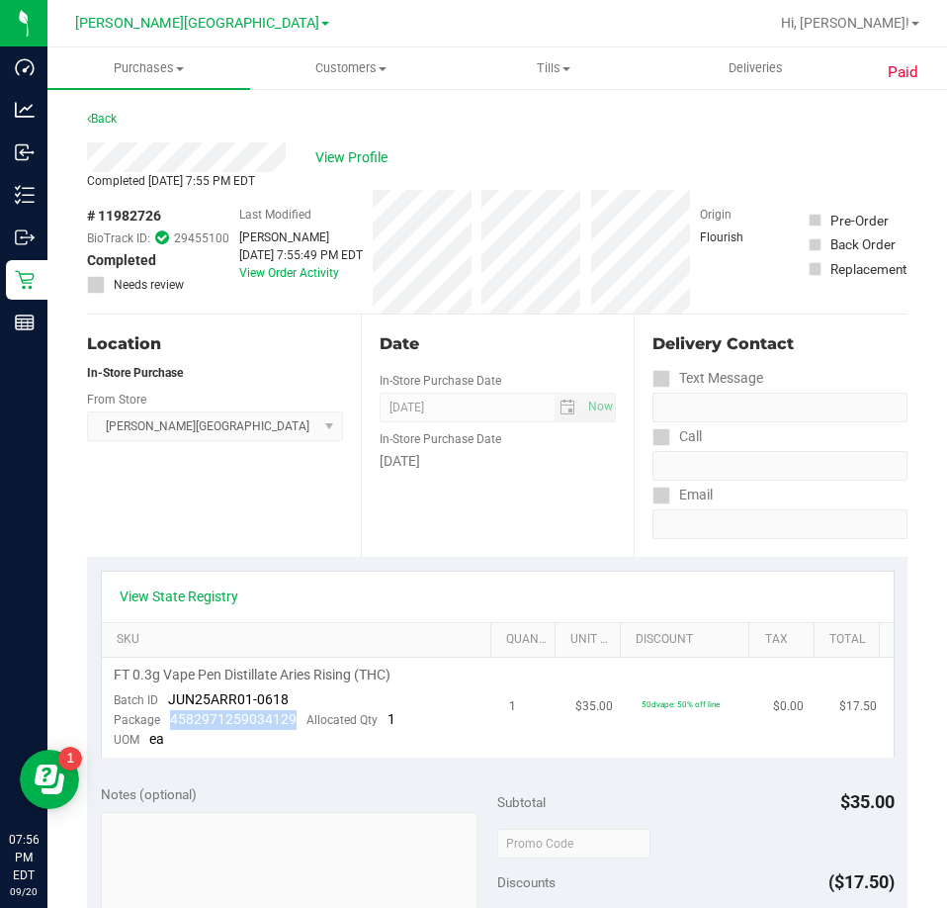
drag, startPoint x: 292, startPoint y: 722, endPoint x: 171, endPoint y: 712, distance: 121.1
click at [171, 712] on span "4582971259034129" at bounding box center [233, 719] width 127 height 16
click at [107, 124] on link "Back" at bounding box center [102, 119] width 30 height 14
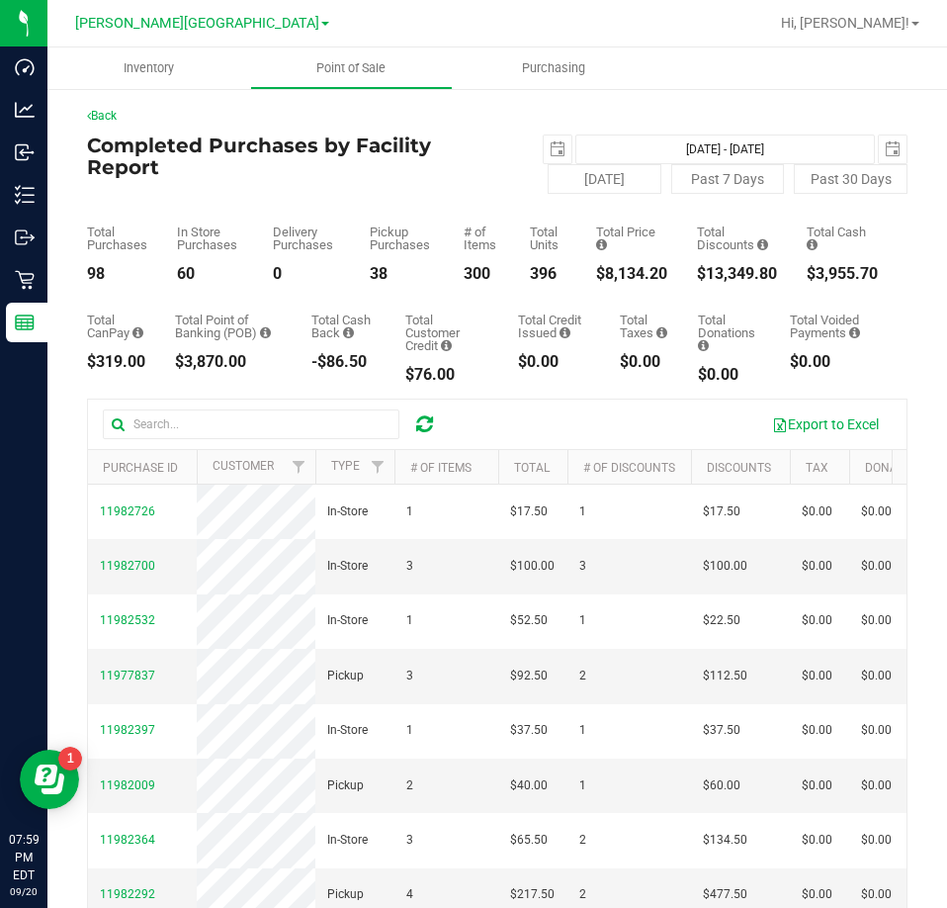
click at [417, 419] on icon at bounding box center [424, 424] width 17 height 20
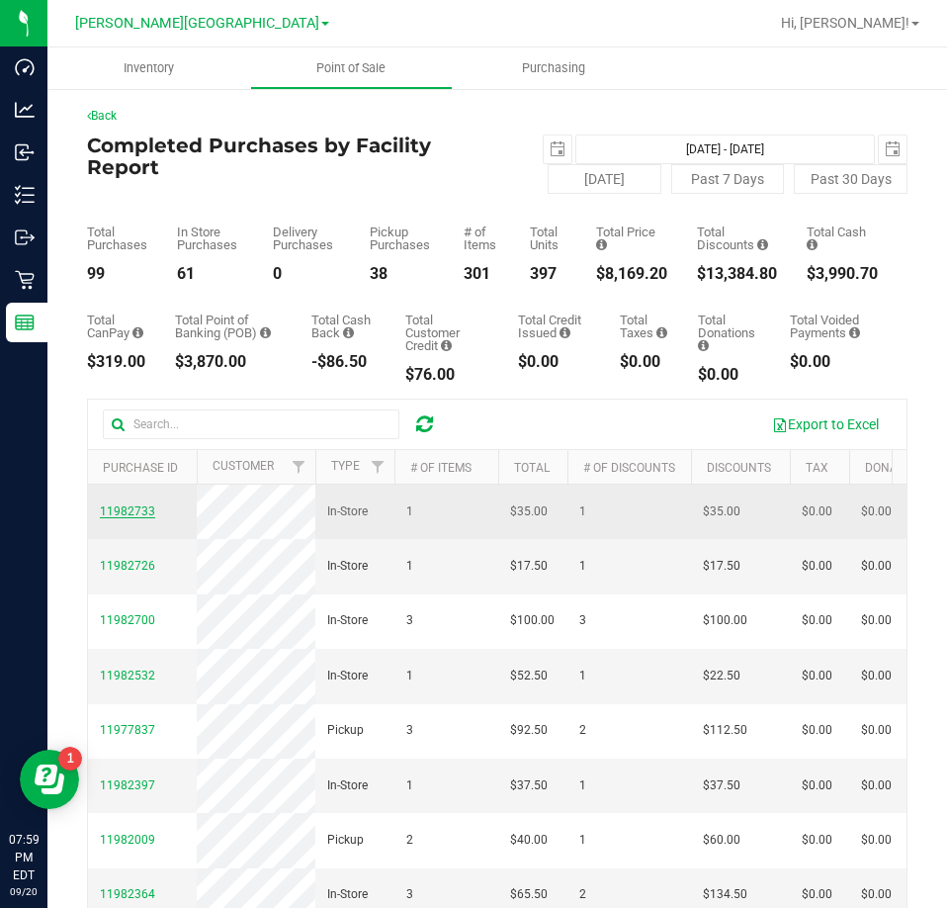
click at [119, 518] on span "11982733" at bounding box center [127, 511] width 55 height 14
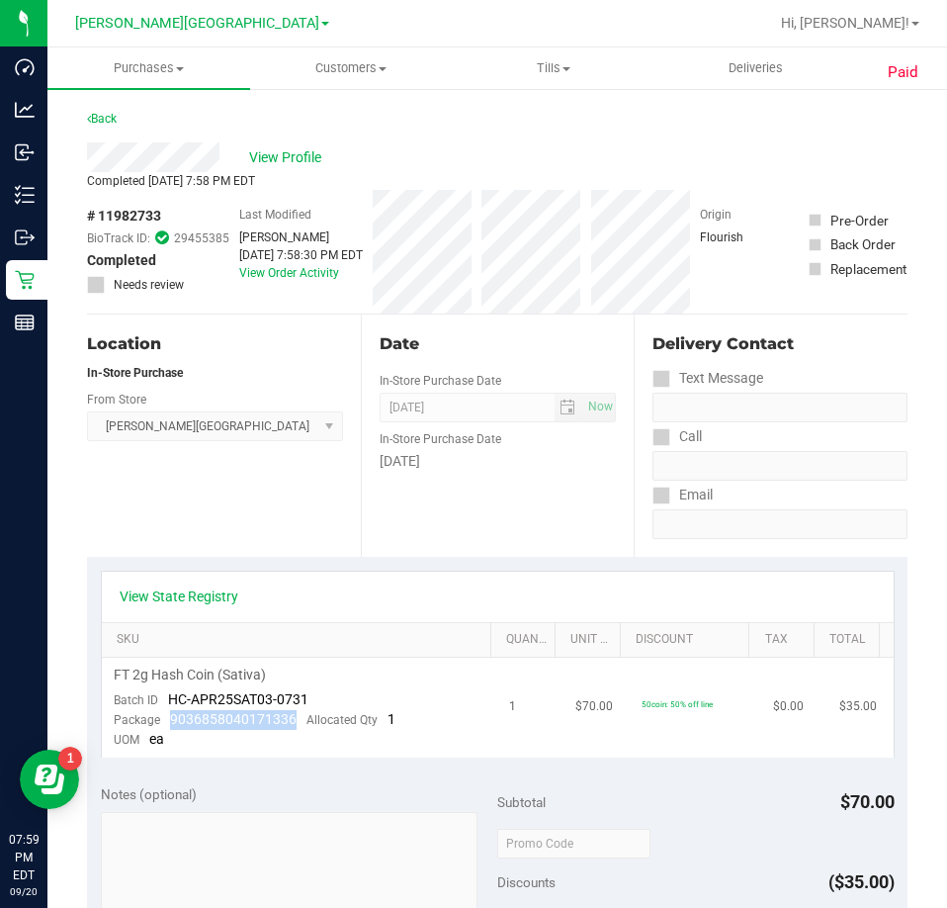
drag, startPoint x: 295, startPoint y: 715, endPoint x: 171, endPoint y: 727, distance: 124.2
click at [171, 727] on div "Package 9036858040171336 Allocated Qty 1" at bounding box center [255, 720] width 282 height 20
click at [113, 117] on link "Back" at bounding box center [102, 119] width 30 height 14
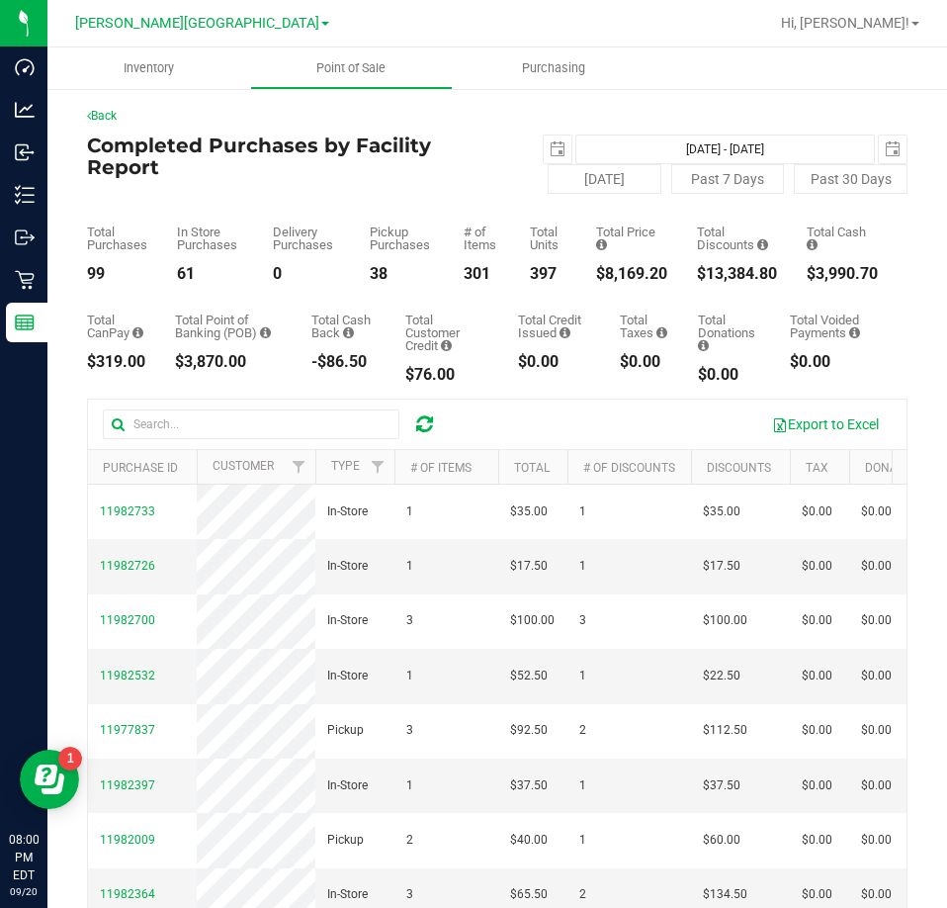
click at [426, 430] on icon at bounding box center [424, 424] width 17 height 20
click at [793, 423] on button "Export to Excel" at bounding box center [826, 424] width 133 height 34
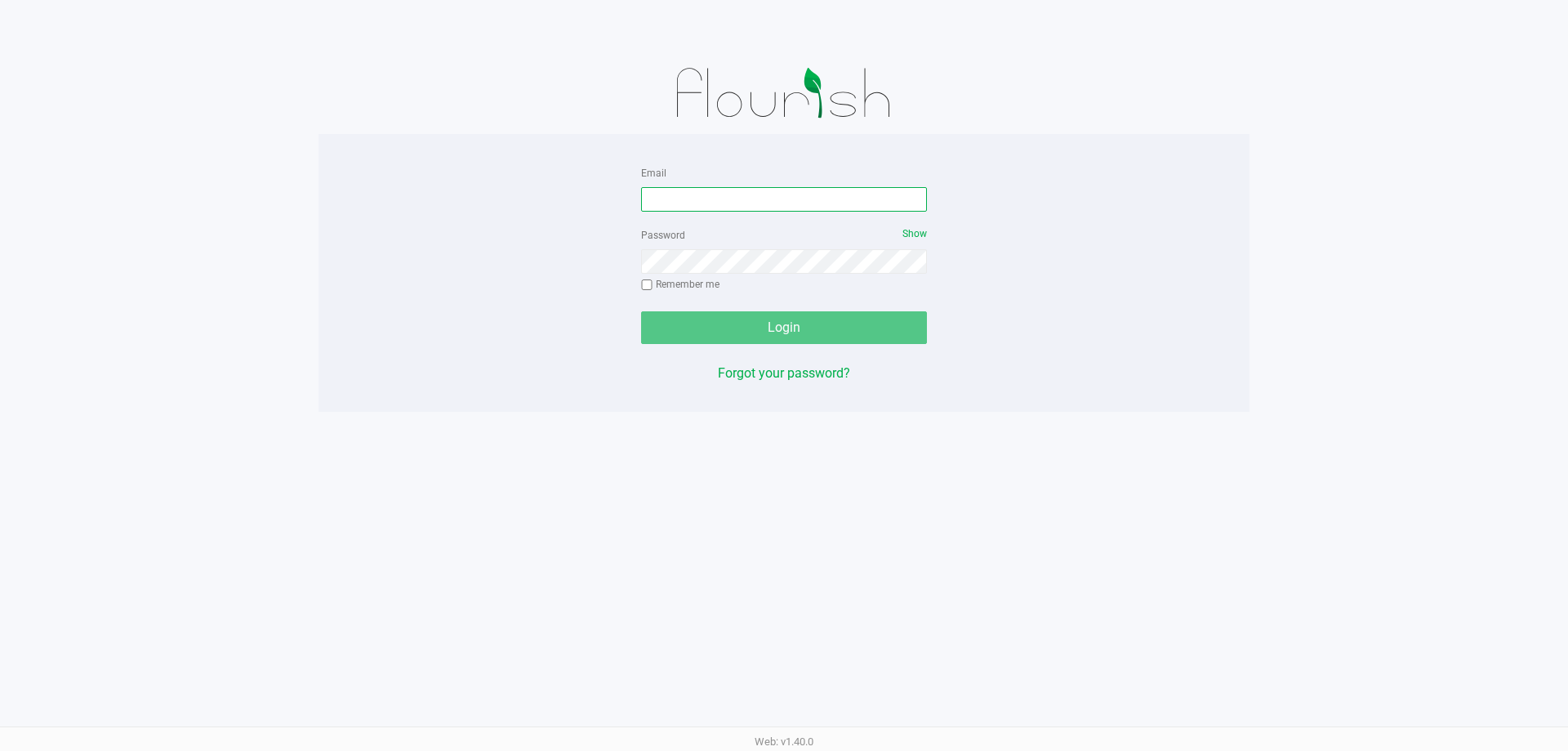
click at [725, 190] on input "Email" at bounding box center [784, 199] width 286 height 25
type input "dsavittieri@liveparallel.com"
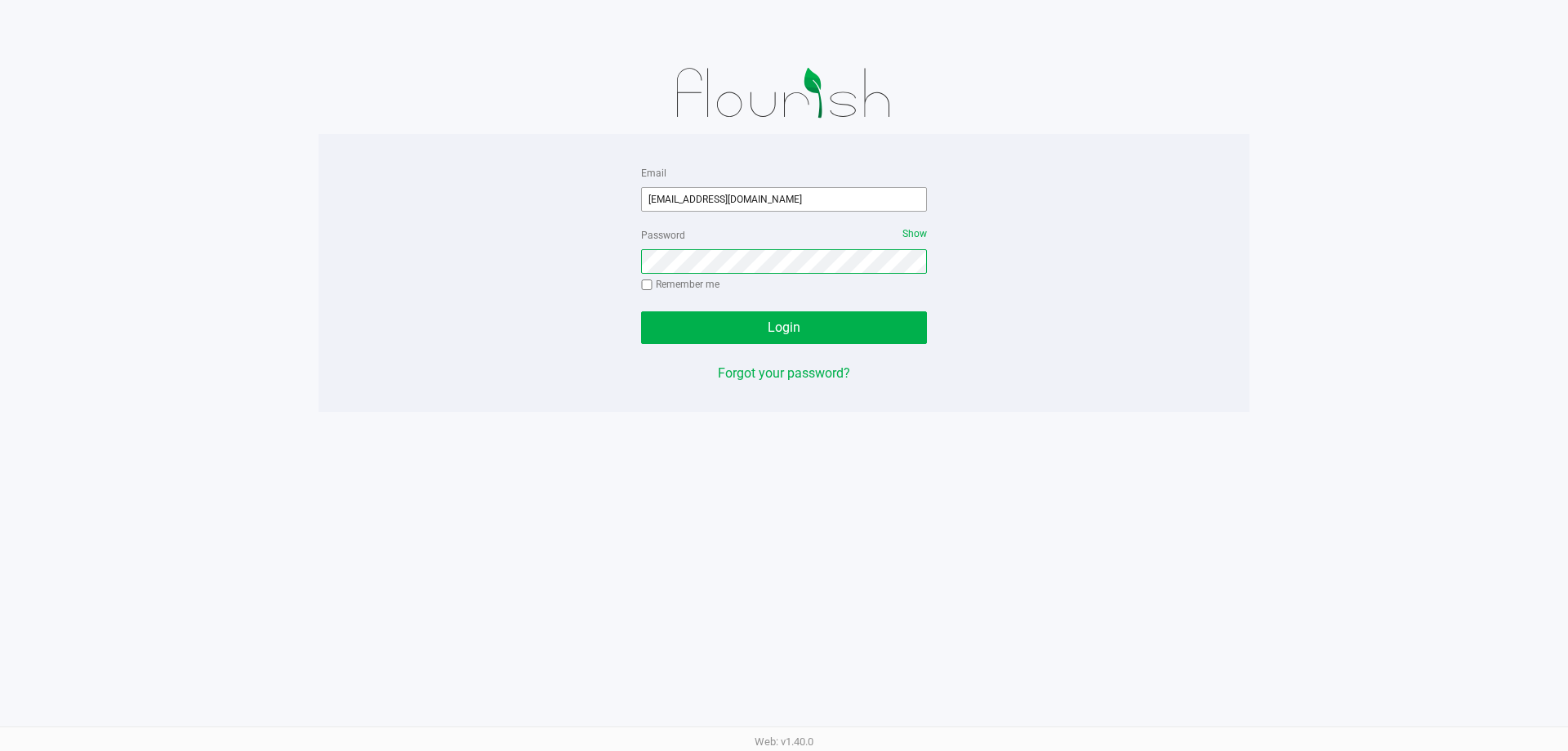
click at [641, 311] on button "Login" at bounding box center [784, 328] width 286 height 33
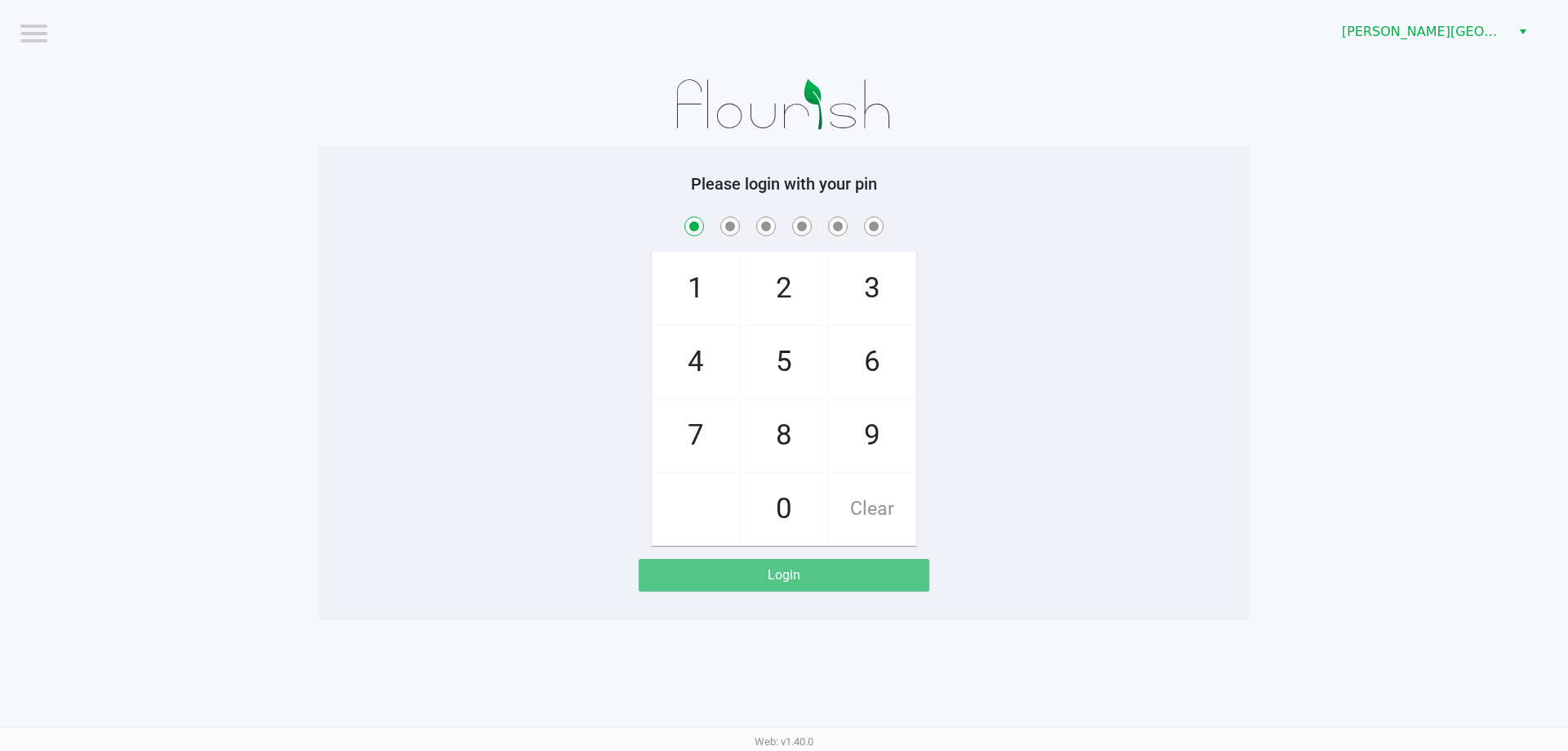
checkbox input "true"
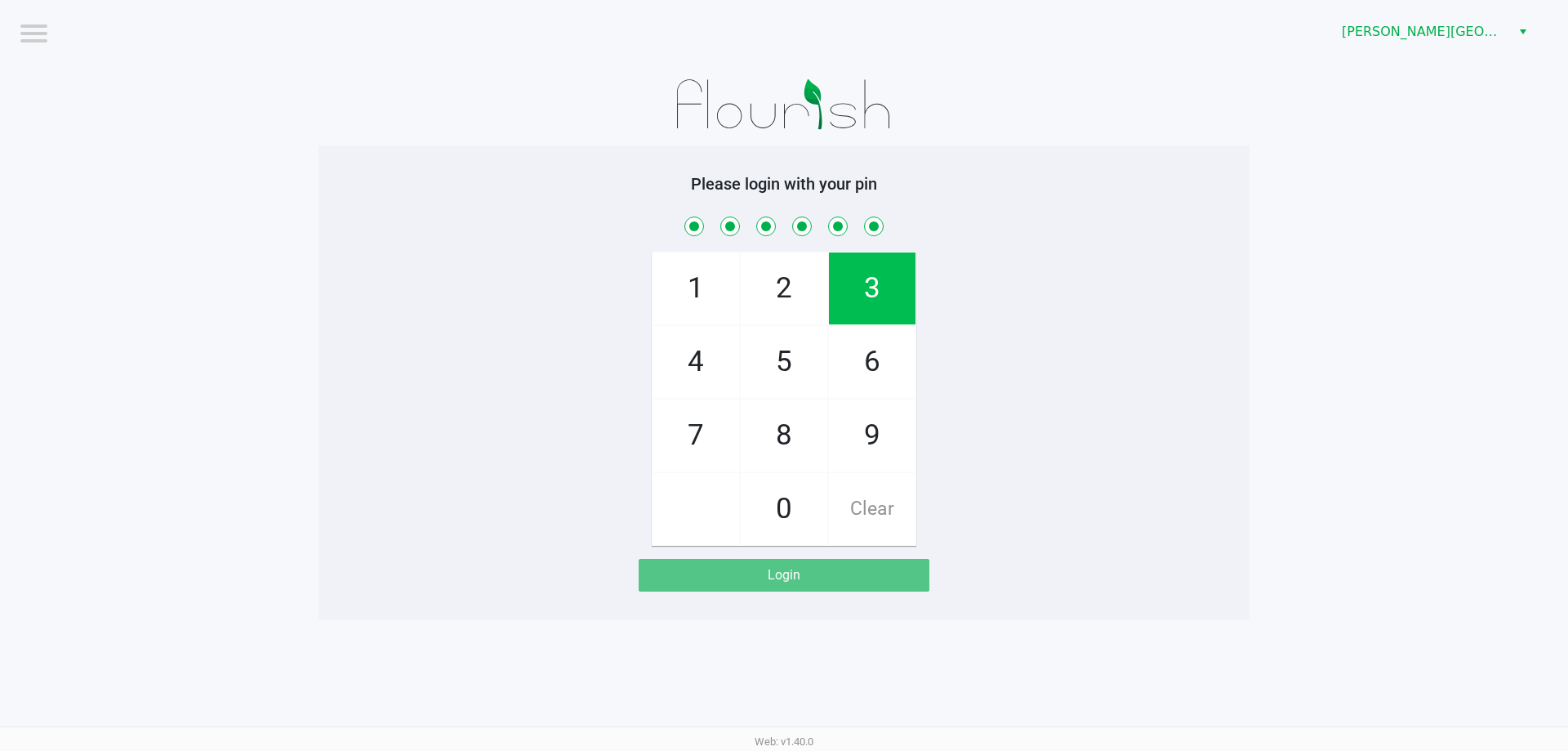
checkbox input "true"
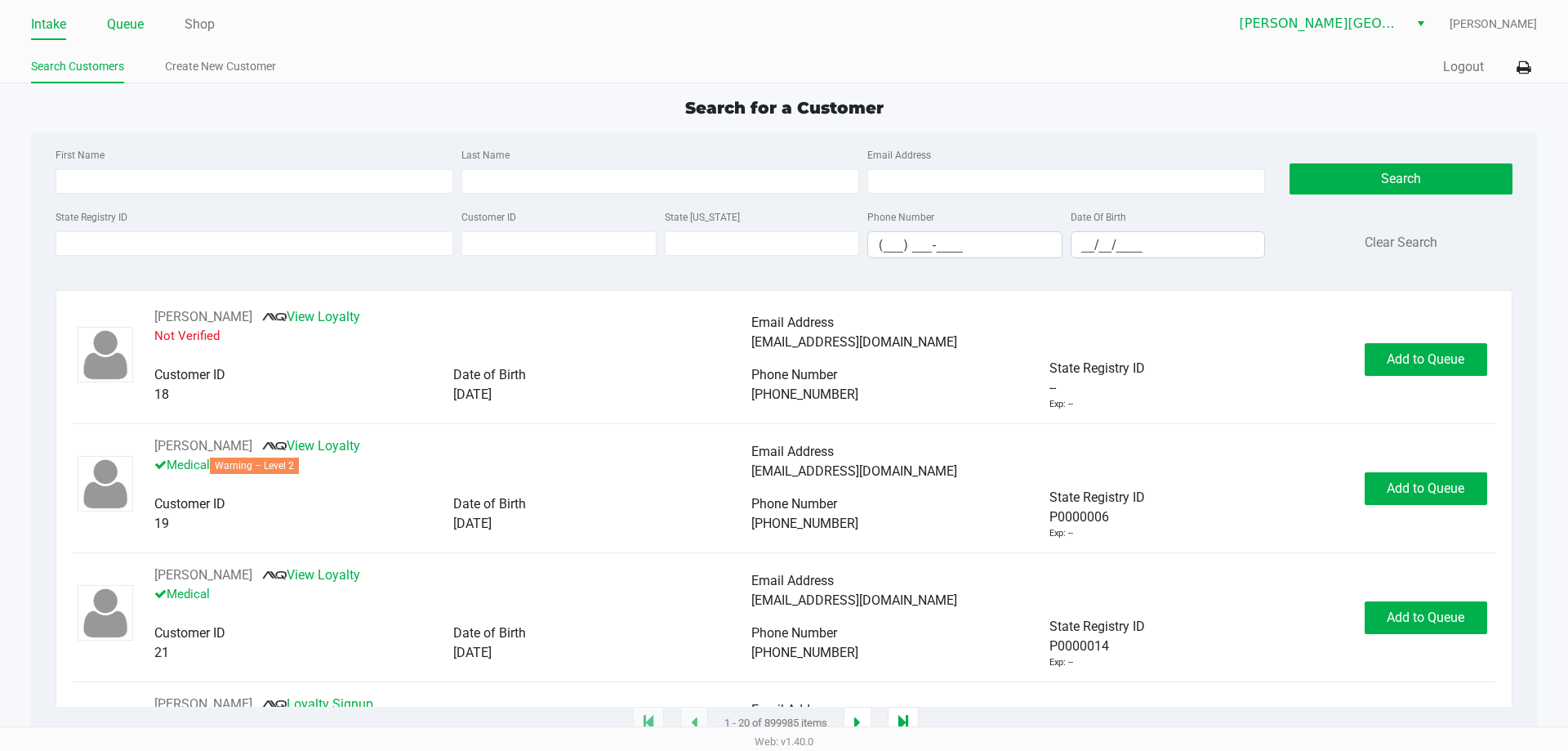
click at [135, 30] on link "Queue" at bounding box center [126, 25] width 37 height 23
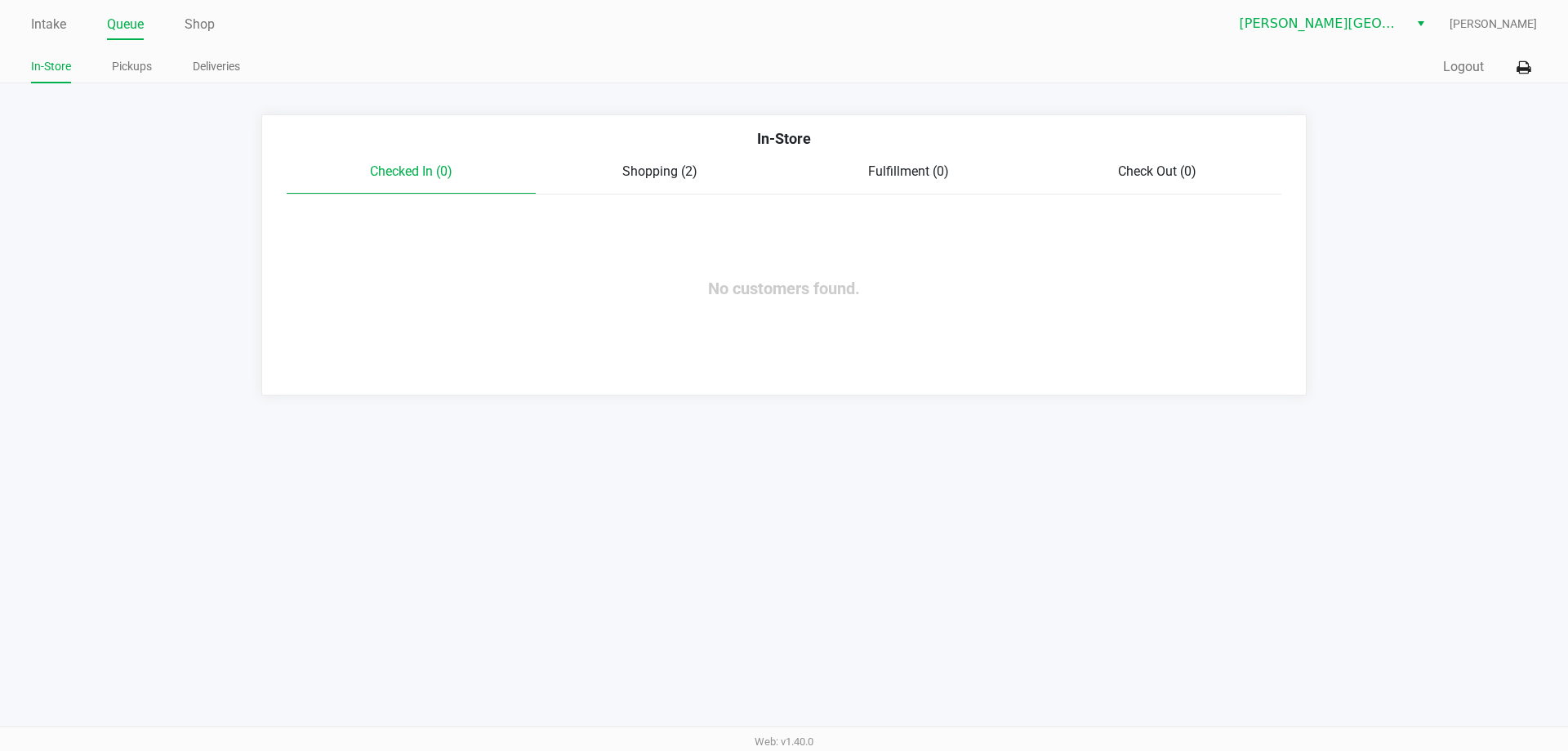
click at [685, 181] on div "Shopping (2)" at bounding box center [661, 172] width 249 height 20
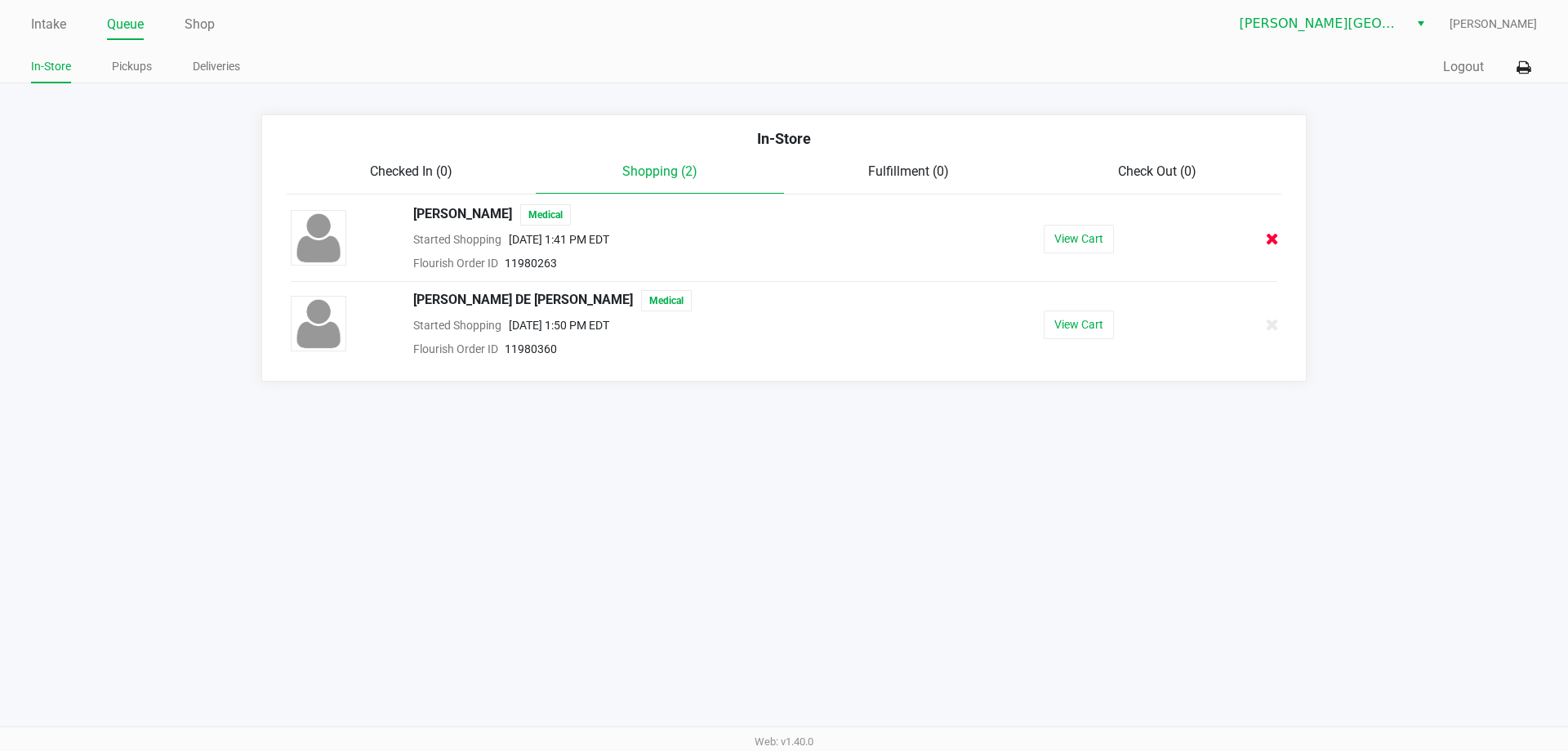
click at [1272, 238] on icon at bounding box center [1272, 239] width 13 height 12
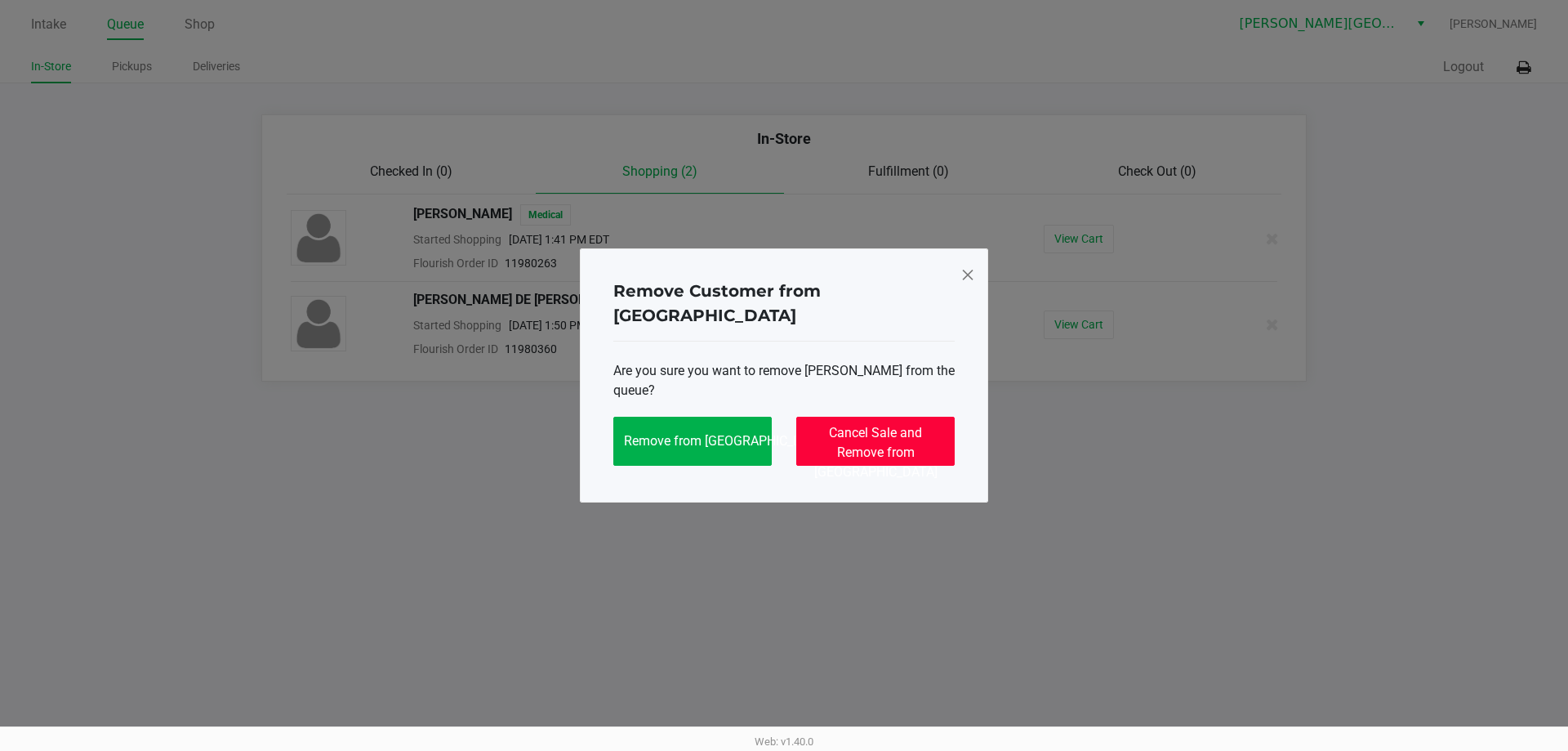
click at [903, 425] on span "Cancel Sale and Remove from Queue" at bounding box center [875, 452] width 123 height 55
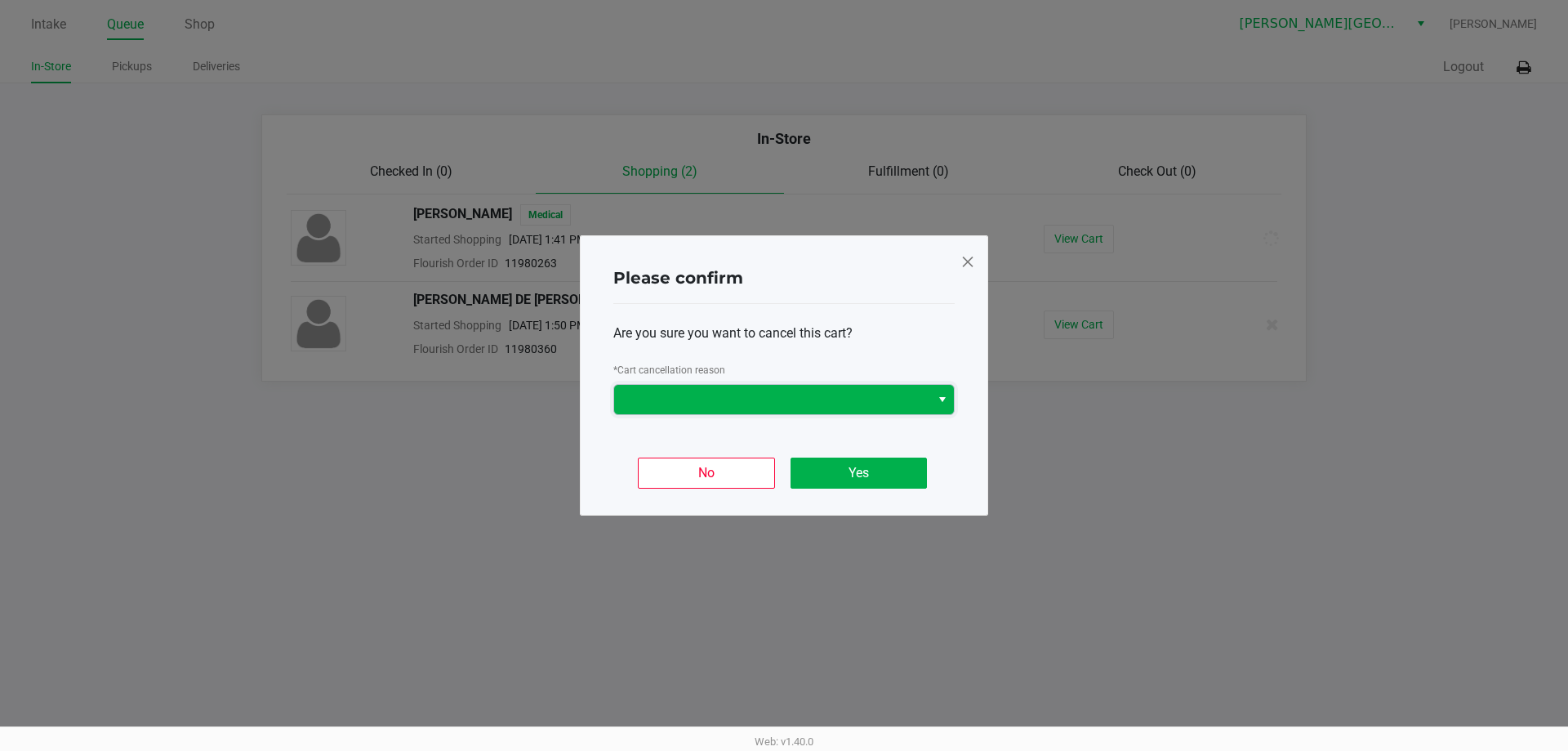
click at [862, 409] on span at bounding box center [772, 400] width 316 height 30
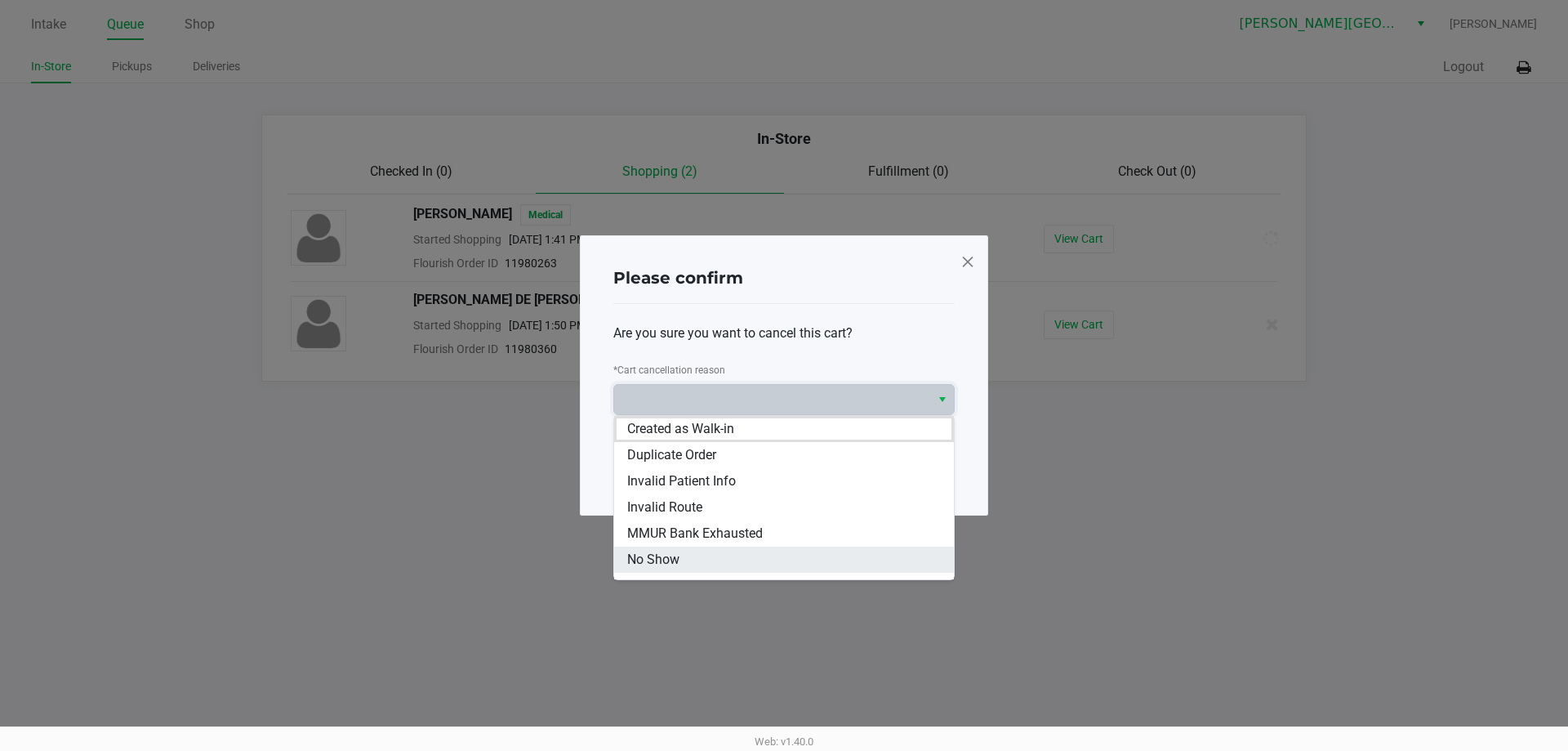
click at [727, 556] on li "No Show" at bounding box center [784, 560] width 339 height 26
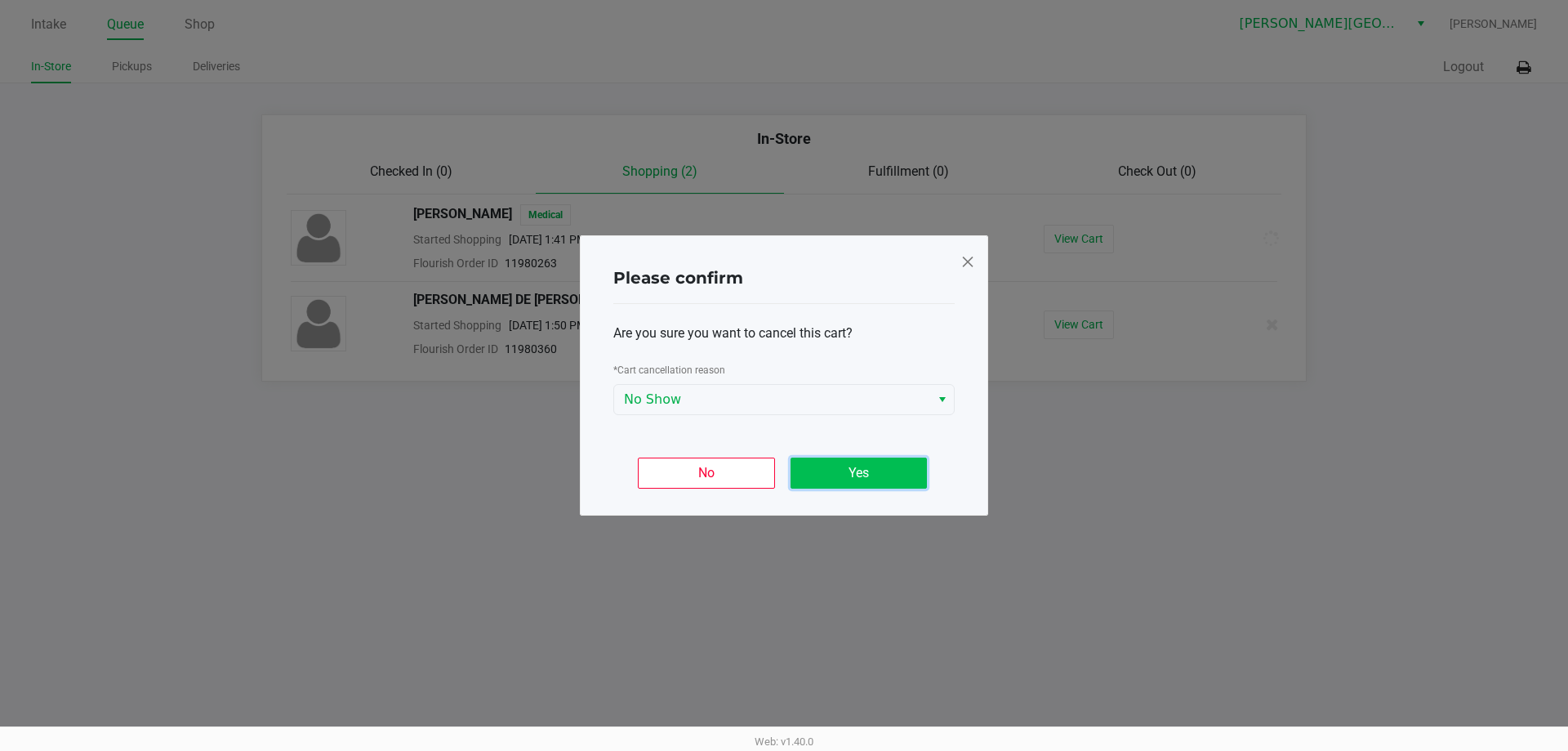
click at [860, 472] on button "Yes" at bounding box center [858, 473] width 136 height 31
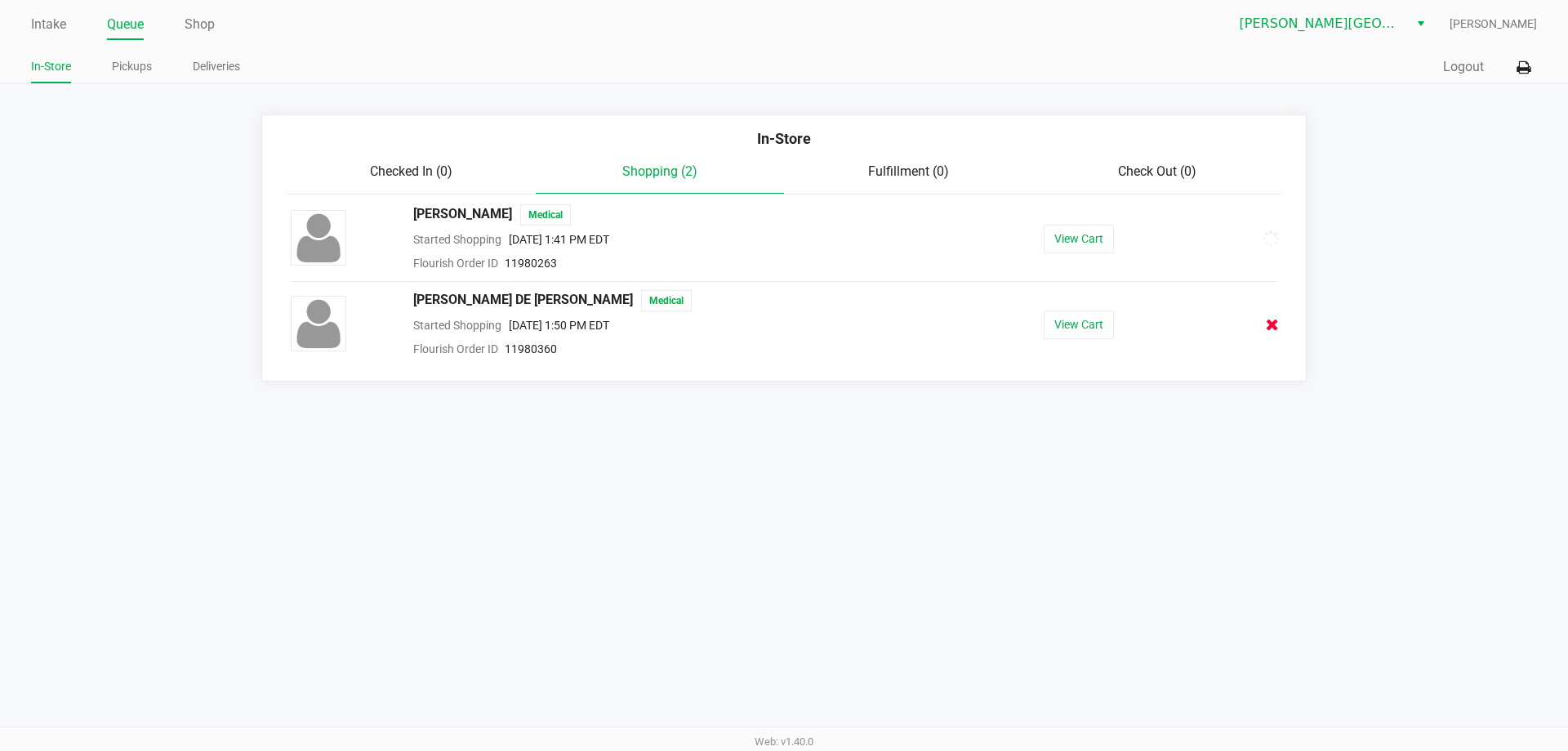
click at [1275, 320] on icon at bounding box center [1272, 325] width 13 height 12
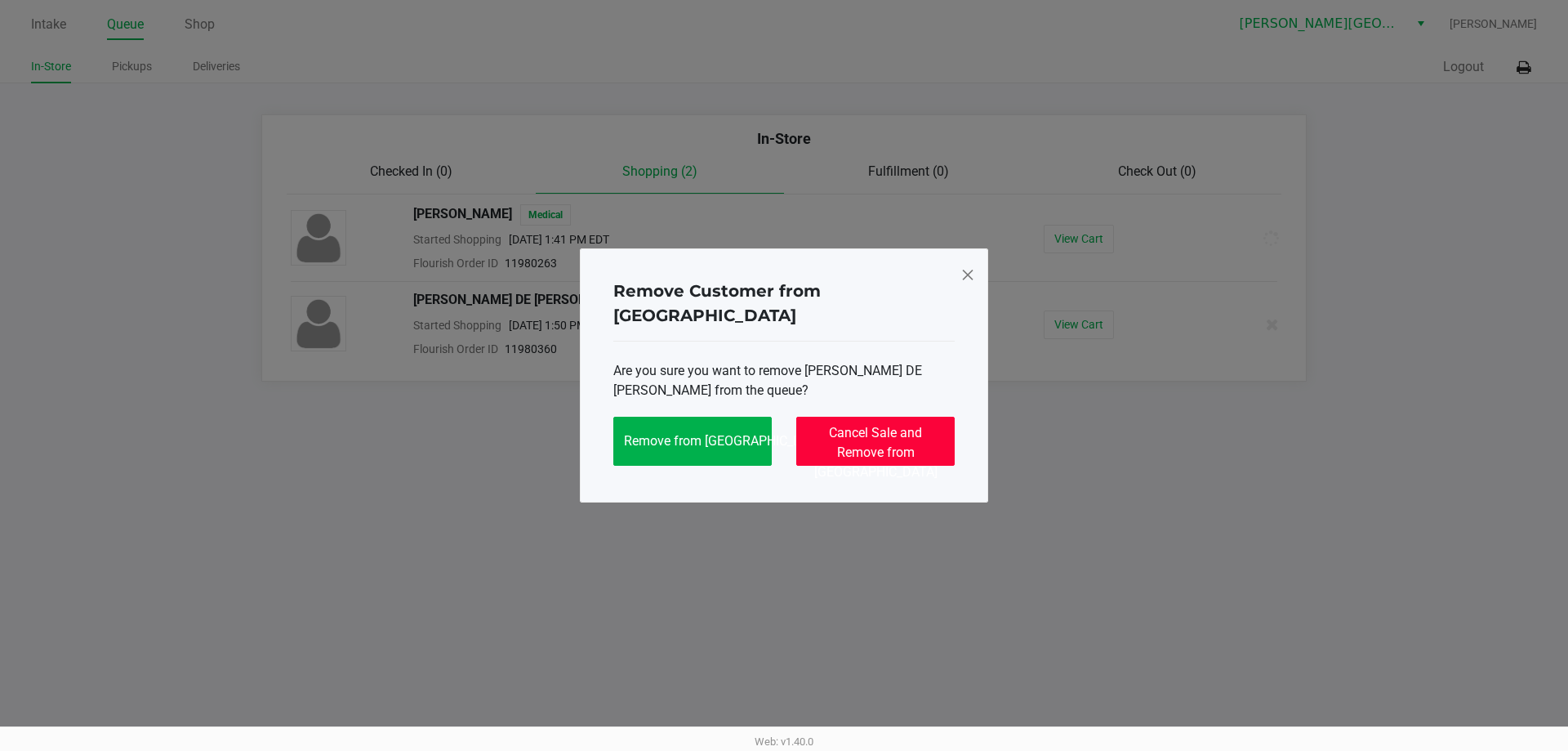
click at [920, 440] on span "Cancel Sale and Remove from Queue" at bounding box center [875, 452] width 123 height 55
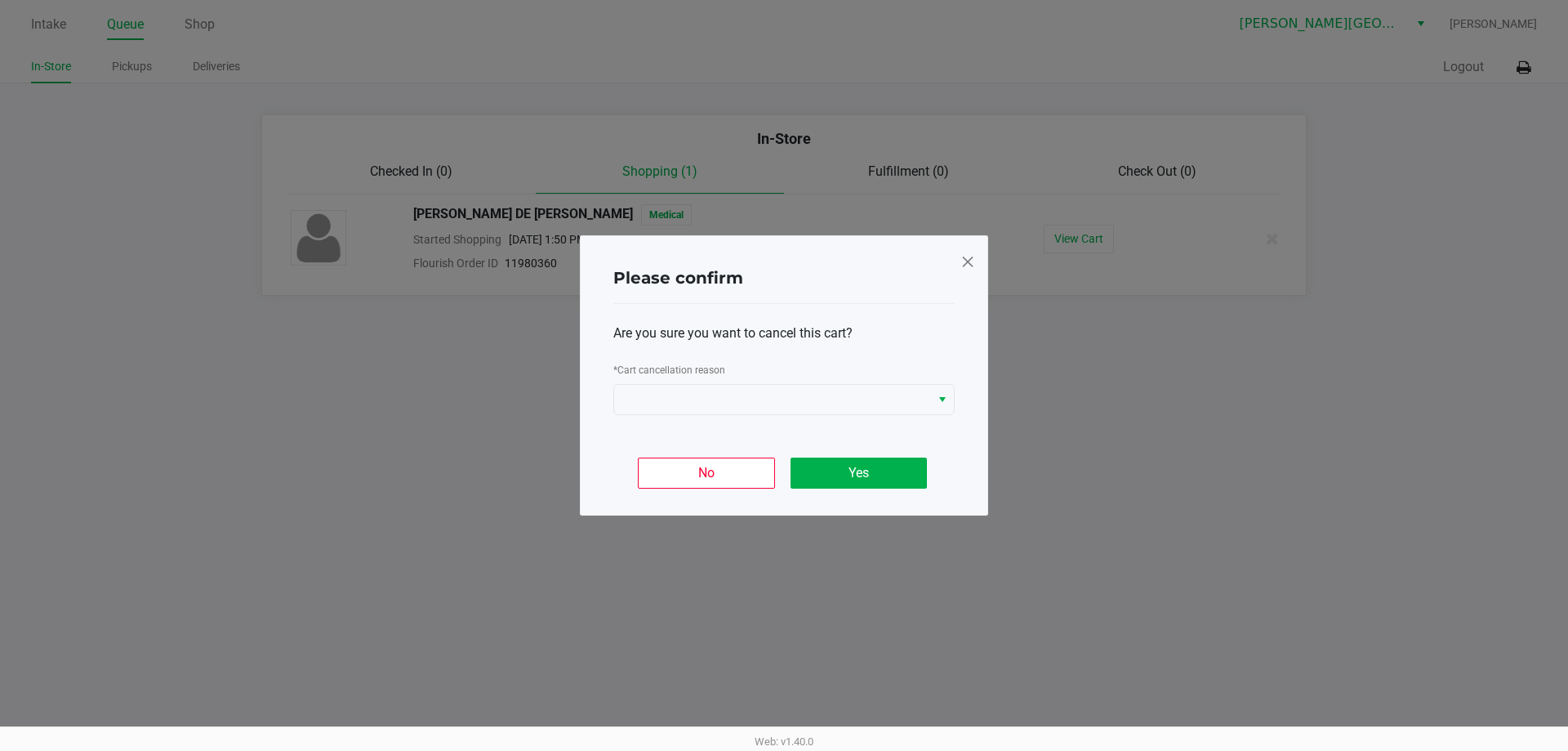
click at [878, 421] on div "Are you sure you want to cancel this cart? * Cart cancellation reason" at bounding box center [784, 369] width 341 height 131
click at [867, 405] on span at bounding box center [772, 400] width 296 height 20
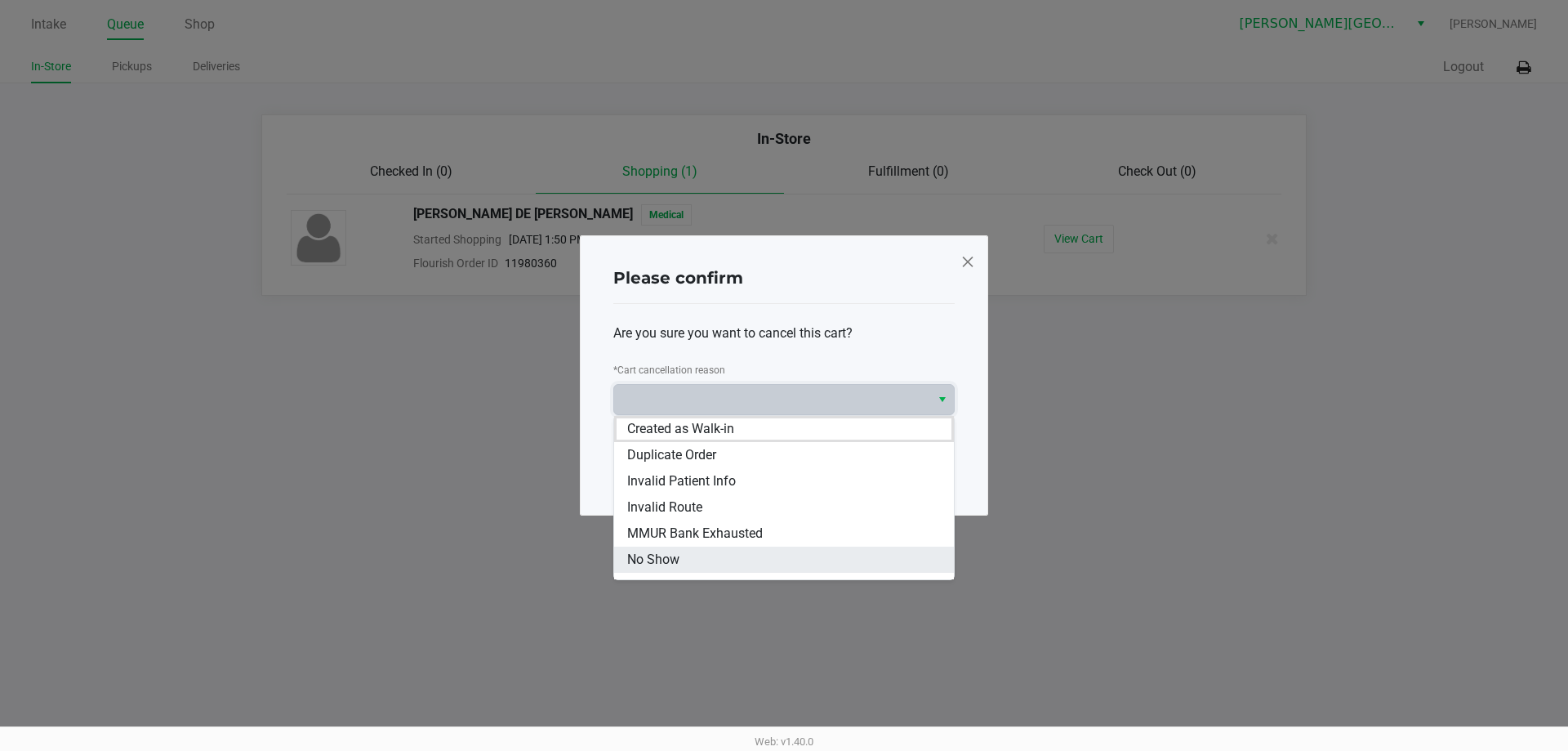
click at [746, 552] on li "No Show" at bounding box center [784, 560] width 339 height 26
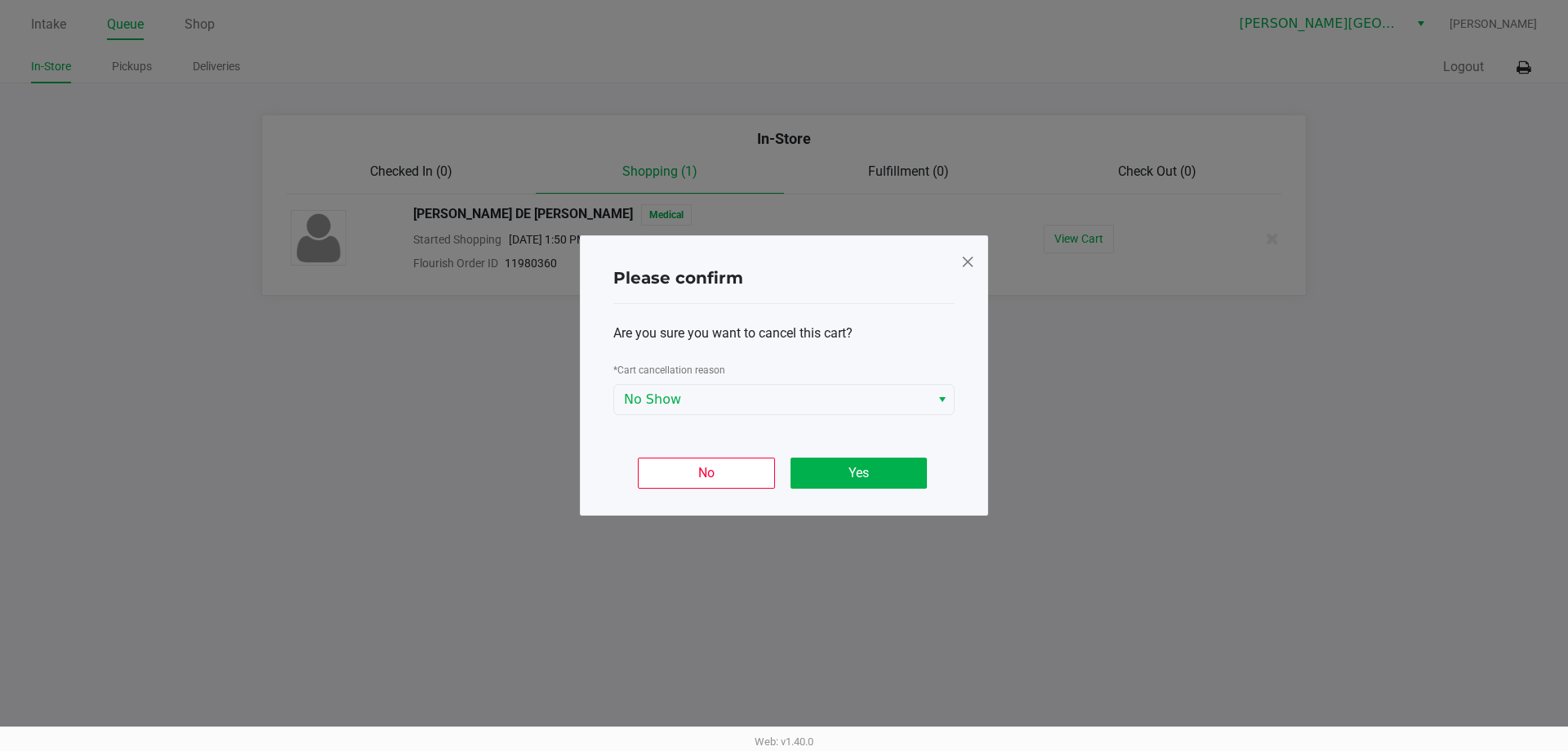
click at [861, 450] on div "No Yes" at bounding box center [784, 466] width 341 height 64
click at [862, 470] on button "Yes" at bounding box center [858, 473] width 136 height 31
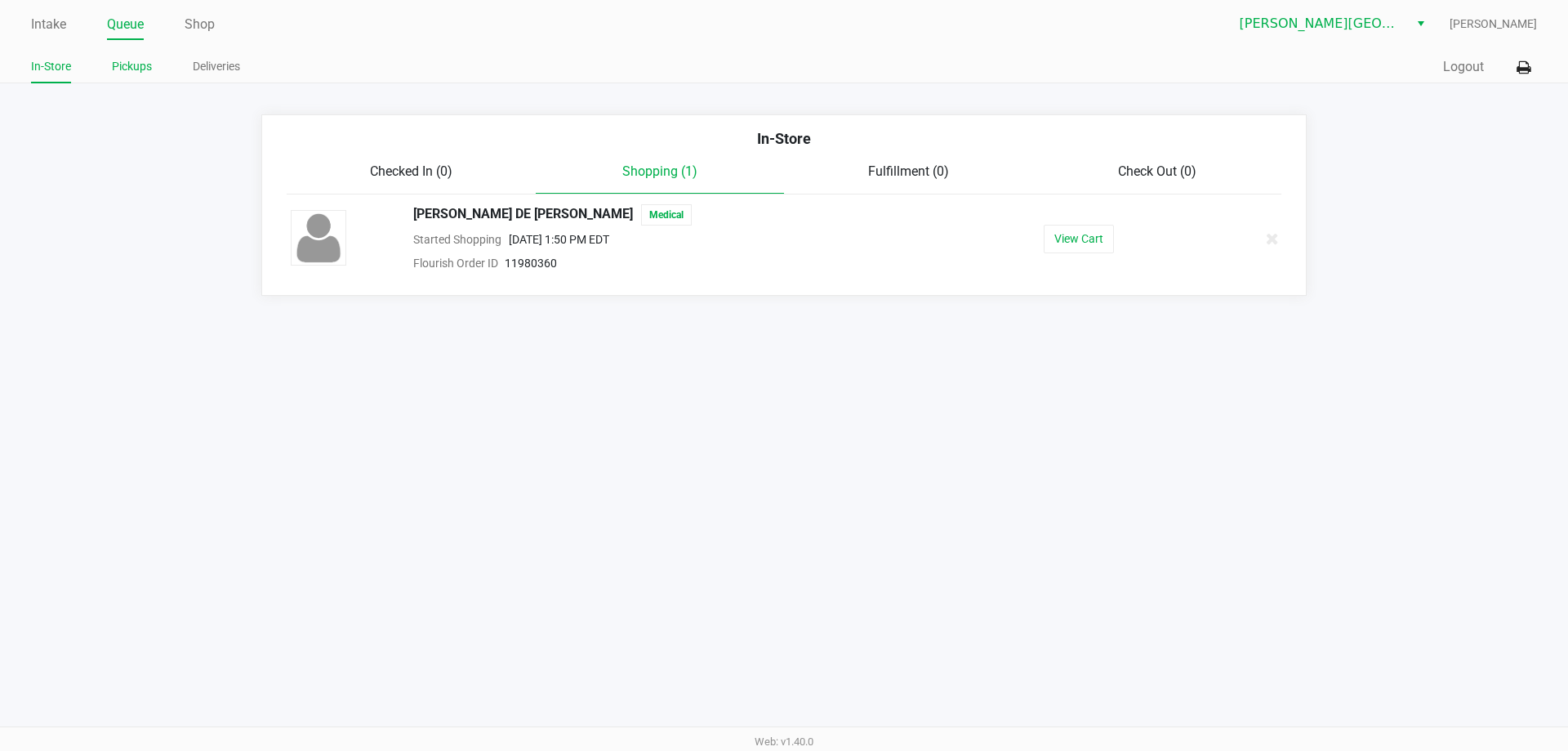
click at [142, 65] on link "Pickups" at bounding box center [131, 66] width 40 height 21
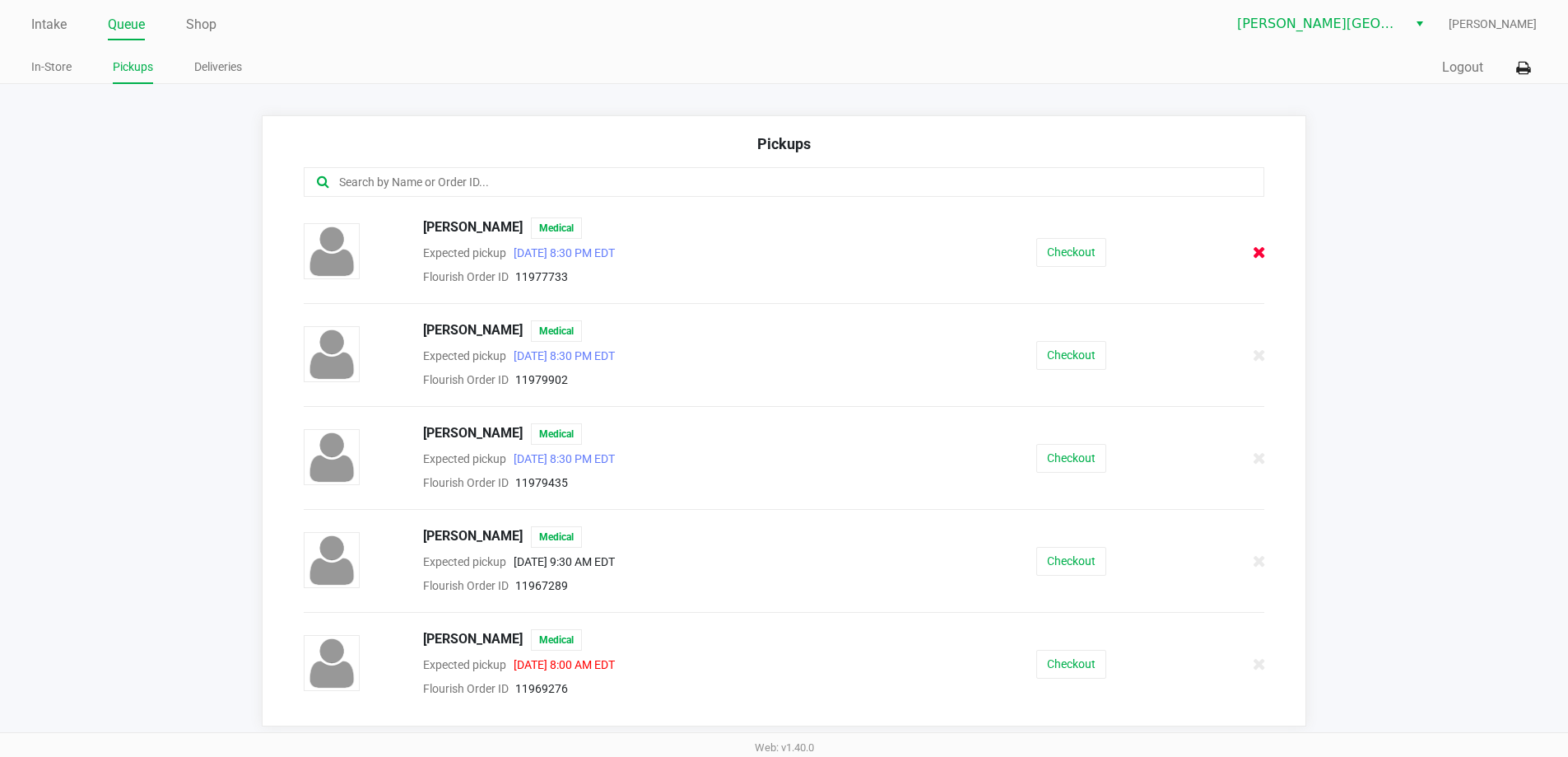
click at [1253, 256] on icon at bounding box center [1259, 252] width 13 height 12
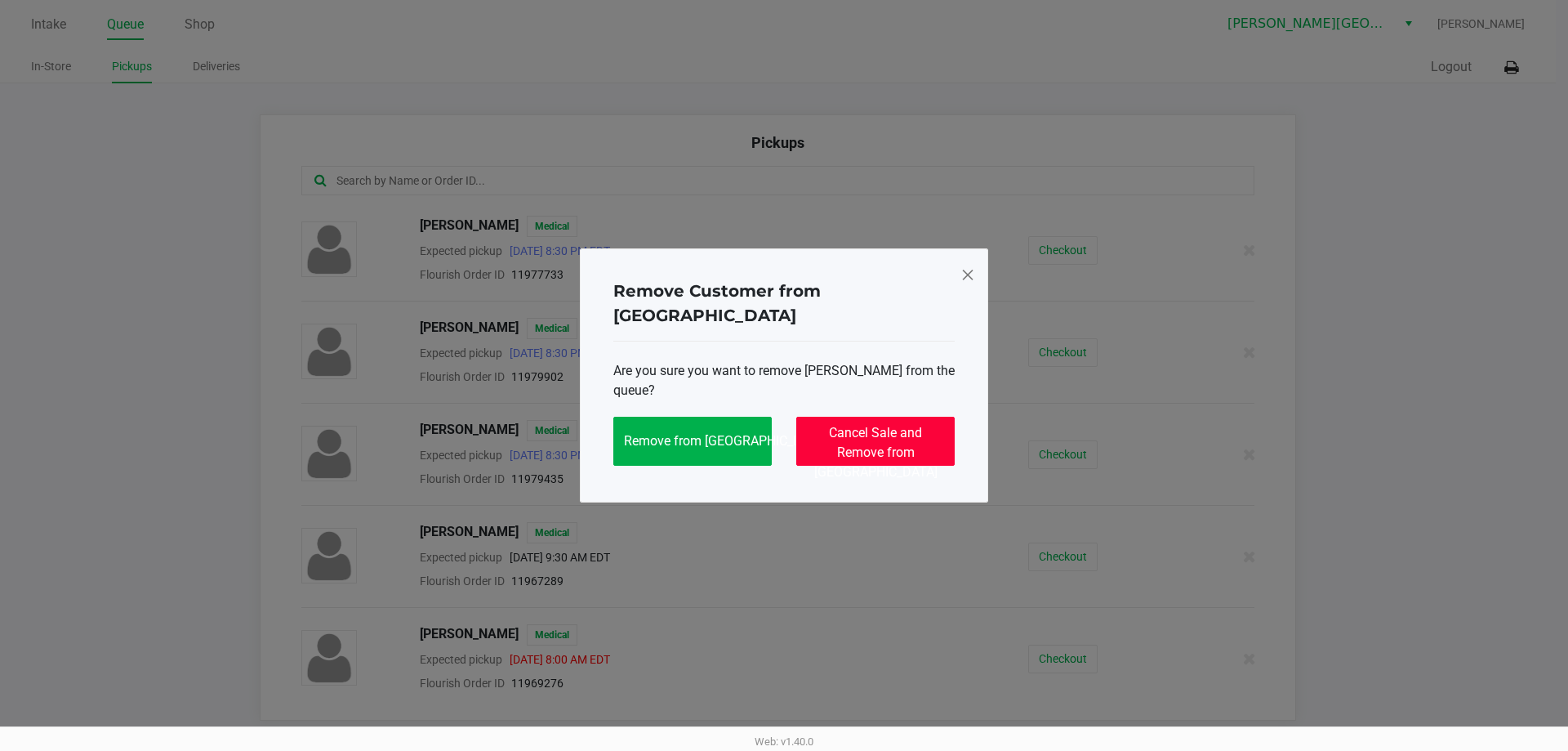
click at [936, 416] on button "Cancel Sale and Remove from Queue" at bounding box center [875, 440] width 159 height 49
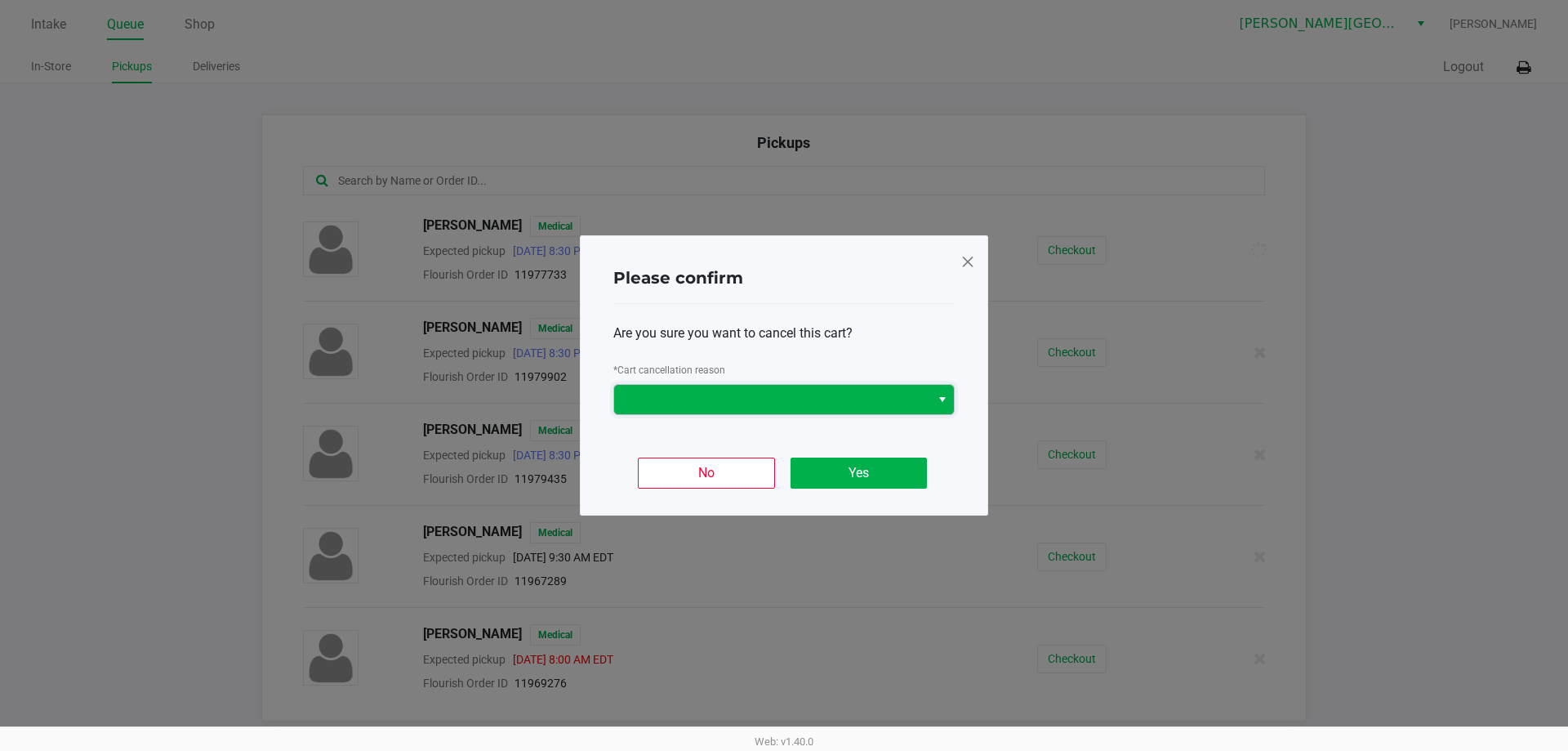
click at [885, 399] on span at bounding box center [772, 400] width 296 height 20
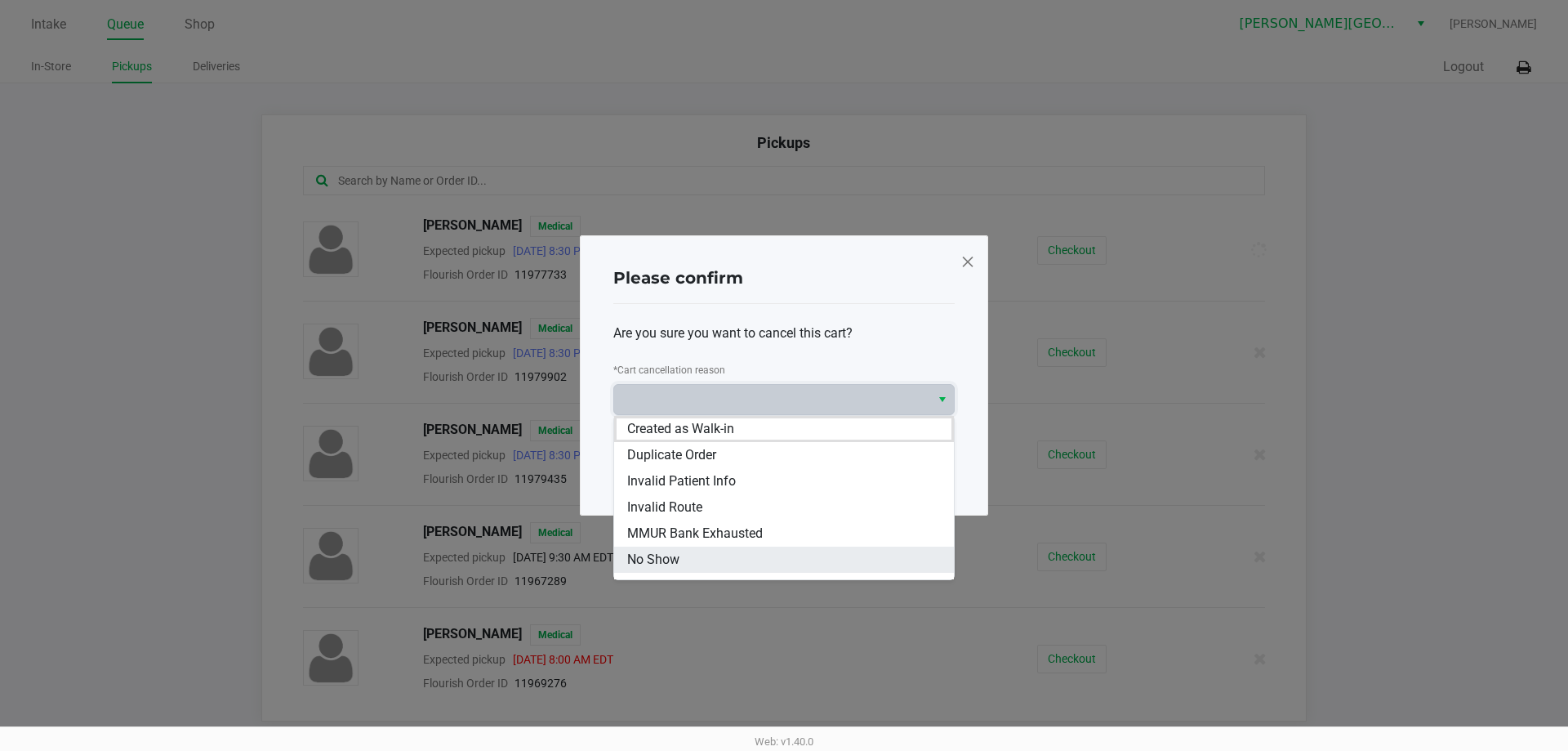
click at [726, 564] on li "No Show" at bounding box center [784, 560] width 339 height 26
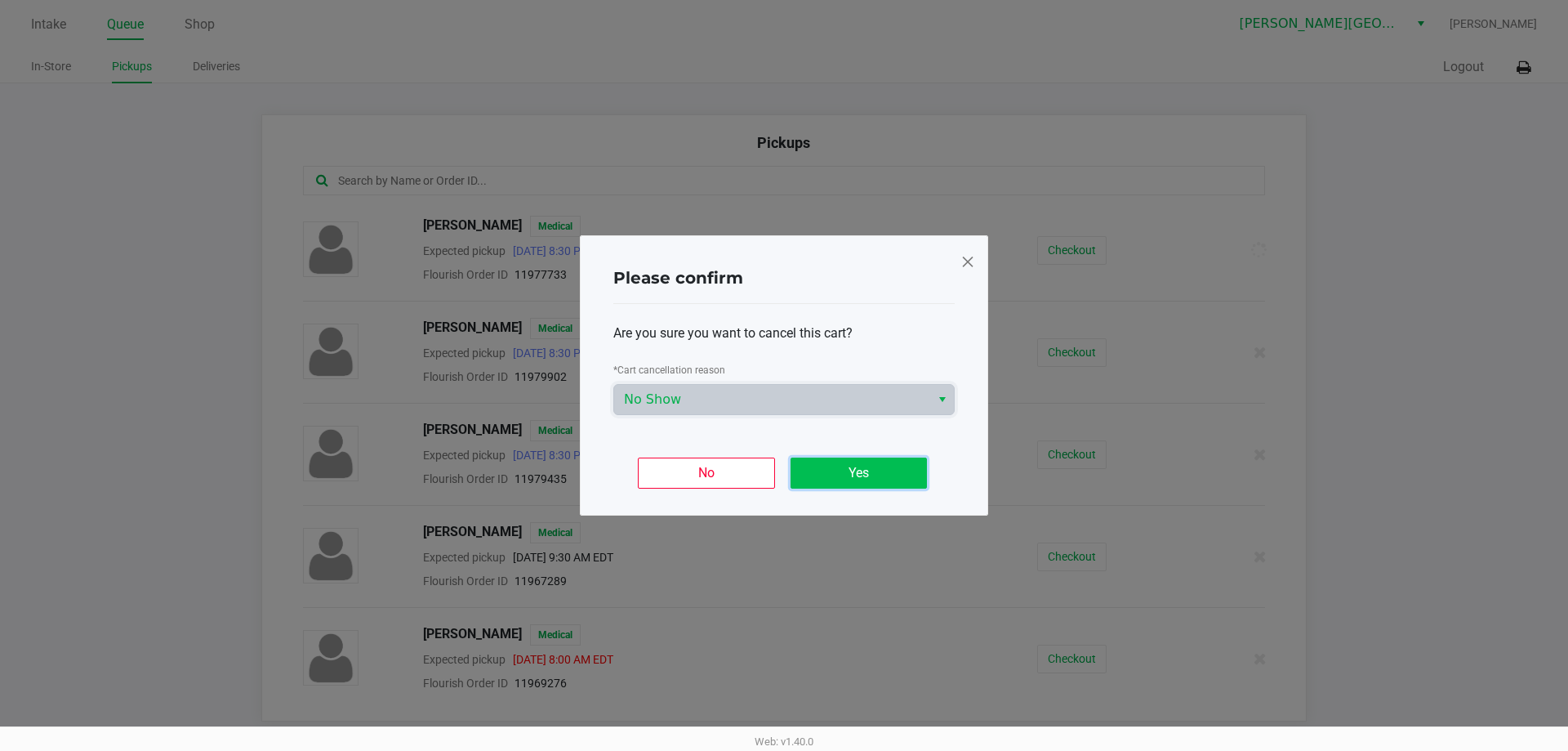
click at [870, 462] on button "Yes" at bounding box center [858, 473] width 136 height 31
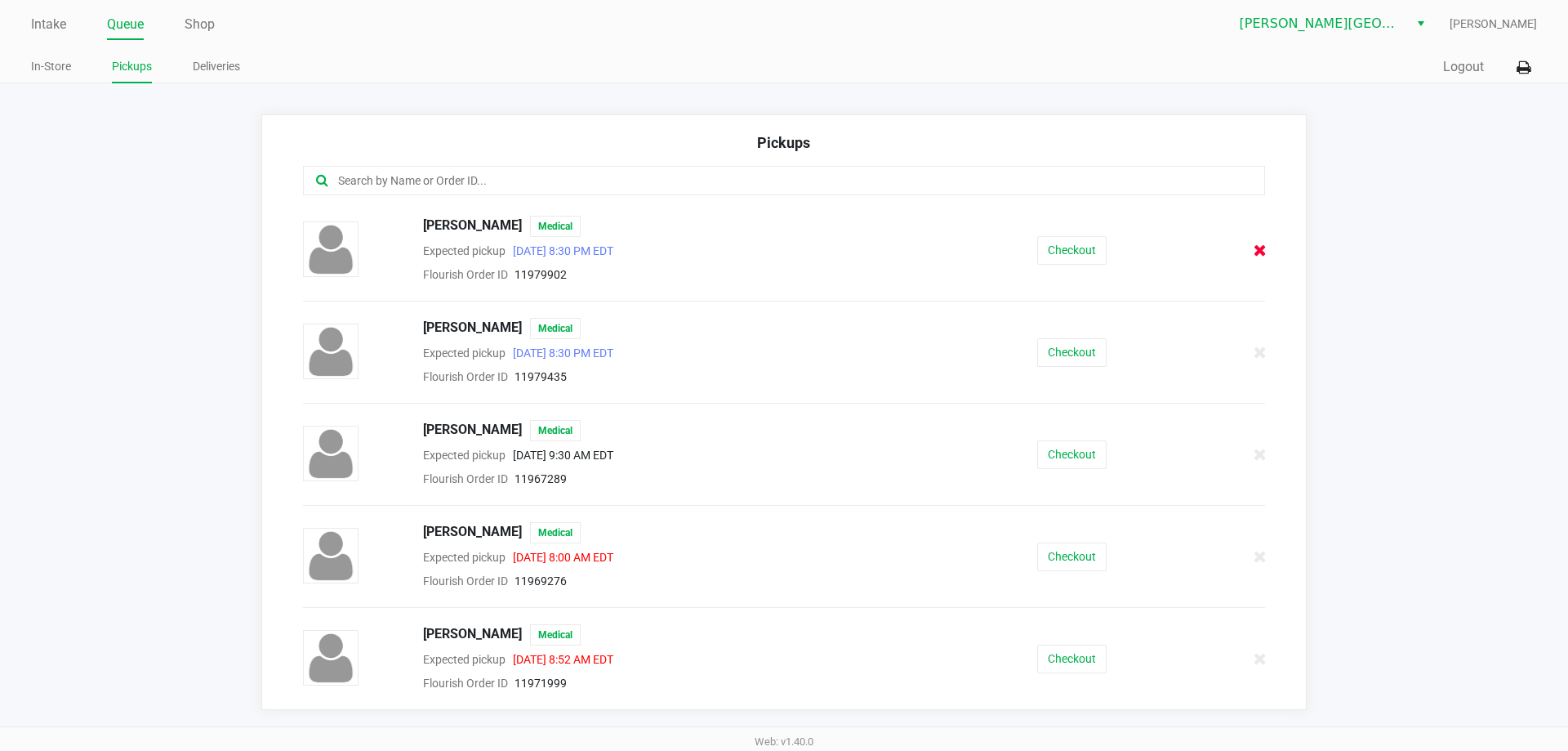
click at [1259, 256] on icon at bounding box center [1260, 250] width 13 height 12
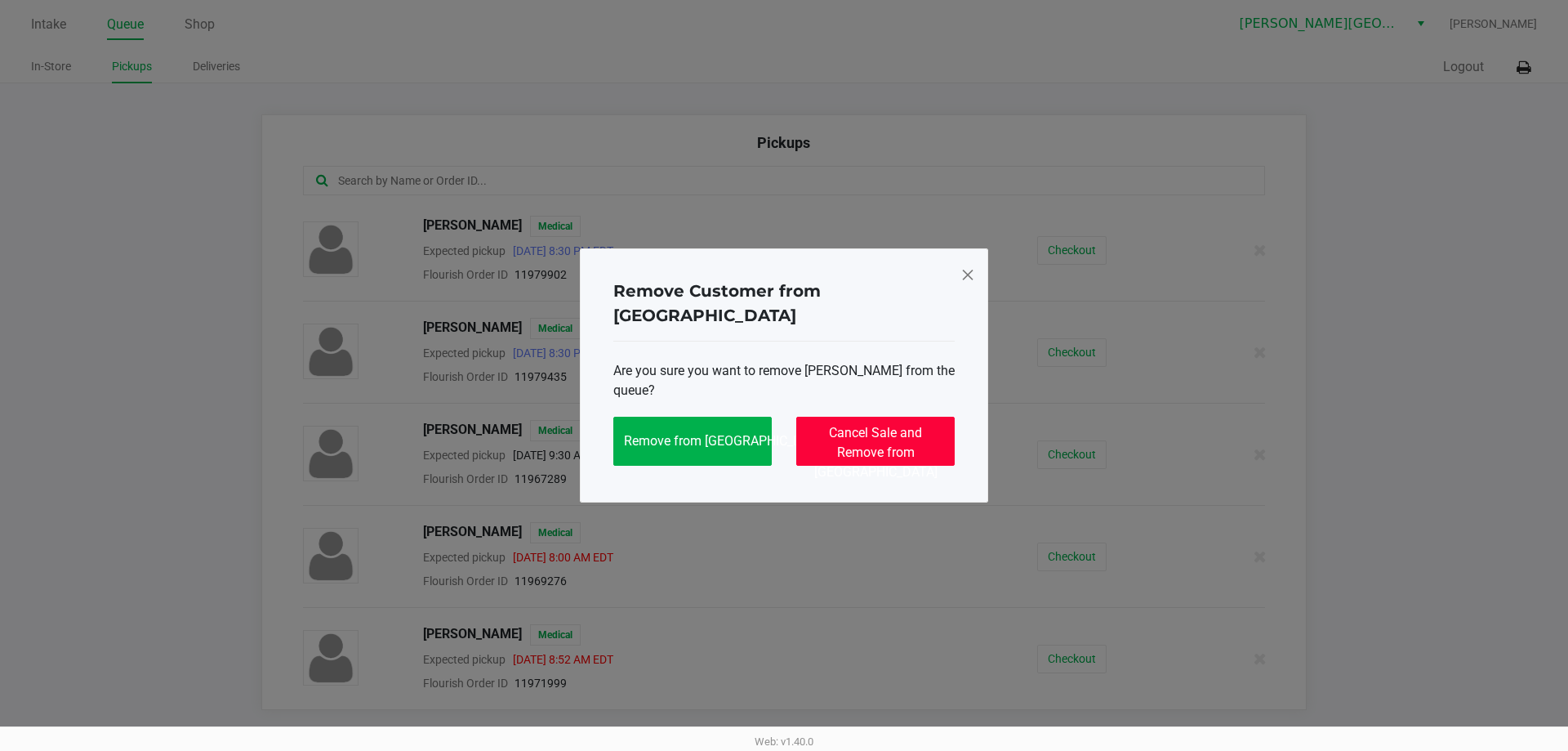
click at [893, 425] on span "Cancel Sale and Remove from Queue" at bounding box center [875, 452] width 123 height 55
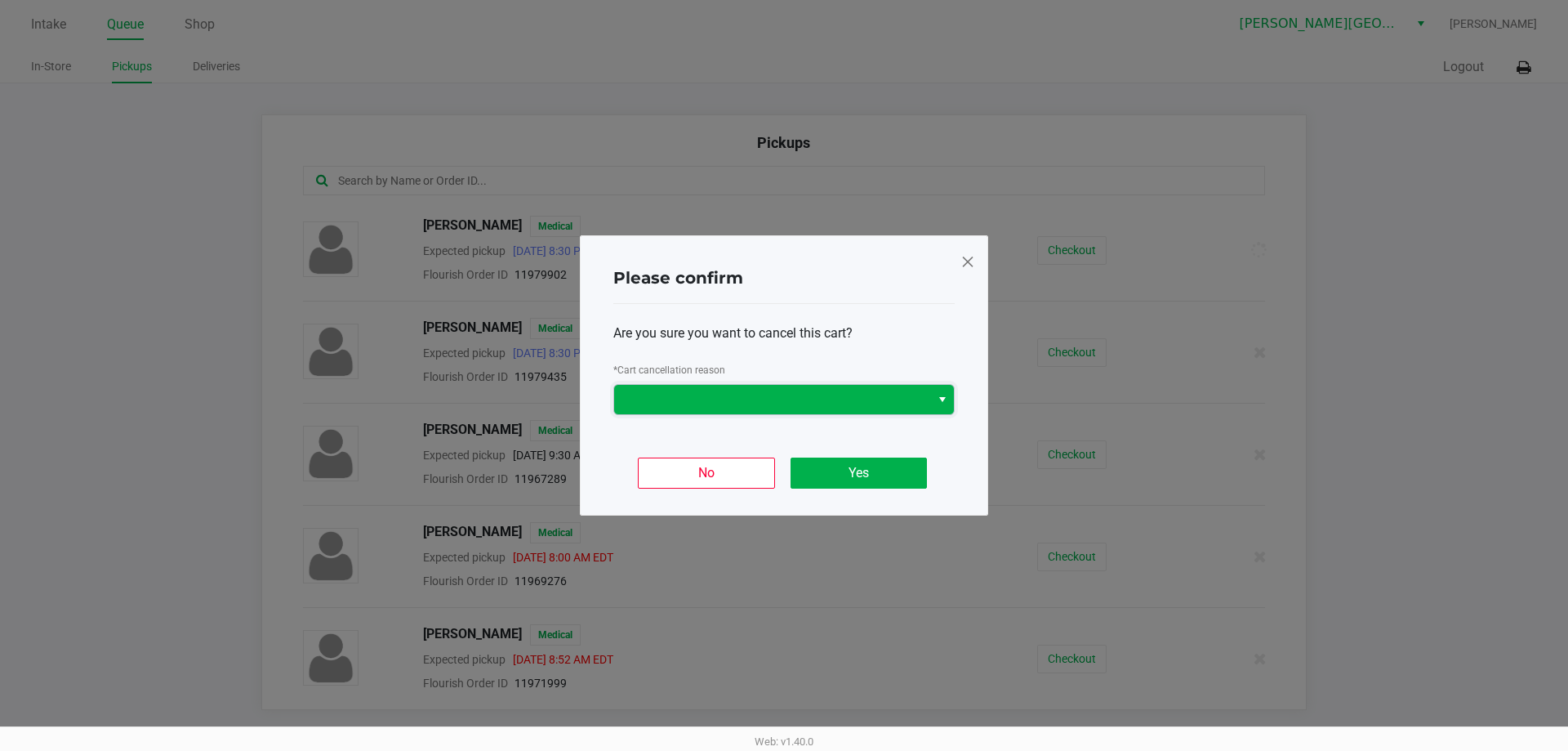
click at [880, 398] on span at bounding box center [772, 400] width 296 height 20
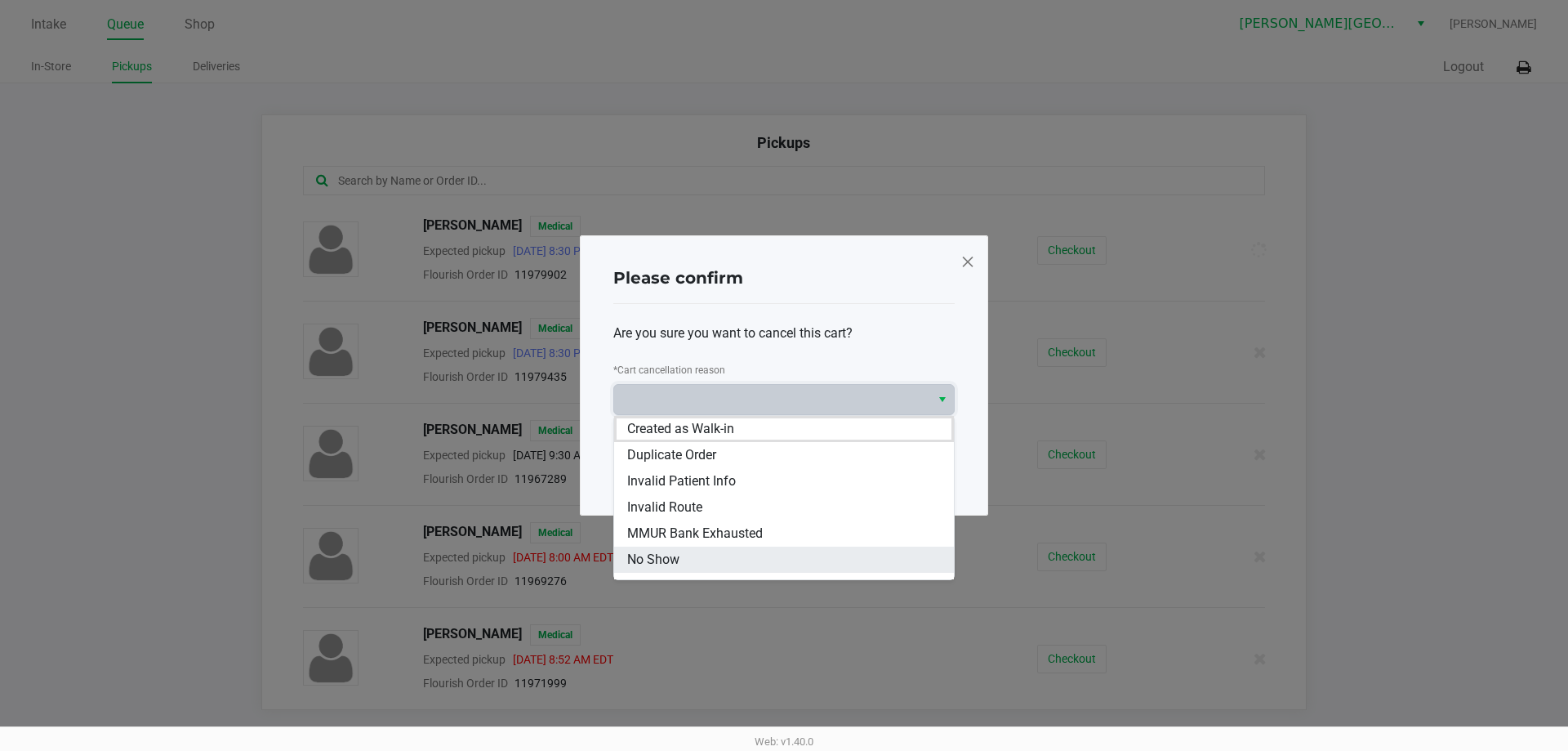
click at [740, 550] on li "No Show" at bounding box center [784, 560] width 339 height 26
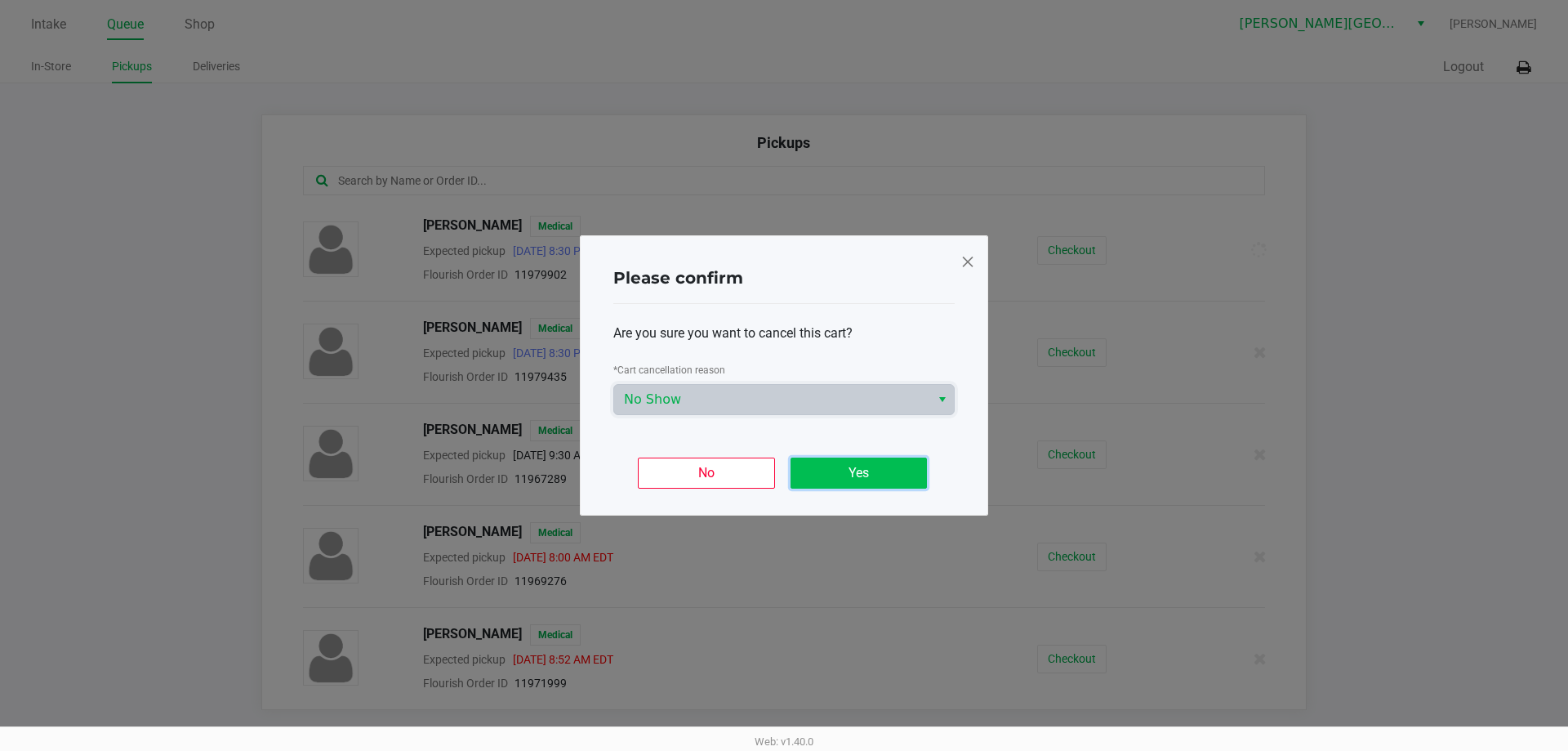
click at [836, 470] on button "Yes" at bounding box center [858, 473] width 136 height 31
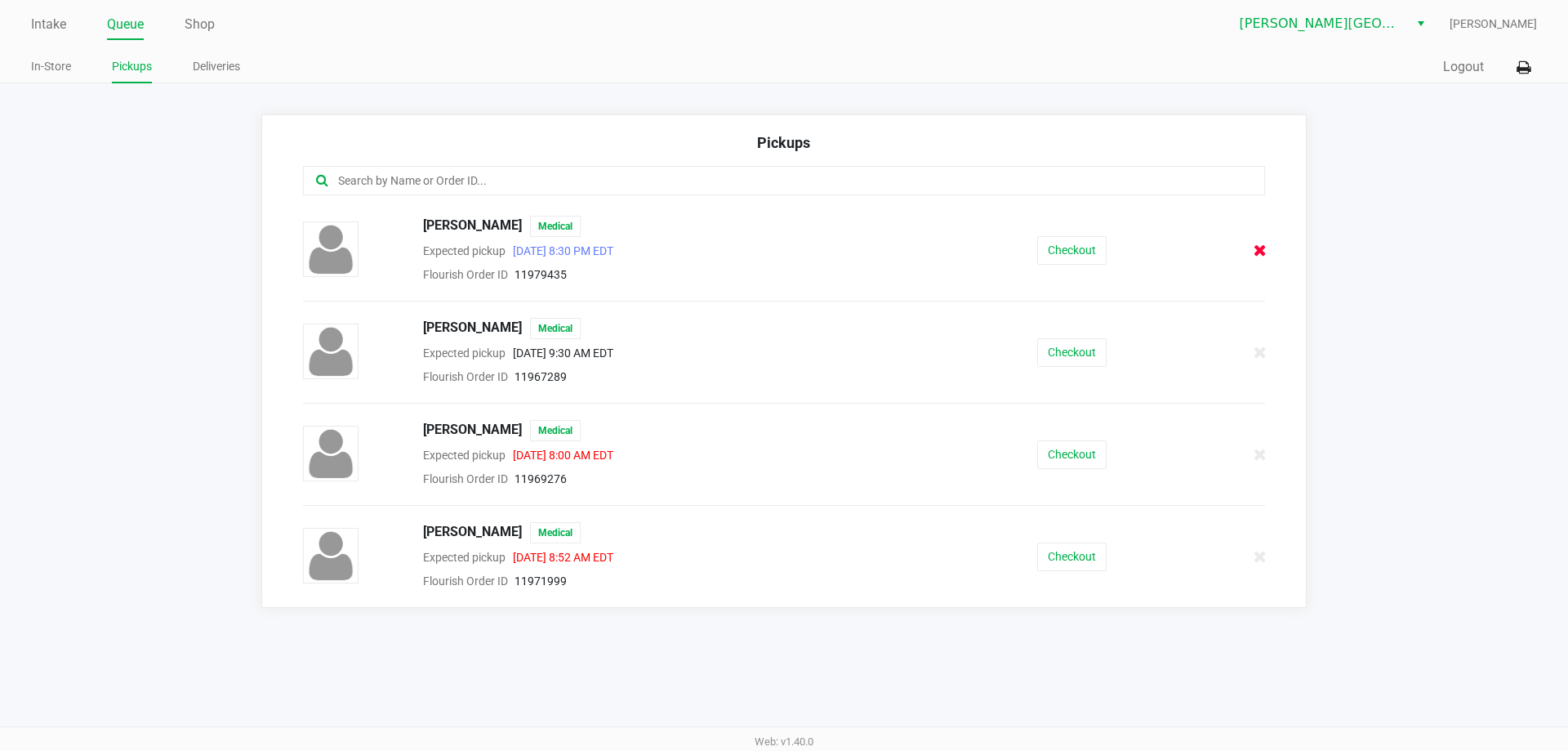
click at [1259, 245] on icon at bounding box center [1260, 250] width 13 height 12
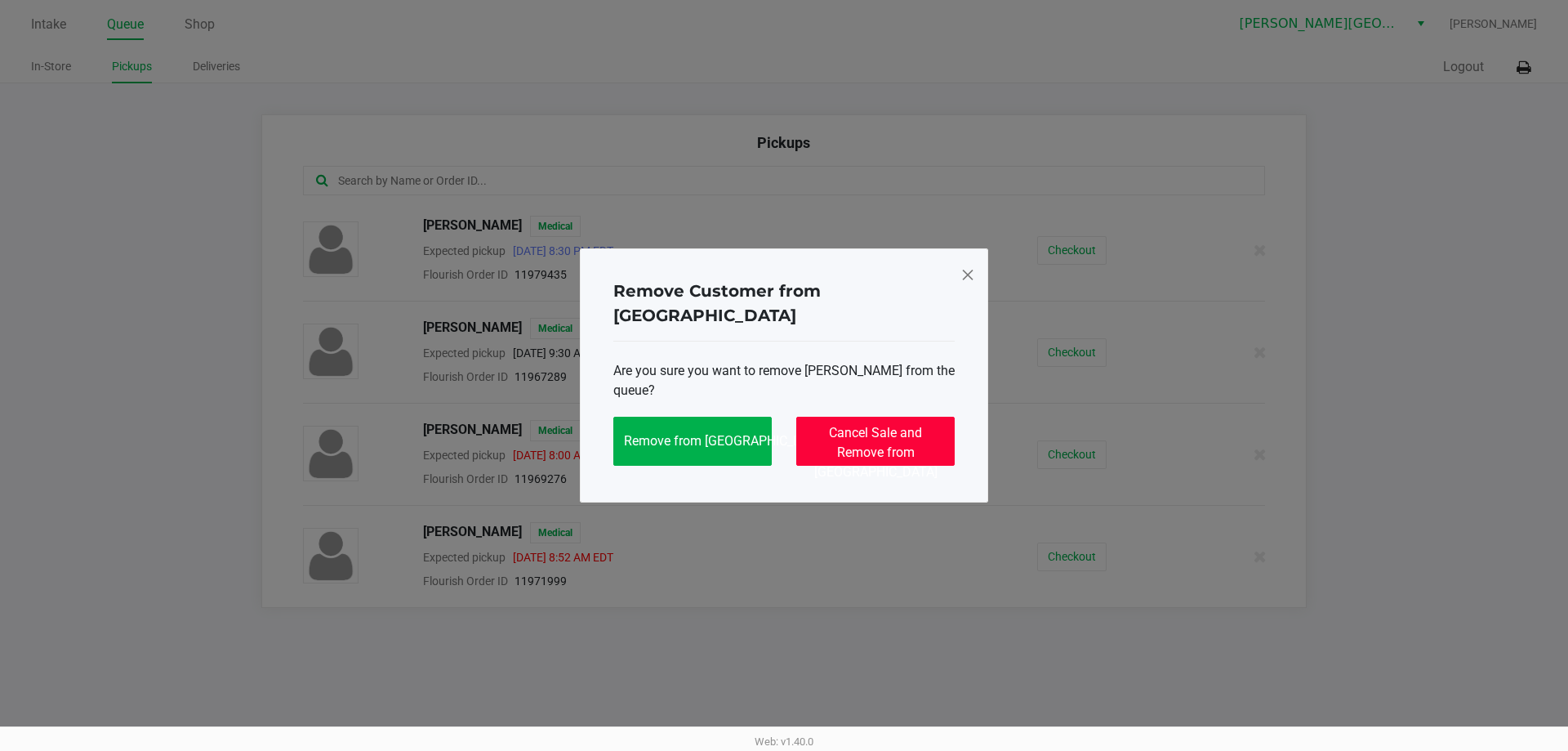
click at [923, 425] on span "Cancel Sale and Remove from Queue" at bounding box center [875, 452] width 123 height 55
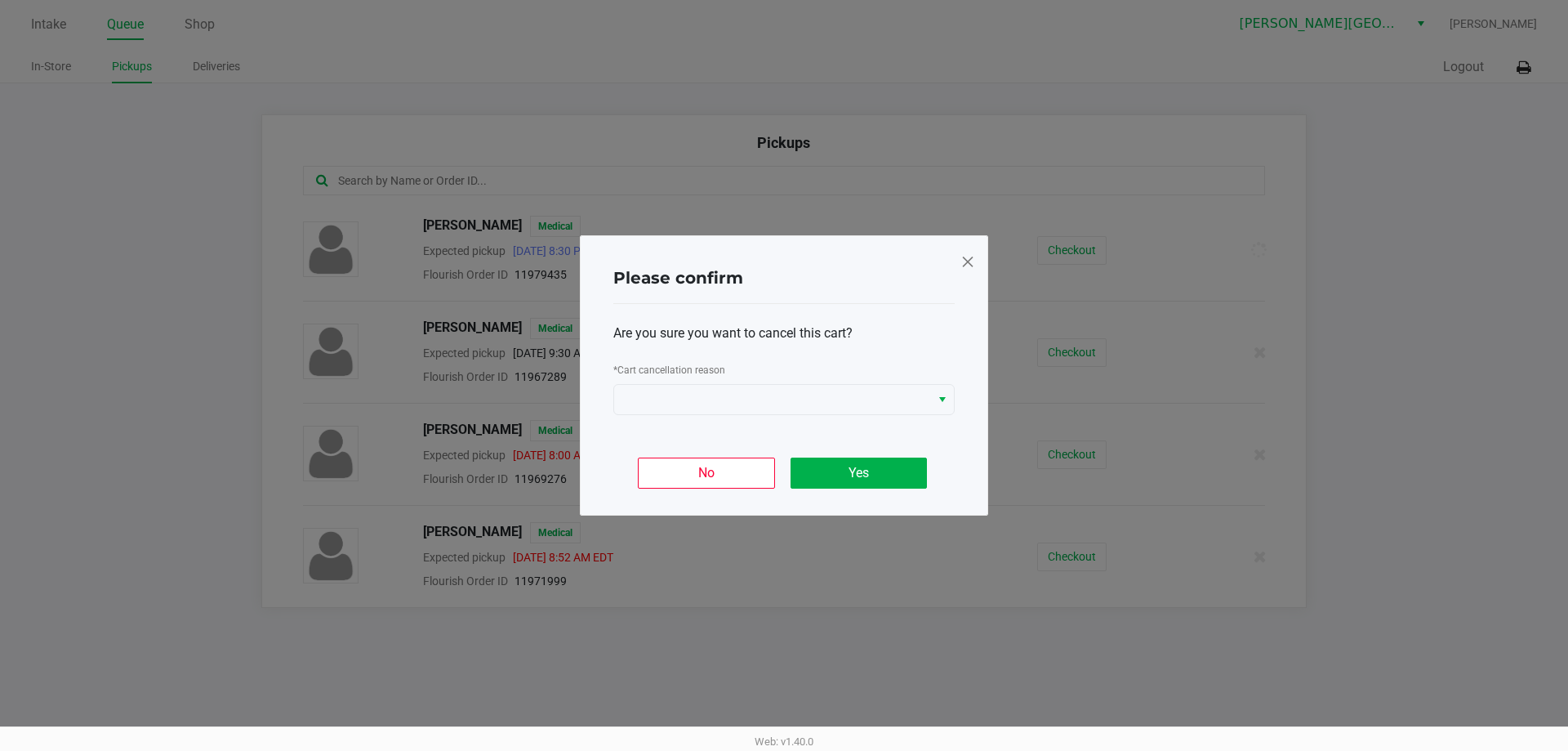
click at [890, 369] on div "* Cart cancellation reason" at bounding box center [784, 372] width 341 height 25
click at [878, 389] on span at bounding box center [772, 400] width 316 height 30
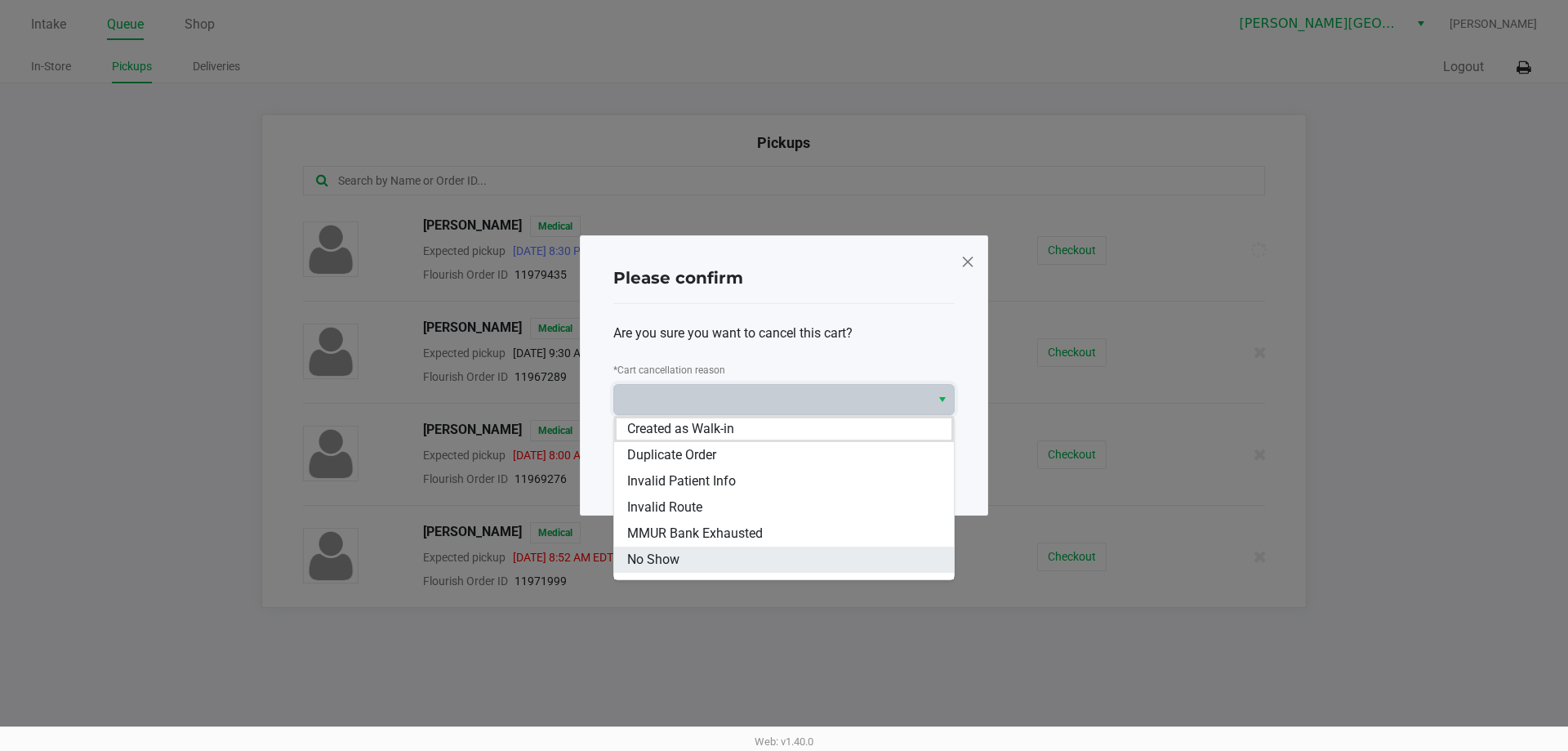
click at [725, 557] on li "No Show" at bounding box center [784, 560] width 339 height 26
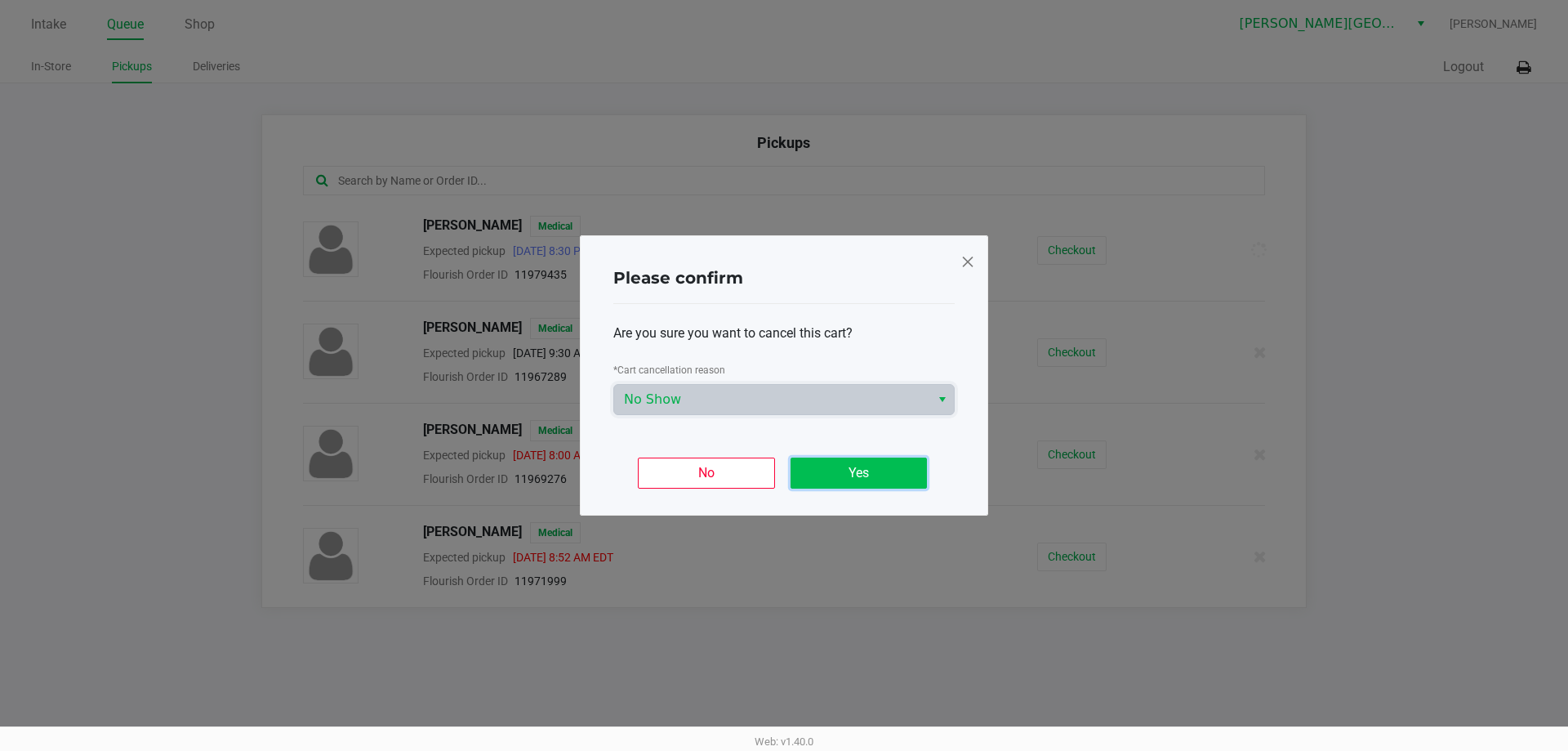
click at [831, 468] on button "Yes" at bounding box center [858, 473] width 136 height 31
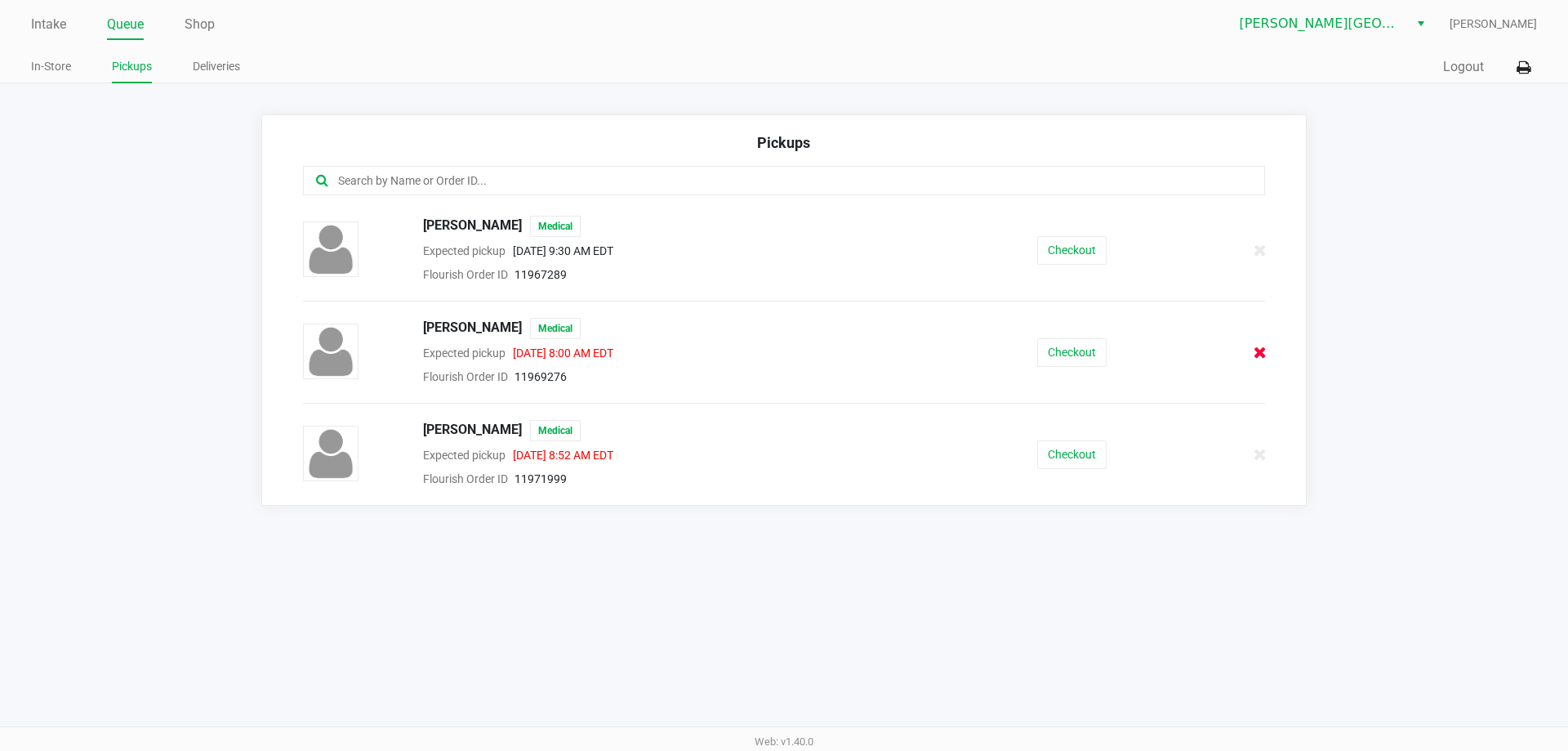
click at [1266, 357] on icon at bounding box center [1260, 352] width 13 height 12
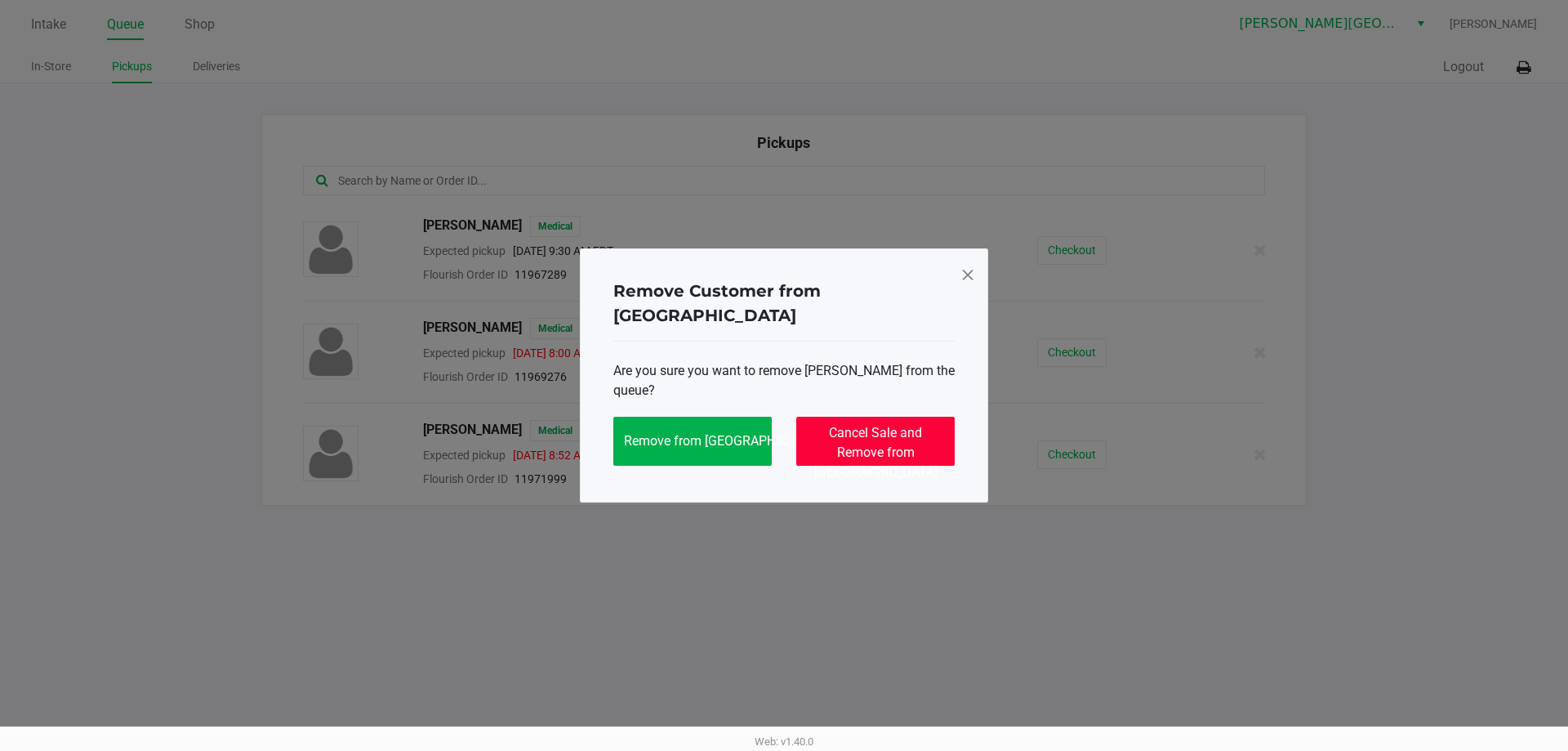
click at [925, 430] on button "Cancel Sale and Remove from Queue" at bounding box center [875, 440] width 159 height 49
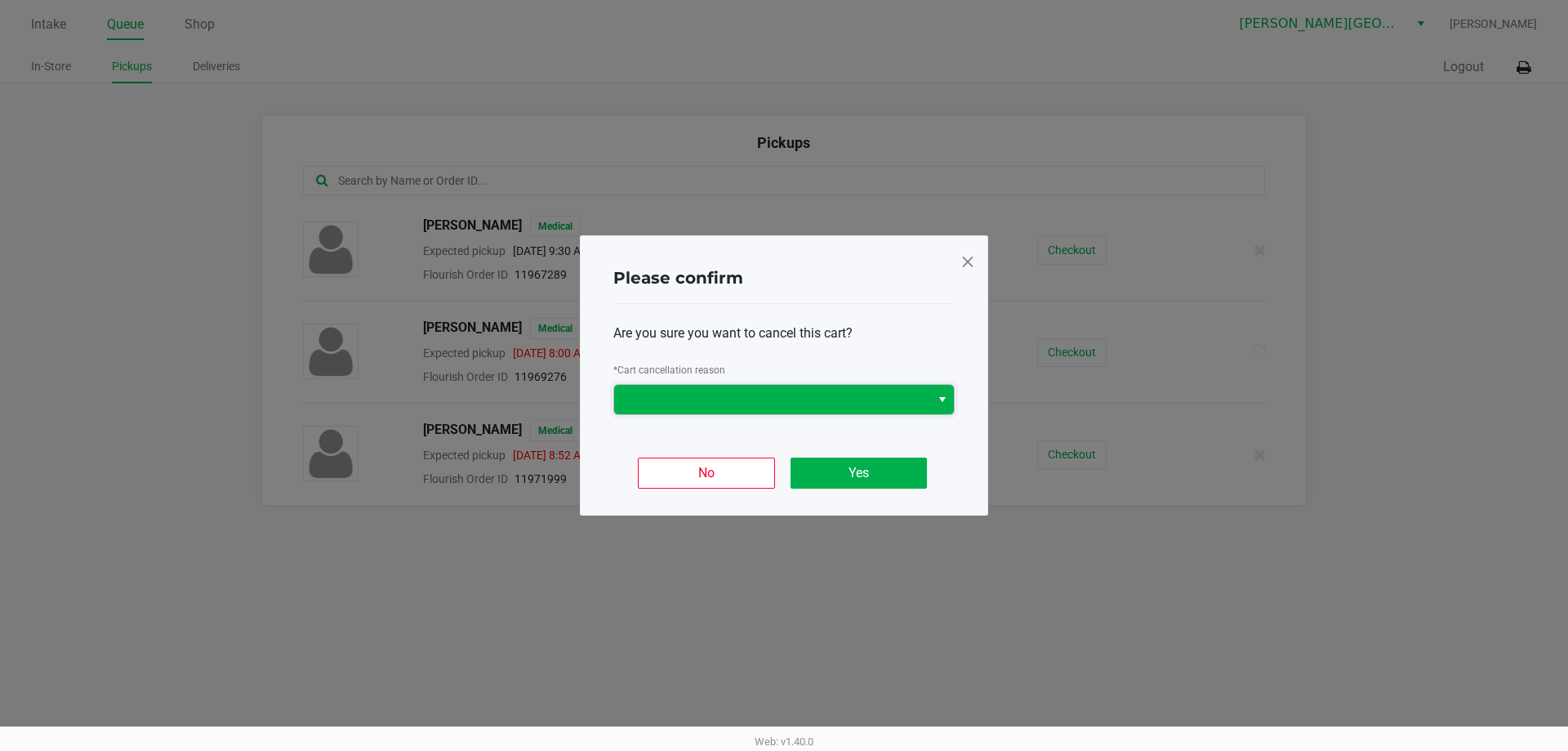
click at [859, 387] on span at bounding box center [772, 400] width 316 height 30
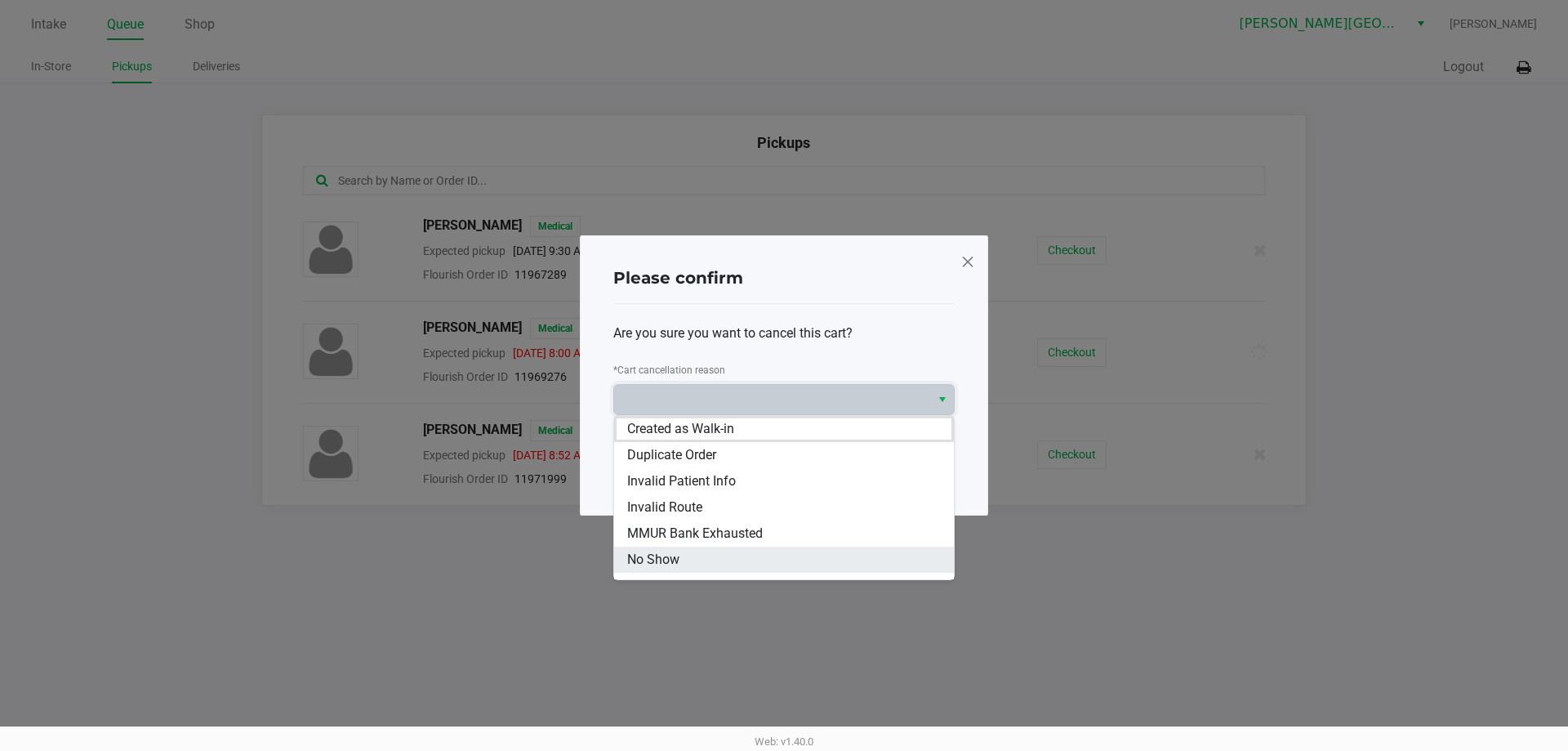
click at [737, 563] on li "No Show" at bounding box center [784, 560] width 339 height 26
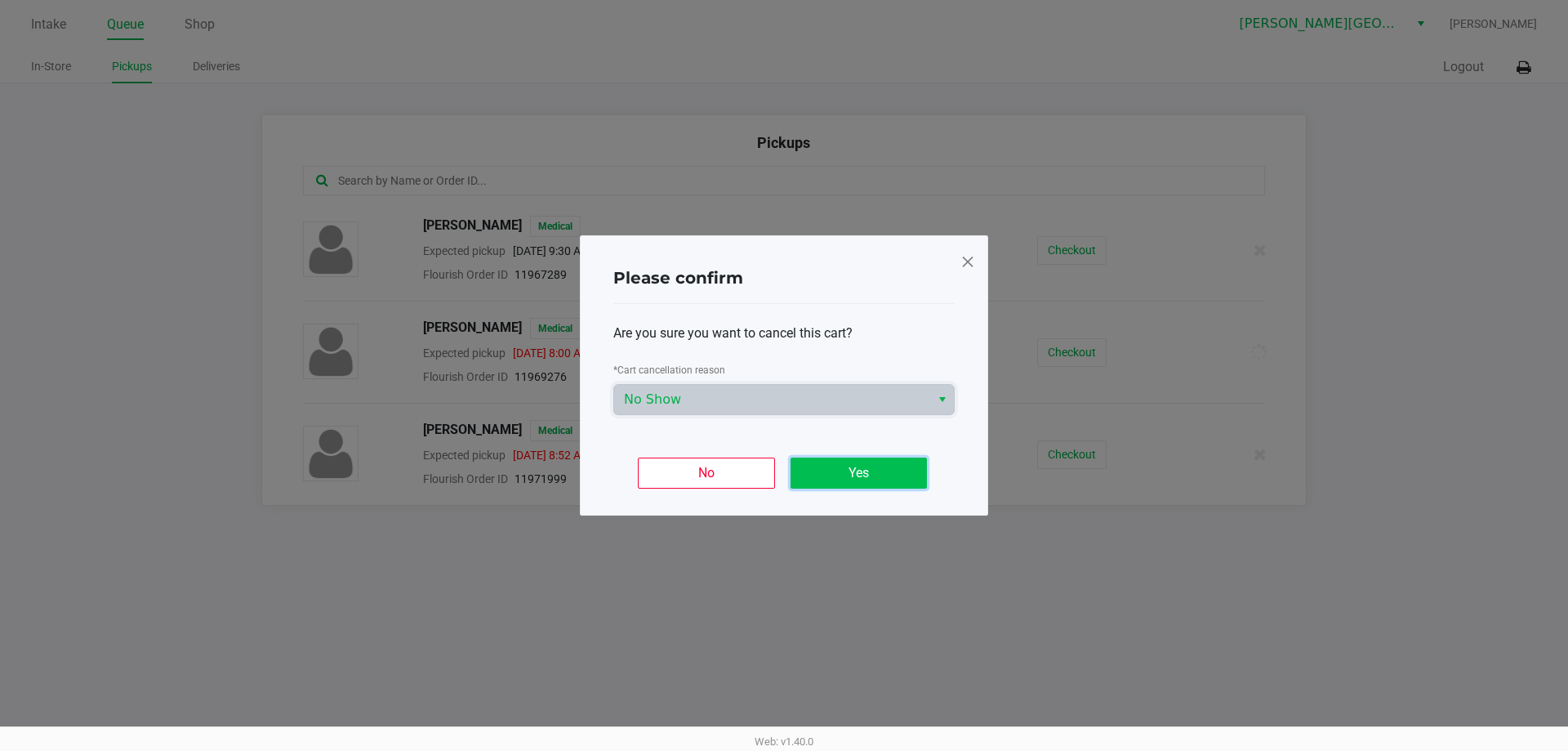
click at [827, 480] on button "Yes" at bounding box center [858, 473] width 136 height 31
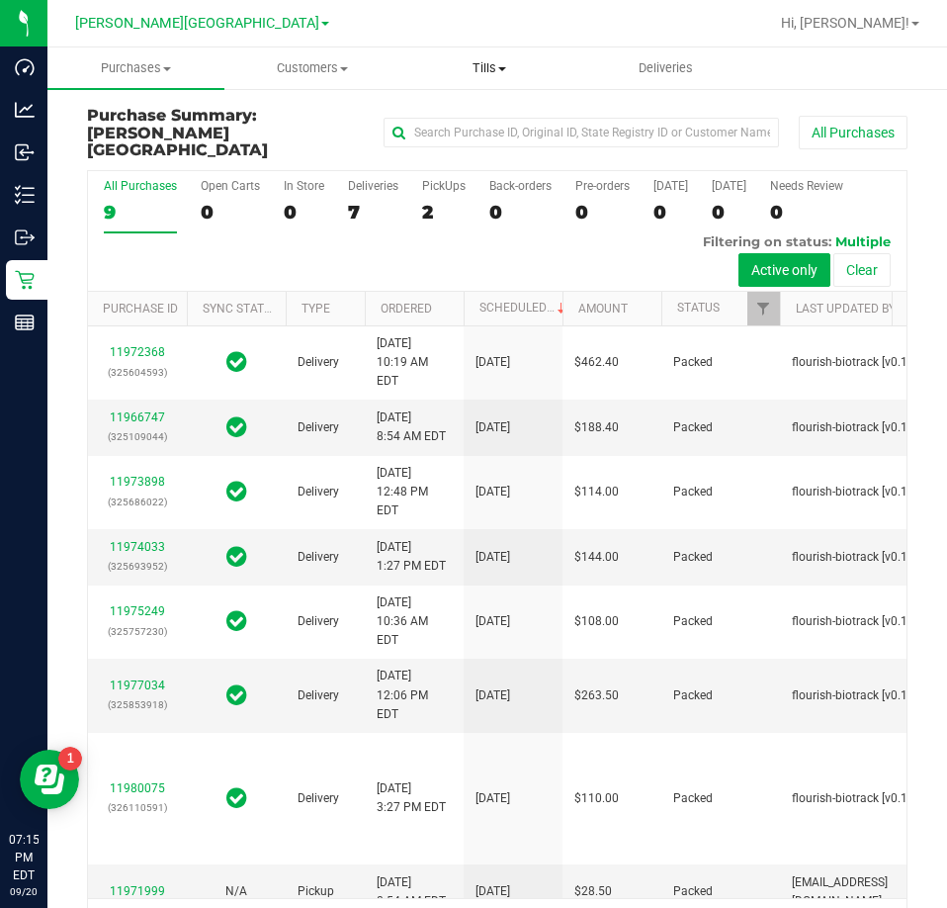
click at [482, 67] on span "Tills" at bounding box center [489, 68] width 175 height 18
click at [463, 122] on span "Manage tills" at bounding box center [468, 119] width 134 height 17
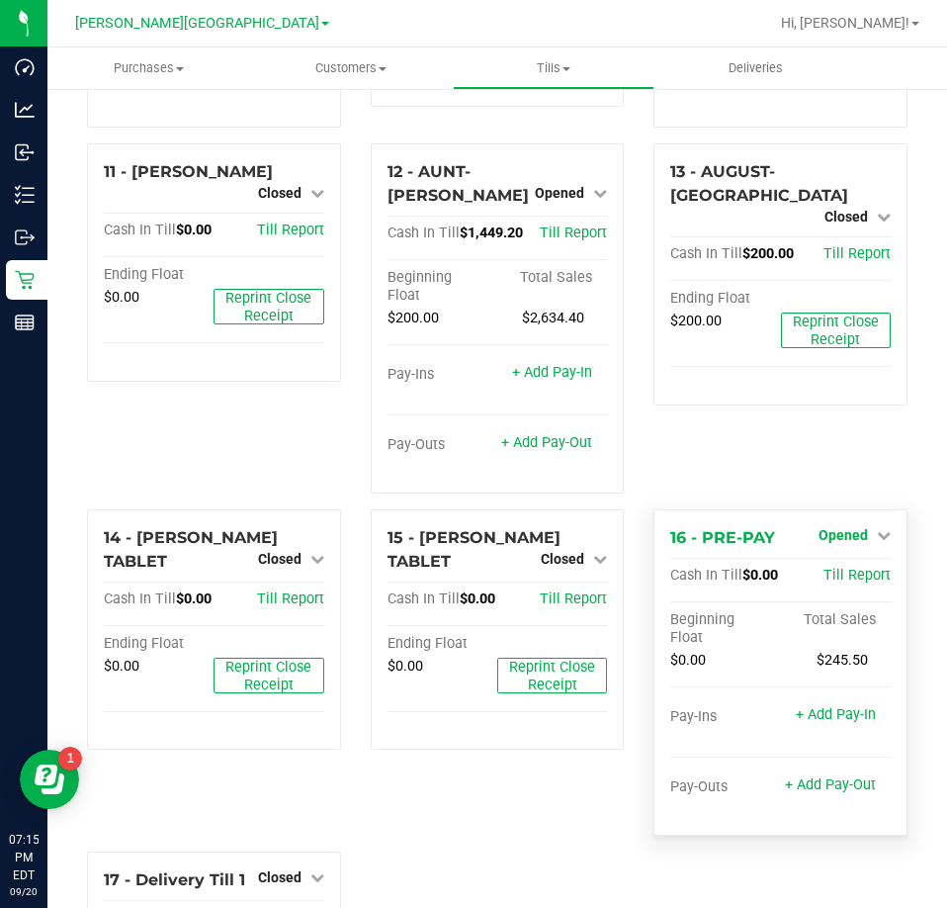
click at [877, 528] on icon at bounding box center [884, 535] width 14 height 14
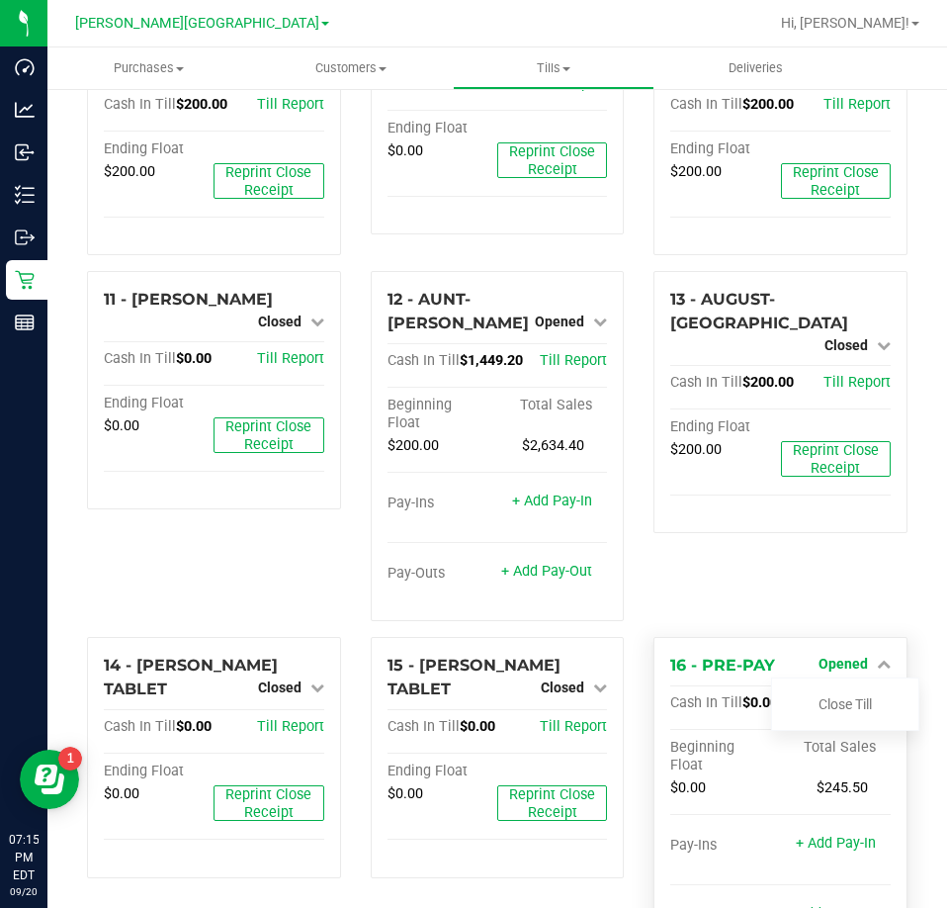
scroll to position [1033, 0]
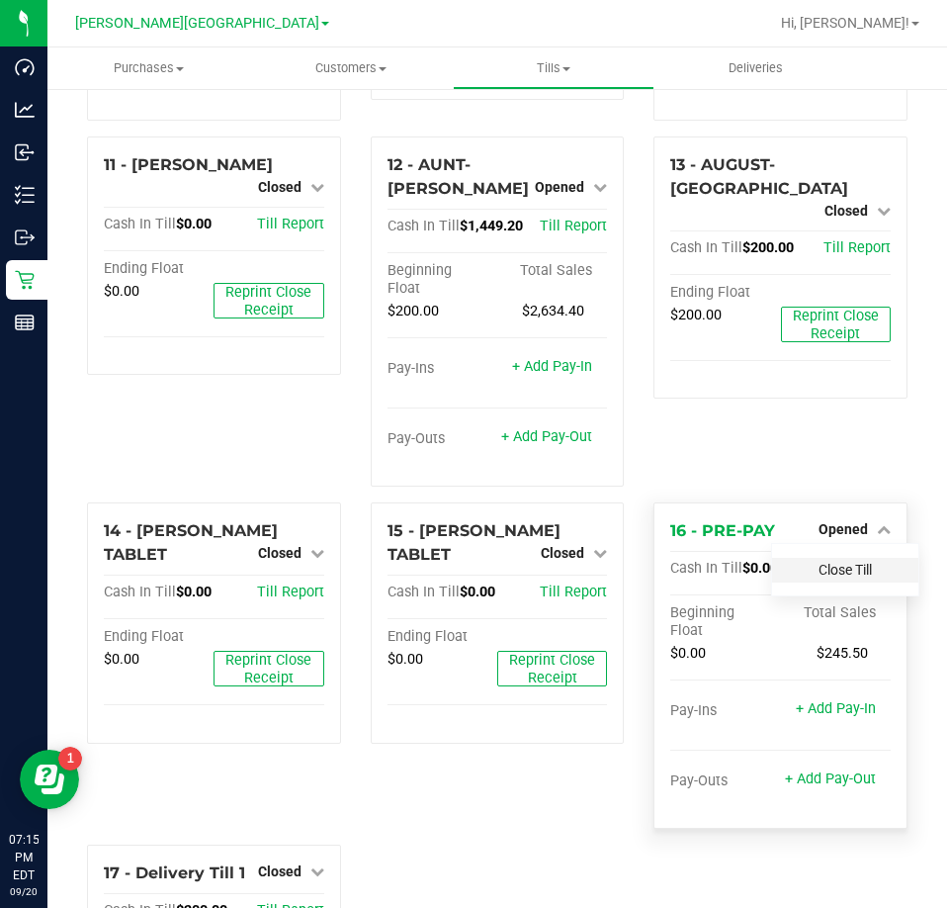
click at [858, 562] on link "Close Till" at bounding box center [845, 570] width 53 height 16
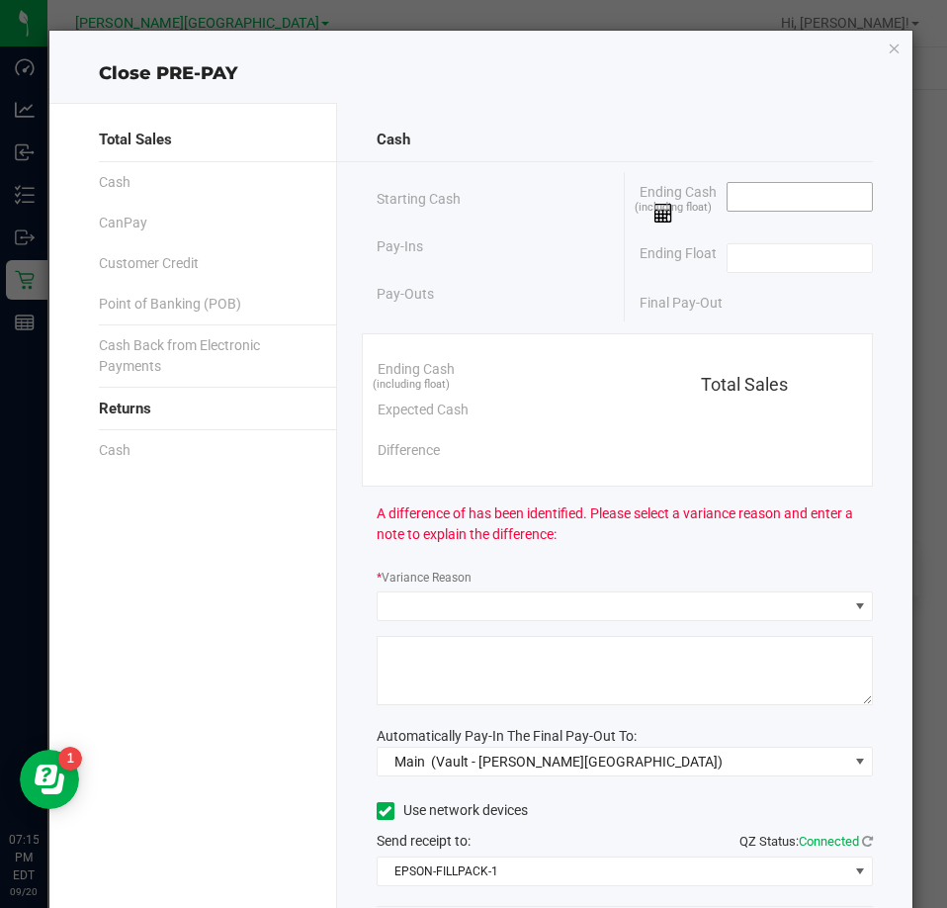
click at [765, 193] on input at bounding box center [800, 197] width 145 height 28
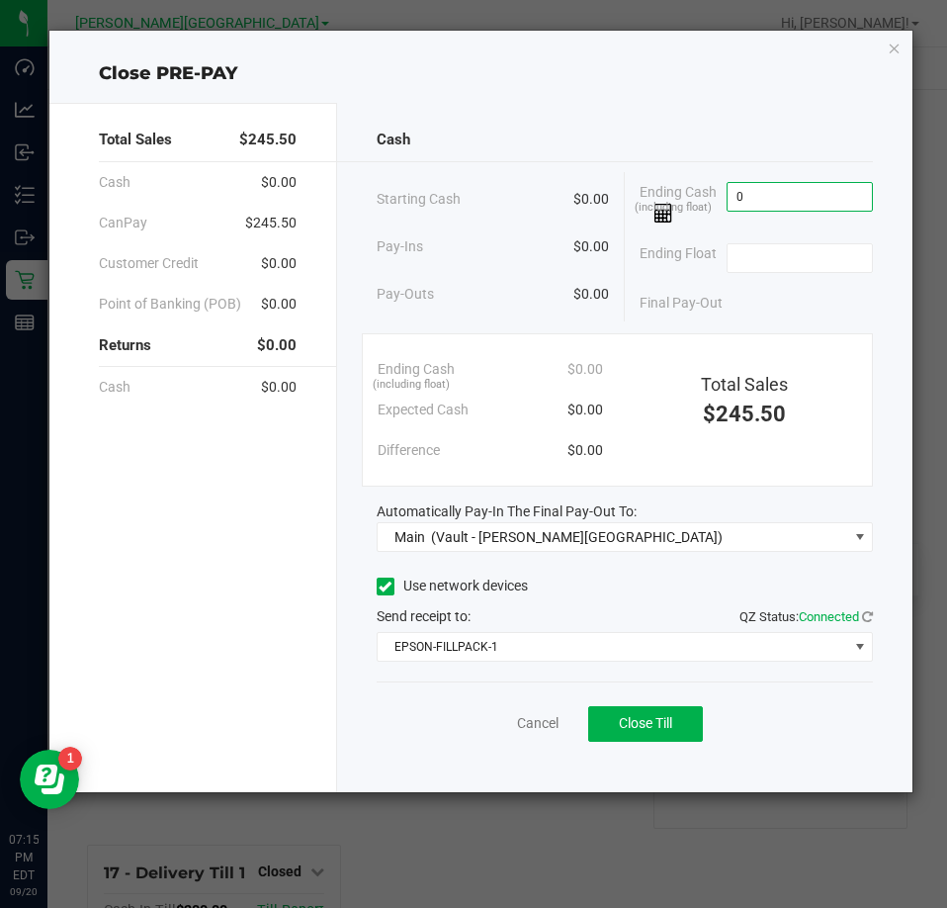
type input "$0.00"
click at [797, 272] on div "Ending Float" at bounding box center [756, 257] width 233 height 49
click at [792, 266] on input at bounding box center [800, 258] width 145 height 28
type input "$0.00"
click at [613, 601] on div "Use network devices Send receipt to: QZ Status: Connected EPSON-FILLPACK-1" at bounding box center [625, 617] width 496 height 90
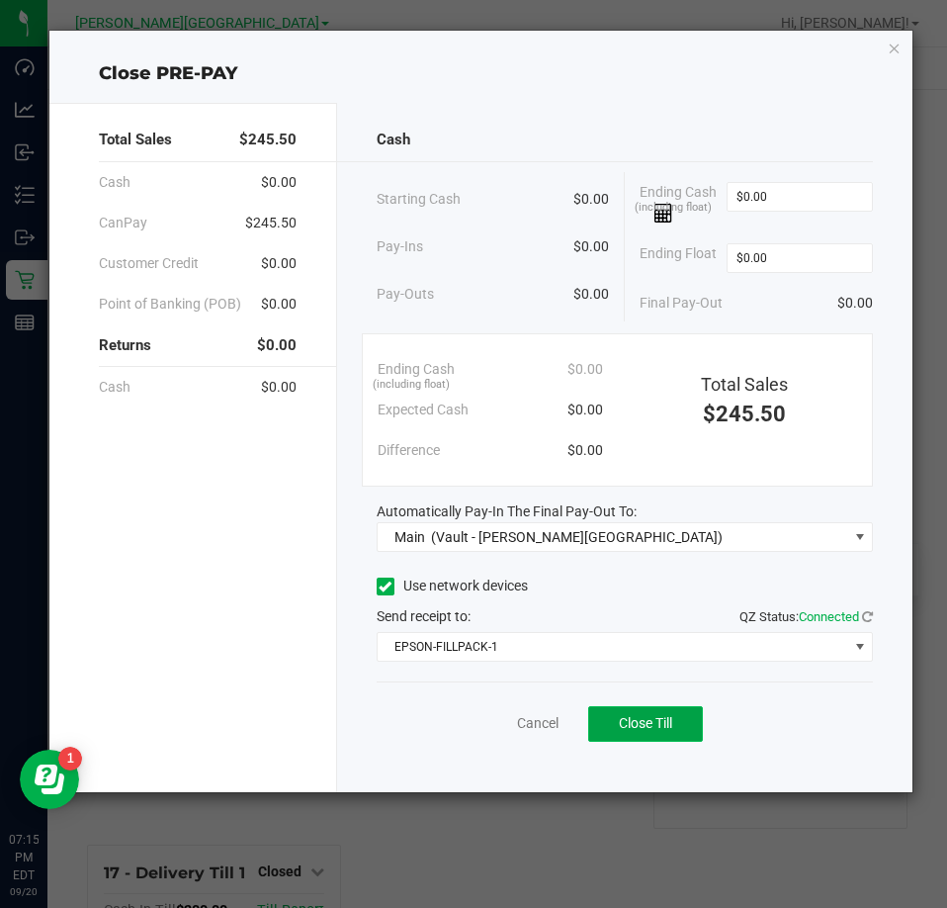
click at [649, 721] on span "Close Till" at bounding box center [645, 723] width 53 height 16
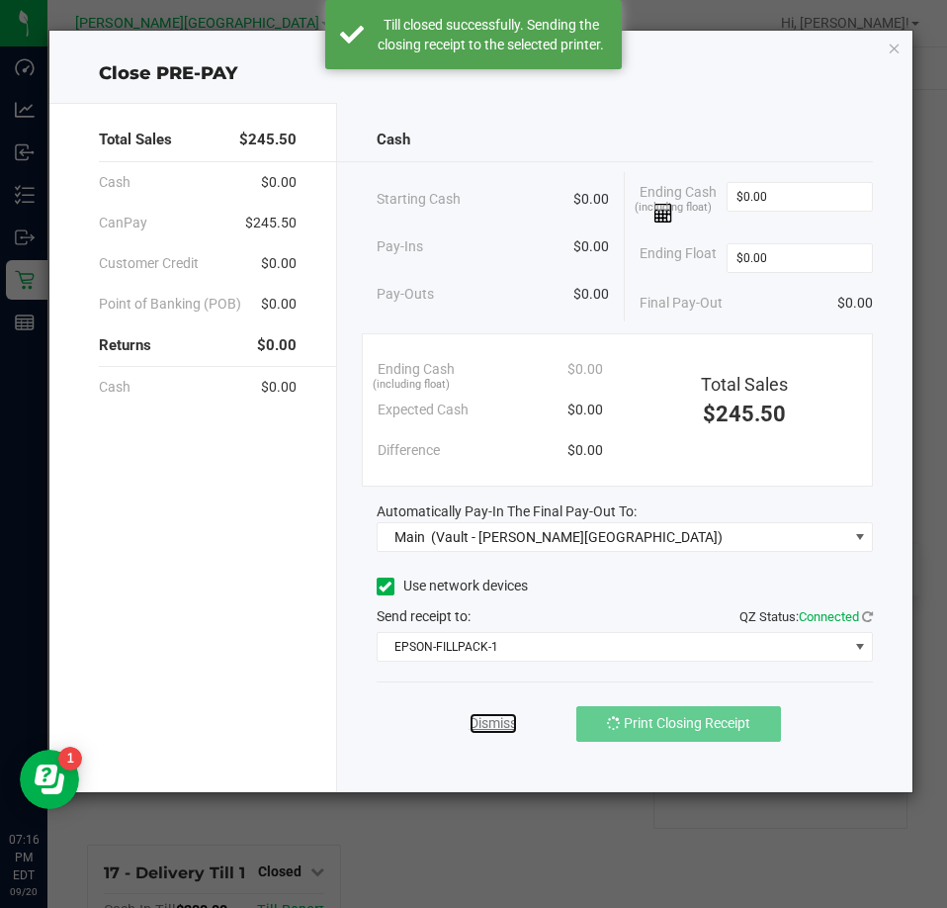
click at [496, 721] on link "Dismiss" at bounding box center [493, 723] width 47 height 21
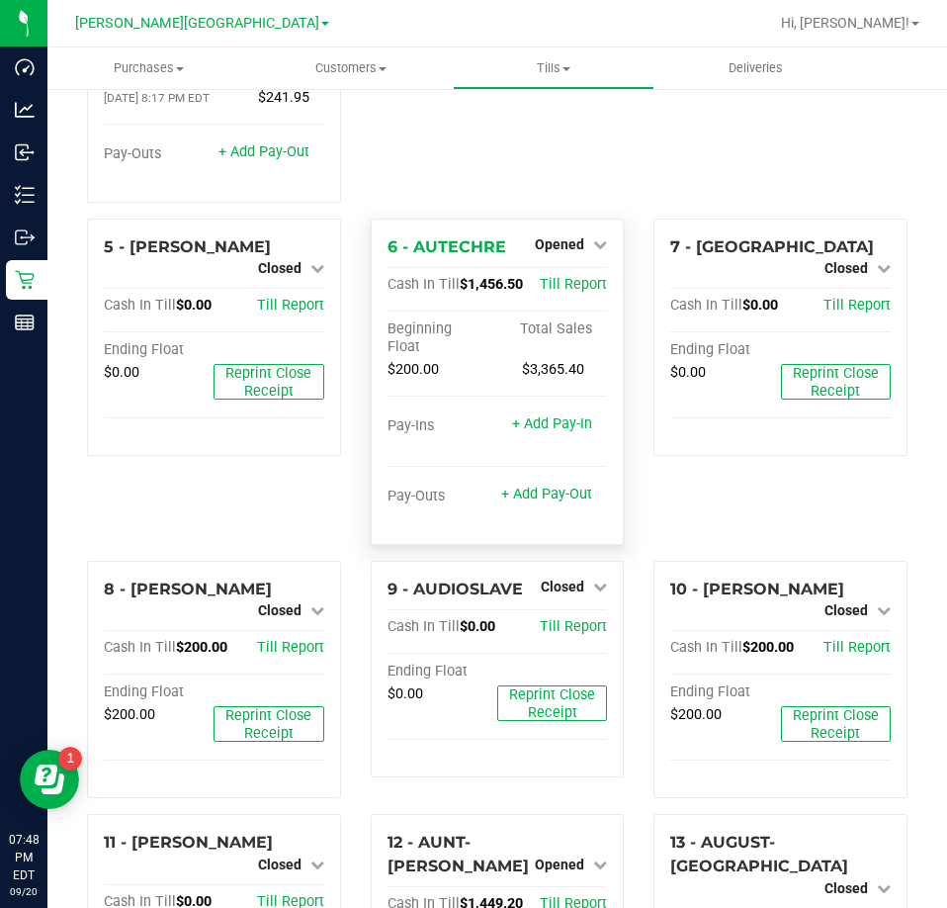
scroll to position [341, 0]
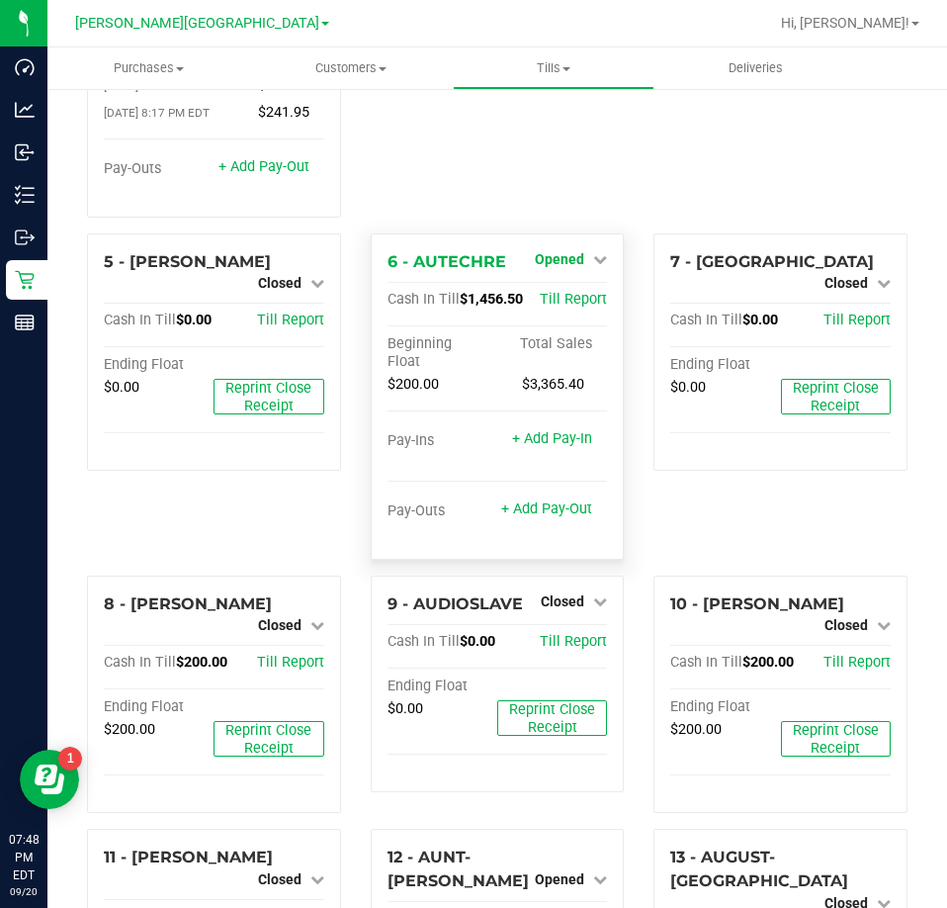
click at [569, 251] on span "Opened" at bounding box center [559, 259] width 49 height 16
click at [550, 292] on link "Close Till" at bounding box center [562, 300] width 53 height 16
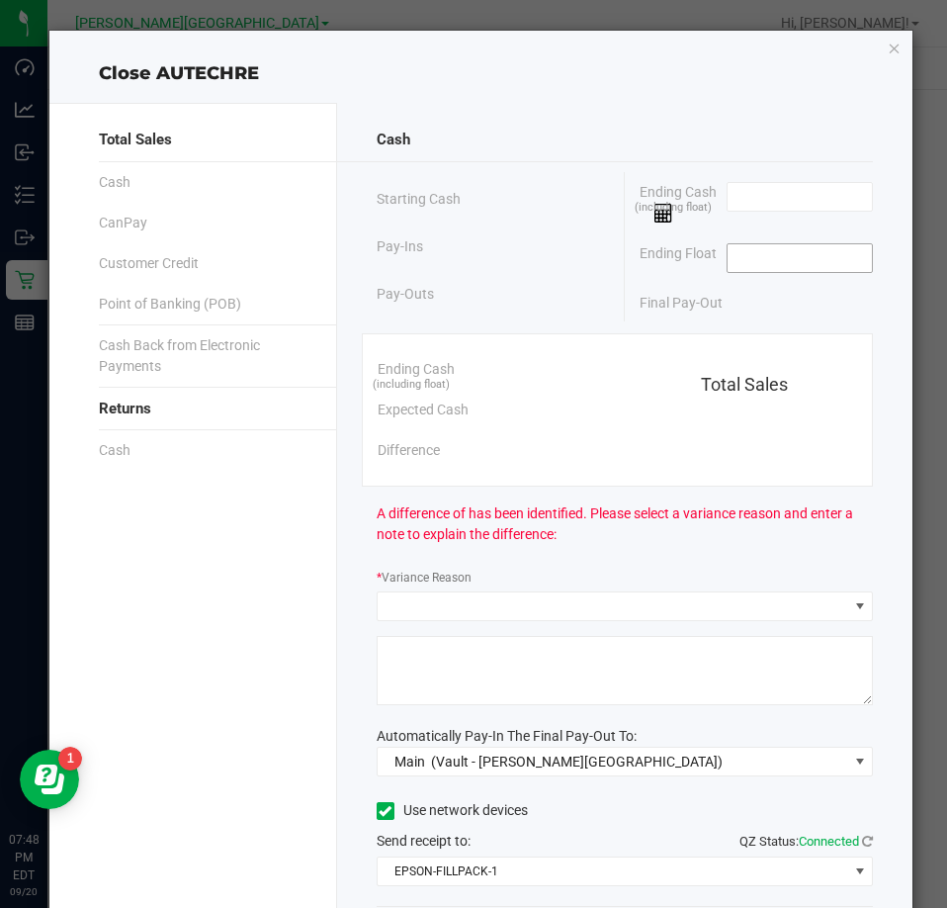
click at [785, 269] on input at bounding box center [800, 258] width 145 height 28
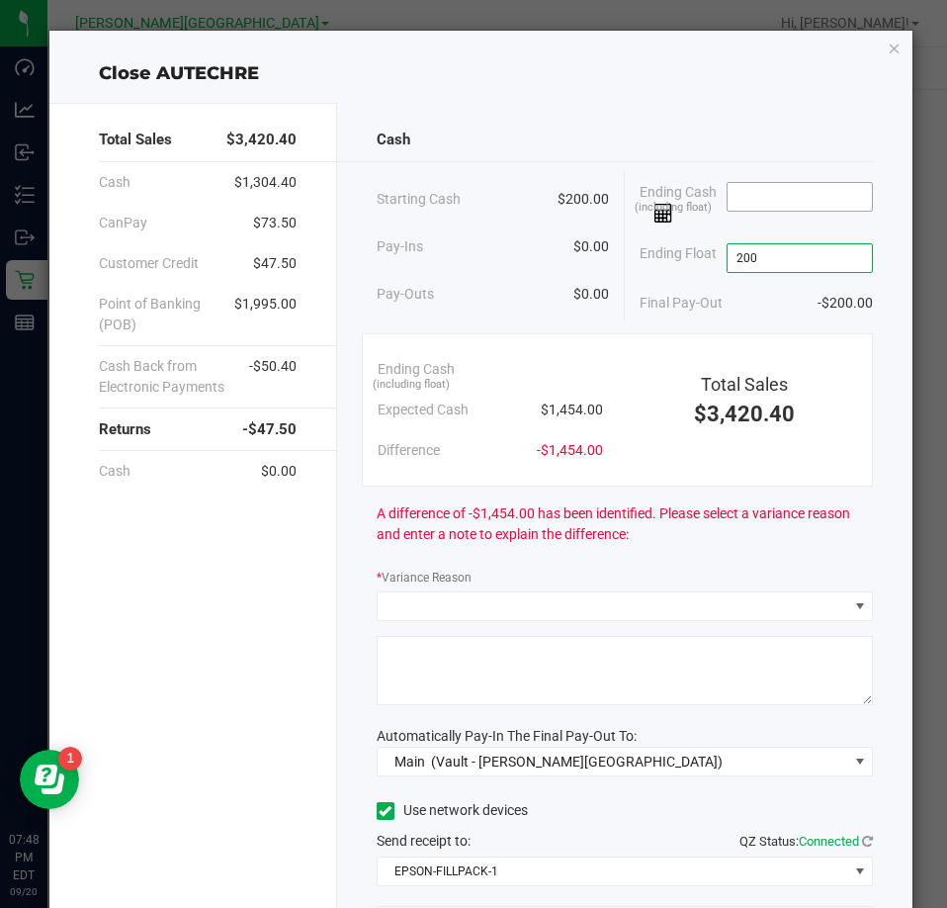
type input "$200.00"
click at [802, 189] on input at bounding box center [800, 197] width 145 height 28
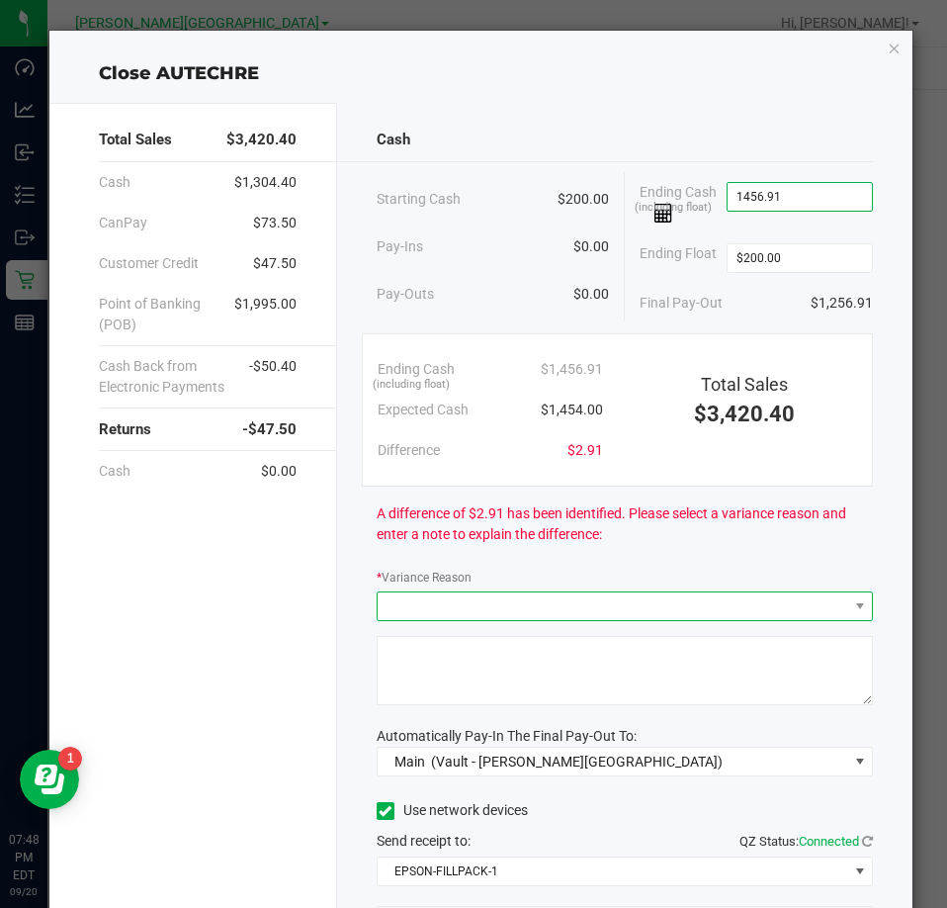
type input "$1,456.91"
click at [832, 604] on span at bounding box center [613, 606] width 470 height 28
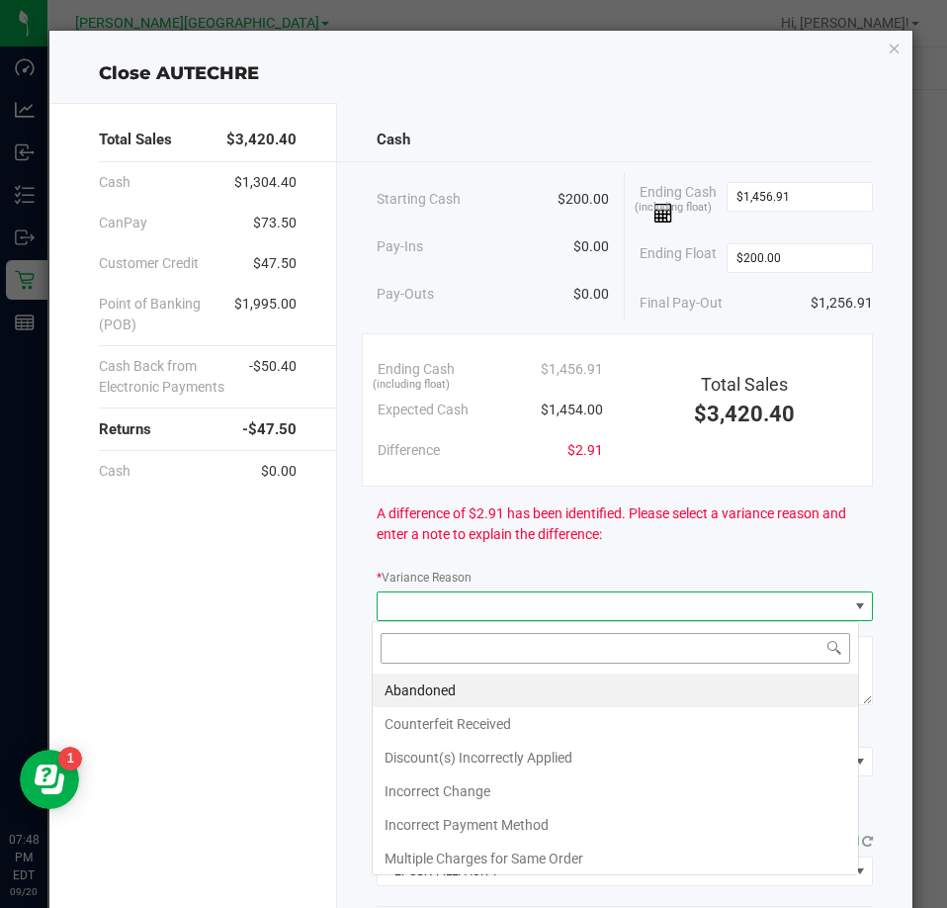
scroll to position [30, 489]
click at [526, 689] on li "Abandoned" at bounding box center [616, 690] width 486 height 34
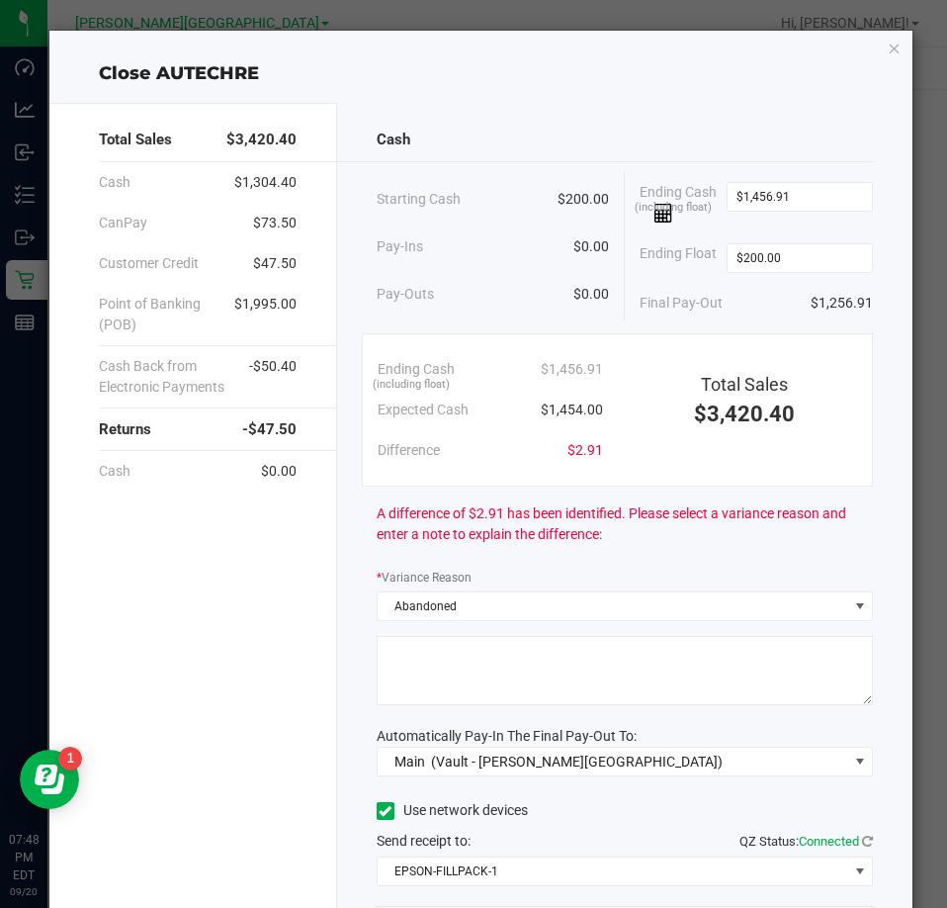
click at [526, 689] on textarea at bounding box center [625, 670] width 496 height 69
type textarea "abandoned"
click at [313, 681] on div "Total Sales $3,420.40 Cash $1,304.40 CanPay $73.50 Customer Credit $47.50 Point…" at bounding box center [193, 560] width 288 height 914
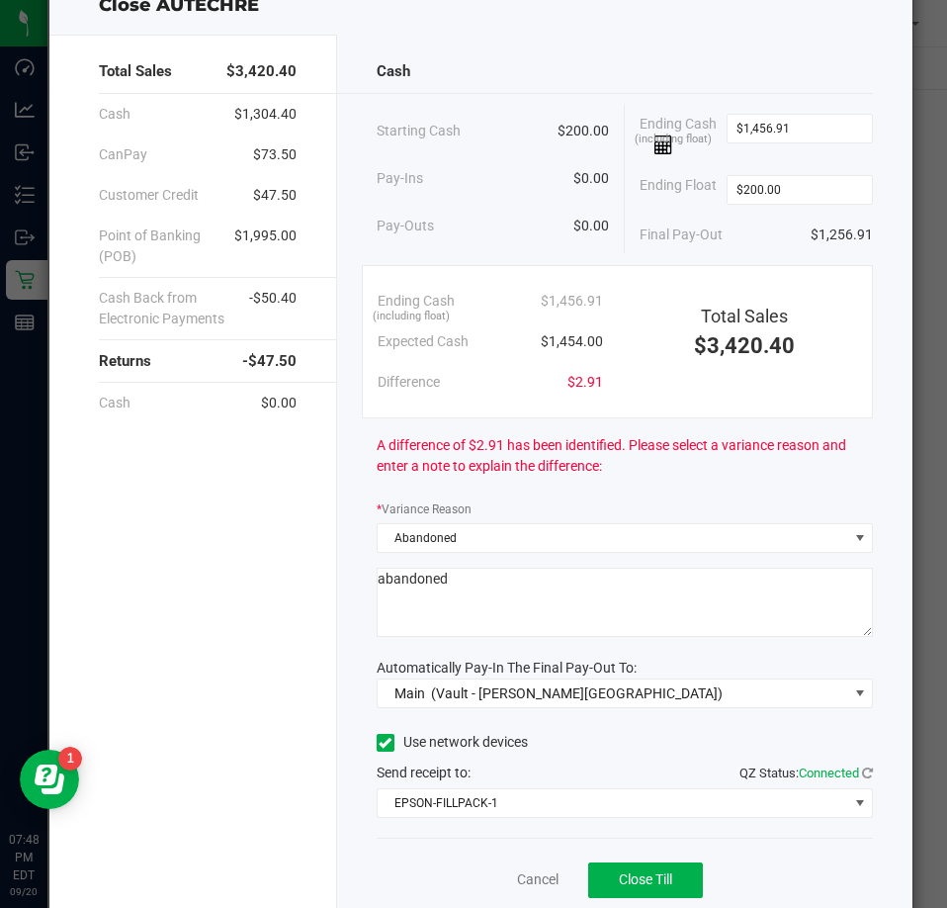
scroll to position [139, 0]
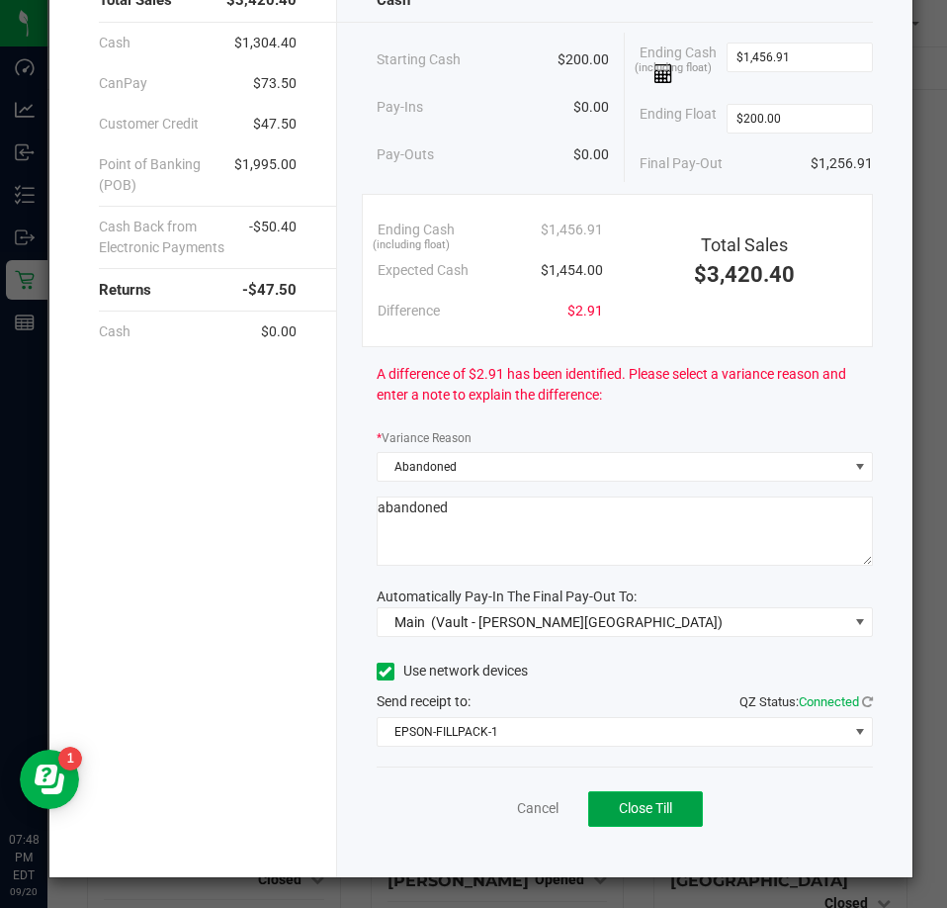
click at [619, 803] on span "Close Till" at bounding box center [645, 808] width 53 height 16
click at [500, 811] on link "Dismiss" at bounding box center [494, 808] width 47 height 21
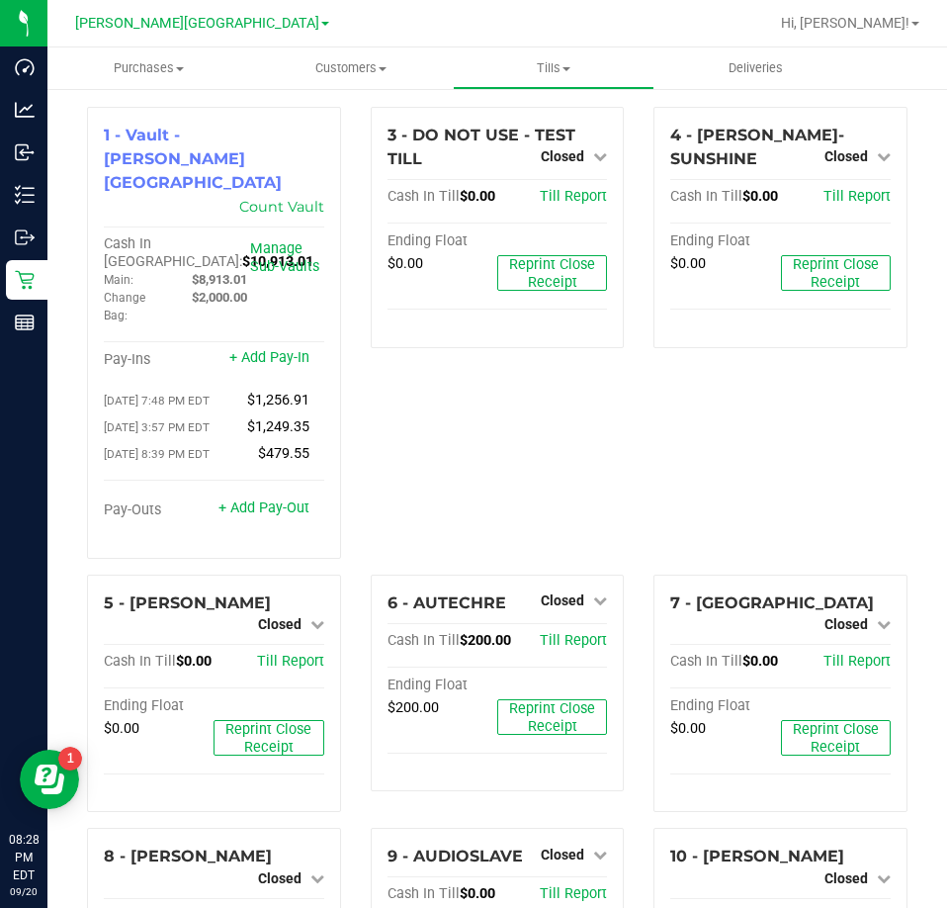
scroll to position [341, 0]
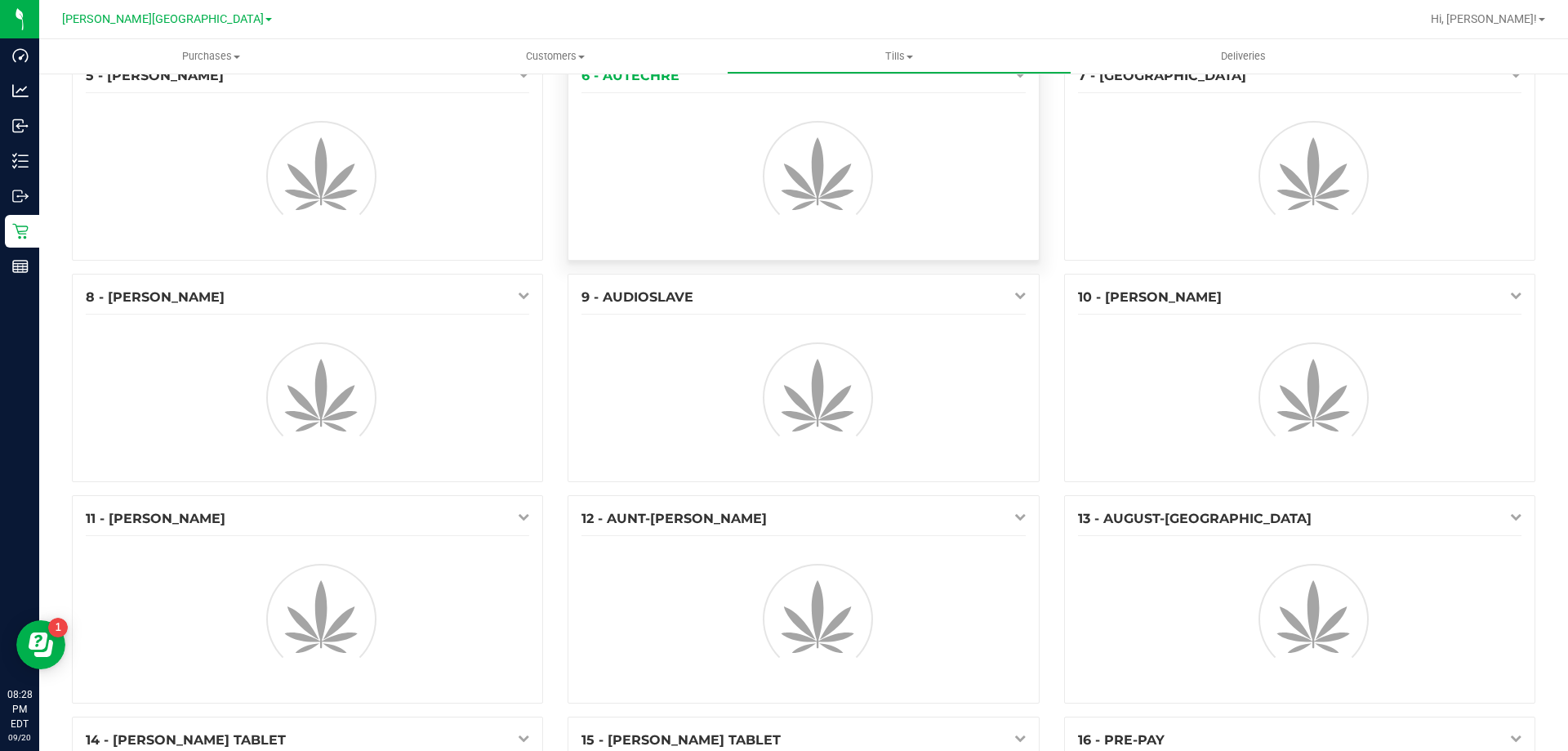
scroll to position [327, 0]
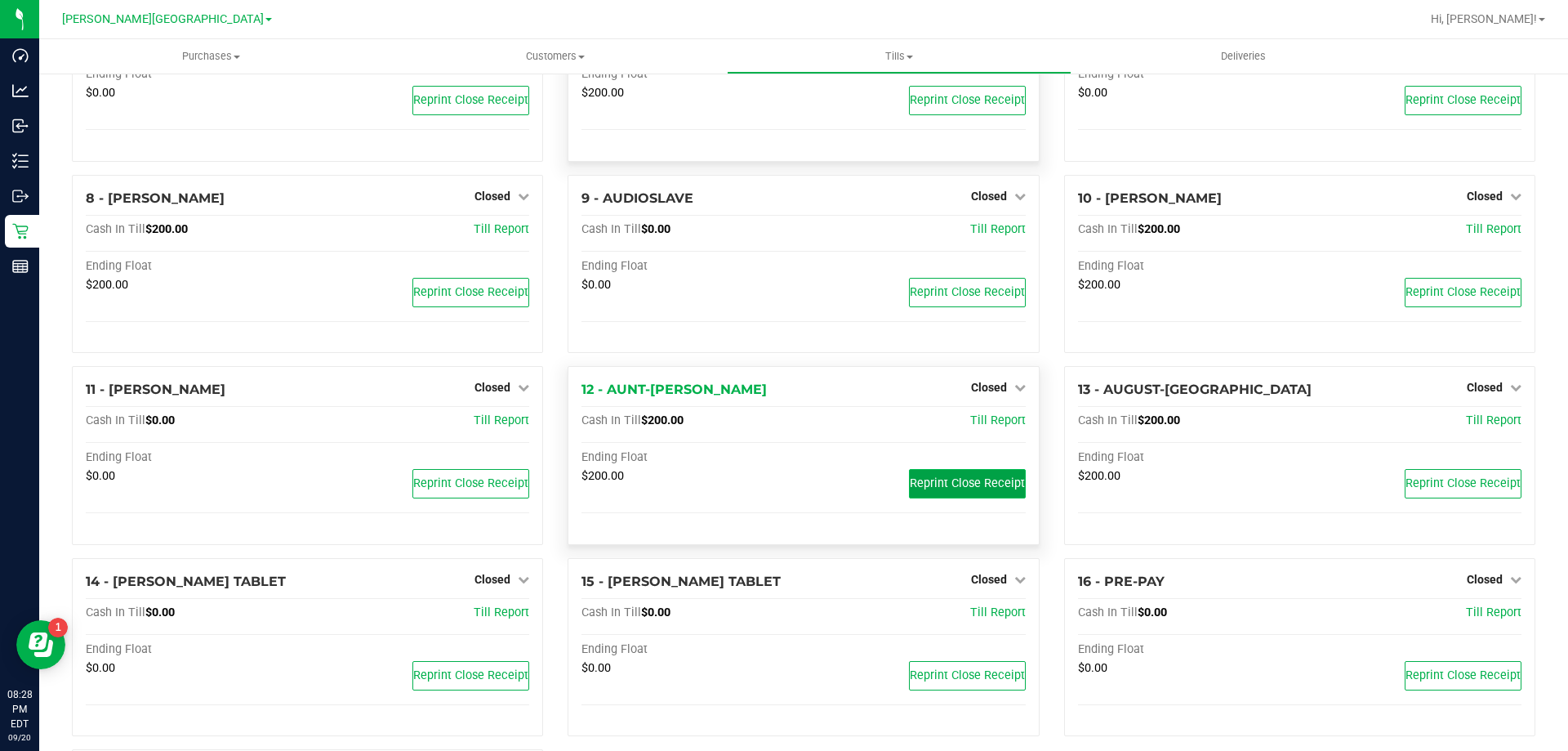
click at [967, 482] on span "Reprint Close Receipt" at bounding box center [967, 483] width 115 height 14
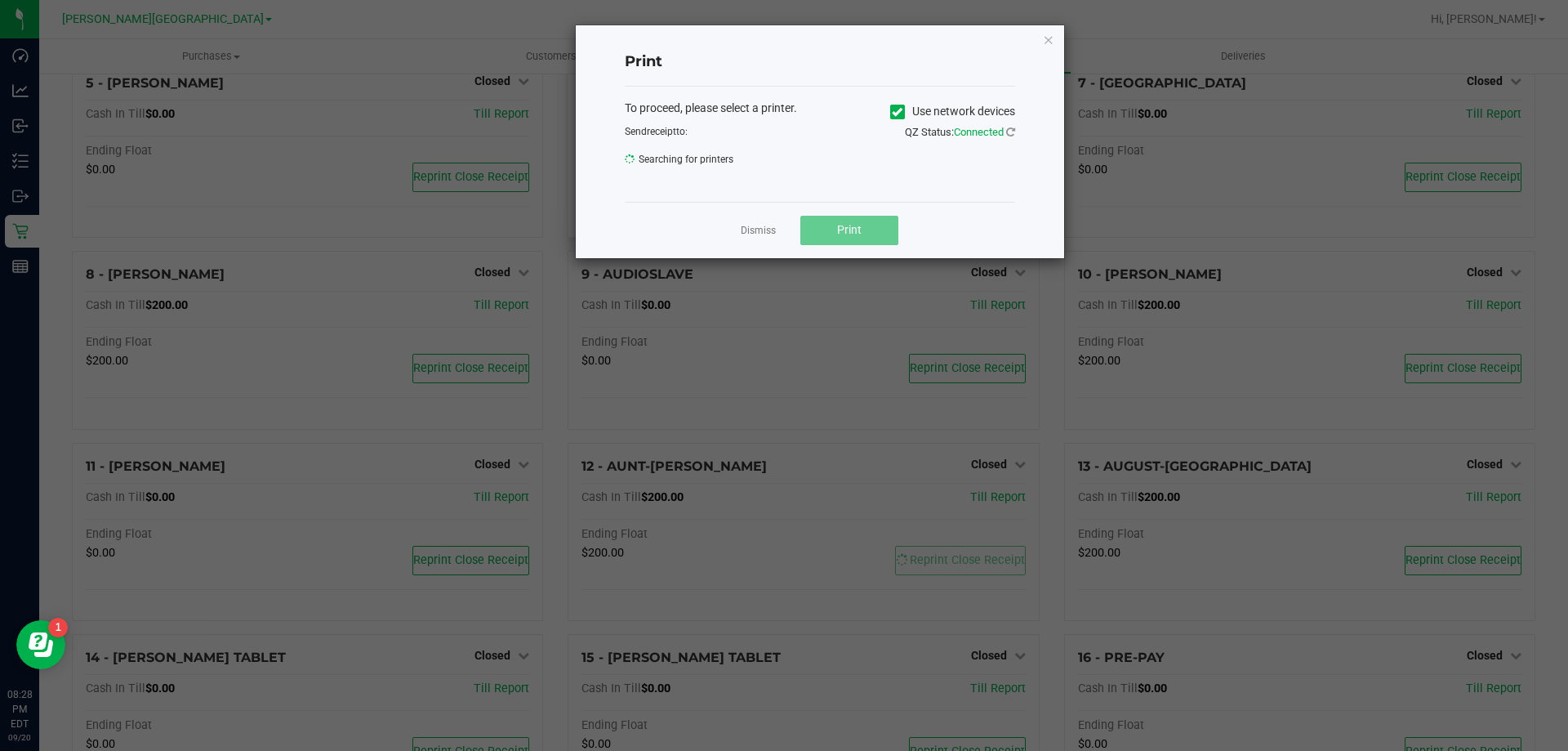
scroll to position [408, 0]
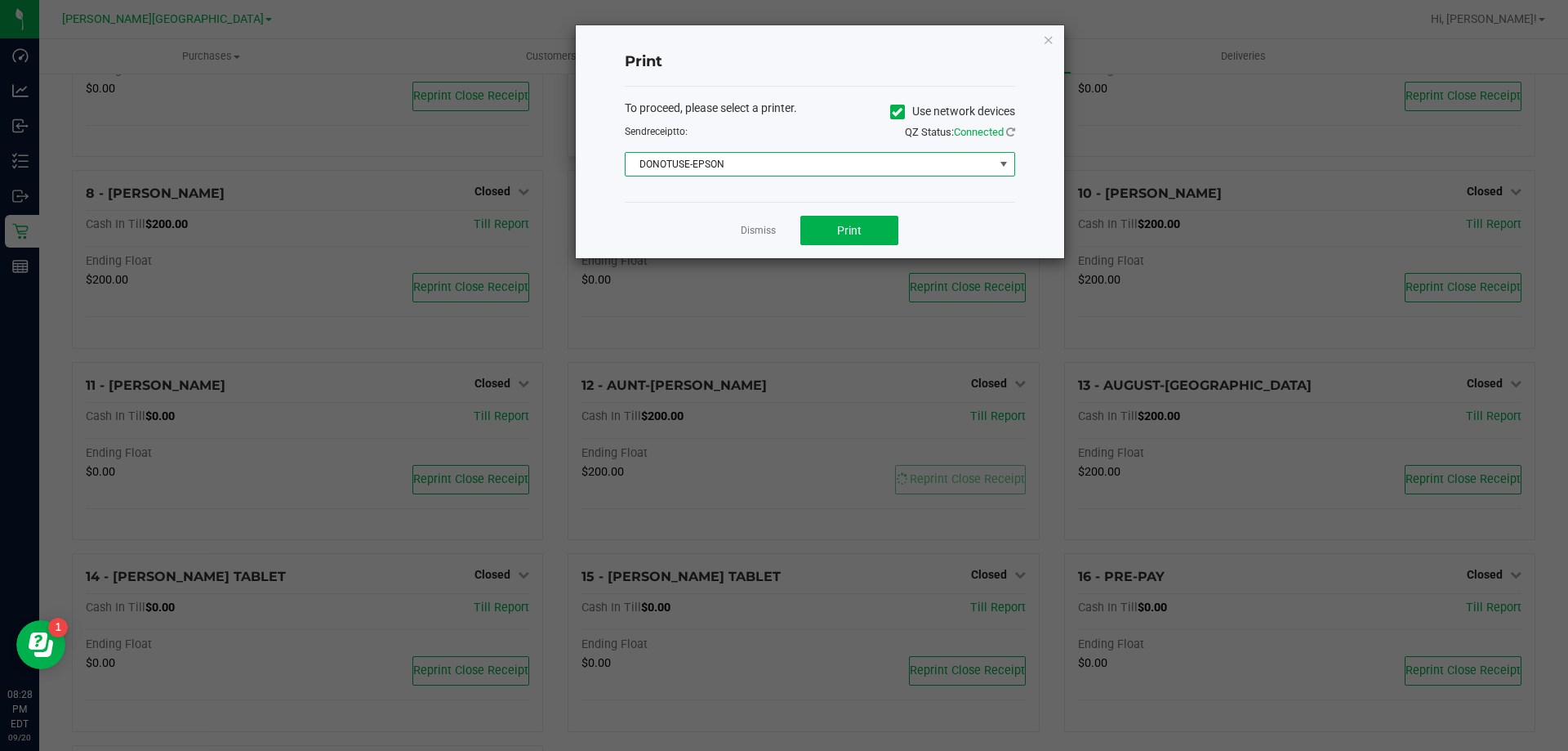
click at [764, 154] on span "DONOTUSE-EPSON" at bounding box center [810, 164] width 368 height 23
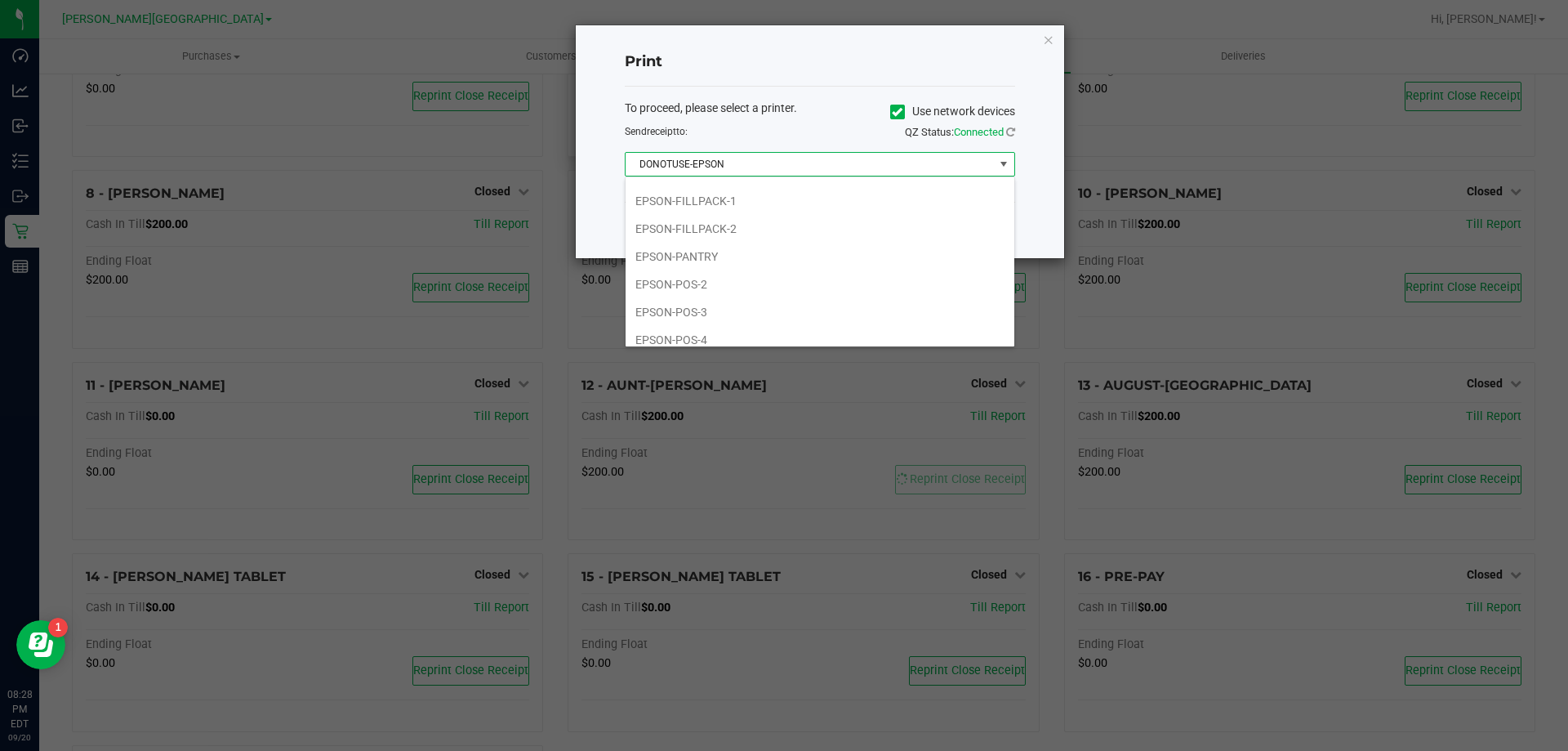
scroll to position [164, 0]
click at [730, 204] on li "EPSON-FILLPACK-1" at bounding box center [820, 198] width 389 height 28
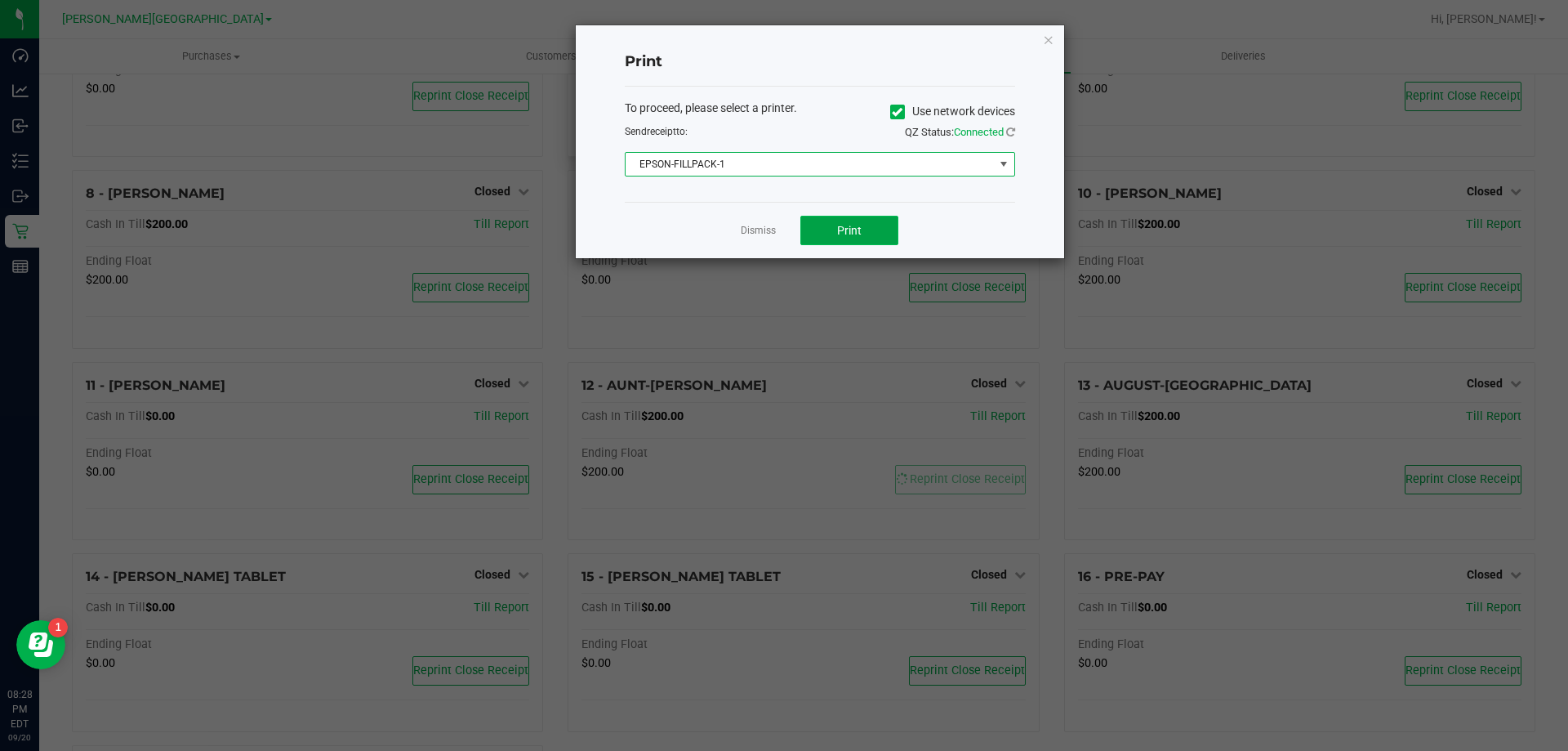
click at [842, 232] on span "Print" at bounding box center [850, 231] width 25 height 13
click at [762, 227] on link "Dismiss" at bounding box center [758, 231] width 36 height 14
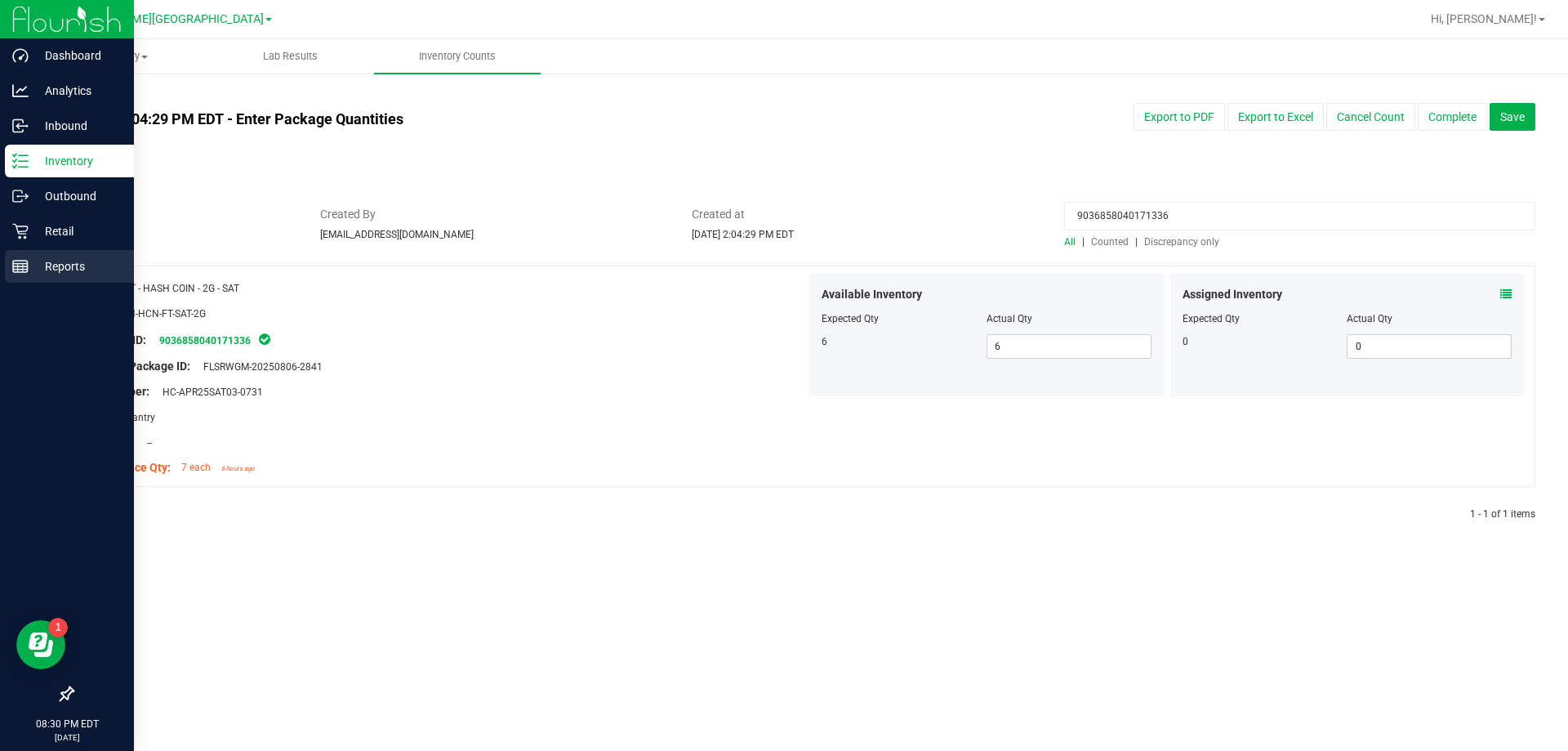
click at [31, 260] on p "Reports" at bounding box center [78, 267] width 98 height 20
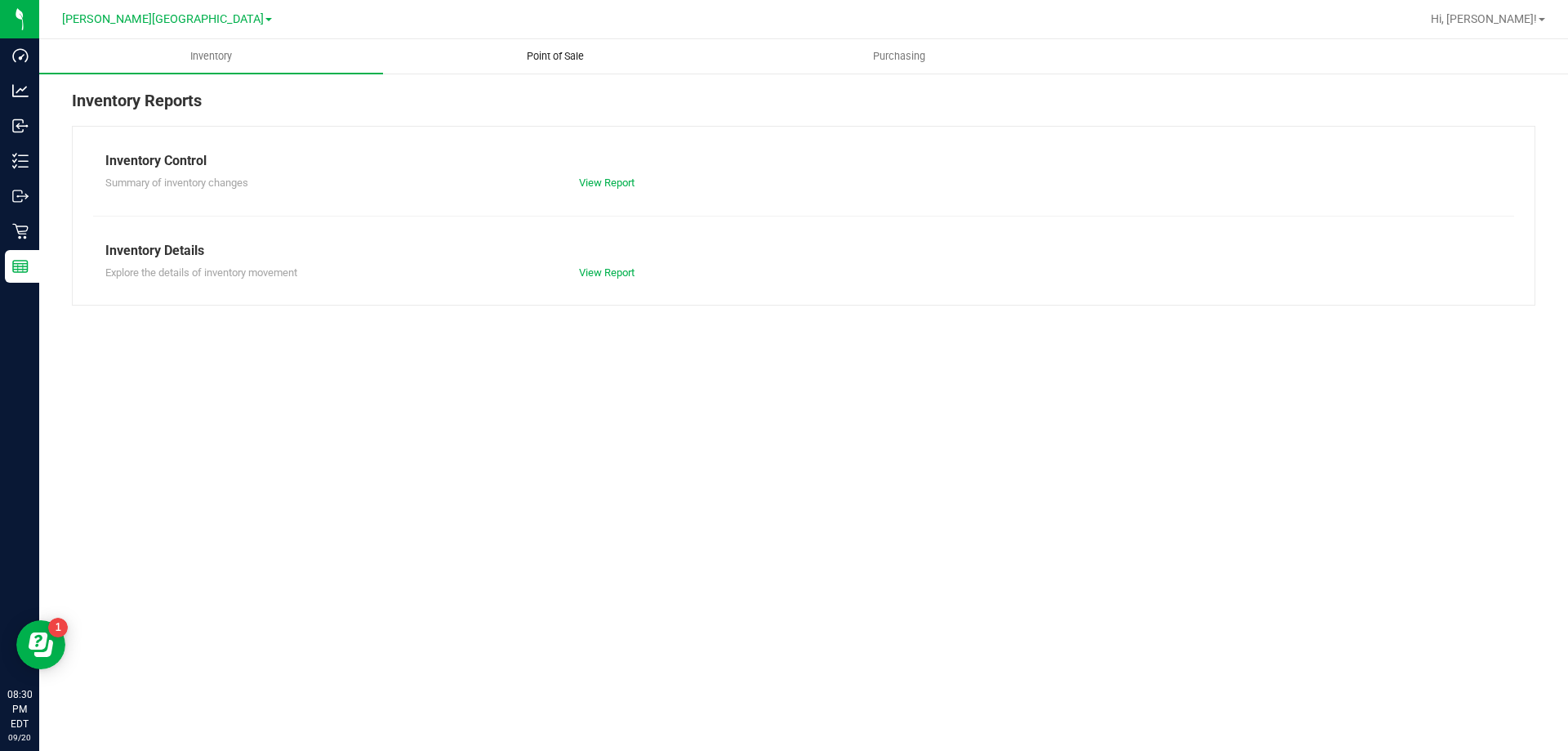
click at [536, 60] on span "Point of Sale" at bounding box center [555, 56] width 102 height 15
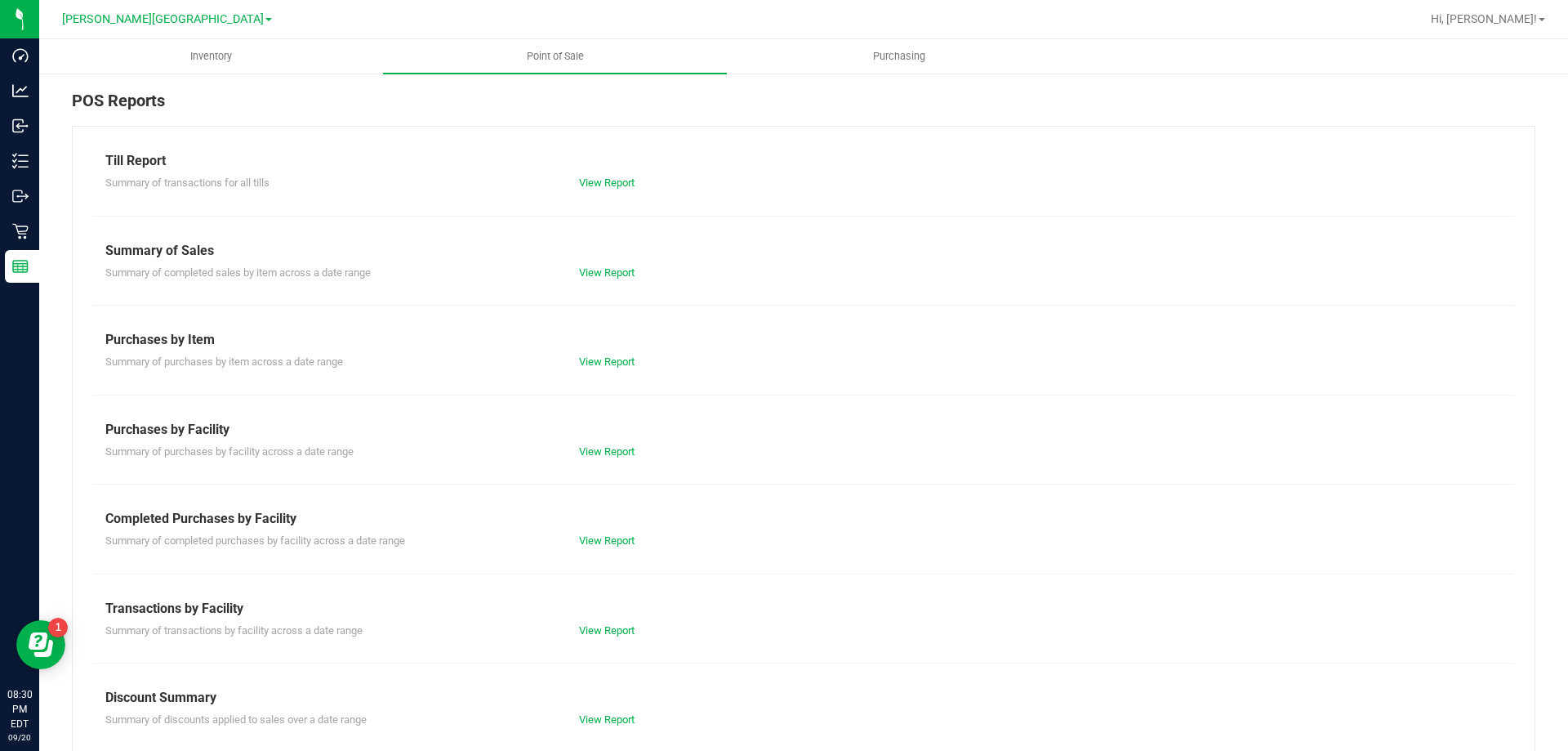
click at [607, 176] on div "View Report" at bounding box center [803, 183] width 474 height 17
click at [603, 184] on link "View Report" at bounding box center [606, 183] width 55 height 12
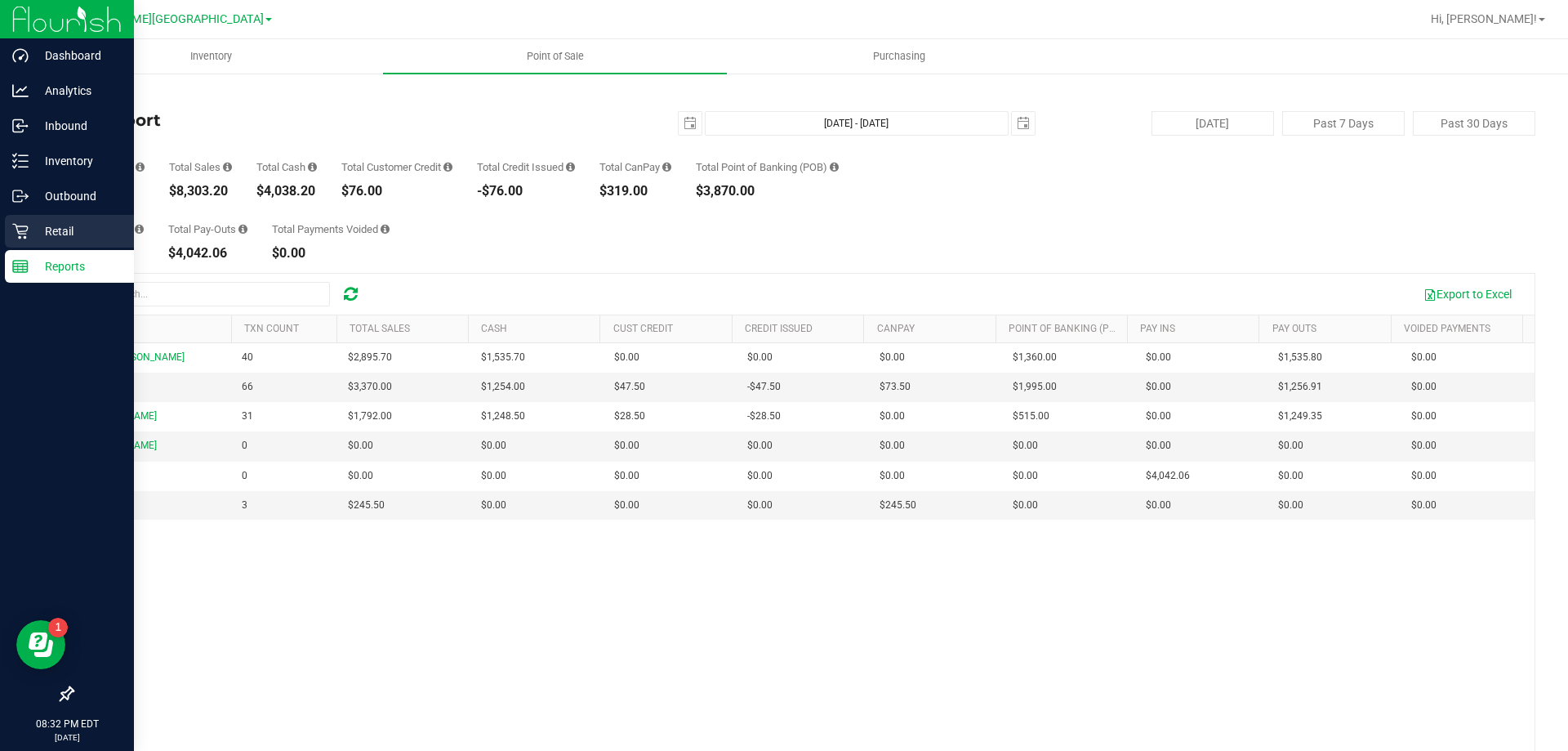
click at [46, 222] on p "Retail" at bounding box center [78, 231] width 98 height 20
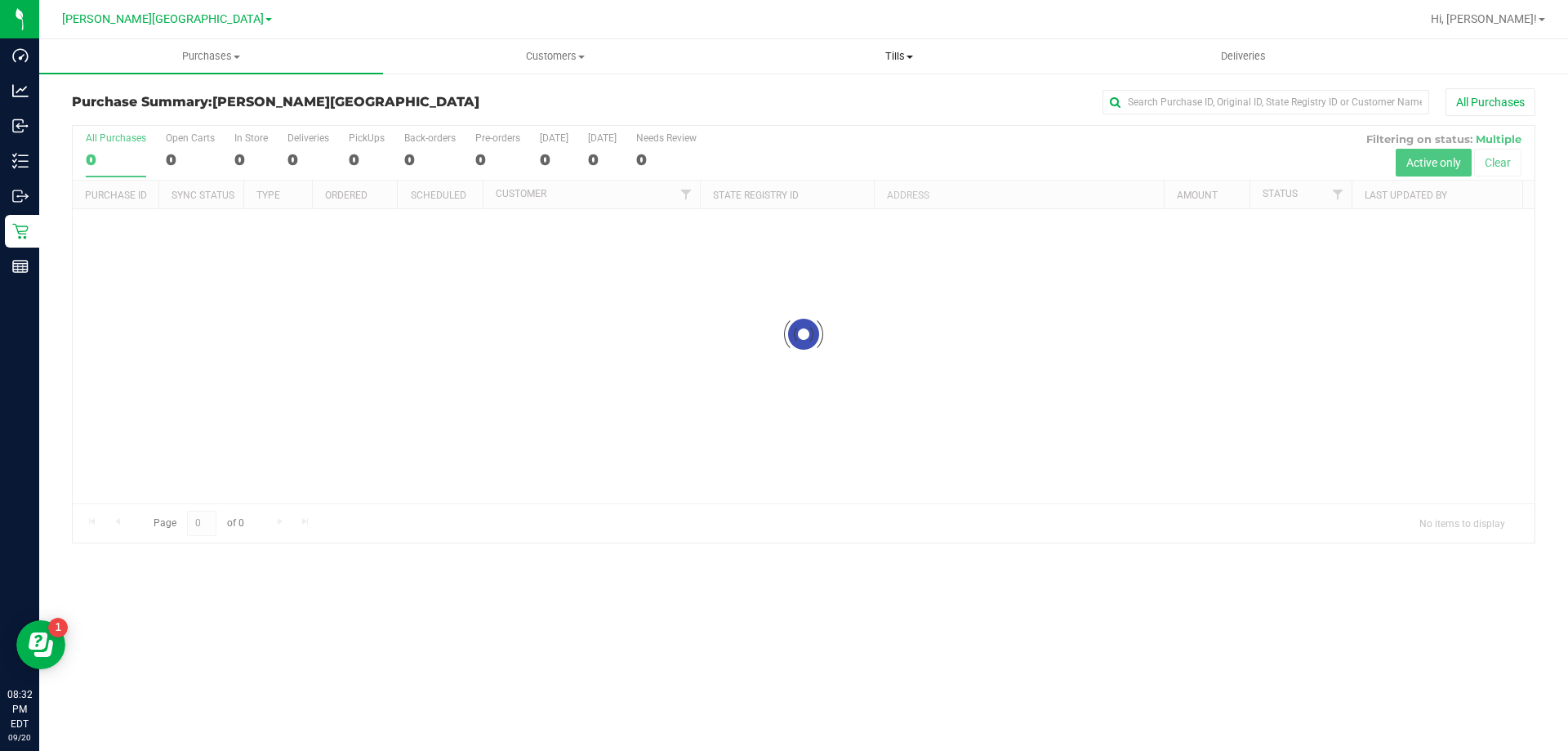
click at [894, 56] on span "Tills" at bounding box center [898, 56] width 342 height 15
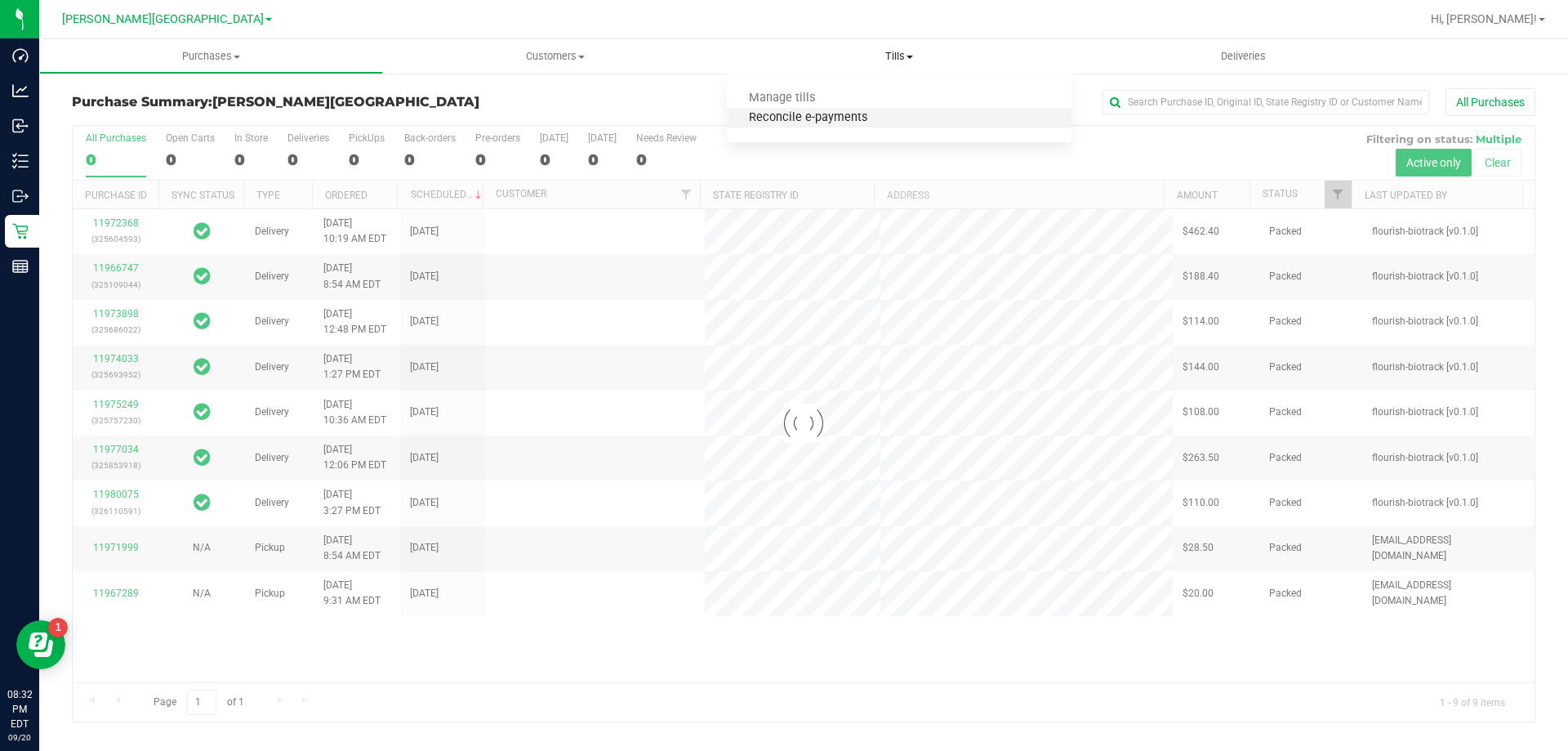
click at [769, 125] on span "Reconcile e-payments" at bounding box center [808, 118] width 163 height 14
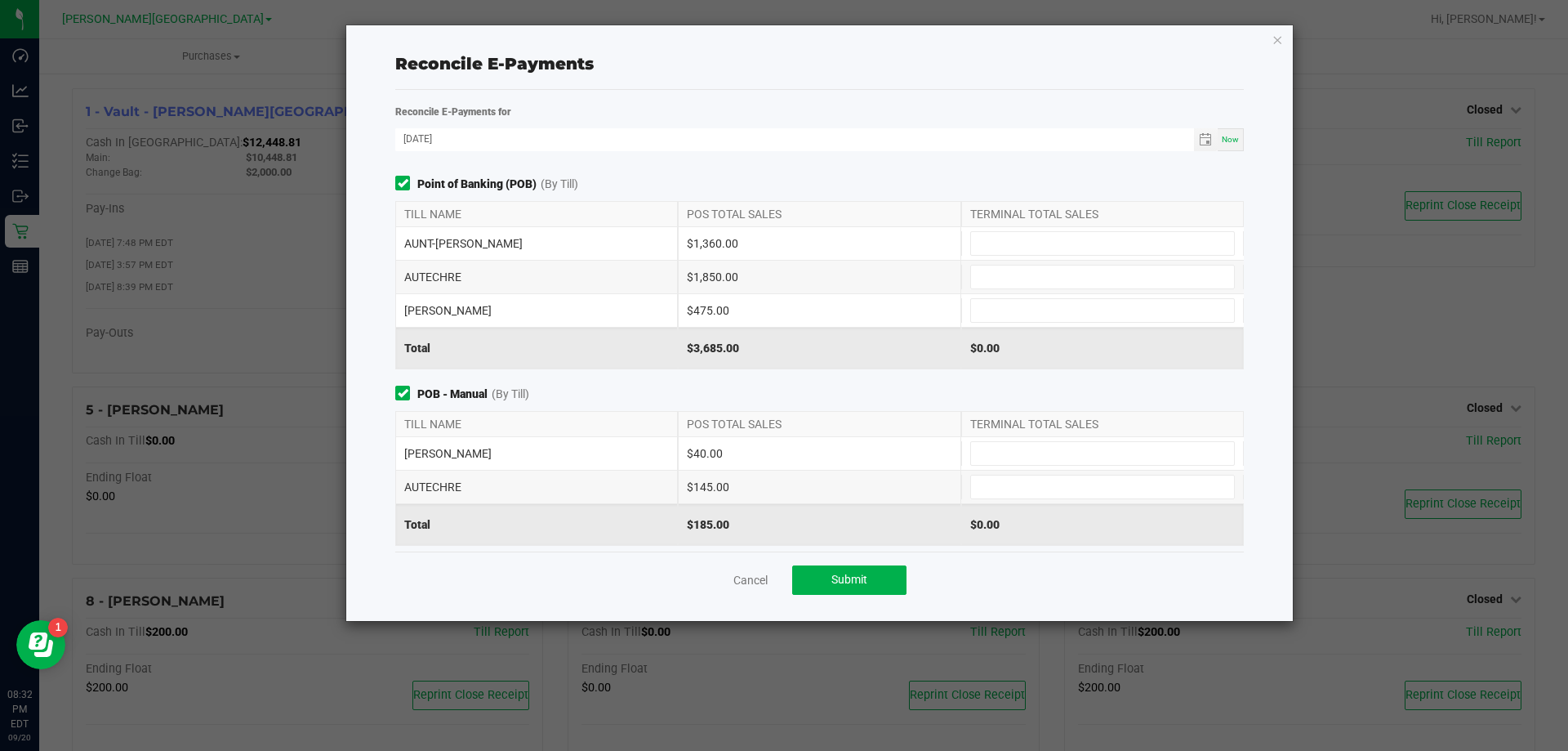
click at [1011, 256] on div "AUNT-[PERSON_NAME] $1,360.00" at bounding box center [820, 244] width 849 height 33
click at [1002, 244] on input at bounding box center [1102, 244] width 263 height 23
type input "$1,360.00"
type input "$1,850.00"
type input "$475.00"
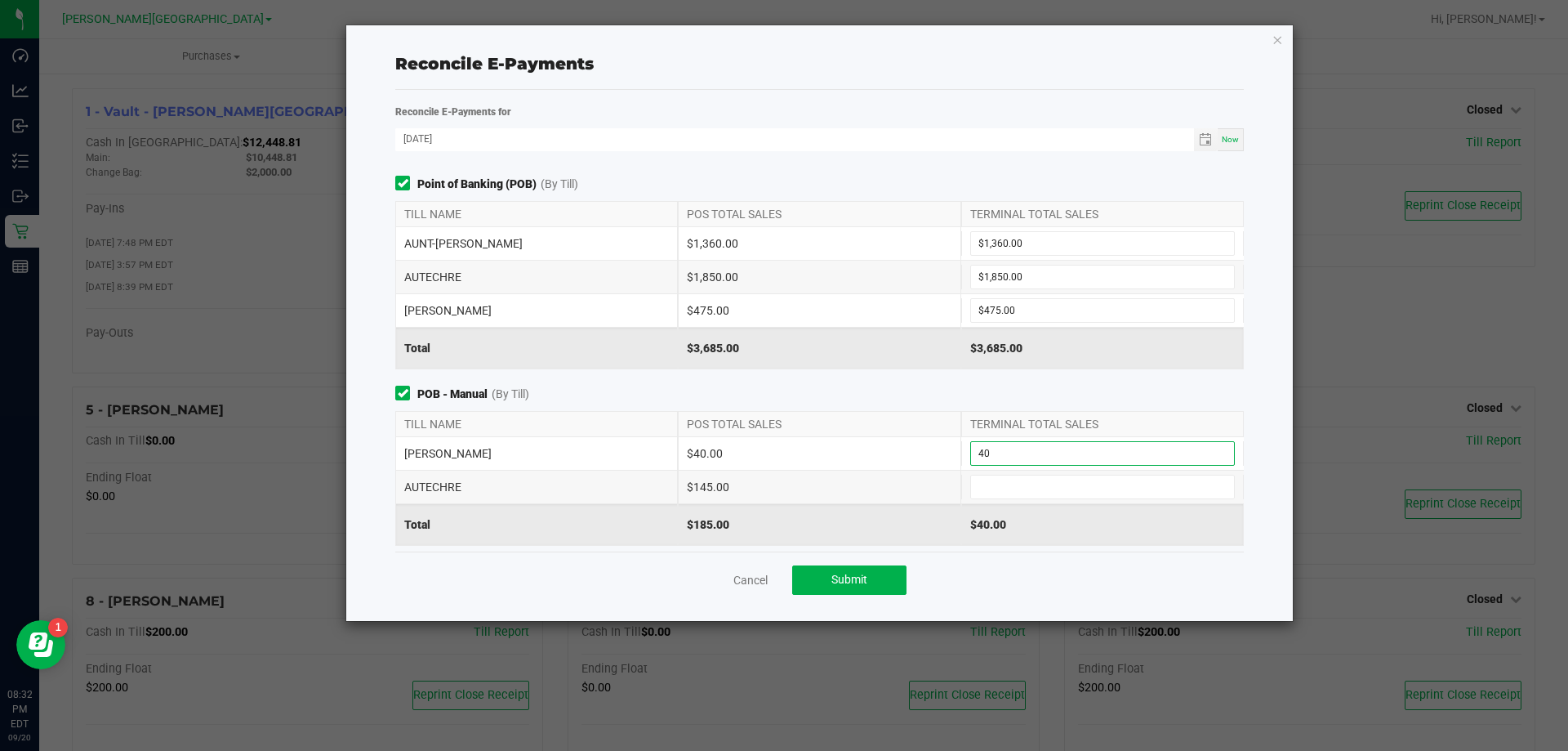
type input "$40.00"
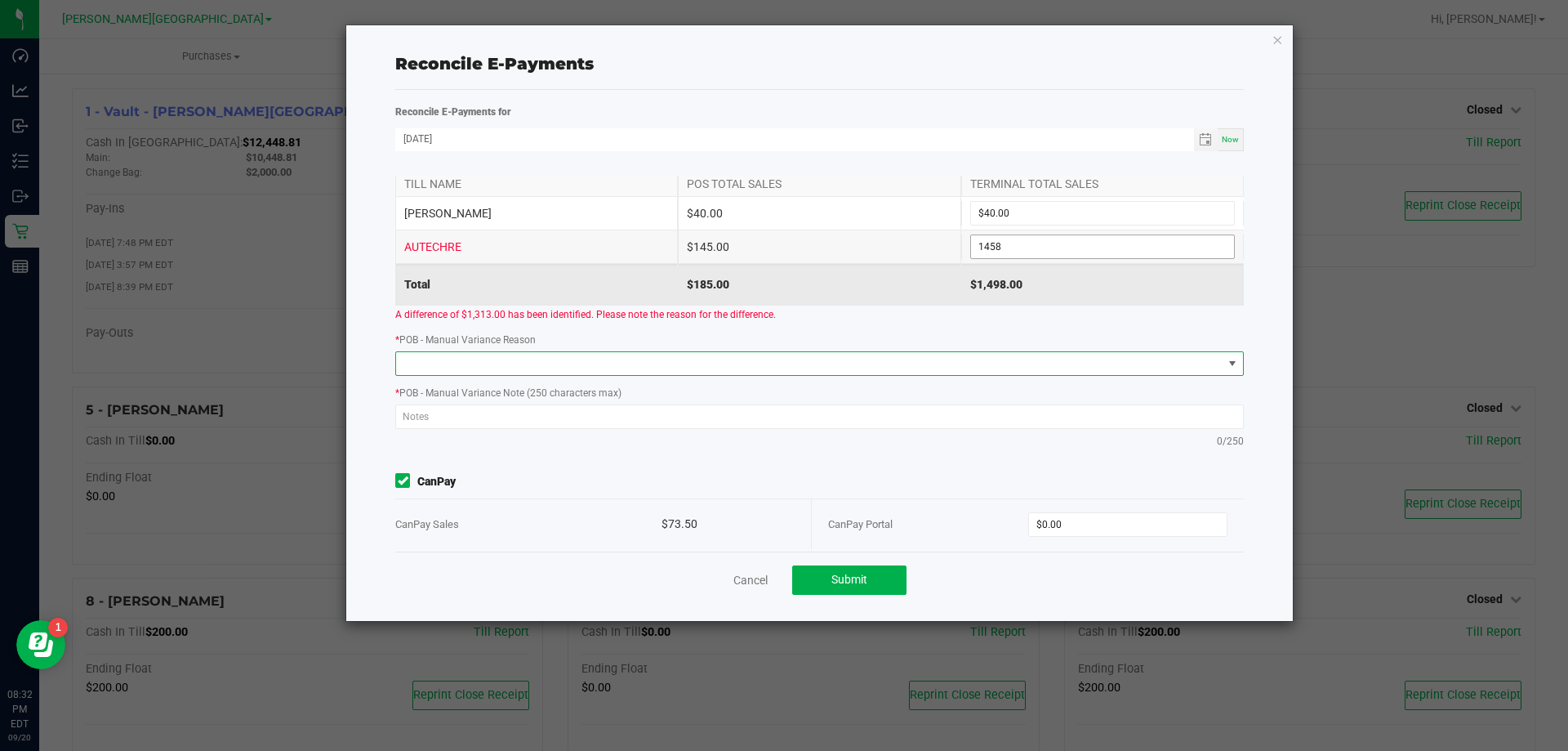
click at [1019, 253] on input "1458" at bounding box center [1102, 247] width 263 height 23
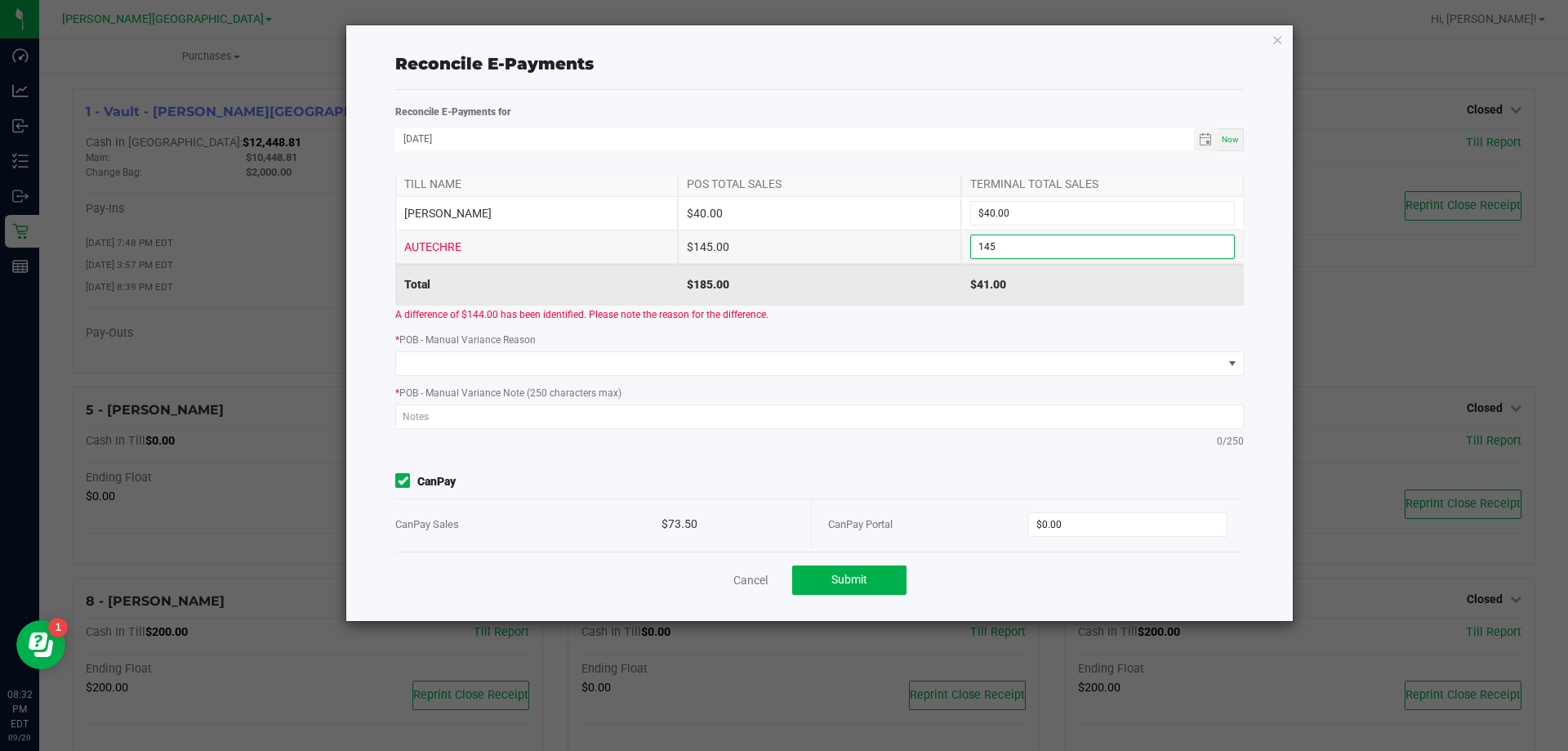
scroll to position [193, 0]
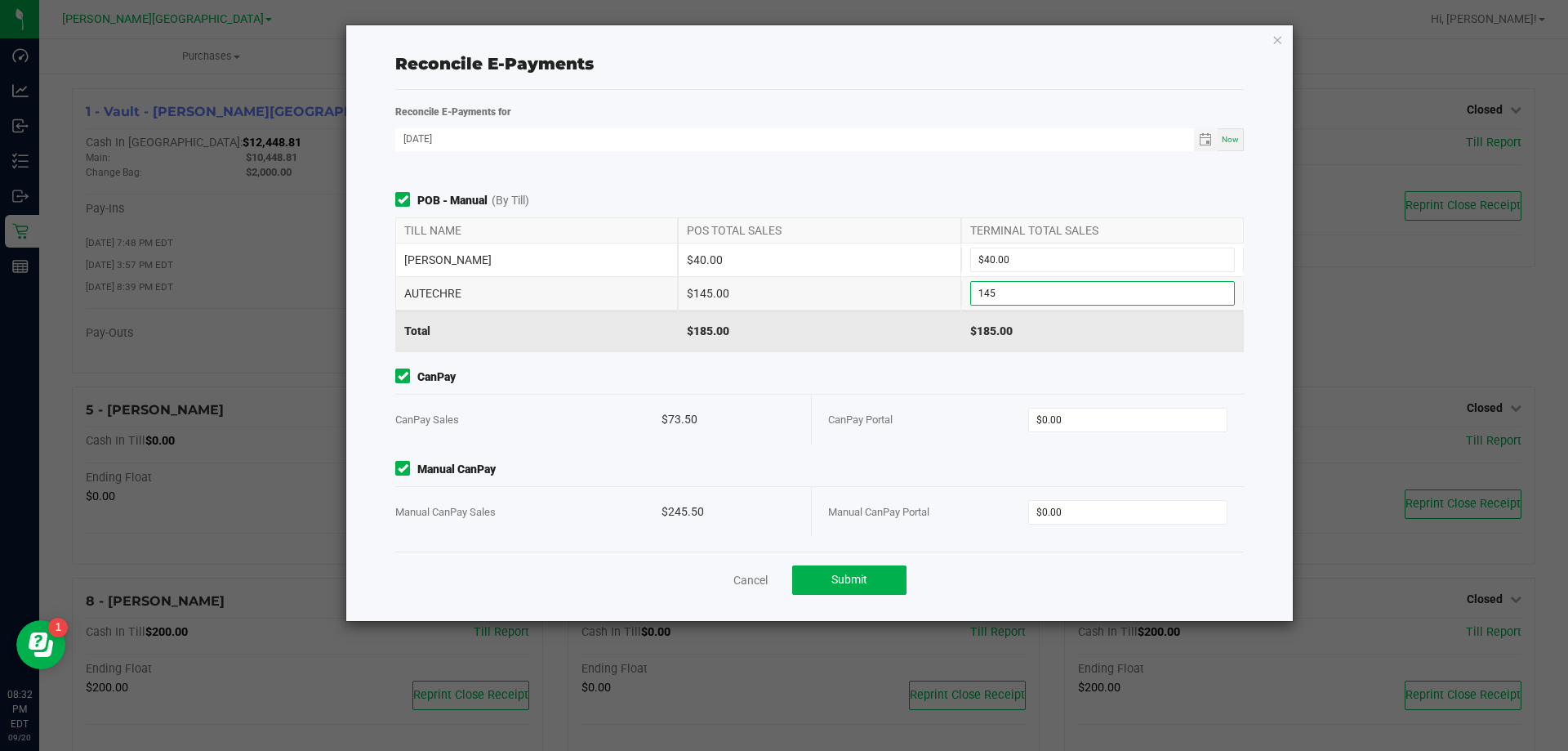
type input "$145.00"
type input "$73.50"
type input "$245.50"
click at [998, 586] on div "Cancel Submit" at bounding box center [820, 580] width 849 height 56
click at [902, 582] on button "Submit" at bounding box center [849, 580] width 114 height 30
